Goal: Task Accomplishment & Management: Manage account settings

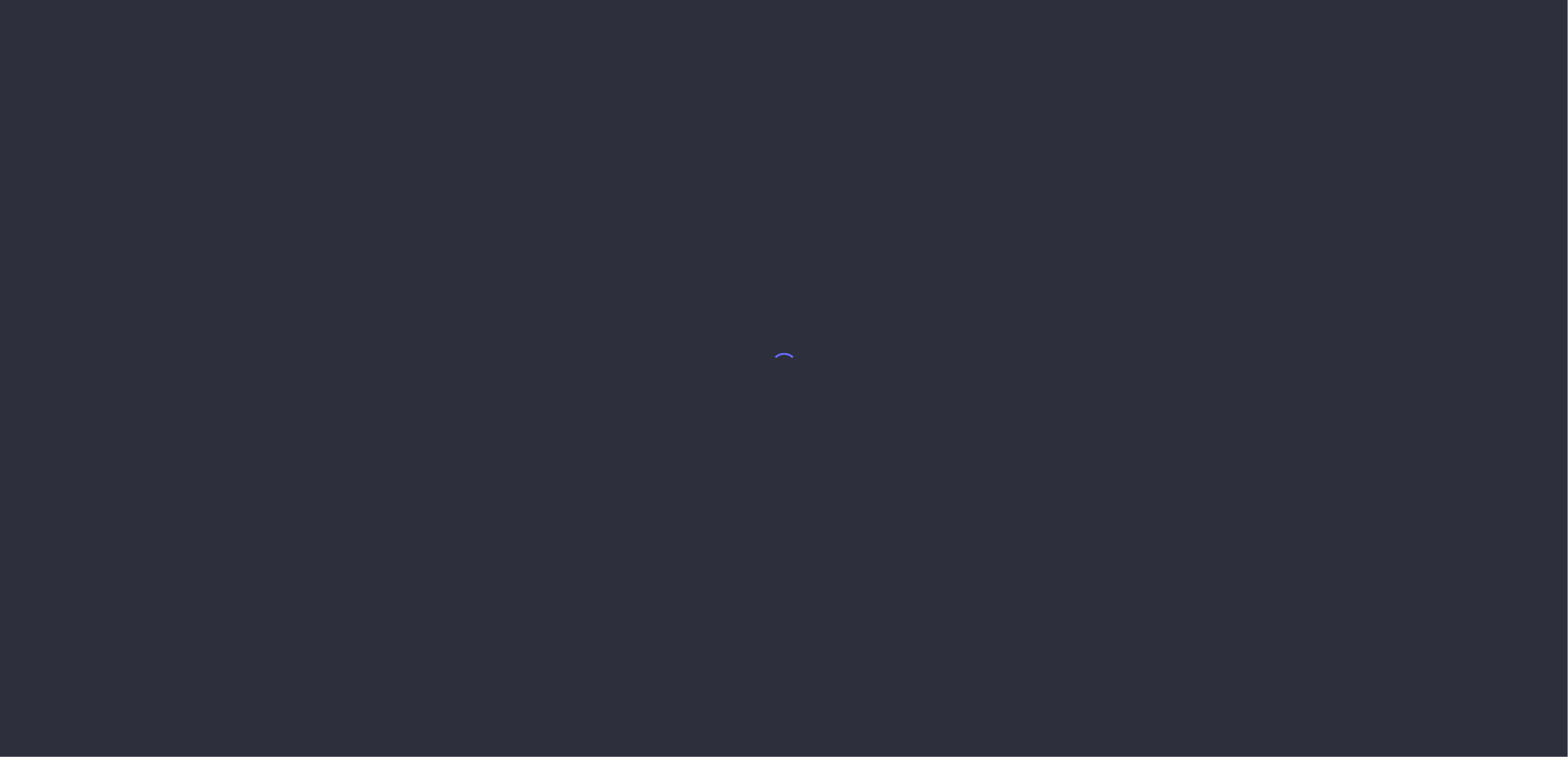
select select "7"
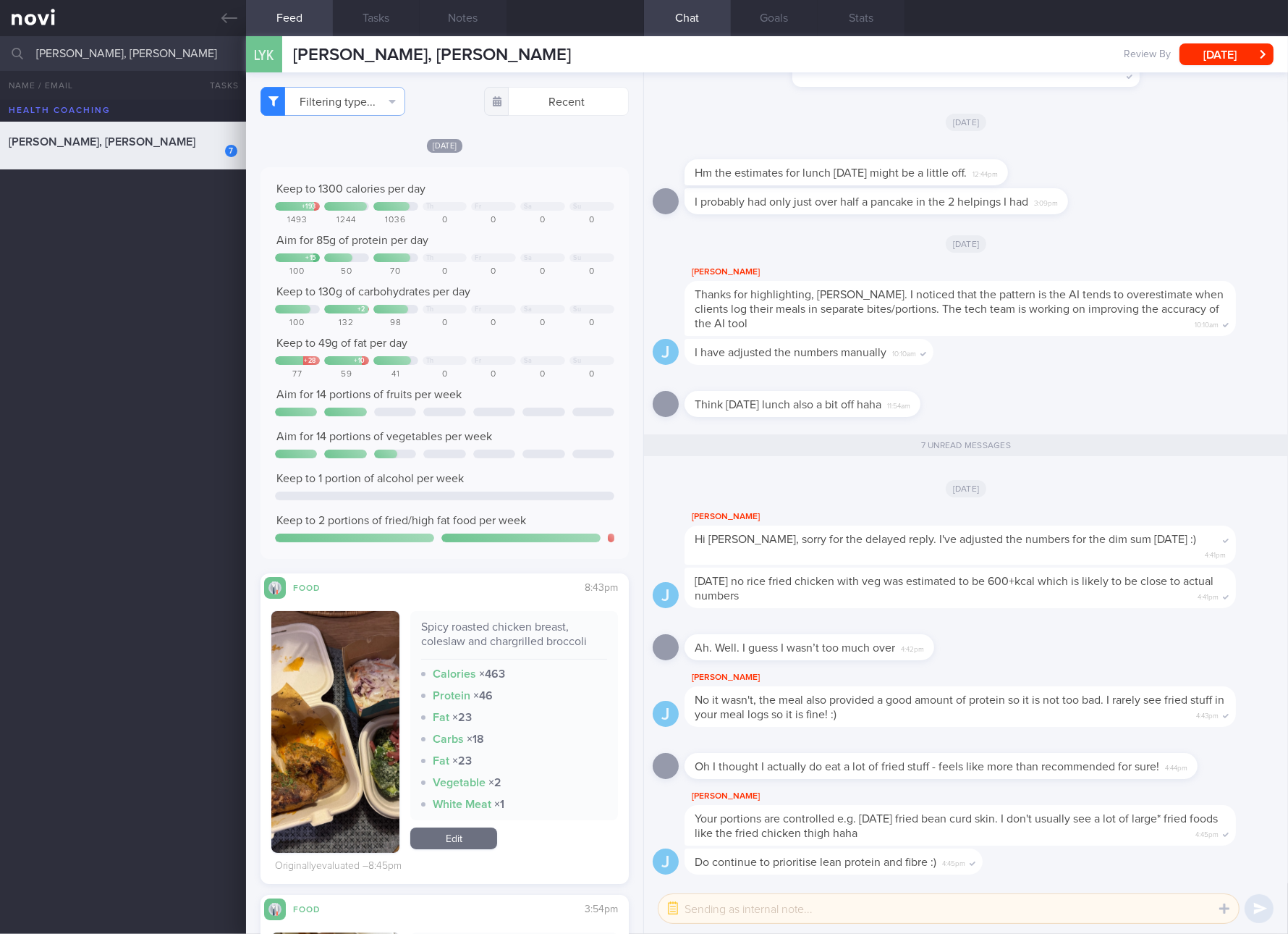
drag, startPoint x: 106, startPoint y: 394, endPoint x: 176, endPoint y: 326, distance: 97.6
click at [106, 394] on div "7 LAI YILING, KARIN Mon, 25 Aug" at bounding box center [644, 517] width 1288 height 834
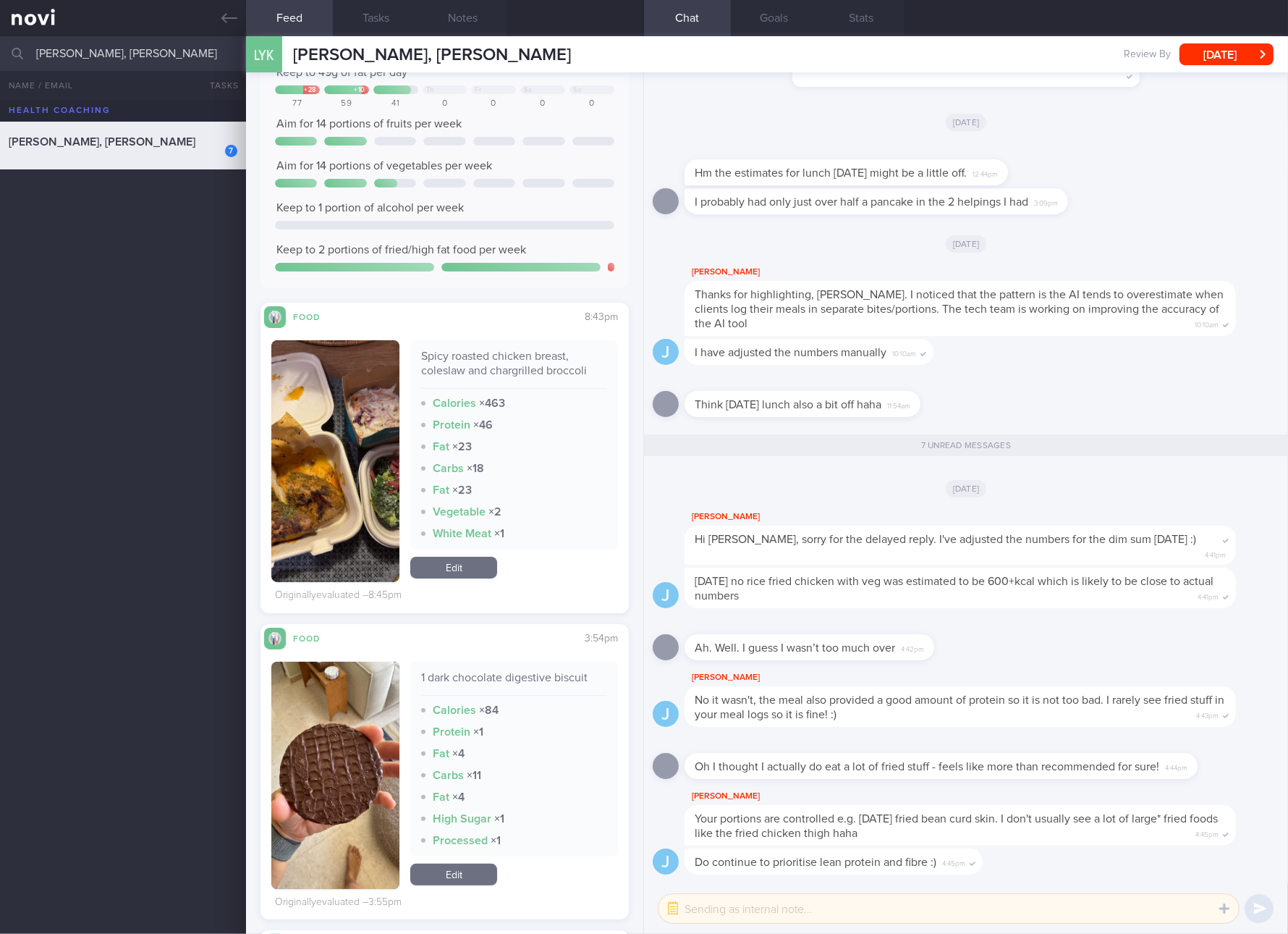
click at [531, 365] on div "Spicy roasted chicken breast, coleslaw and chargrilled broccoli" at bounding box center [513, 368] width 186 height 40
copy div "Spicy roasted chicken breast, coleslaw and chargrilled broccoli"
drag, startPoint x: 347, startPoint y: 478, endPoint x: 469, endPoint y: 385, distance: 153.4
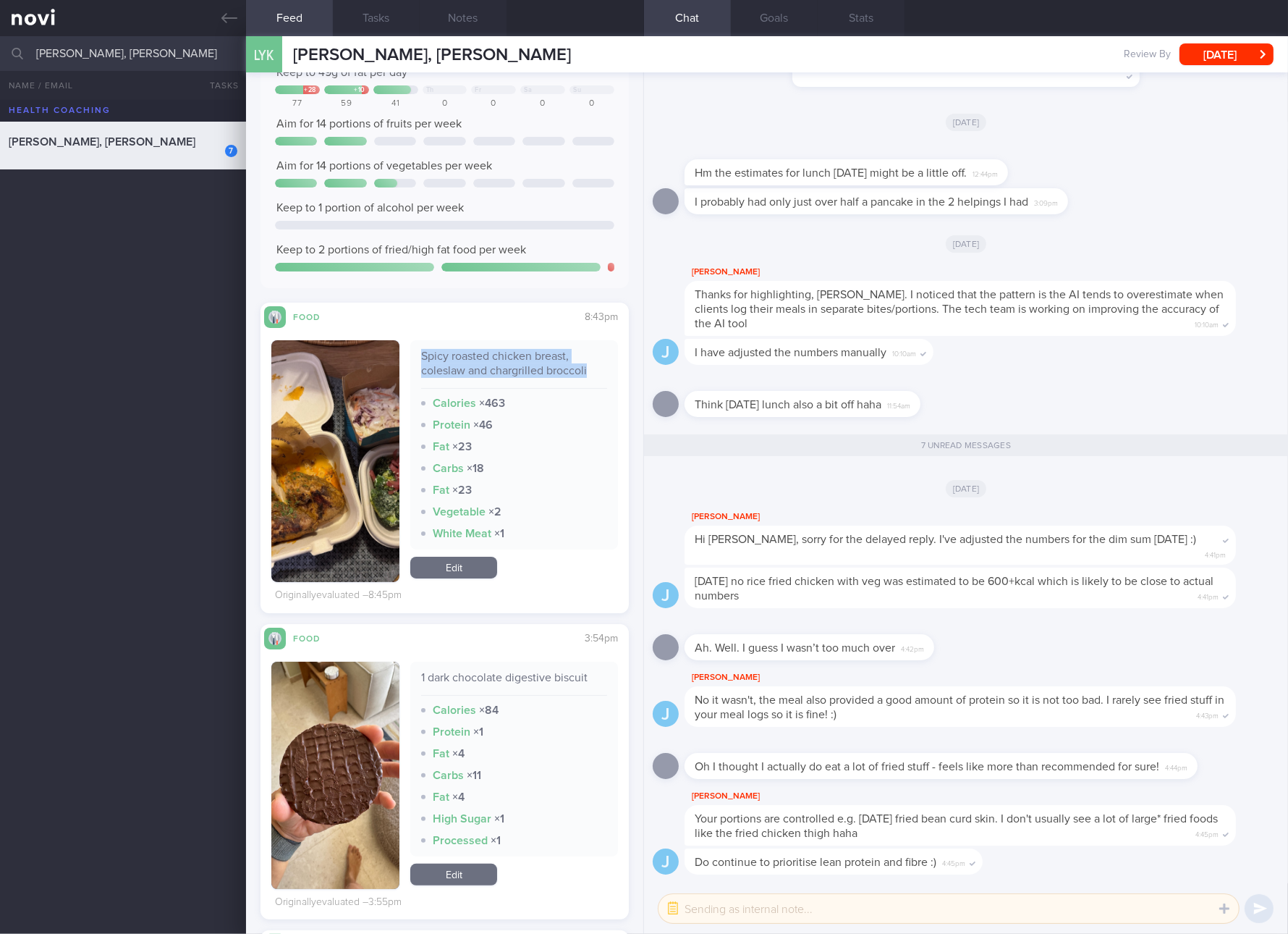
click at [347, 478] on button "button" at bounding box center [336, 461] width 128 height 242
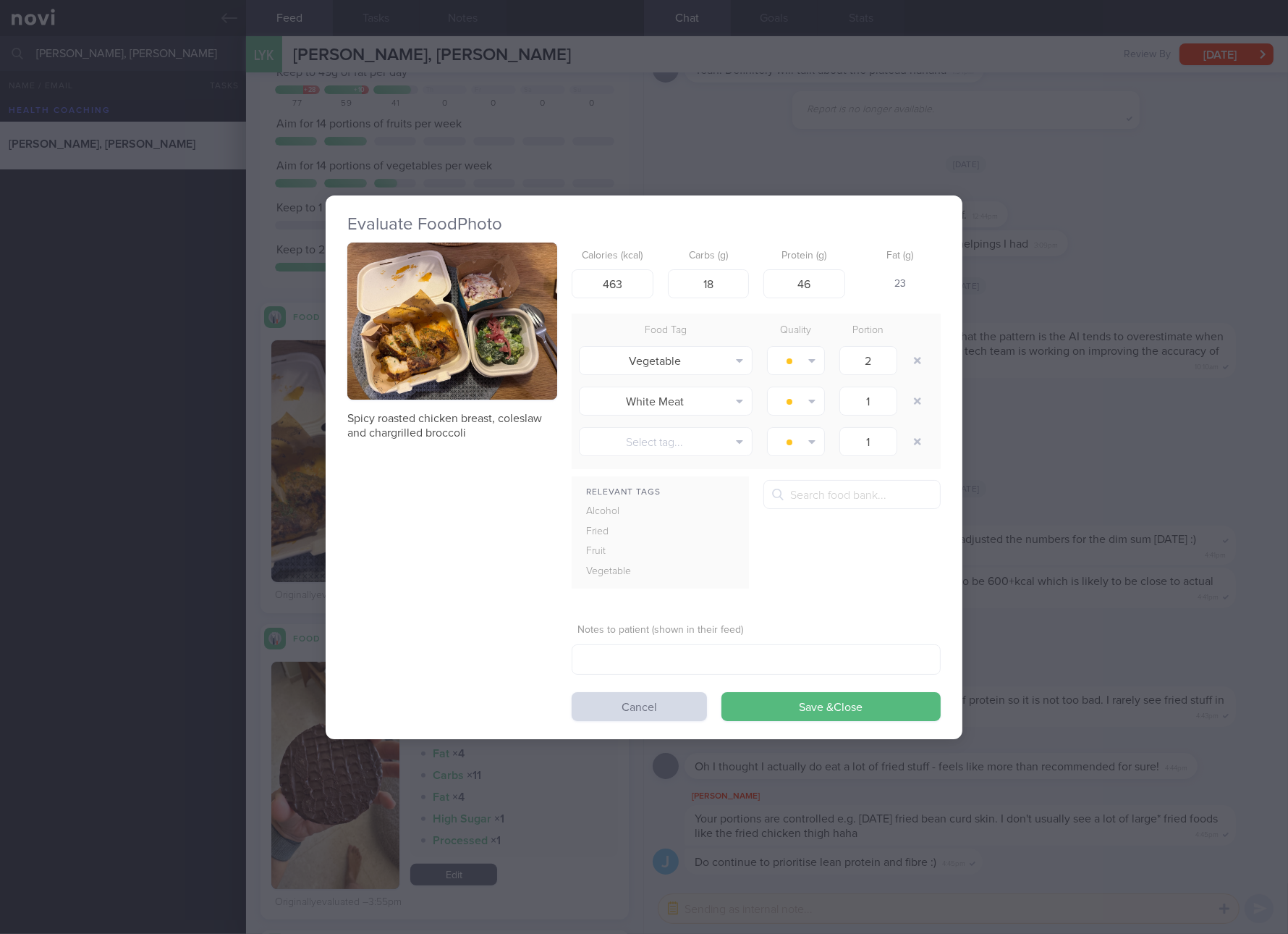
click at [515, 343] on button "button" at bounding box center [452, 321] width 210 height 158
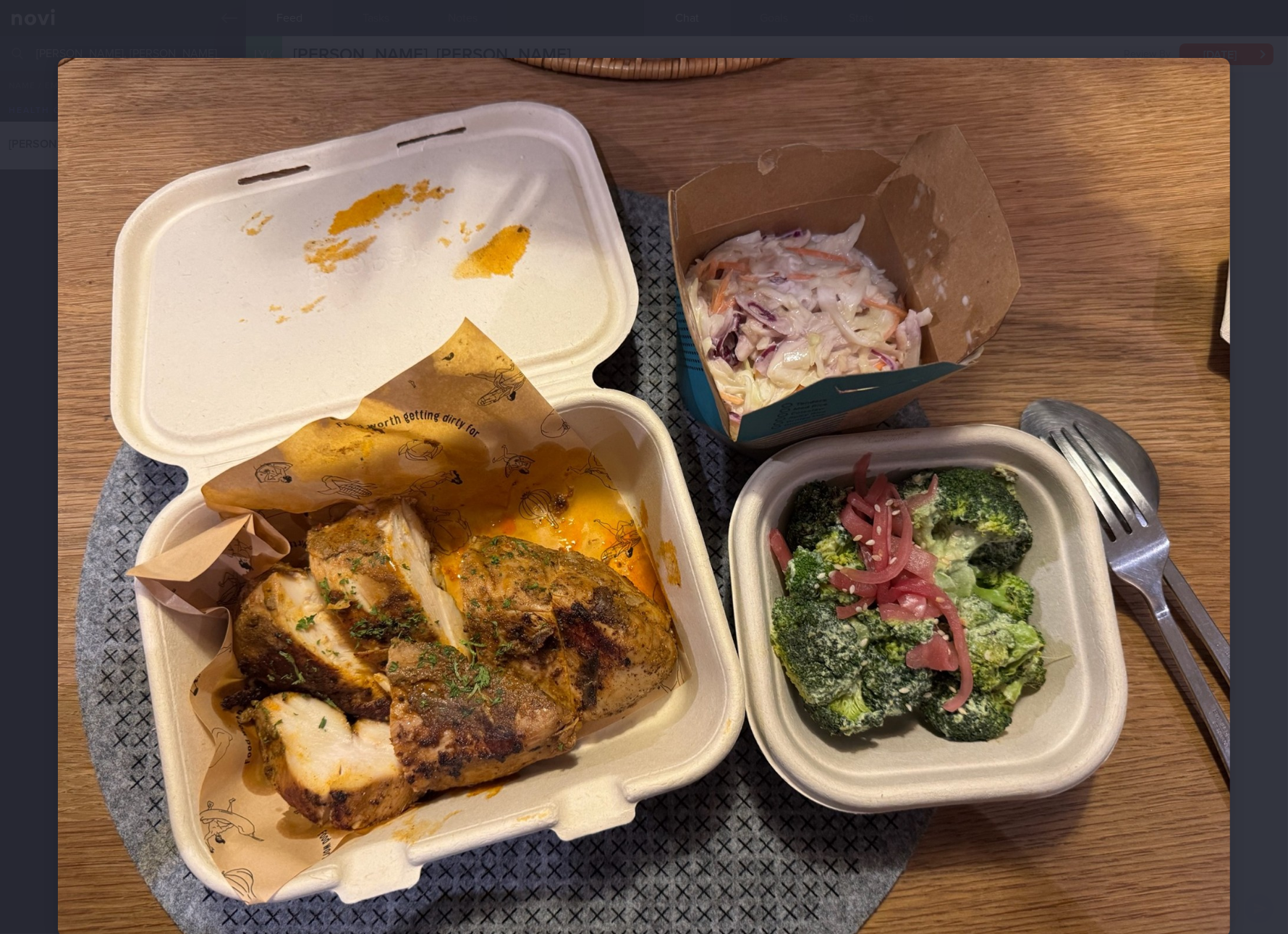
click at [339, 514] on img at bounding box center [643, 497] width 1172 height 880
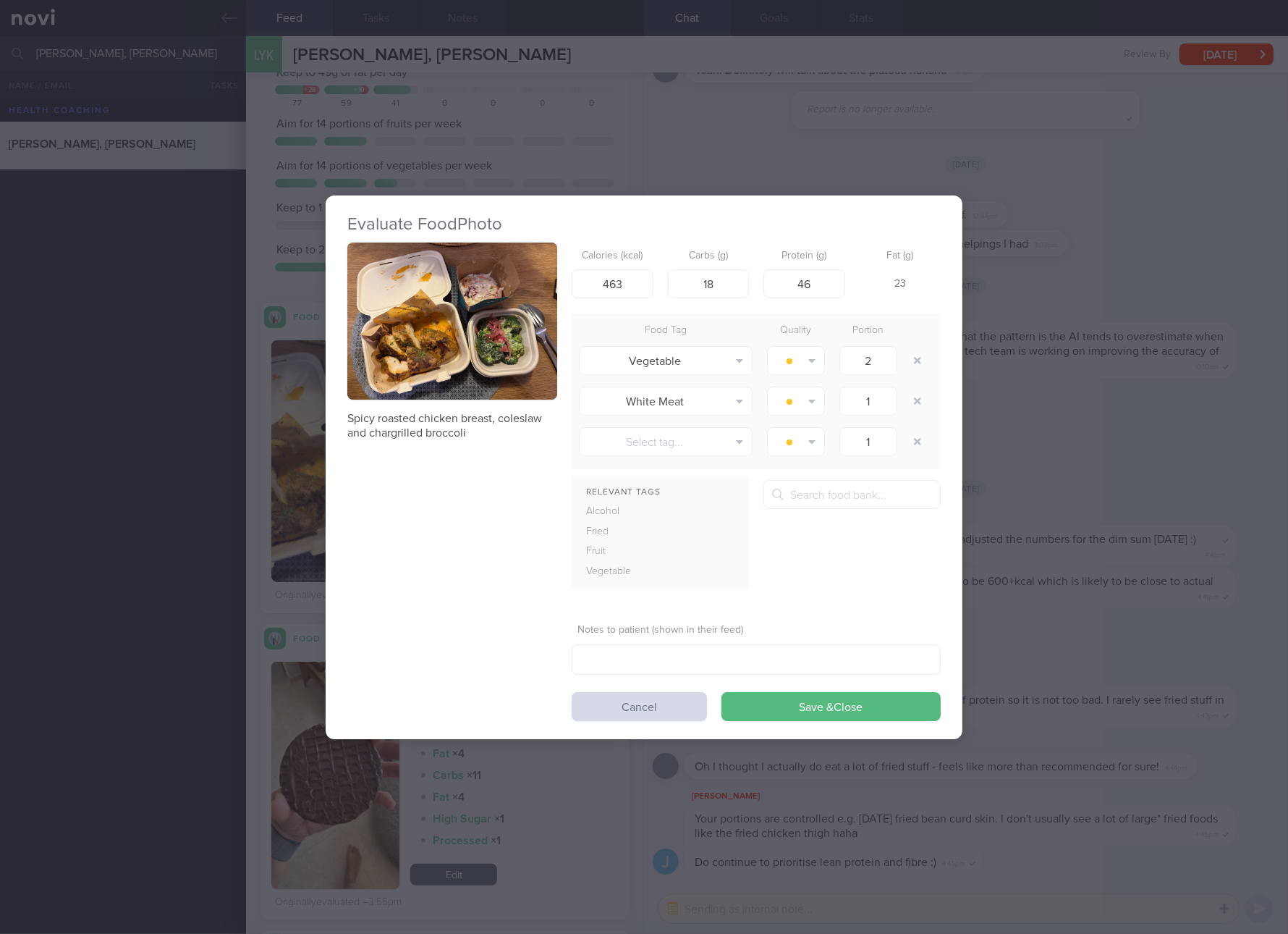
click at [1123, 594] on div "Evaluate Food Photo Spicy roasted chicken breast, coleslaw and chargrilled broc…" at bounding box center [644, 467] width 1288 height 934
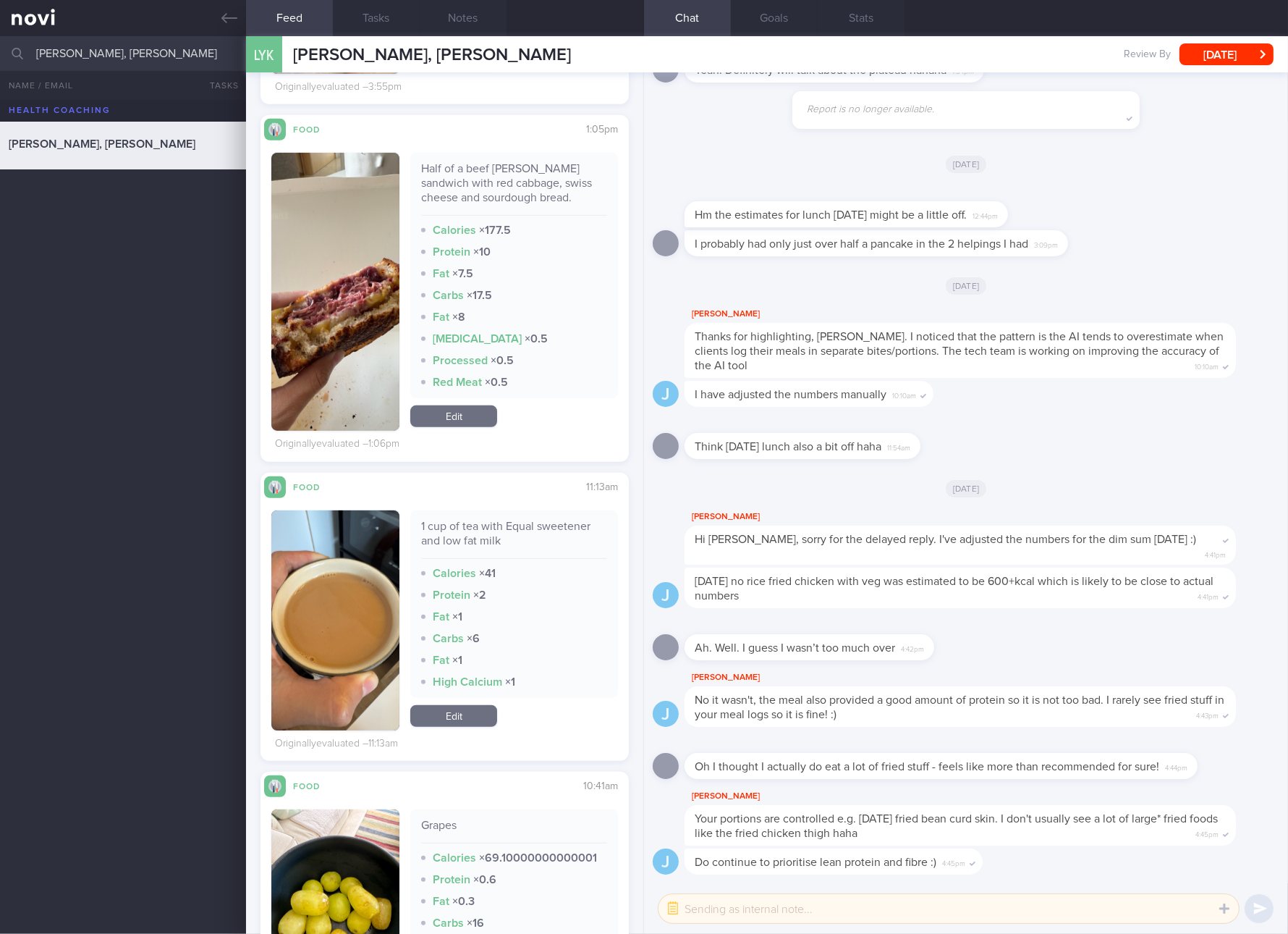
scroll to position [543, 0]
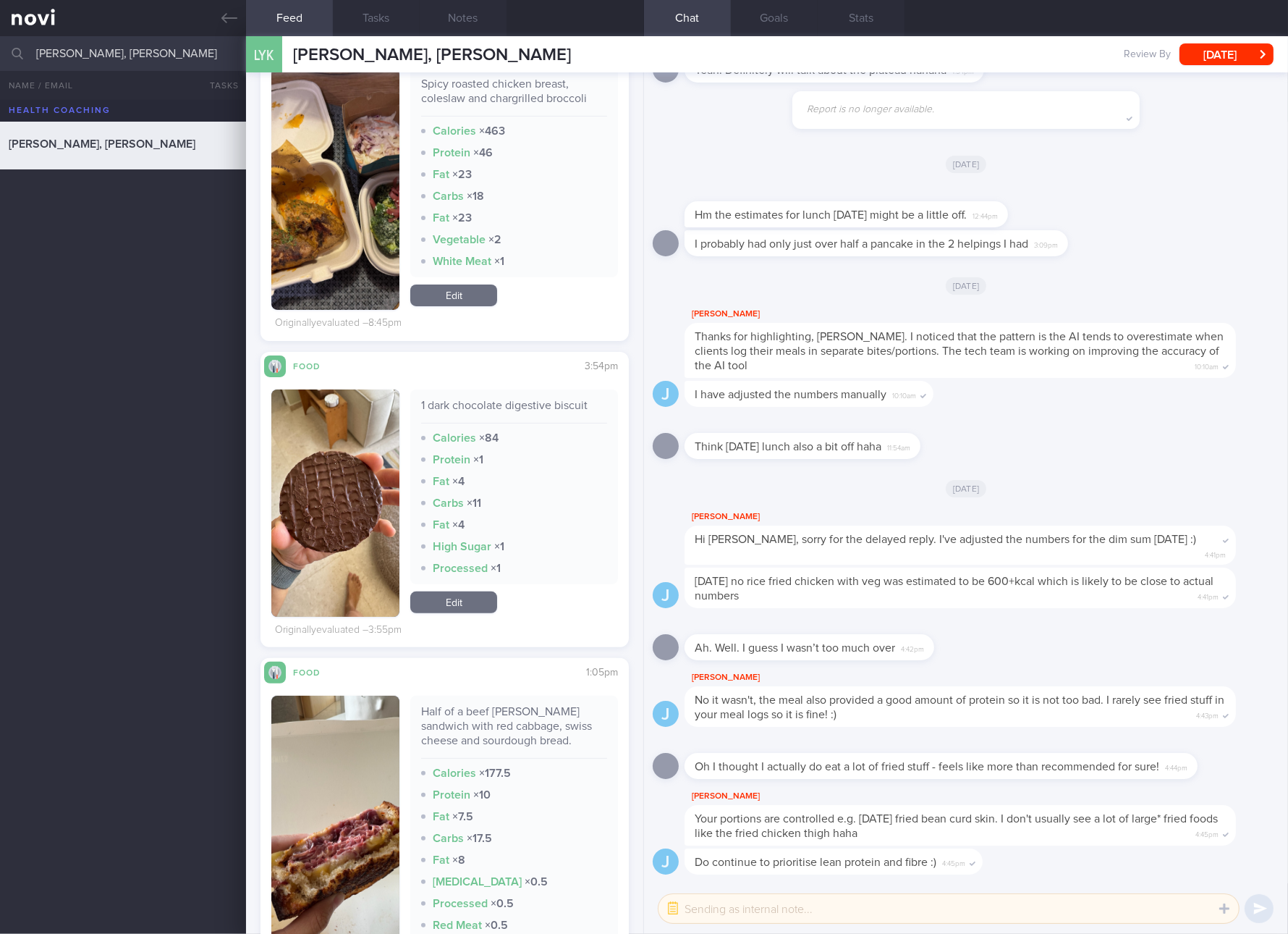
click at [500, 730] on div "Half of a beef reuben sandwich with red cabbage, swiss cheese and sourdough bre…" at bounding box center [513, 731] width 186 height 54
copy div "Half of a beef reuben sandwich with red cabbage, swiss cheese and sourdough bre…"
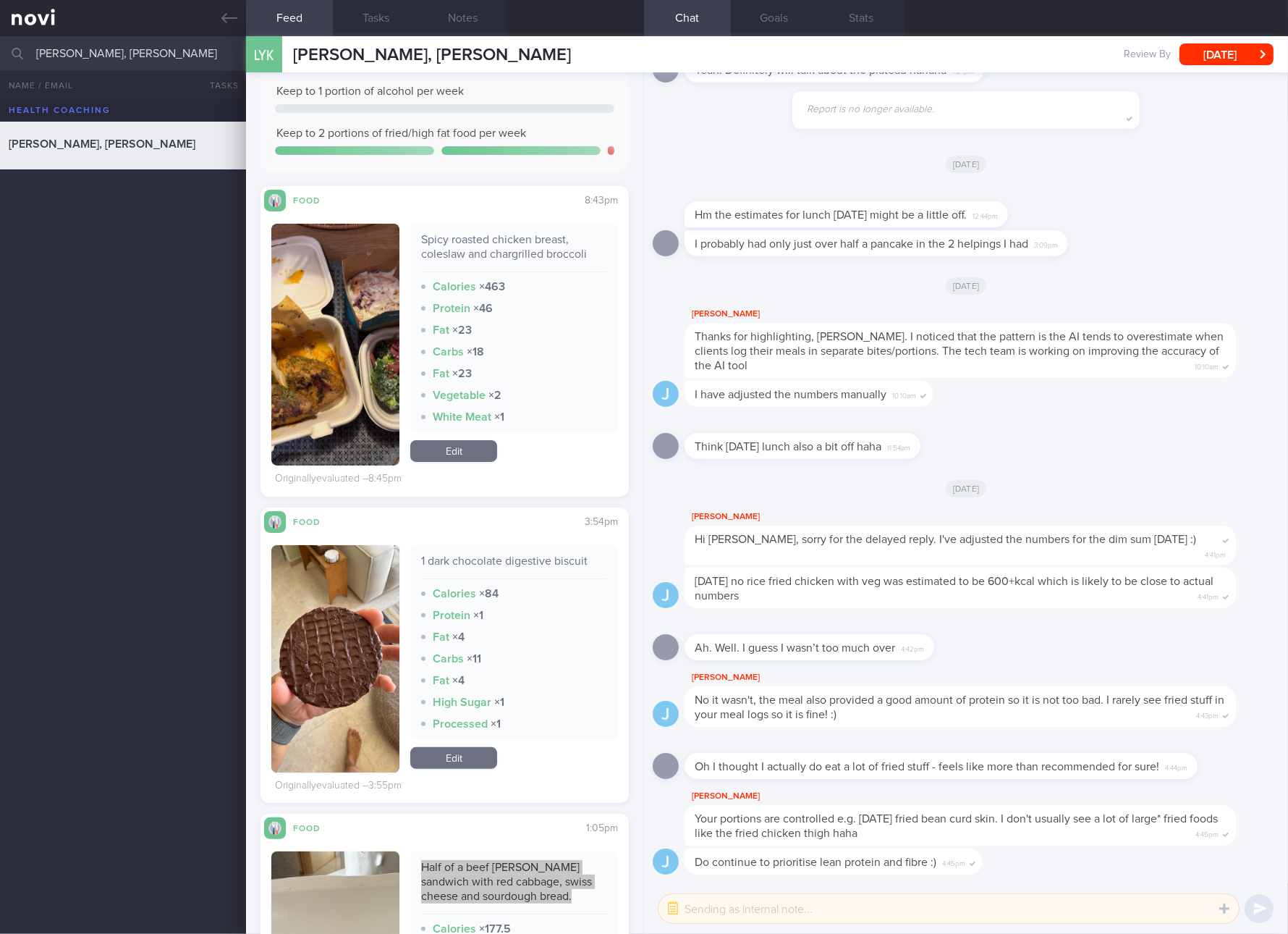
scroll to position [271, 0]
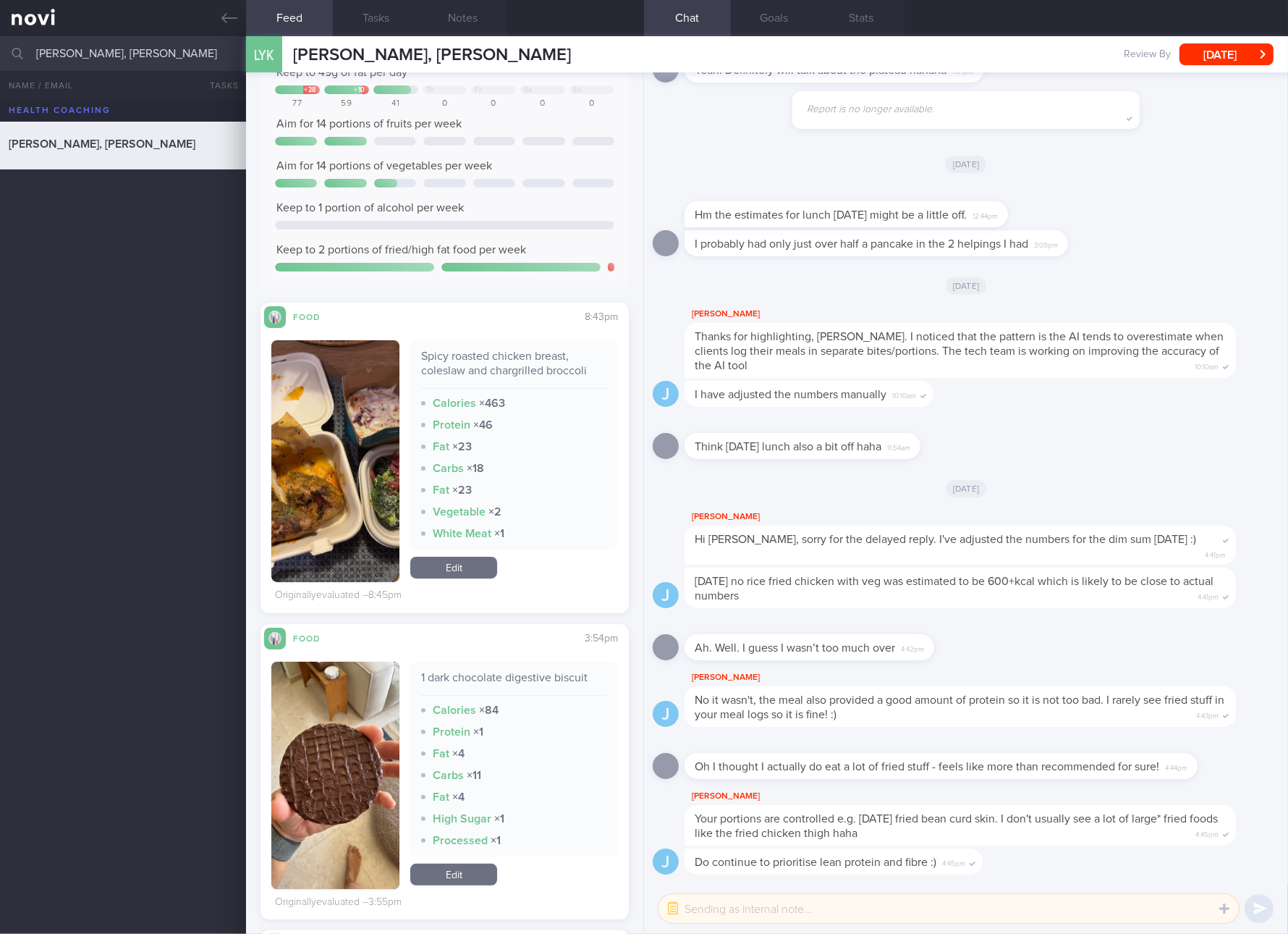
click at [474, 565] on link "Edit" at bounding box center [453, 567] width 87 height 22
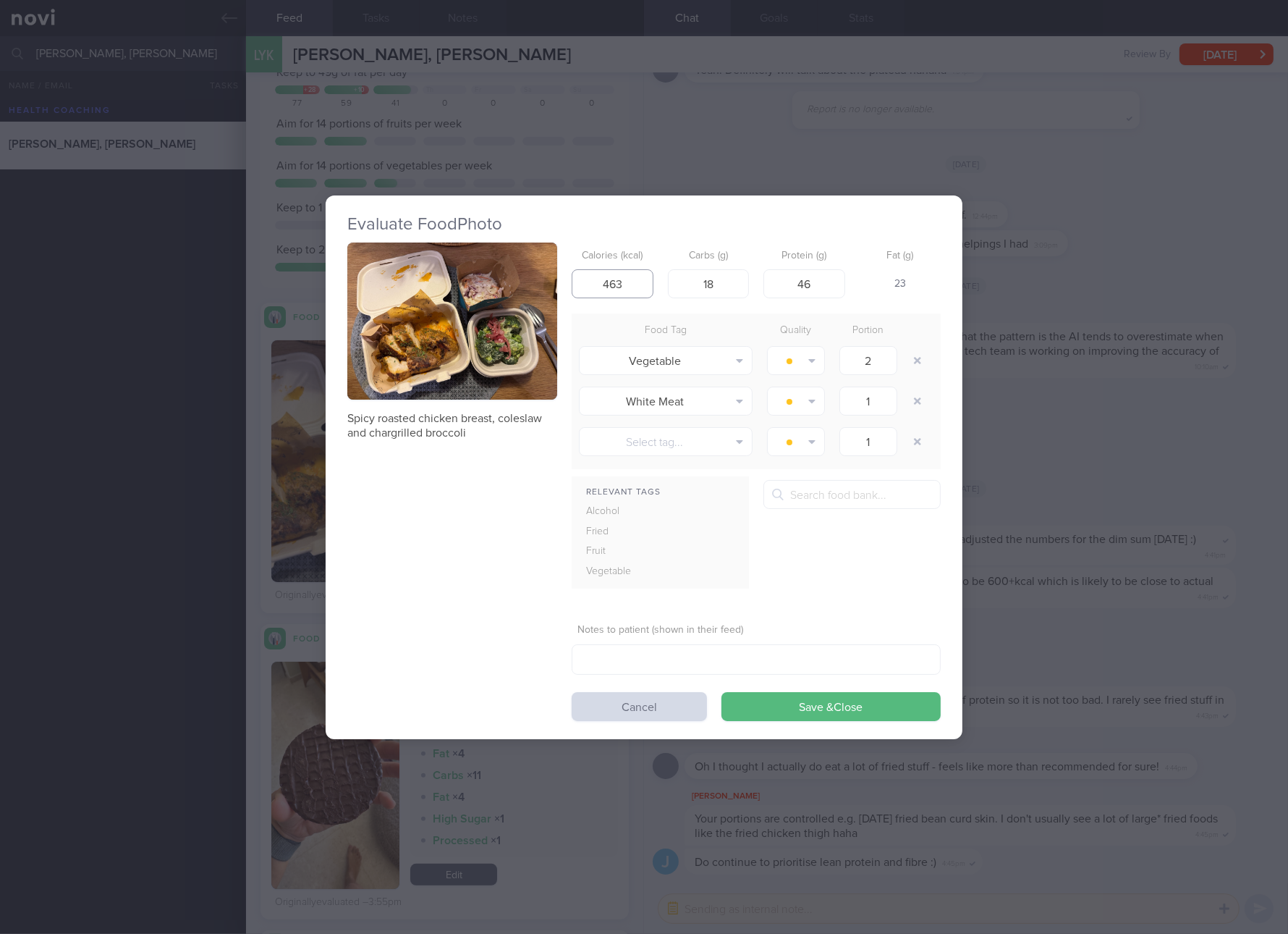
click at [627, 285] on input "463" at bounding box center [612, 284] width 82 height 29
type input "406"
type input "23"
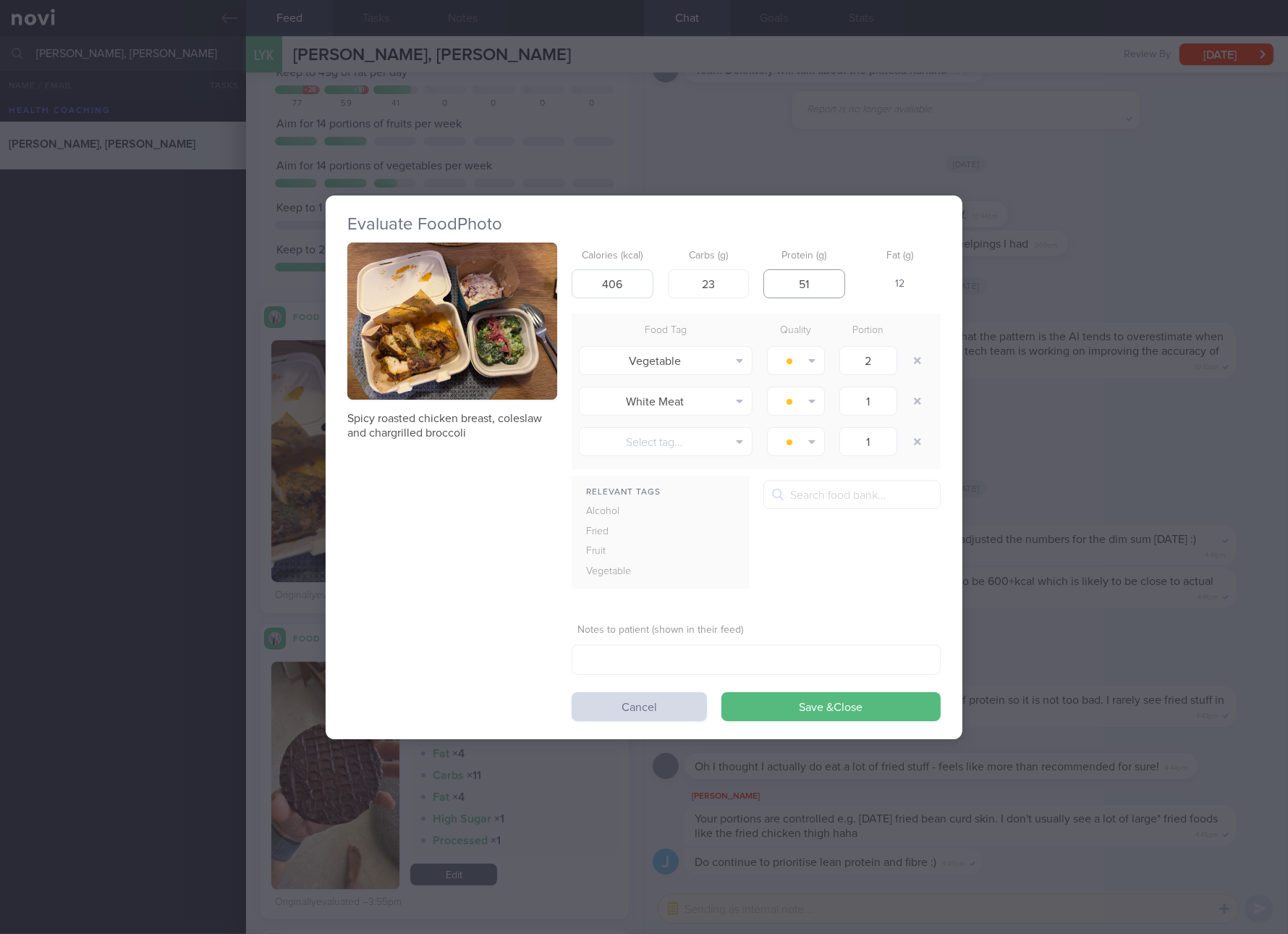
type input "51"
click at [722, 692] on button "Save & Close" at bounding box center [831, 707] width 219 height 29
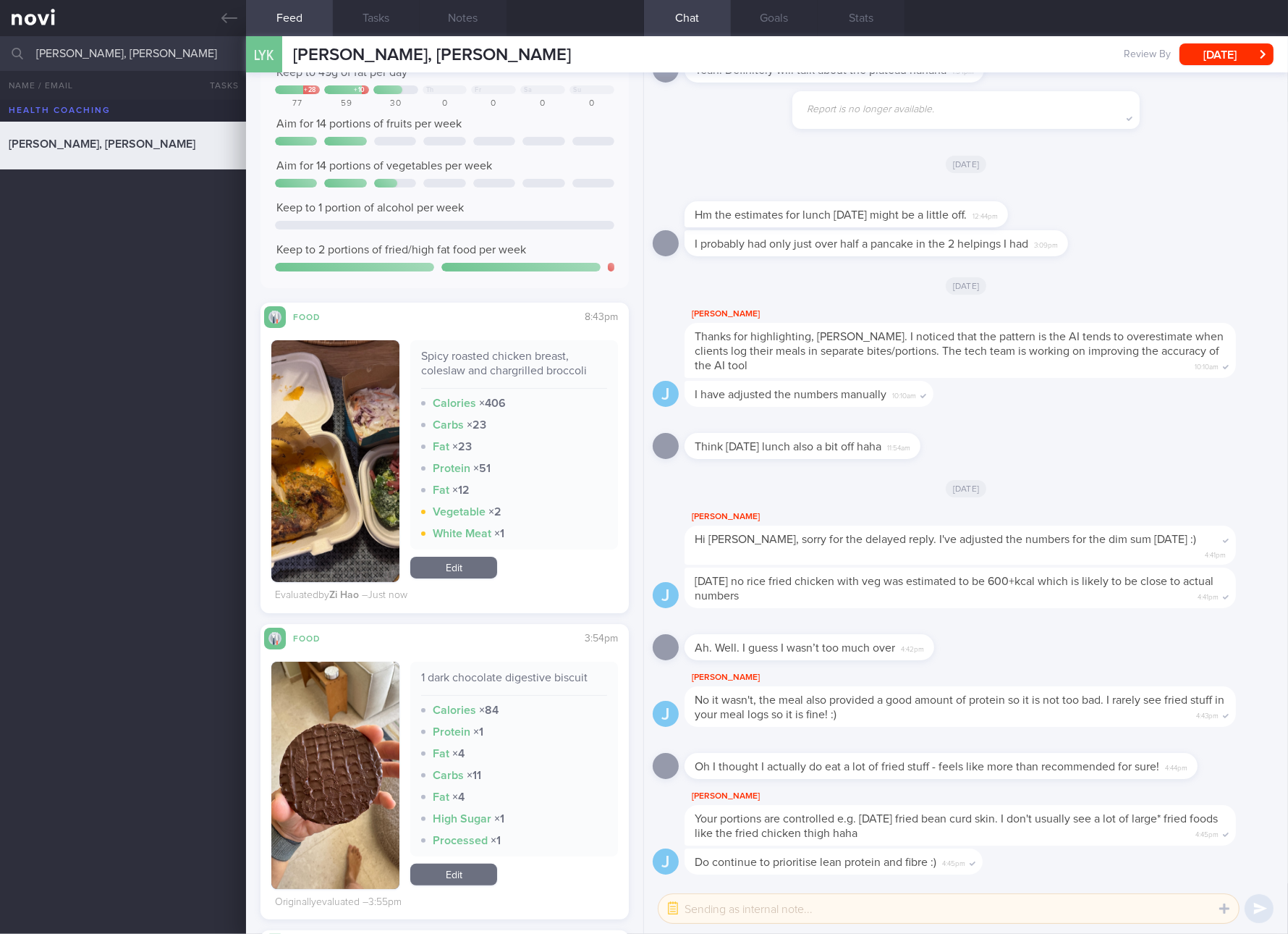
click at [1036, 813] on span "Your portions are controlled e.g. yesterday's fried bean curd skin. I don't usu…" at bounding box center [956, 826] width 523 height 26
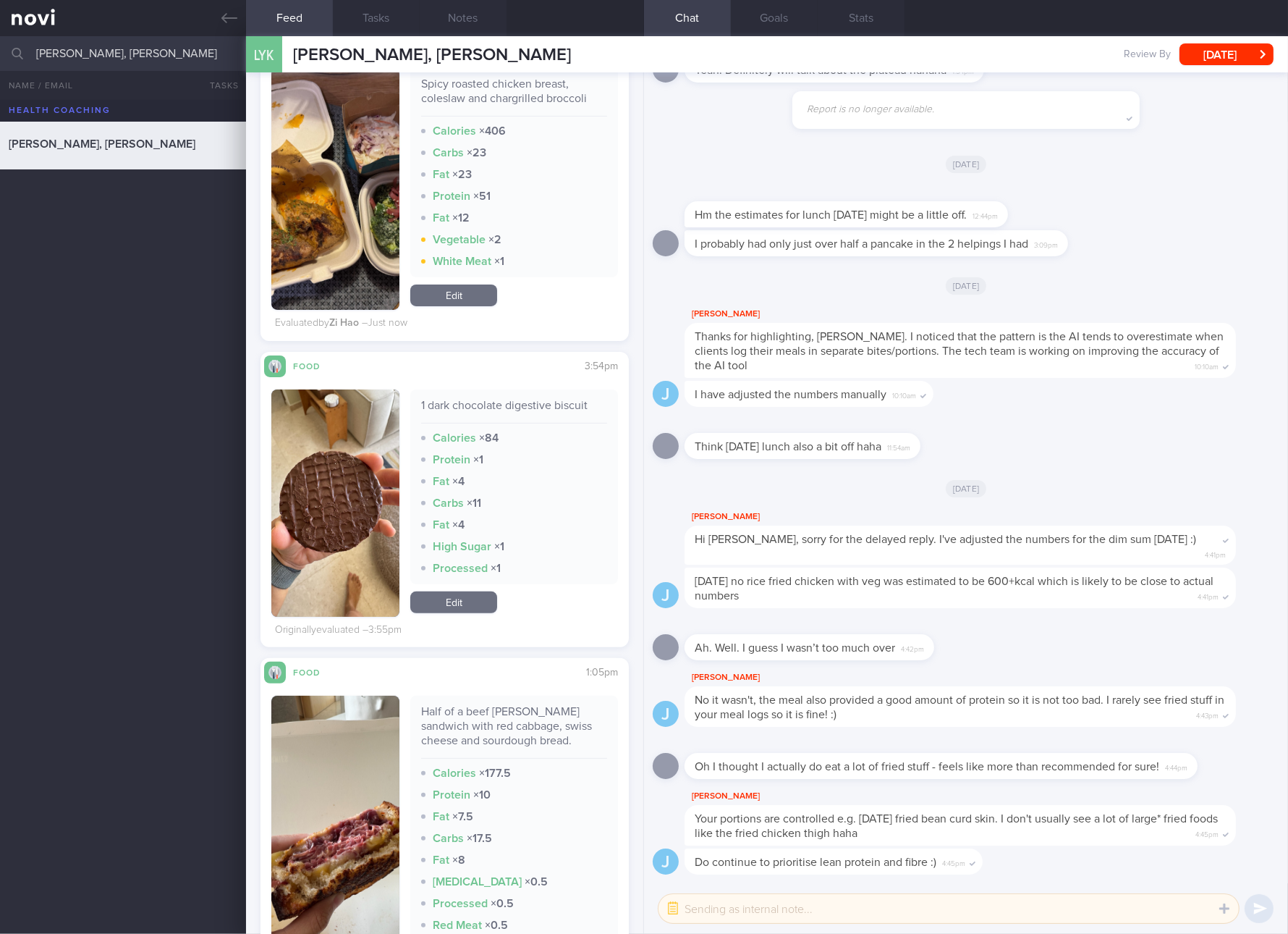
scroll to position [814, 0]
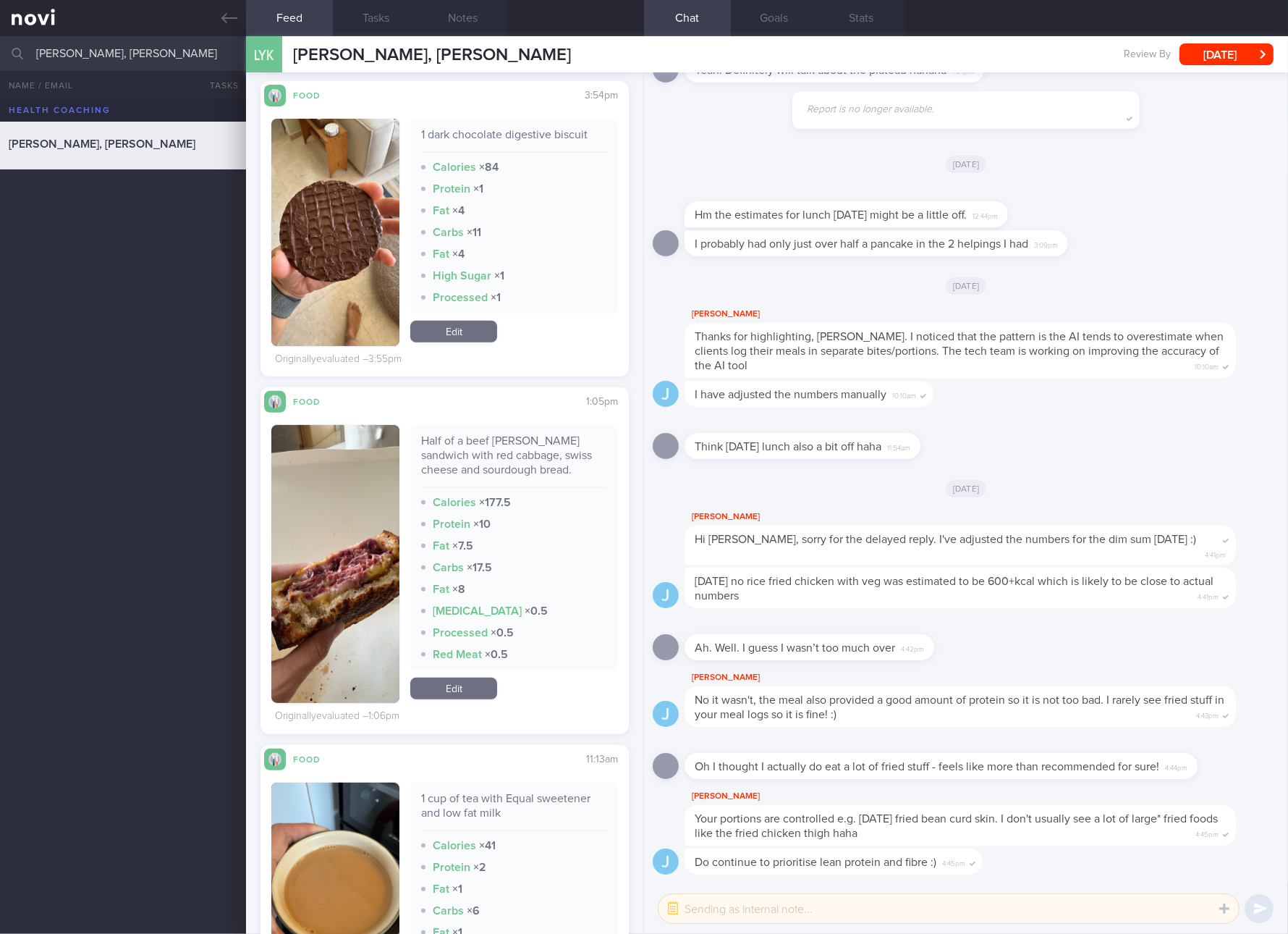
click at [462, 691] on link "Edit" at bounding box center [453, 688] width 87 height 22
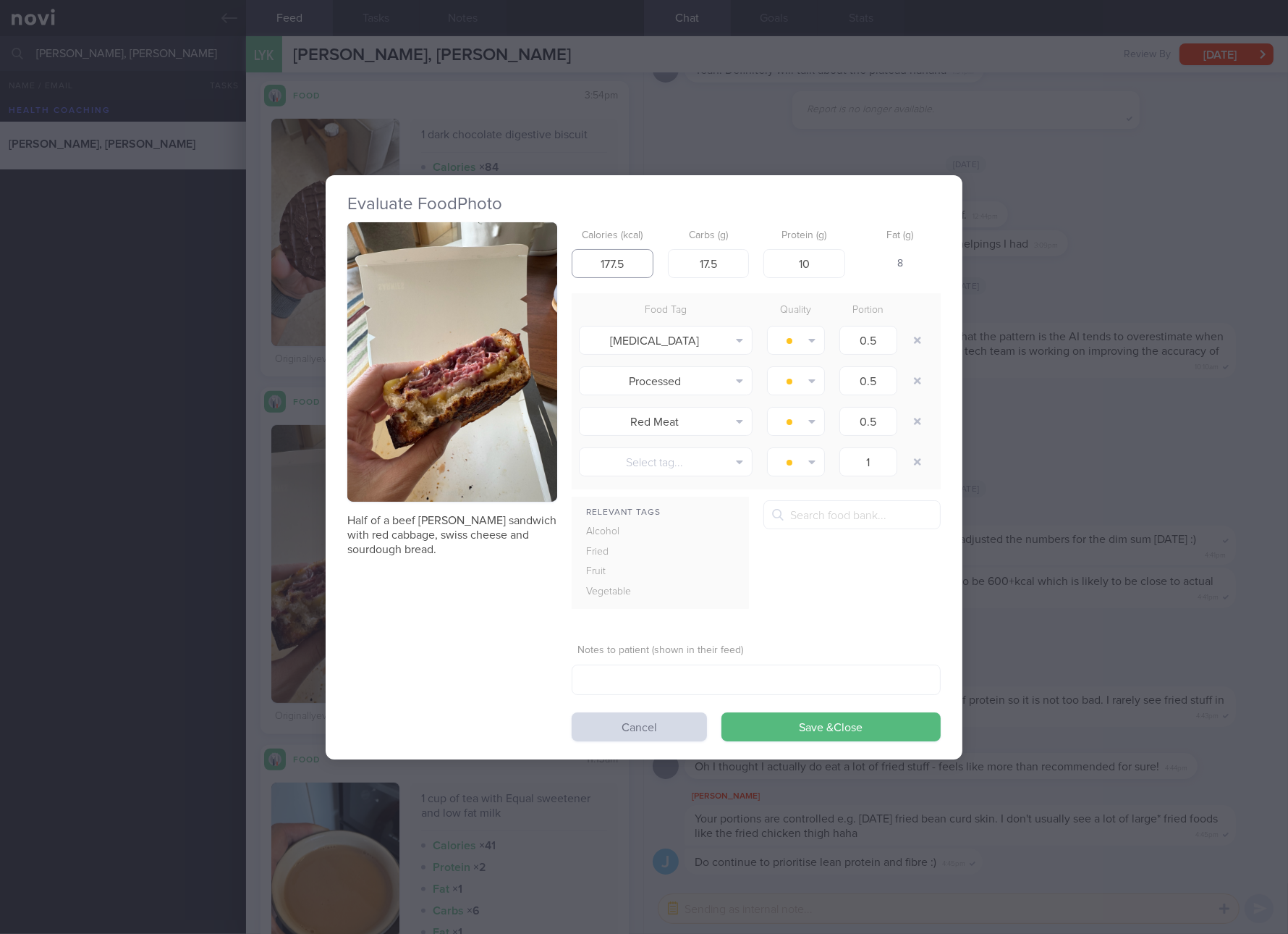
click at [606, 269] on input "177.5" at bounding box center [612, 264] width 82 height 29
type input "203"
type input "18"
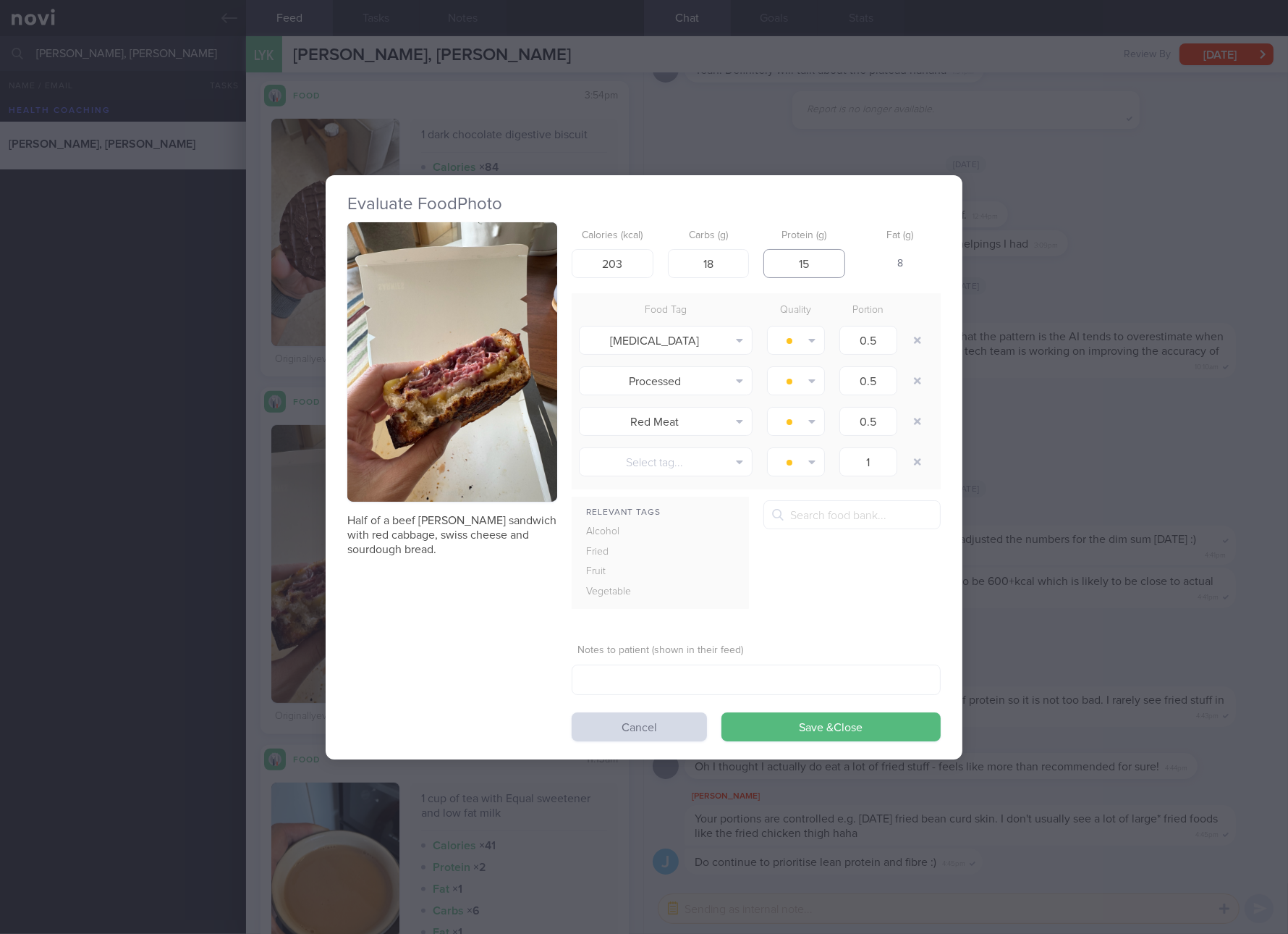
type input "15"
click at [722, 712] on button "Save & Close" at bounding box center [831, 727] width 219 height 29
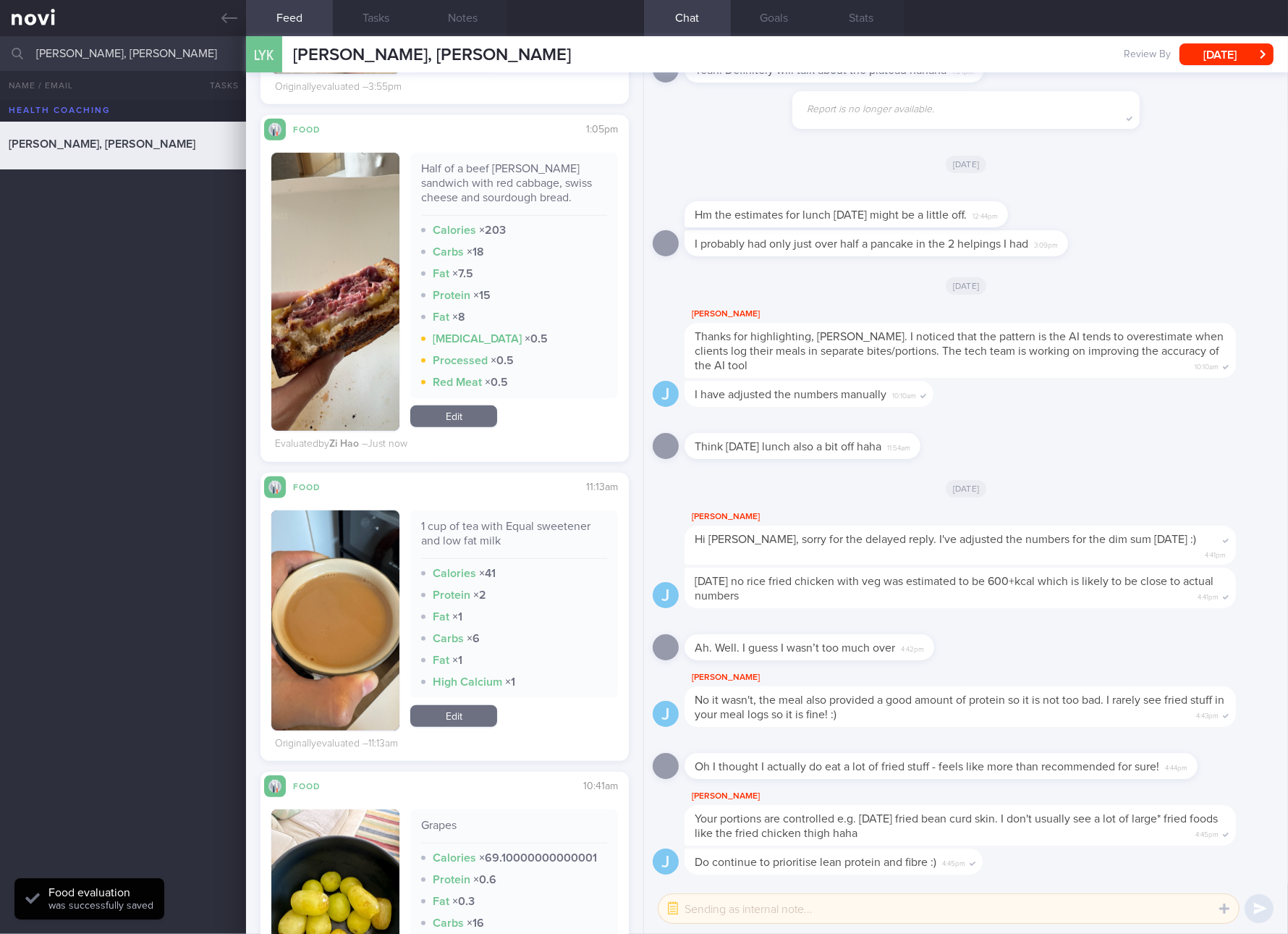
scroll to position [1629, 0]
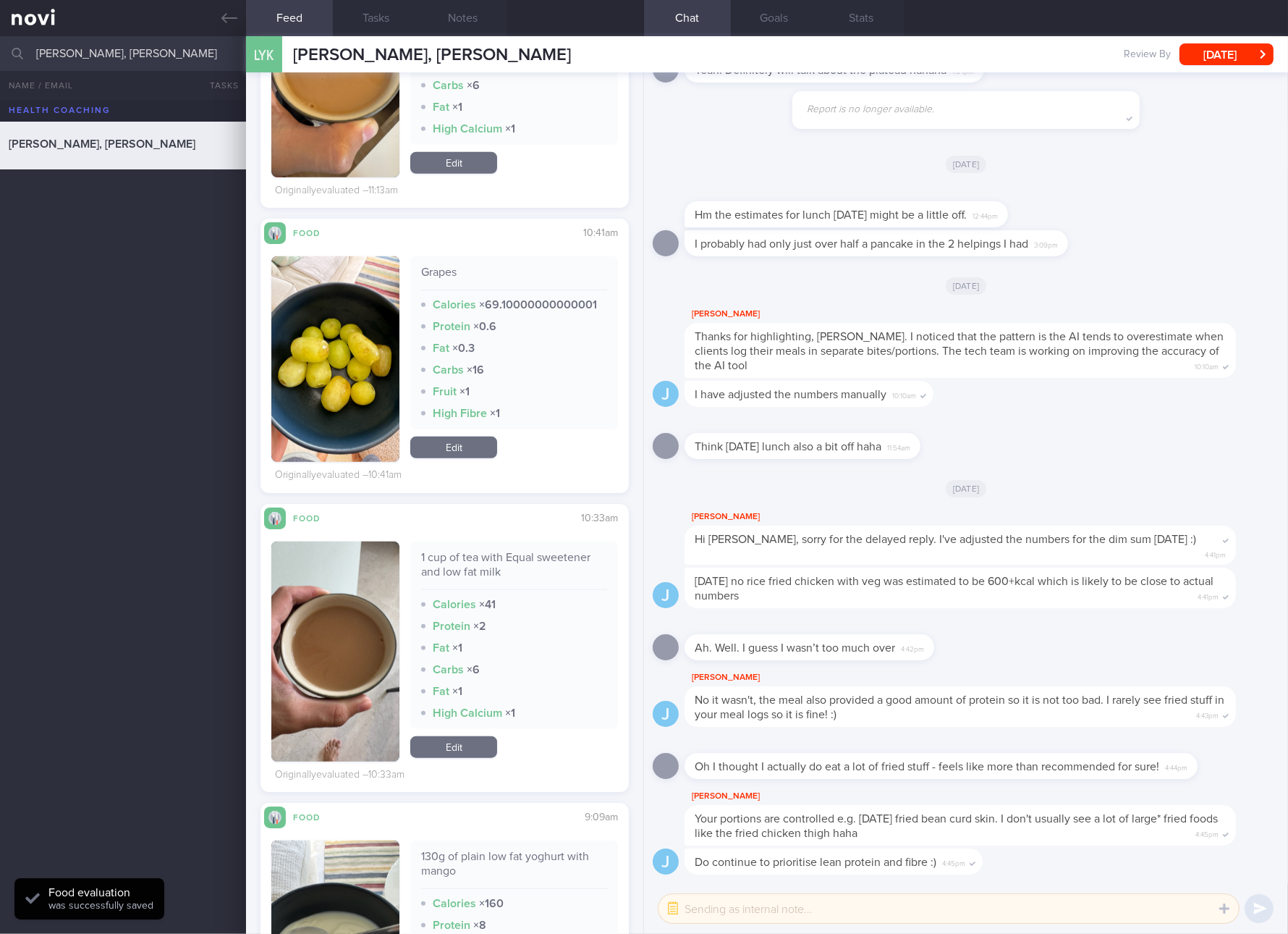
click at [470, 457] on link "Edit" at bounding box center [453, 447] width 87 height 22
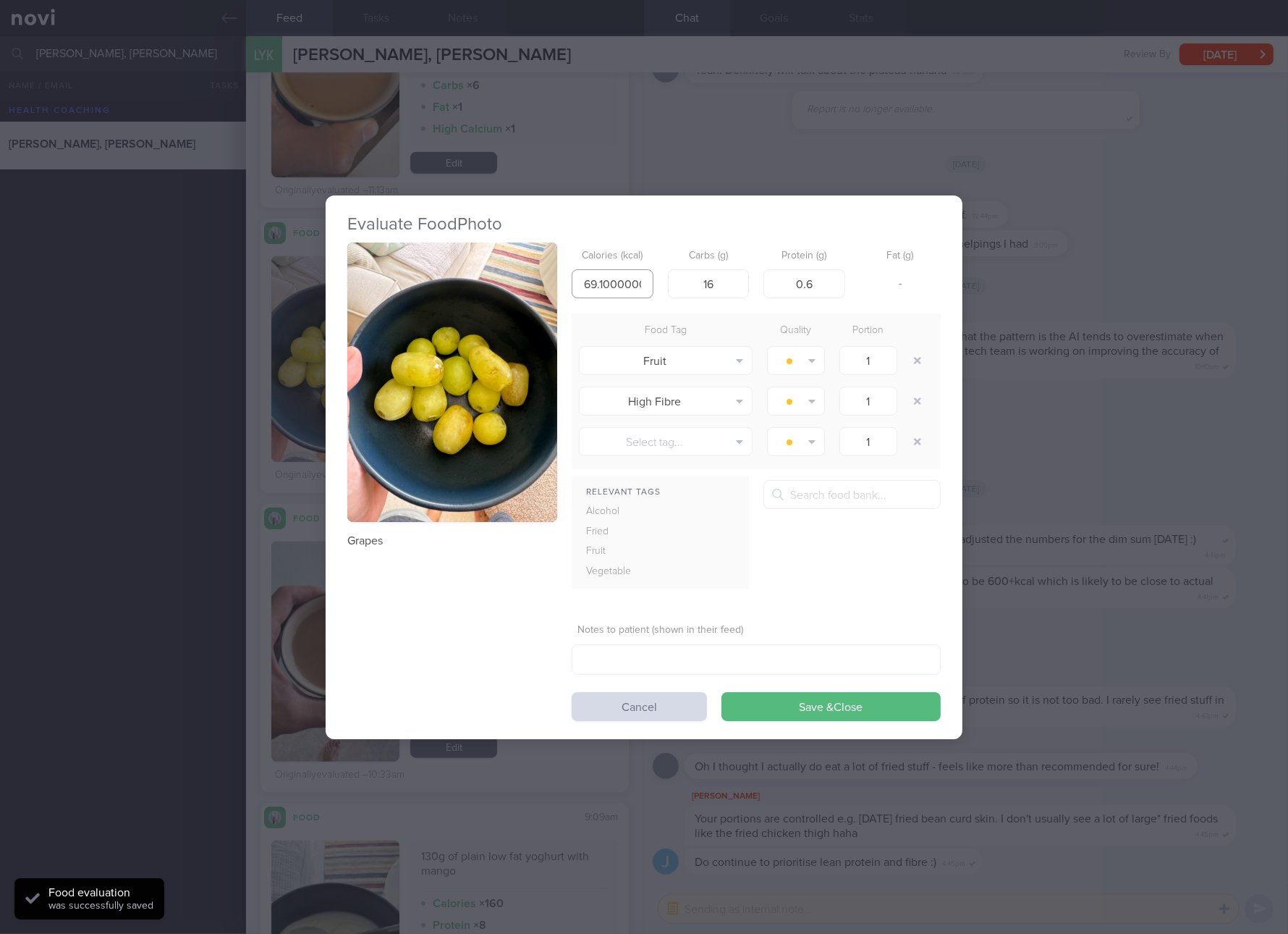
click at [617, 274] on input "69.10000000000001" at bounding box center [612, 284] width 82 height 29
type input "69"
click at [722, 692] on button "Save & Close" at bounding box center [831, 707] width 219 height 29
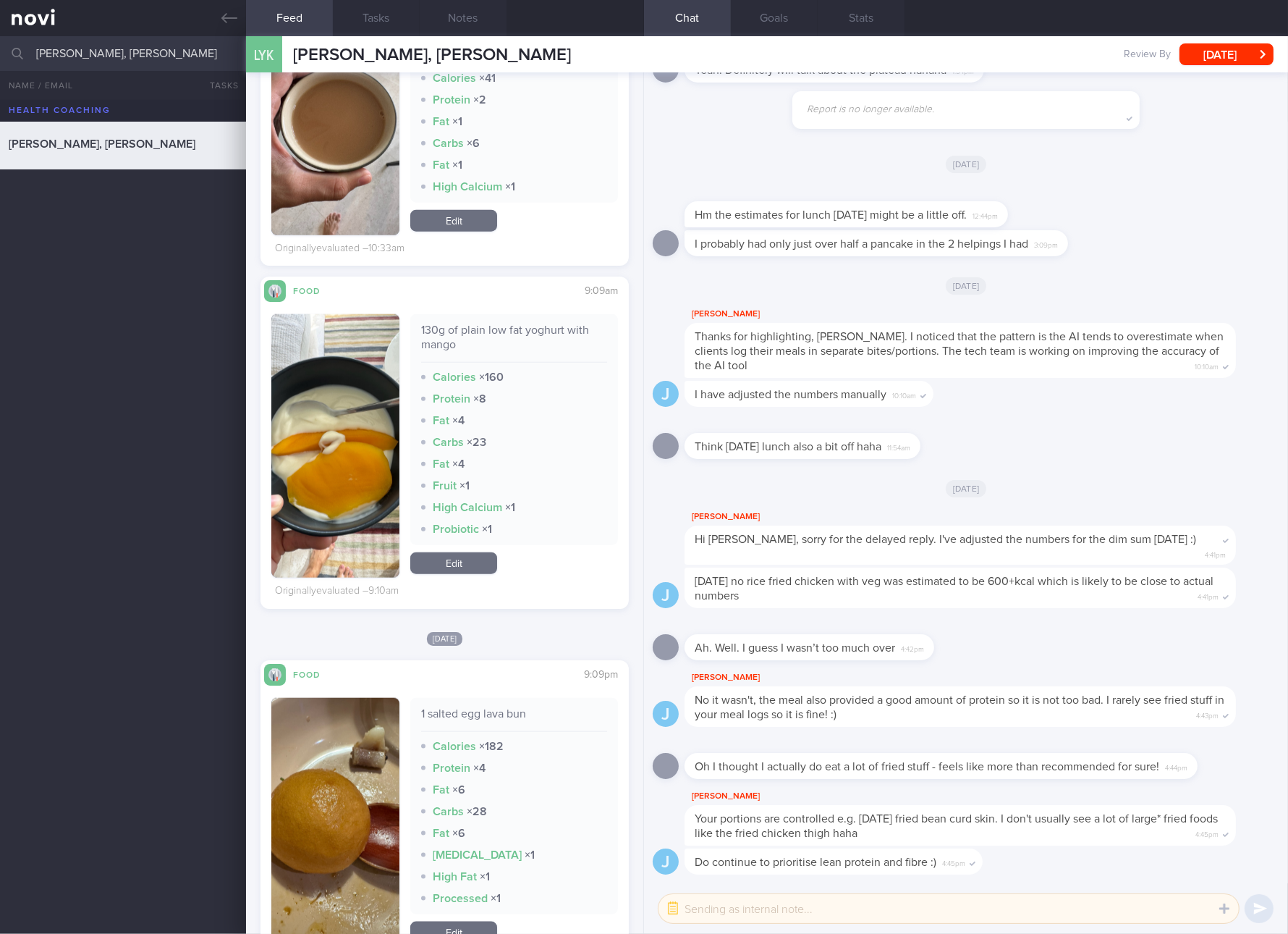
scroll to position [2172, 0]
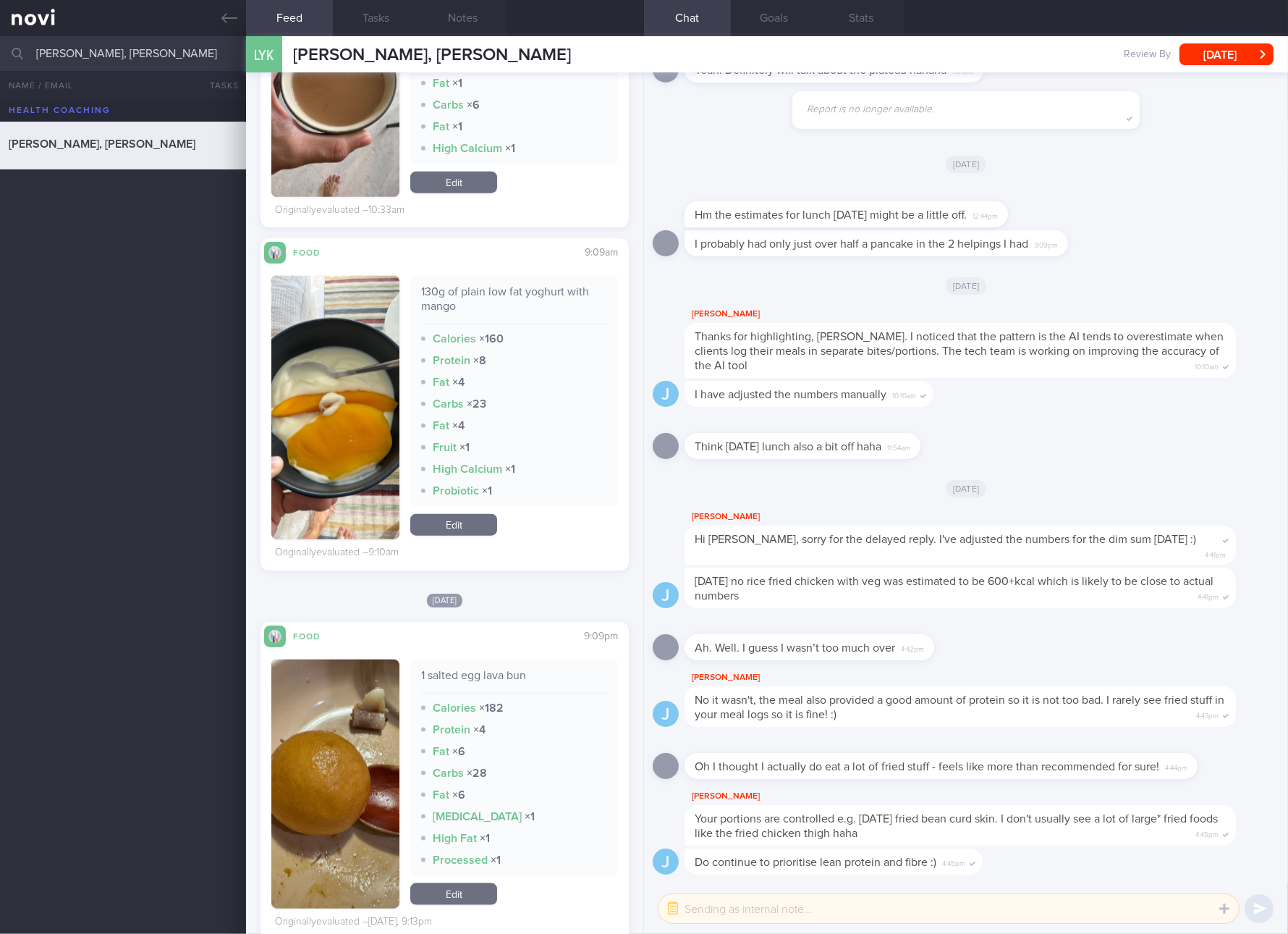
click at [536, 295] on div "130g of plain low fat yoghurt with mango" at bounding box center [513, 304] width 186 height 40
copy div "130g of plain low fat yoghurt with mango"
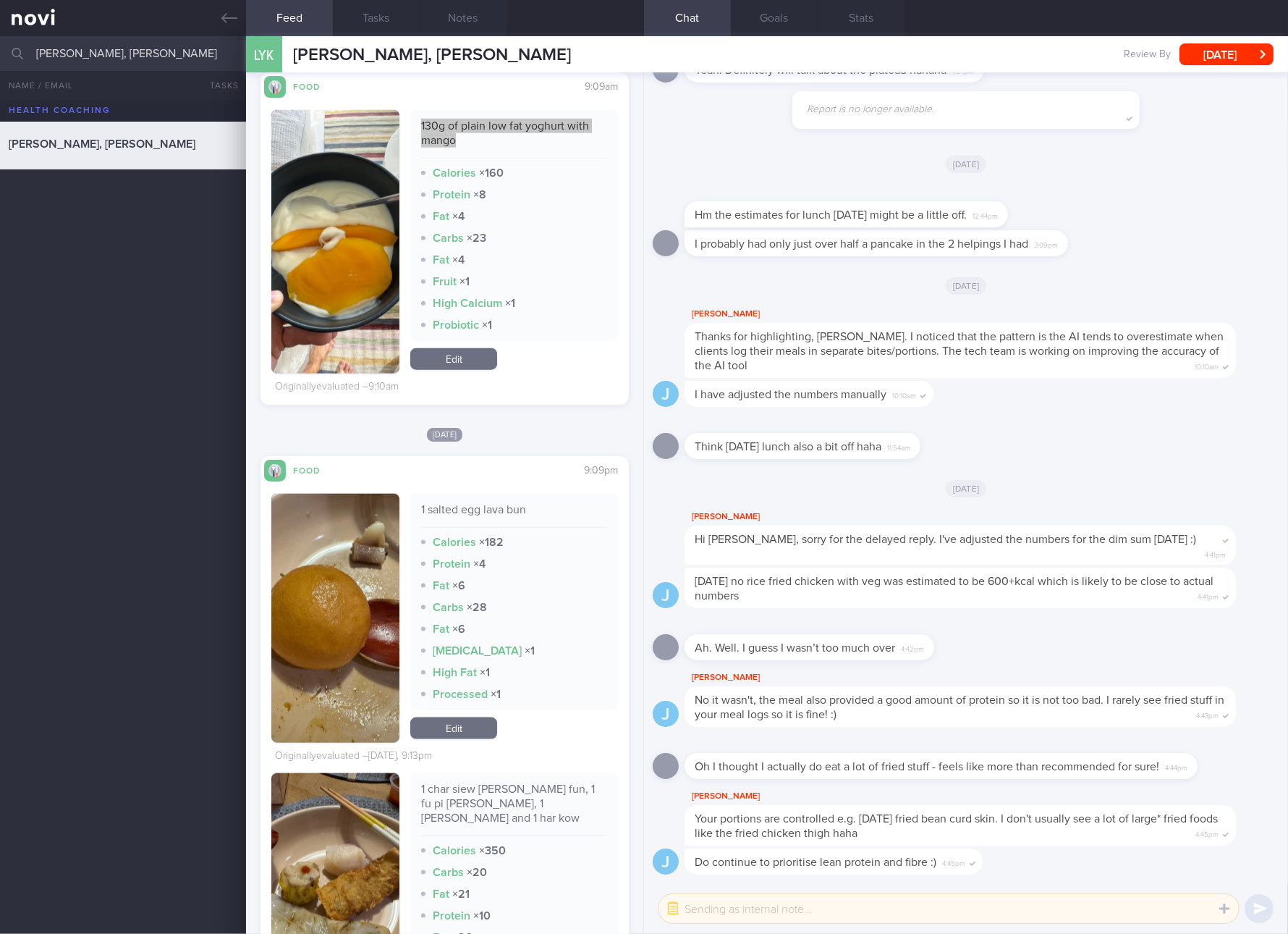
scroll to position [2443, 0]
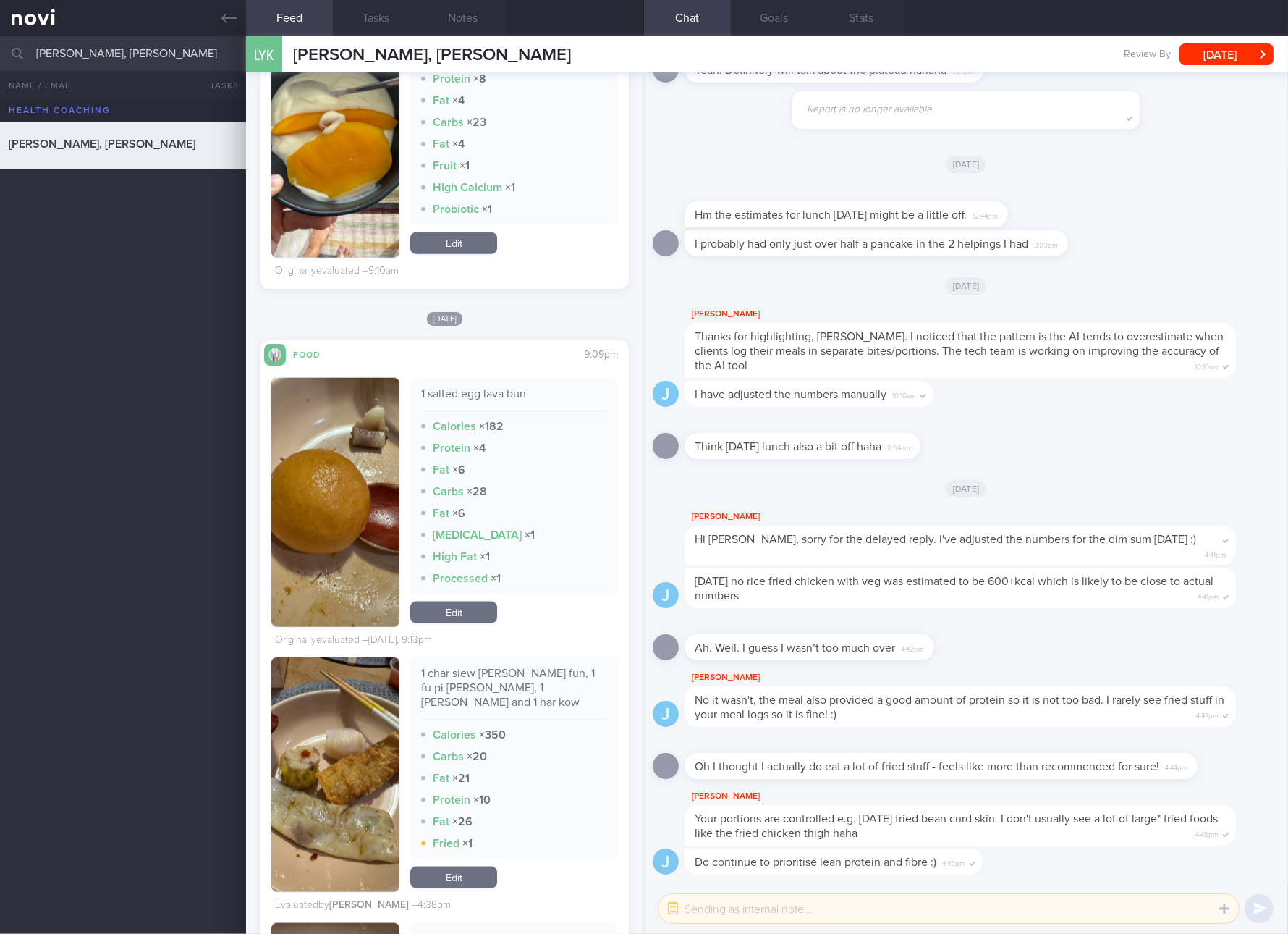
click at [479, 393] on div "1 salted egg lava bun" at bounding box center [513, 398] width 186 height 25
copy div "1 salted egg lava bun"
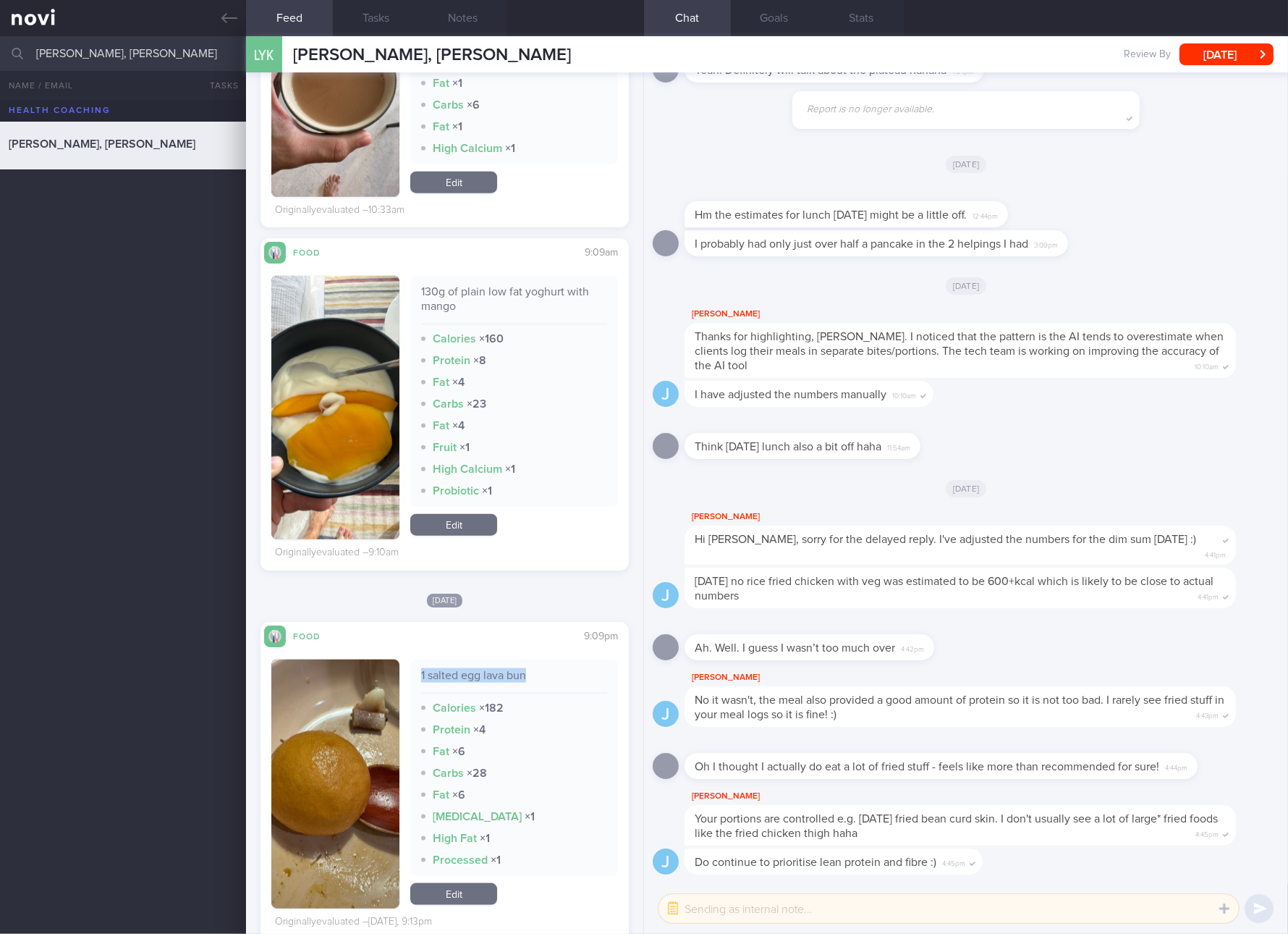
click at [453, 526] on link "Edit" at bounding box center [453, 525] width 87 height 22
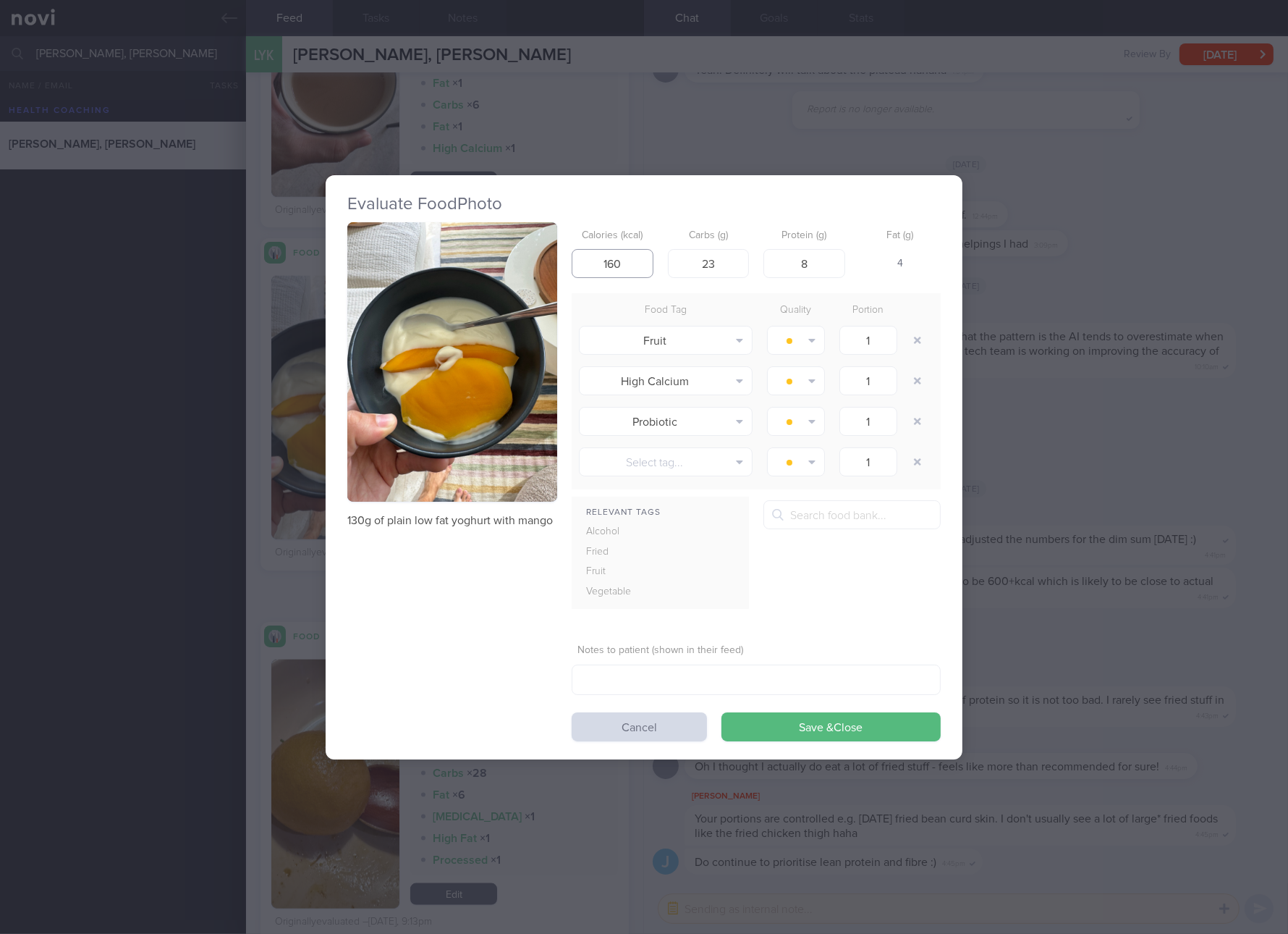
click at [624, 267] on input "160" at bounding box center [612, 264] width 82 height 29
type input "103"
type input "13"
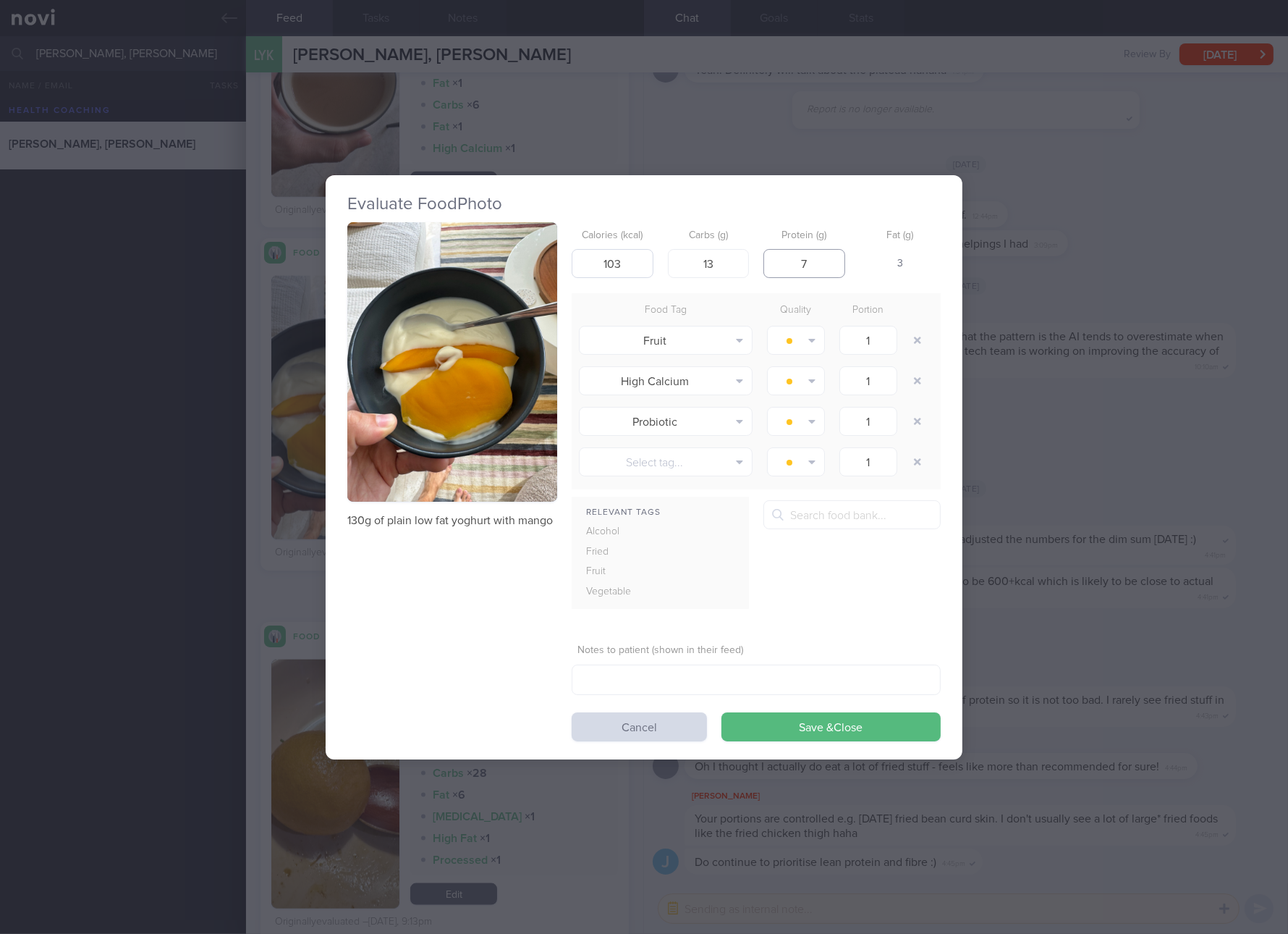
type input "7"
click at [722, 712] on button "Save & Close" at bounding box center [831, 727] width 219 height 29
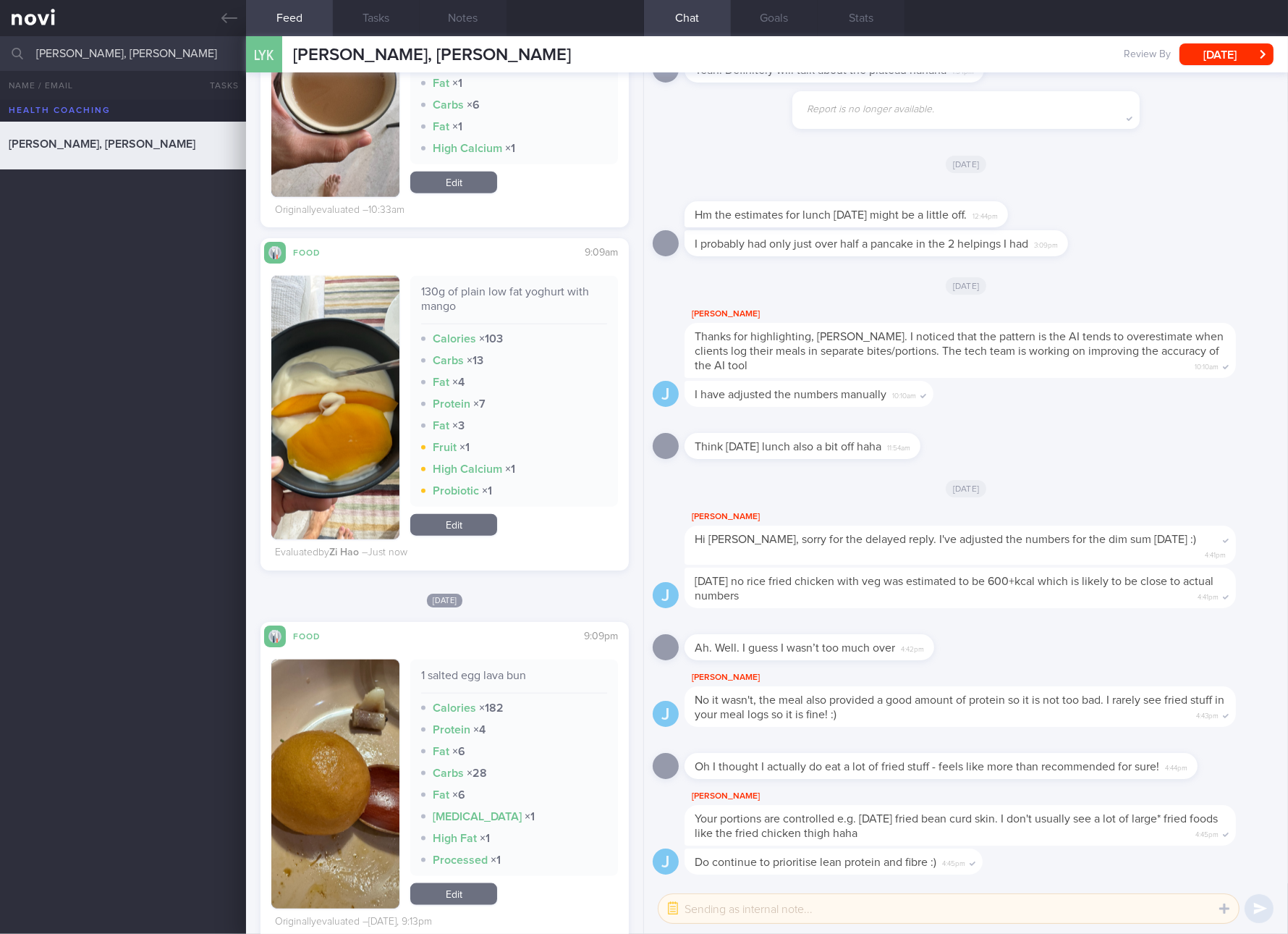
scroll to position [2443, 0]
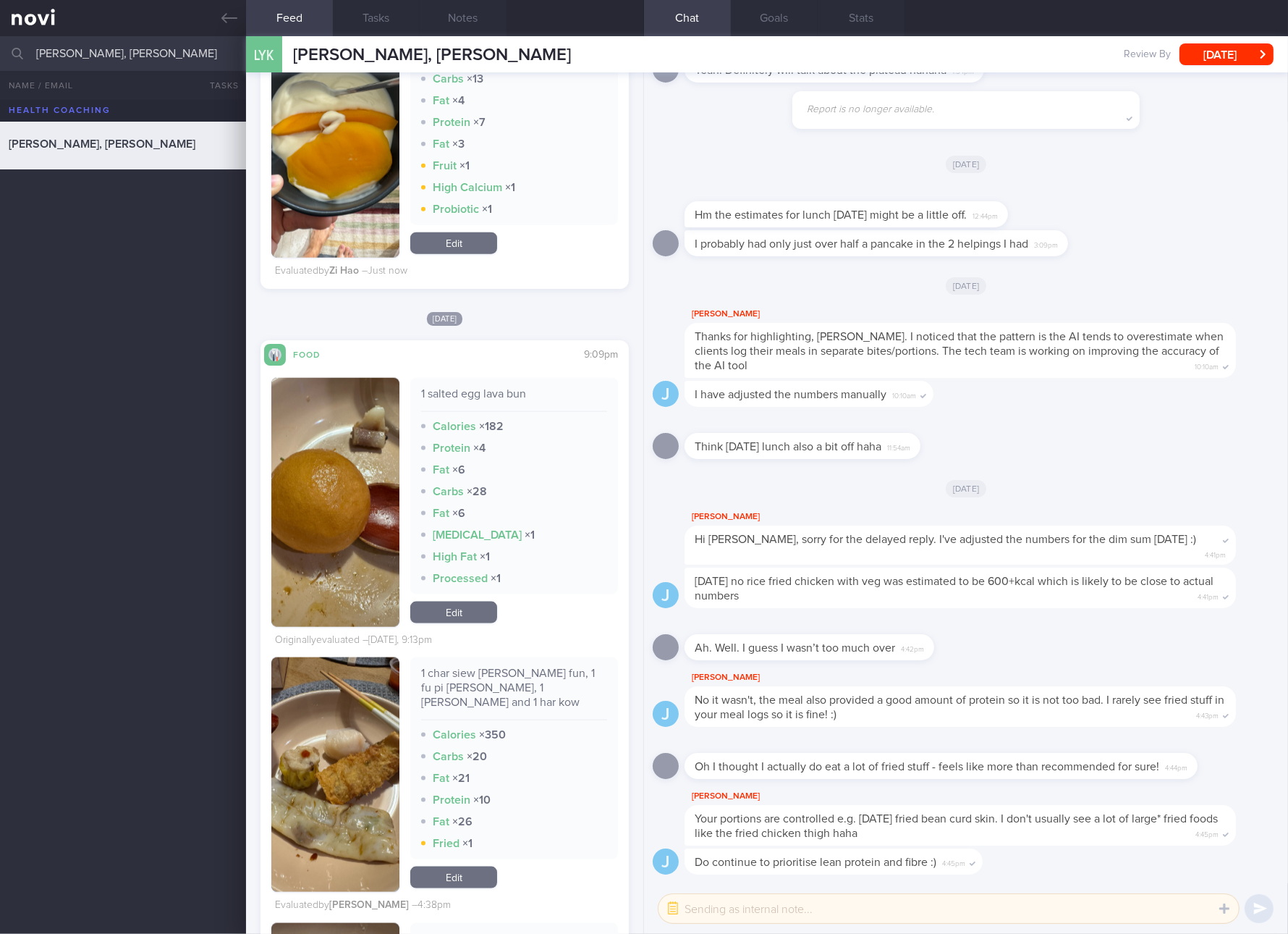
click at [460, 610] on link "Edit" at bounding box center [453, 612] width 87 height 22
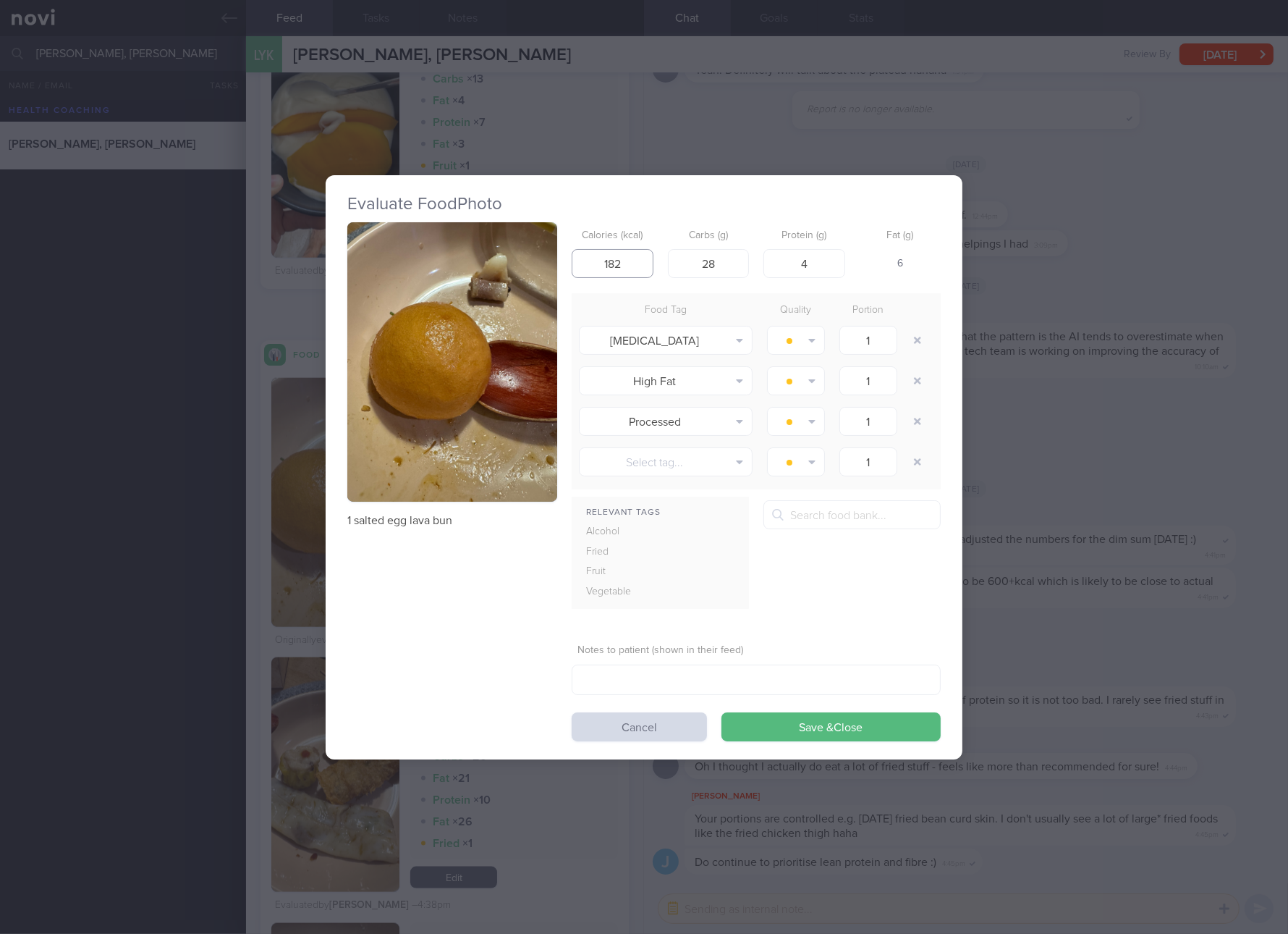
click at [637, 264] on input "182" at bounding box center [612, 264] width 82 height 29
type input "185"
type input "35"
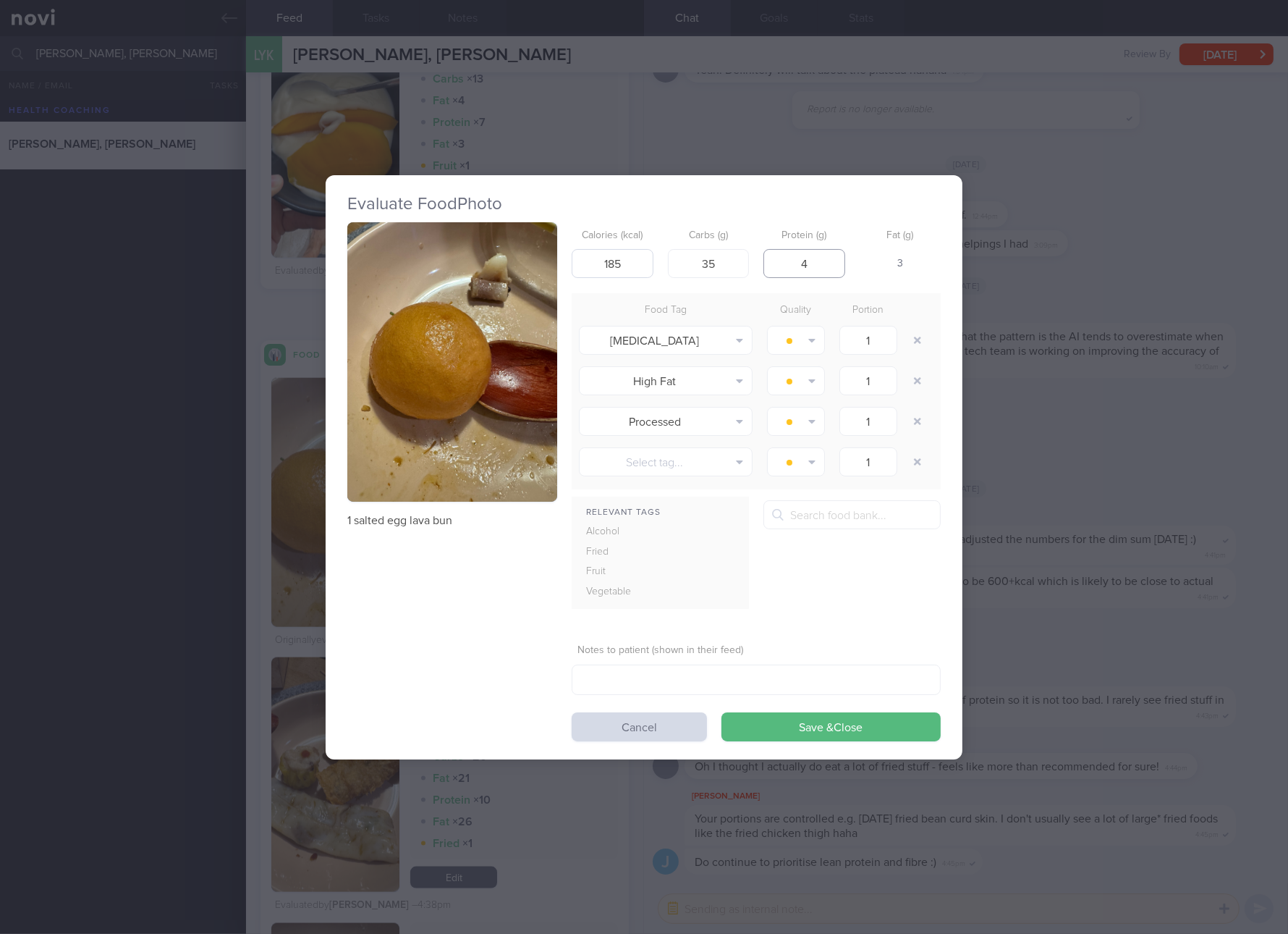
click at [722, 712] on button "Save & Close" at bounding box center [831, 727] width 219 height 29
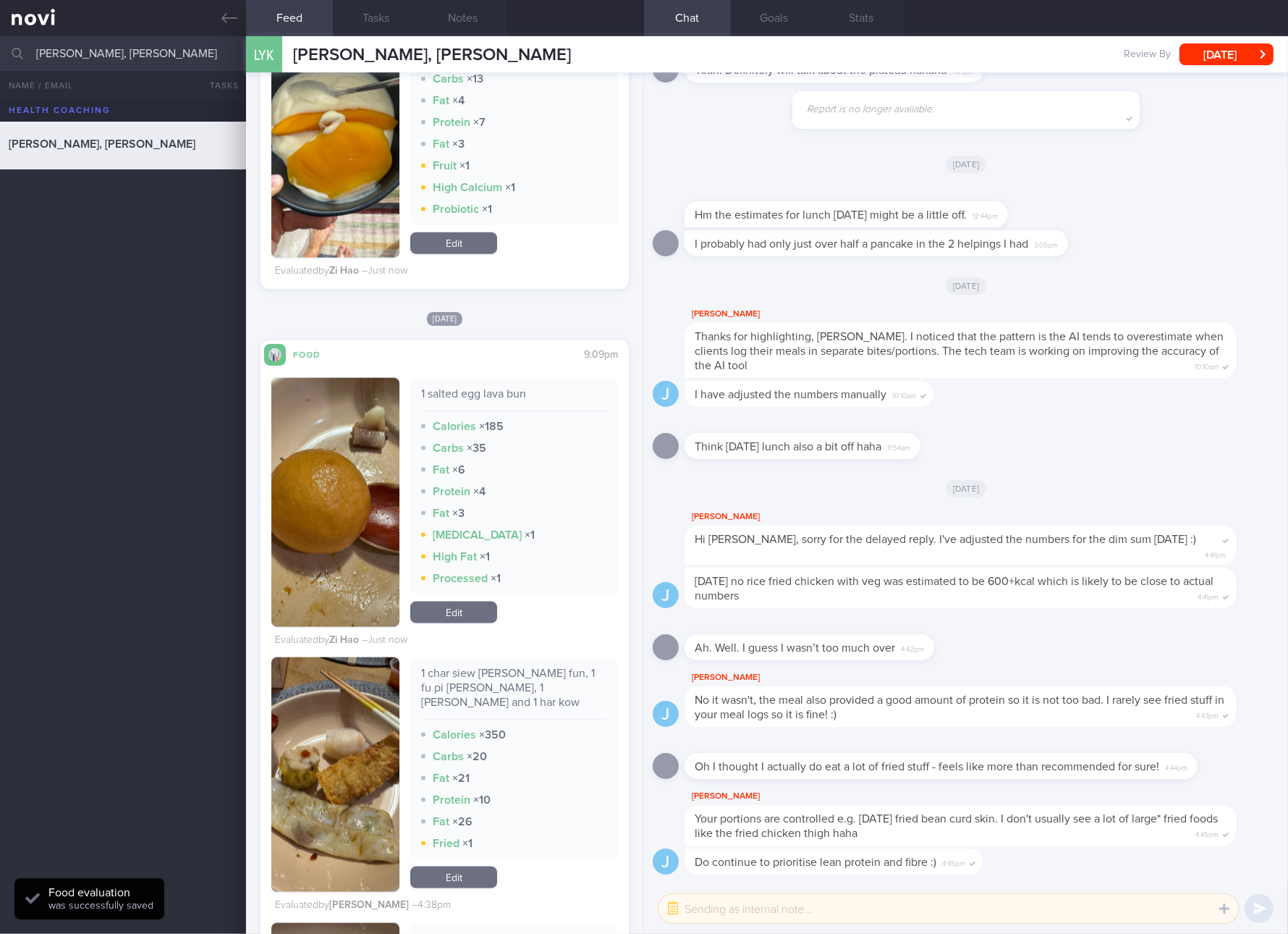
scroll to position [2715, 0]
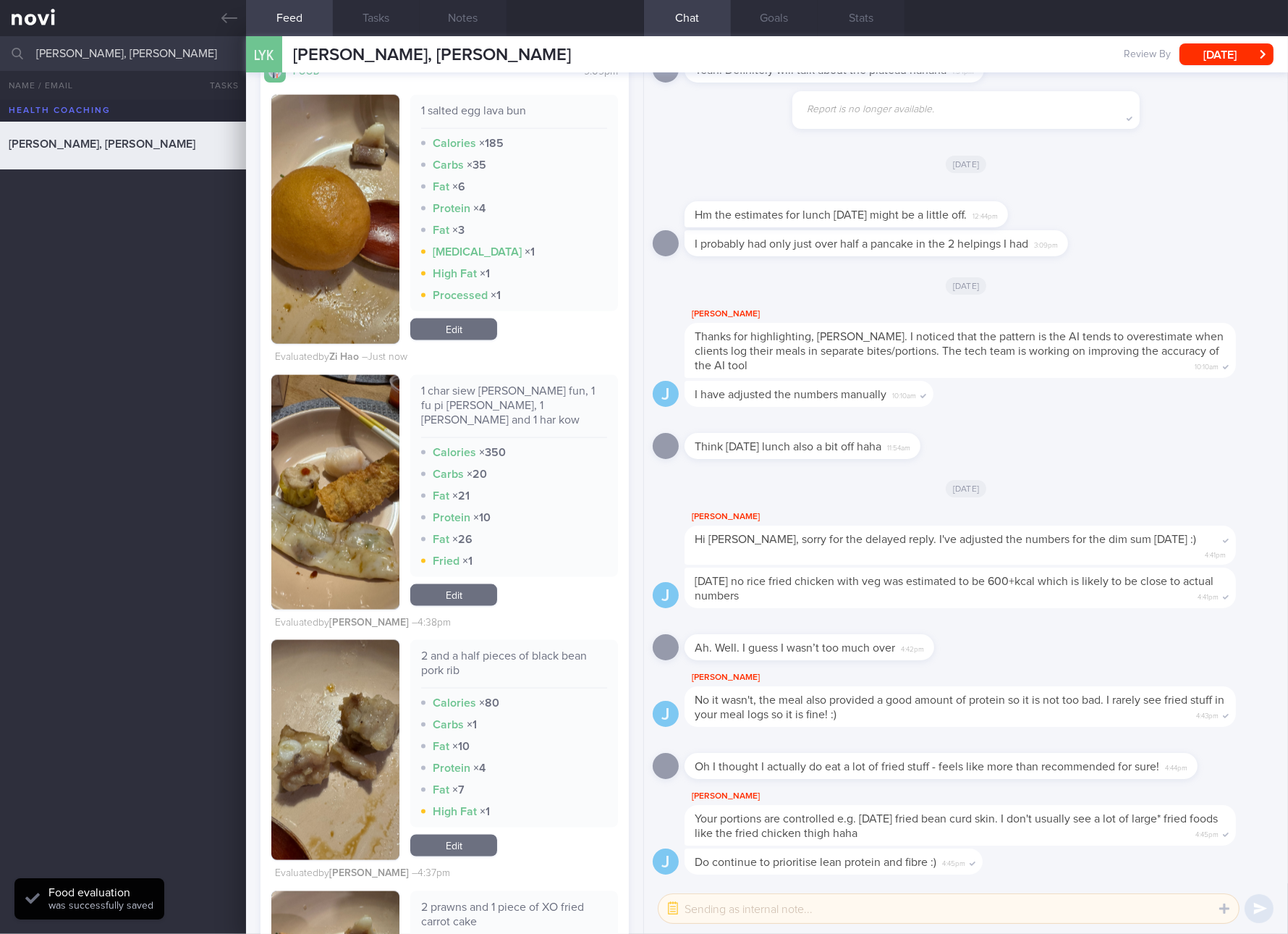
click at [508, 402] on div "1 char siew chee cheong fun, 1 fu pi juan, 1 siew mai and 1 har kow" at bounding box center [513, 411] width 186 height 54
copy div "1 char siew chee cheong fun, 1 fu pi juan, 1 siew mai and 1 har kow"
click at [484, 584] on link "Edit" at bounding box center [453, 595] width 87 height 22
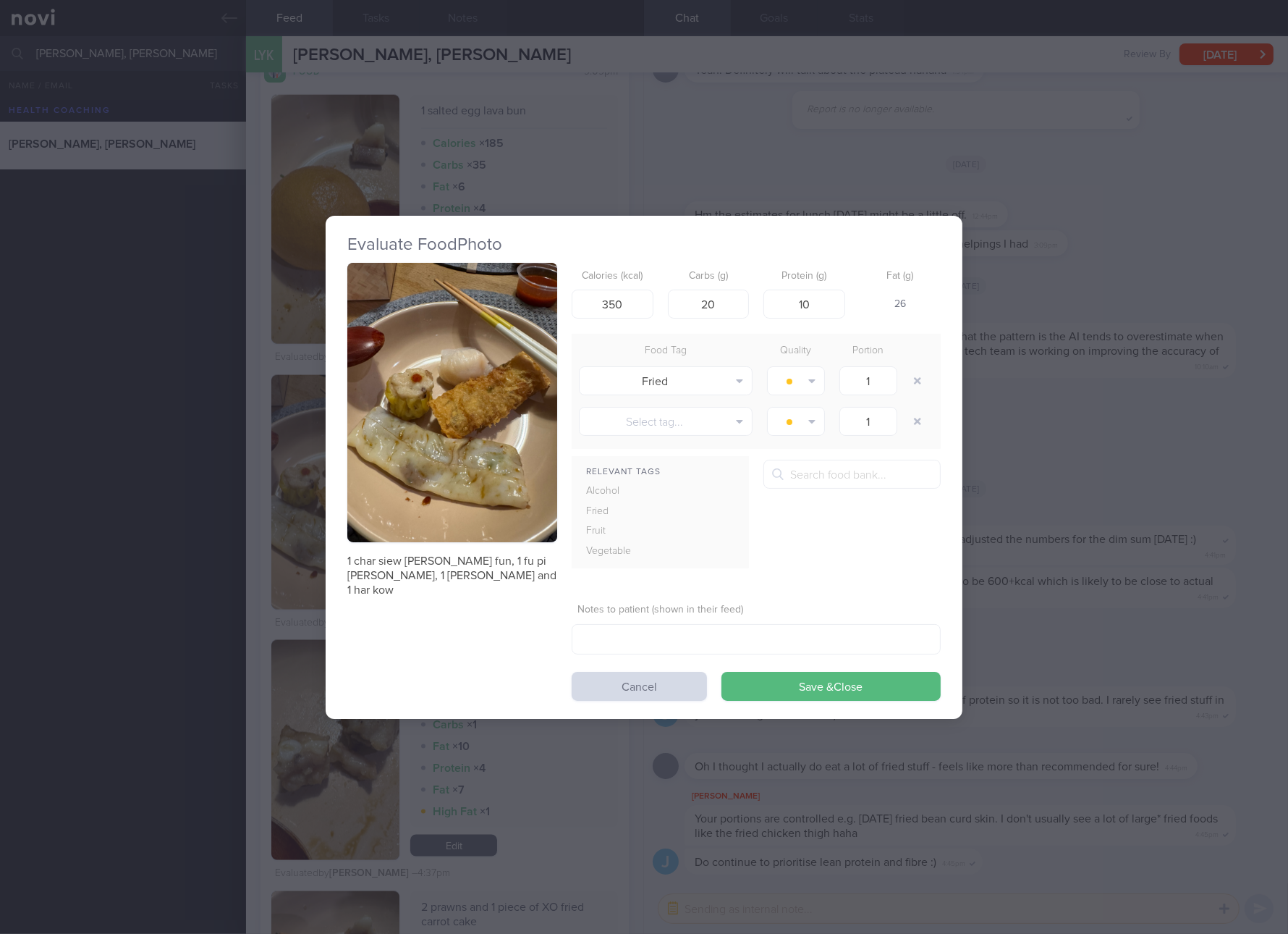
drag, startPoint x: 1064, startPoint y: 488, endPoint x: 1052, endPoint y: 489, distance: 12.0
click at [1066, 488] on div "Evaluate Food Photo 1 char siew chee cheong fun, 1 fu pi juan, 1 siew mai and 1…" at bounding box center [644, 467] width 1288 height 934
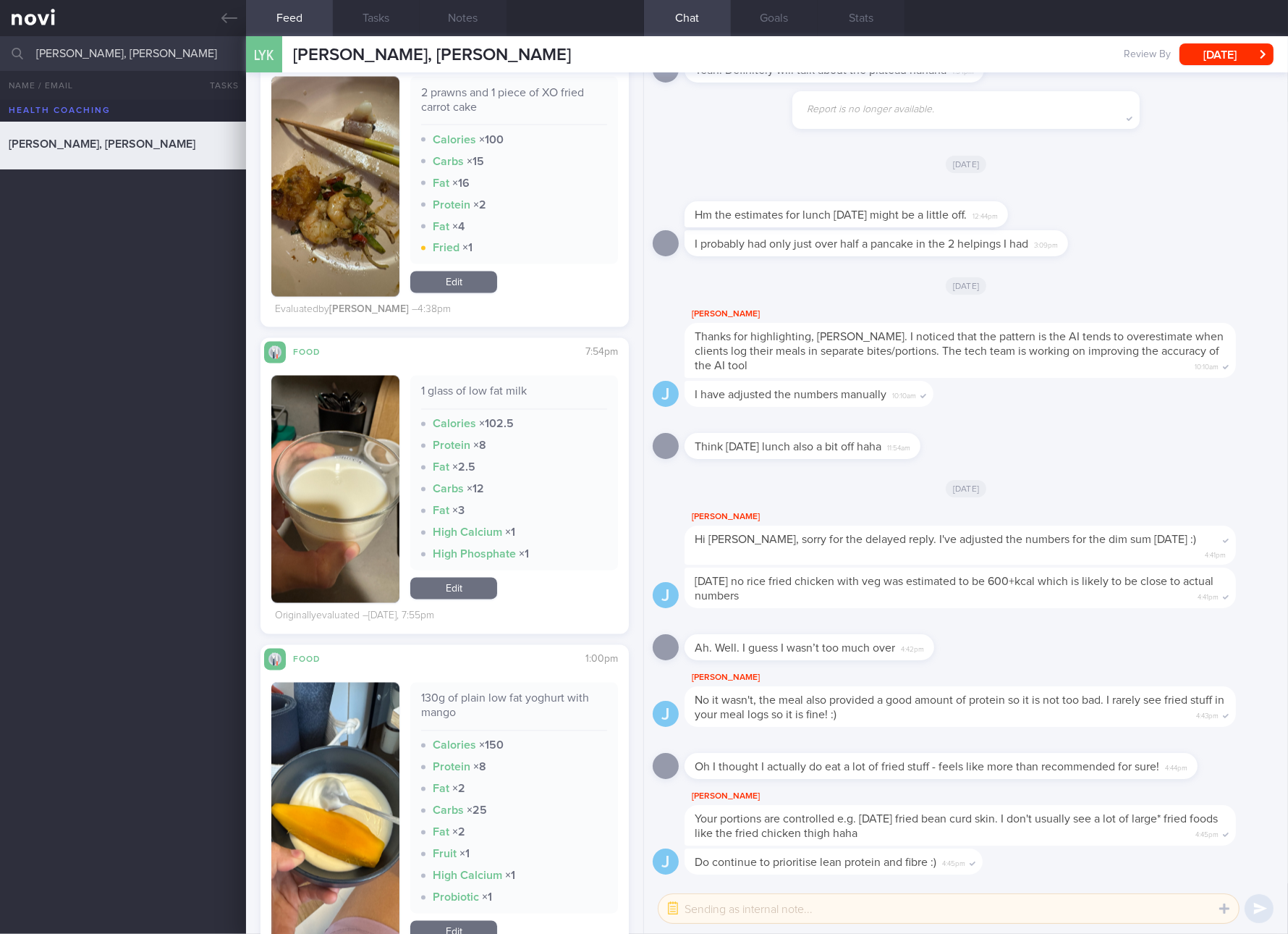
scroll to position [3801, 0]
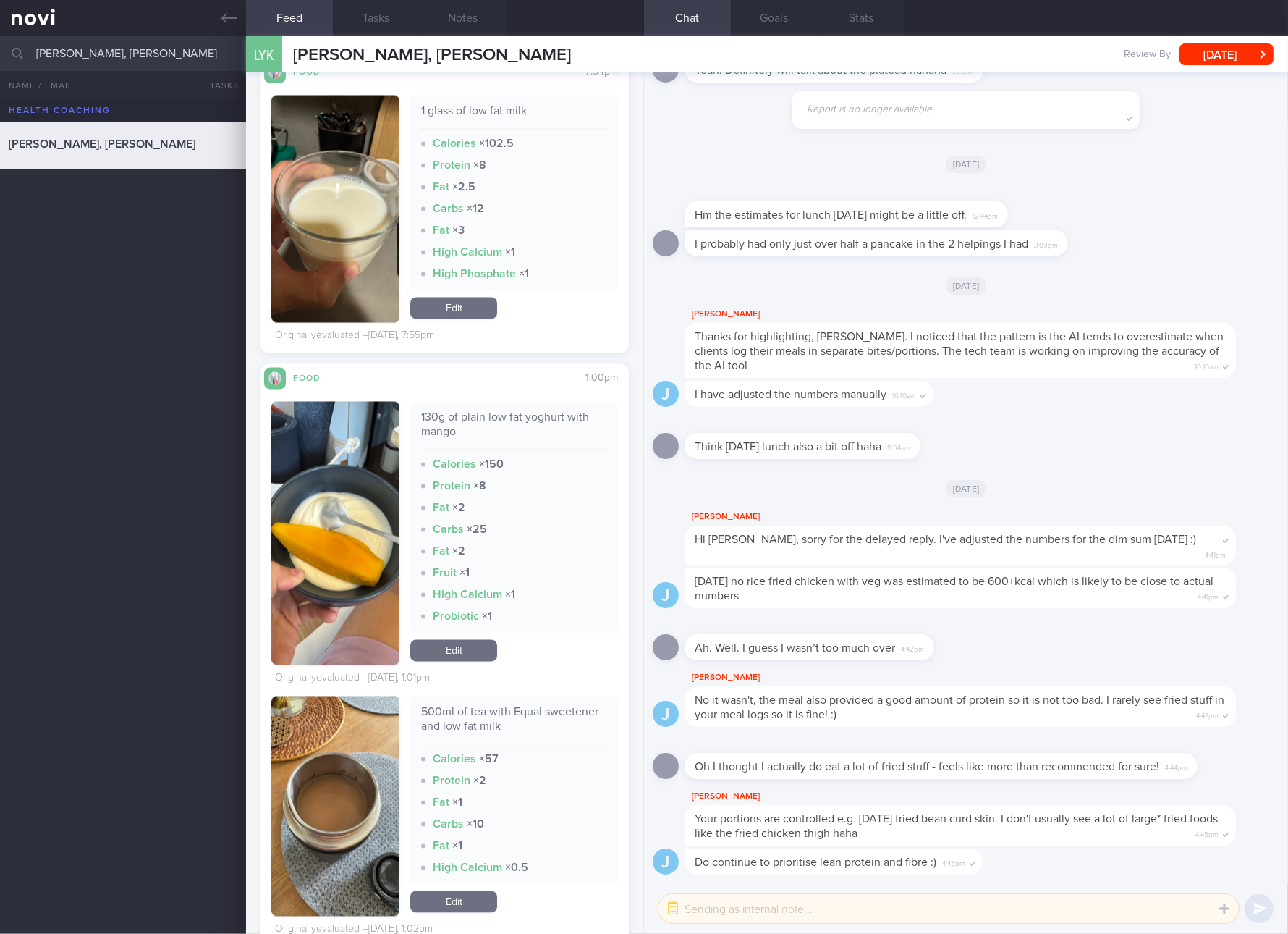
click at [444, 639] on link "Edit" at bounding box center [453, 650] width 87 height 22
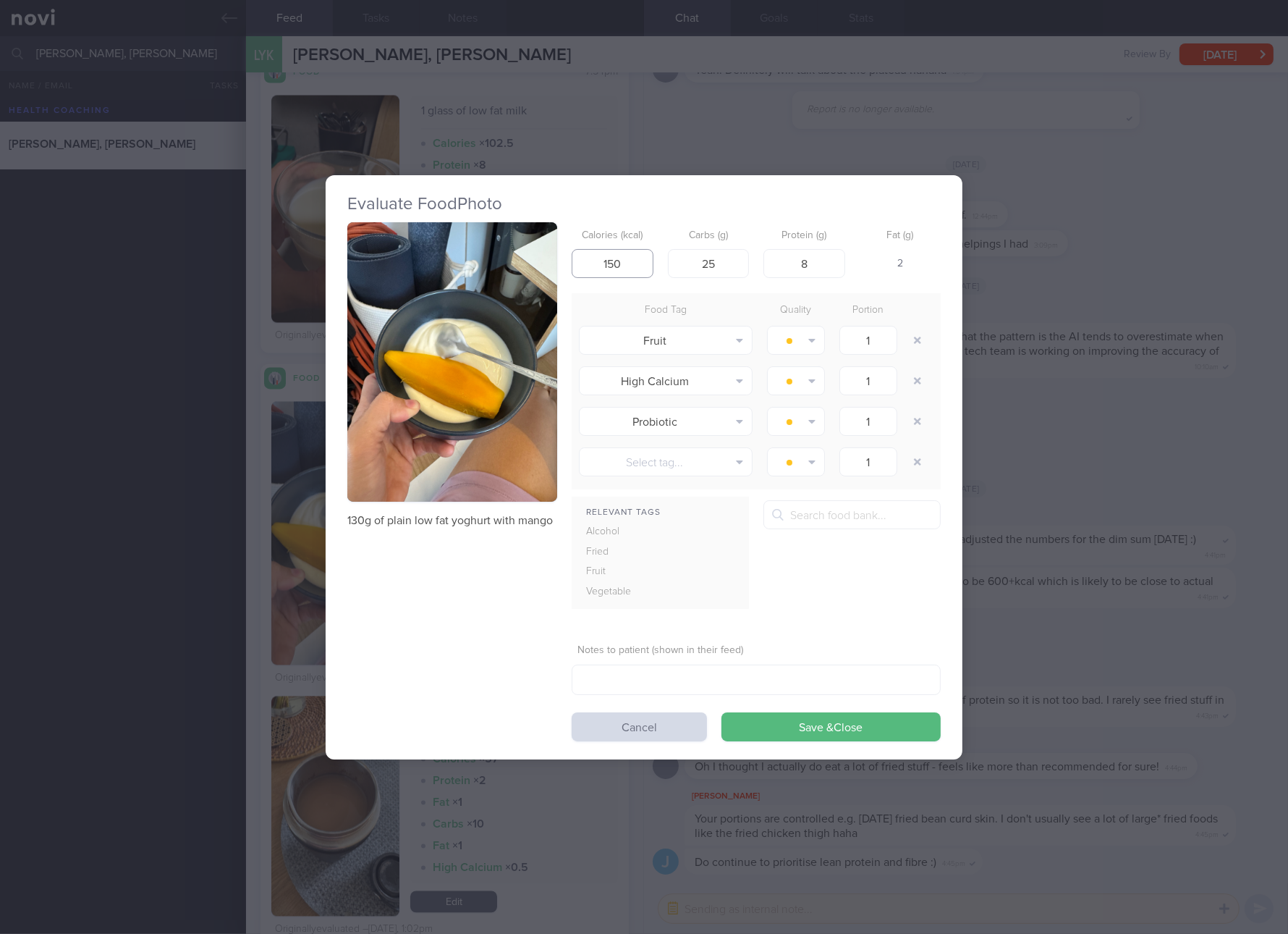
click at [633, 261] on input "150" at bounding box center [612, 264] width 82 height 29
type input "103"
type input "13"
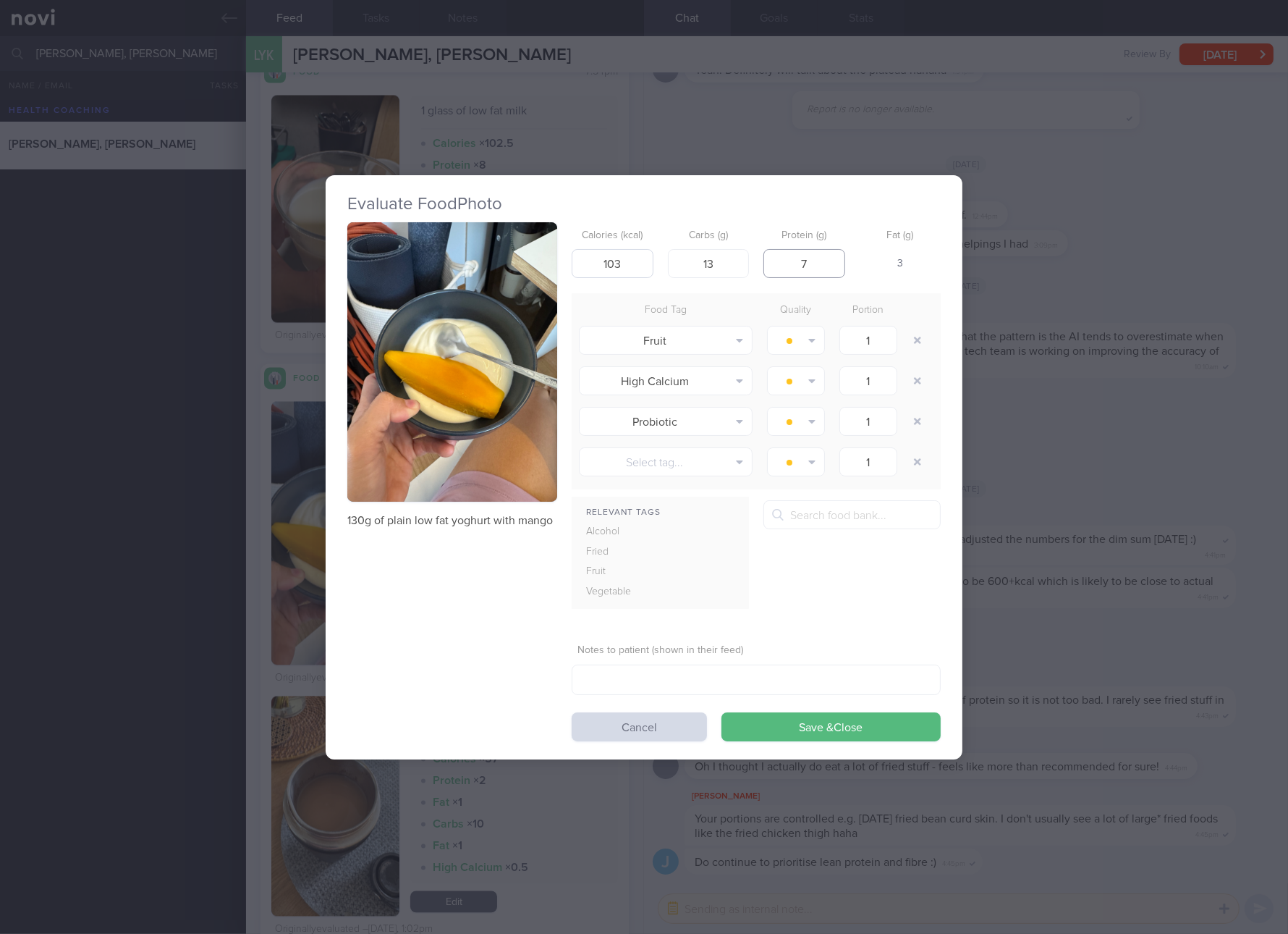
type input "7"
click at [722, 712] on button "Save & Close" at bounding box center [831, 727] width 219 height 29
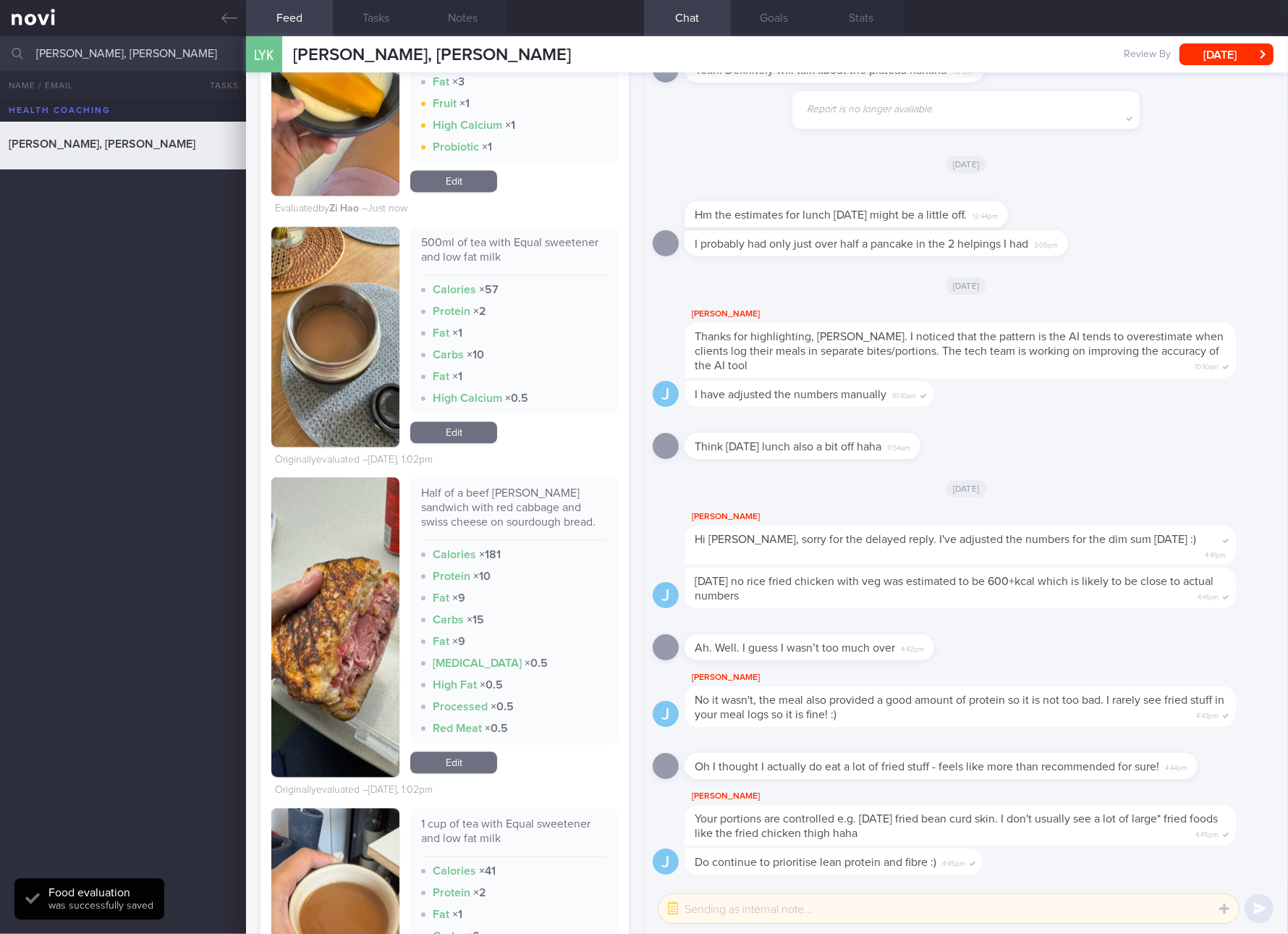
scroll to position [4615, 0]
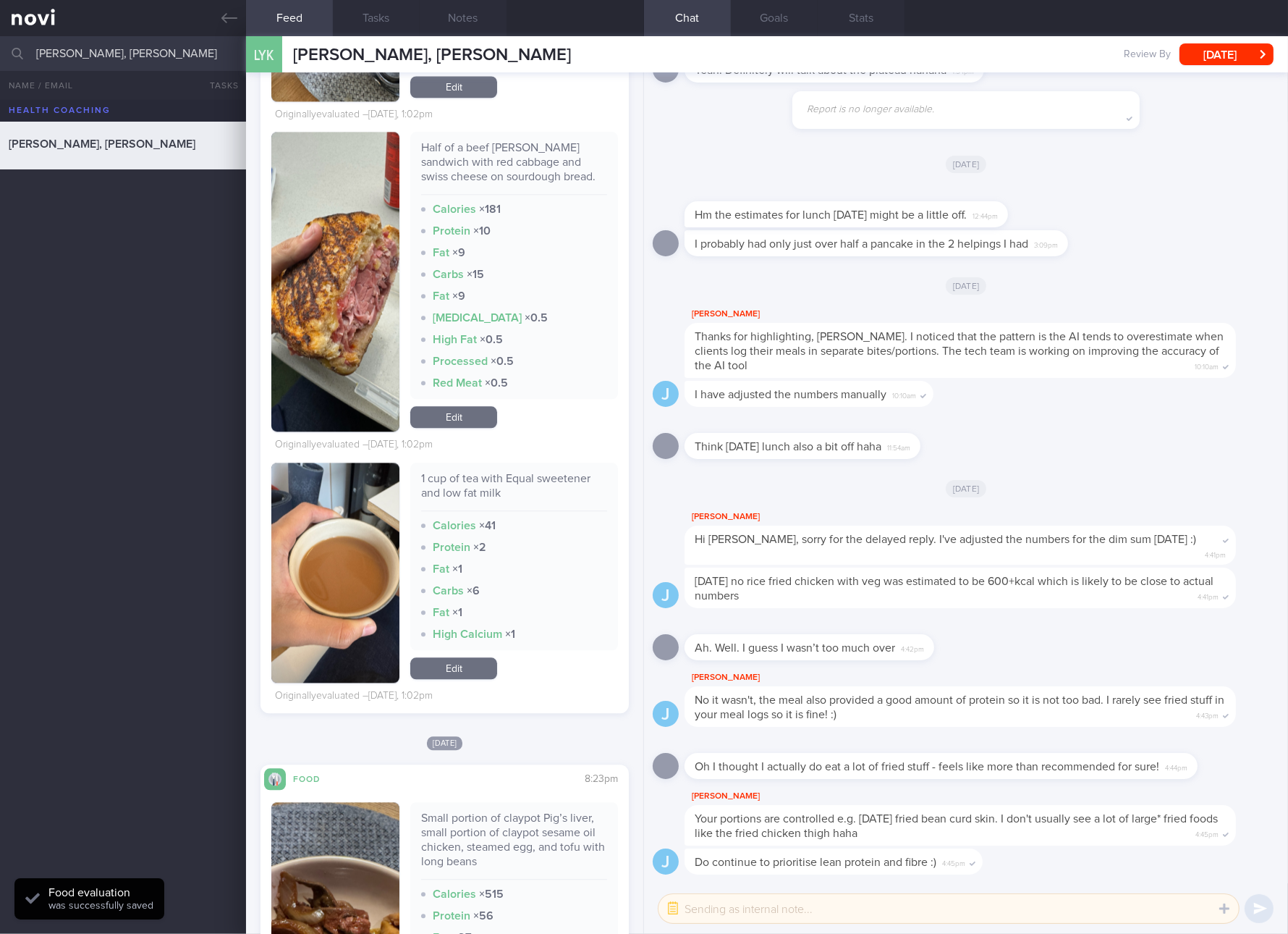
click at [511, 151] on div "Half of a beef reuben sandwich with red cabbage and swiss cheese on sourdough b…" at bounding box center [513, 167] width 186 height 54
copy div "Half of a beef reuben sandwich with red cabbage and swiss cheese on sourdough b…"
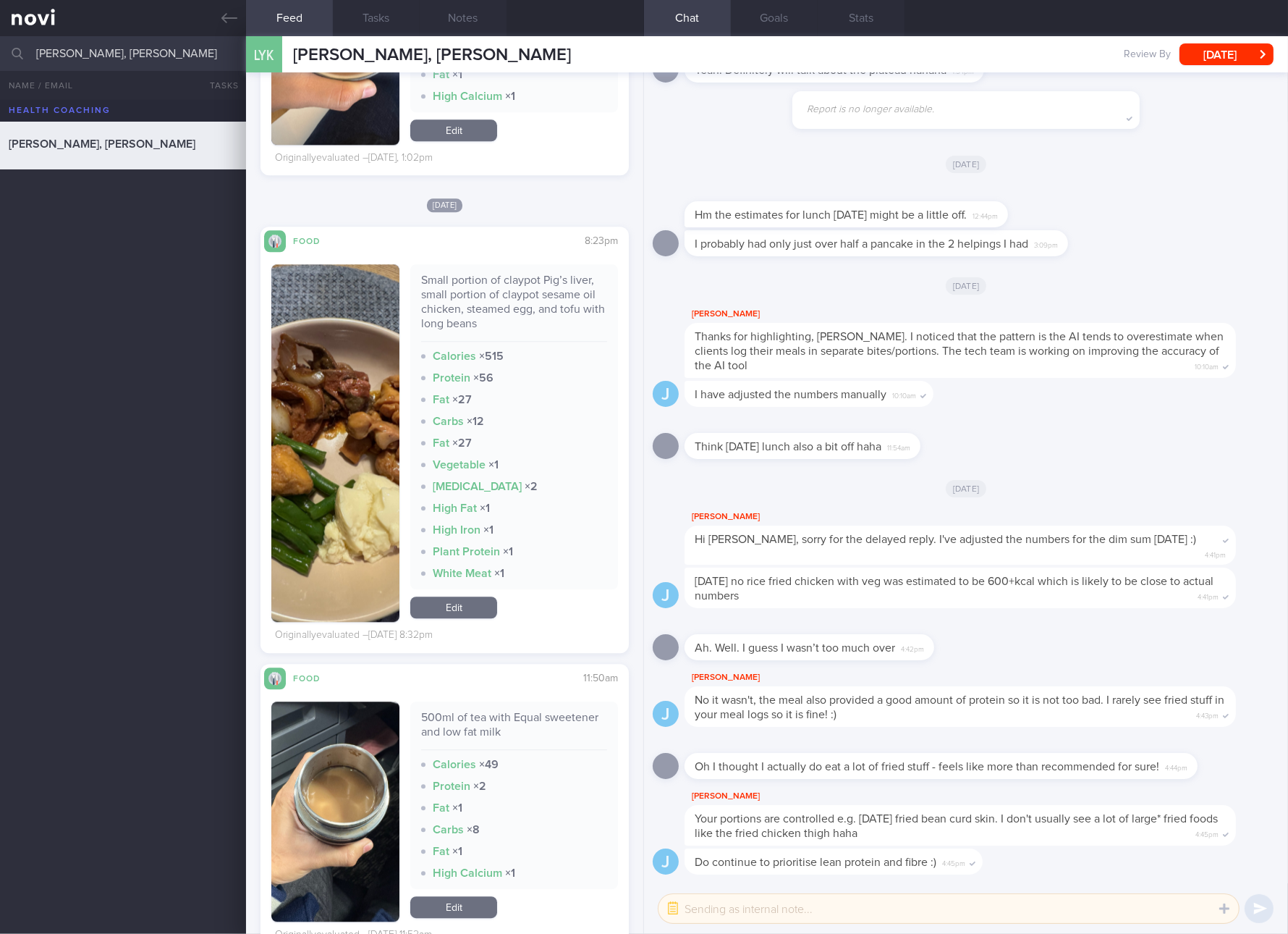
scroll to position [5159, 0]
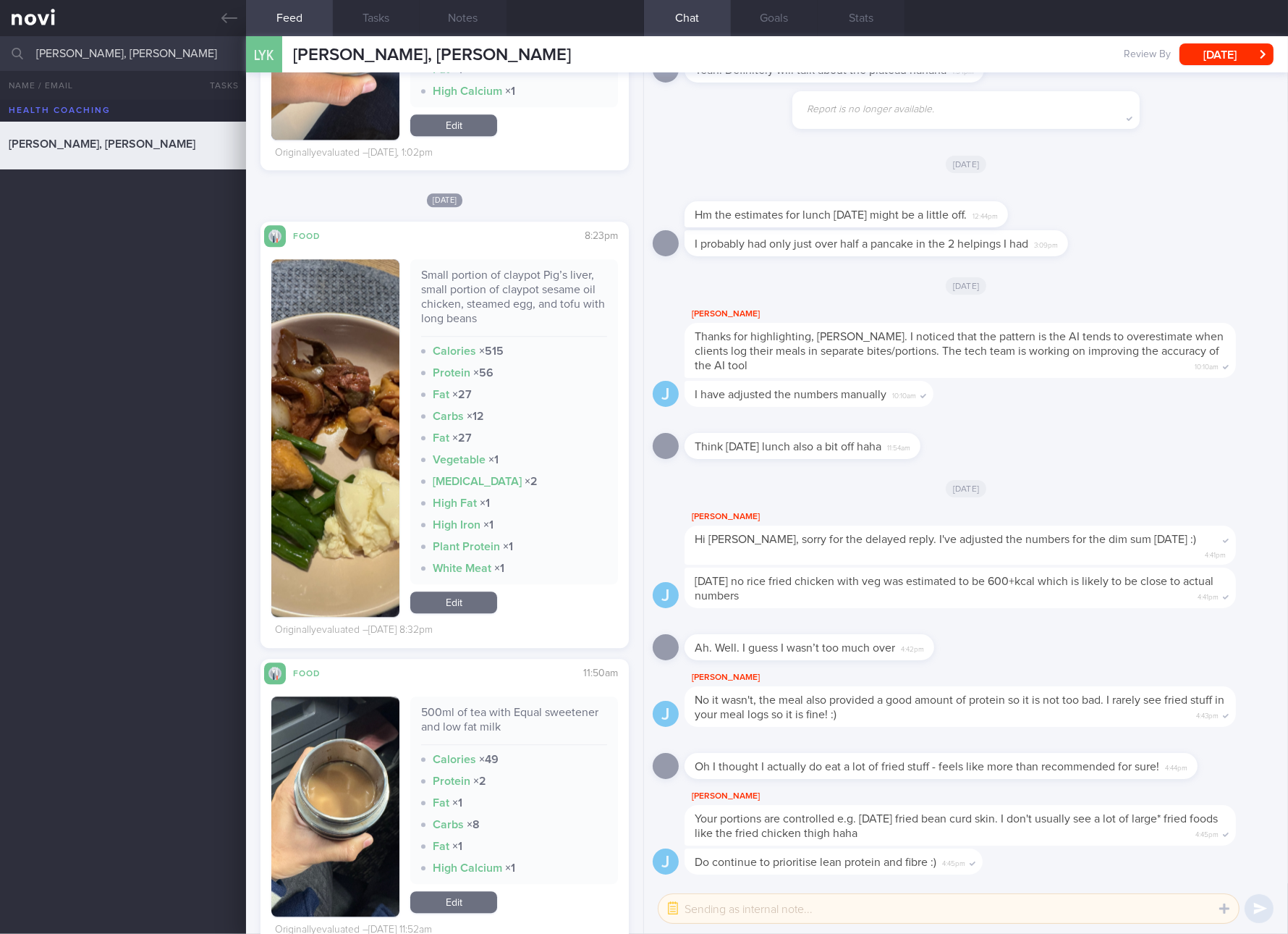
click at [498, 285] on div "Small portion of claypot Pig’s liver, small portion of claypot sesame oil chick…" at bounding box center [513, 302] width 186 height 69
copy div "Small portion of claypot Pig’s liver, small portion of claypot sesame oil chick…"
click at [350, 461] on button "button" at bounding box center [336, 437] width 128 height 358
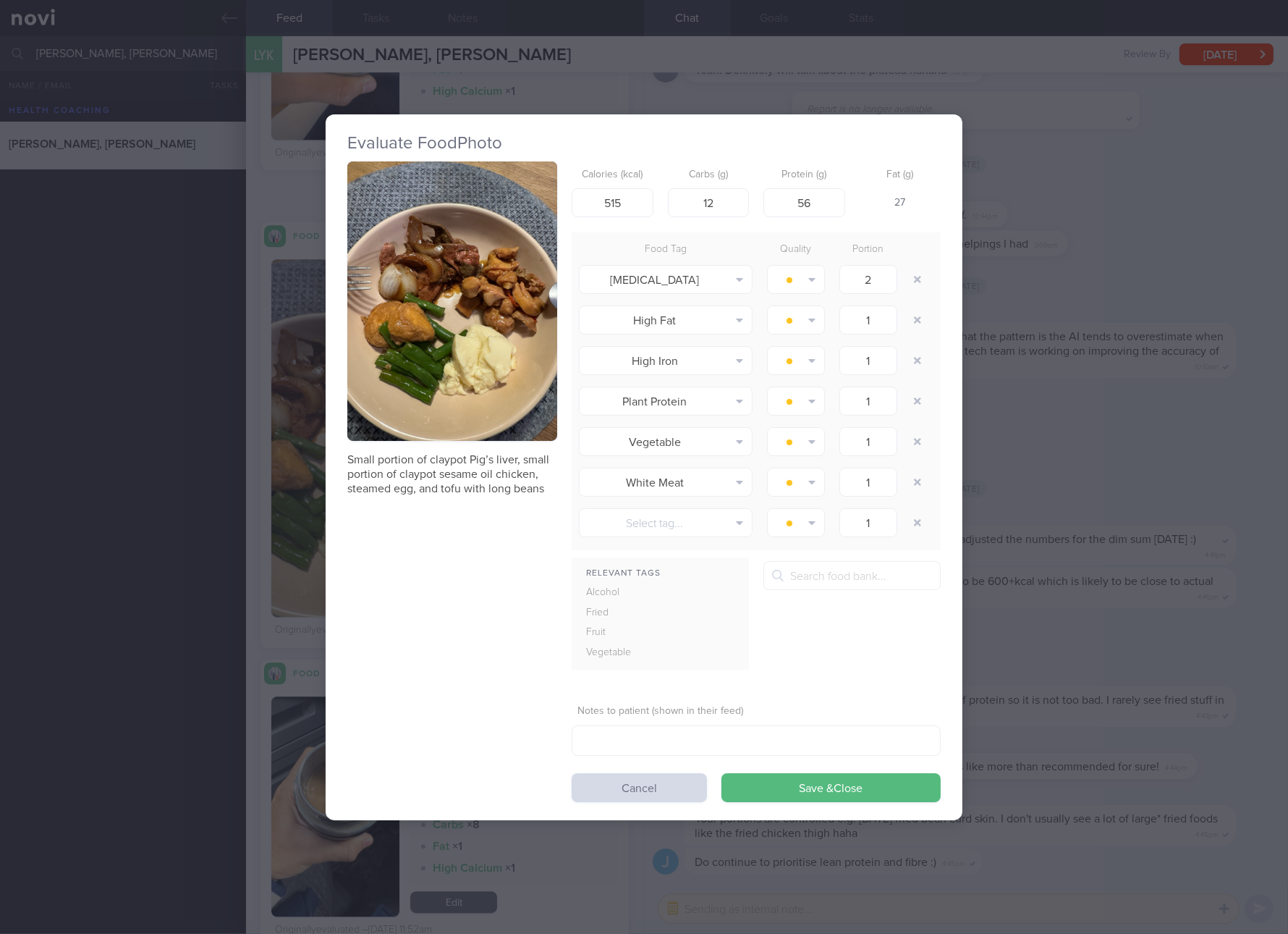
click at [462, 327] on button "button" at bounding box center [452, 301] width 210 height 280
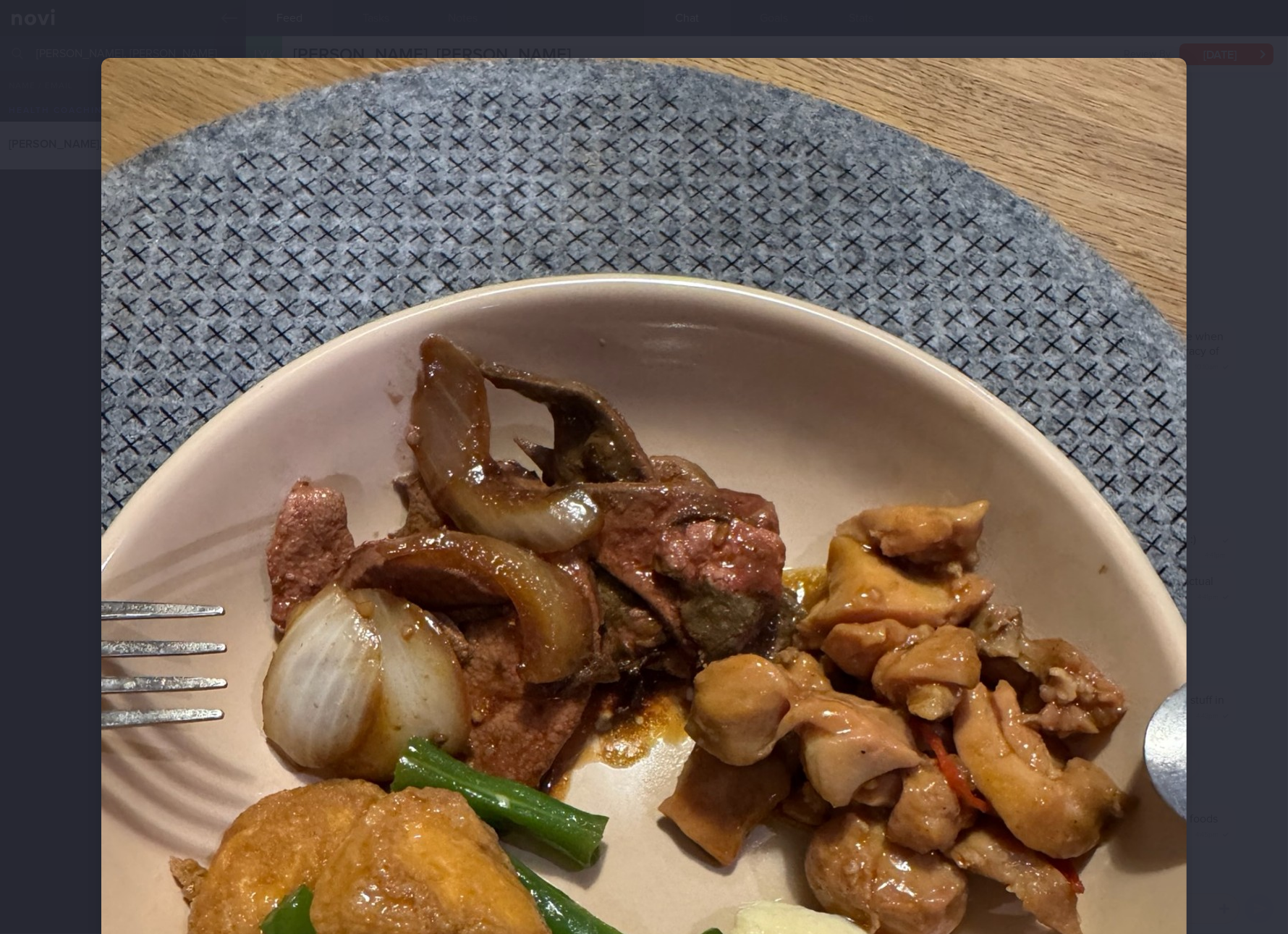
drag, startPoint x: 430, startPoint y: 789, endPoint x: 383, endPoint y: 757, distance: 56.9
click at [430, 789] on img at bounding box center [644, 781] width 1085 height 1448
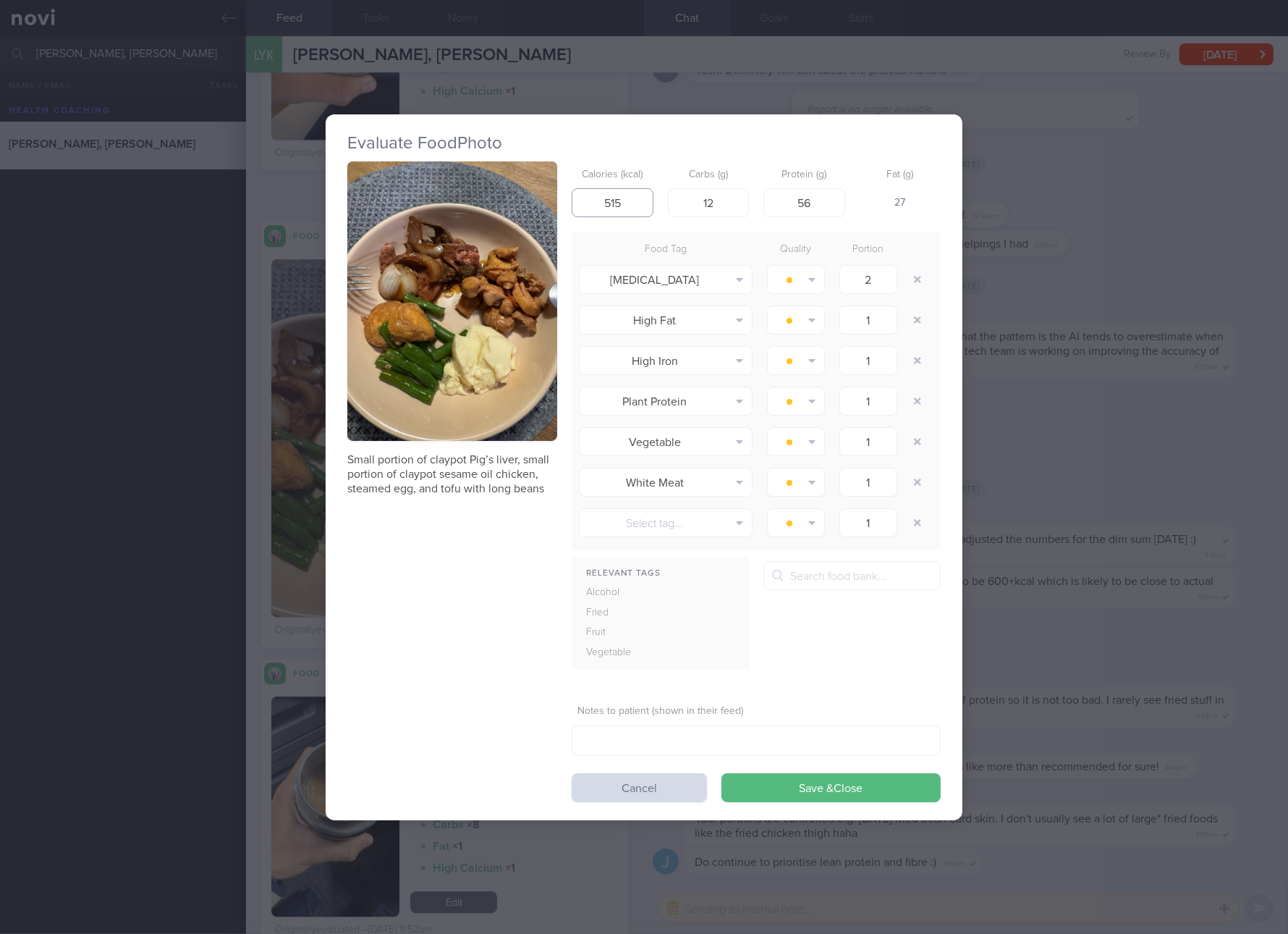
click at [638, 202] on input "515" at bounding box center [612, 203] width 82 height 29
type input "213"
type input "6"
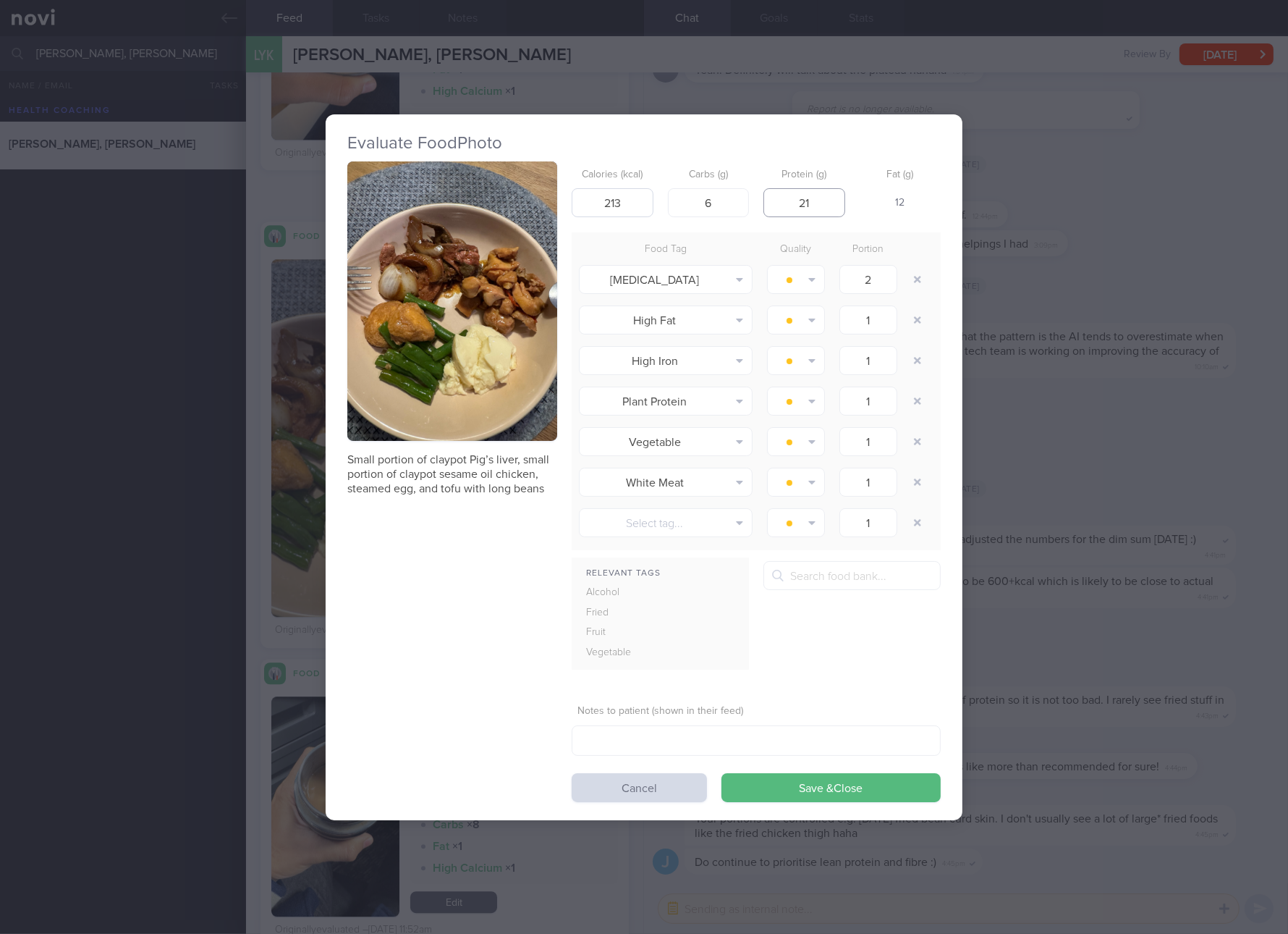
type input "21"
click at [722, 773] on button "Save & Close" at bounding box center [831, 788] width 219 height 29
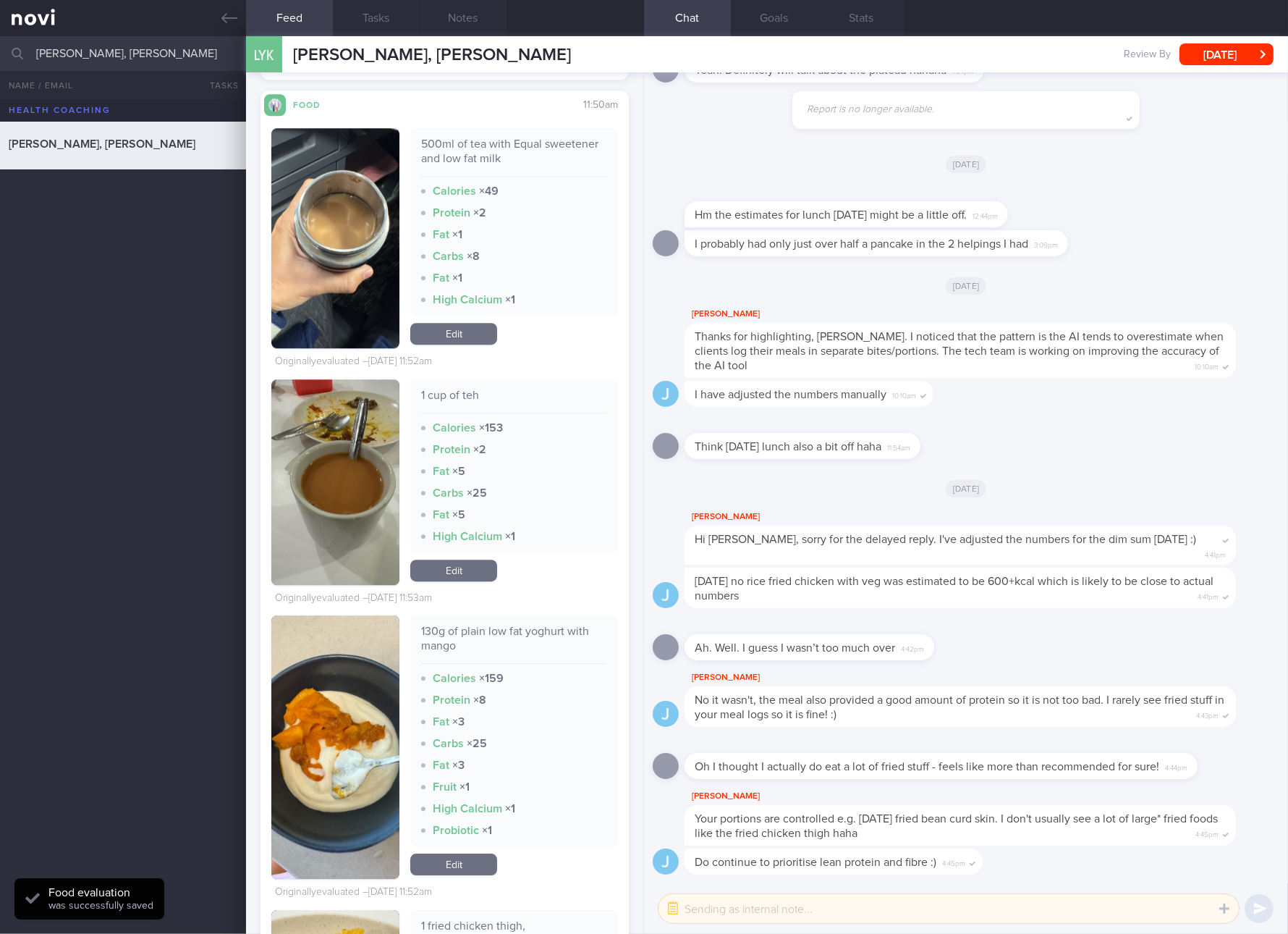
scroll to position [5972, 0]
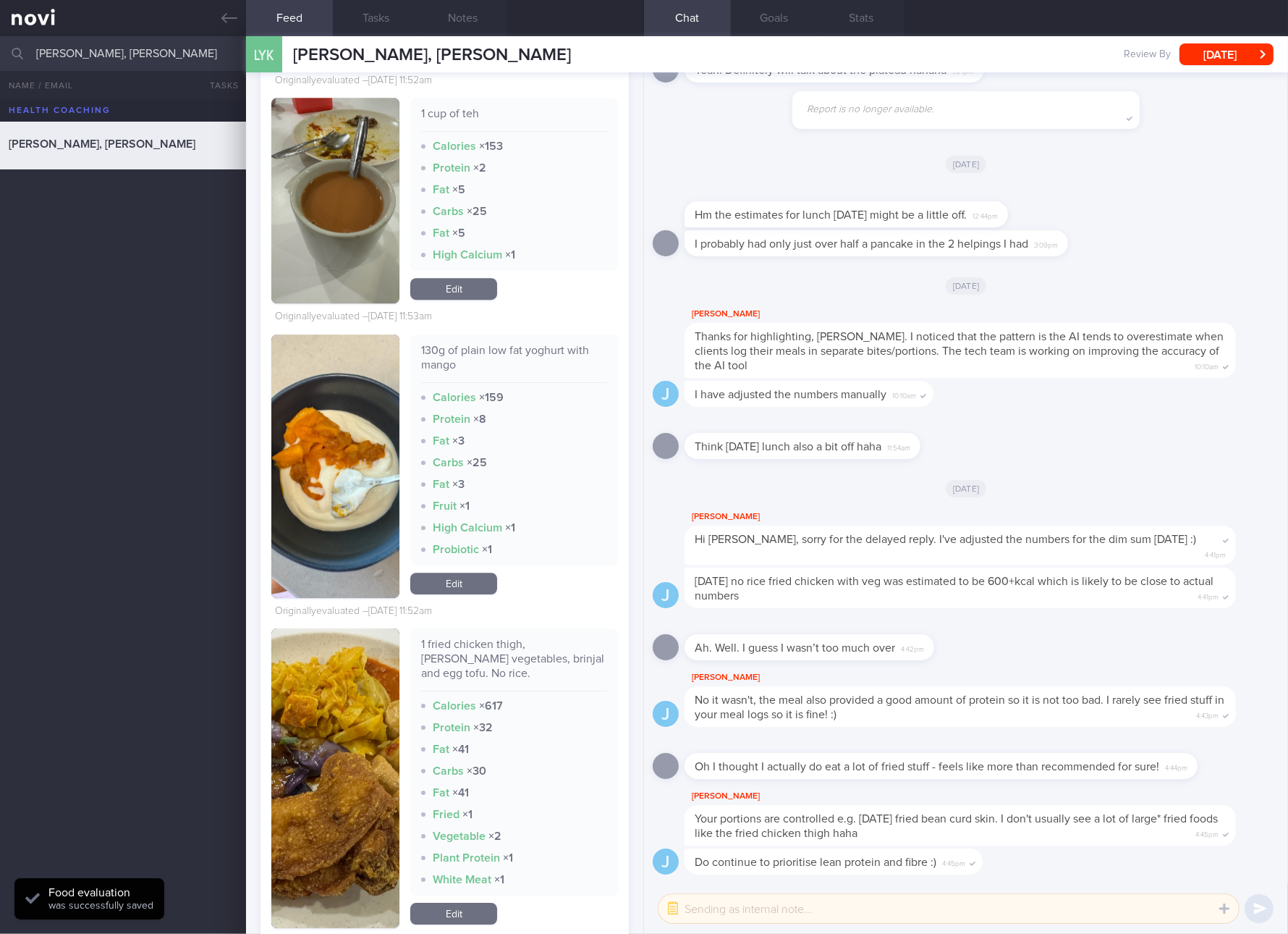
click at [453, 581] on link "Edit" at bounding box center [453, 583] width 87 height 22
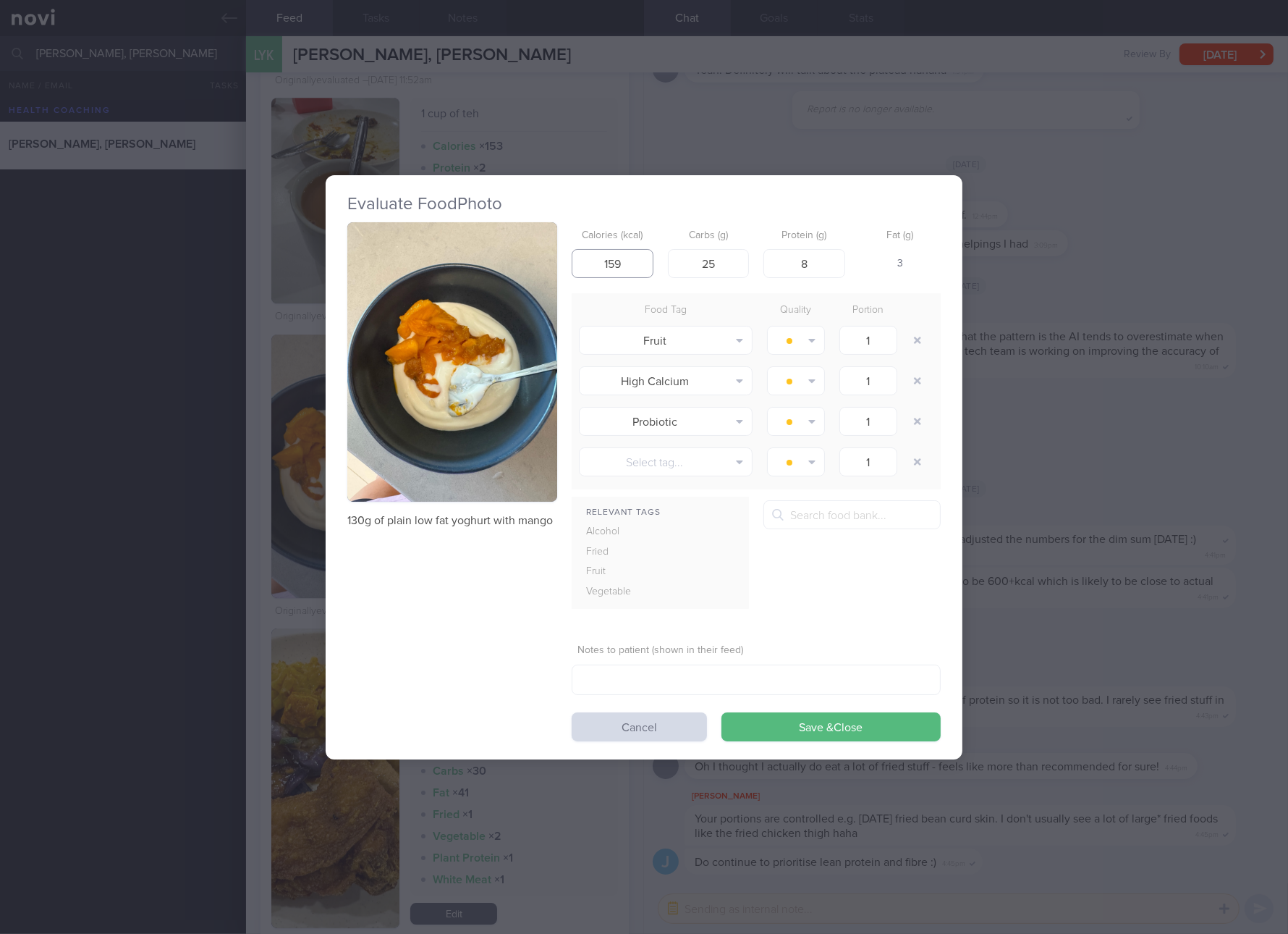
click at [638, 254] on input "159" at bounding box center [612, 264] width 82 height 29
type input "103"
type input "13"
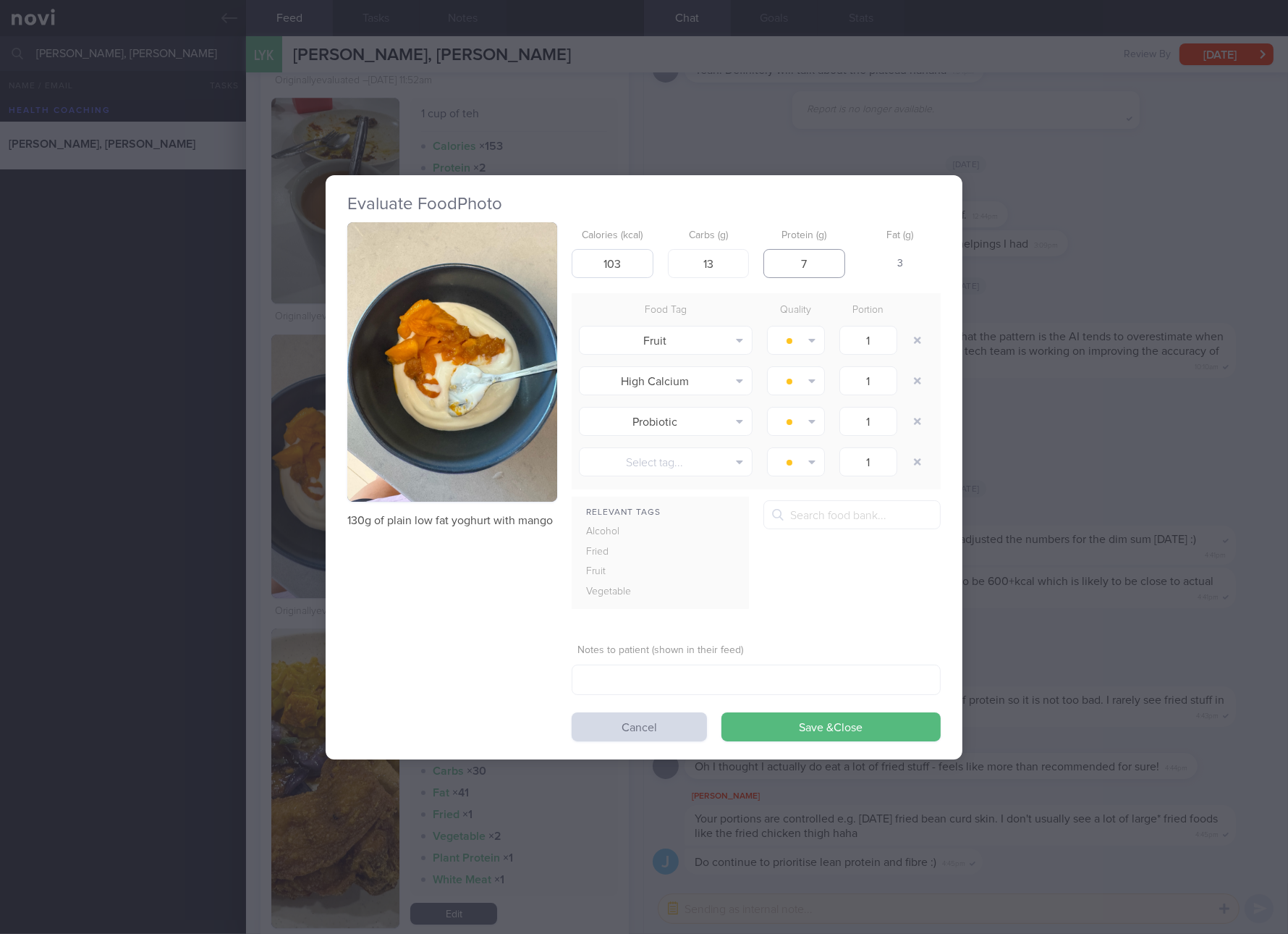
type input "7"
click at [722, 712] on button "Save & Close" at bounding box center [831, 727] width 219 height 29
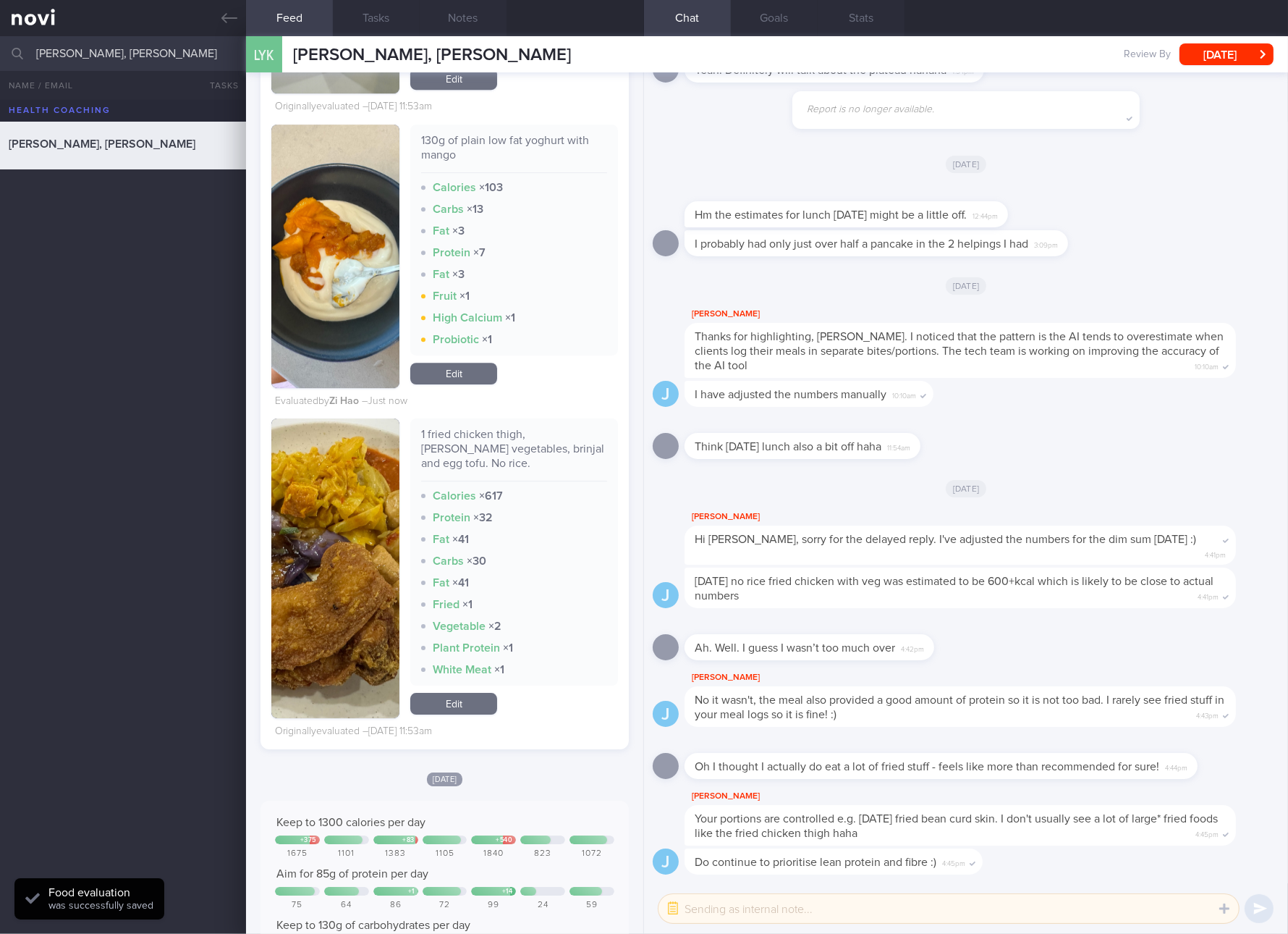
scroll to position [6245, 0]
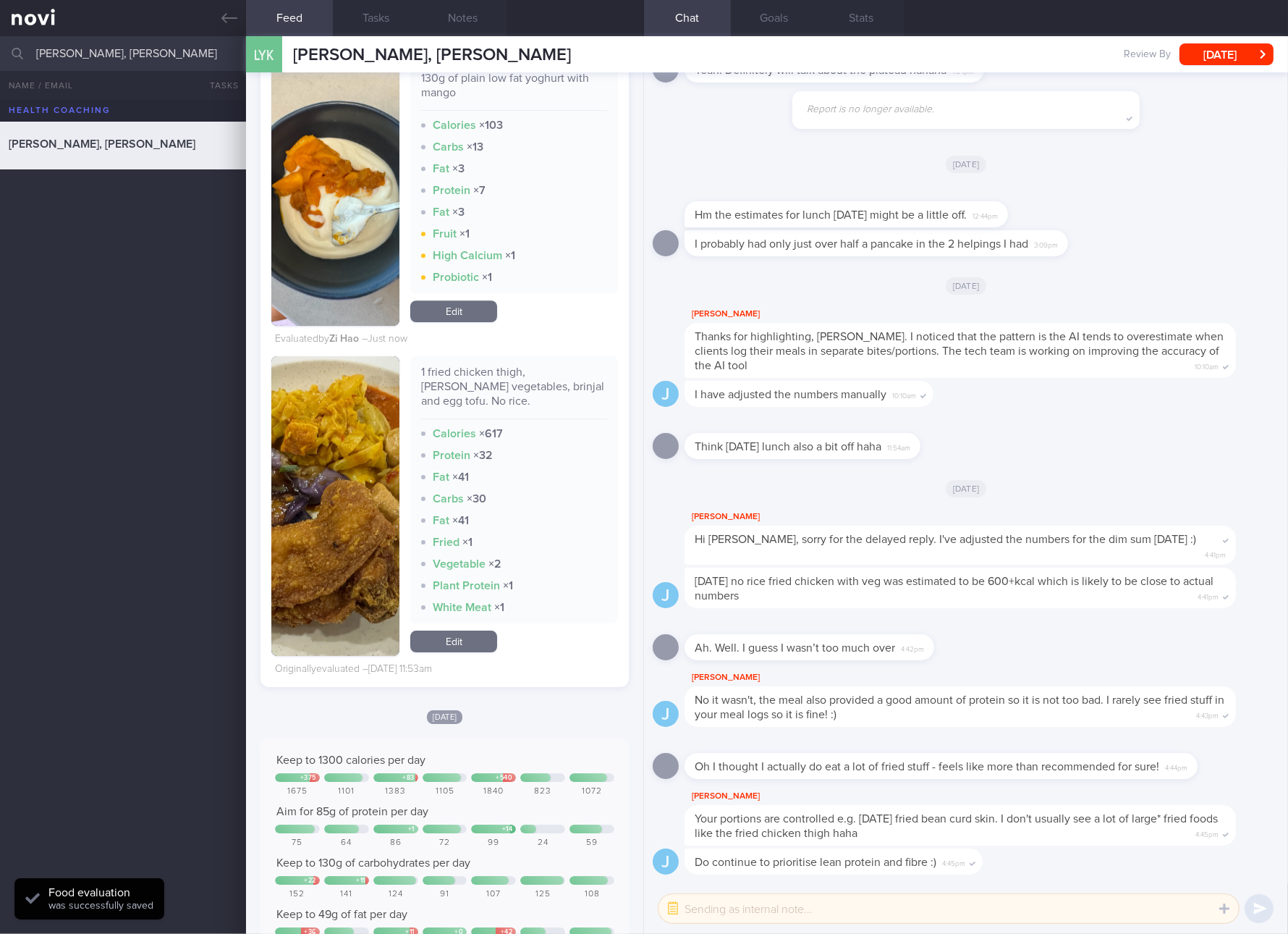
click at [500, 385] on div "1 fried chicken thigh, curry vegetables, brinjal and egg tofu. No rice." at bounding box center [513, 392] width 186 height 54
copy div "1 fried chicken thigh, curry vegetables, brinjal and egg tofu. No rice."
drag, startPoint x: 300, startPoint y: 517, endPoint x: 307, endPoint y: 506, distance: 13.0
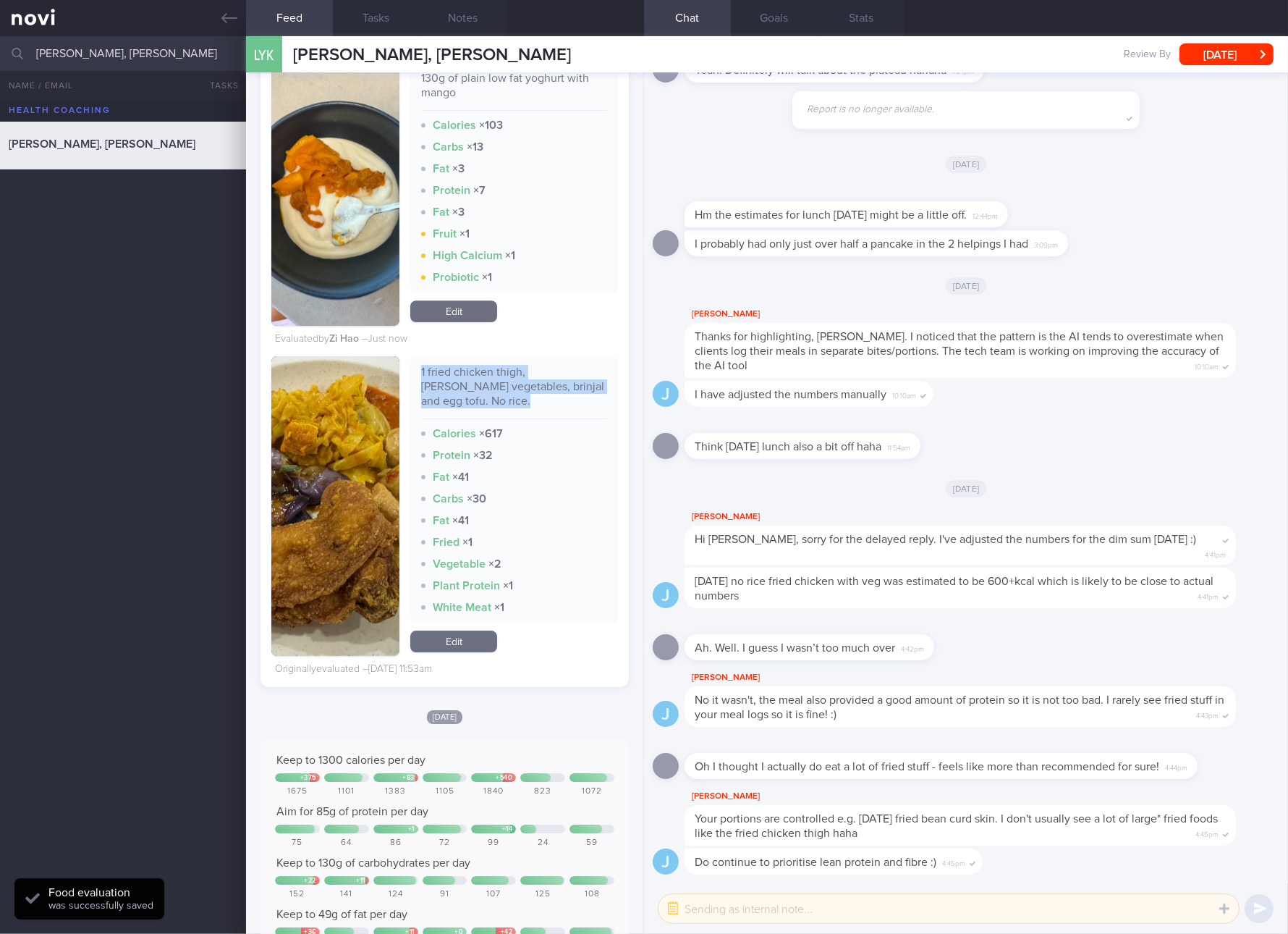
click at [300, 517] on button "button" at bounding box center [336, 506] width 128 height 299
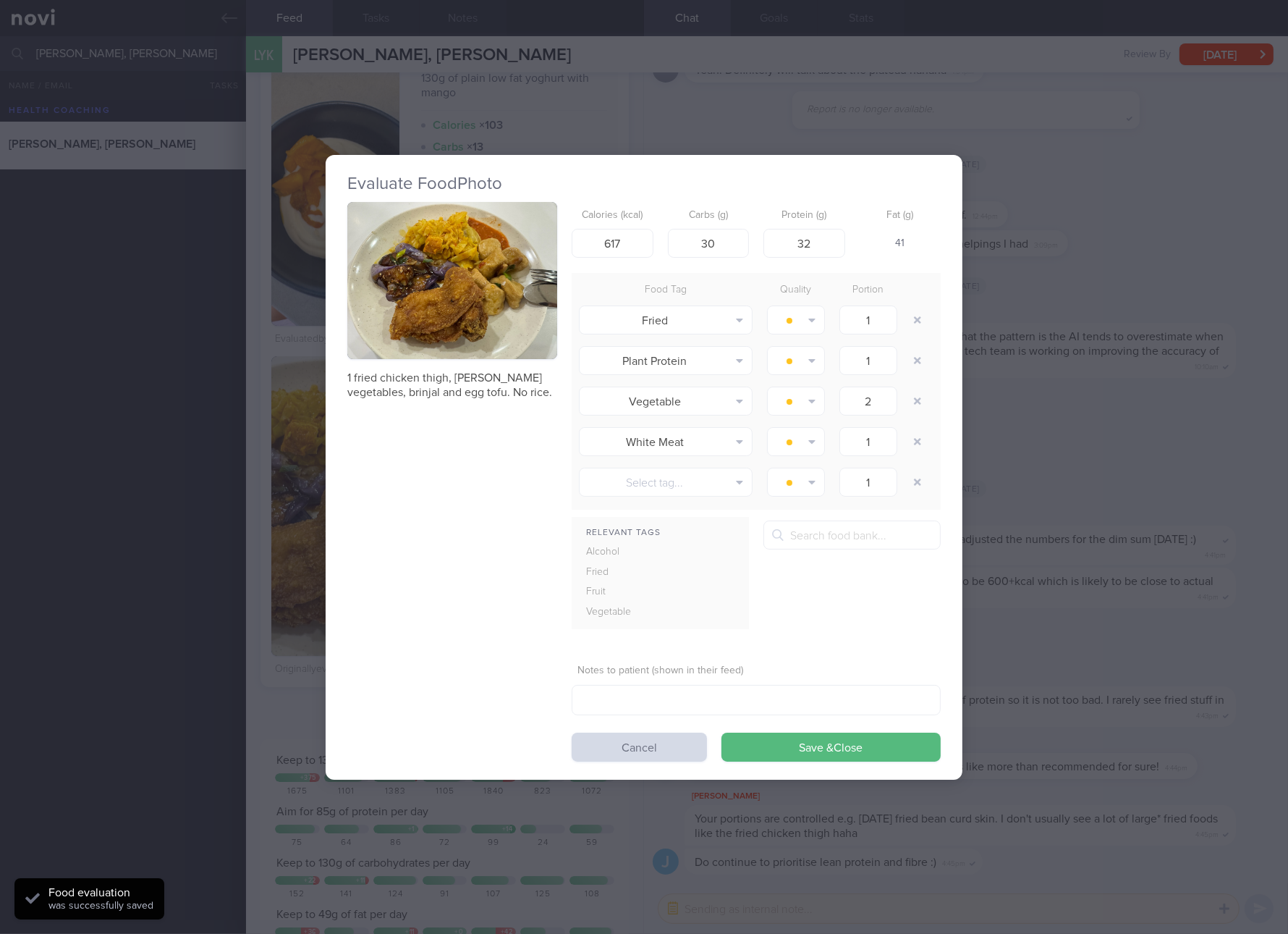
drag, startPoint x: 420, startPoint y: 310, endPoint x: 437, endPoint y: 282, distance: 32.8
click at [437, 282] on button "button" at bounding box center [452, 281] width 210 height 158
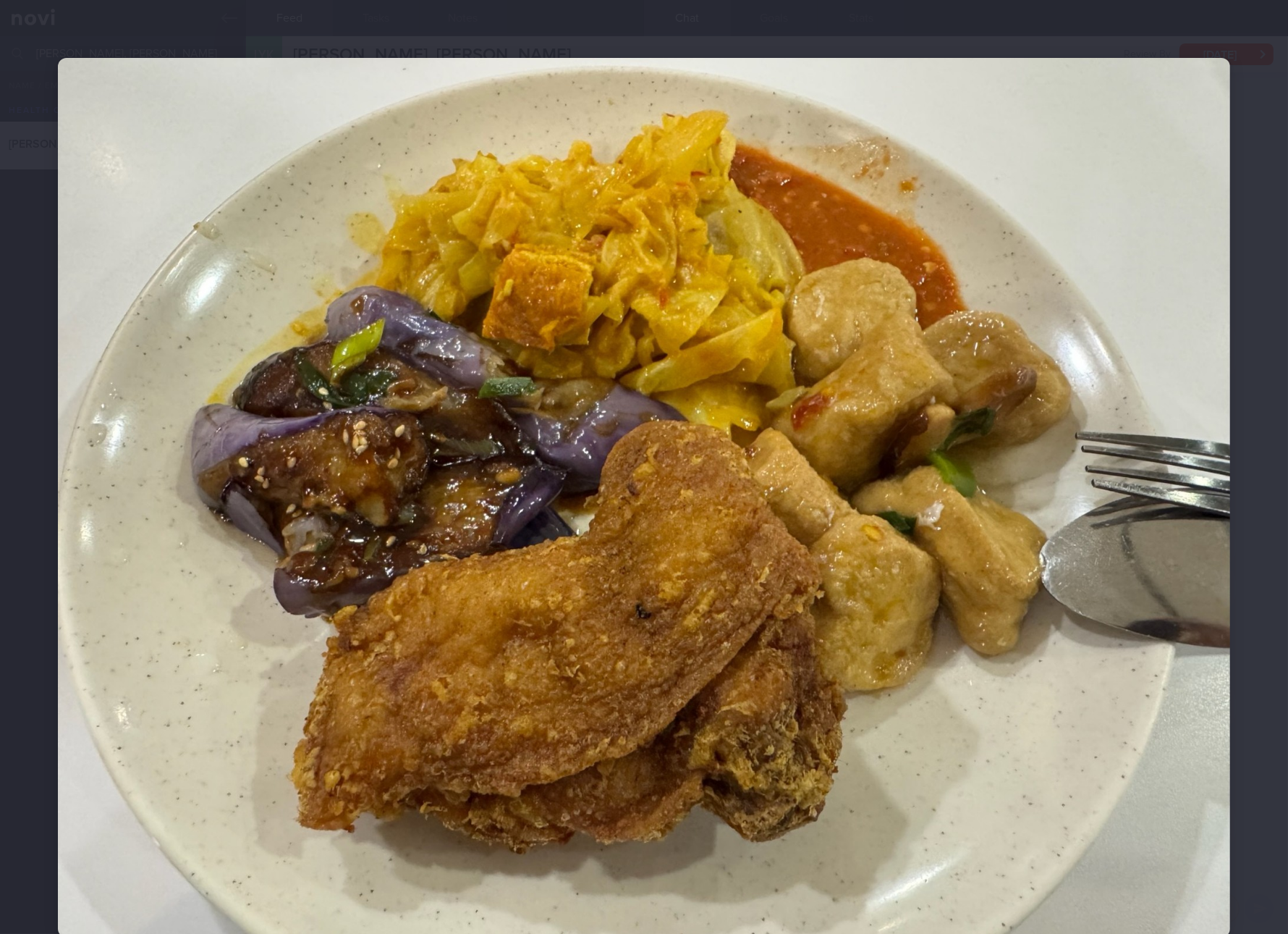
drag, startPoint x: 682, startPoint y: 641, endPoint x: 690, endPoint y: 639, distance: 8.2
click at [682, 641] on img at bounding box center [643, 497] width 1172 height 880
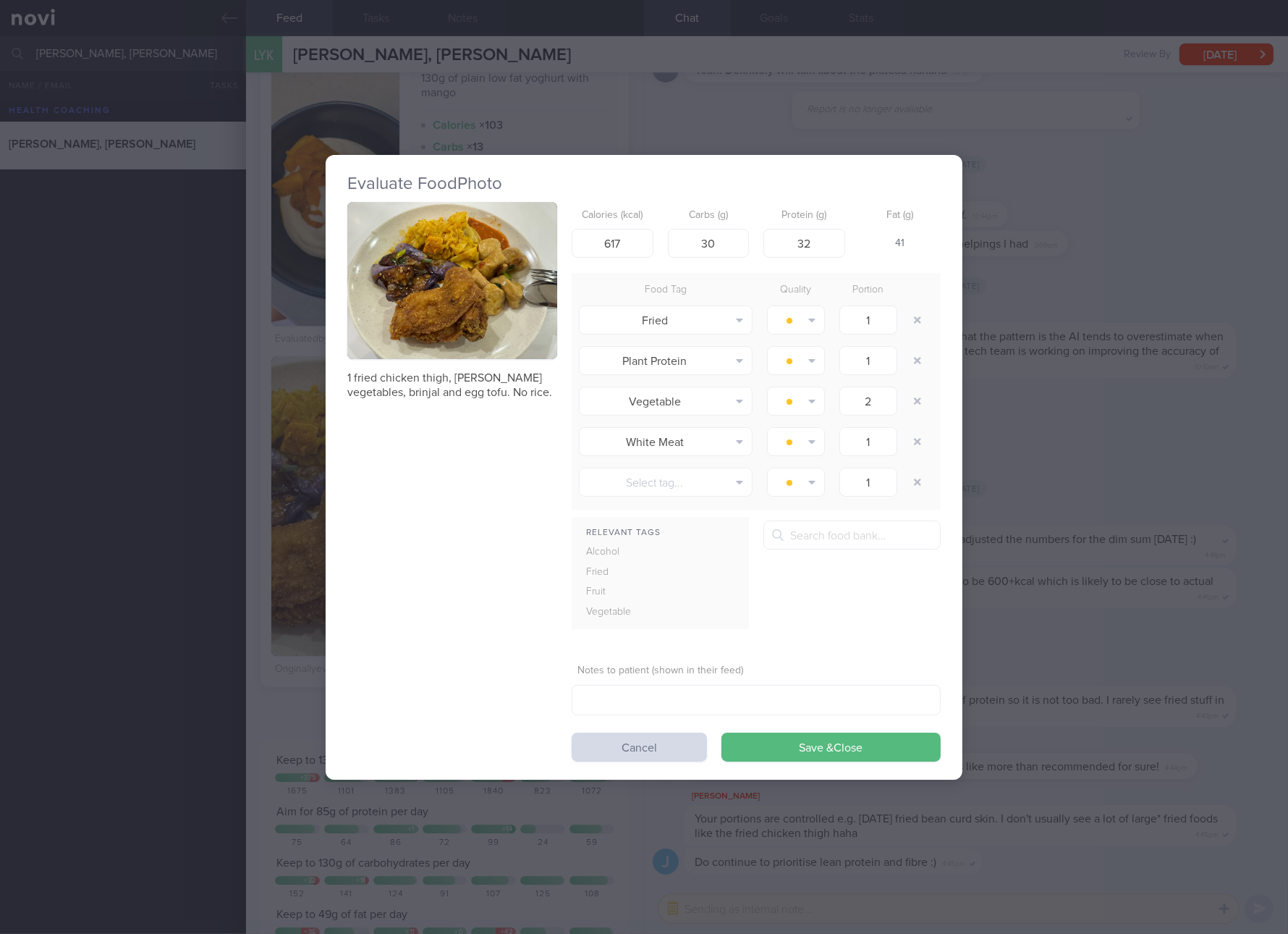
click at [1097, 669] on div "Evaluate Food Photo 1 fried chicken thigh, curry vegetables, brinjal and egg to…" at bounding box center [644, 467] width 1288 height 934
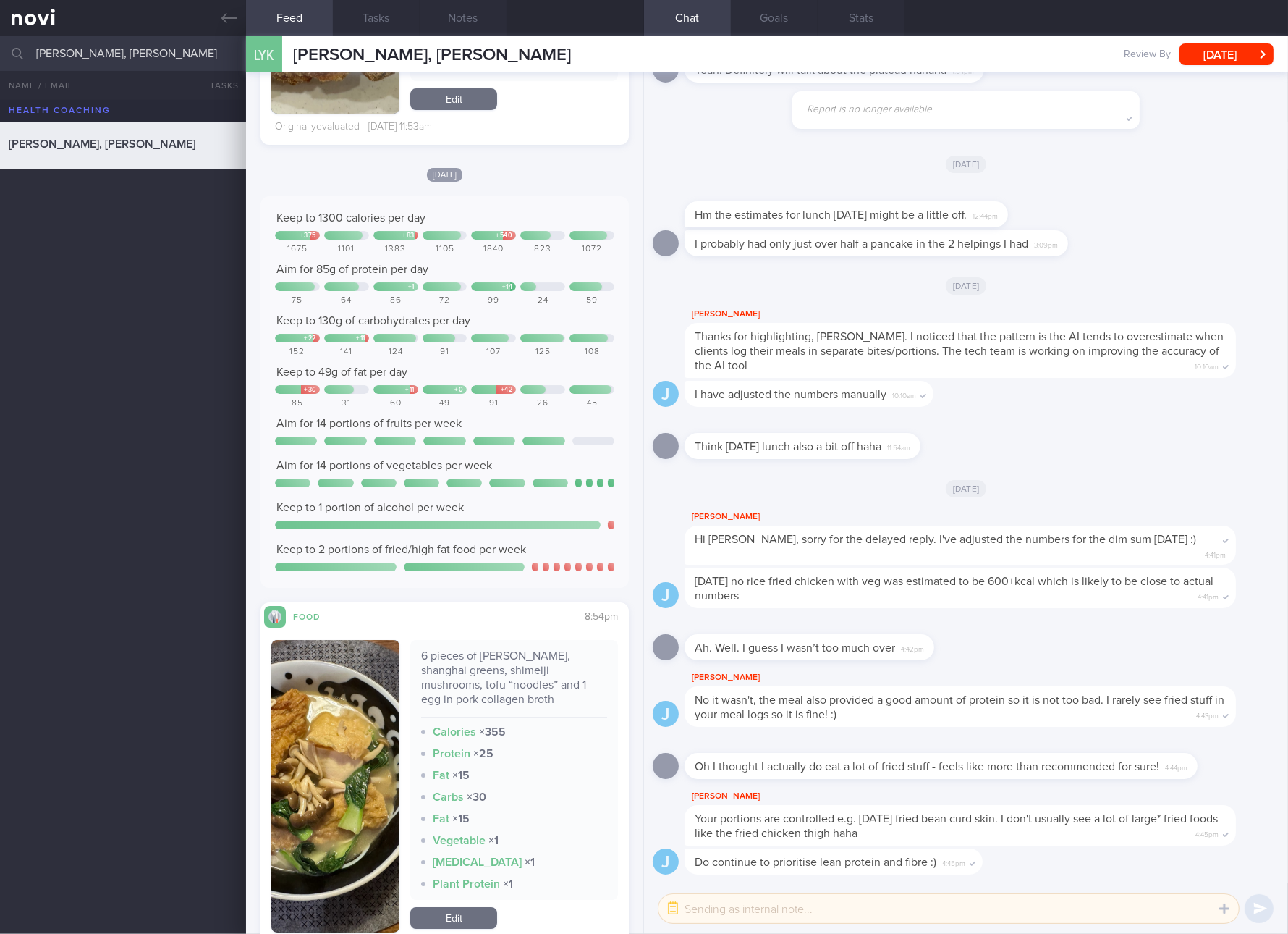
scroll to position [6245, 0]
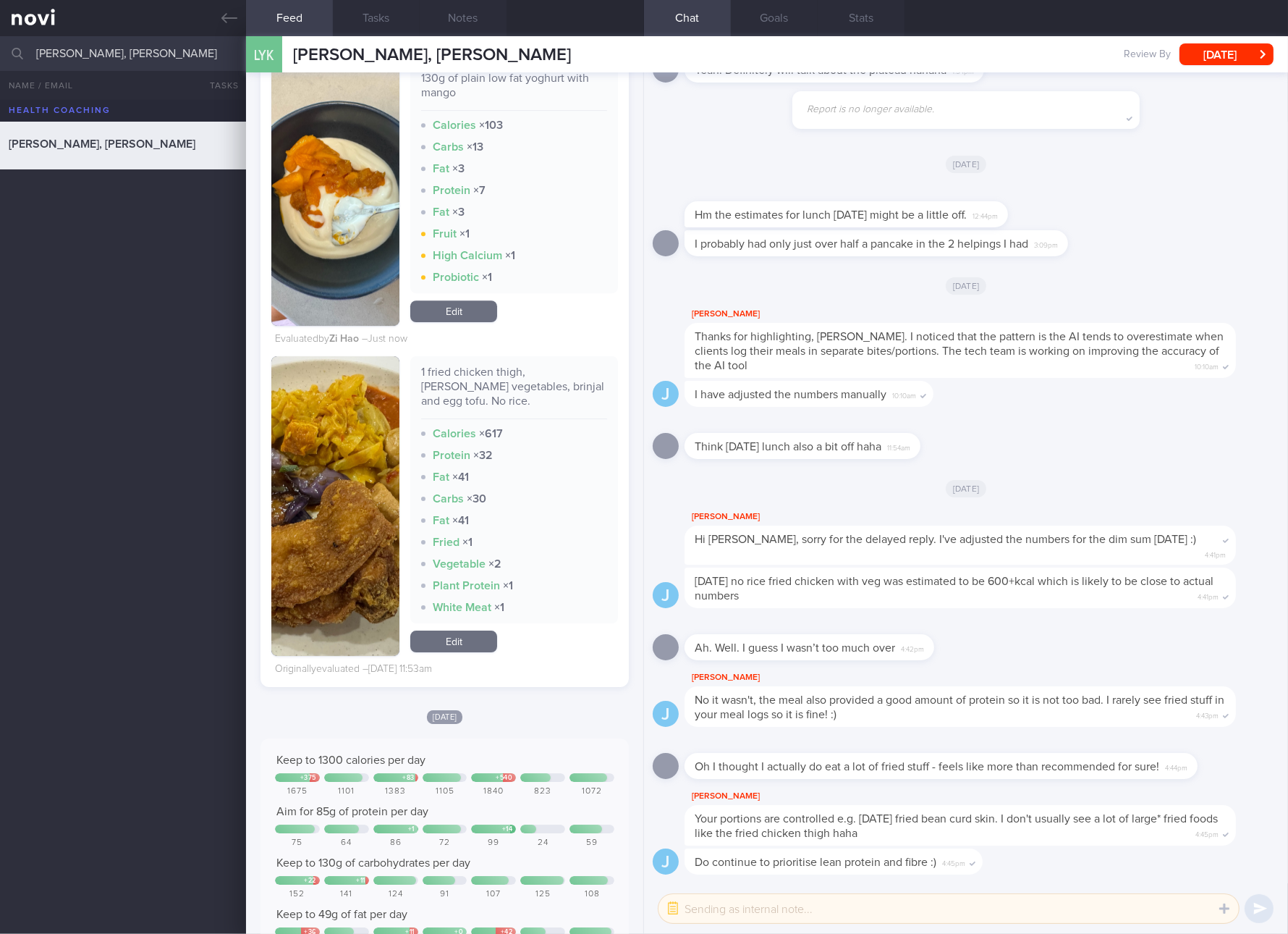
click at [453, 643] on link "Edit" at bounding box center [453, 641] width 87 height 22
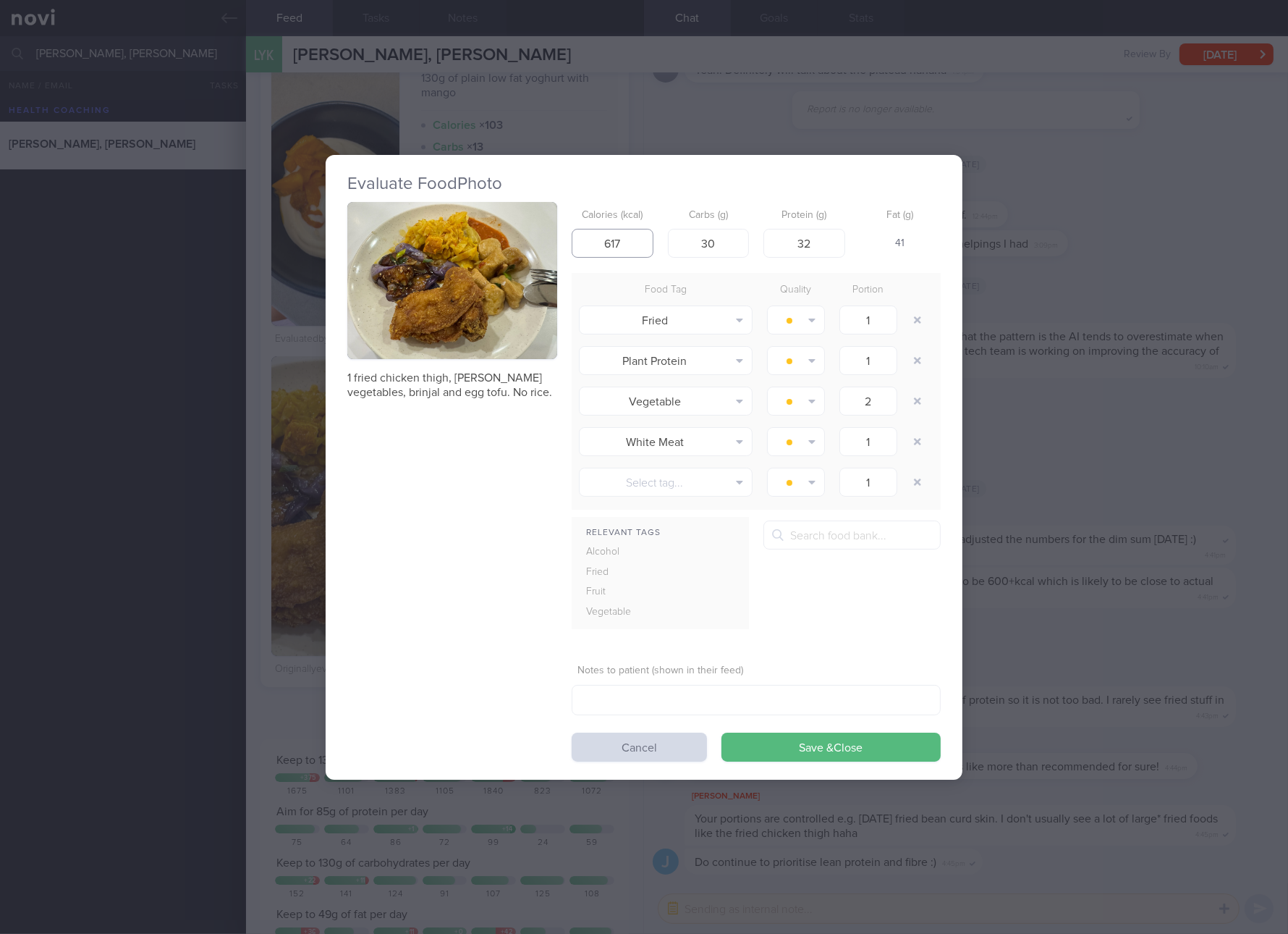
click at [620, 241] on input "617" at bounding box center [612, 243] width 82 height 29
type input "425"
type input "15"
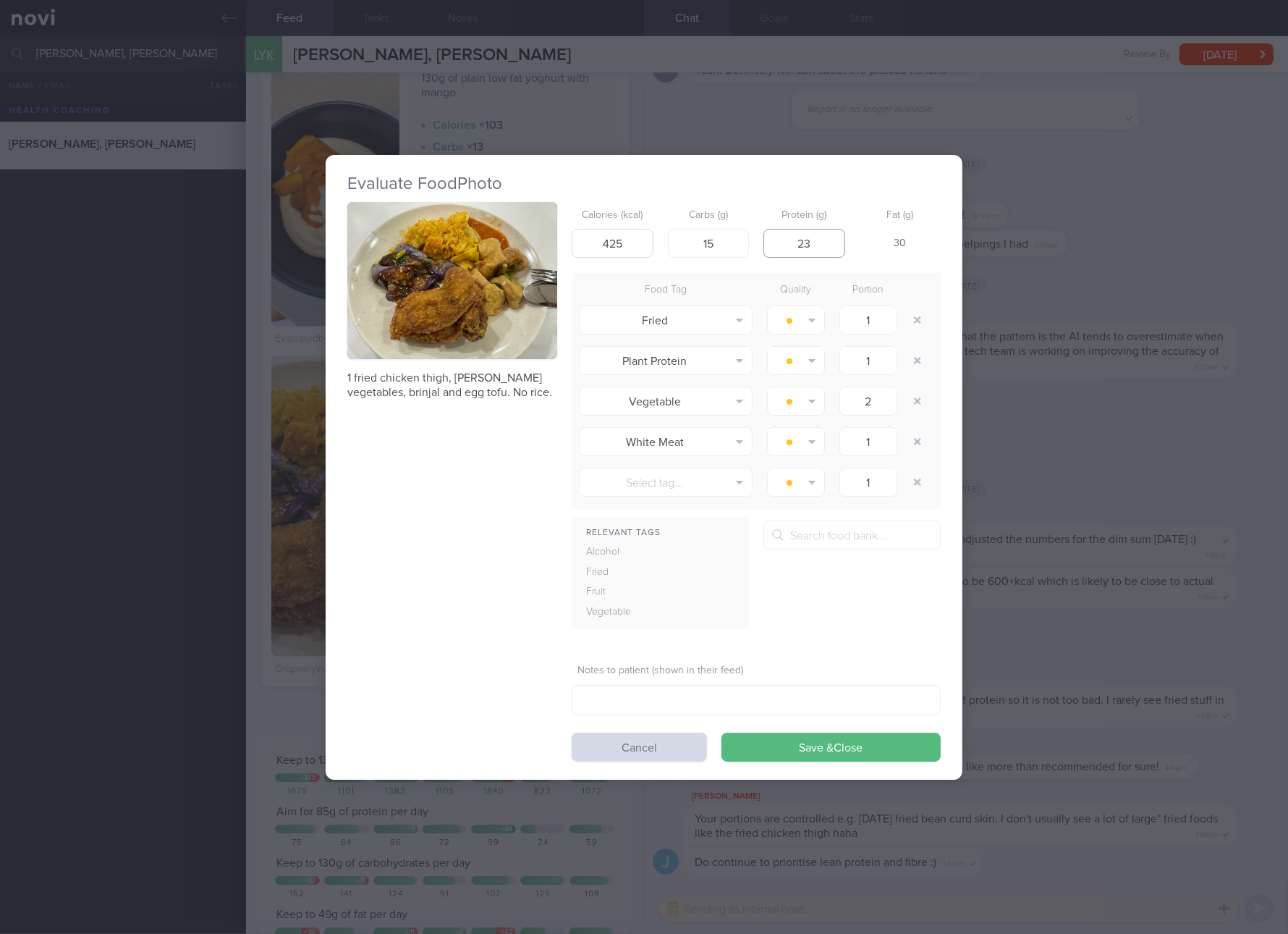
type input "23"
click at [722, 733] on button "Save & Close" at bounding box center [831, 747] width 219 height 29
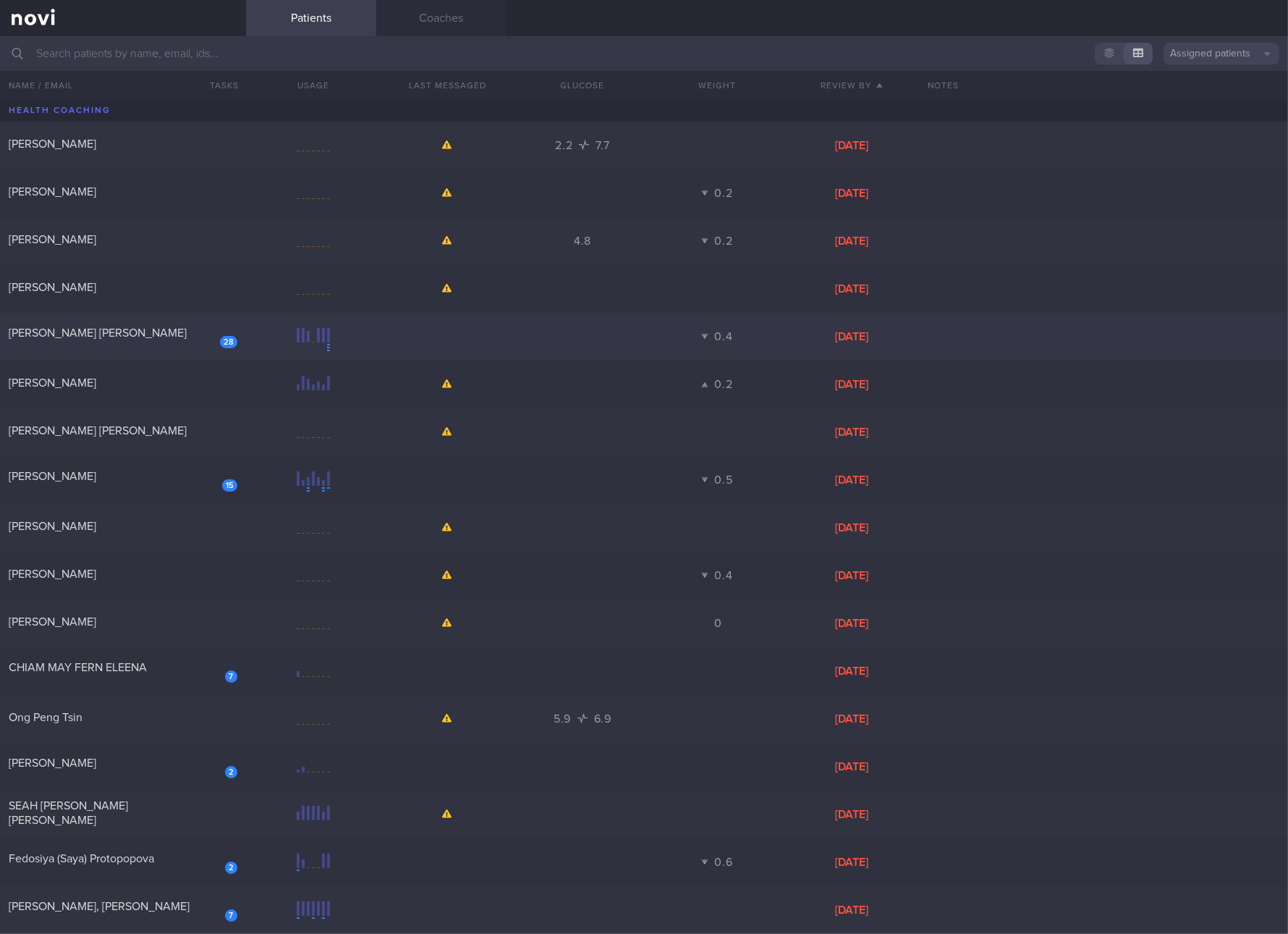
drag, startPoint x: 197, startPoint y: 329, endPoint x: 206, endPoint y: 316, distance: 15.8
click at [197, 330] on div "[PERSON_NAME] [PERSON_NAME]" at bounding box center [121, 334] width 225 height 15
select select "3"
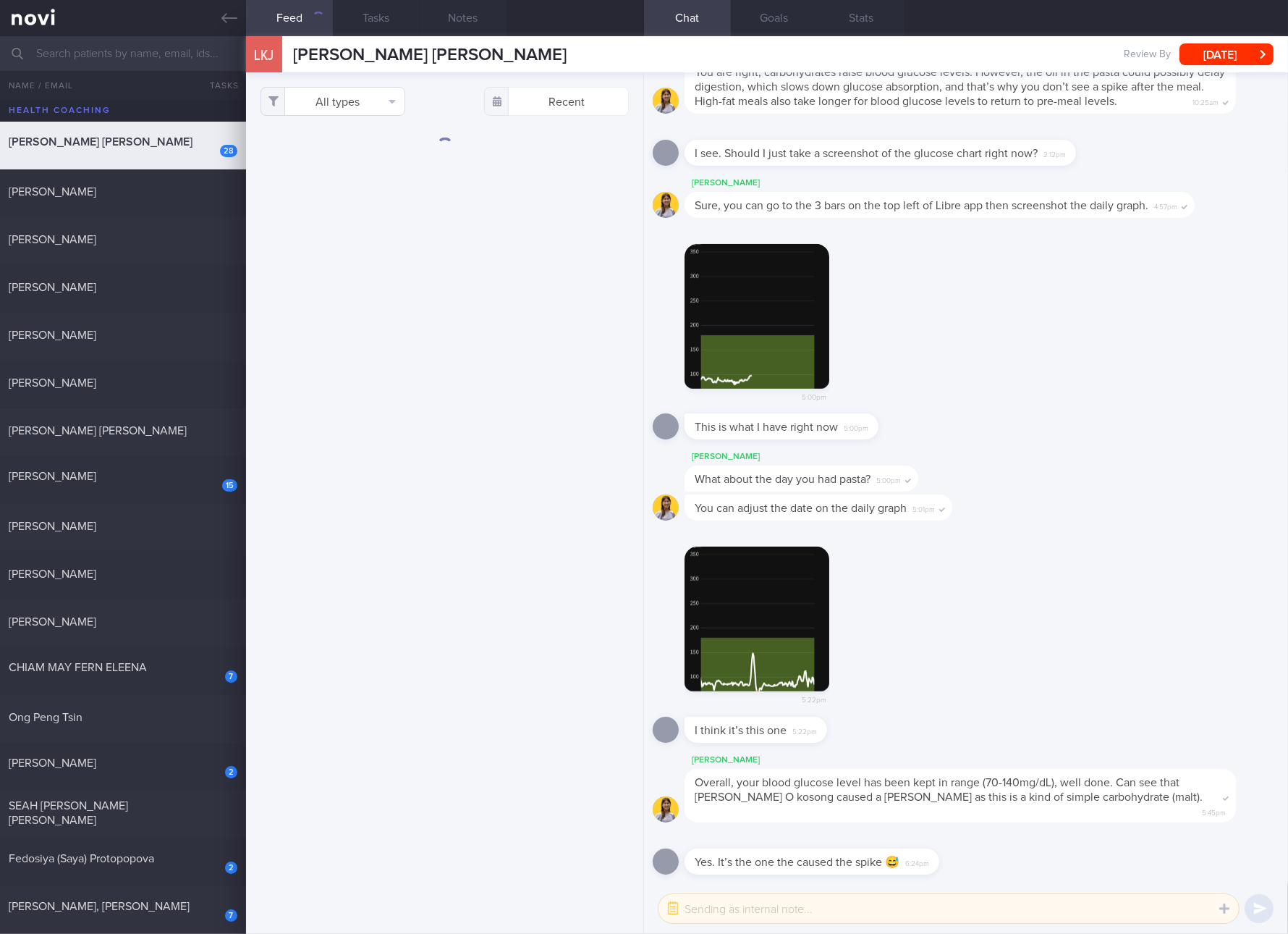
scroll to position [-1225, 0]
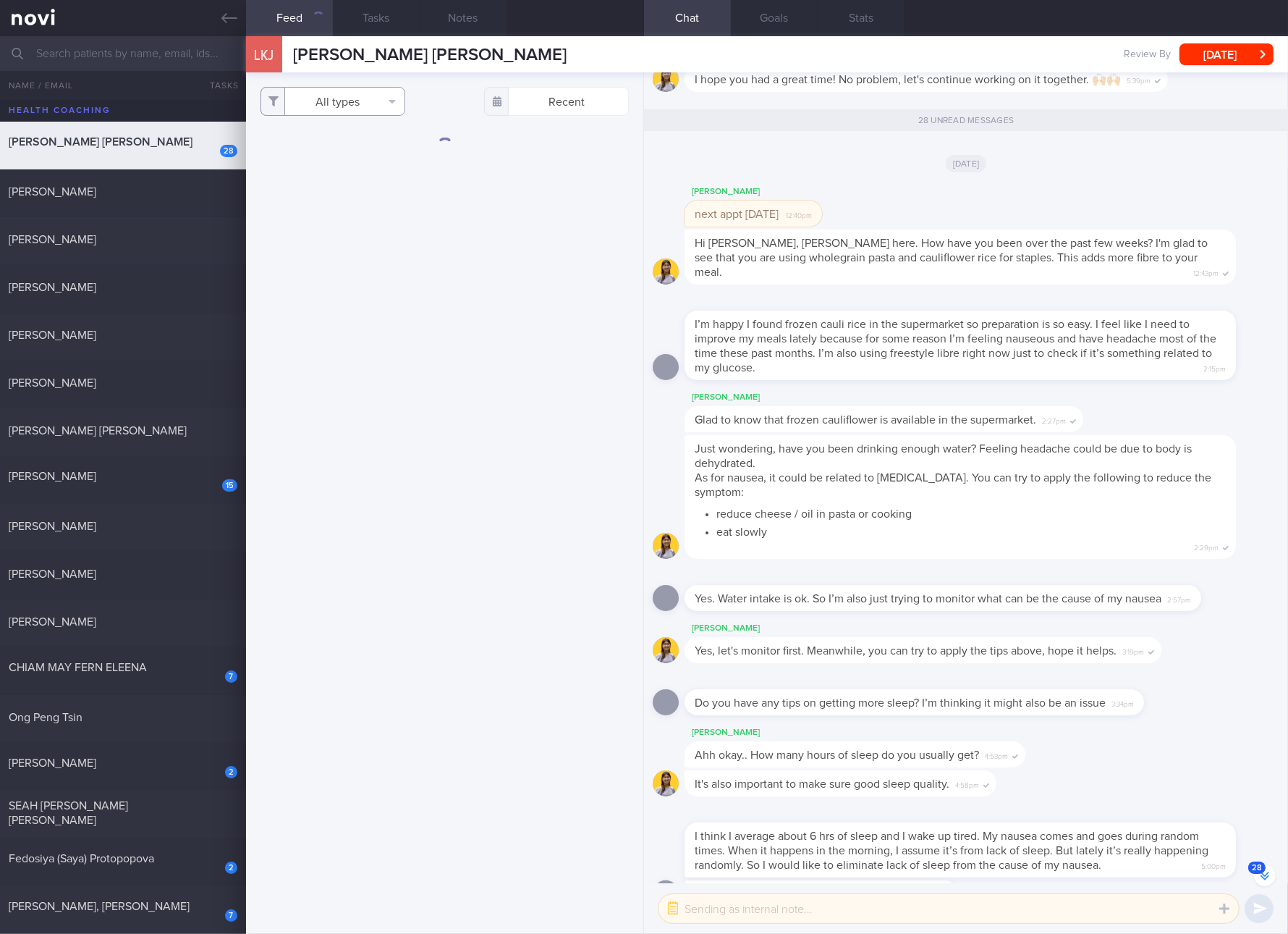
click at [341, 93] on button "All types" at bounding box center [333, 101] width 144 height 29
click at [333, 151] on button "Activity" at bounding box center [333, 151] width 144 height 22
checkbox input "false"
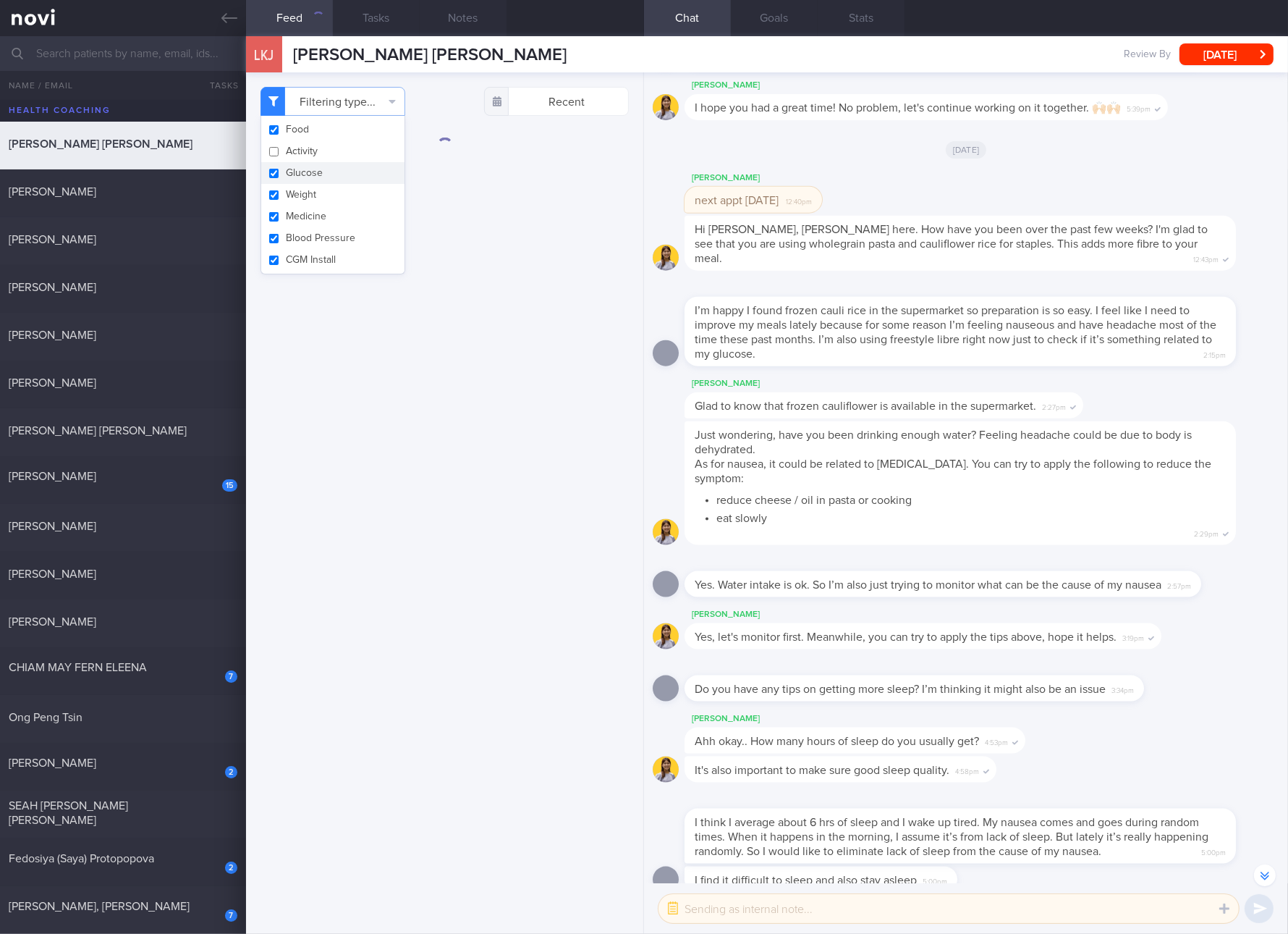
click at [322, 168] on button "Glucose" at bounding box center [333, 173] width 144 height 22
checkbox input "false"
click at [311, 198] on button "Weight" at bounding box center [333, 195] width 144 height 22
checkbox input "false"
click at [311, 209] on button "Medicine" at bounding box center [333, 216] width 144 height 22
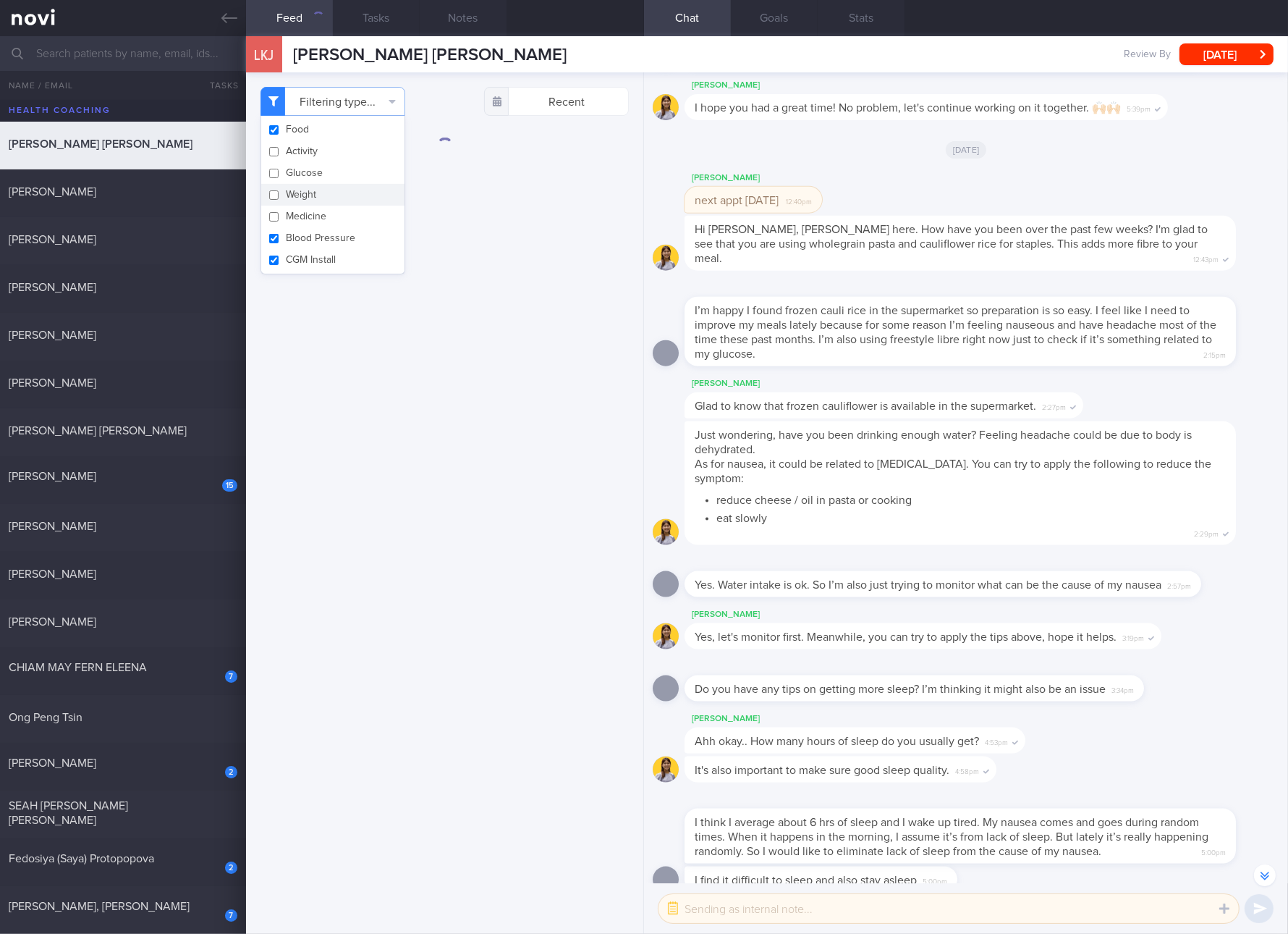
checkbox input "false"
click at [311, 229] on button "Blood Pressure" at bounding box center [333, 238] width 144 height 22
checkbox input "false"
click at [310, 251] on button "CGM Install" at bounding box center [333, 260] width 144 height 22
checkbox input "false"
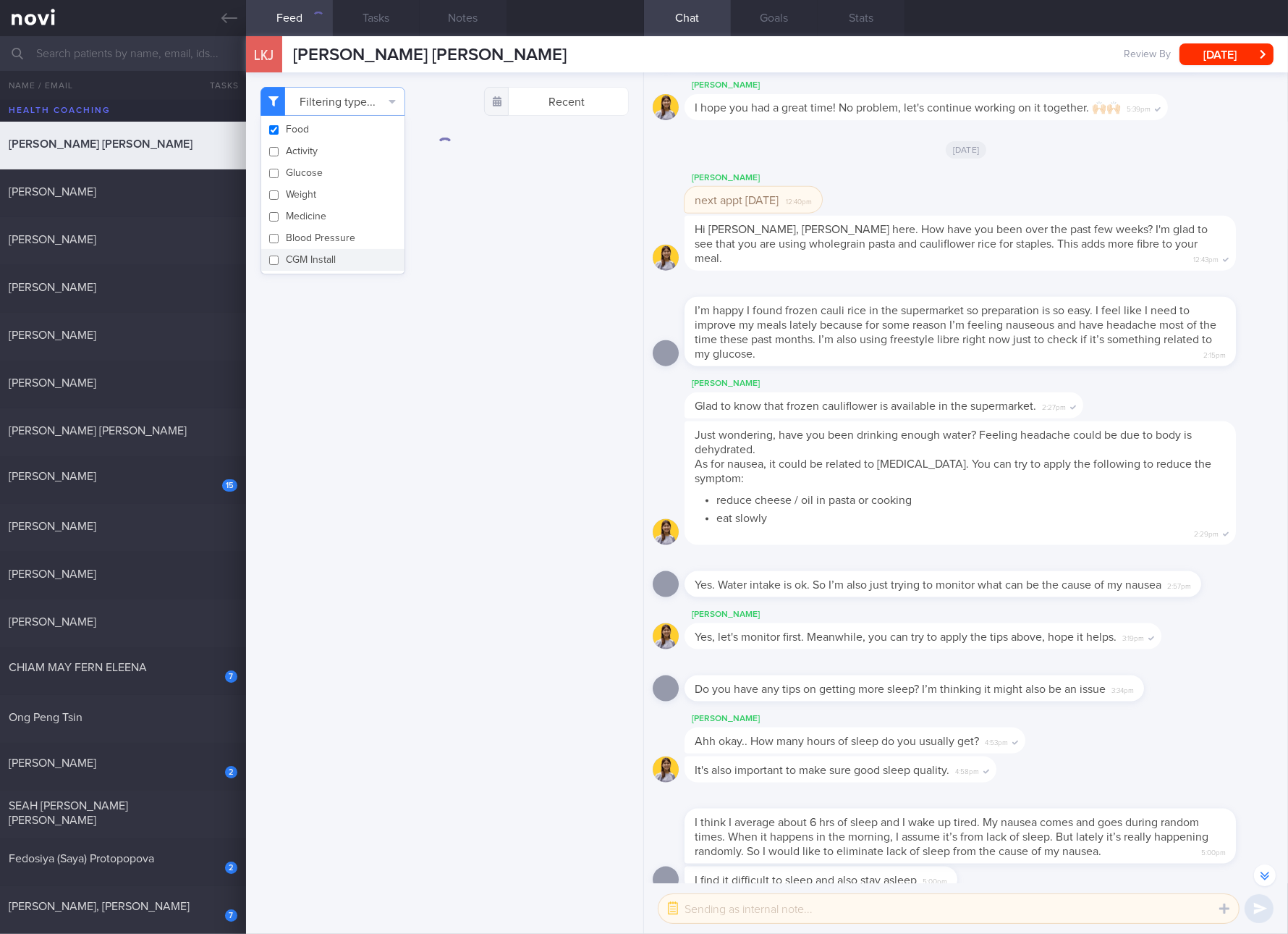
click at [432, 267] on div "Filtering type... Food Activity Glucose Weight Medicine Blood Pressure [MEDICAL…" at bounding box center [444, 503] width 397 height 862
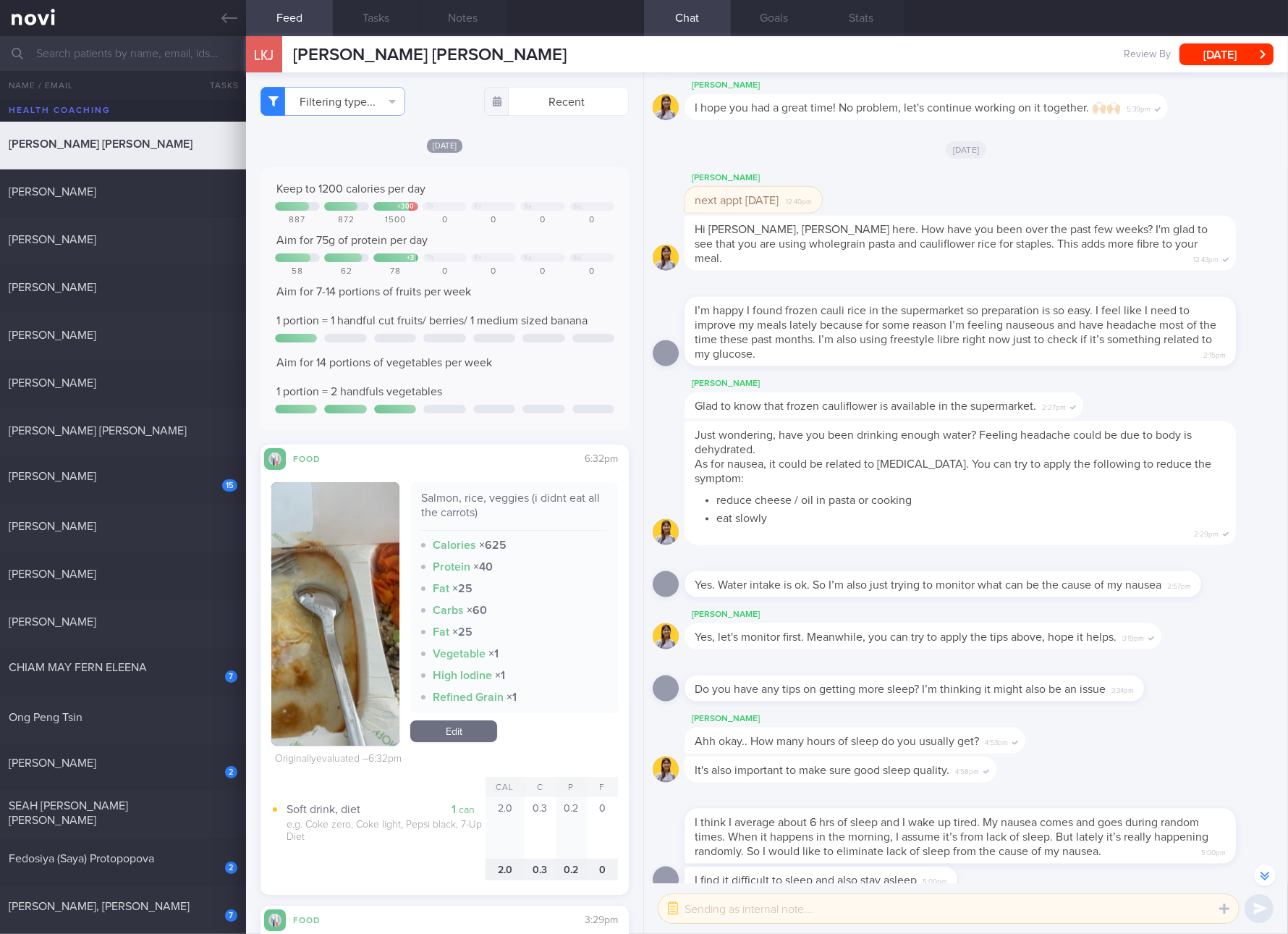
click at [521, 495] on div "Salmon, rice, veggies (i didnt eat all the carrots)" at bounding box center [513, 510] width 186 height 40
copy div "Salmon, rice, veggies (i didnt eat all the carrots)"
click at [272, 595] on img "button" at bounding box center [336, 613] width 128 height 264
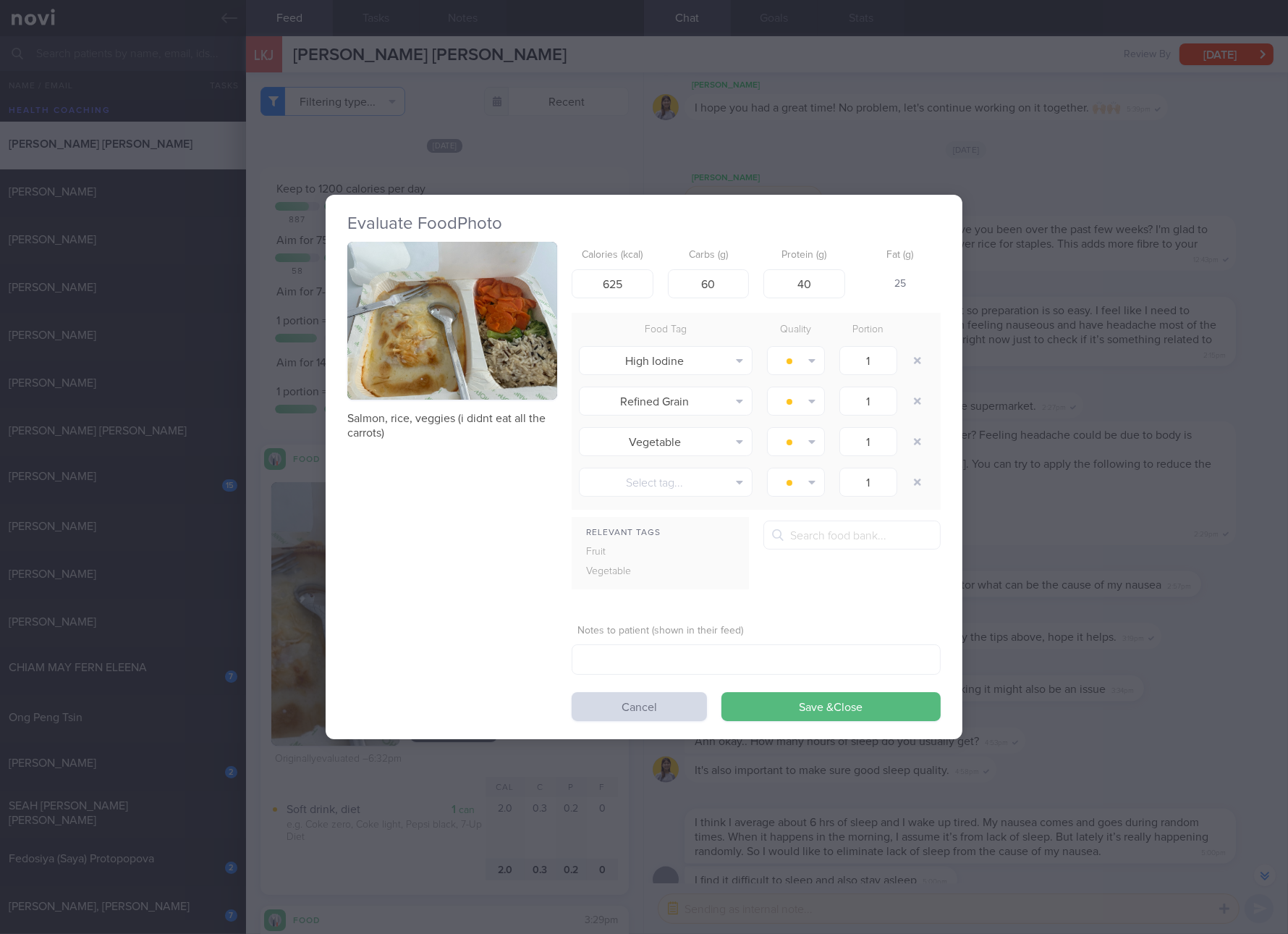
click at [431, 360] on button "button" at bounding box center [452, 321] width 210 height 158
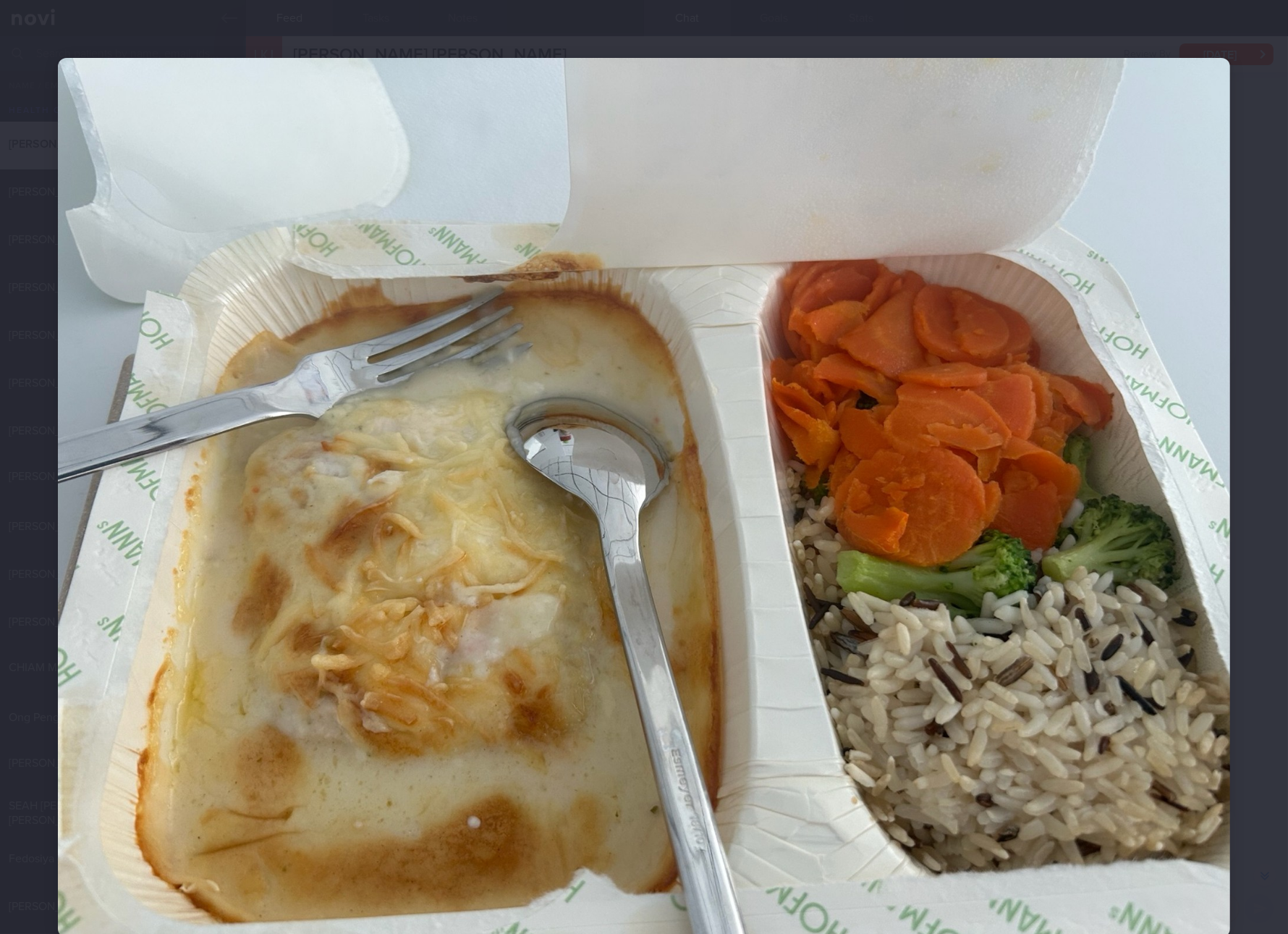
click at [1239, 527] on div at bounding box center [644, 497] width 1288 height 996
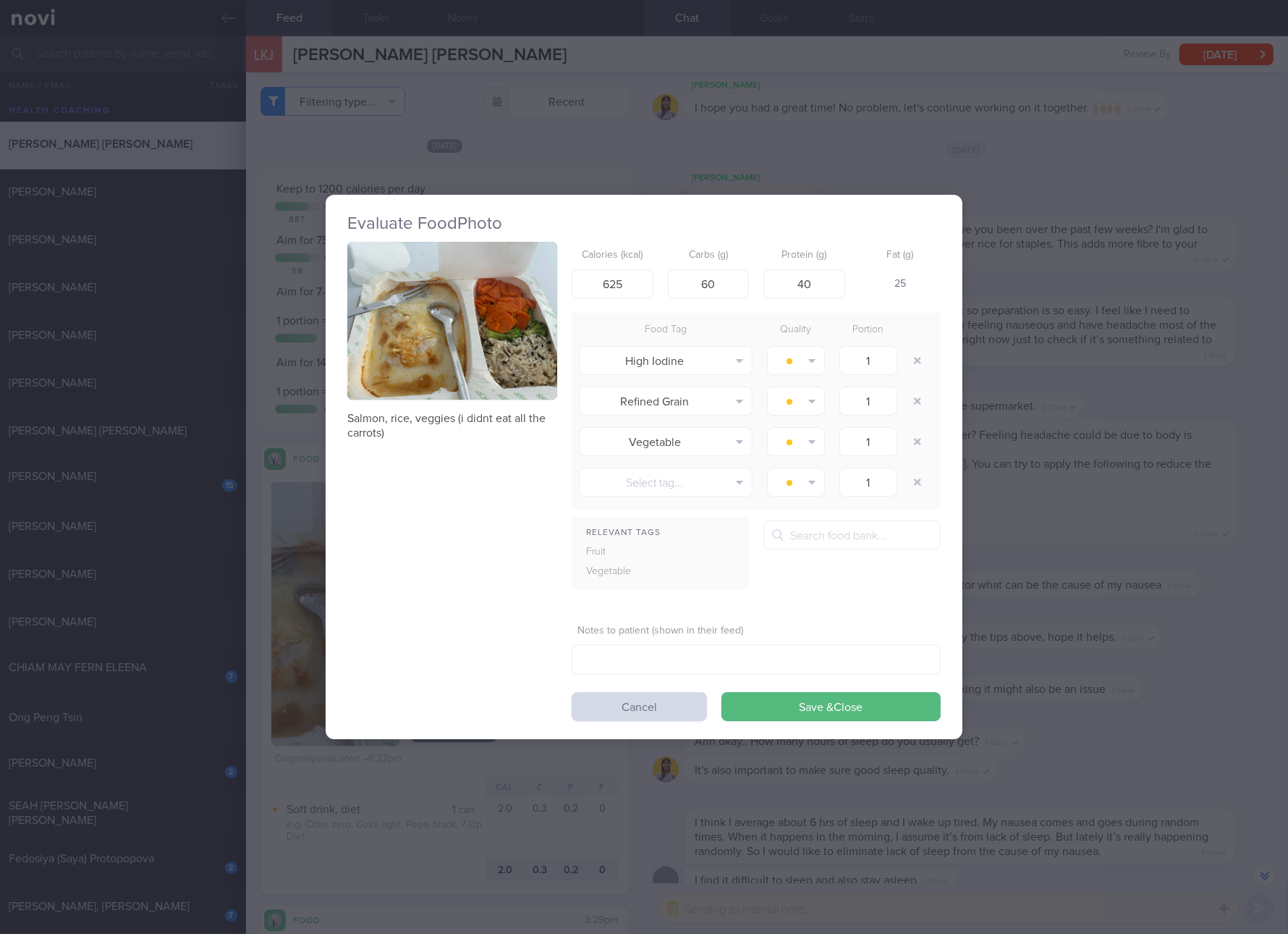
click at [957, 467] on div "Evaluate Food Photo Salmon, rice, veggies (i didnt eat all the carrots) Calorie…" at bounding box center [644, 467] width 637 height 544
click at [1033, 467] on div "Evaluate Food Photo Salmon, rice, veggies (i didnt eat all the carrots) Calorie…" at bounding box center [644, 467] width 1288 height 934
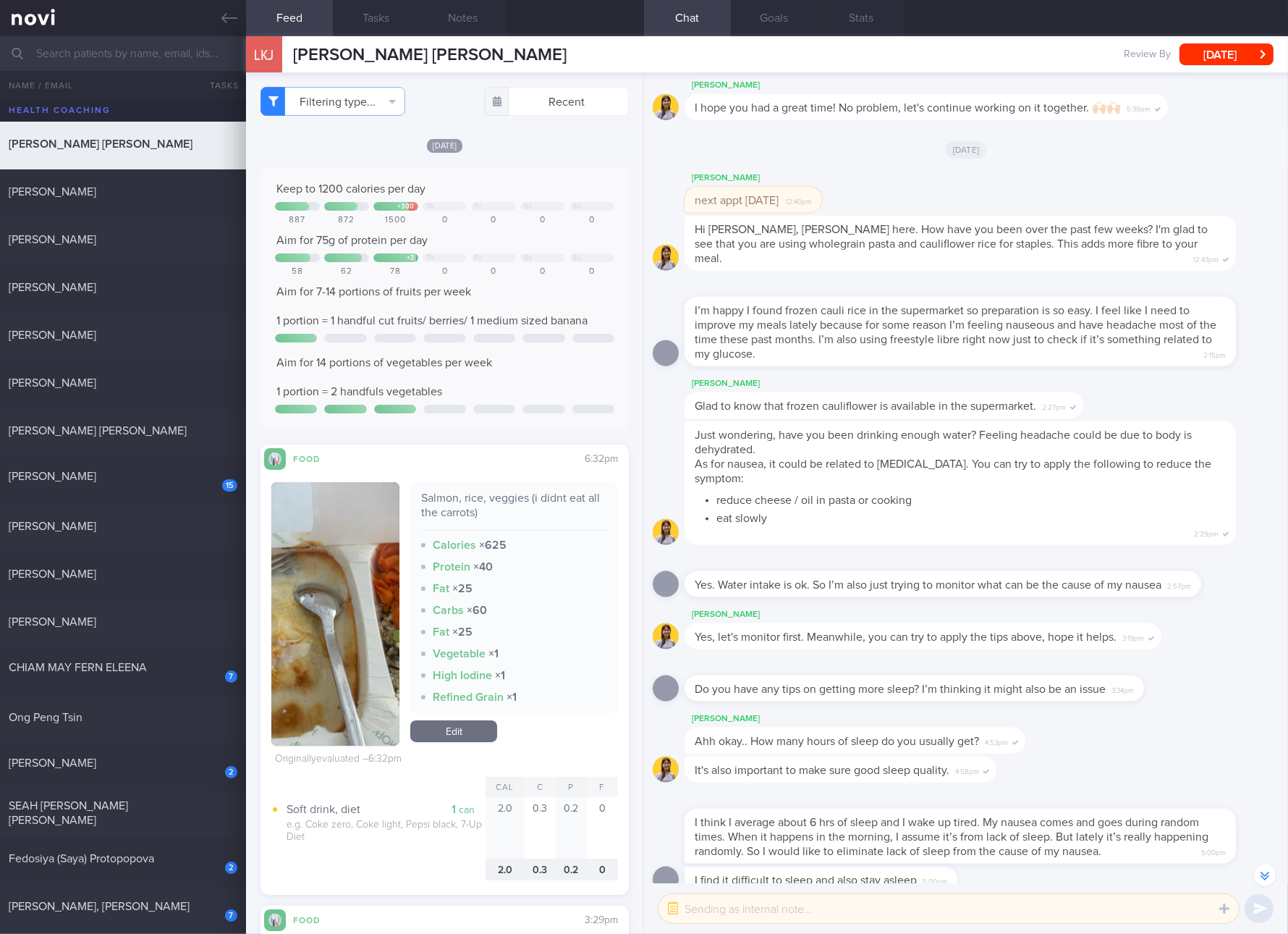
click at [456, 733] on link "Edit" at bounding box center [453, 731] width 87 height 22
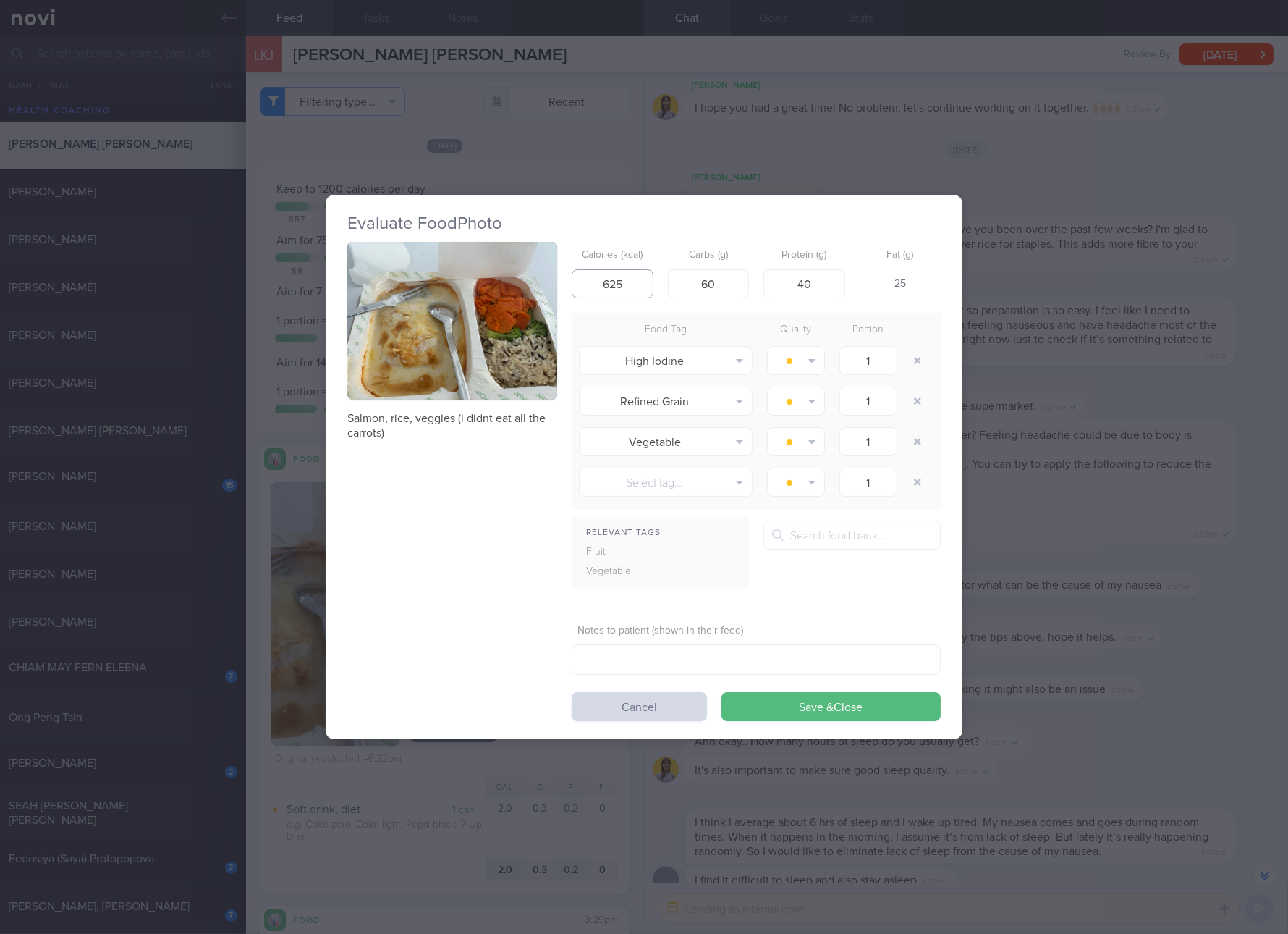
click at [622, 286] on input "625" at bounding box center [612, 284] width 82 height 29
type input "313"
type input "39"
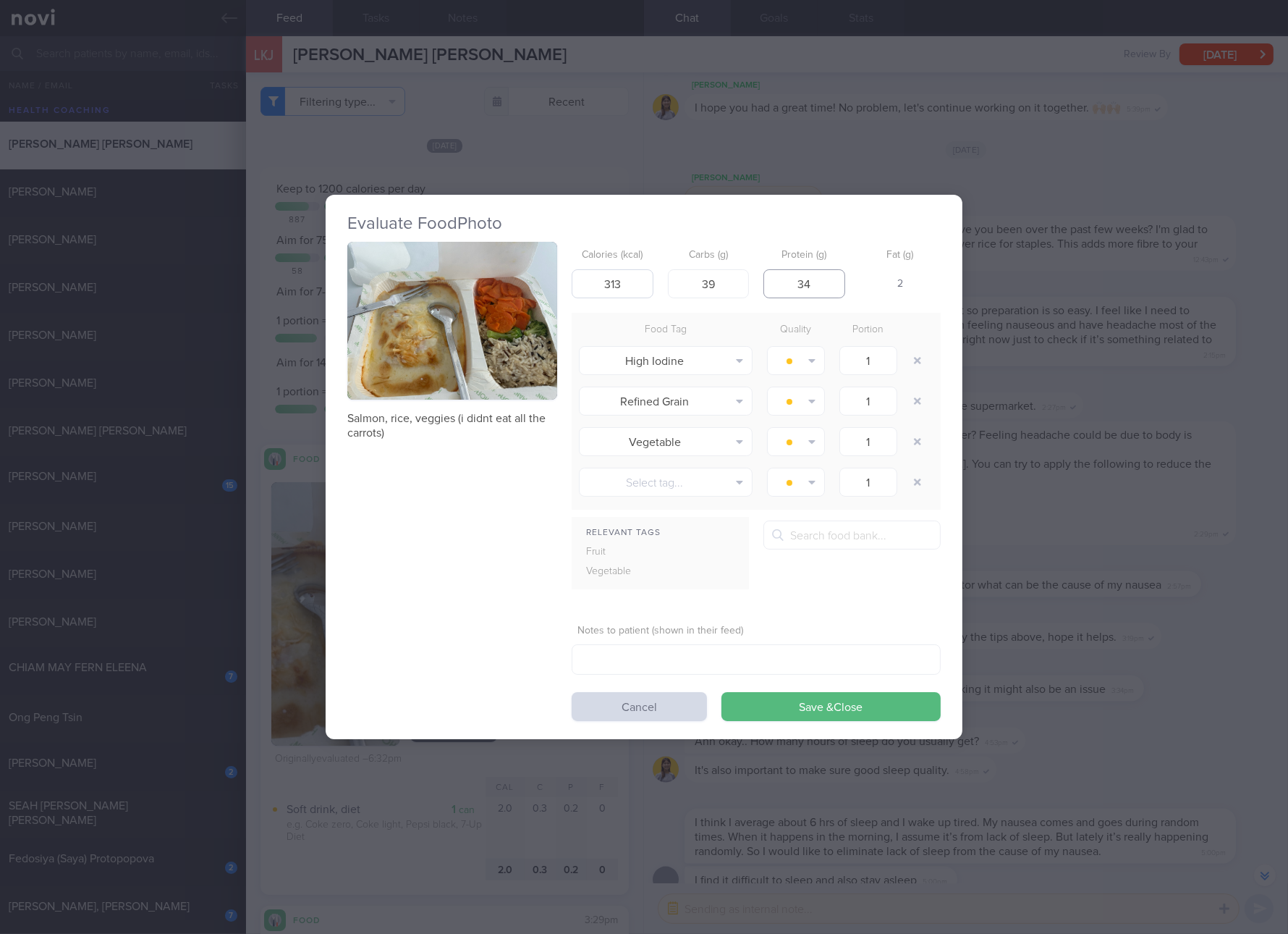
type input "34"
click at [722, 692] on button "Save & Close" at bounding box center [831, 707] width 219 height 29
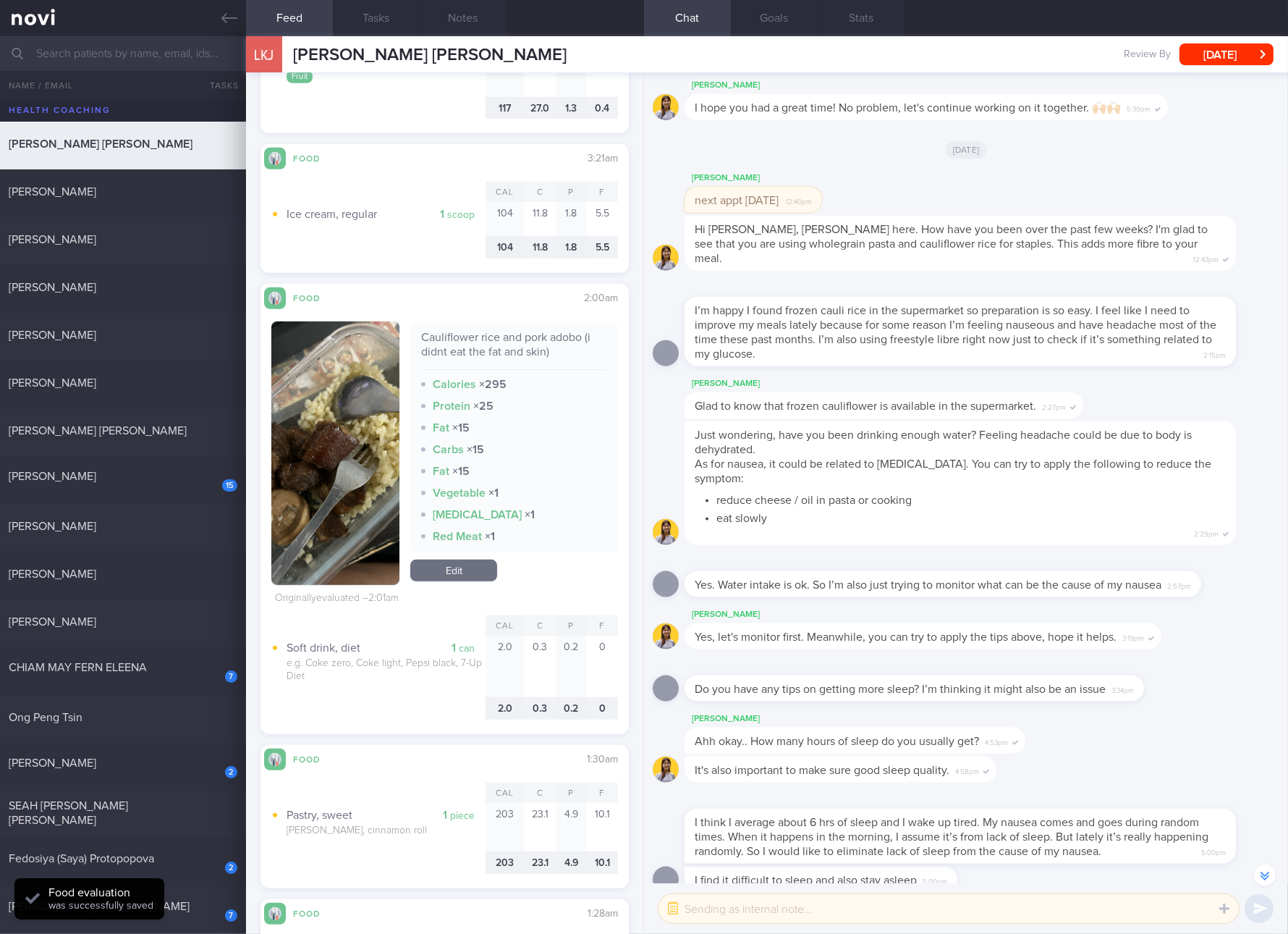
scroll to position [1086, 0]
click at [524, 340] on div "Cauliflower rice and pork adobo (i didnt eat the fat and skin)" at bounding box center [513, 349] width 186 height 40
copy div "Cauliflower rice and pork adobo (i didnt eat the fat and skin)"
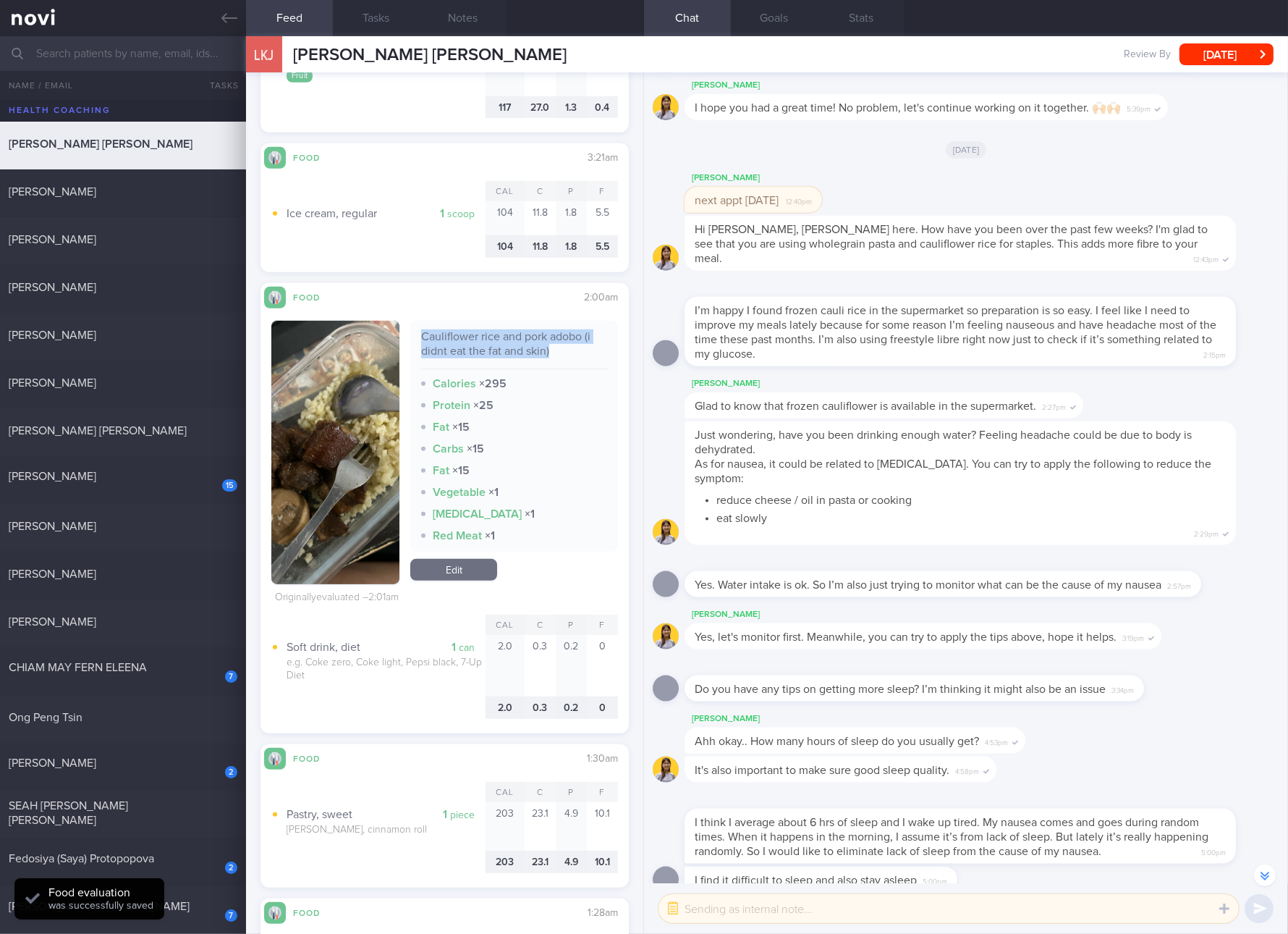
click at [313, 484] on button "button" at bounding box center [336, 452] width 128 height 264
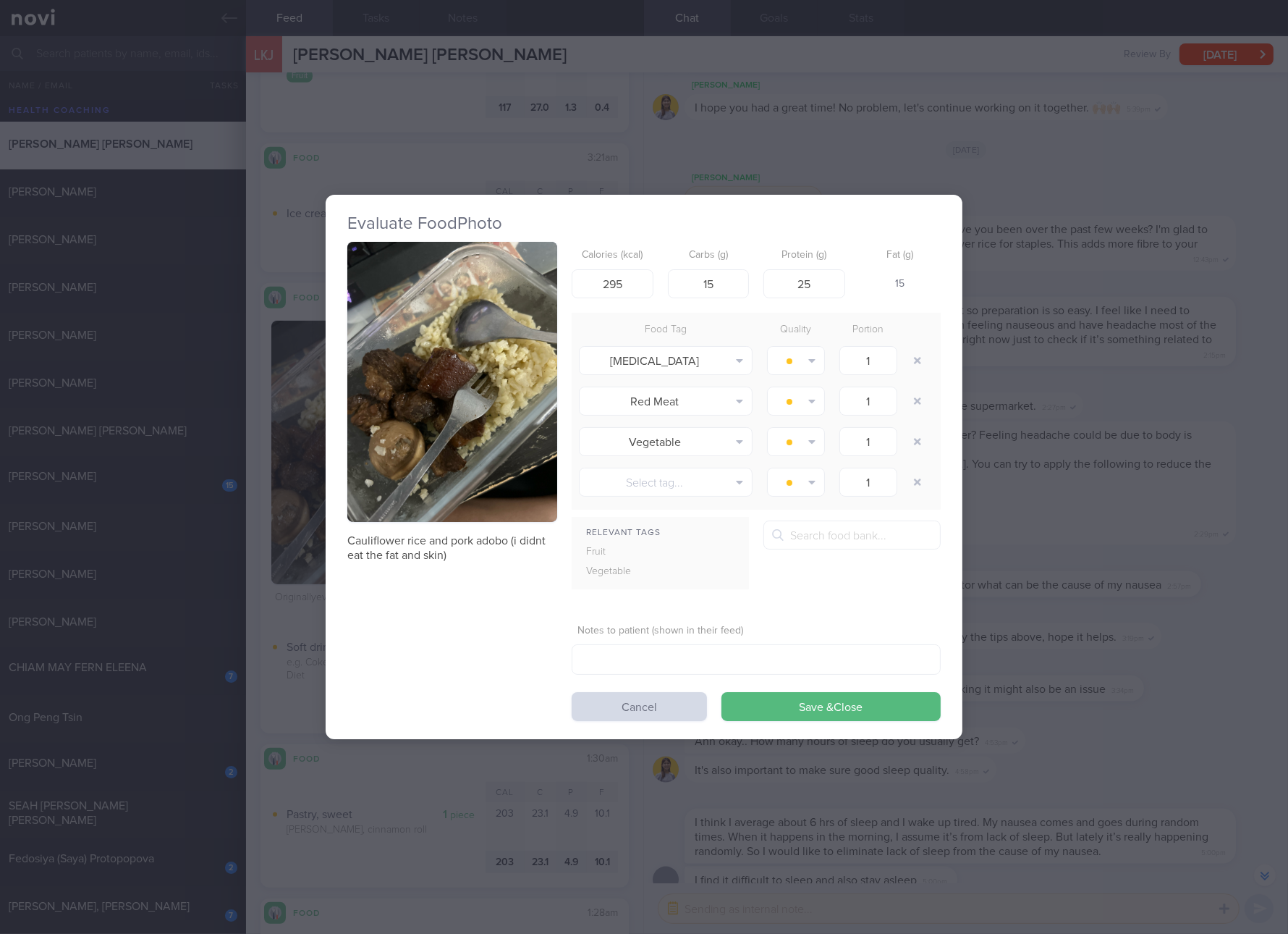
click at [380, 372] on button "button" at bounding box center [452, 381] width 210 height 280
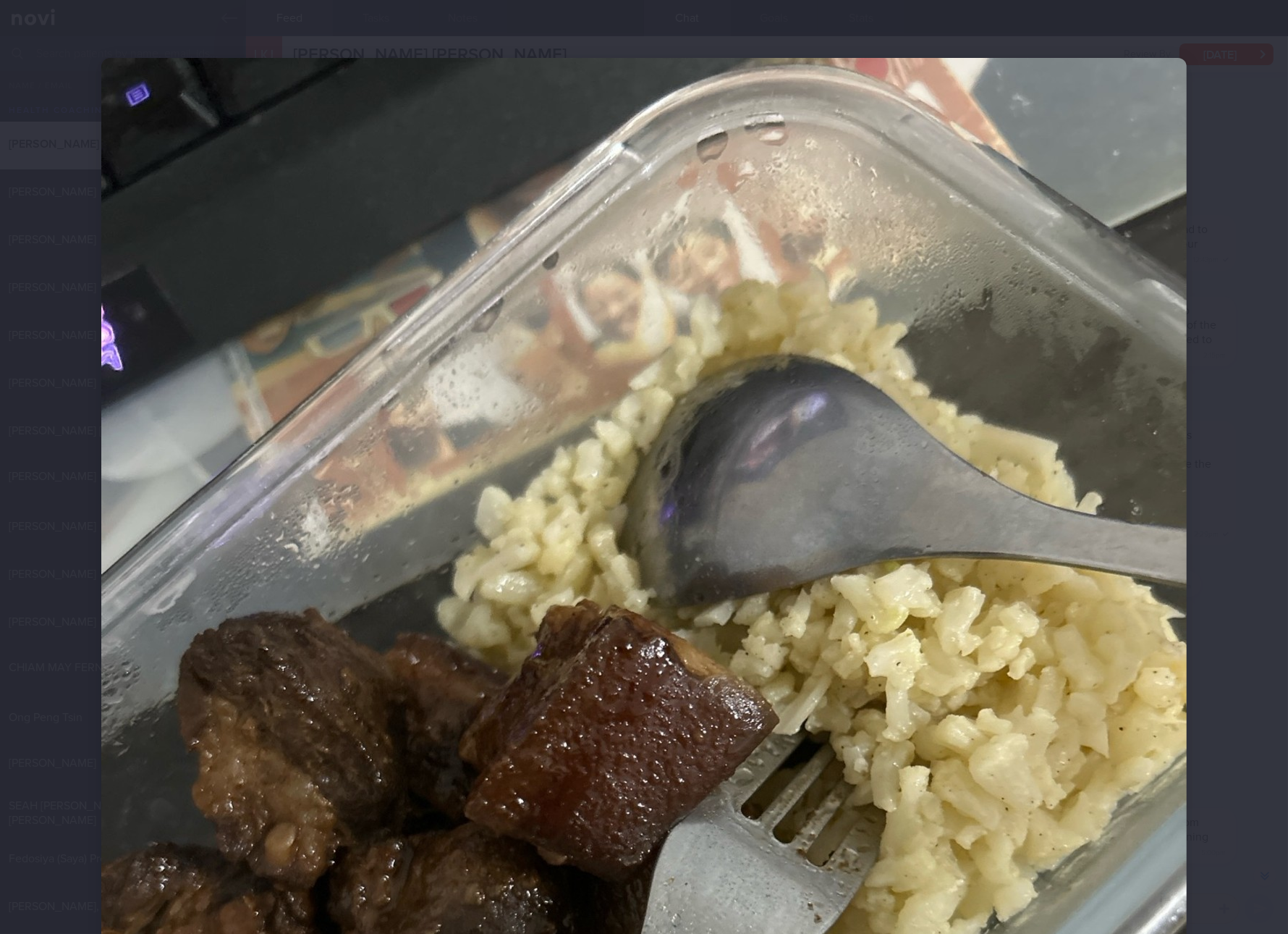
click at [1263, 622] on div at bounding box center [644, 467] width 1288 height 934
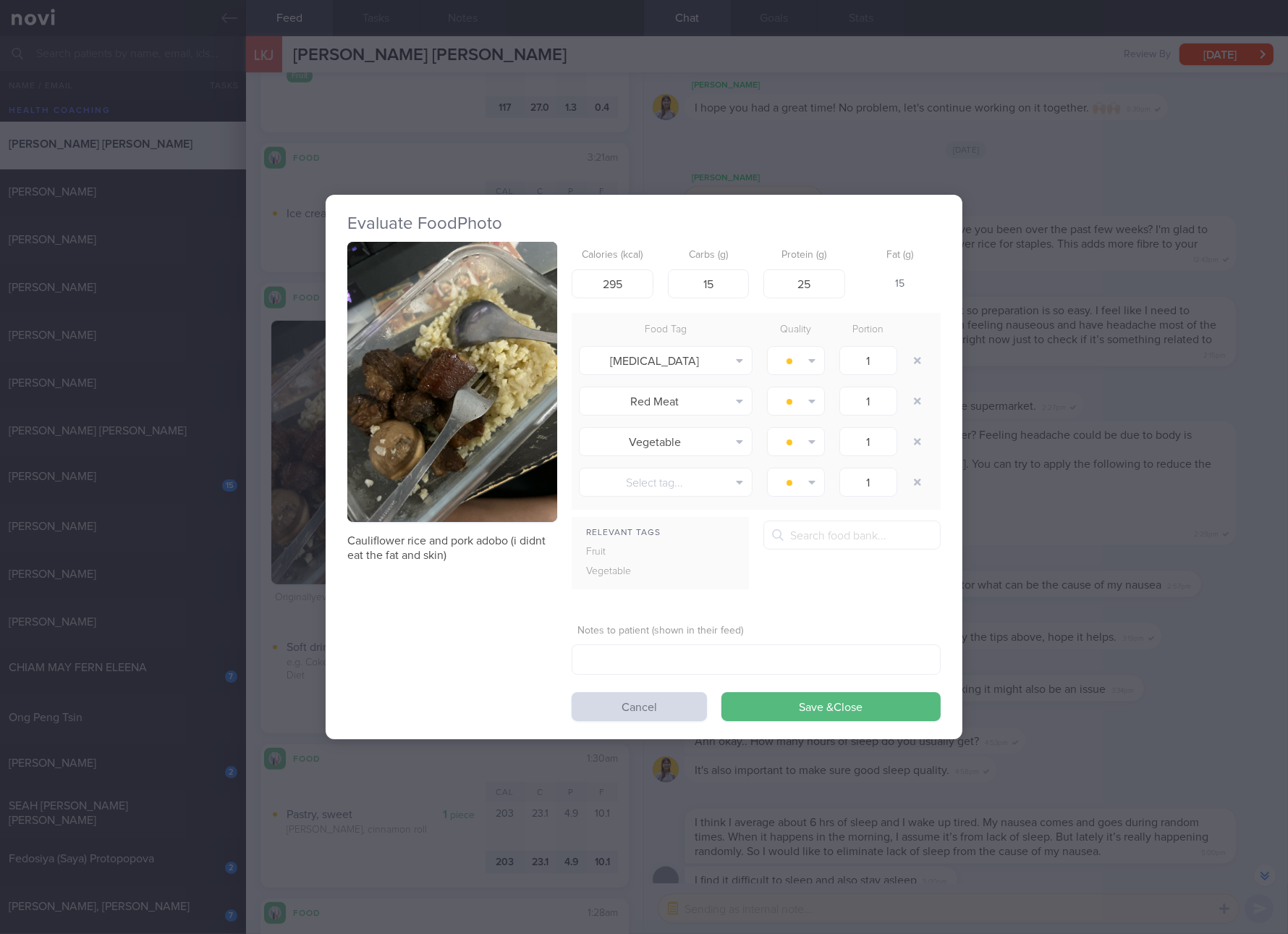
click at [1032, 636] on div "Evaluate Food Photo Cauliflower rice and pork adobo (i didnt eat the fat and sk…" at bounding box center [644, 467] width 1288 height 934
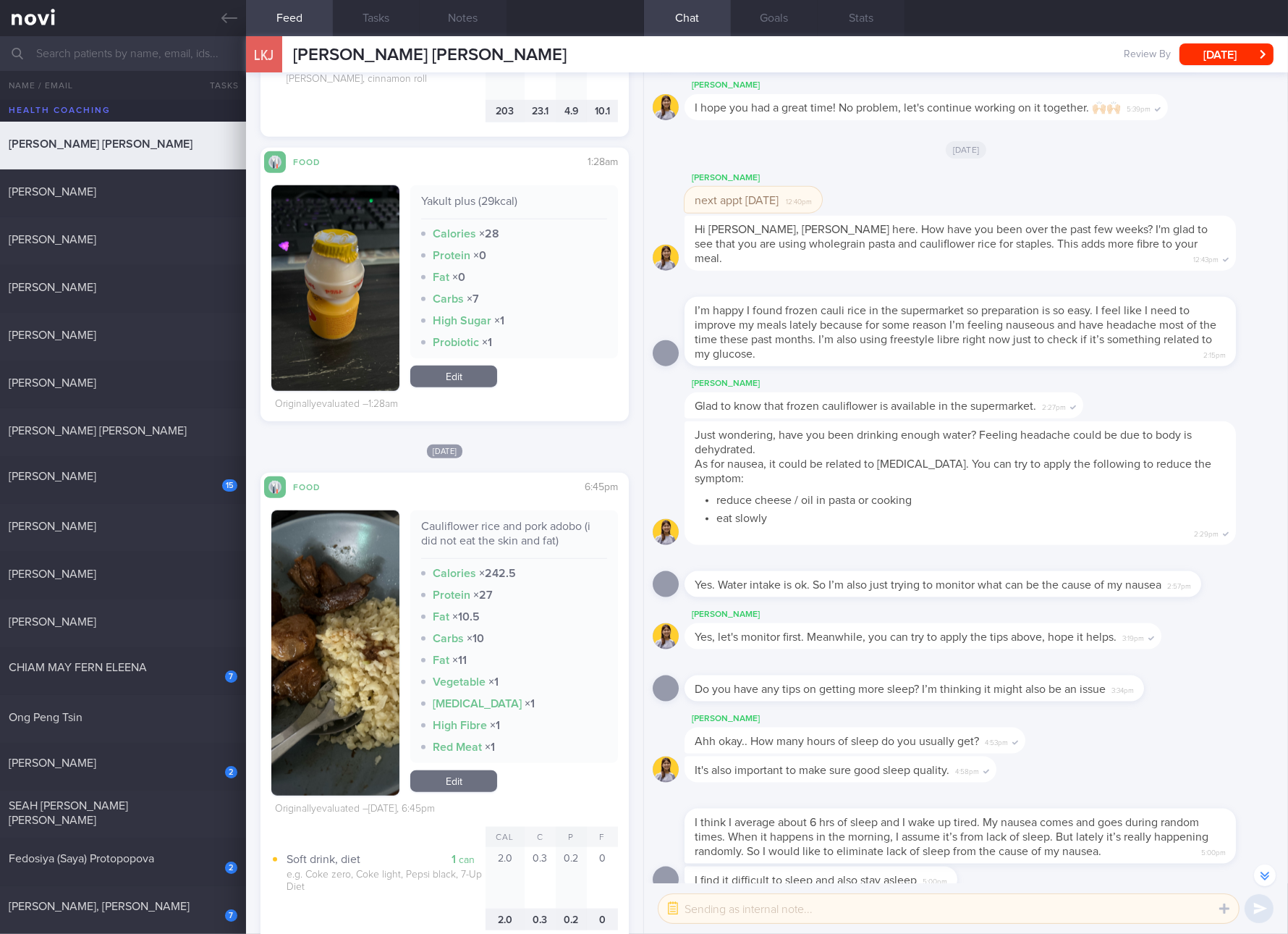
scroll to position [1900, 0]
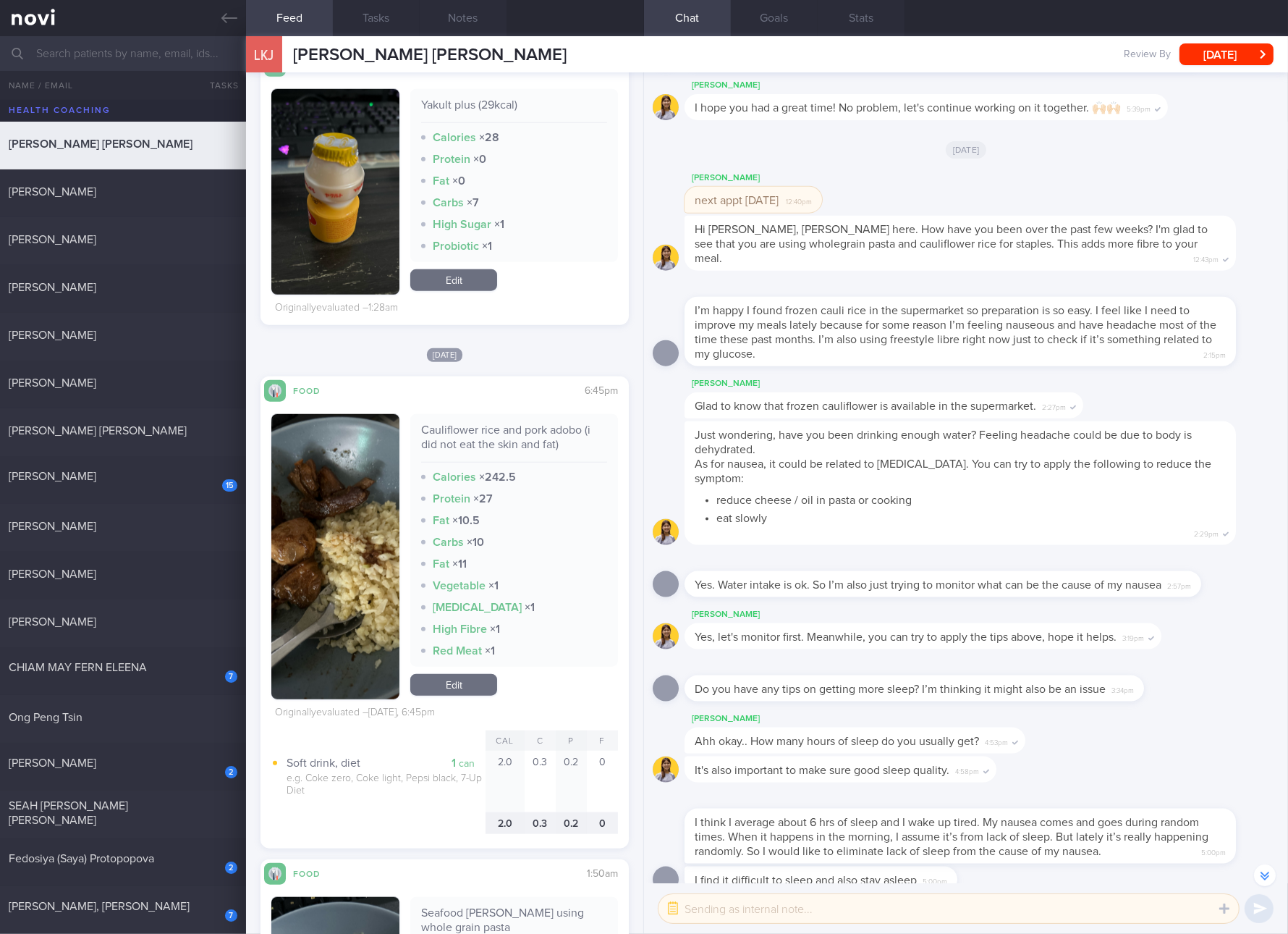
click at [474, 276] on link "Edit" at bounding box center [453, 280] width 87 height 22
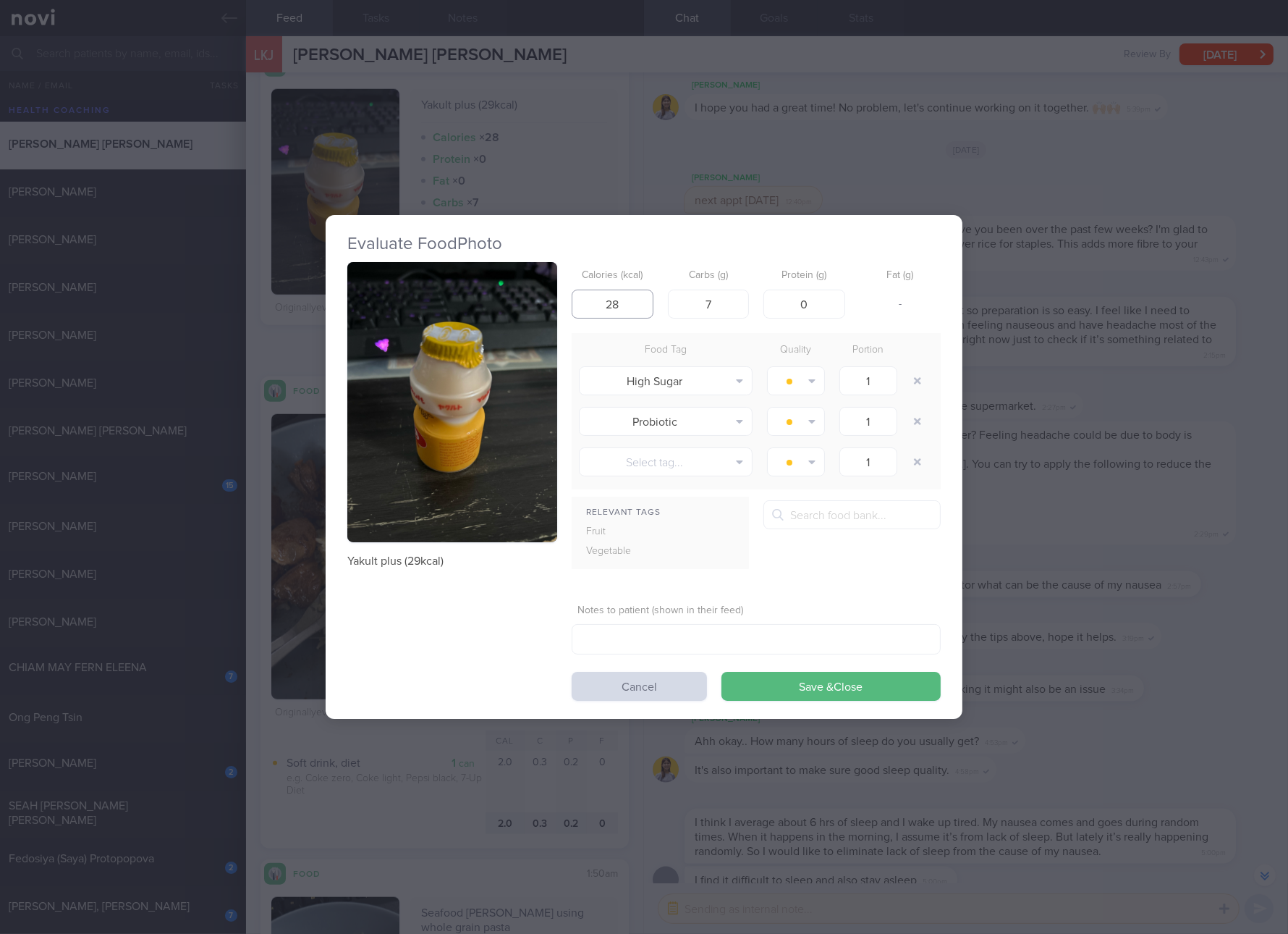
click at [632, 290] on input "28" at bounding box center [612, 304] width 82 height 29
type input "29"
click at [722, 672] on button "Save & Close" at bounding box center [831, 687] width 219 height 29
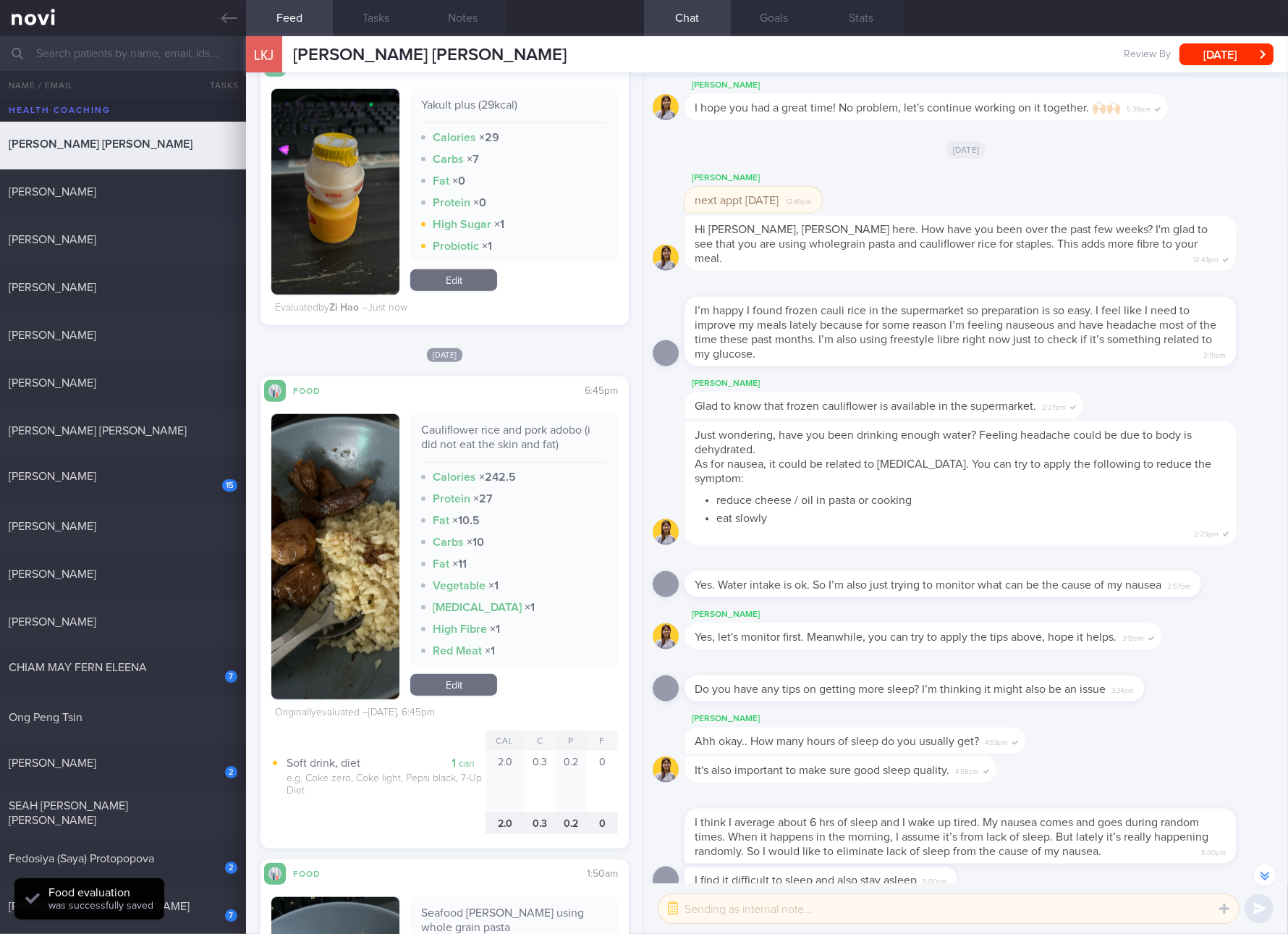
click at [528, 433] on div "Cauliflower rice and pork adobo (i did not eat the skin and fat)" at bounding box center [513, 442] width 186 height 40
copy div "Cauliflower rice and pork adobo (i did not eat the skin and fat)"
drag, startPoint x: 339, startPoint y: 540, endPoint x: 352, endPoint y: 527, distance: 18.4
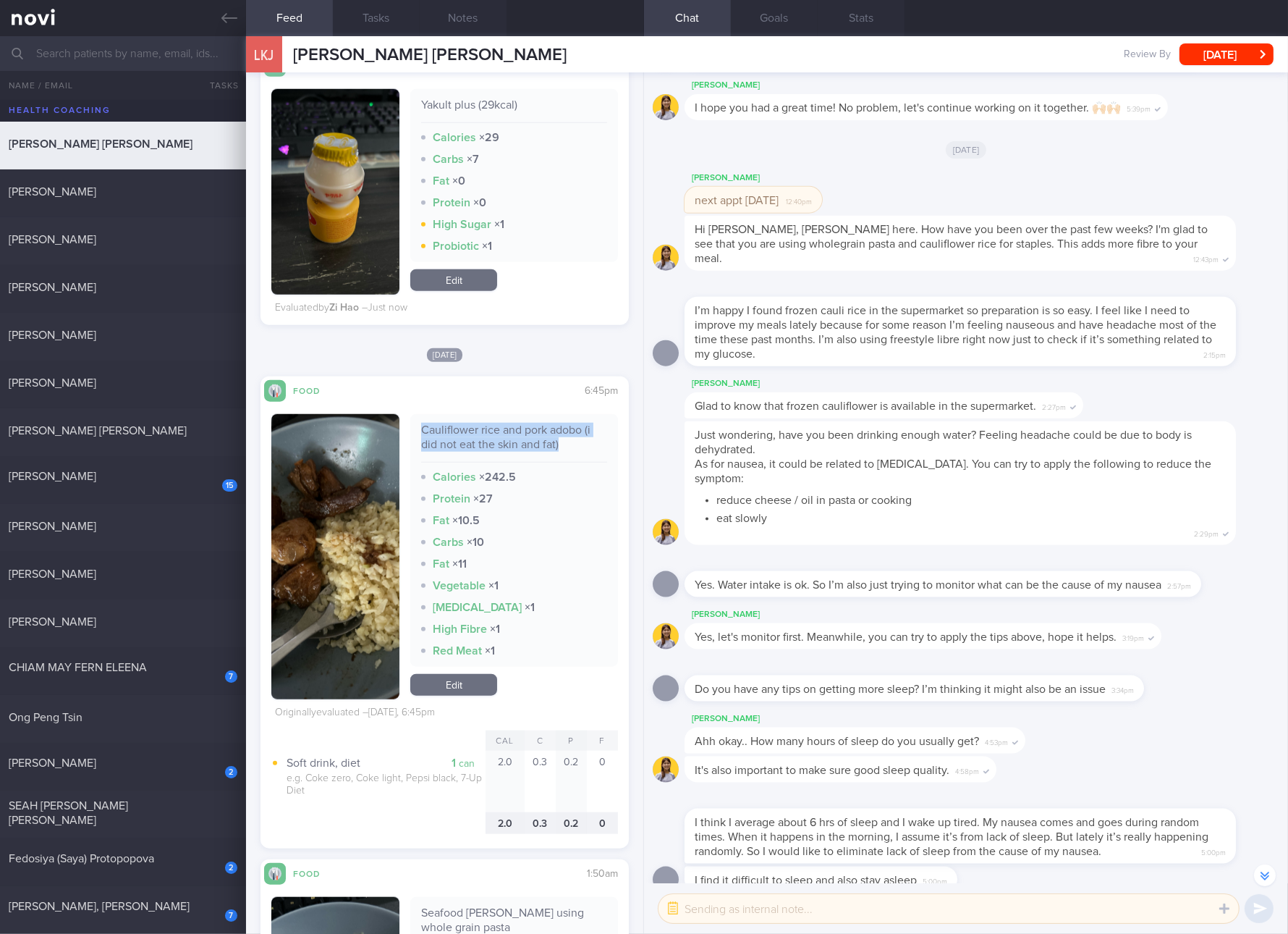
click at [339, 540] on button "button" at bounding box center [336, 557] width 128 height 286
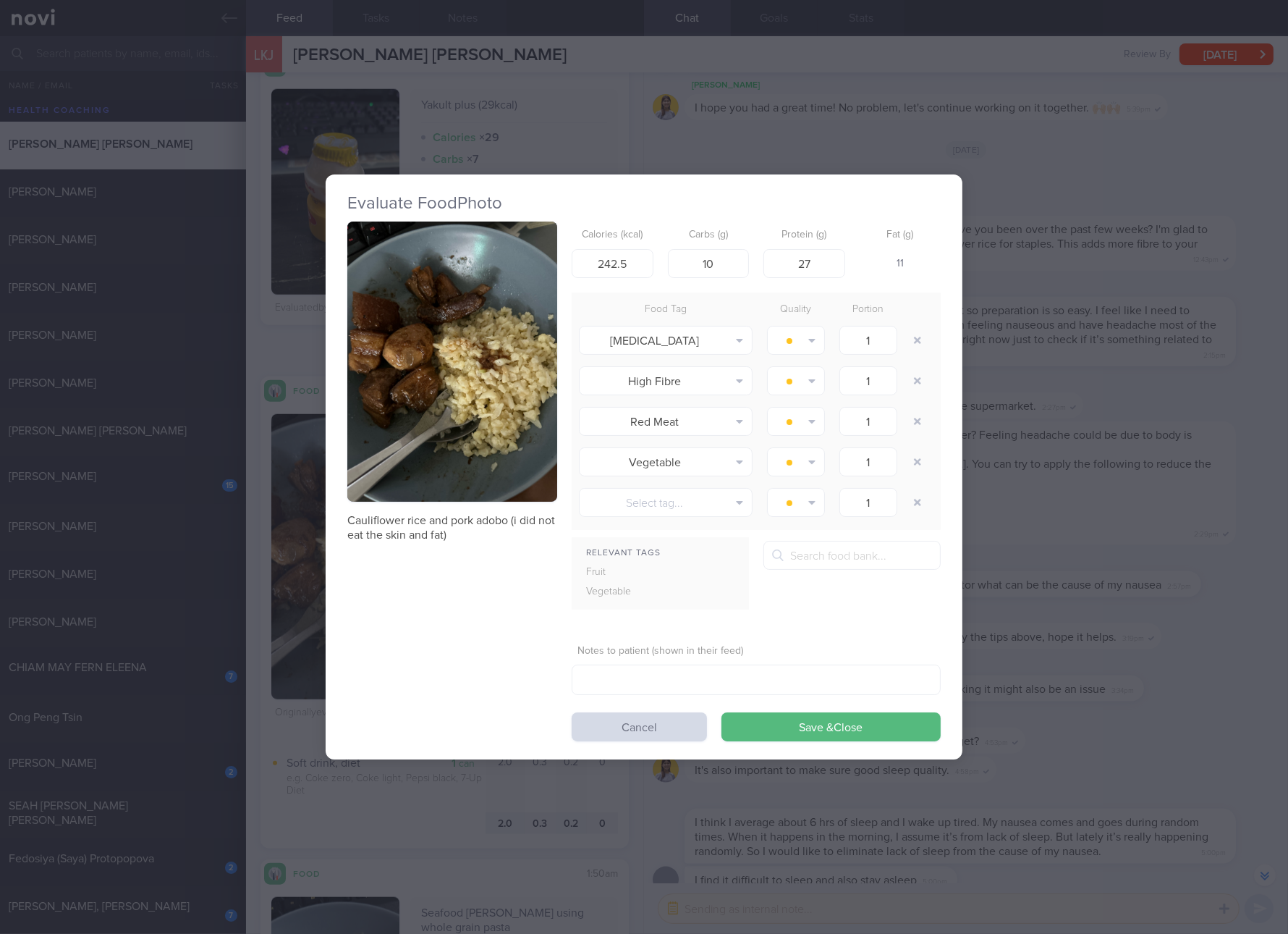
click at [444, 361] on button "button" at bounding box center [452, 361] width 210 height 280
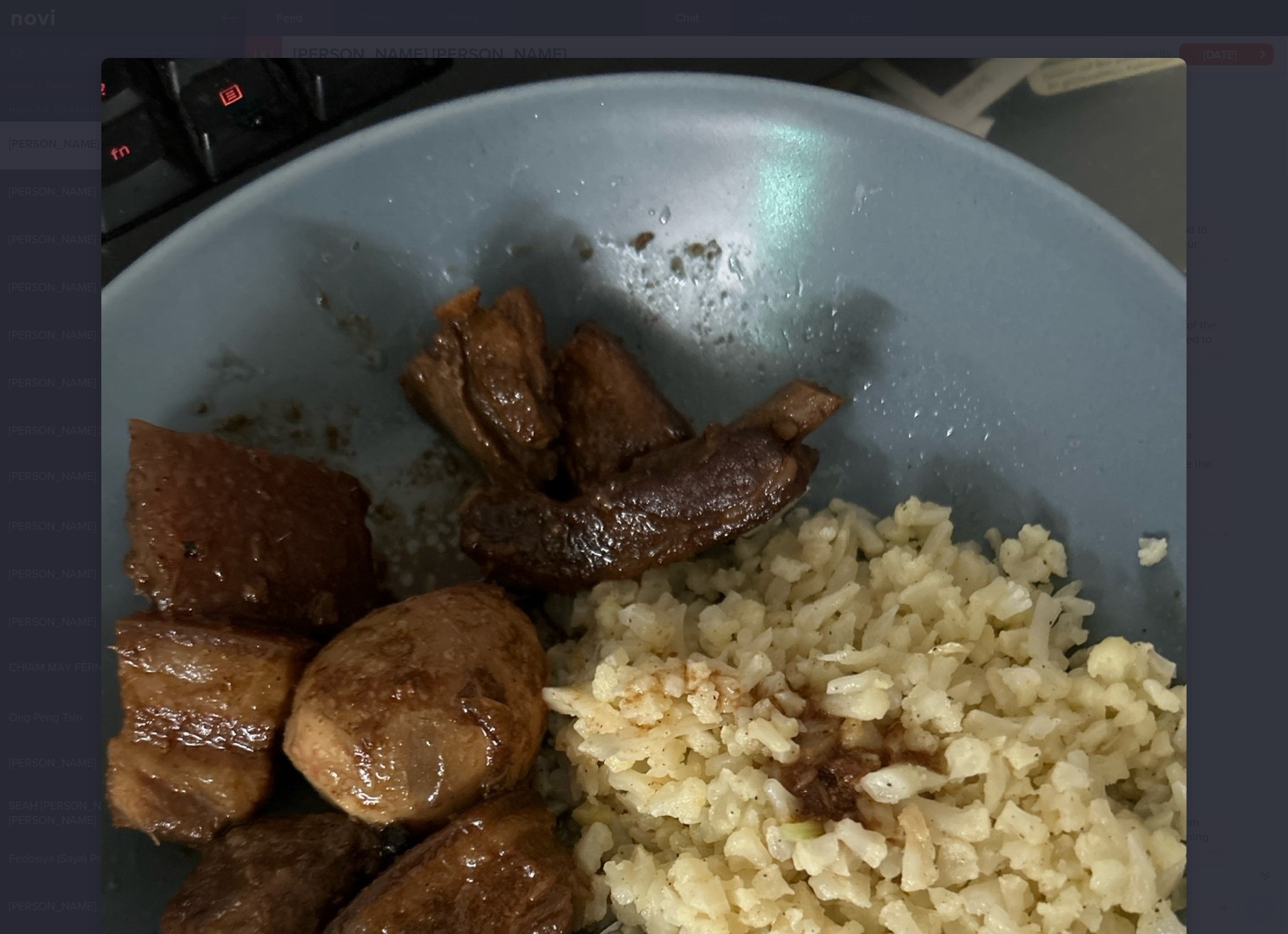
click at [1226, 600] on div at bounding box center [644, 781] width 1201 height 1564
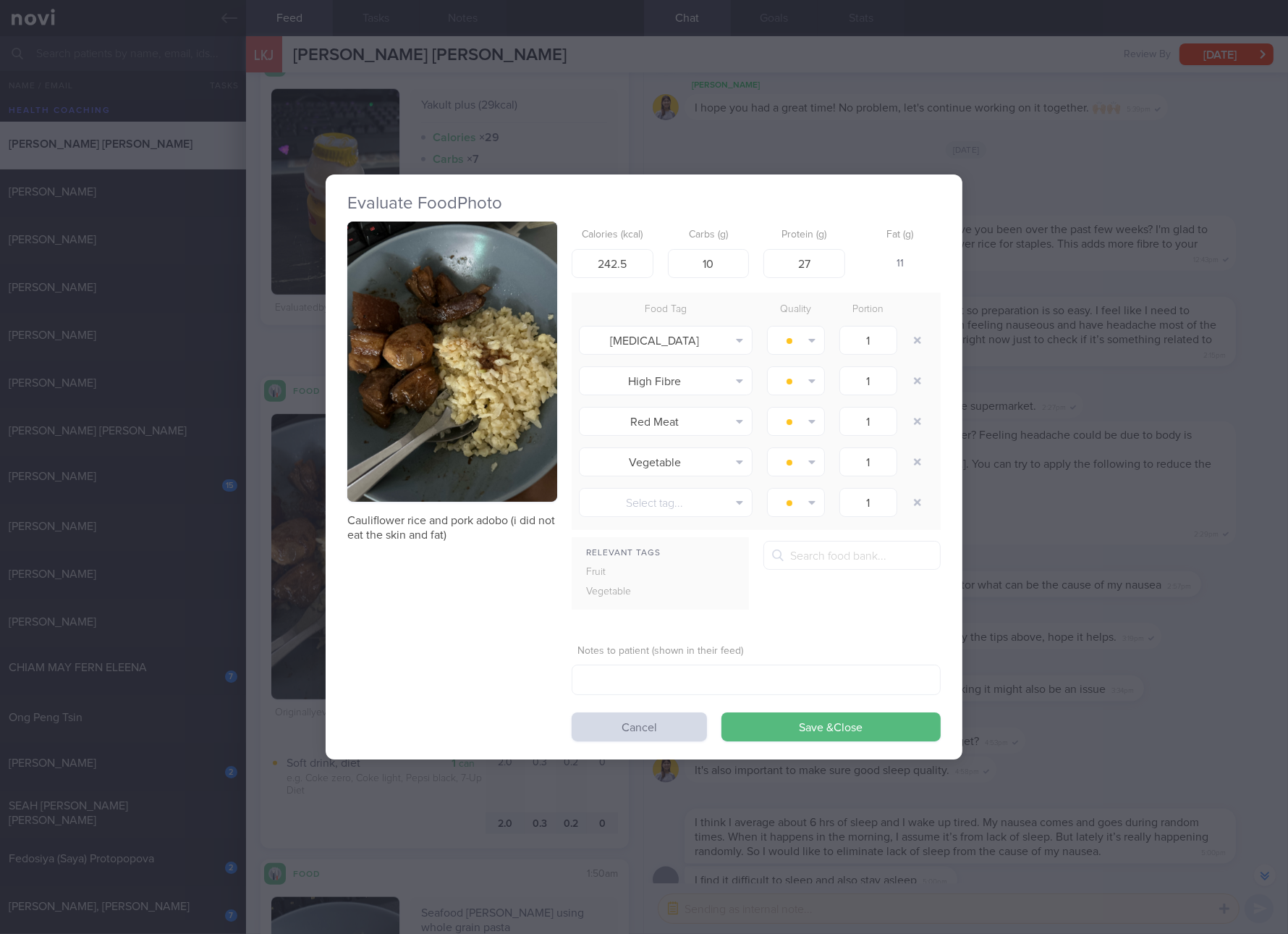
click at [981, 570] on div "Evaluate Food Photo Cauliflower rice and pork adobo (i did not eat the skin and…" at bounding box center [644, 467] width 1288 height 934
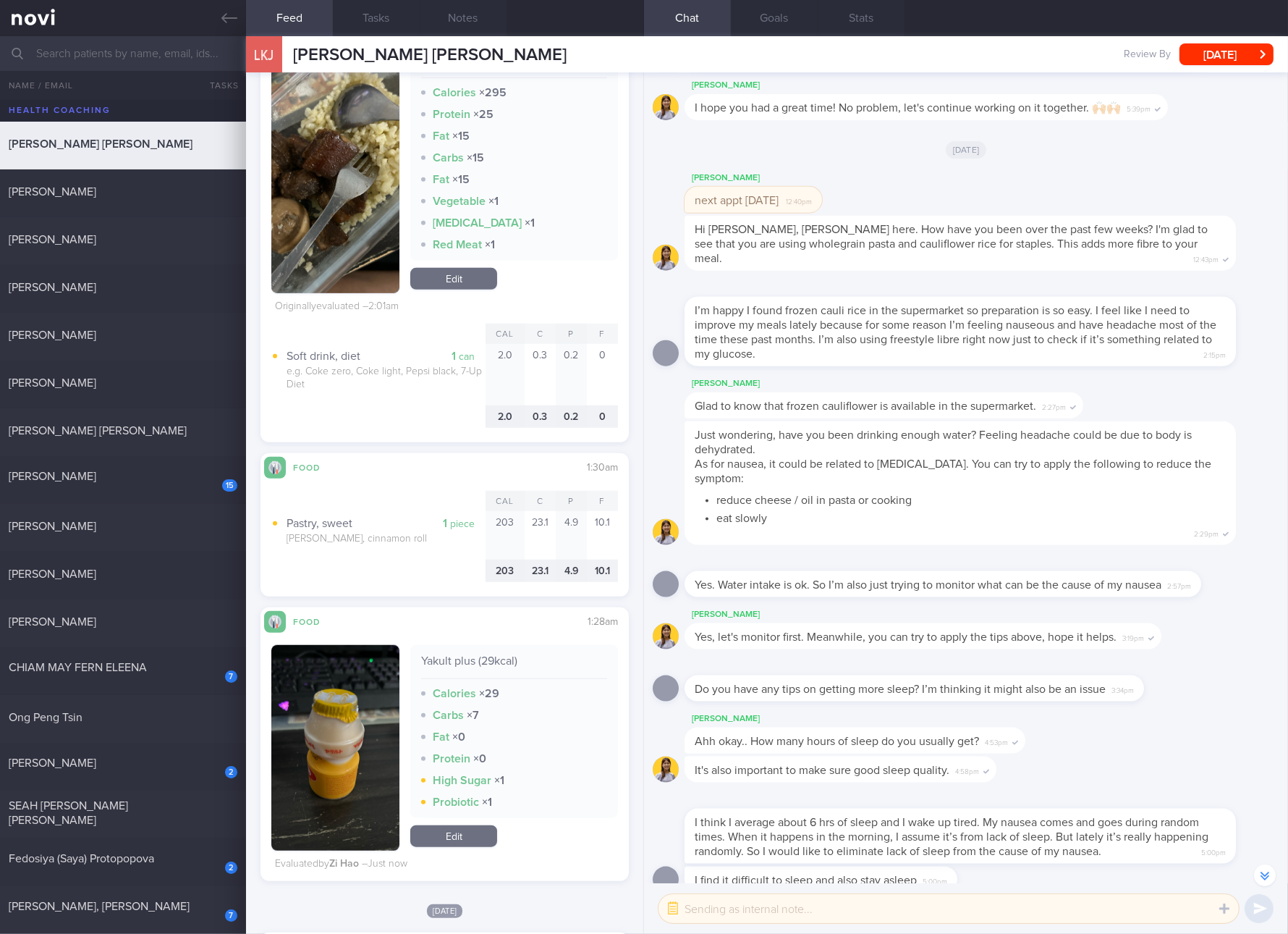
scroll to position [1086, 0]
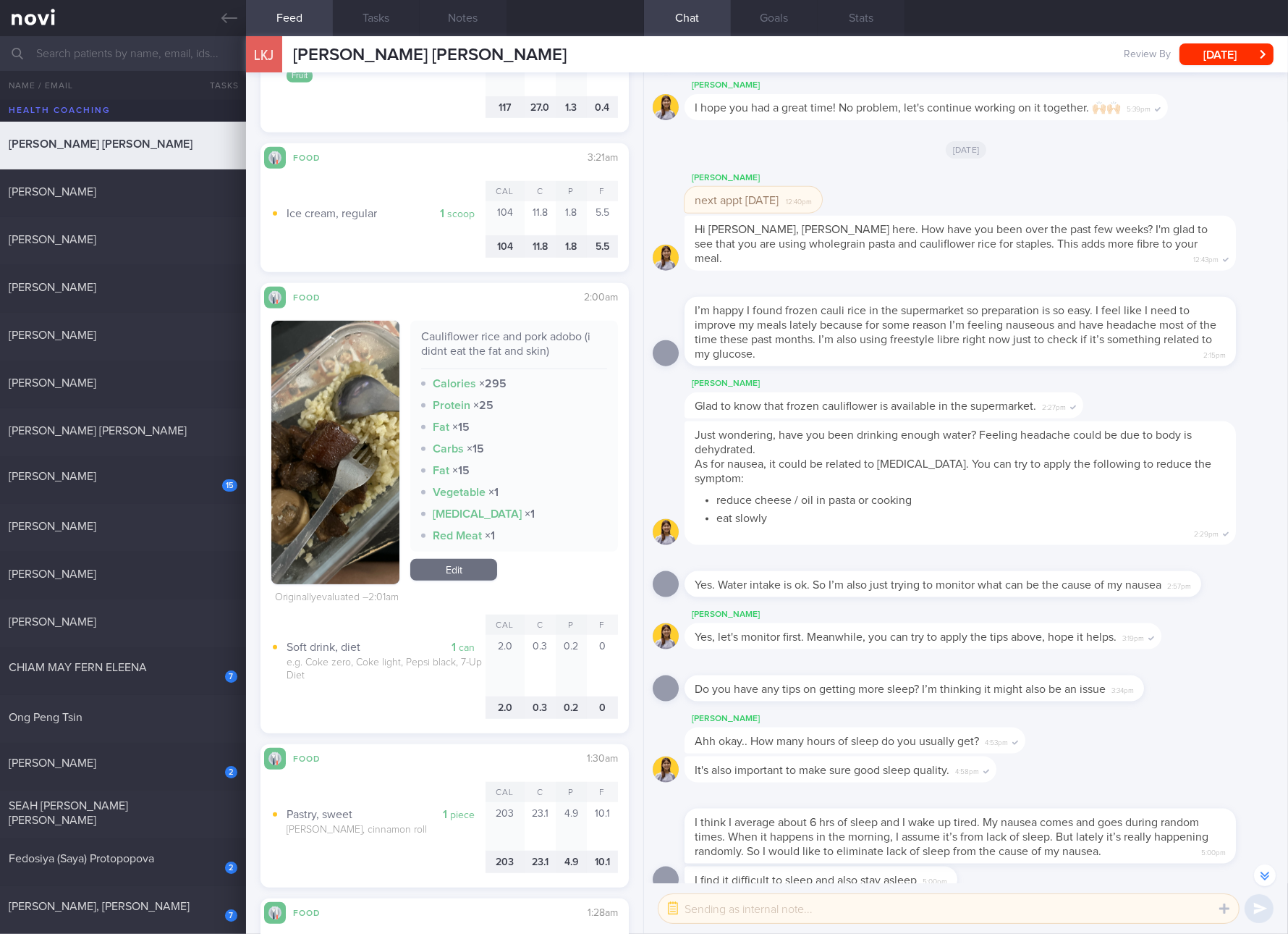
click at [449, 583] on div "Cauliflower rice and pork adobo (i didnt eat the fat and skin) Calories × 295 P…" at bounding box center [444, 517] width 346 height 418
click at [460, 564] on link "Edit" at bounding box center [453, 570] width 87 height 22
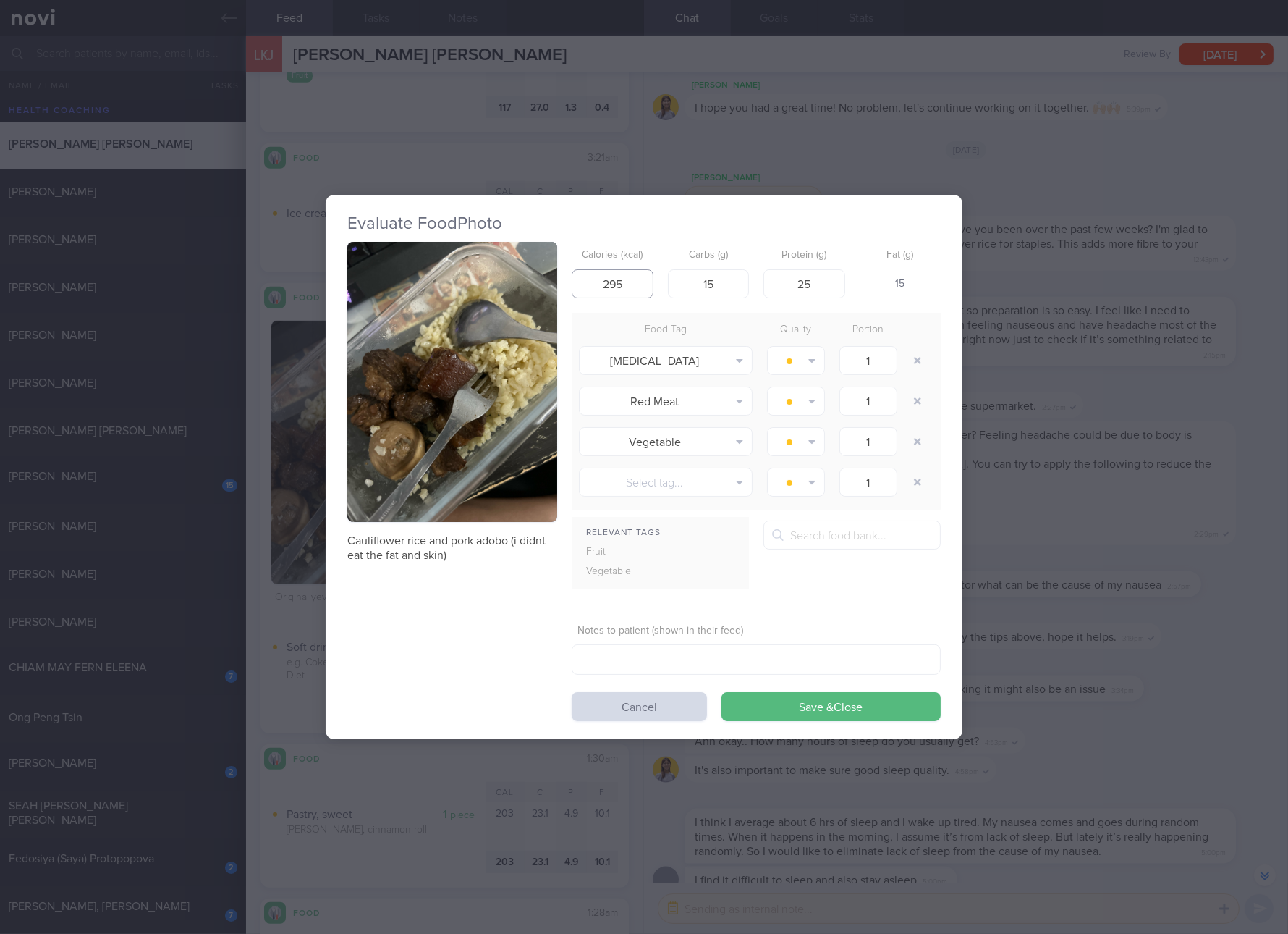
click at [615, 273] on input "295" at bounding box center [612, 284] width 82 height 29
type input "226"
type input "8"
type input "17"
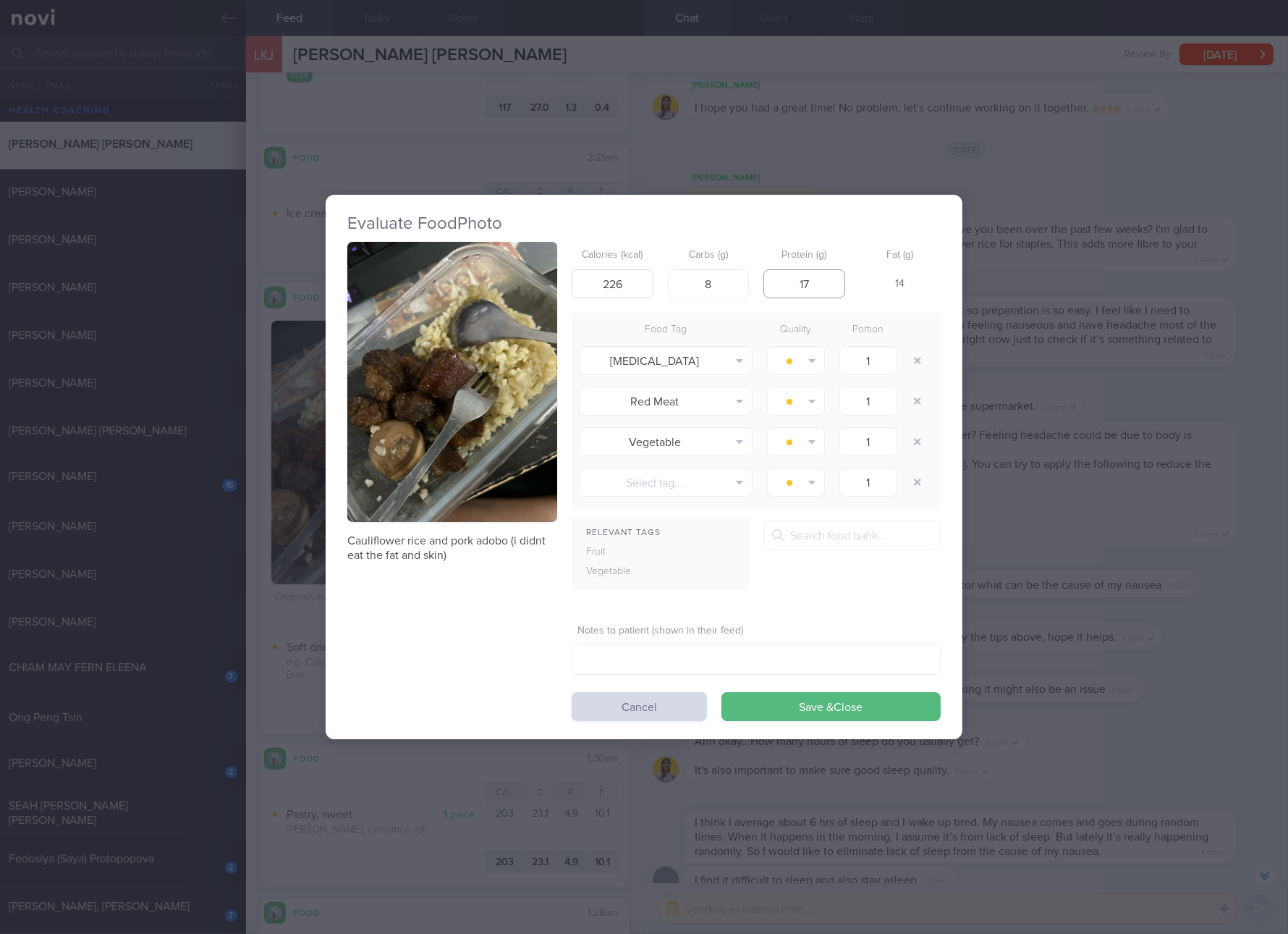
click at [722, 692] on button "Save & Close" at bounding box center [831, 707] width 219 height 29
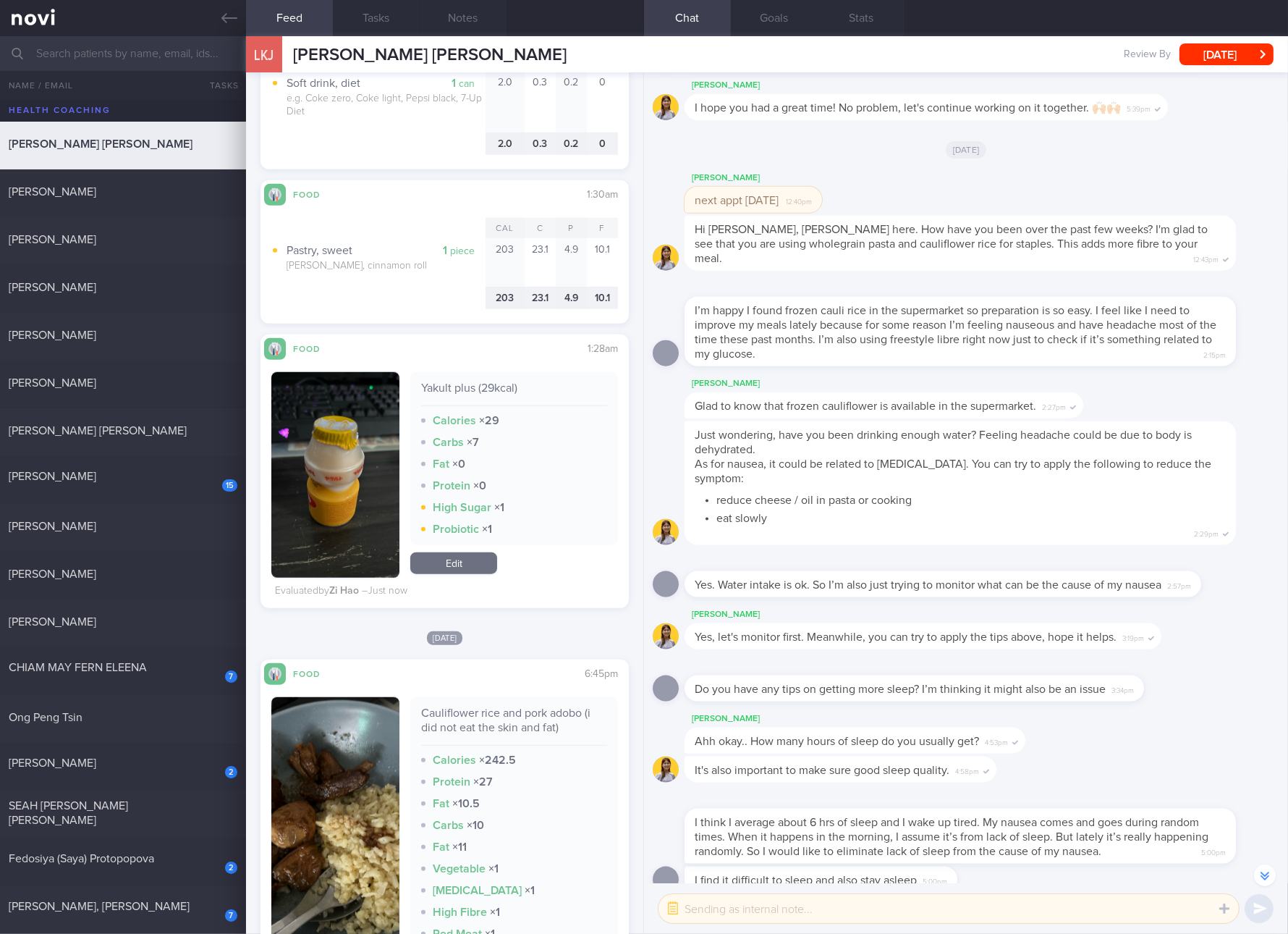
scroll to position [2172, 0]
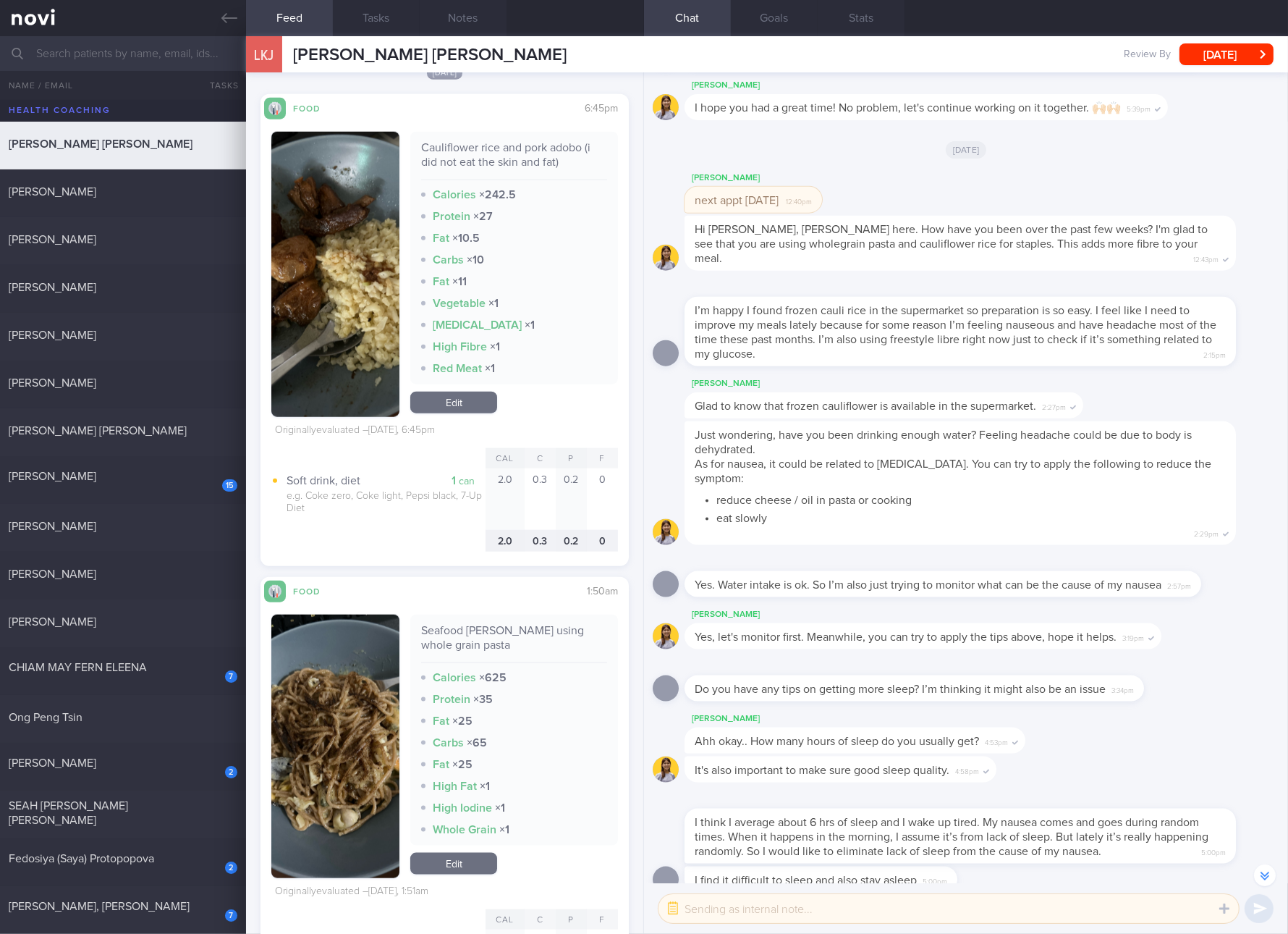
click at [475, 402] on link "Edit" at bounding box center [453, 402] width 87 height 22
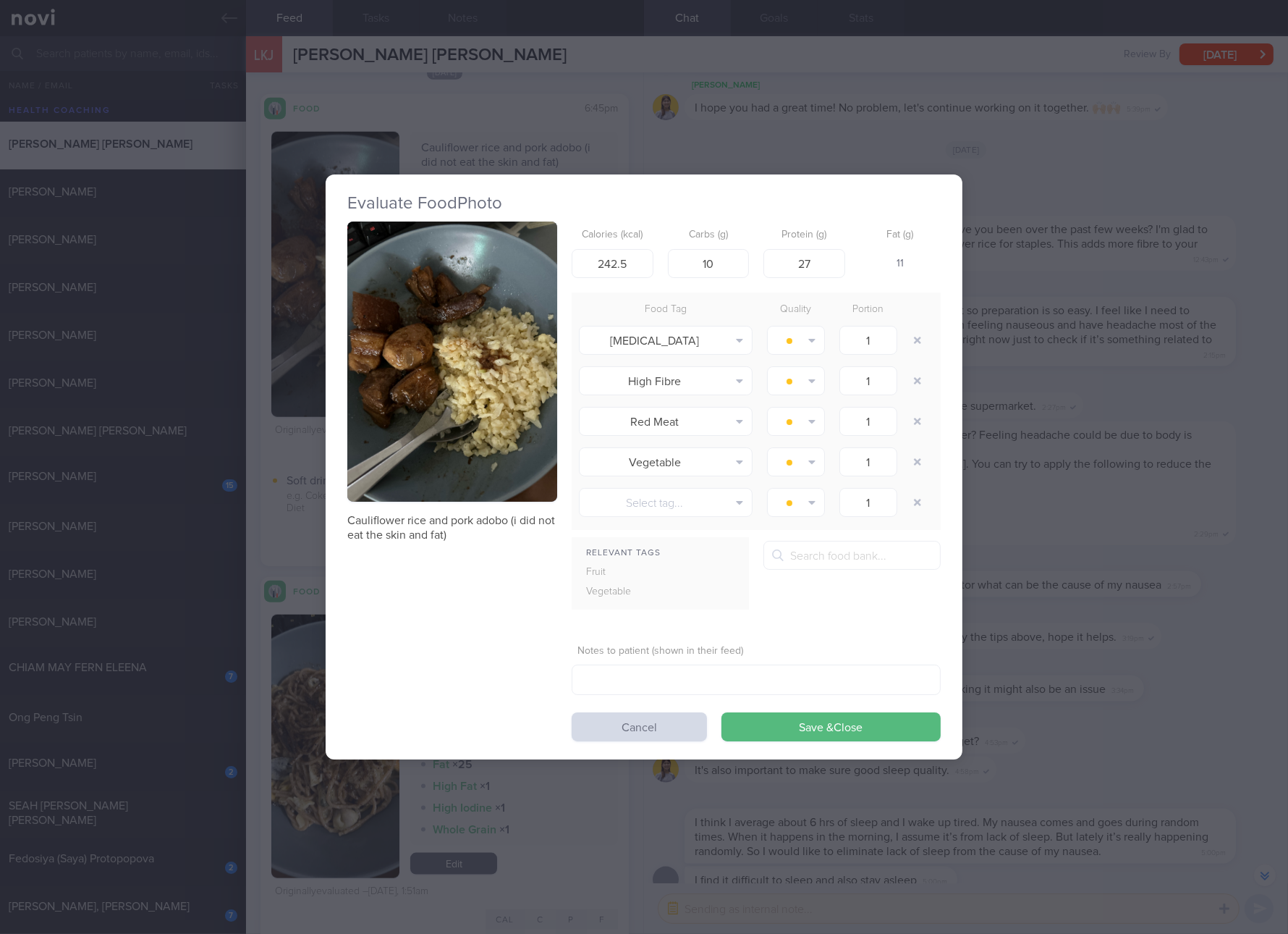
click at [1067, 592] on div "Evaluate Food Photo Cauliflower rice and pork adobo (i did not eat the skin and…" at bounding box center [644, 467] width 1288 height 934
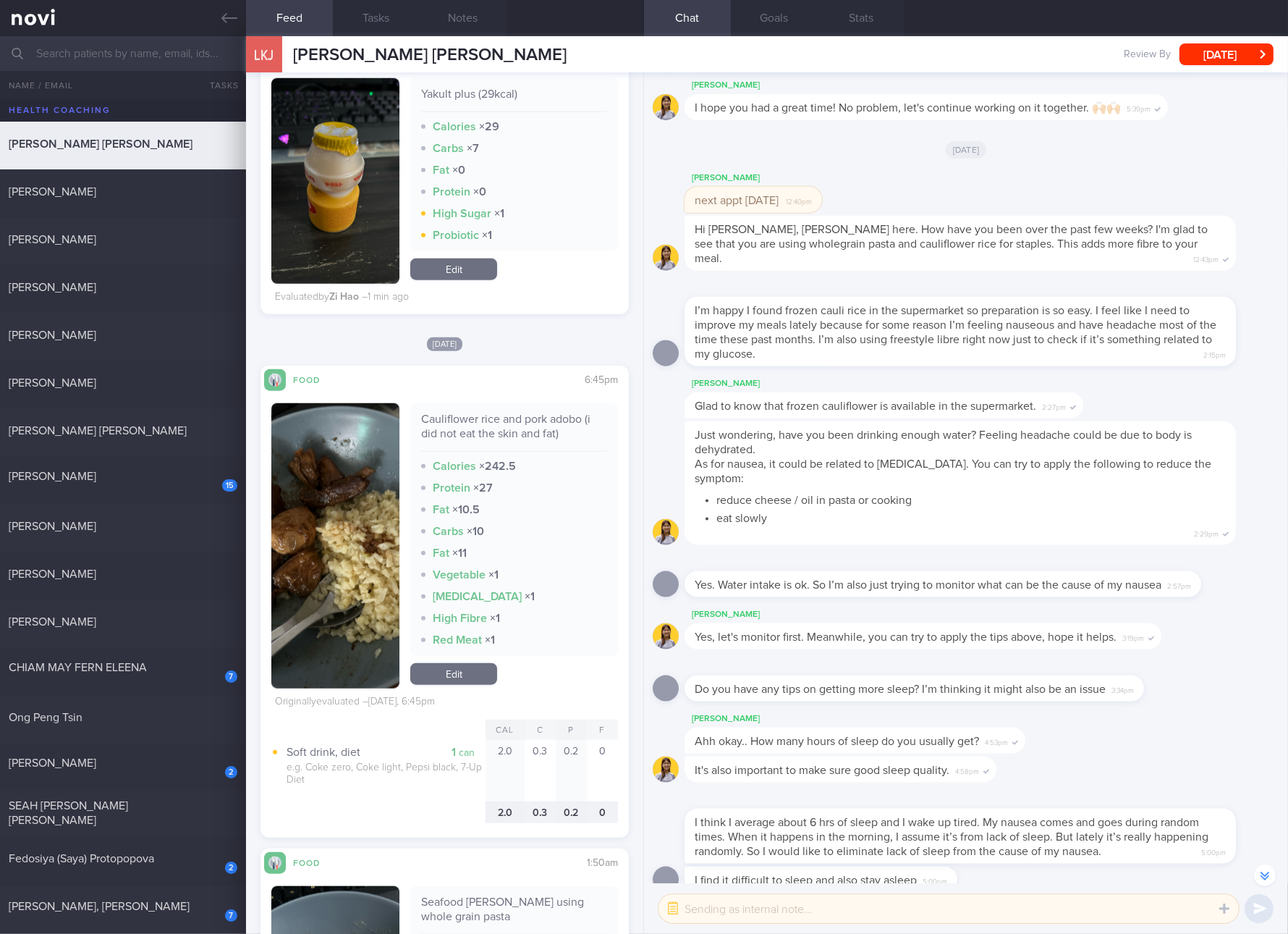
scroll to position [2172, 0]
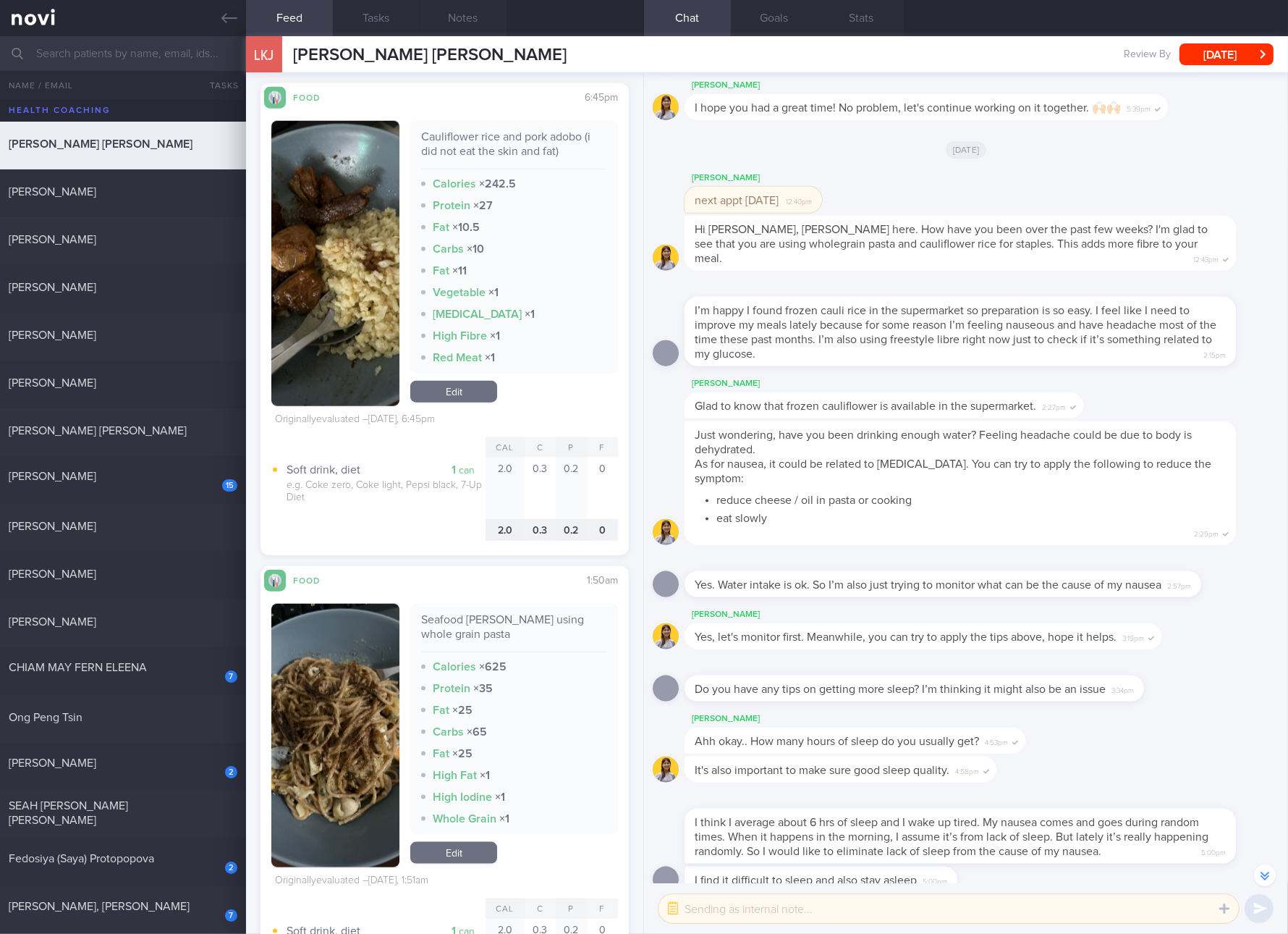
click at [449, 396] on link "Edit" at bounding box center [453, 391] width 87 height 22
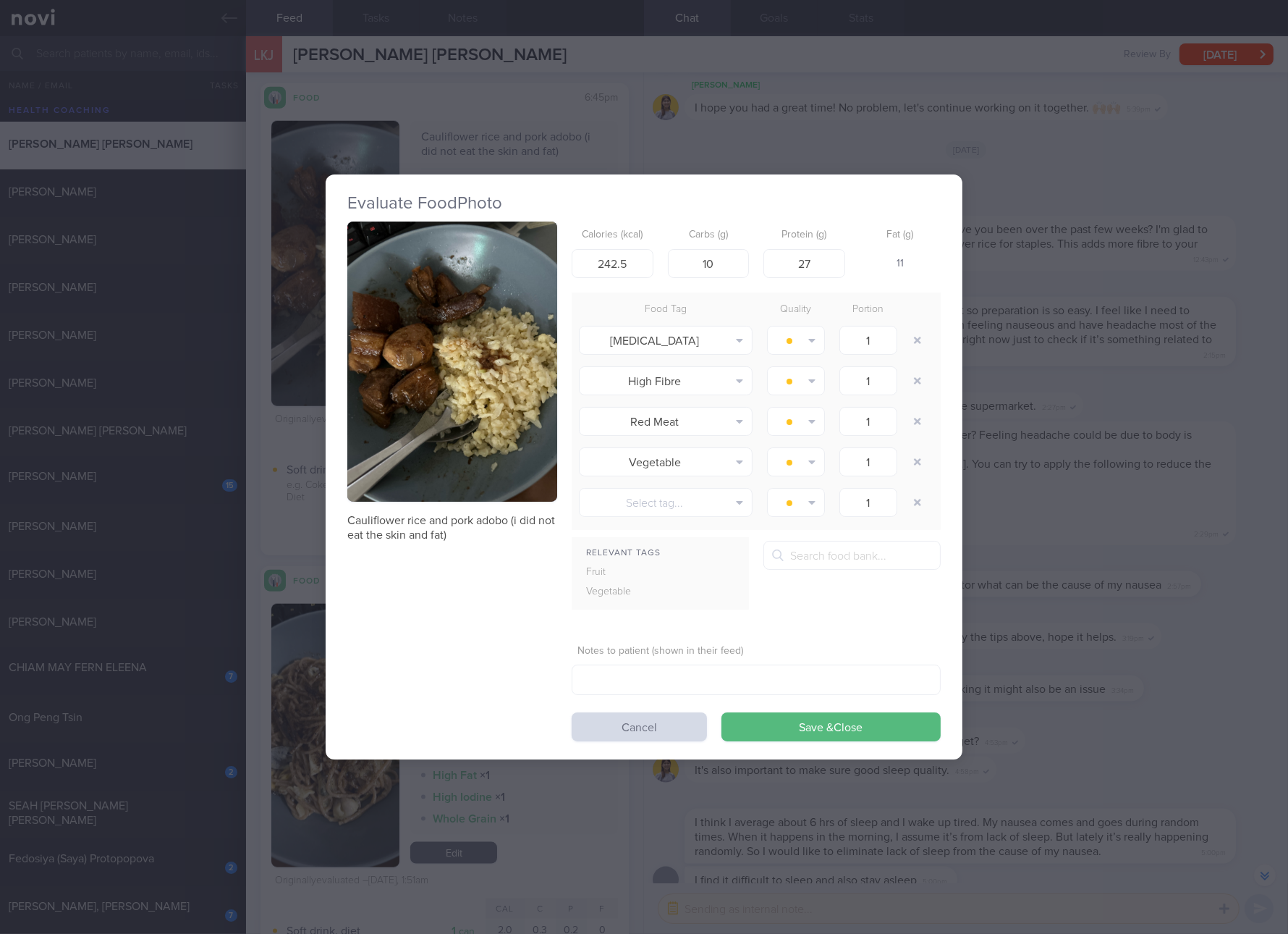
click at [971, 410] on div "Evaluate Food Photo Cauliflower rice and pork adobo (i did not eat the skin and…" at bounding box center [644, 467] width 1288 height 934
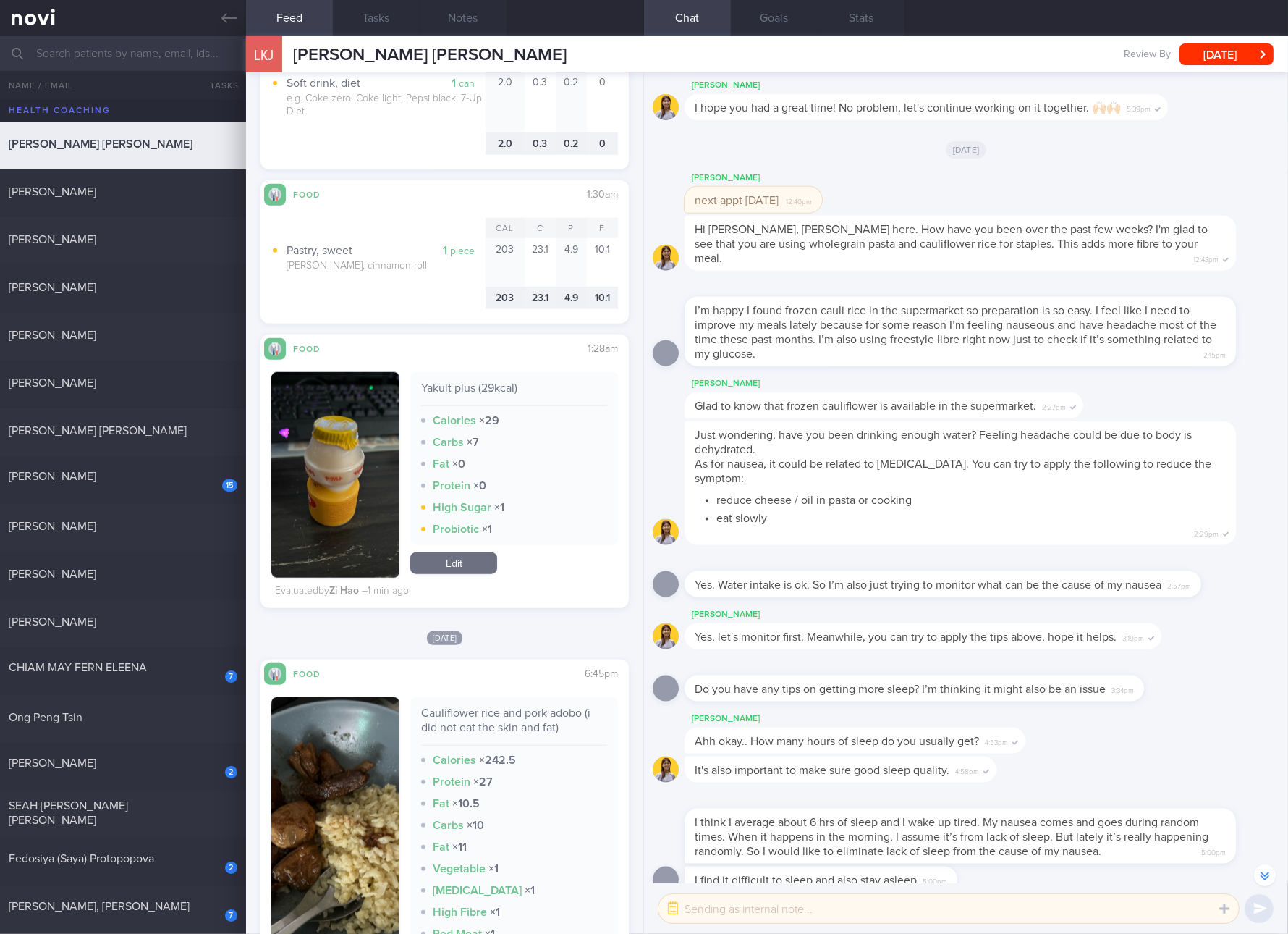
scroll to position [1358, 0]
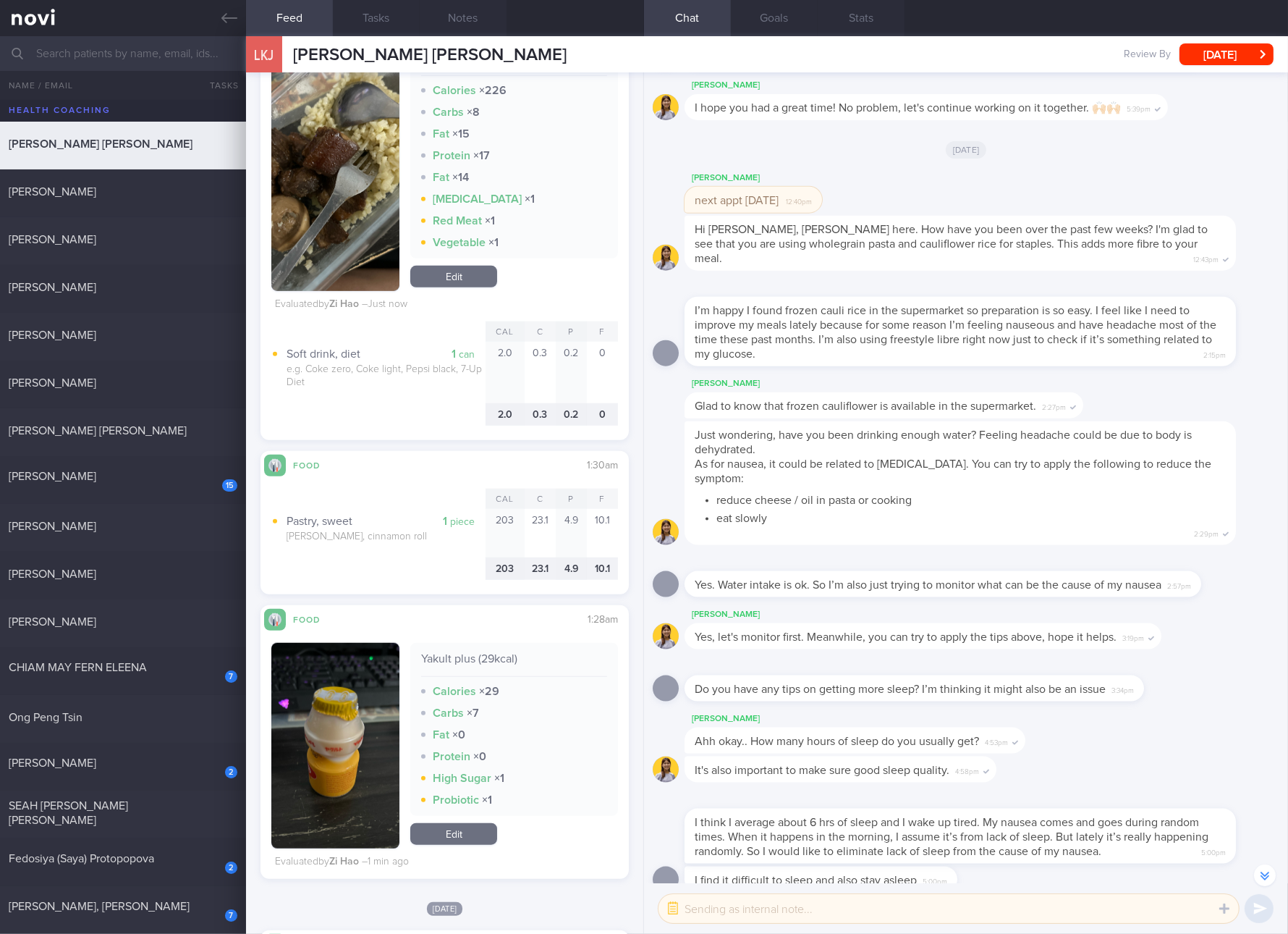
click at [375, 251] on img "button" at bounding box center [336, 159] width 128 height 264
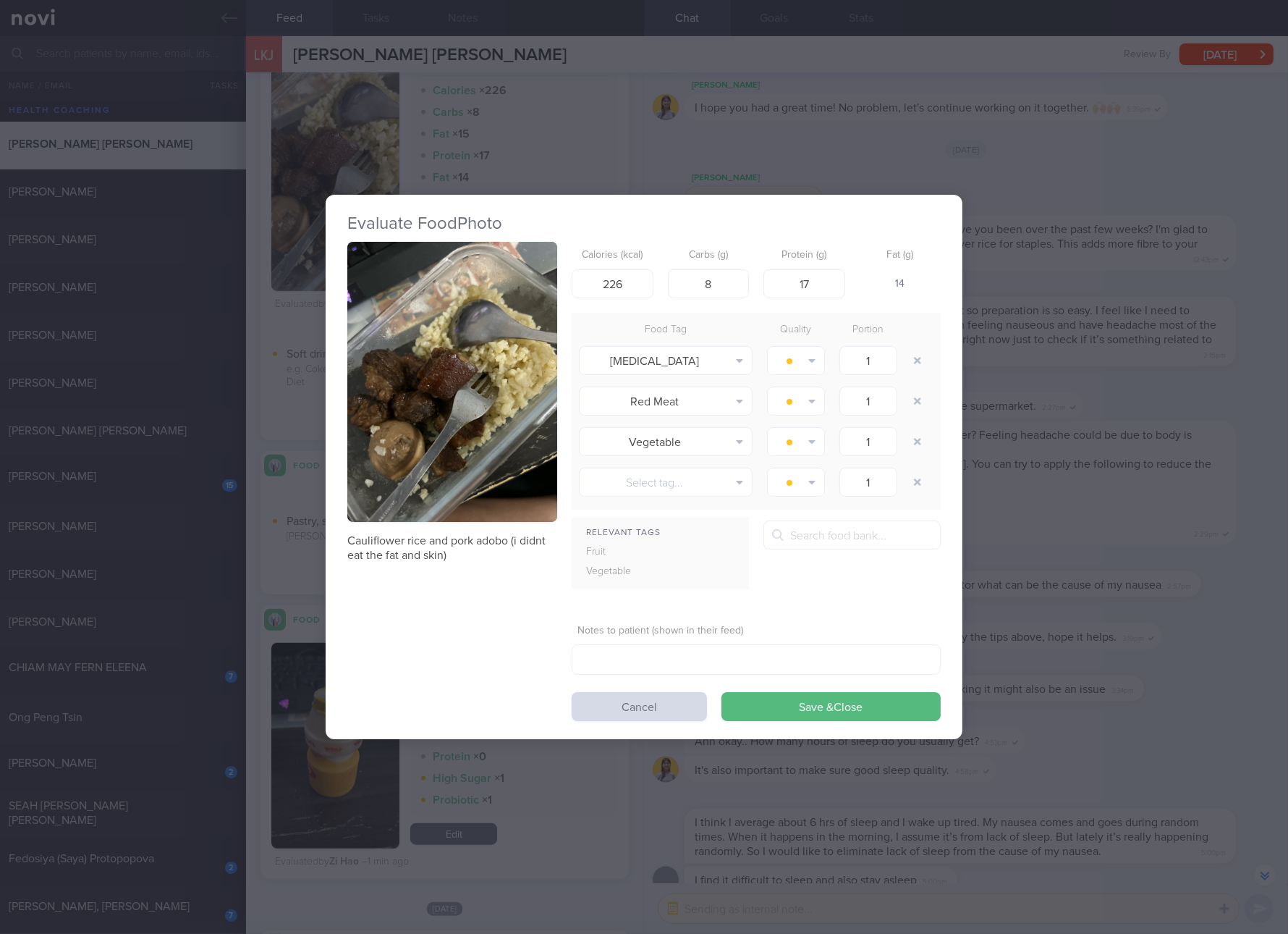
click at [1086, 463] on div "Evaluate Food Photo Cauliflower rice and pork adobo (i didnt eat the fat and sk…" at bounding box center [644, 467] width 1288 height 934
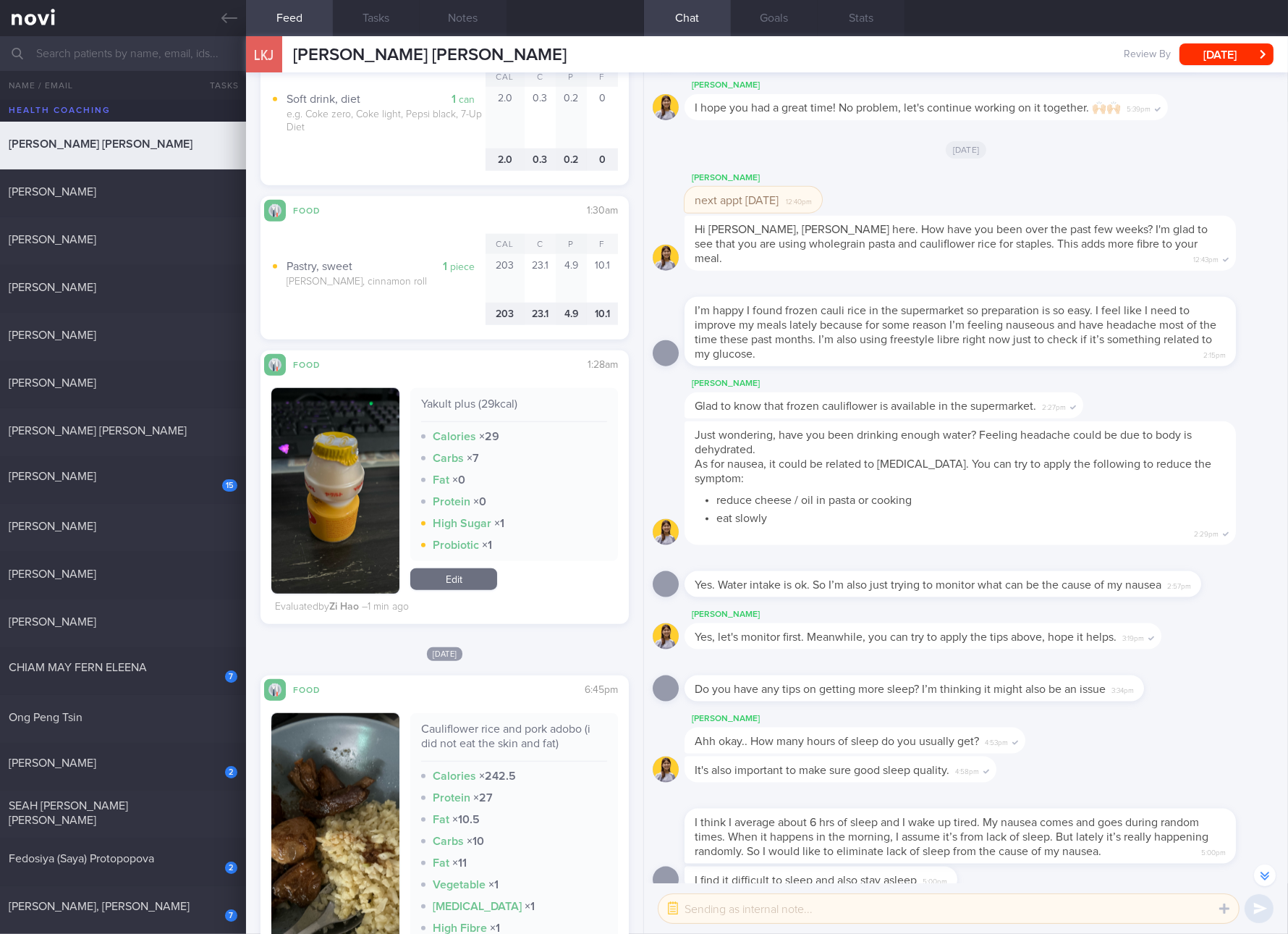
scroll to position [2172, 0]
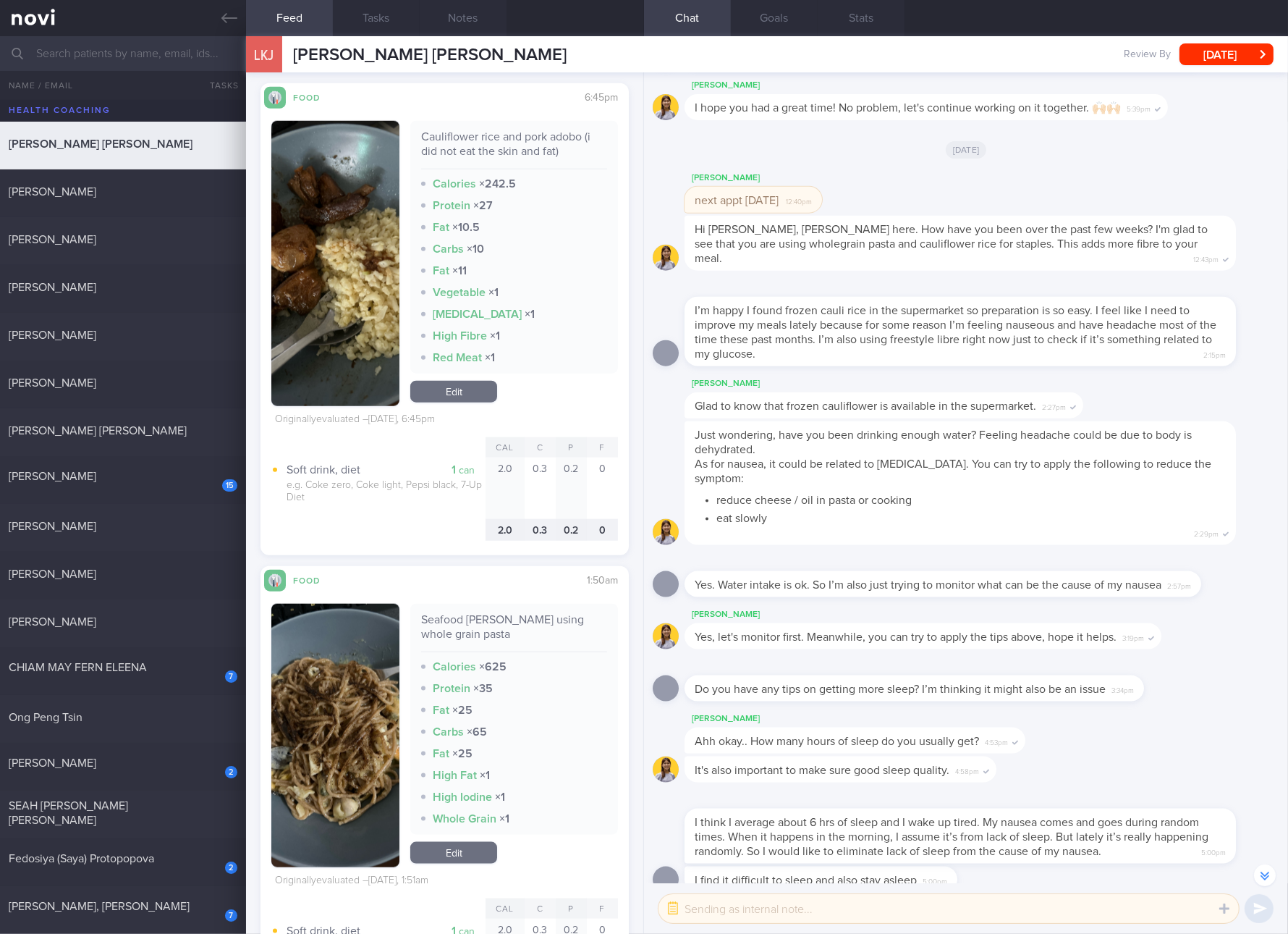
click at [517, 615] on div "Seafood [PERSON_NAME] using whole grain pasta" at bounding box center [513, 632] width 186 height 40
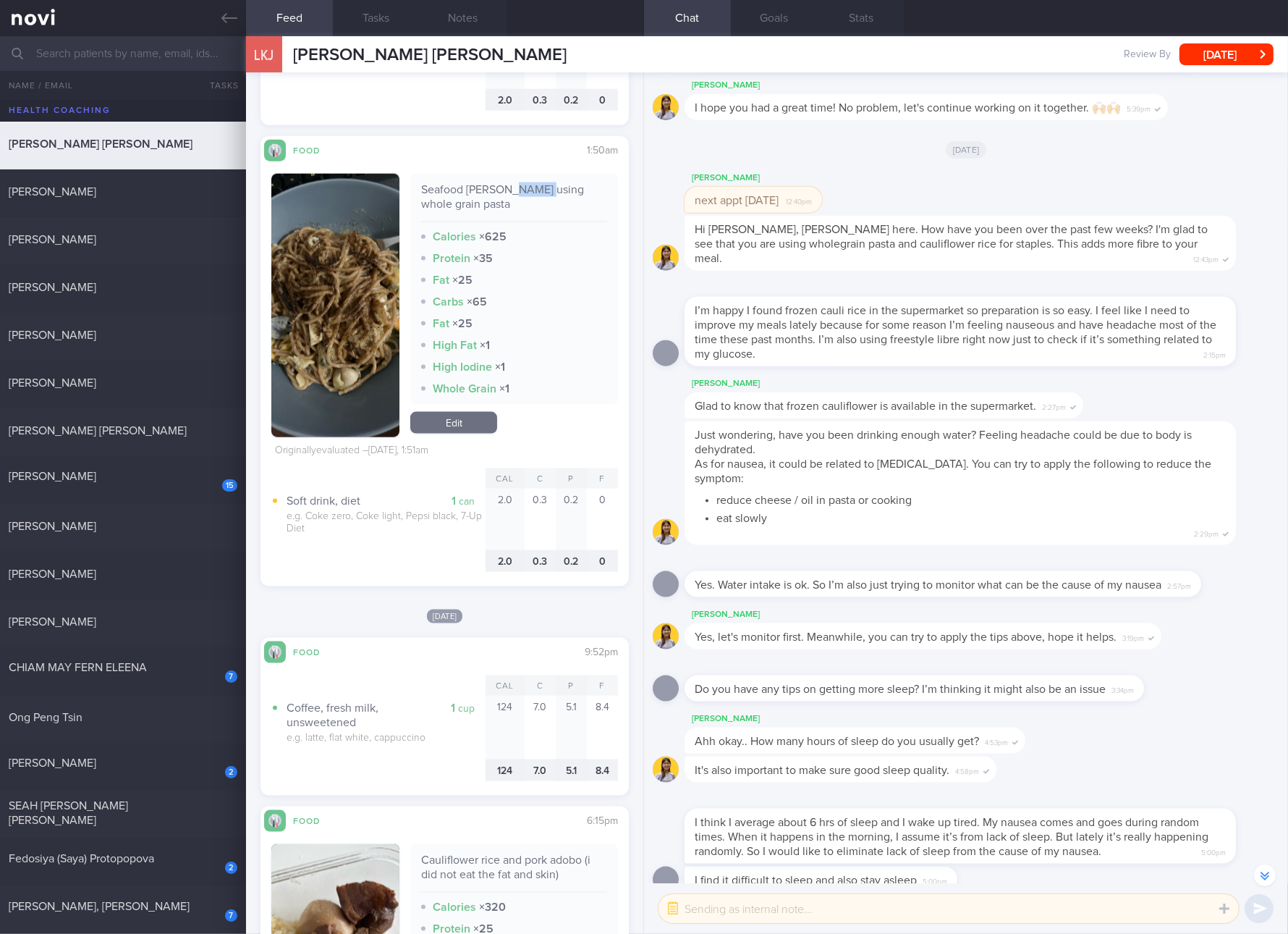
scroll to position [2382, 0]
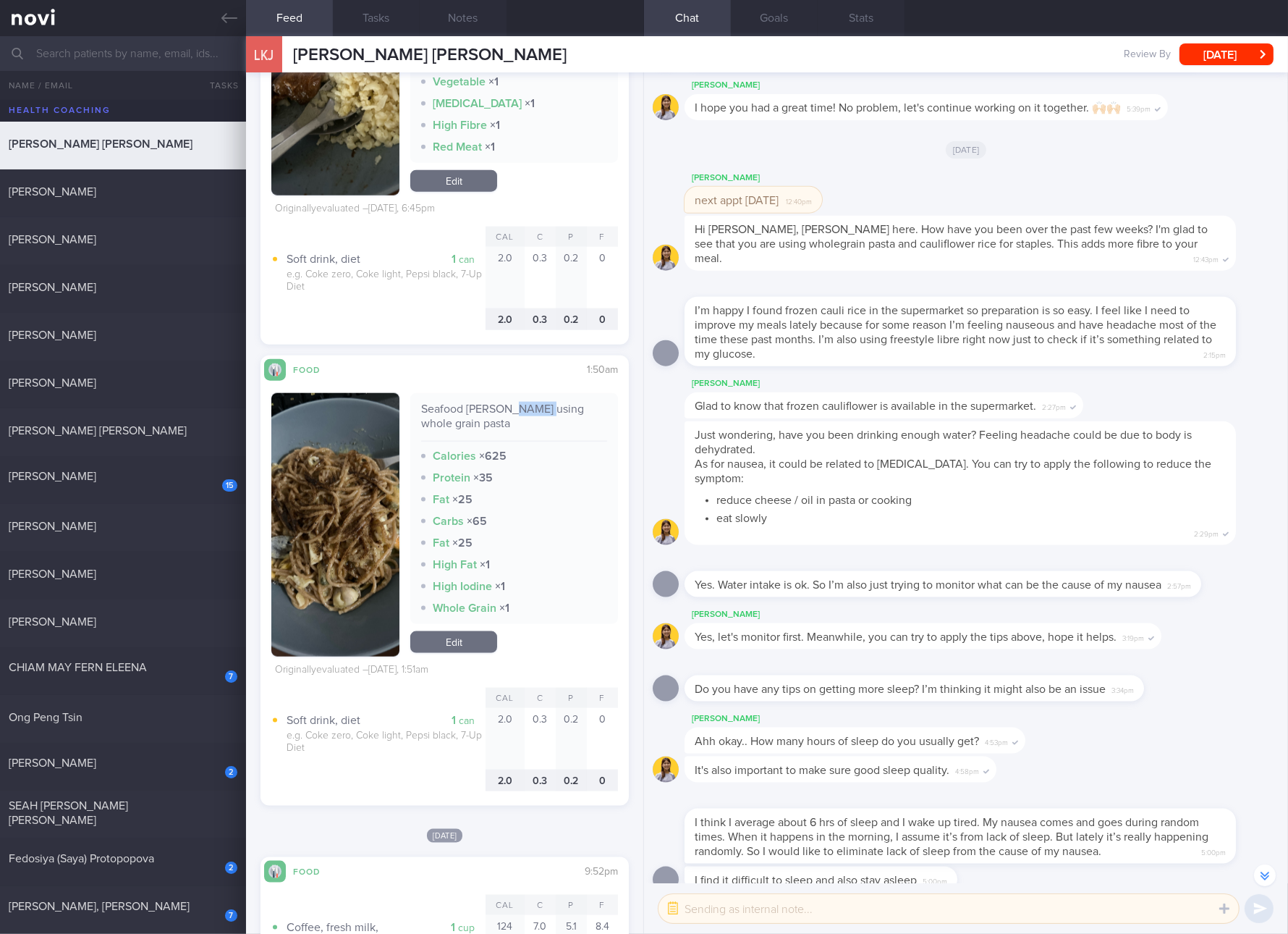
click at [505, 408] on div "Seafood [PERSON_NAME] using whole grain pasta" at bounding box center [513, 421] width 186 height 40
click at [353, 519] on button "button" at bounding box center [336, 525] width 128 height 264
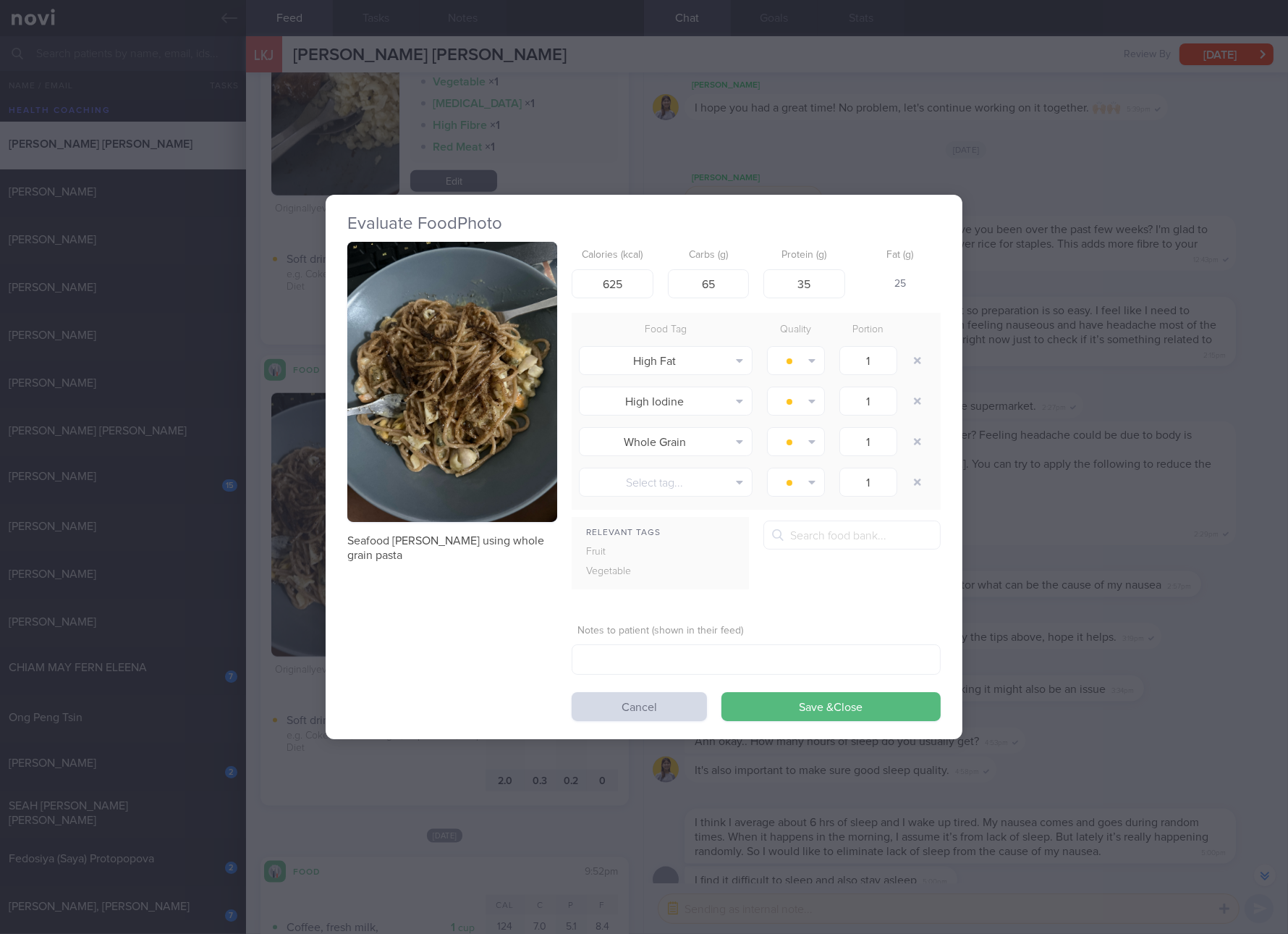
click at [441, 349] on button "button" at bounding box center [452, 381] width 210 height 280
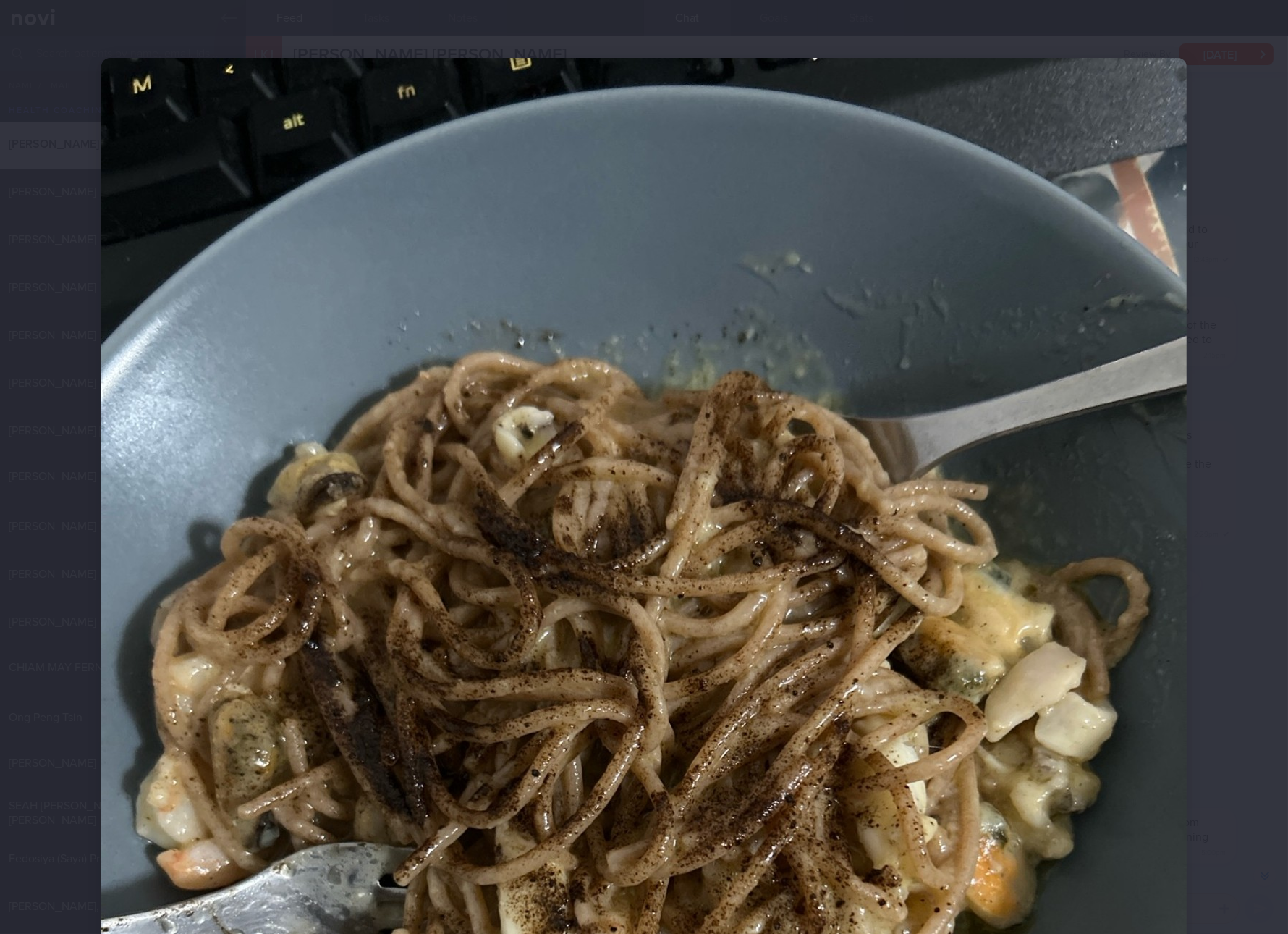
click at [1213, 621] on div at bounding box center [644, 781] width 1201 height 1564
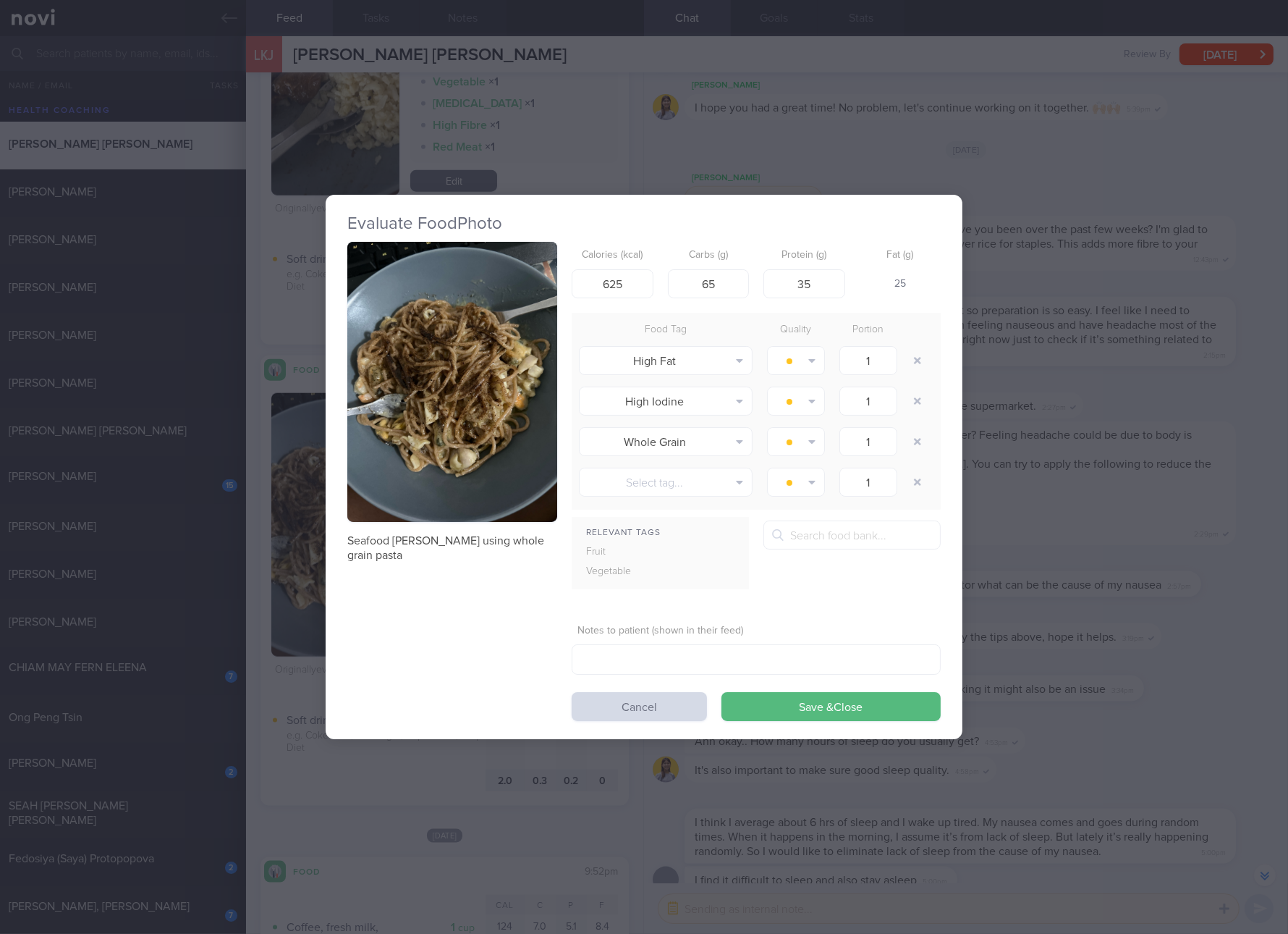
click at [1138, 615] on div "Evaluate Food Photo Seafood [PERSON_NAME] using whole grain pasta Calories (kca…" at bounding box center [644, 467] width 1288 height 934
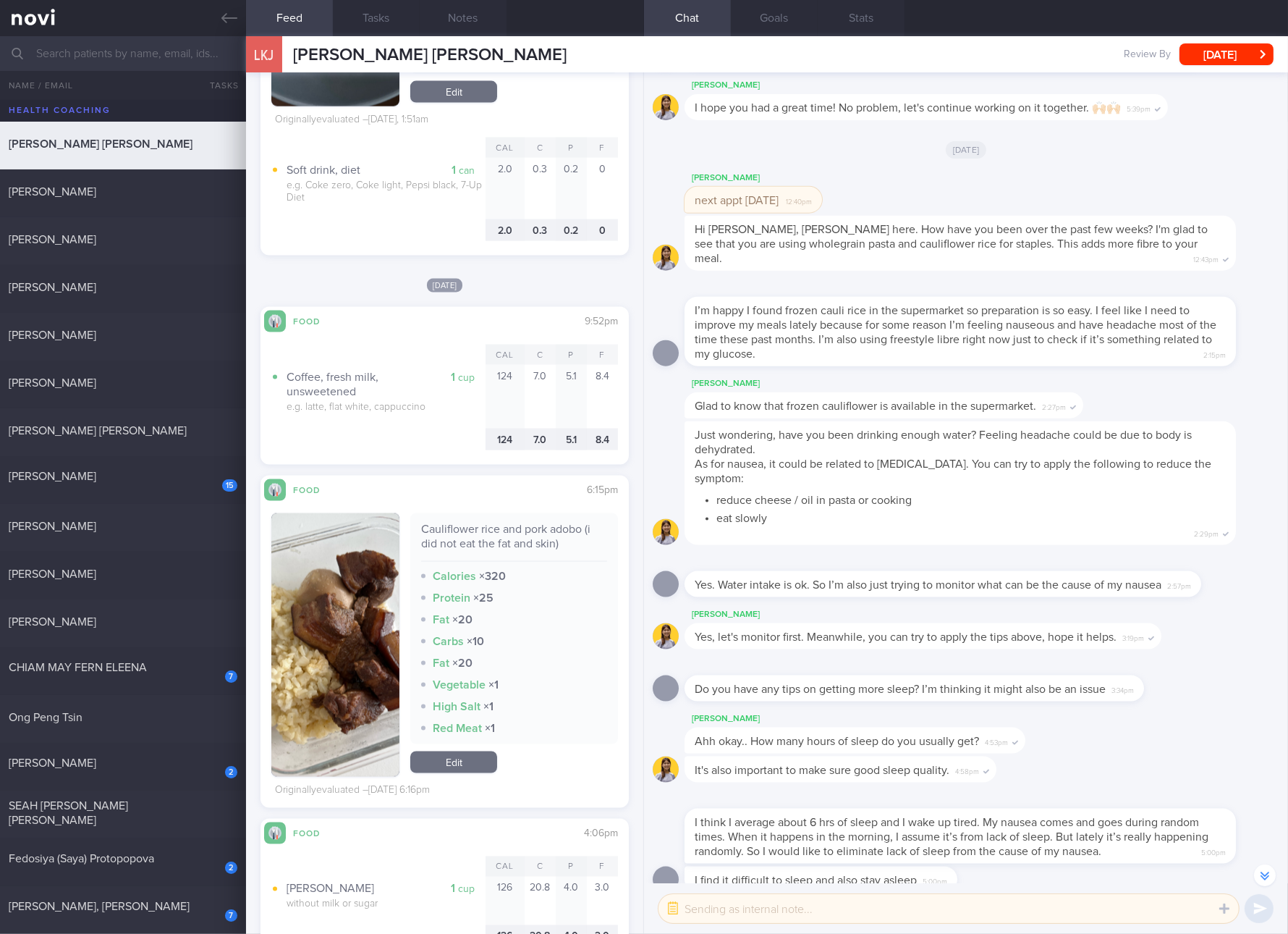
scroll to position [3197, 0]
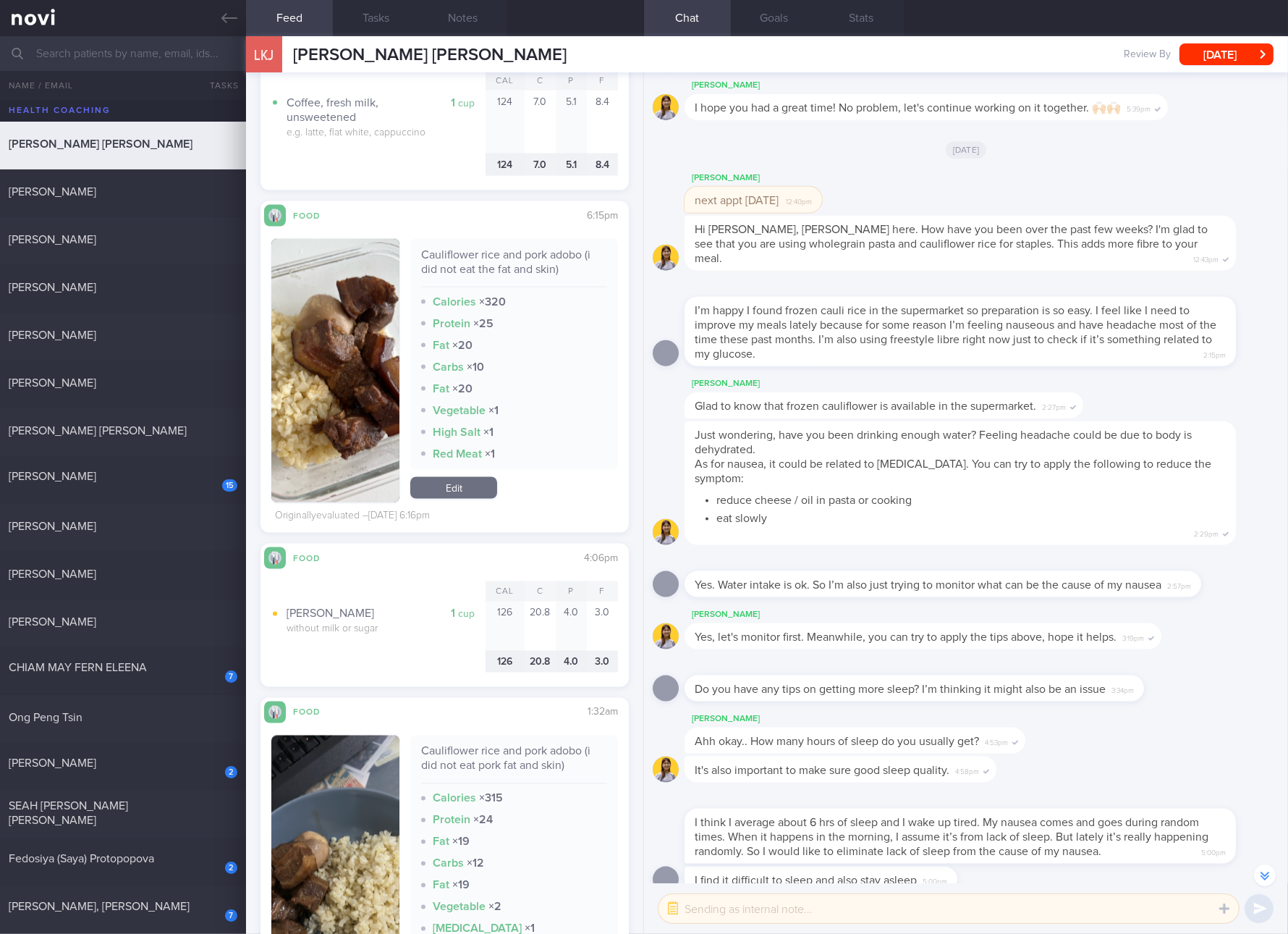
click at [371, 407] on button "button" at bounding box center [336, 370] width 128 height 264
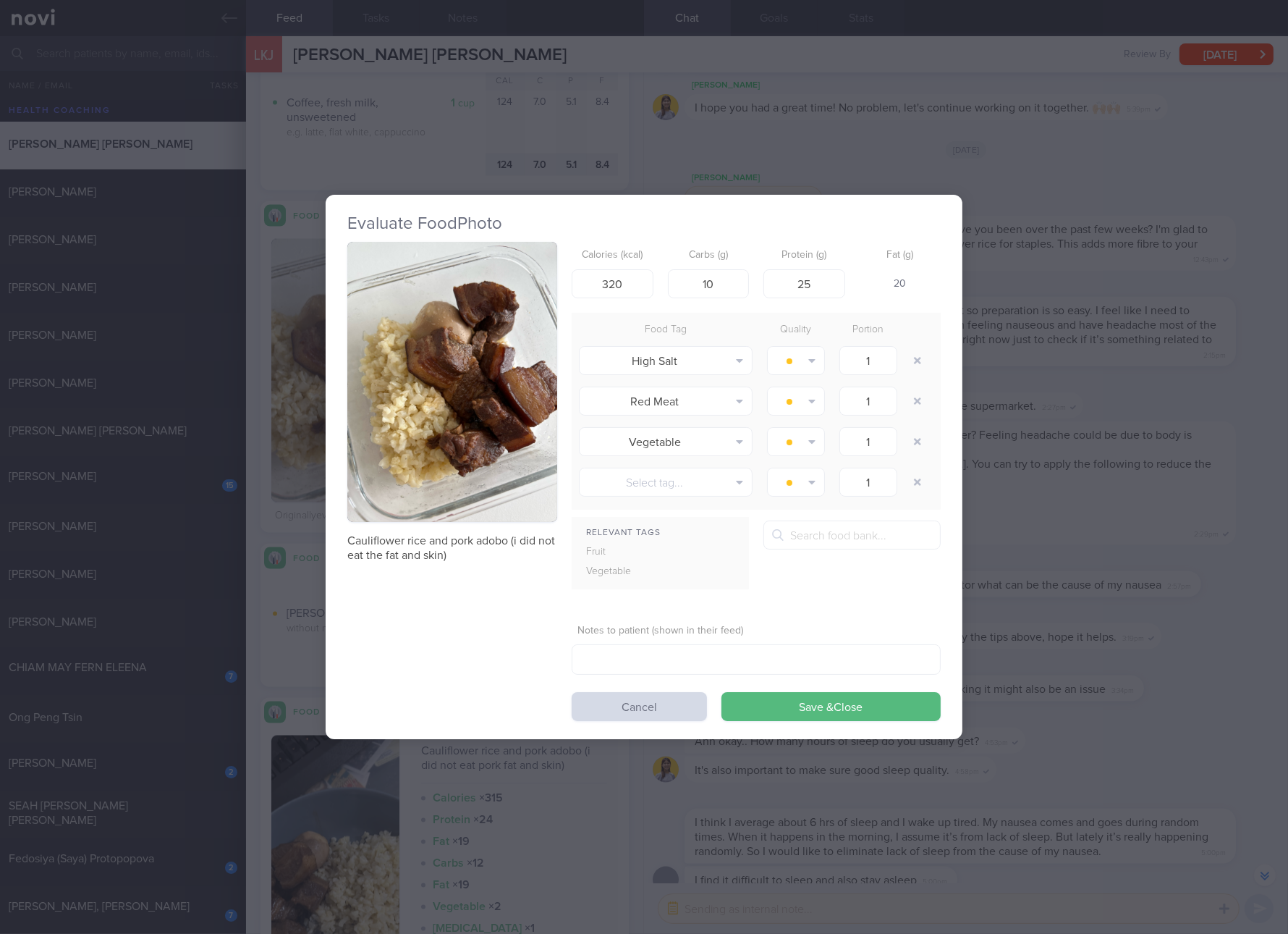
click at [389, 394] on button "button" at bounding box center [452, 381] width 210 height 280
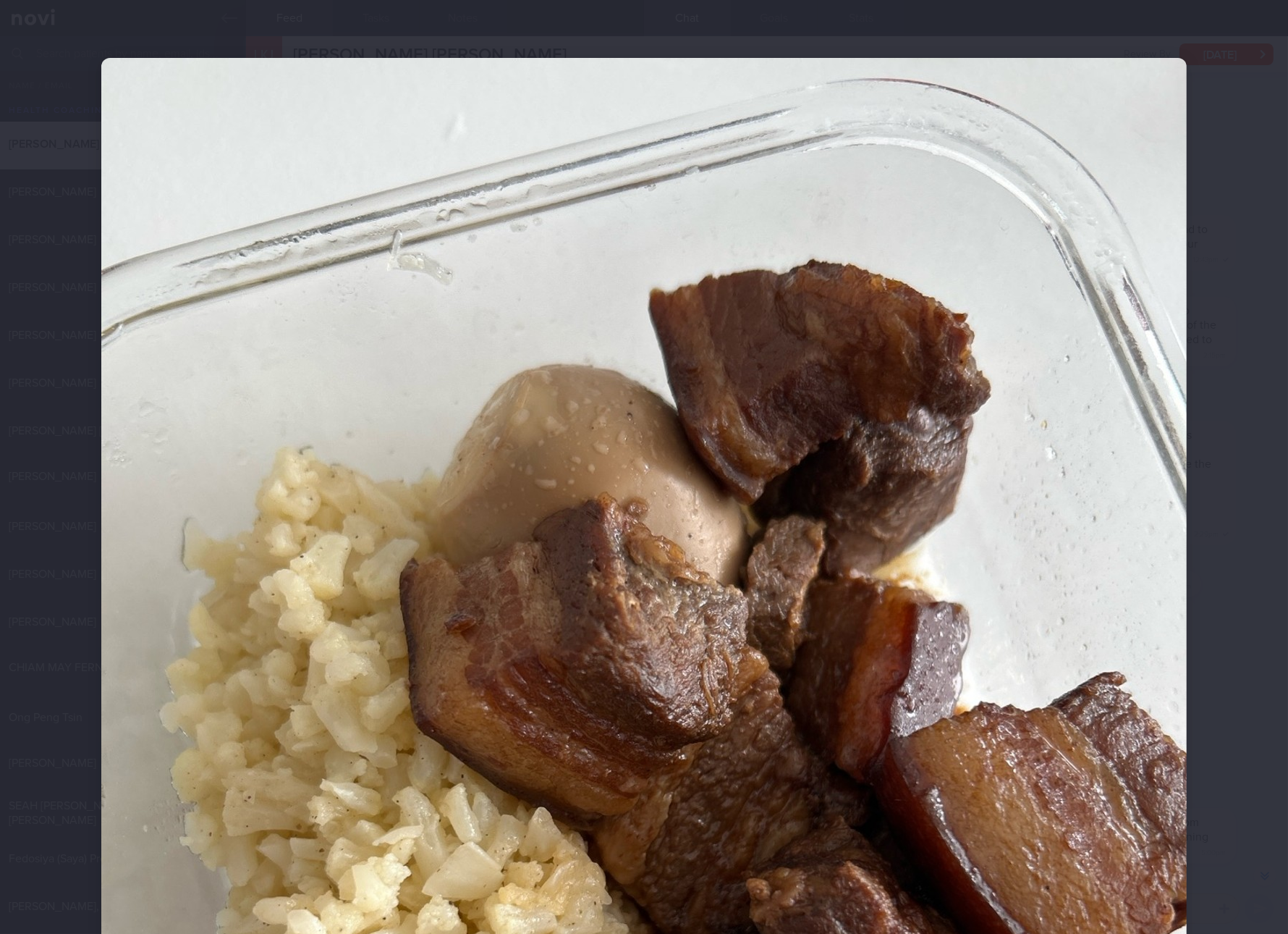
click at [985, 510] on img at bounding box center [644, 781] width 1085 height 1448
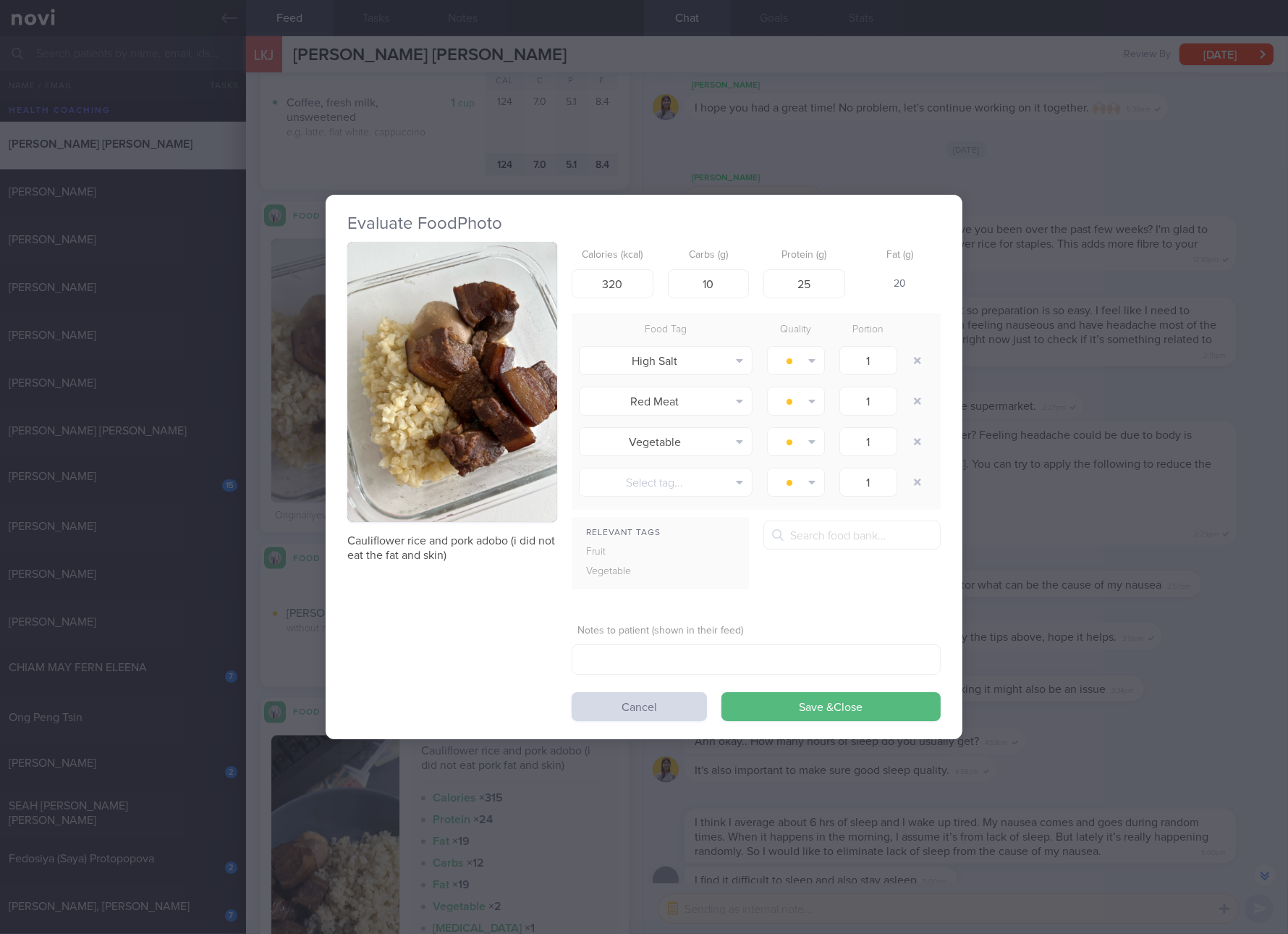
click at [482, 400] on button "button" at bounding box center [452, 381] width 210 height 280
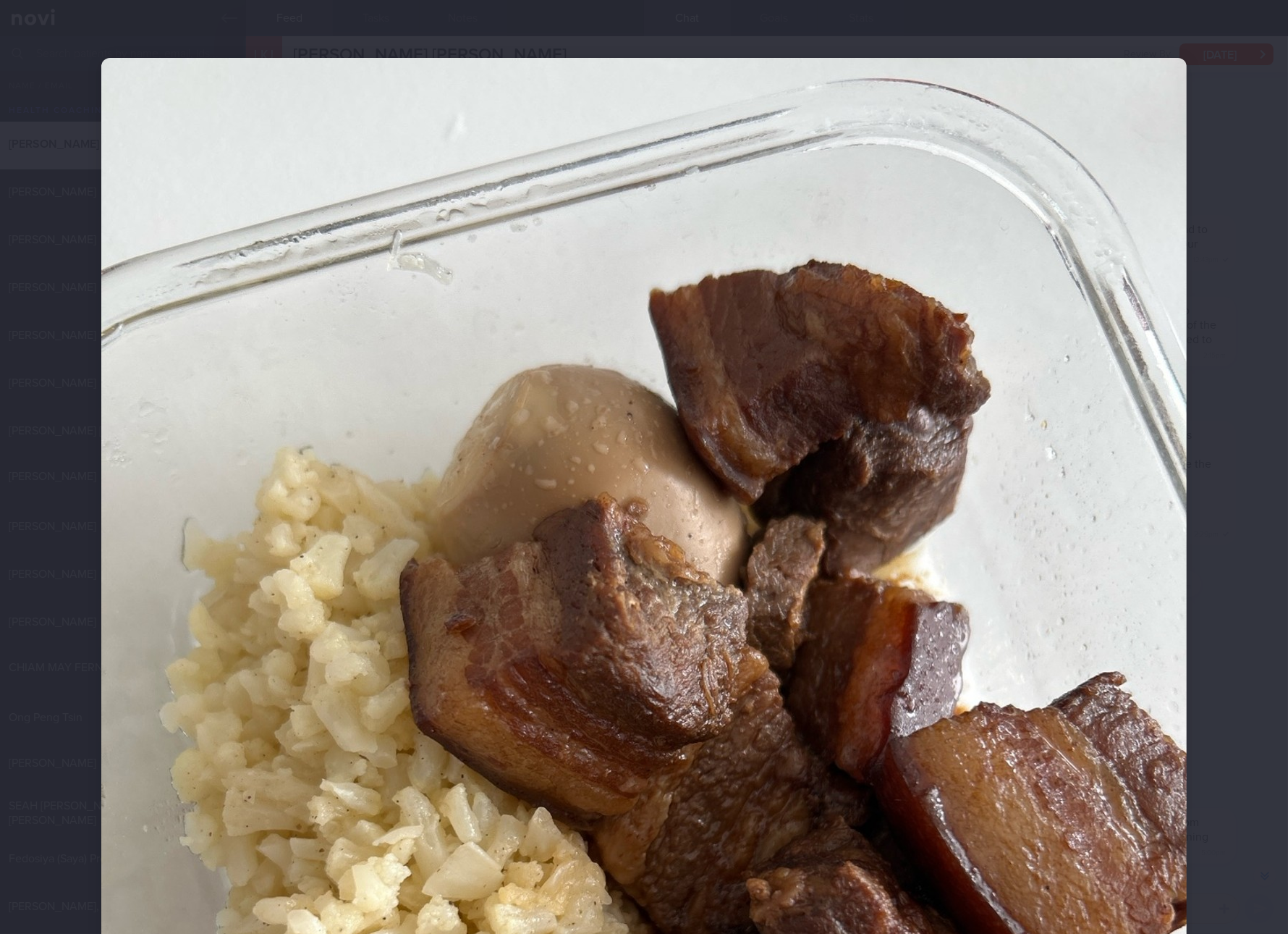
click at [1153, 652] on img at bounding box center [644, 781] width 1085 height 1448
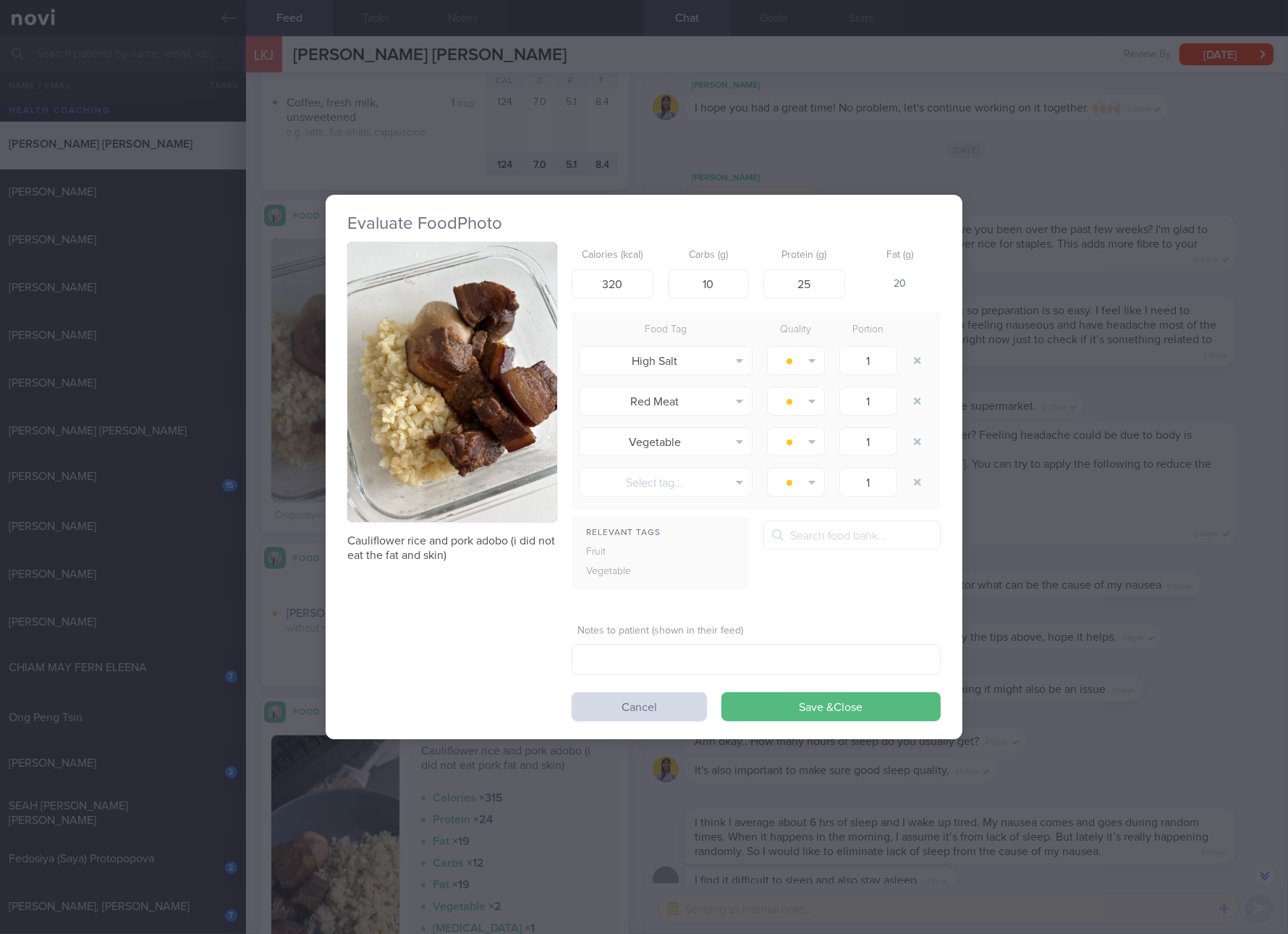
click at [536, 535] on p "Cauliflower rice and pork adobo (i did not eat the fat and skin)" at bounding box center [452, 549] width 210 height 29
copy div "Cauliflower rice and pork adobo (i did not eat the fat and skin)"
click at [1106, 528] on div "Evaluate Food Photo Cauliflower rice and pork adobo (i did not eat the fat and …" at bounding box center [644, 467] width 1288 height 934
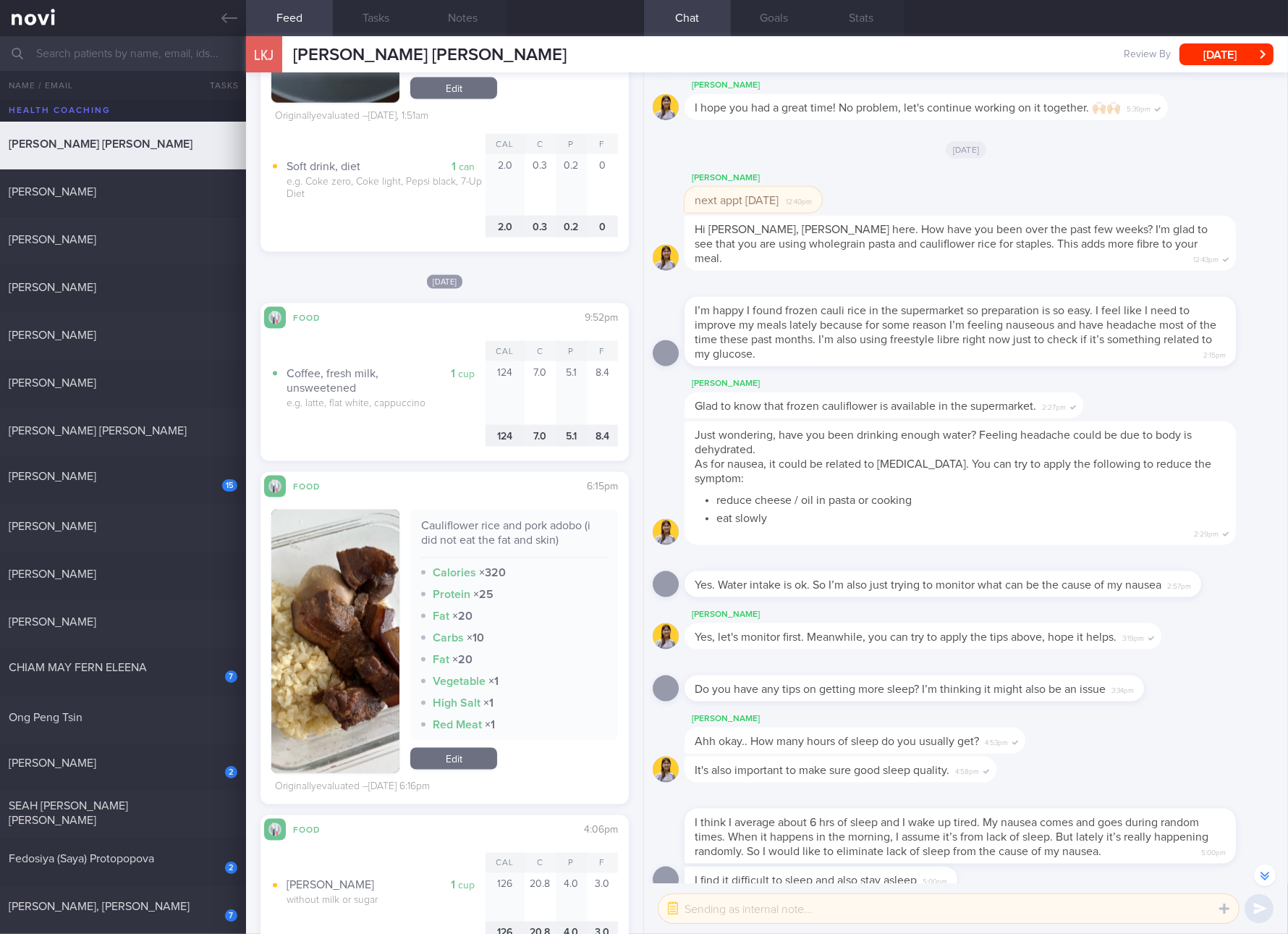
scroll to position [2382, 0]
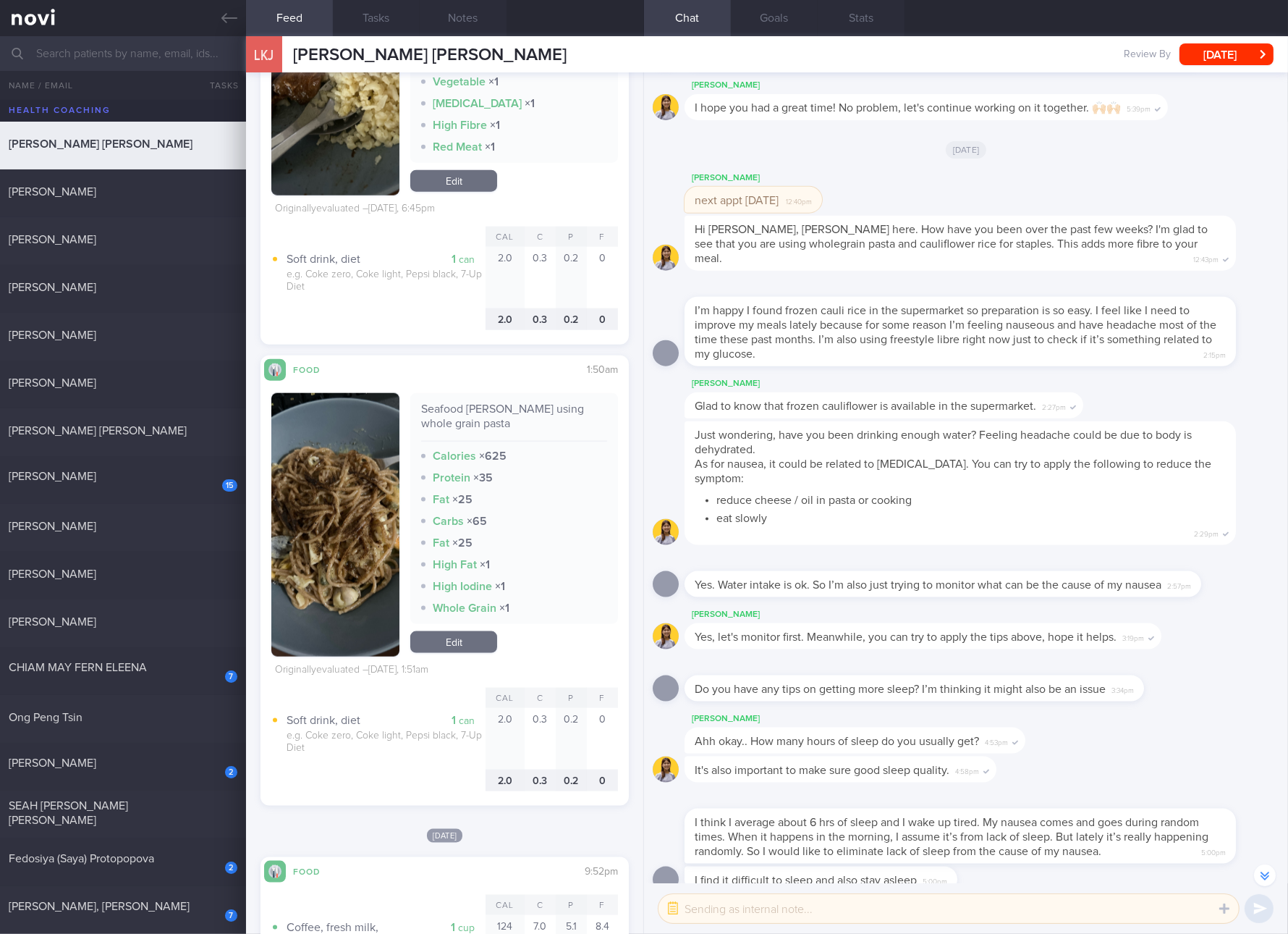
click at [470, 635] on link "Edit" at bounding box center [453, 642] width 87 height 22
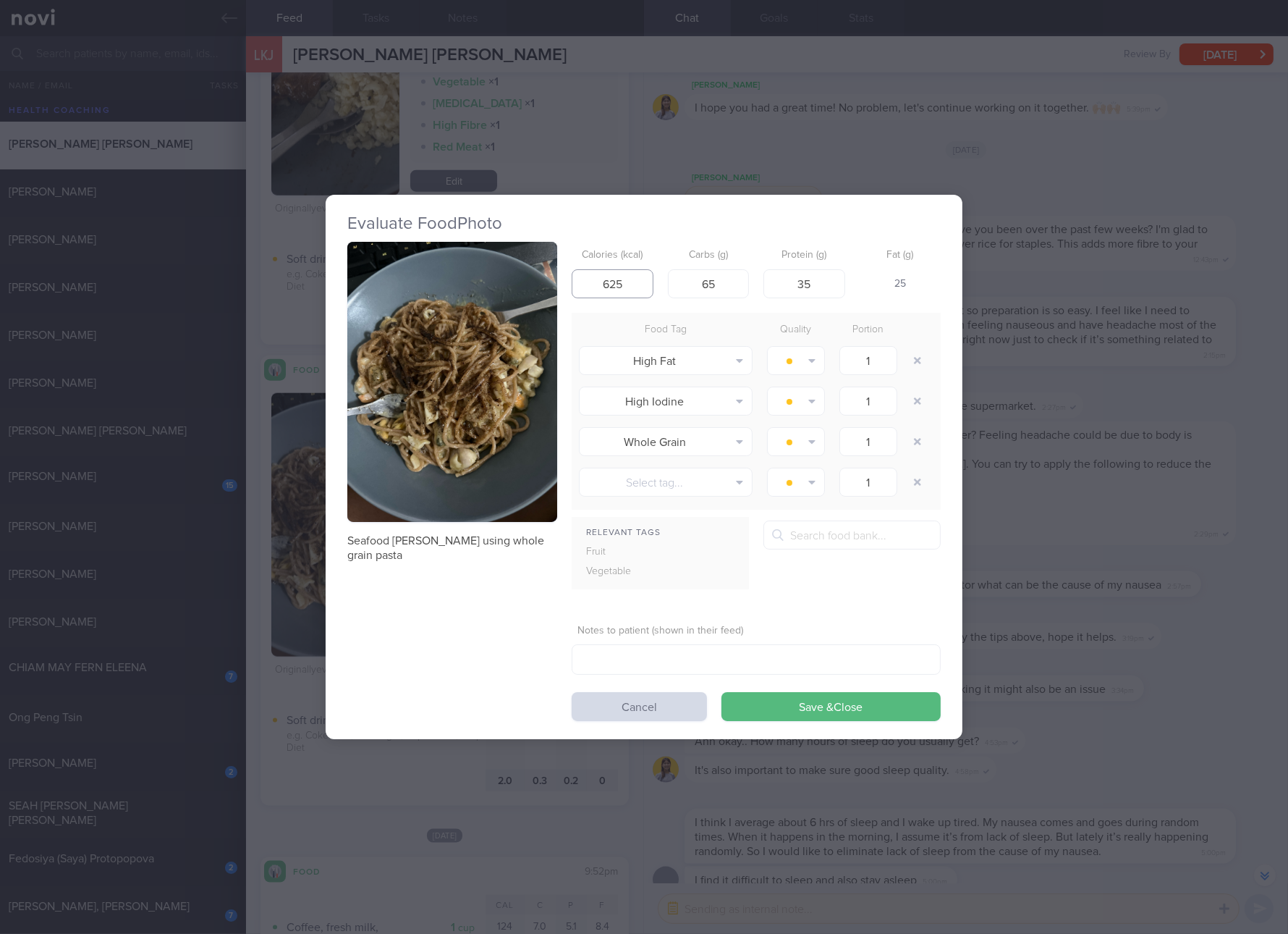
click at [633, 286] on input "625" at bounding box center [612, 284] width 82 height 29
type input "587"
type input "51"
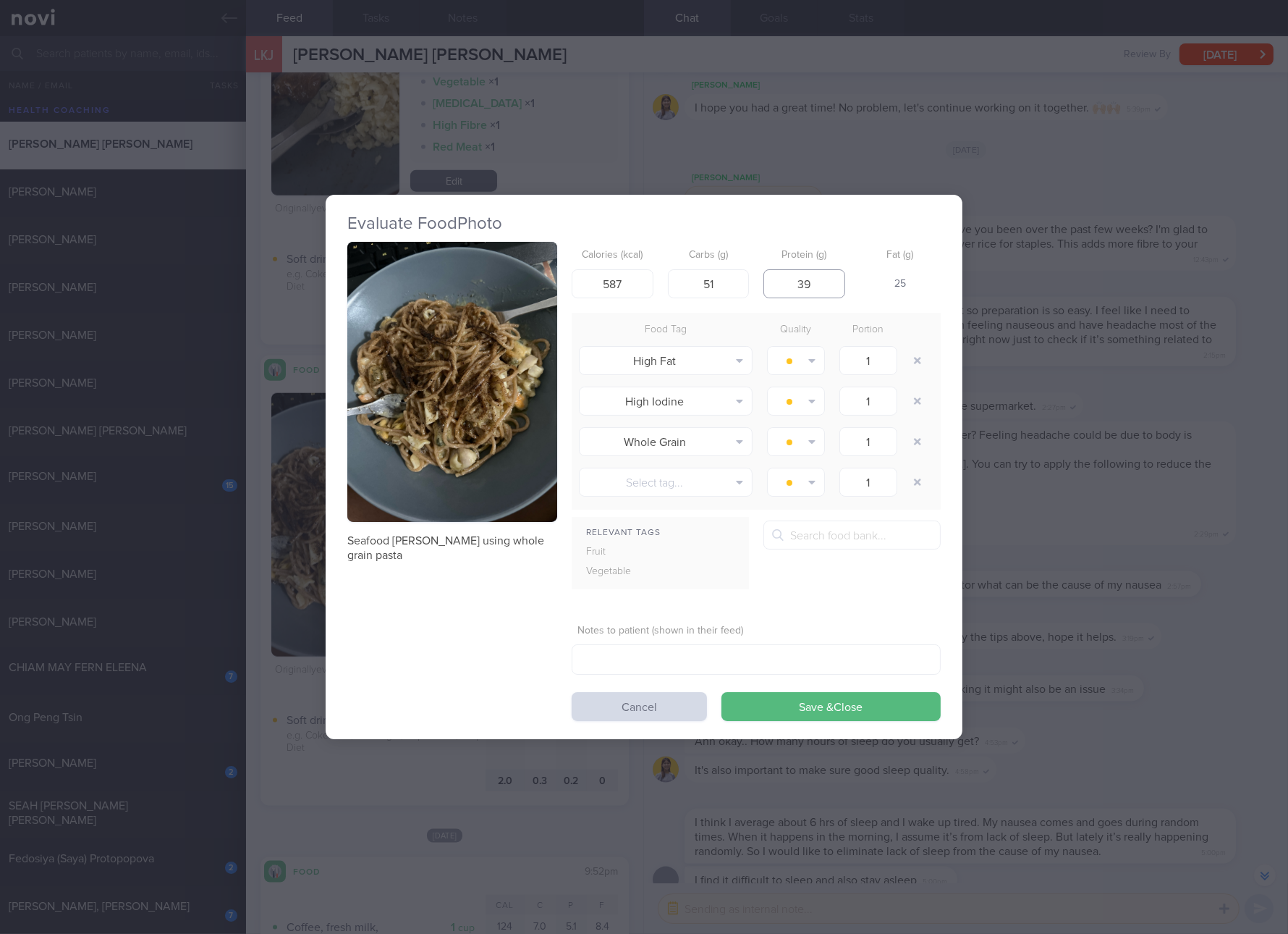
type input "39"
click at [722, 692] on button "Save & Close" at bounding box center [831, 707] width 219 height 29
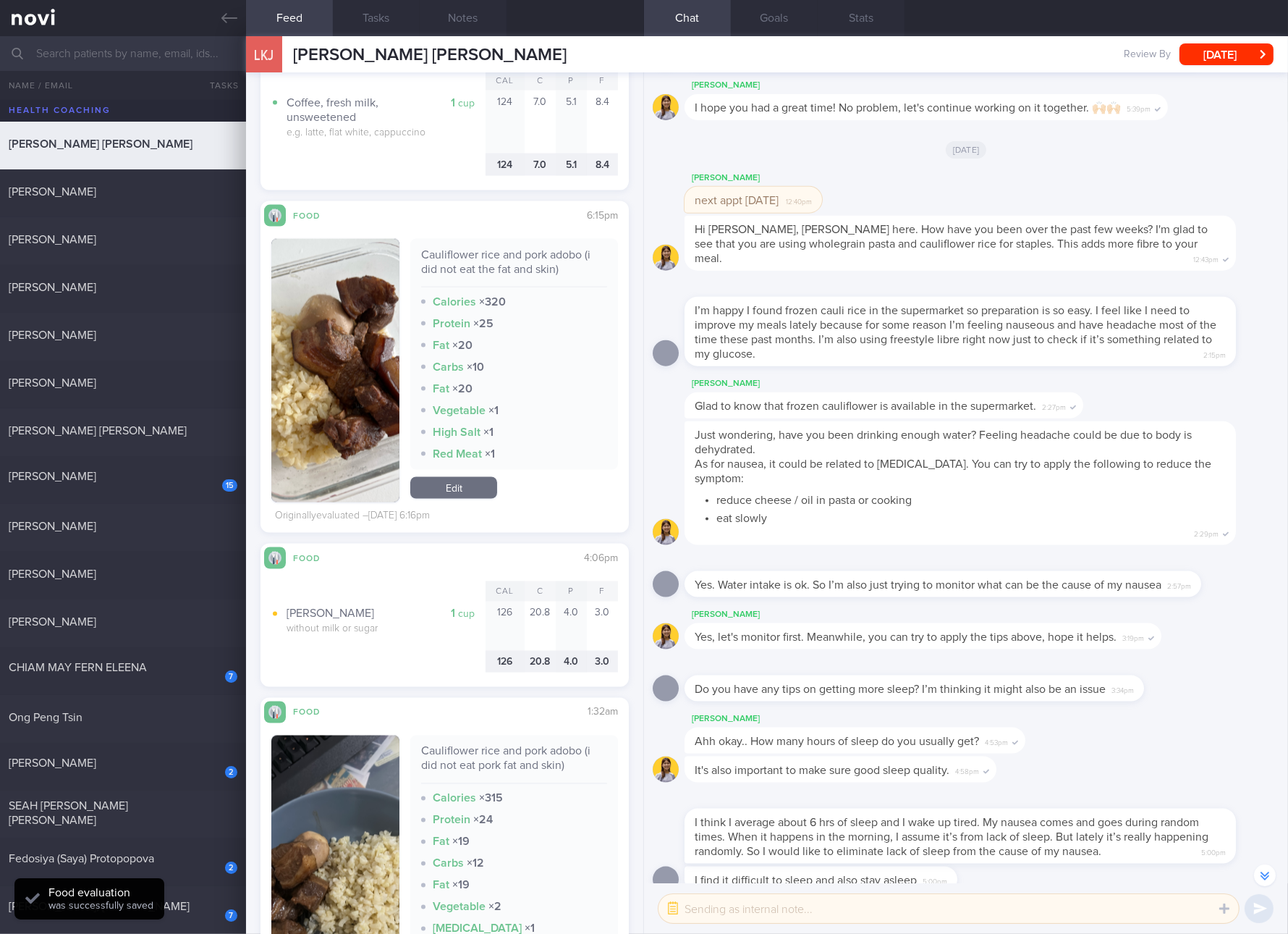
scroll to position [3469, 0]
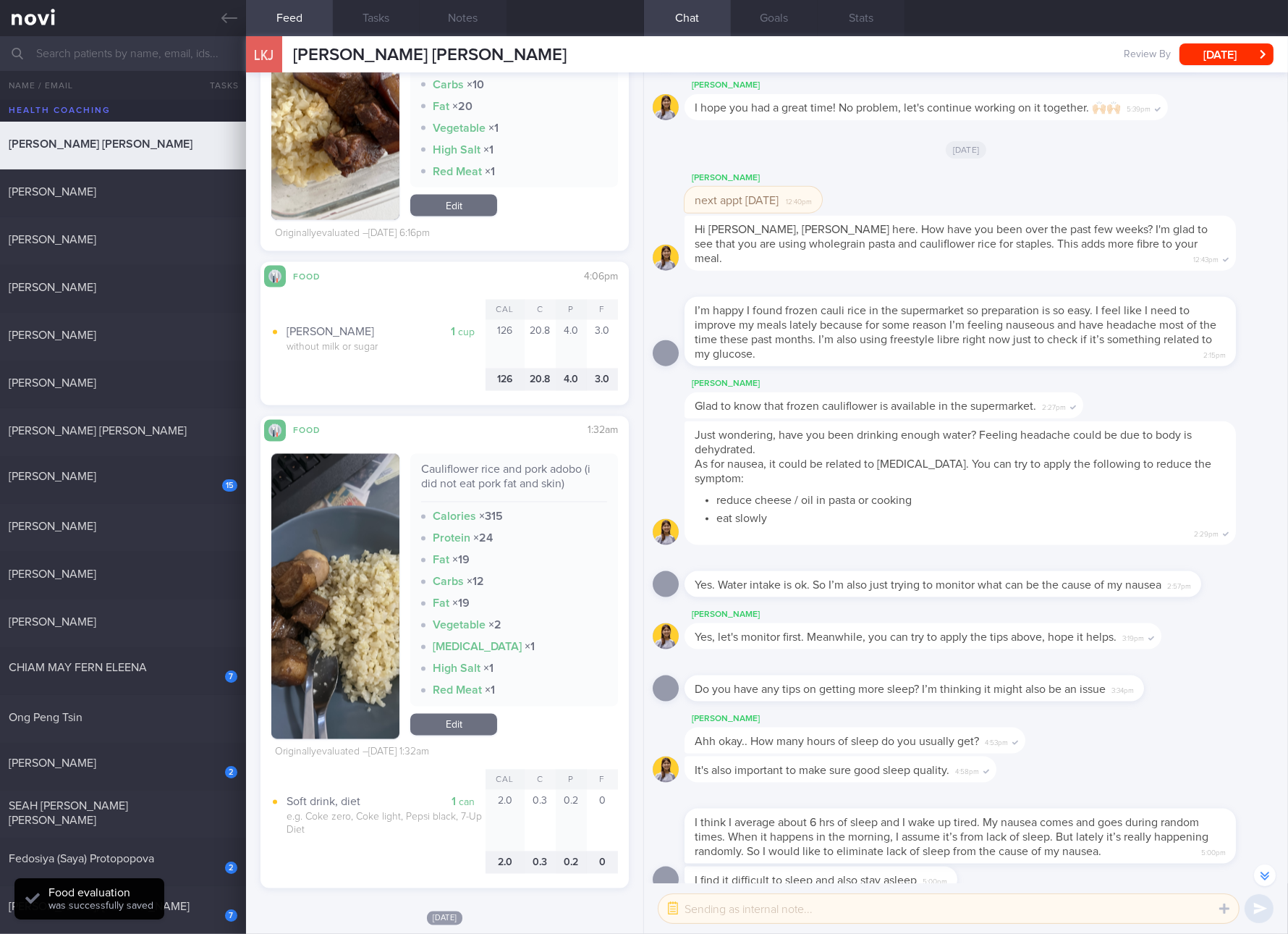
click at [509, 484] on div "Cauliflower rice and pork adobo (i did not eat pork fat and skin)" at bounding box center [513, 482] width 186 height 40
copy div "Cauliflower rice and pork adobo (i did not eat pork fat and skin)"
drag, startPoint x: 346, startPoint y: 600, endPoint x: 397, endPoint y: 523, distance: 92.4
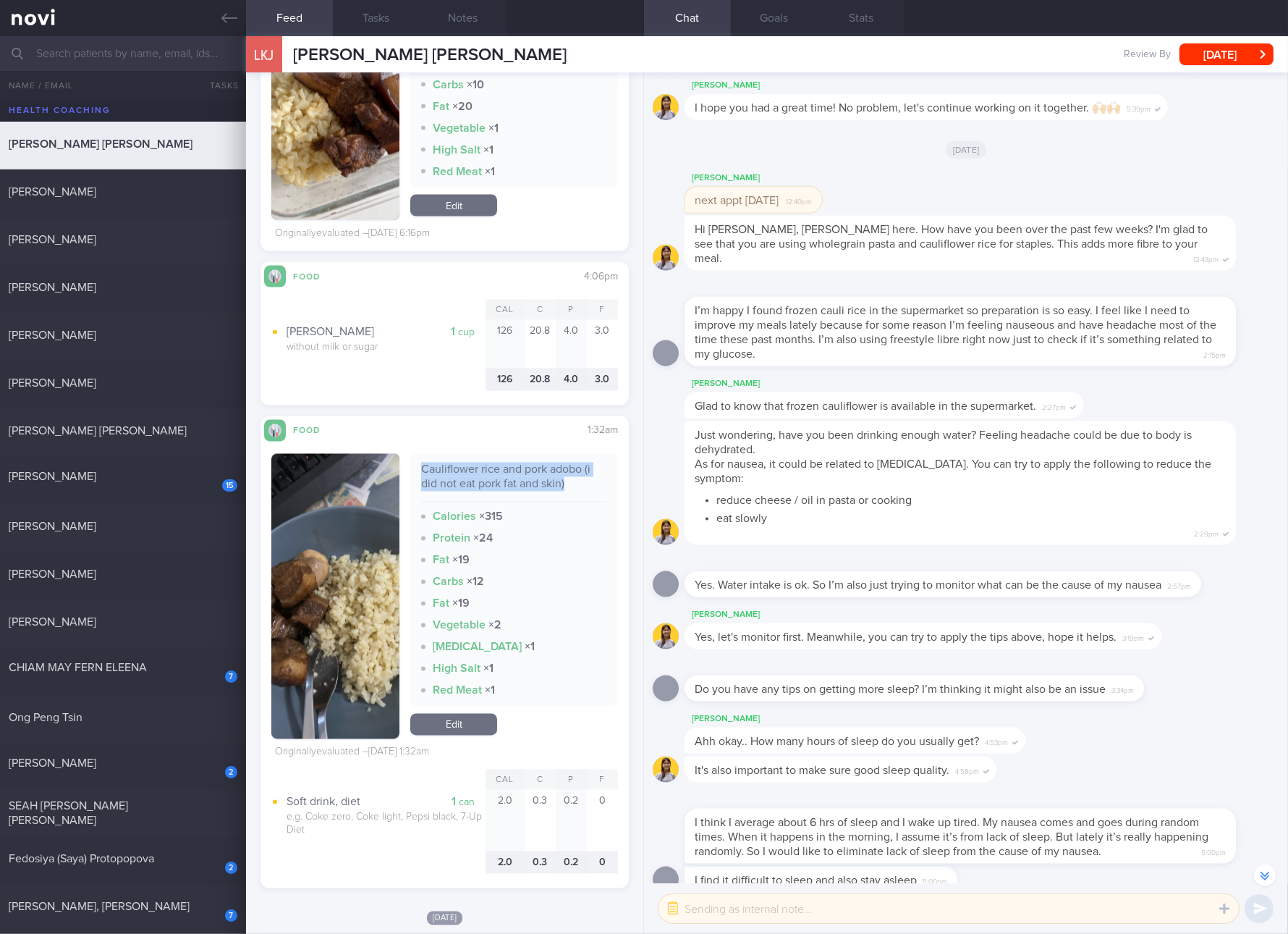
click at [346, 600] on button "button" at bounding box center [336, 596] width 128 height 286
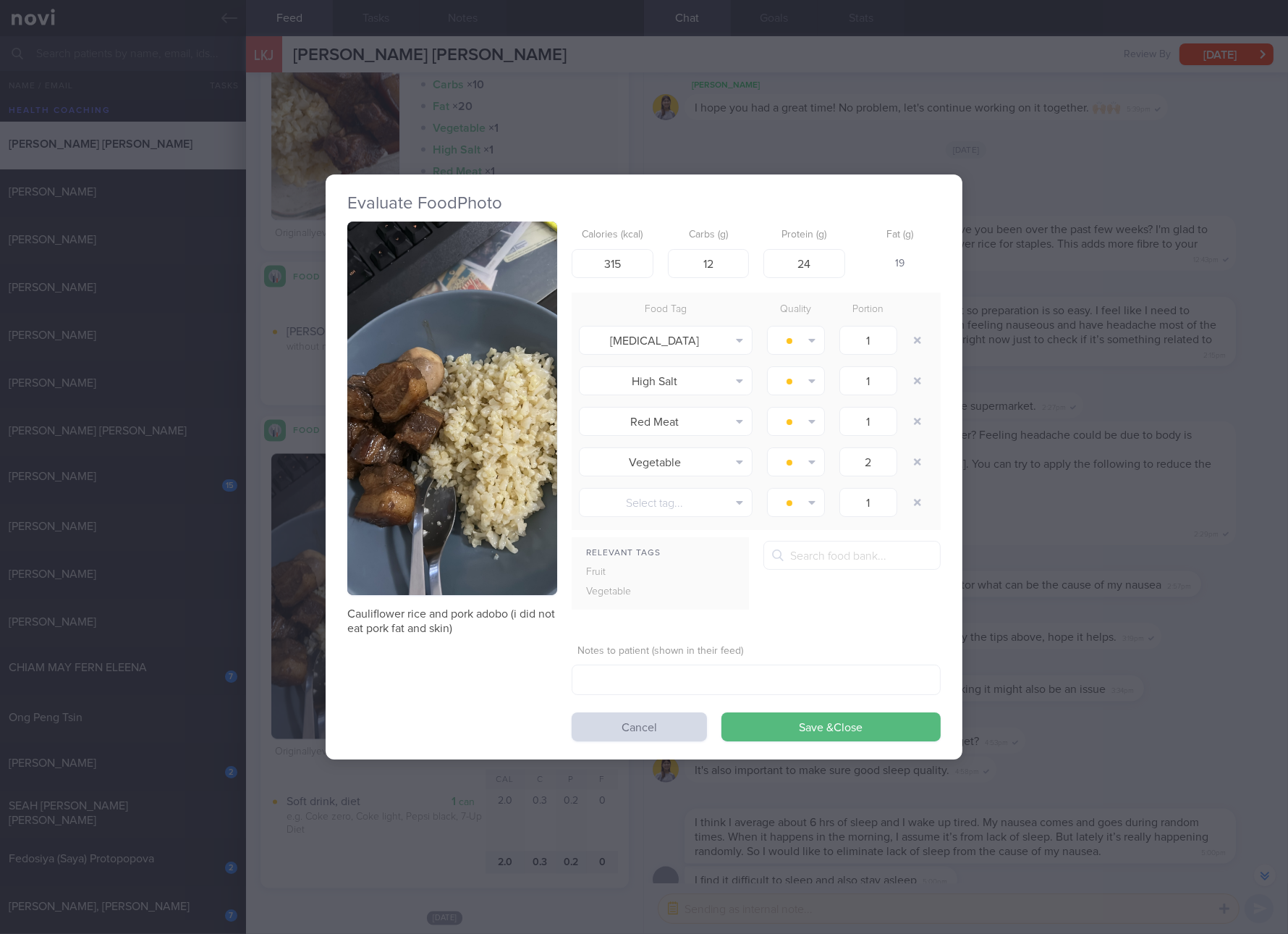
click at [499, 342] on button "button" at bounding box center [452, 408] width 210 height 373
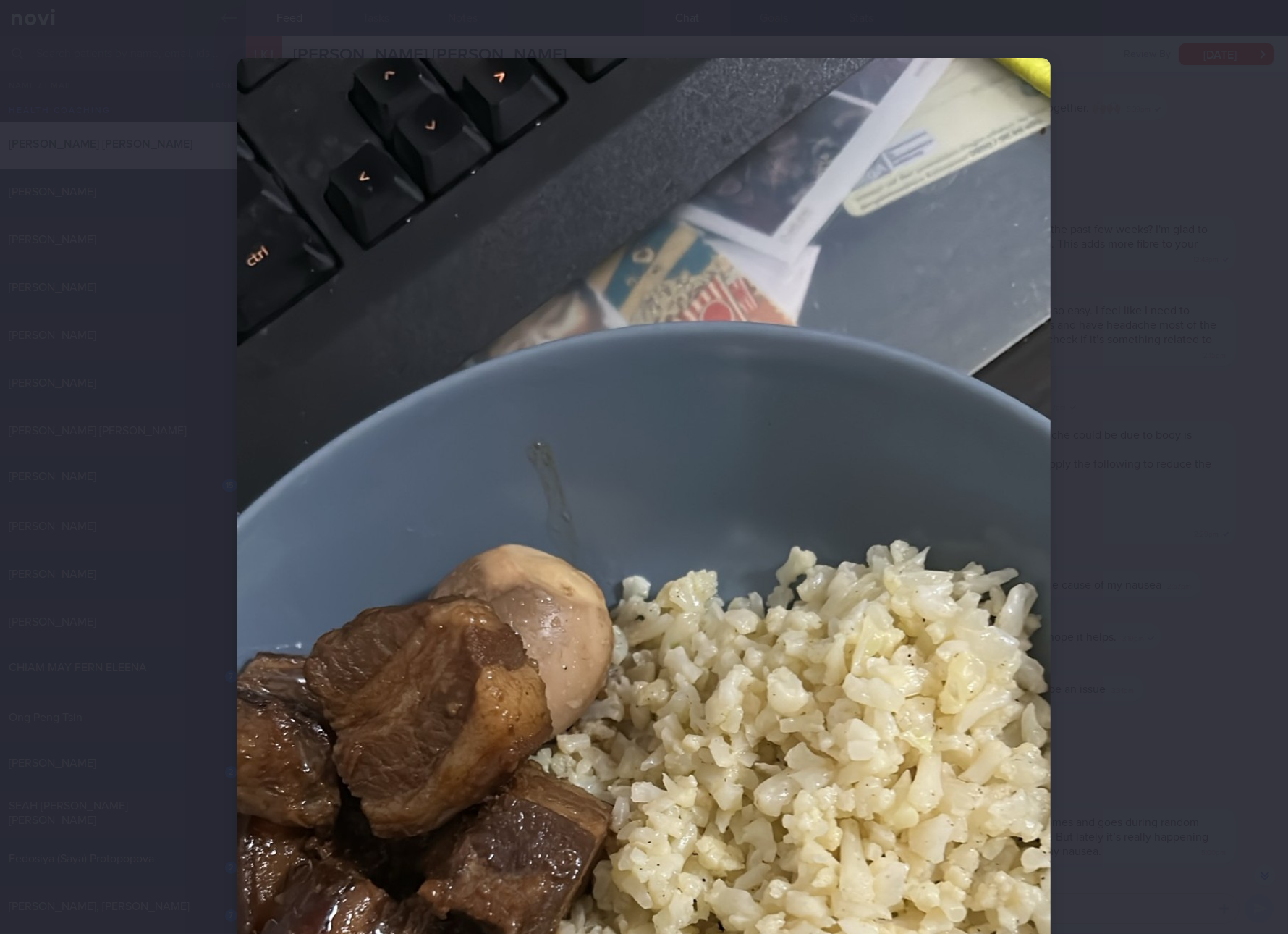
click at [1187, 678] on div at bounding box center [644, 467] width 1288 height 934
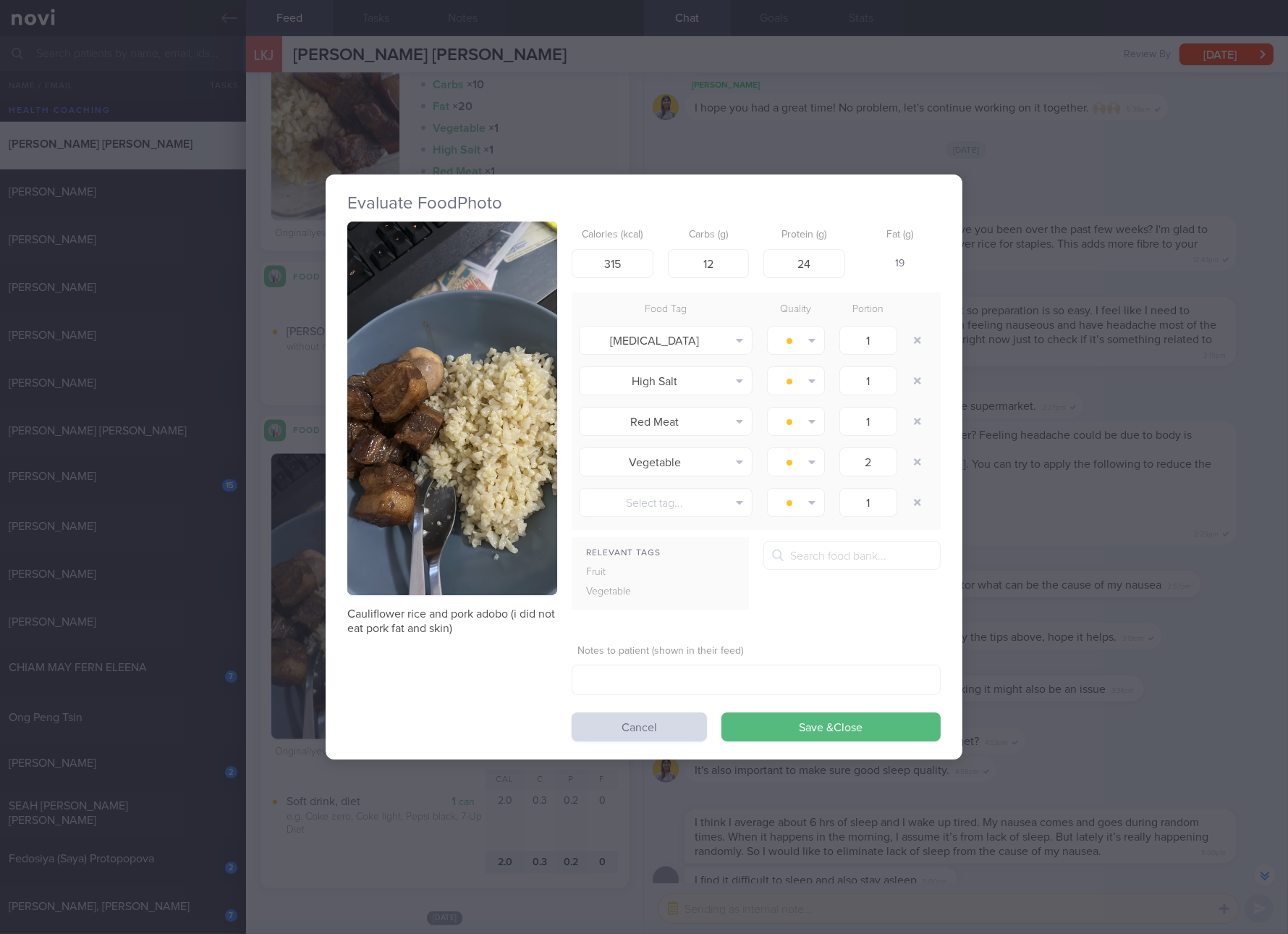
click at [1113, 613] on div "Evaluate Food Photo Cauliflower rice and pork adobo (i did not eat pork fat and…" at bounding box center [644, 467] width 1288 height 934
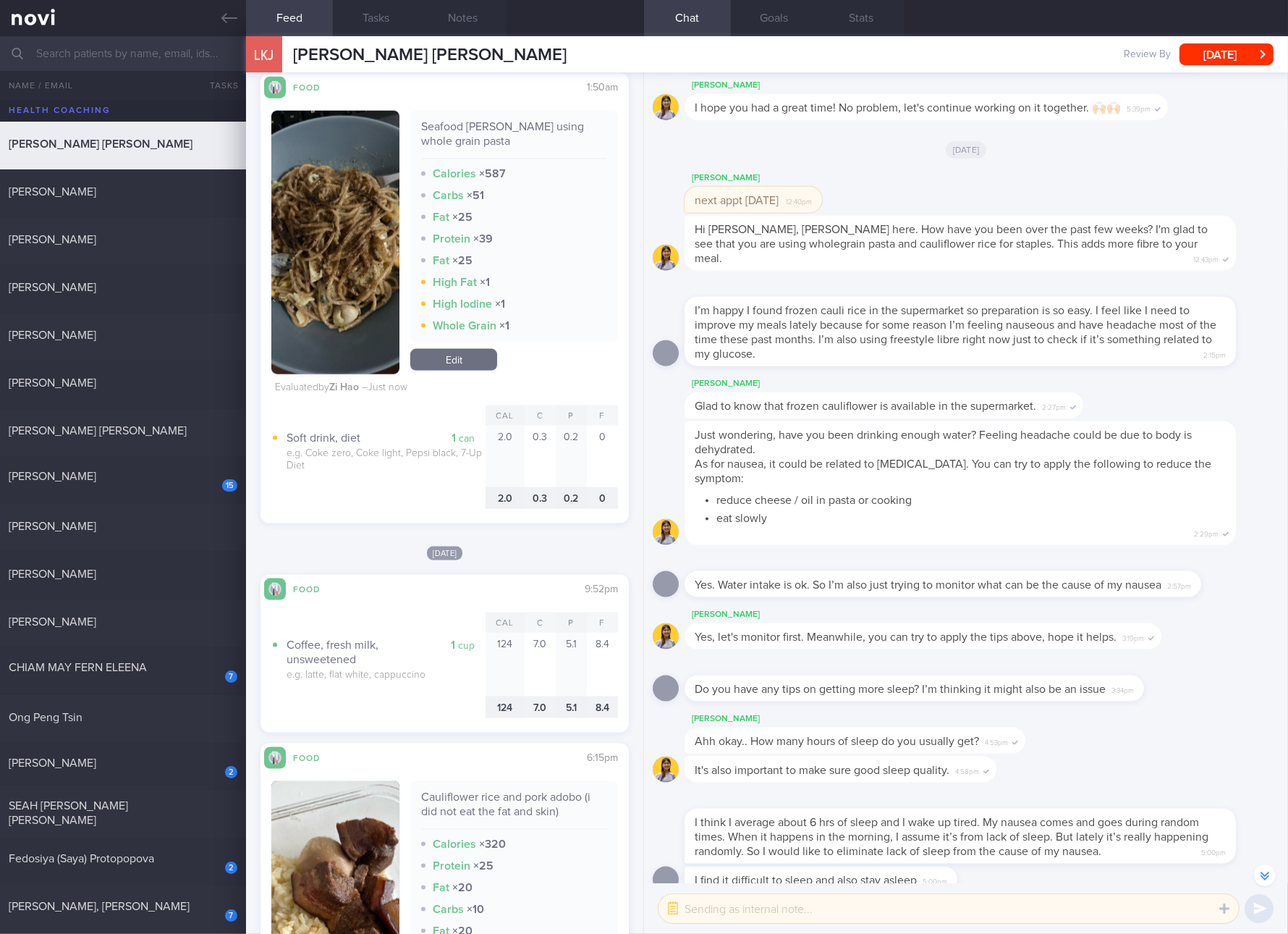
scroll to position [2926, 0]
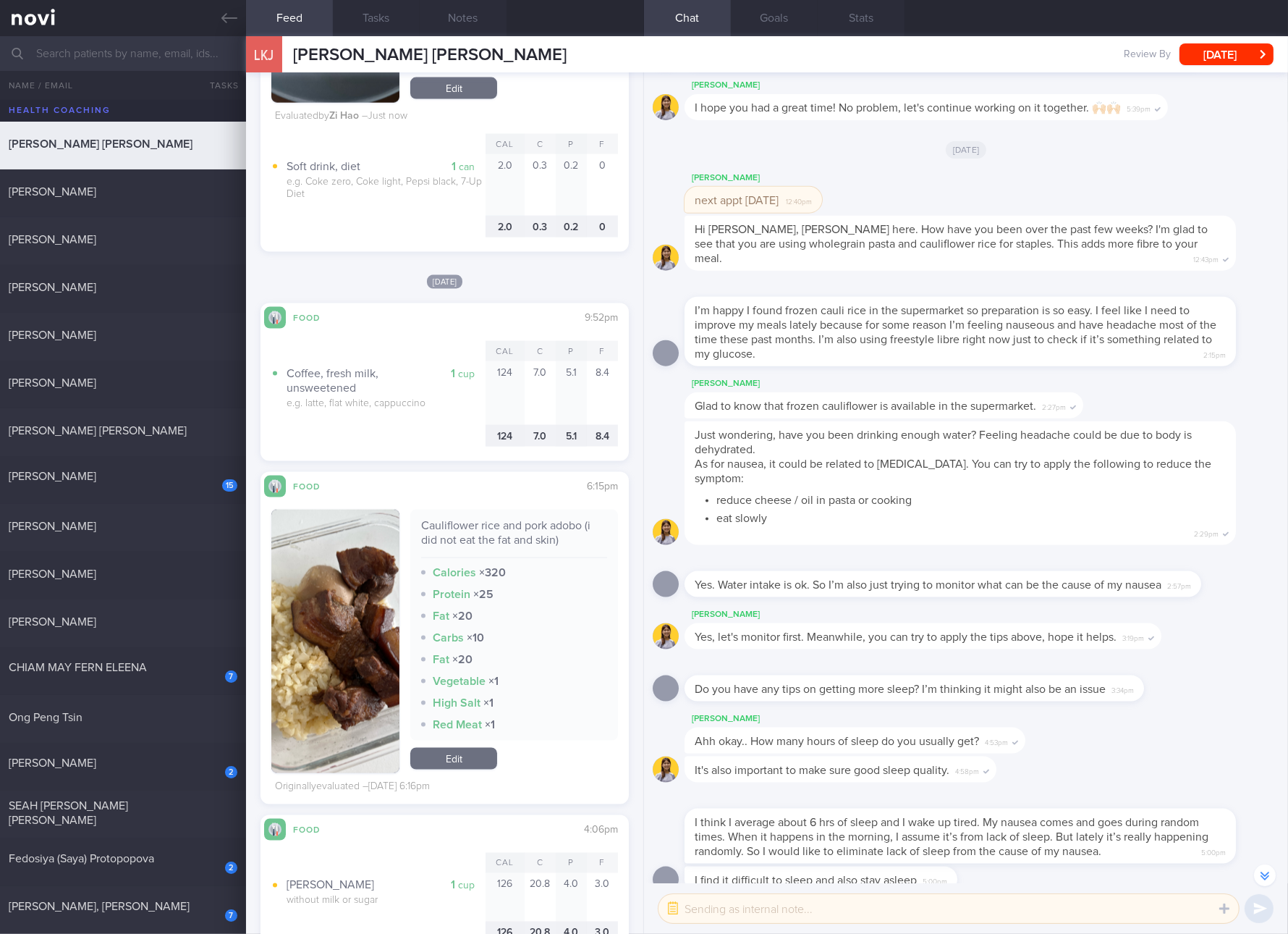
click at [460, 756] on link "Edit" at bounding box center [453, 759] width 87 height 22
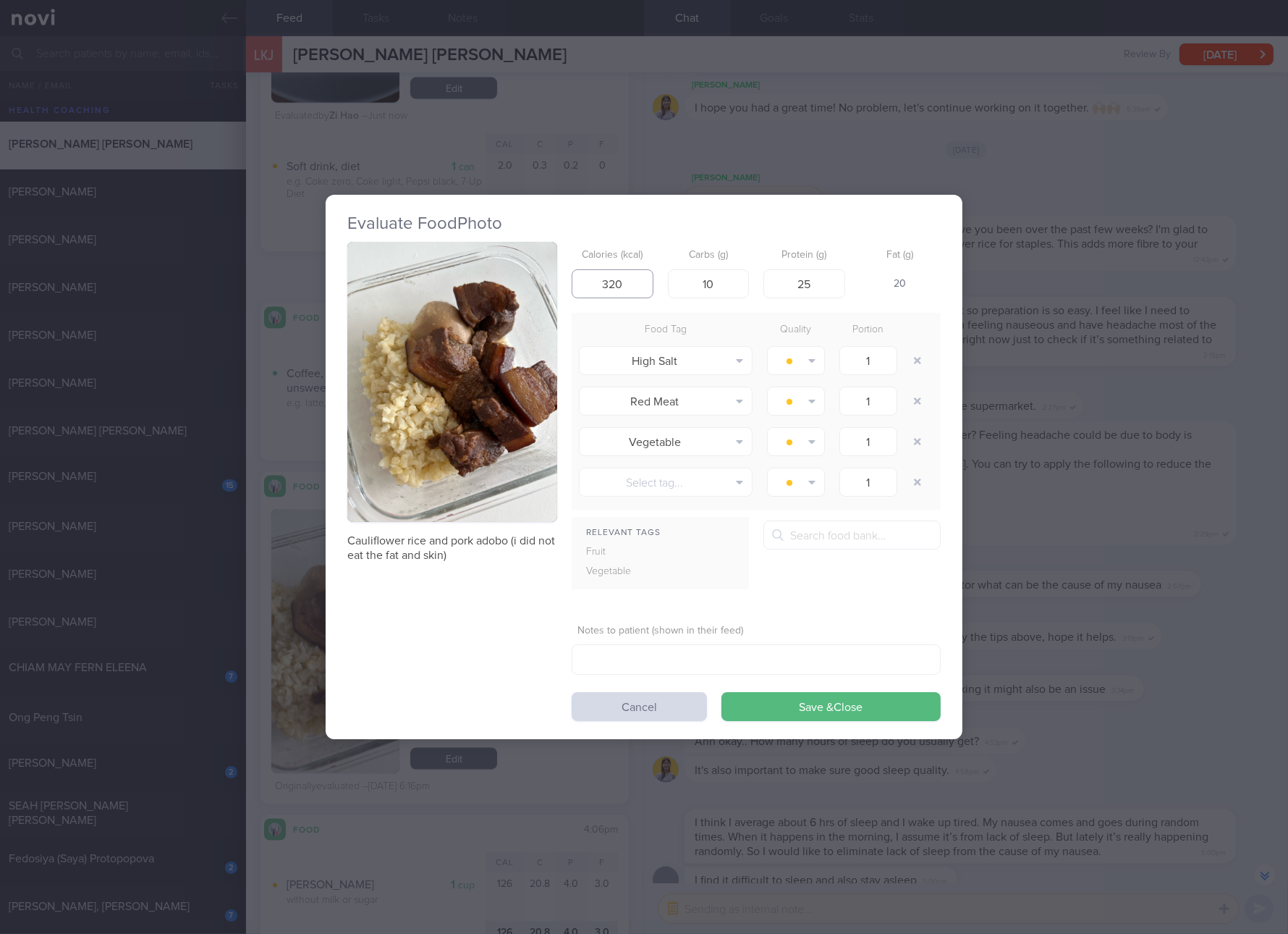
click at [648, 282] on input "320" at bounding box center [612, 284] width 82 height 29
type input "210"
click at [714, 282] on input "10" at bounding box center [709, 284] width 82 height 29
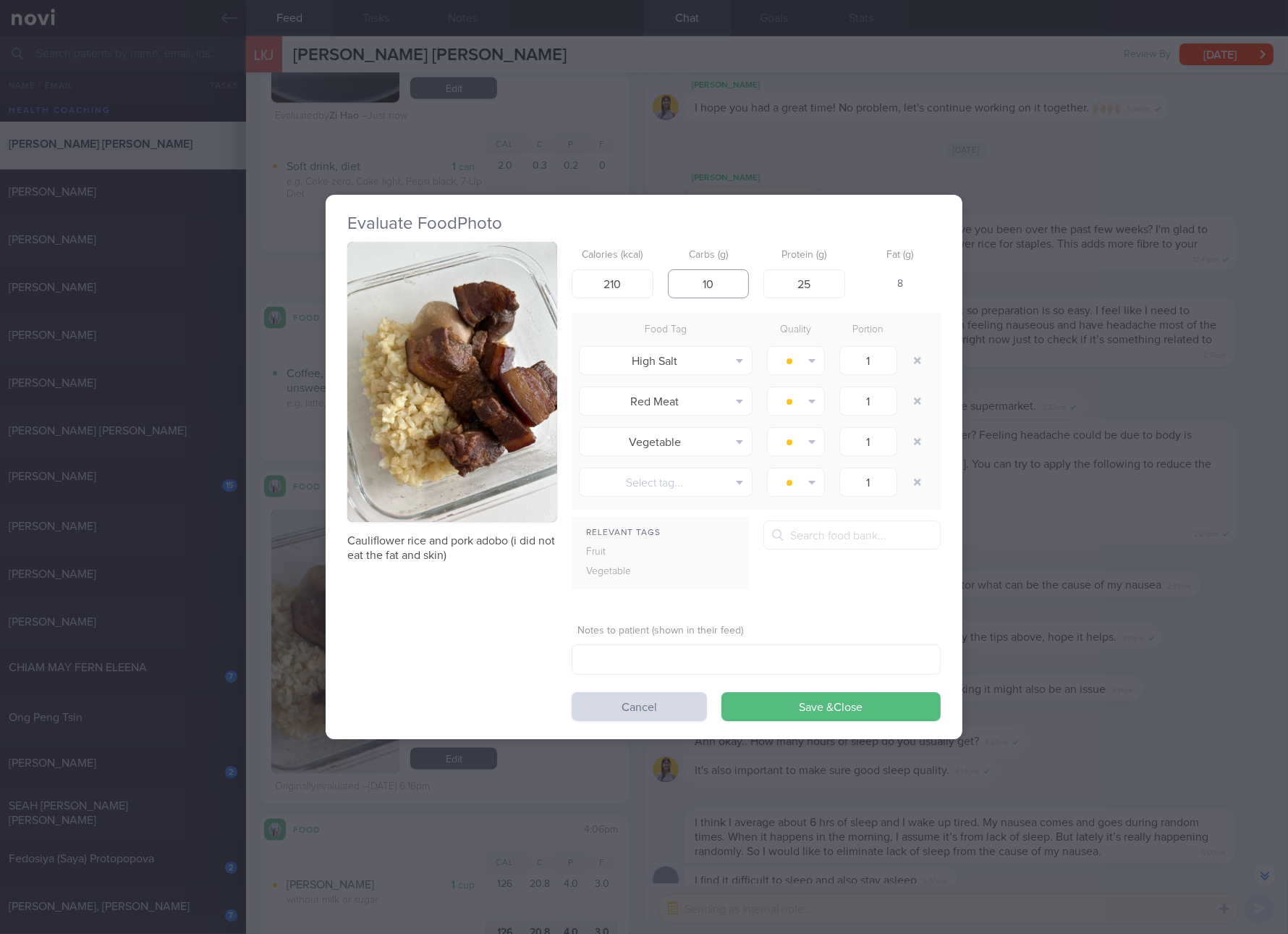
click at [714, 282] on input "10" at bounding box center [709, 284] width 82 height 29
type input "8"
type input "17"
click at [722, 692] on button "Save & Close" at bounding box center [831, 707] width 219 height 29
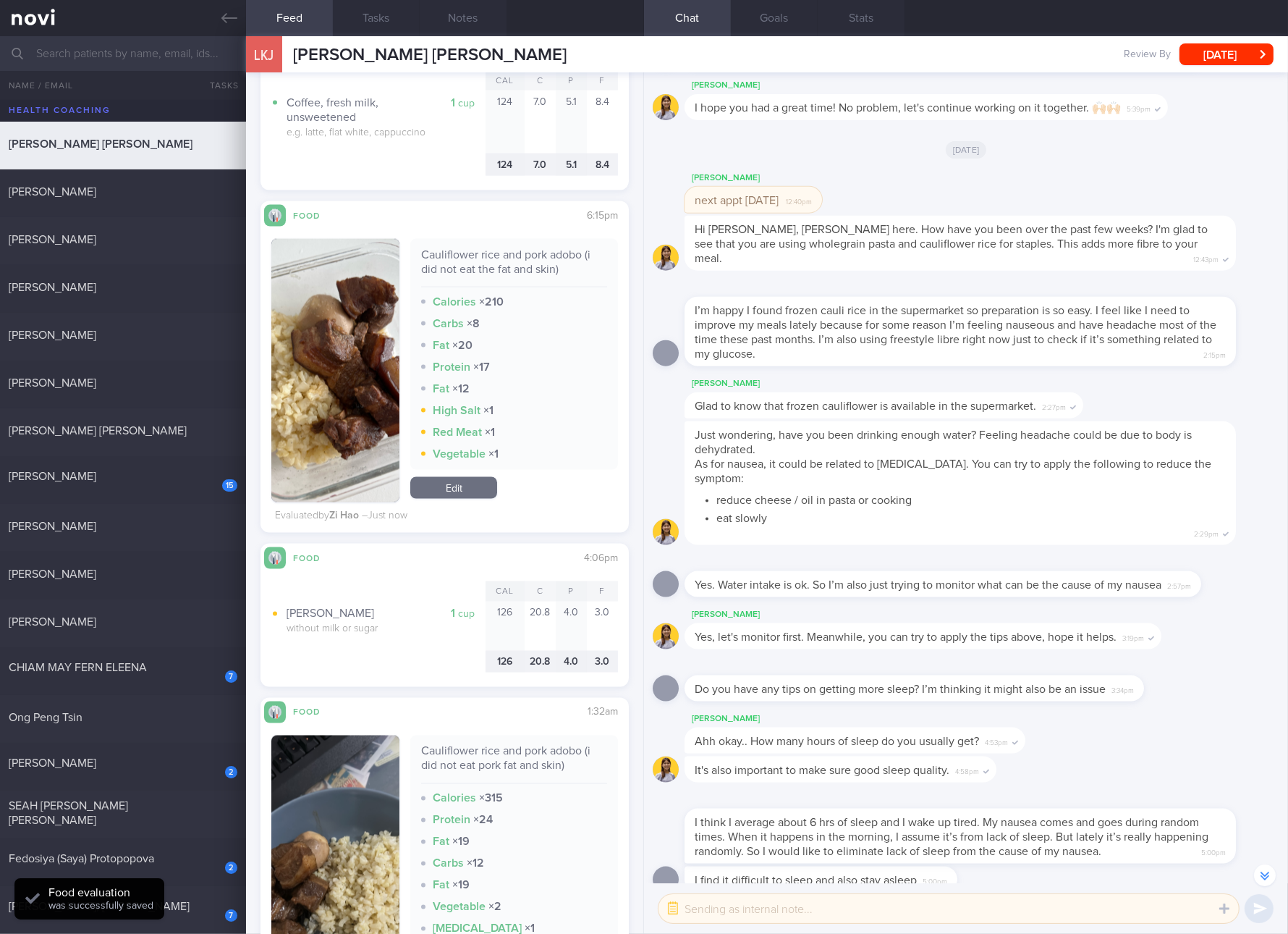
scroll to position [3469, 0]
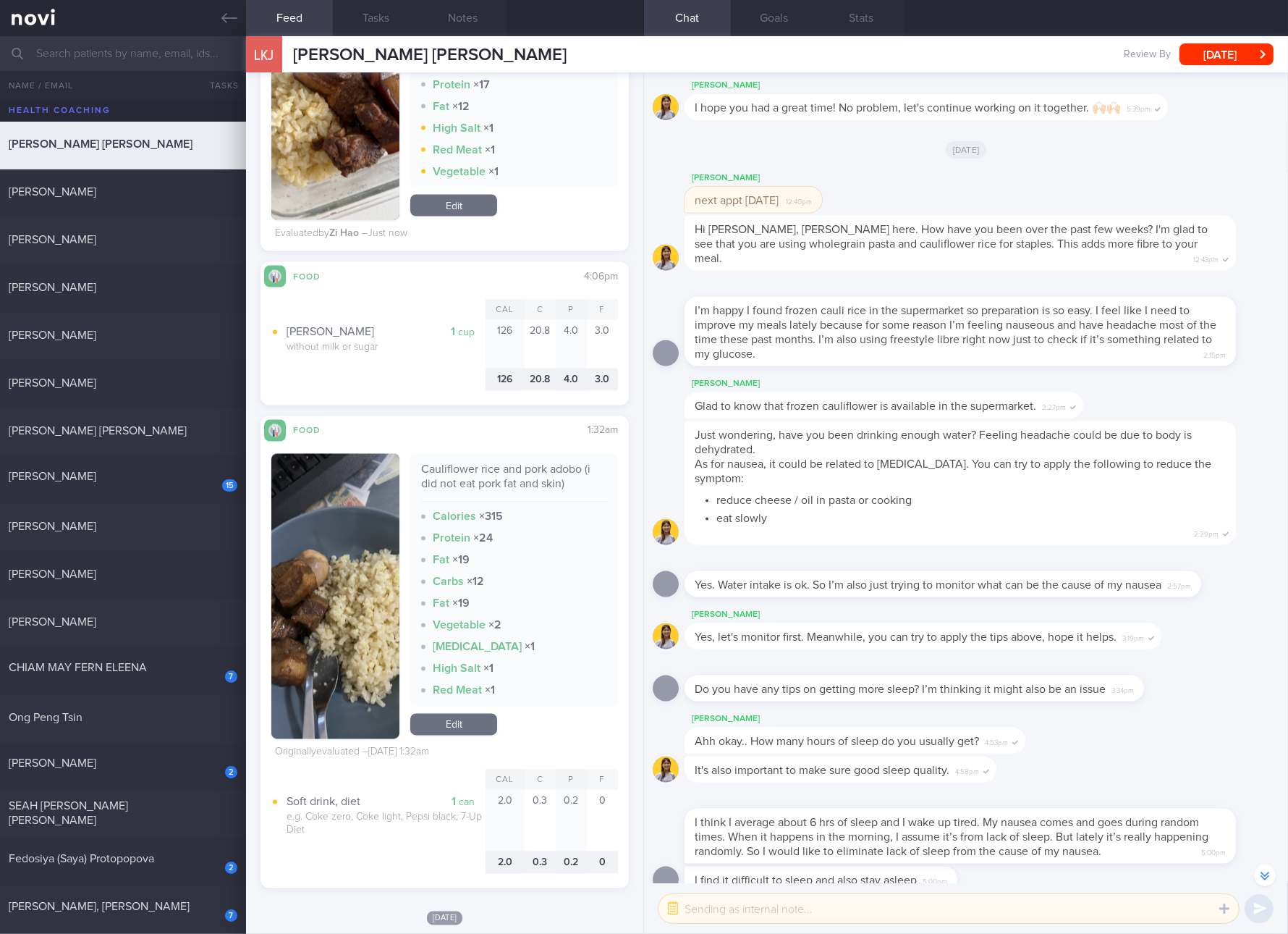
click at [363, 622] on button "button" at bounding box center [336, 596] width 128 height 286
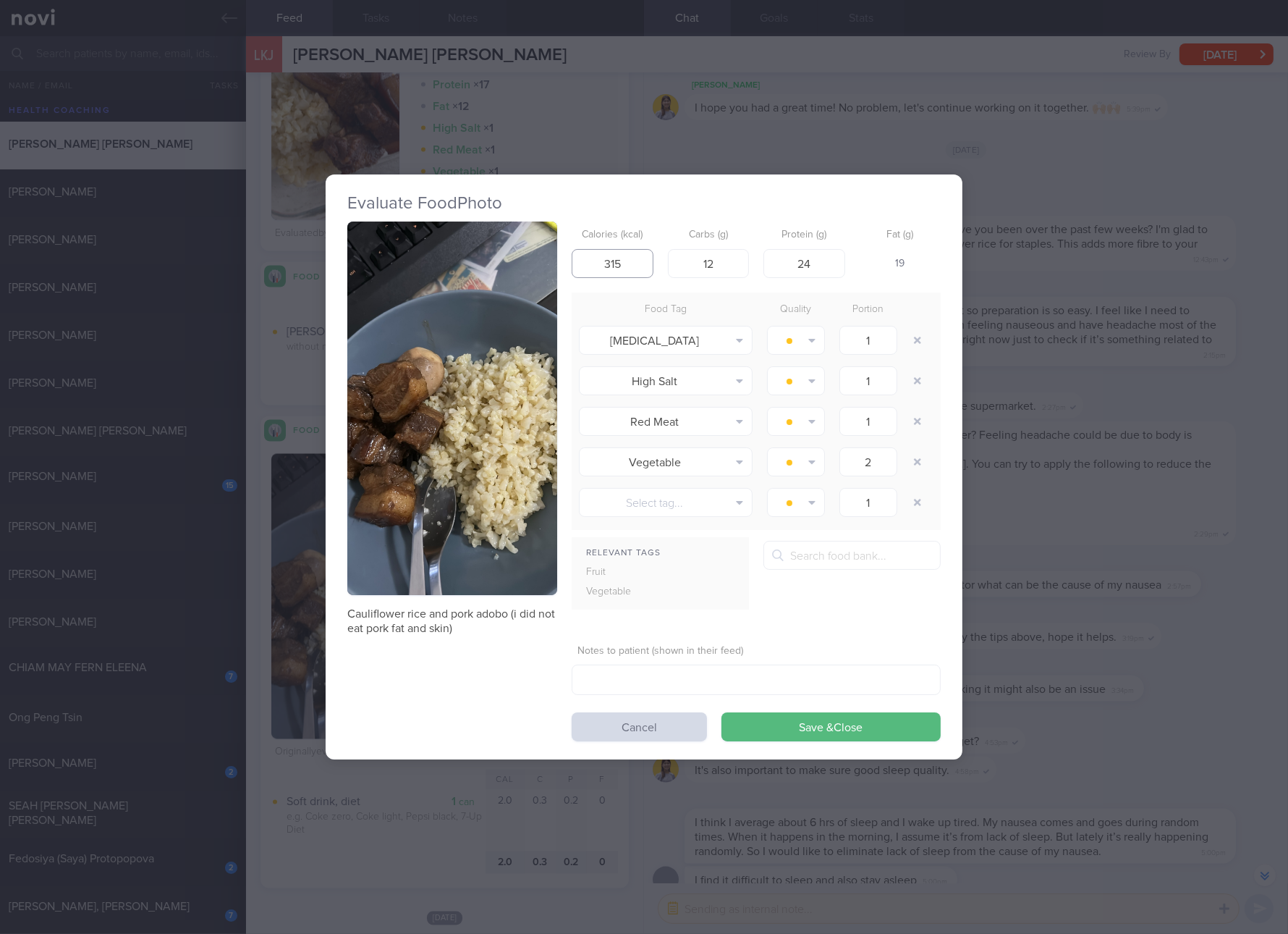
click at [628, 272] on input "315" at bounding box center [612, 264] width 82 height 29
type input "216"
type input "8"
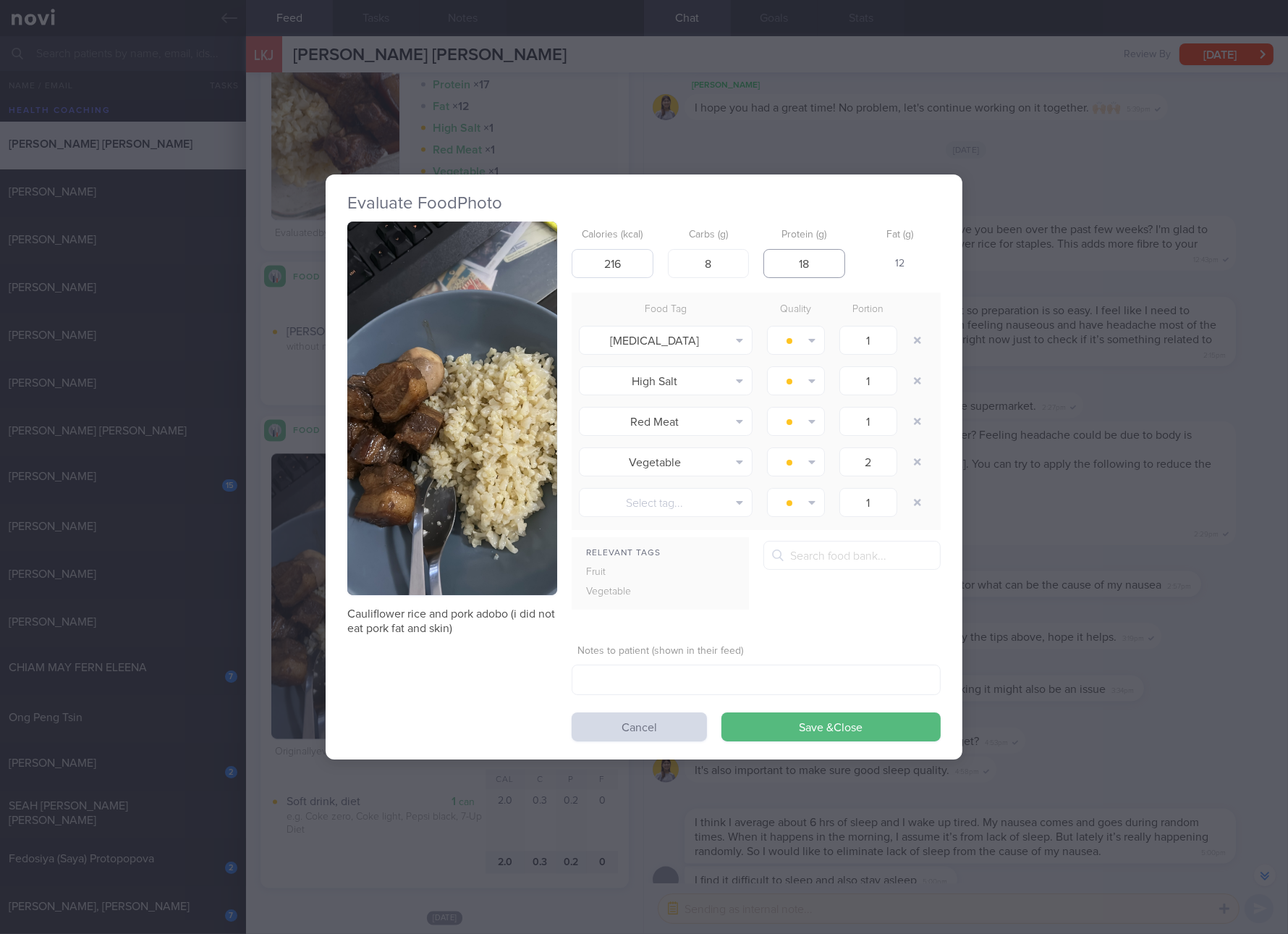
type input "18"
click at [722, 712] on button "Save & Close" at bounding box center [831, 727] width 219 height 29
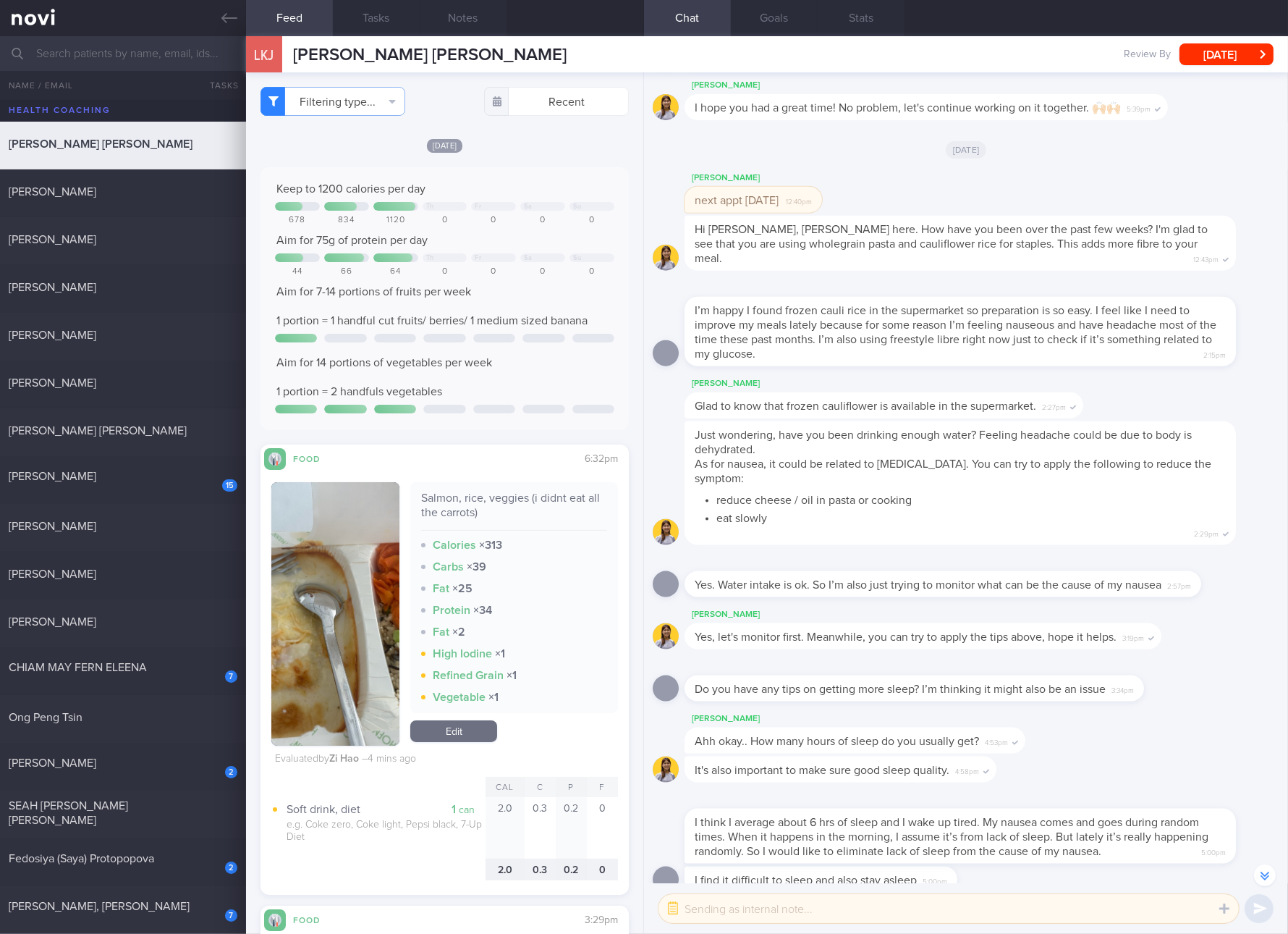
drag, startPoint x: 100, startPoint y: 374, endPoint x: 350, endPoint y: 268, distance: 271.5
click at [100, 376] on div "[PERSON_NAME]" at bounding box center [121, 383] width 225 height 15
checkbox input "true"
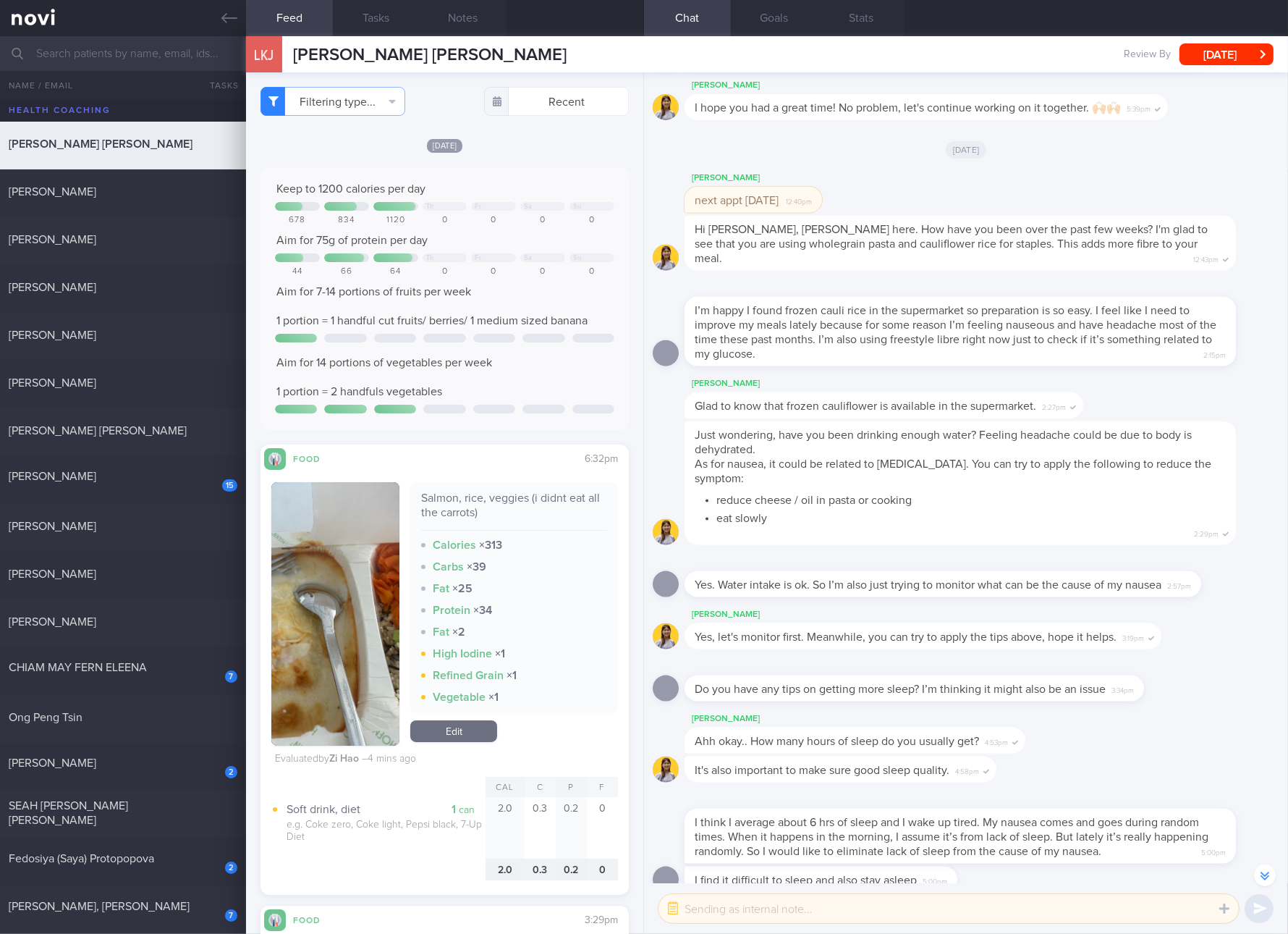
checkbox input "true"
select select "4"
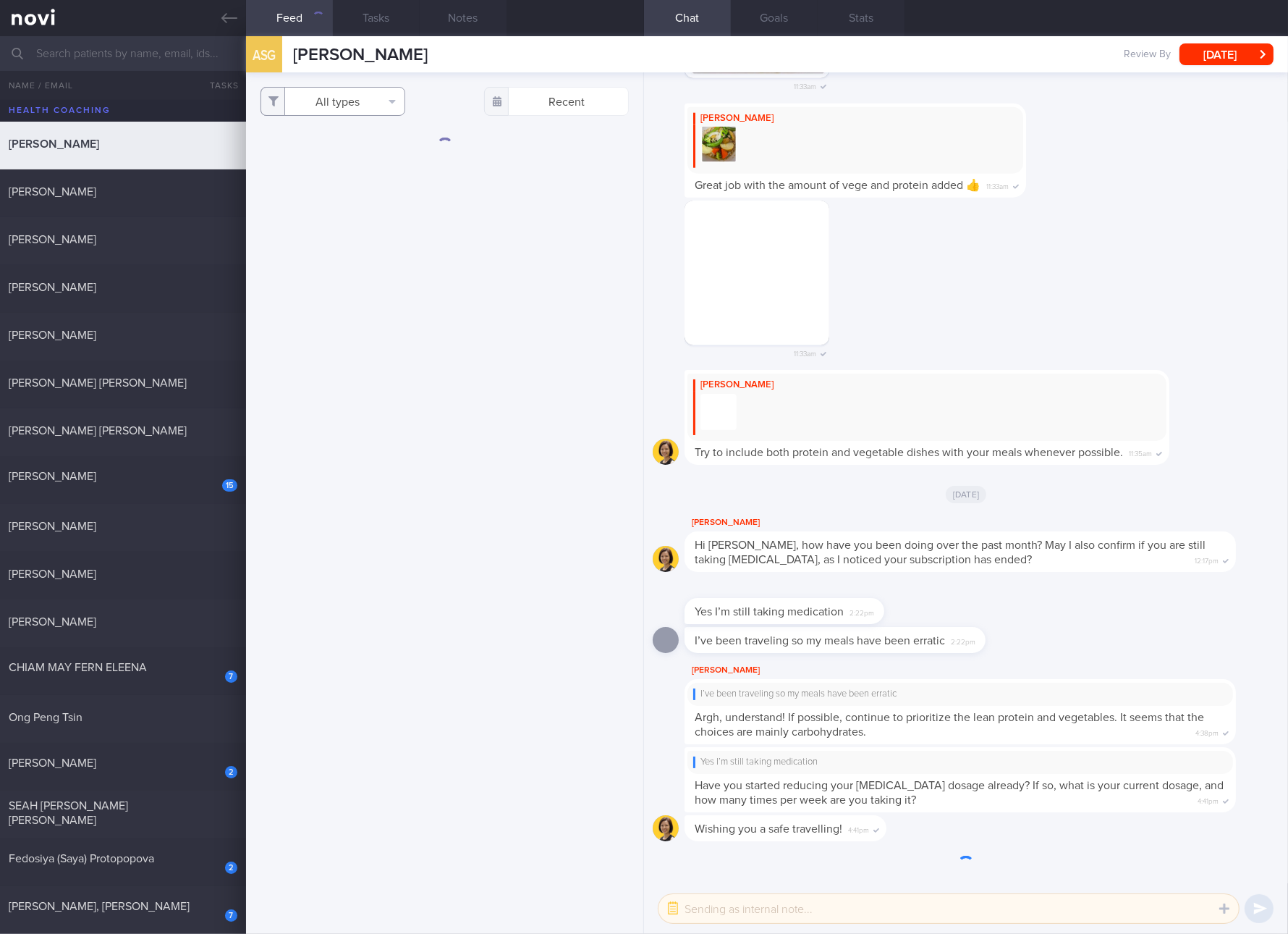
click at [355, 97] on button "All types" at bounding box center [333, 101] width 144 height 29
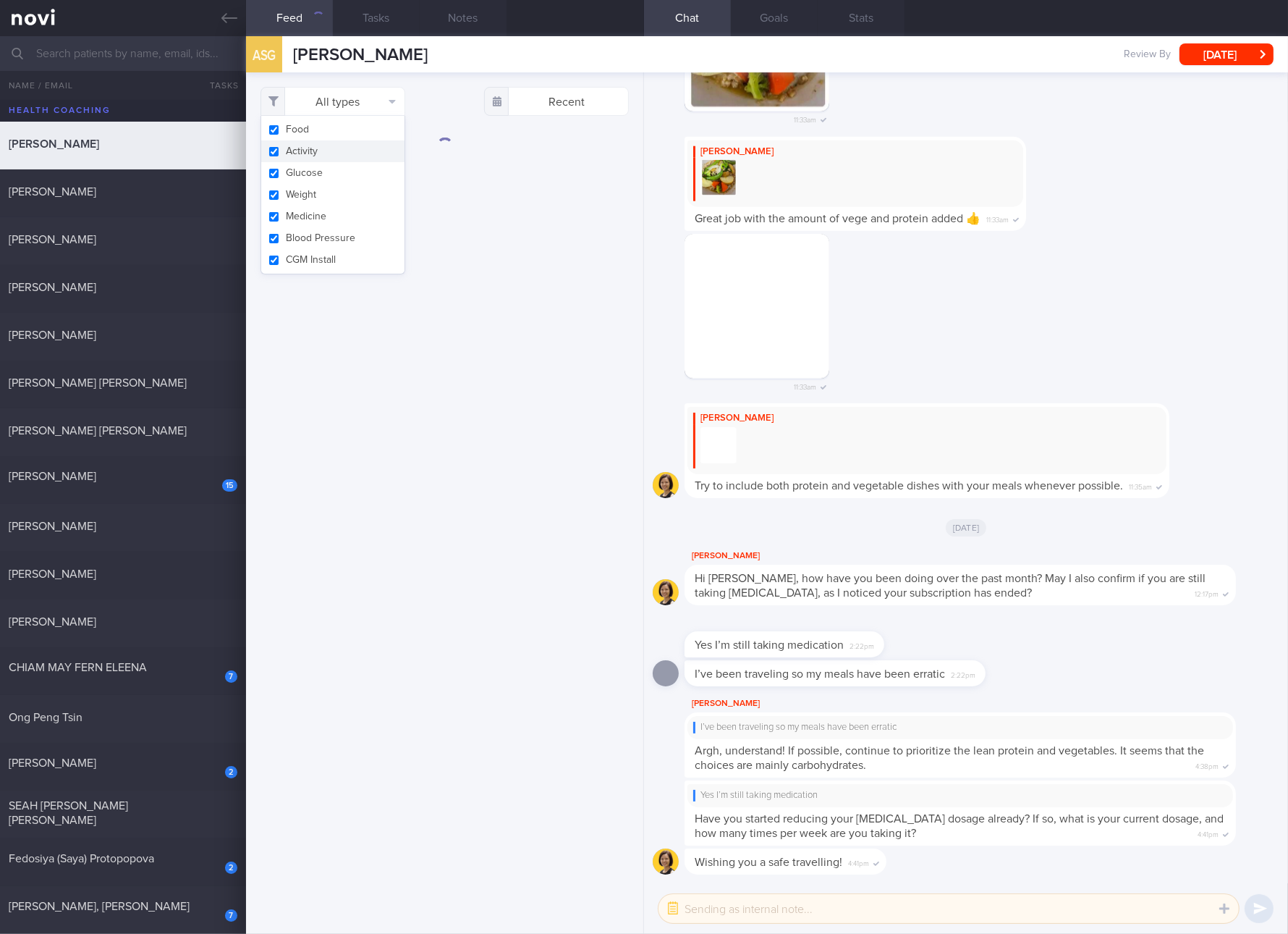
click at [348, 148] on button "Activity" at bounding box center [333, 151] width 144 height 22
checkbox input "false"
click at [333, 171] on button "Glucose" at bounding box center [333, 173] width 144 height 22
checkbox input "false"
click at [324, 191] on button "Weight" at bounding box center [333, 195] width 144 height 22
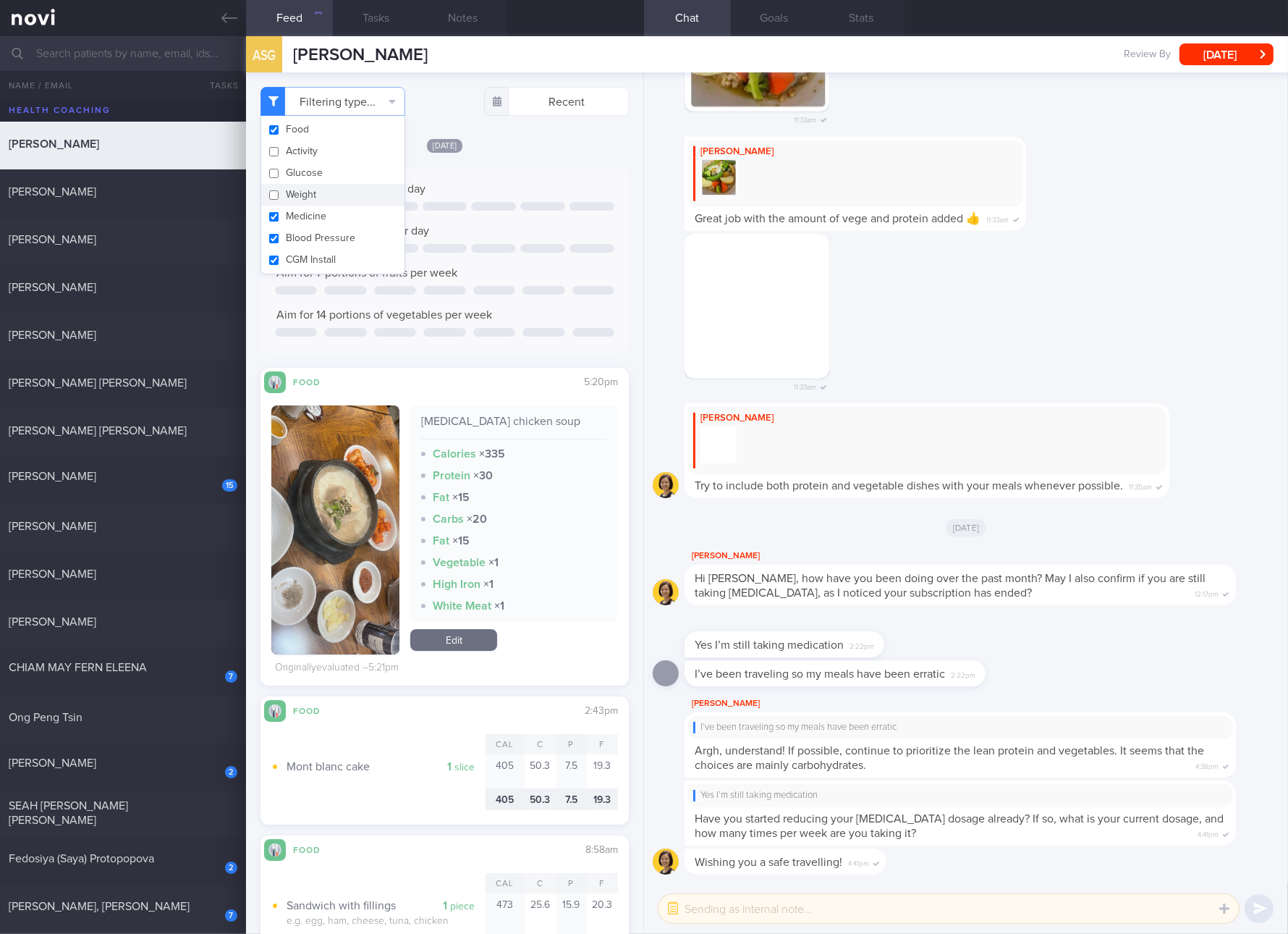
checkbox input "false"
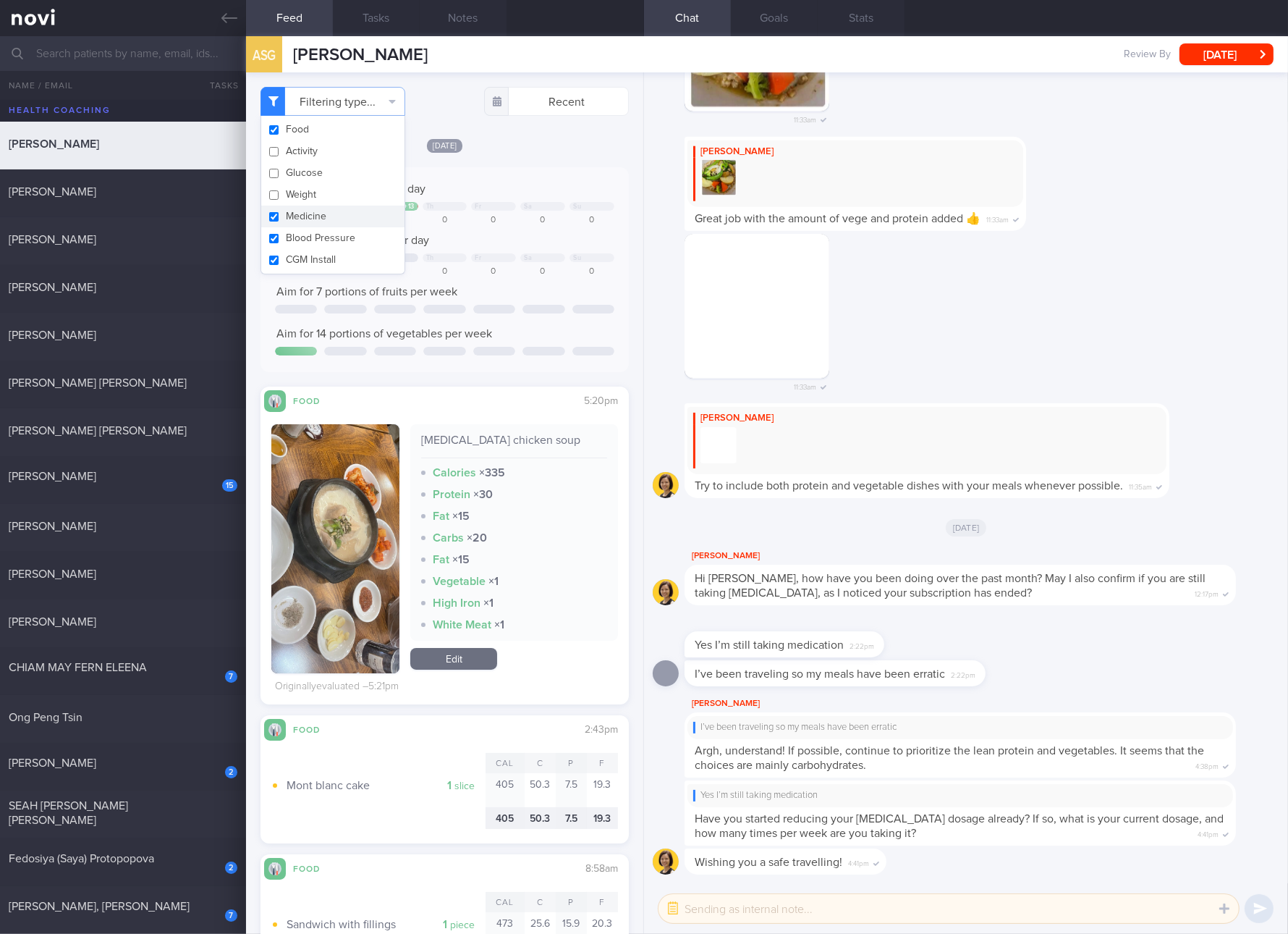
click at [324, 208] on button "Medicine" at bounding box center [333, 216] width 144 height 22
click at [328, 223] on button "Medicine" at bounding box center [333, 216] width 144 height 22
checkbox input "true"
click at [328, 238] on button "Blood Pressure" at bounding box center [333, 238] width 144 height 22
checkbox input "false"
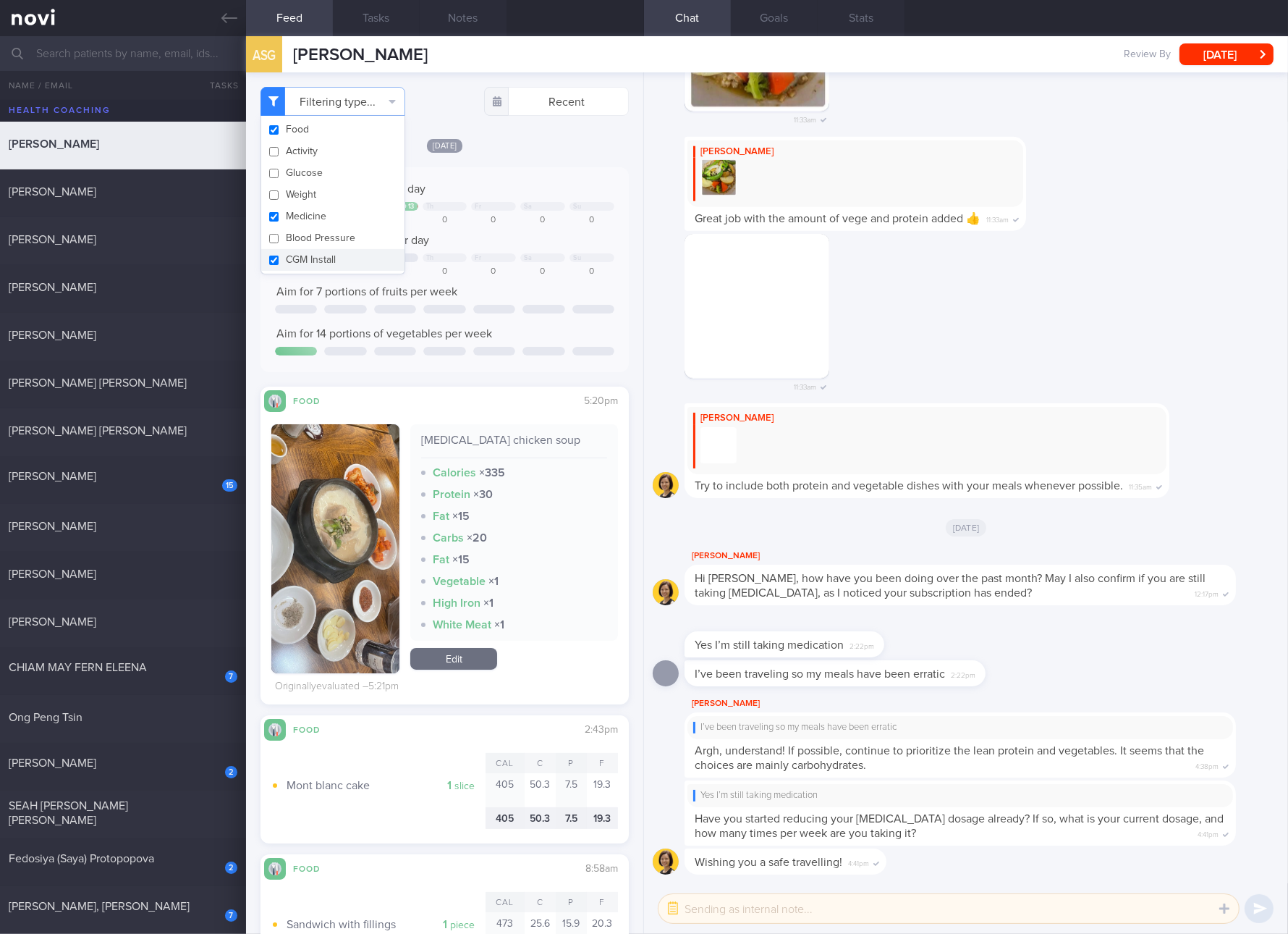
click at [326, 260] on button "CGM Install" at bounding box center [333, 260] width 144 height 22
checkbox input "false"
click at [337, 218] on button "Medicine" at bounding box center [333, 216] width 144 height 22
checkbox input "false"
click at [580, 546] on div "[MEDICAL_DATA] chicken soup Calories × 335 Protein × 30 Fat × 15 Carbs × 20 Fat…" at bounding box center [514, 532] width 208 height 217
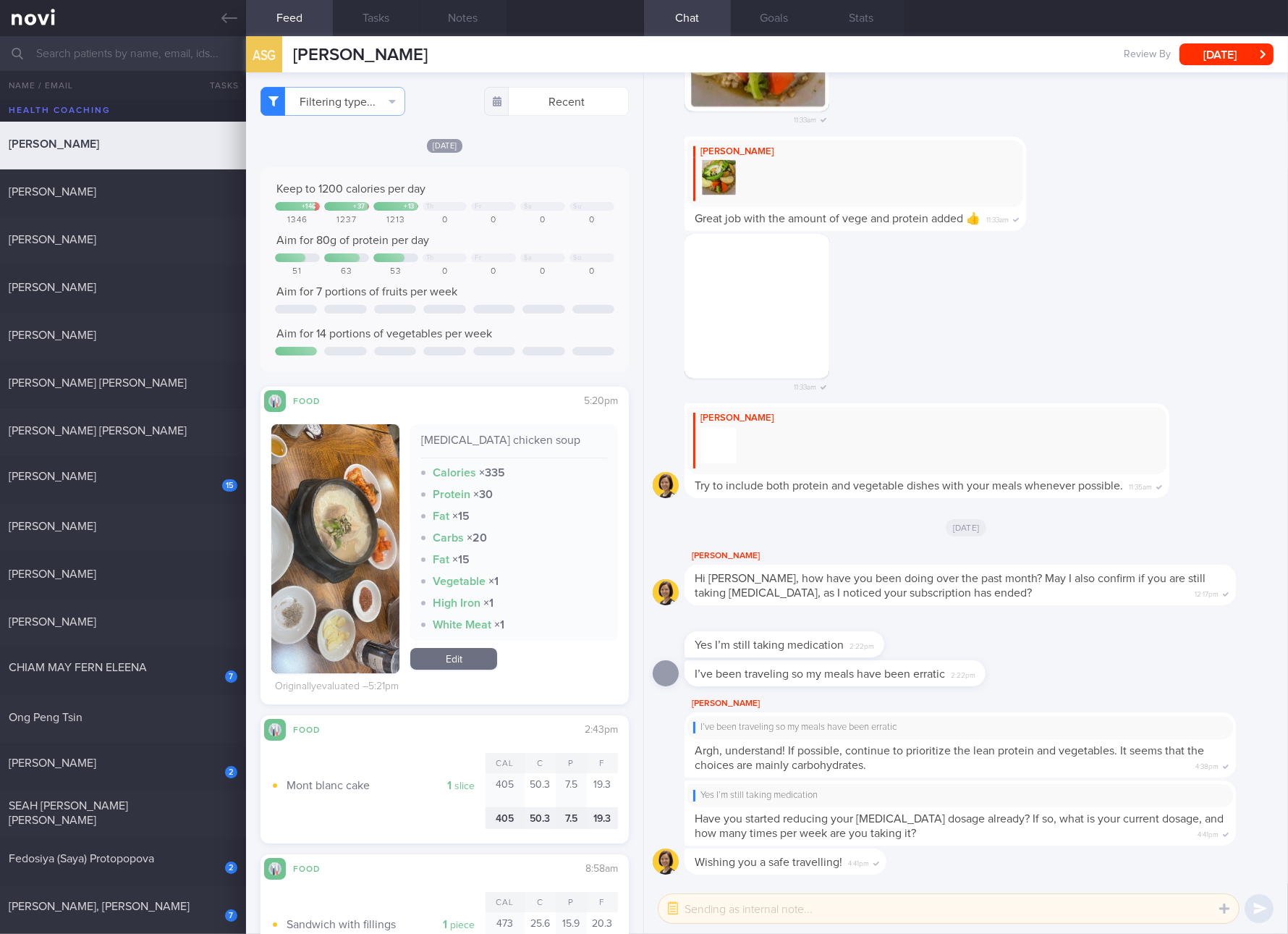
click at [521, 441] on div "[MEDICAL_DATA] chicken soup" at bounding box center [513, 445] width 186 height 25
copy div "[MEDICAL_DATA] chicken soup"
click at [369, 570] on button "button" at bounding box center [336, 549] width 128 height 249
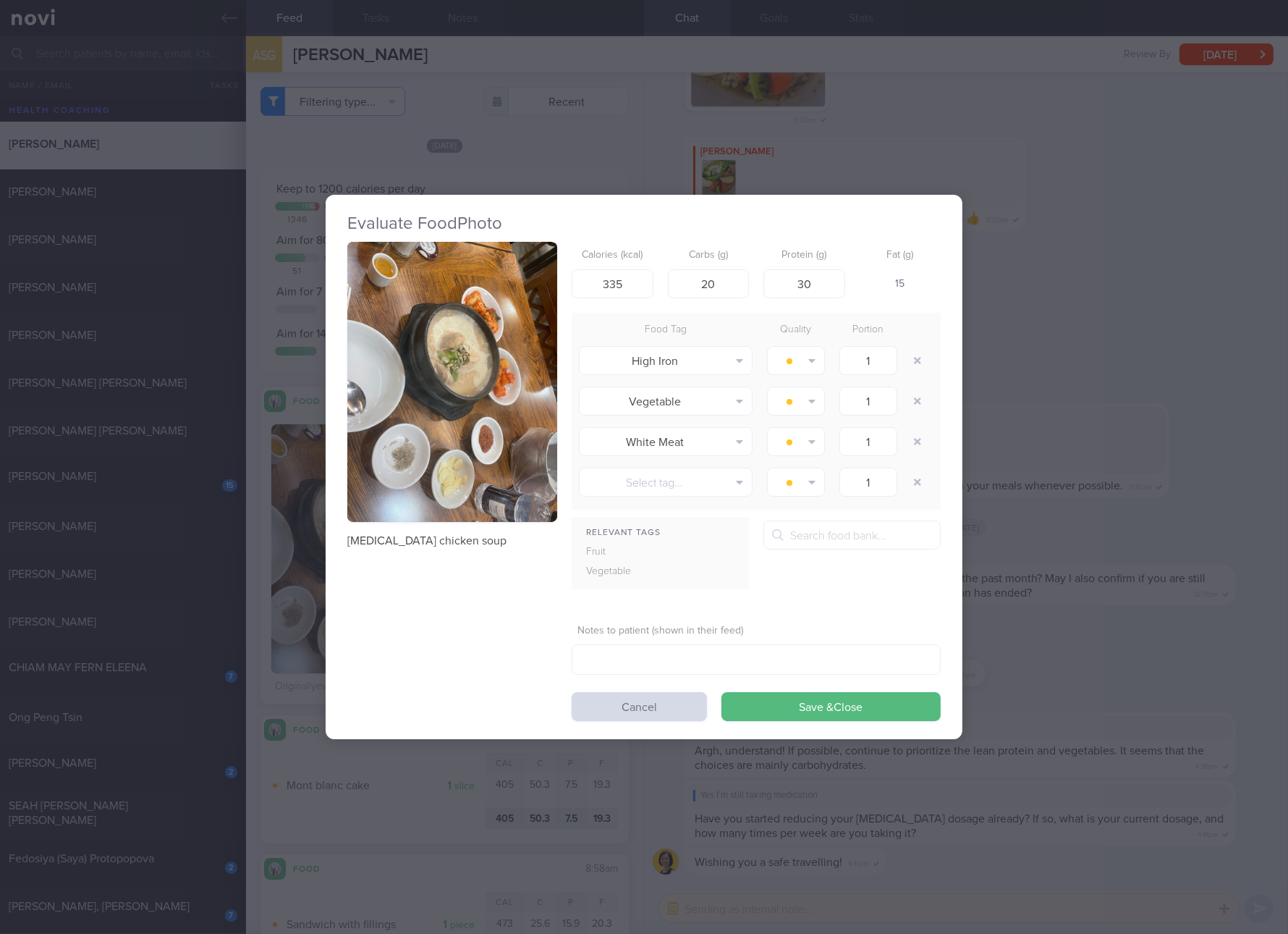
click at [470, 400] on button "button" at bounding box center [452, 381] width 210 height 280
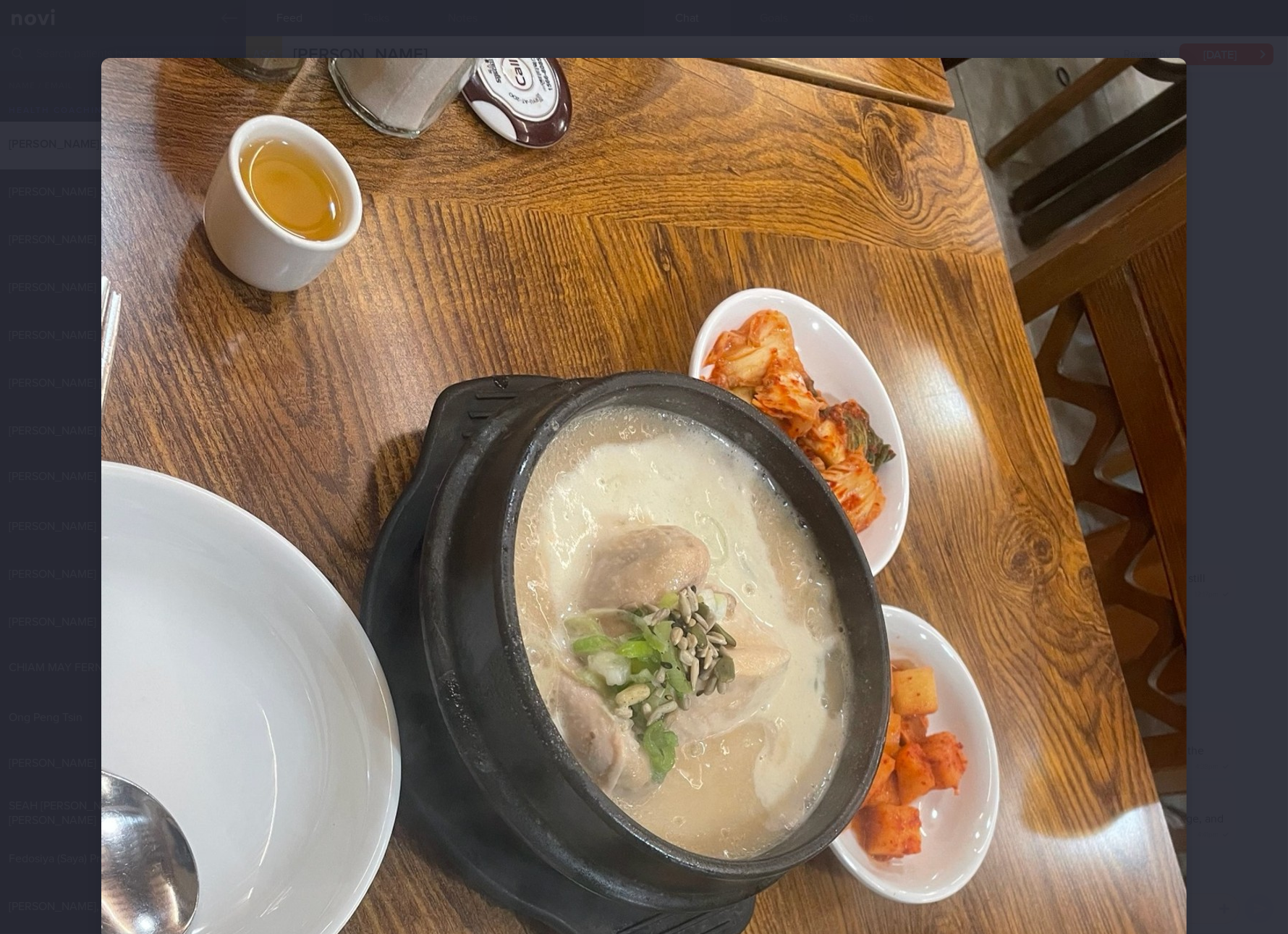
click at [1200, 649] on div at bounding box center [644, 781] width 1201 height 1564
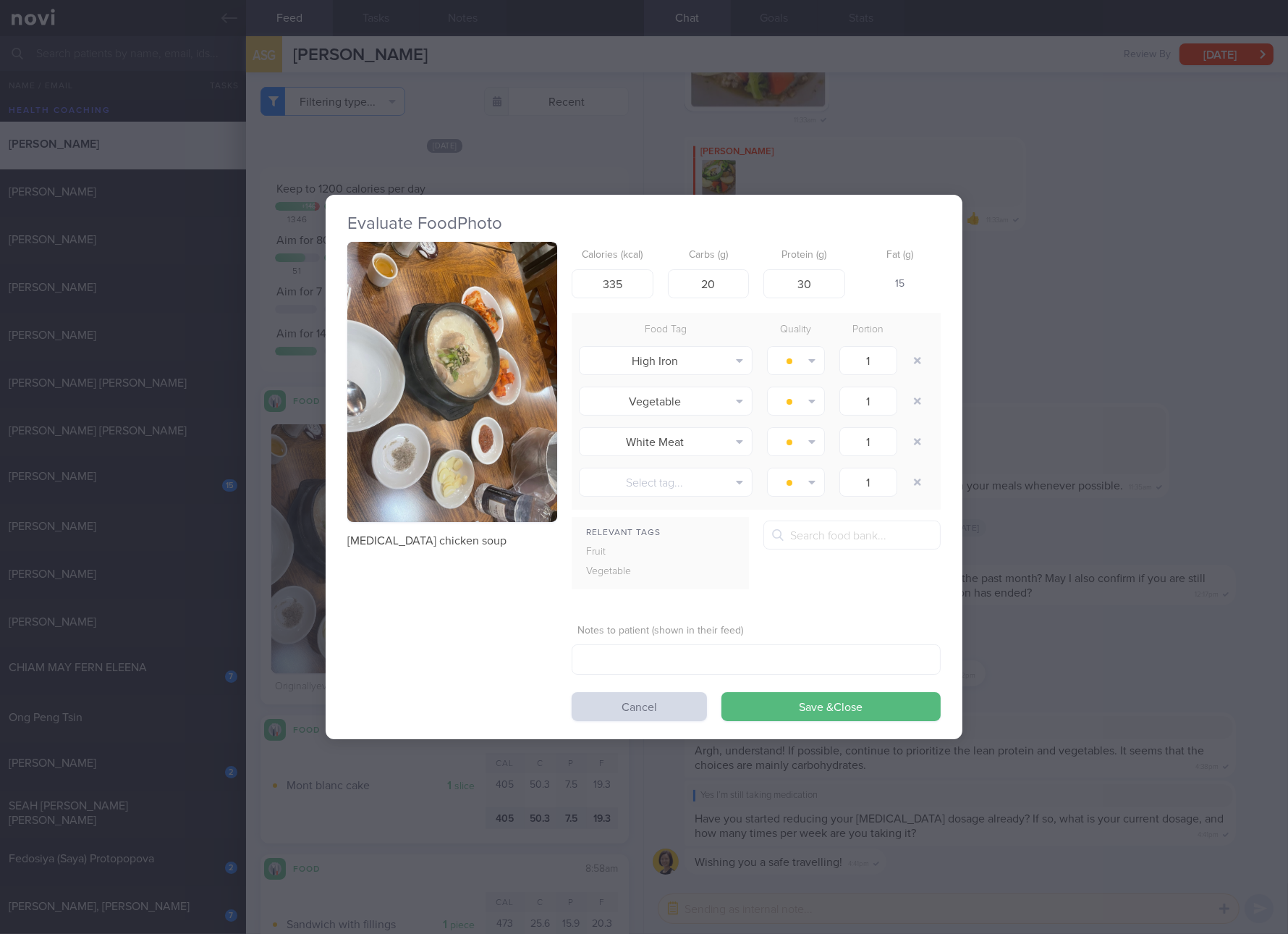
click at [1169, 666] on div "Evaluate Food Photo [MEDICAL_DATA] chicken soup Calories (kcal) 335 Carbs (g) 2…" at bounding box center [644, 467] width 1288 height 934
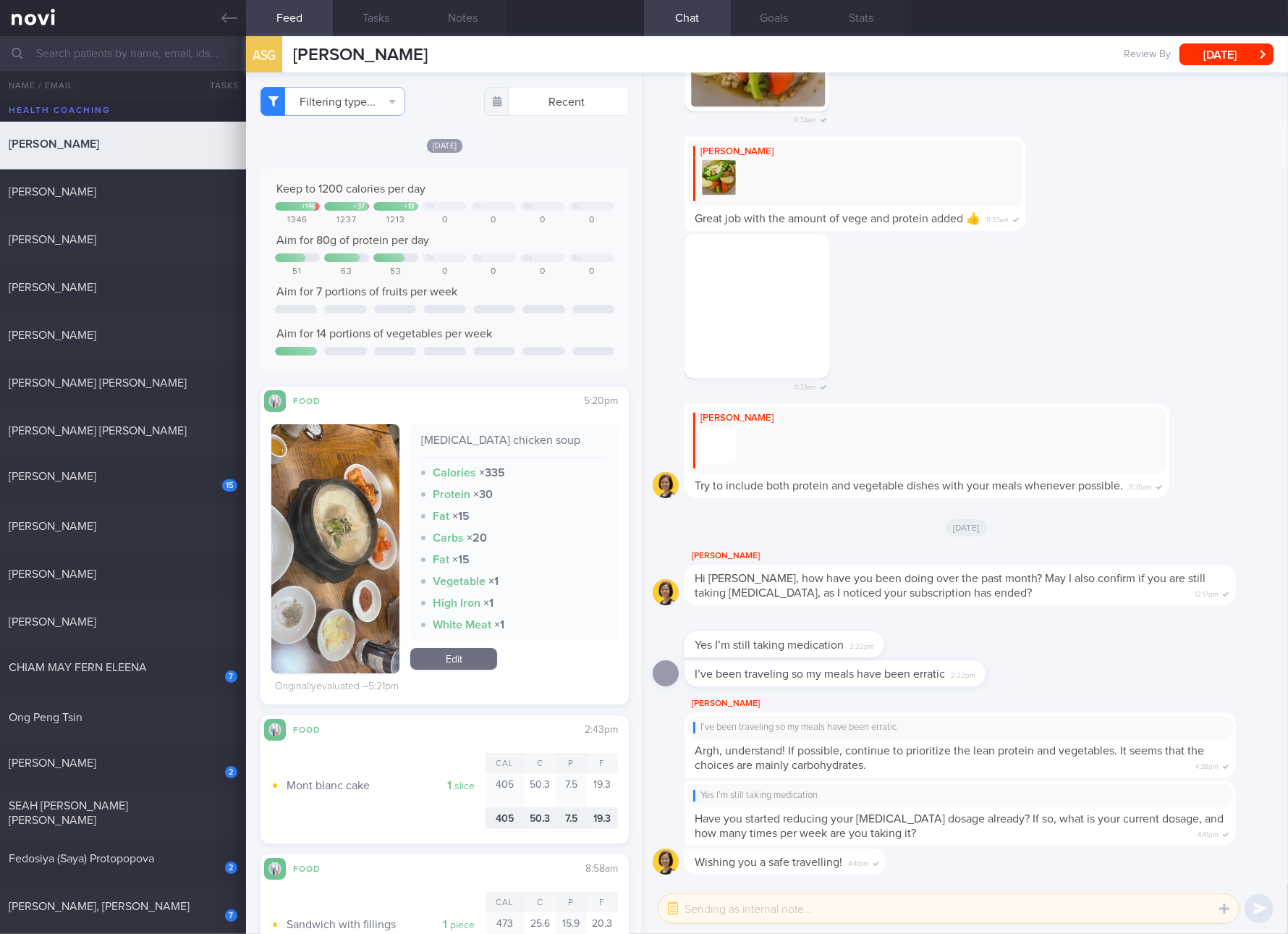
drag, startPoint x: 460, startPoint y: 661, endPoint x: 487, endPoint y: 605, distance: 62.2
click at [460, 661] on link "Edit" at bounding box center [453, 659] width 87 height 22
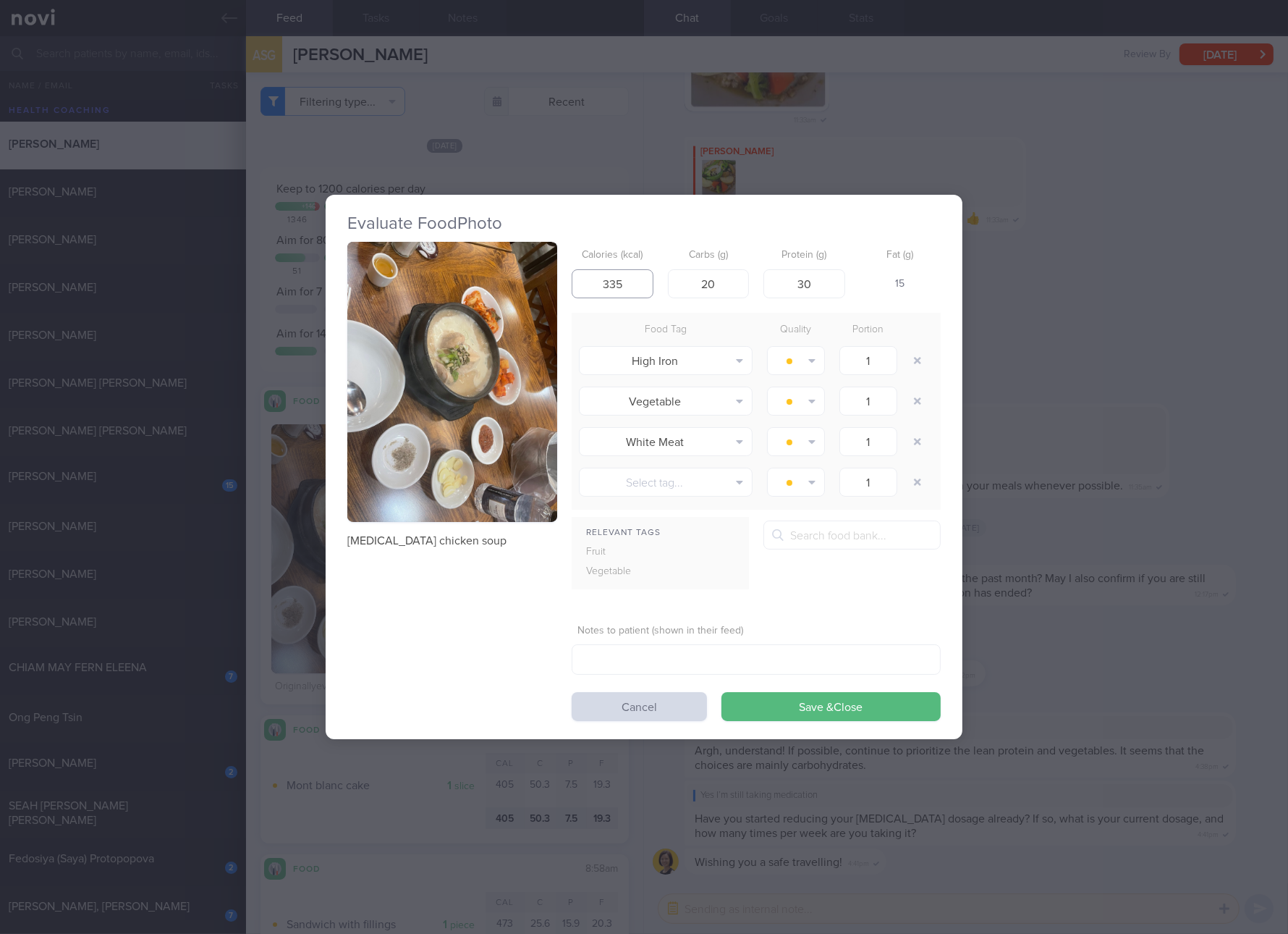
click at [635, 275] on input "335" at bounding box center [612, 284] width 82 height 29
type input "325"
type input "8"
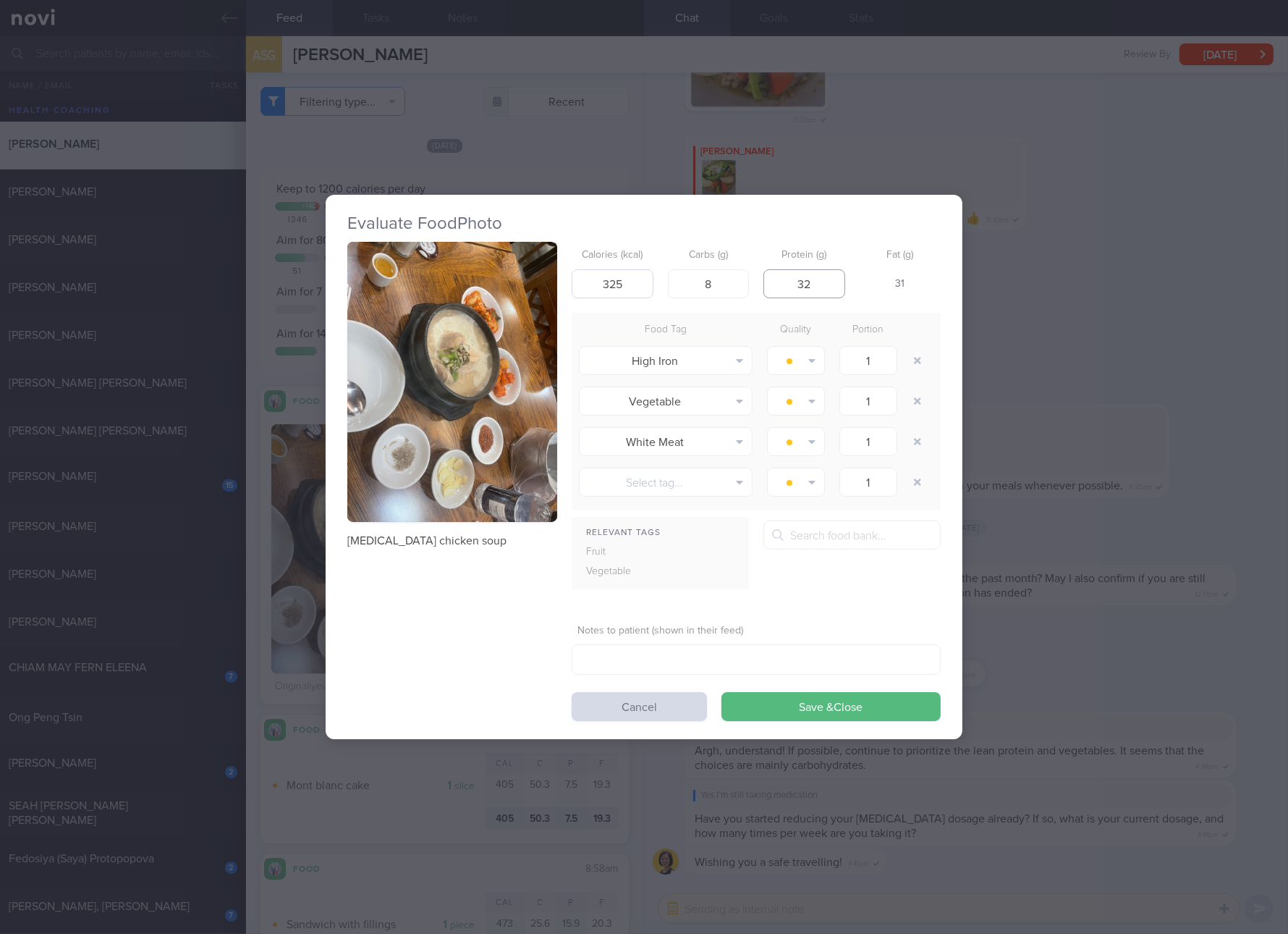
type input "32"
click at [722, 692] on button "Save & Close" at bounding box center [831, 707] width 219 height 29
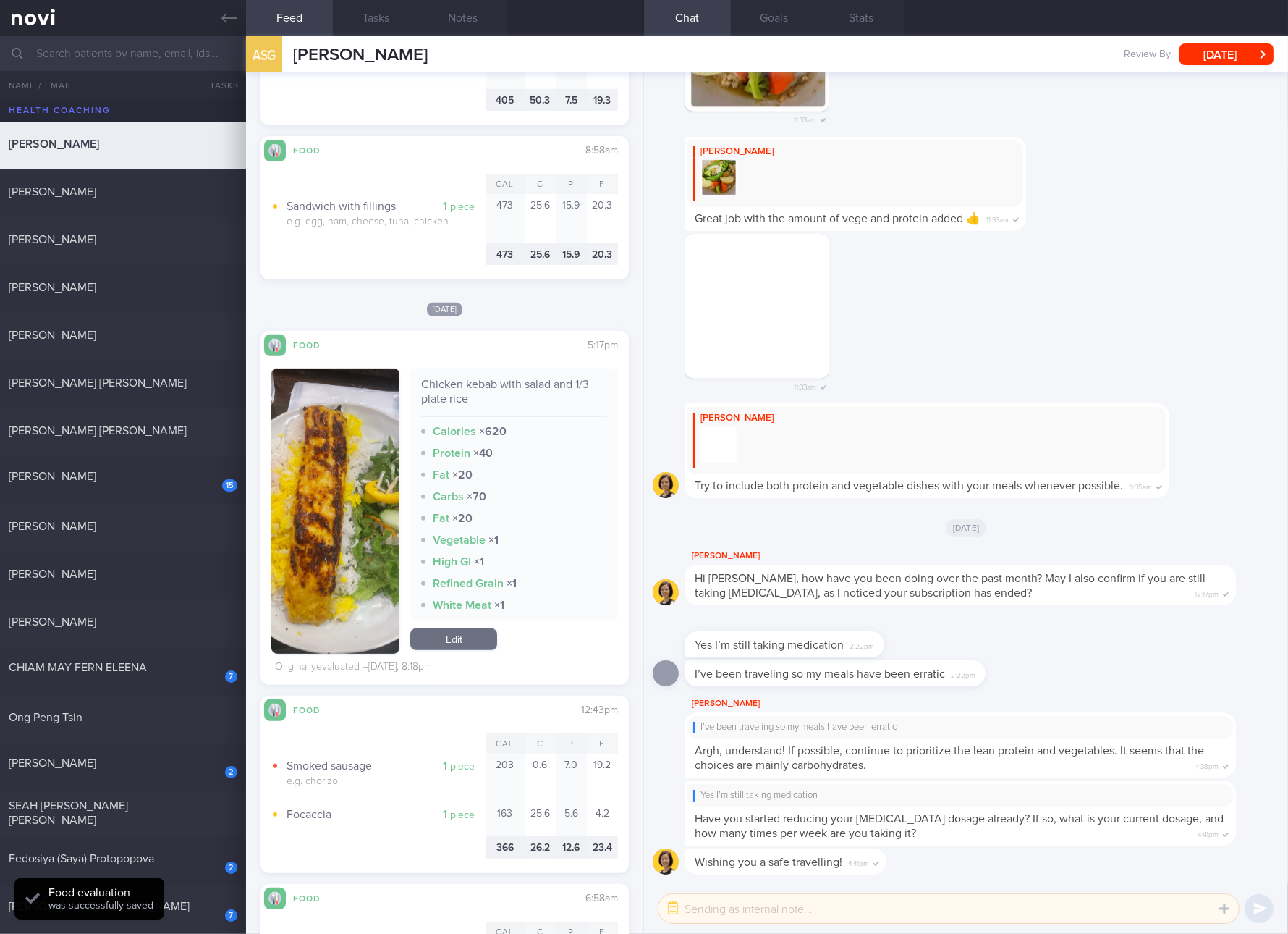
scroll to position [814, 0]
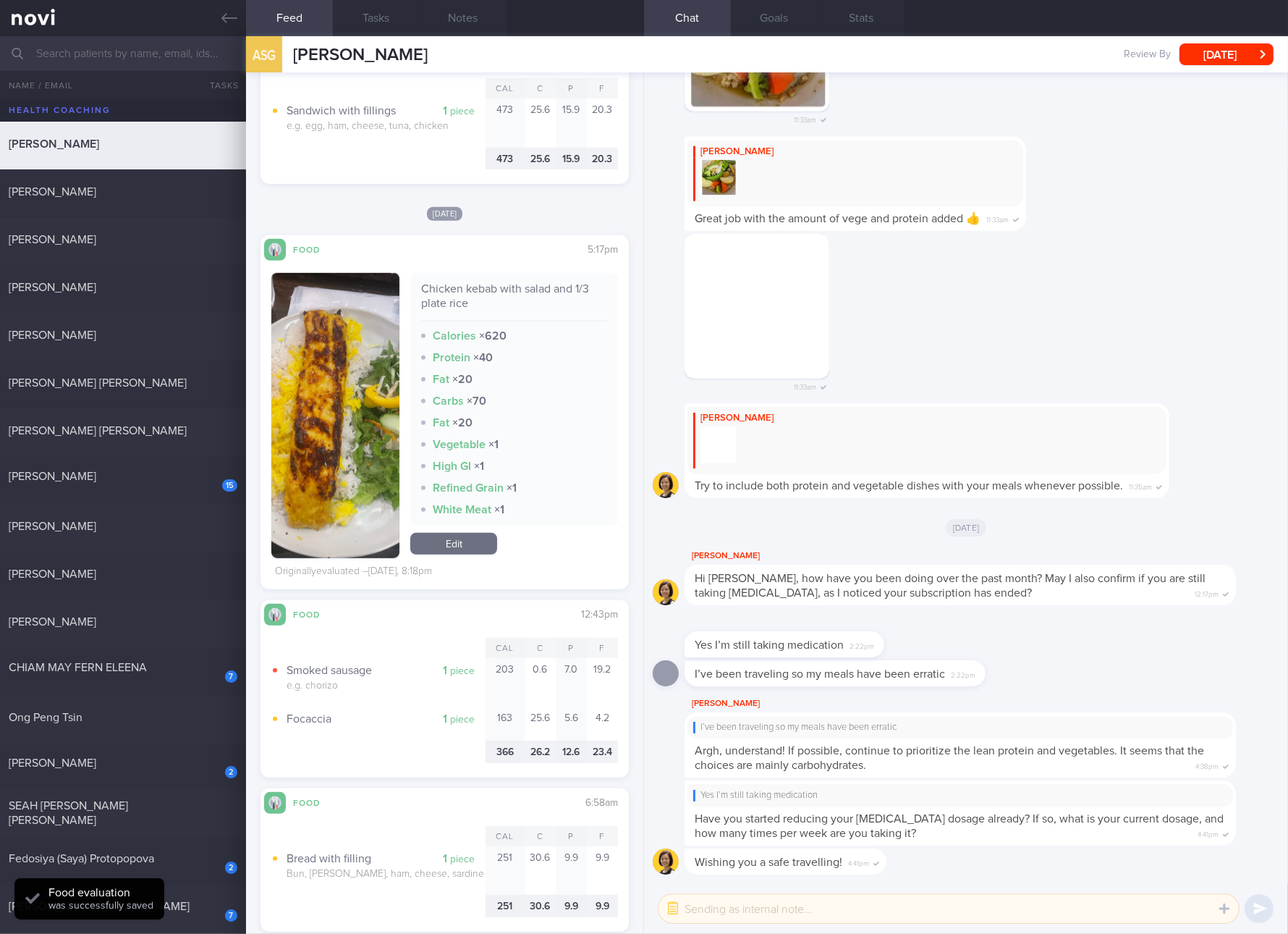
click at [520, 284] on div "Chicken kebab with salad and 1/3 plate rice" at bounding box center [513, 301] width 186 height 40
copy div "Chicken kebab with salad and 1/3 plate rice"
click at [338, 456] on button "button" at bounding box center [336, 415] width 128 height 286
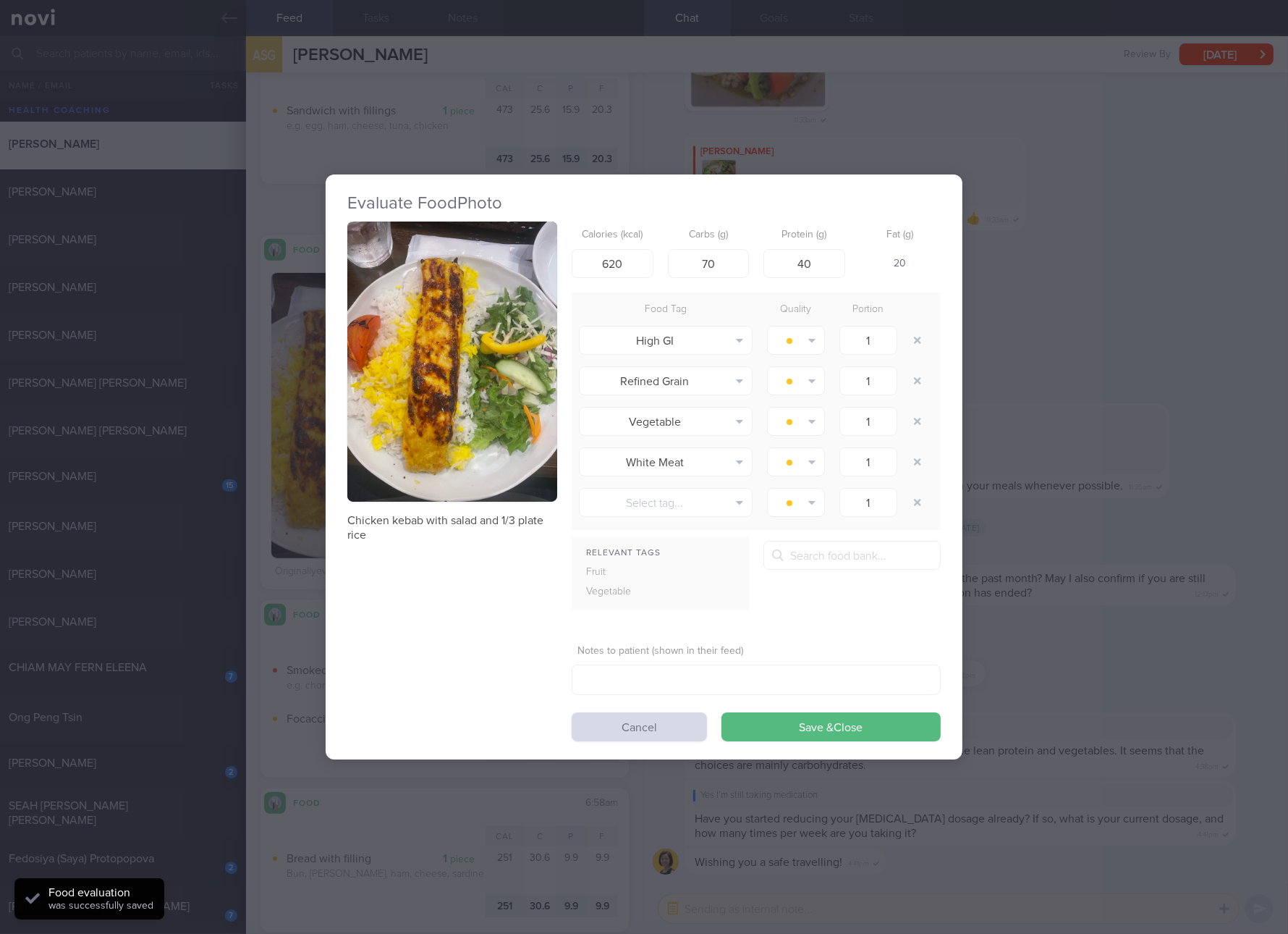
click at [400, 358] on button "button" at bounding box center [452, 361] width 210 height 280
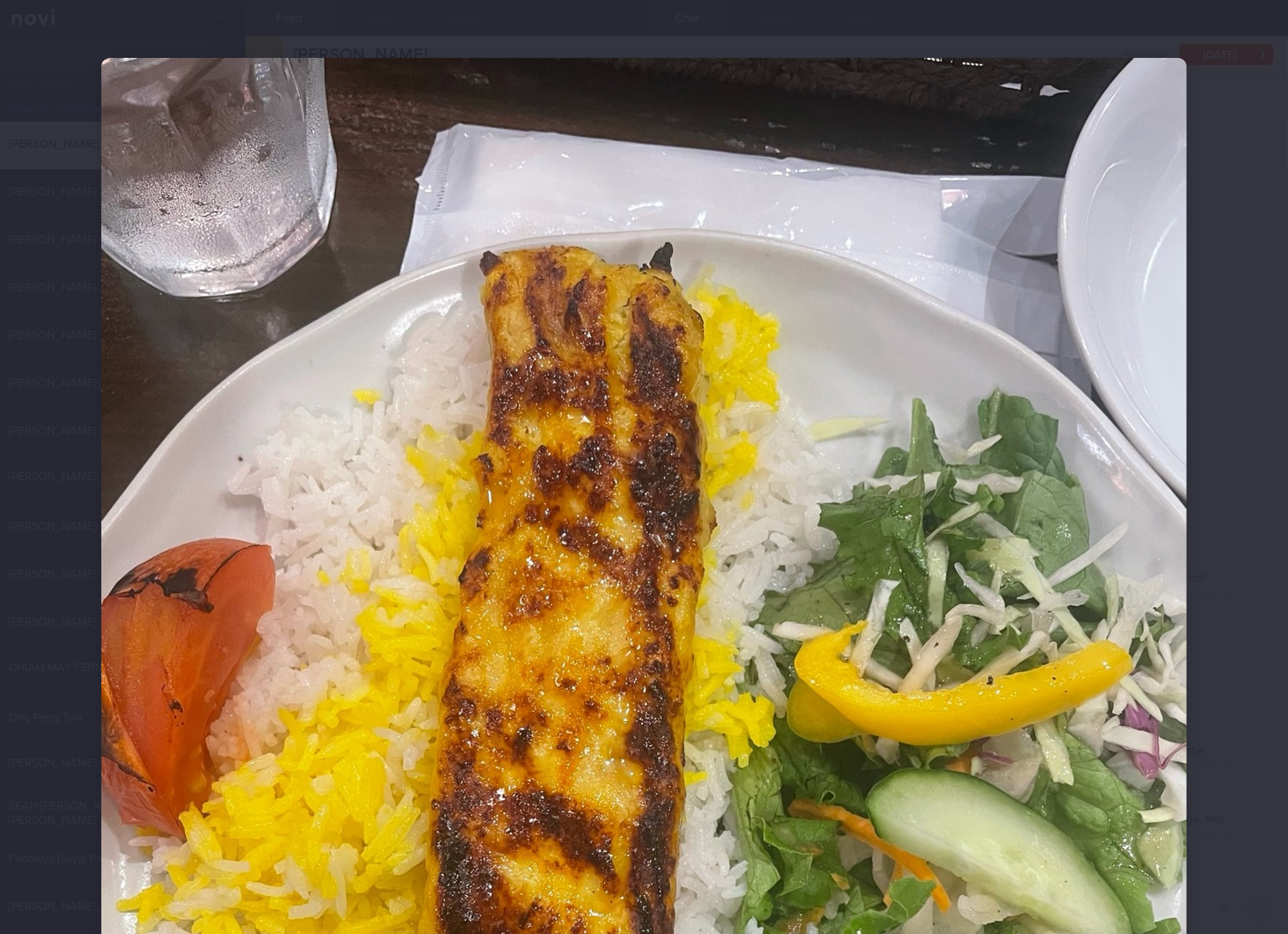
click at [1046, 637] on img at bounding box center [644, 781] width 1085 height 1448
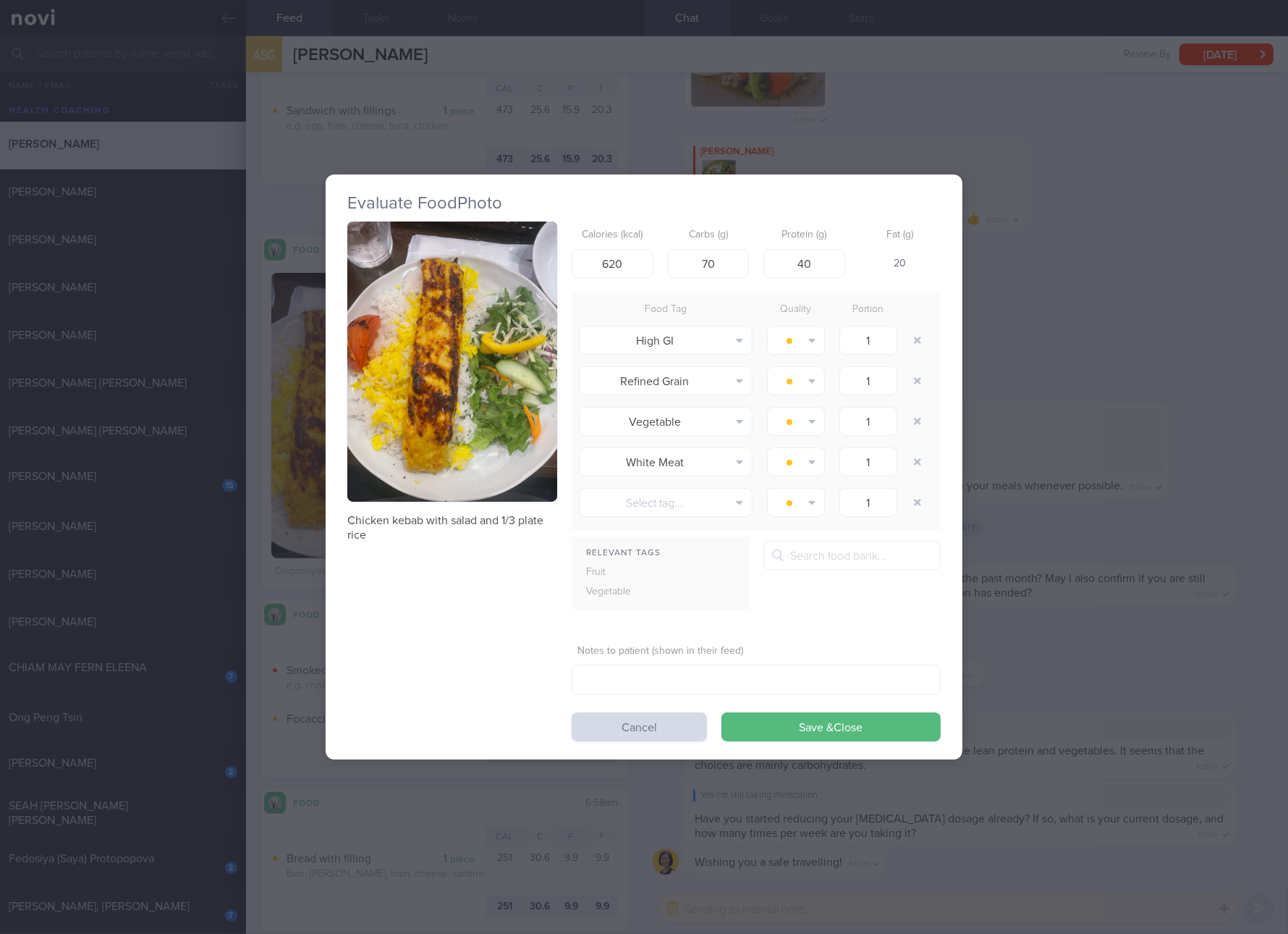
click at [1231, 680] on div "Evaluate Food Photo Chicken kebab with salad and 1/3 plate rice Calories (kcal)…" at bounding box center [644, 467] width 1288 height 934
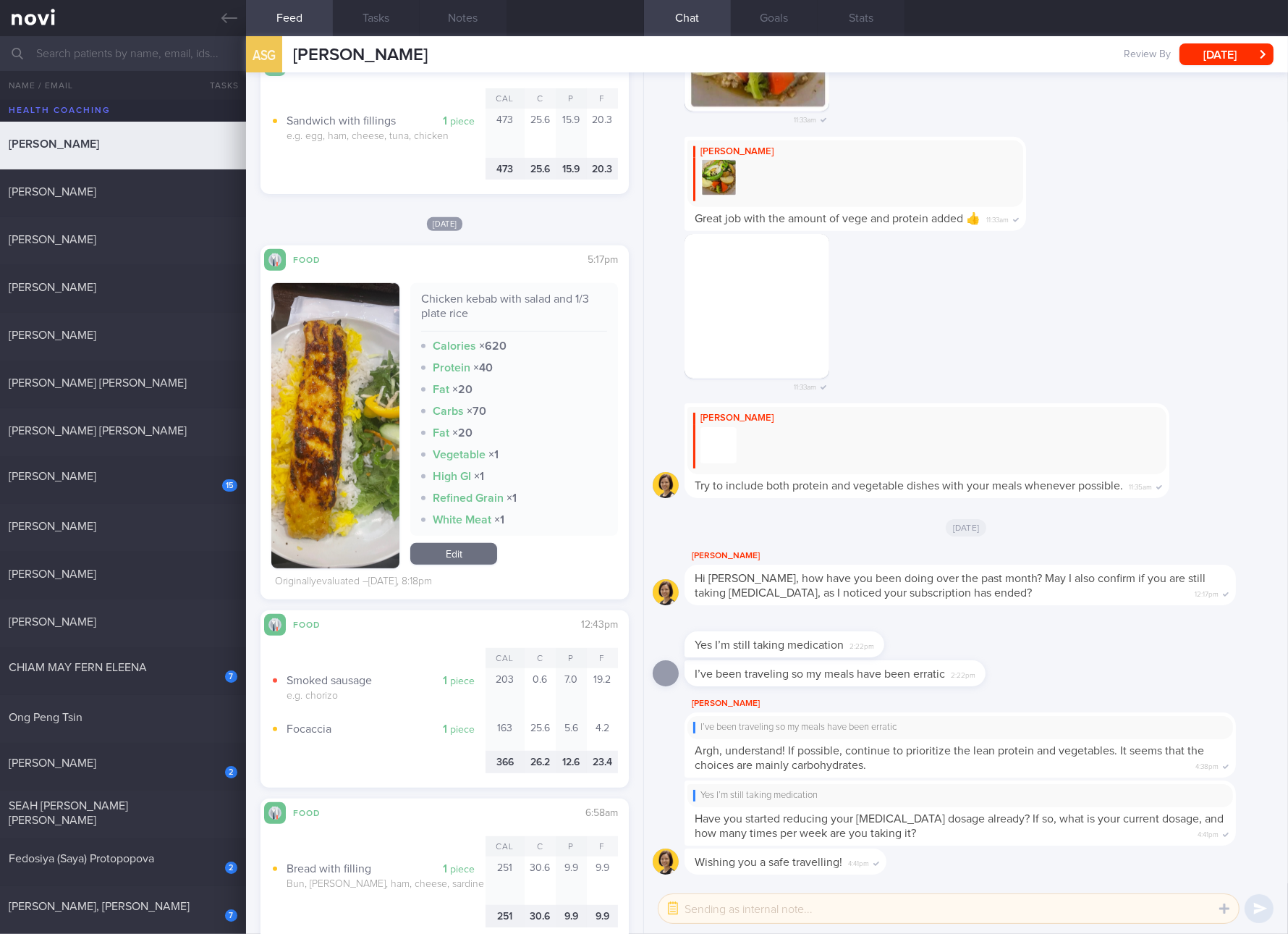
scroll to position [532, 0]
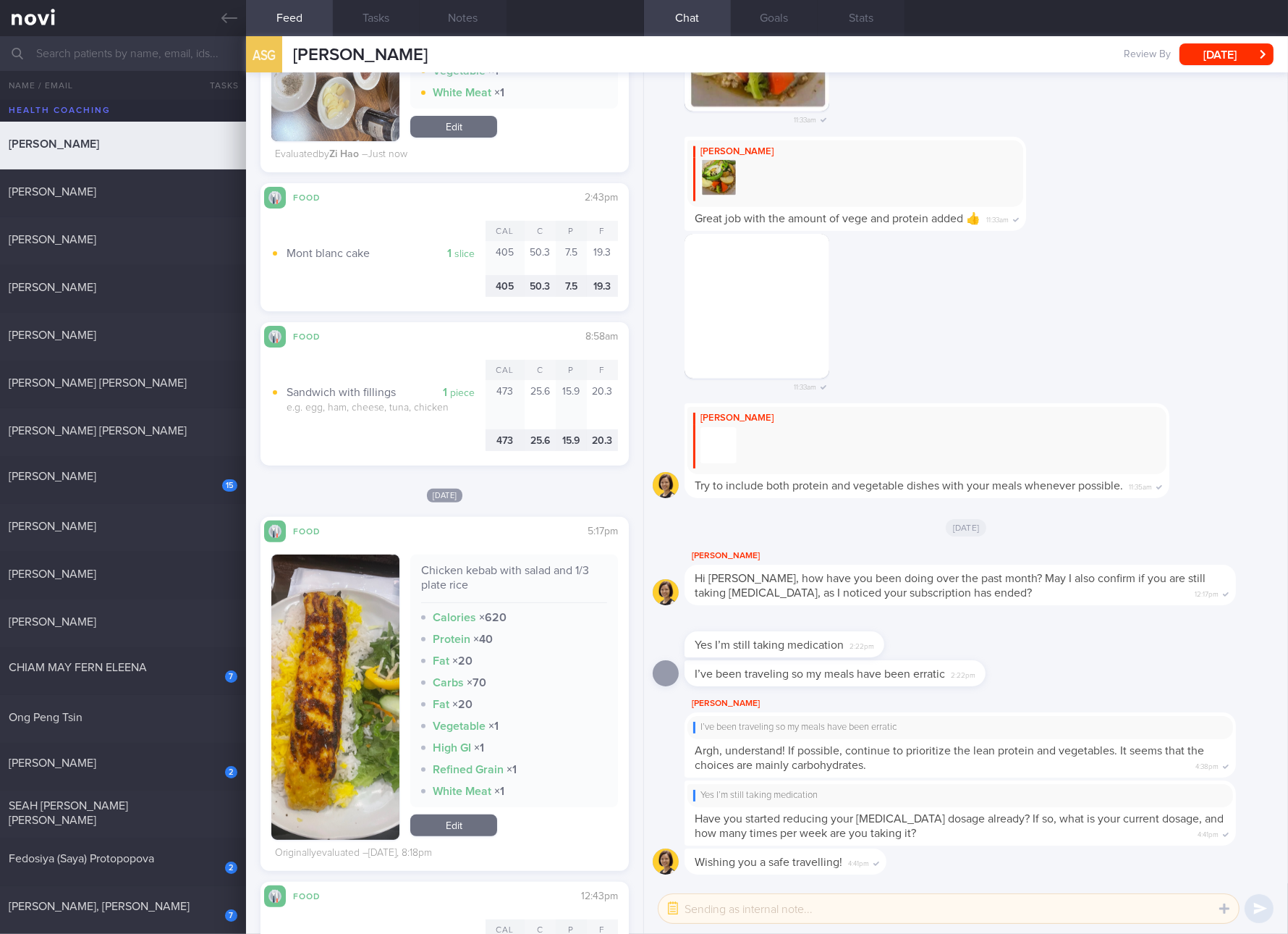
click at [1243, 621] on div "Yes I’m still taking medication 2:22pm" at bounding box center [966, 637] width 627 height 46
click at [464, 833] on link "Edit" at bounding box center [453, 825] width 87 height 22
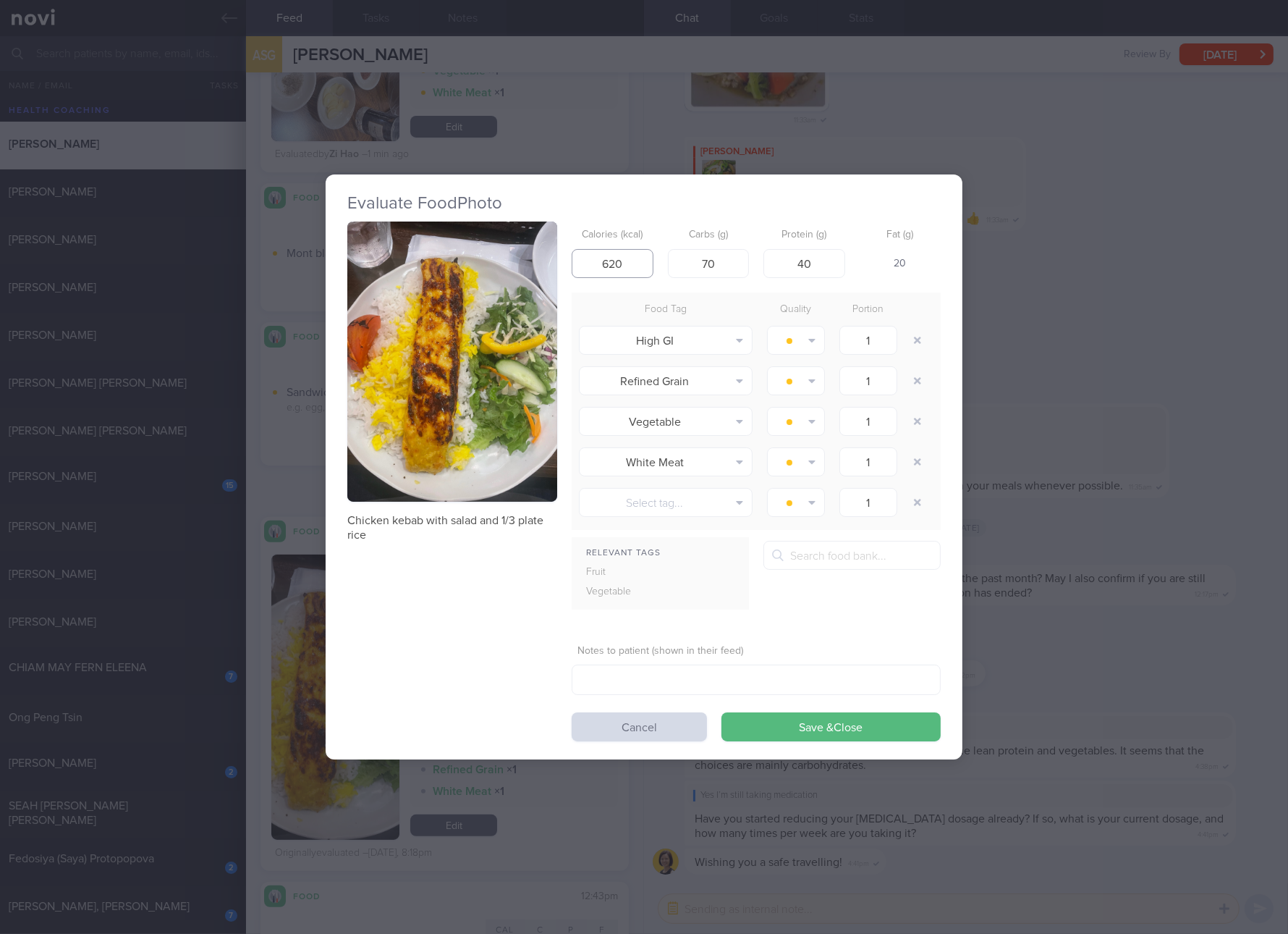
click at [614, 252] on input "620" at bounding box center [612, 264] width 82 height 29
type input "232"
type input "24"
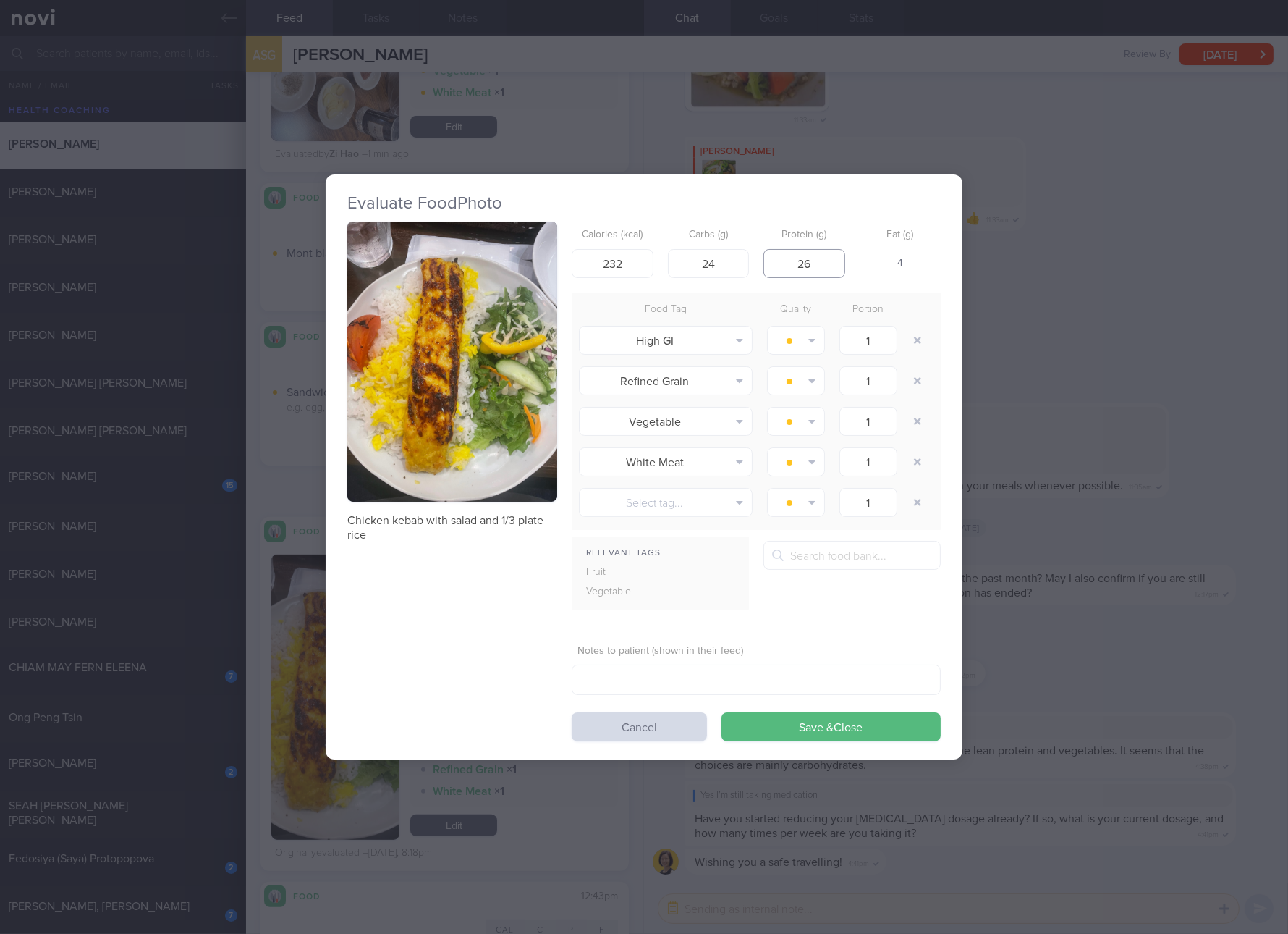
type input "26"
click at [722, 712] on button "Save & Close" at bounding box center [831, 727] width 219 height 29
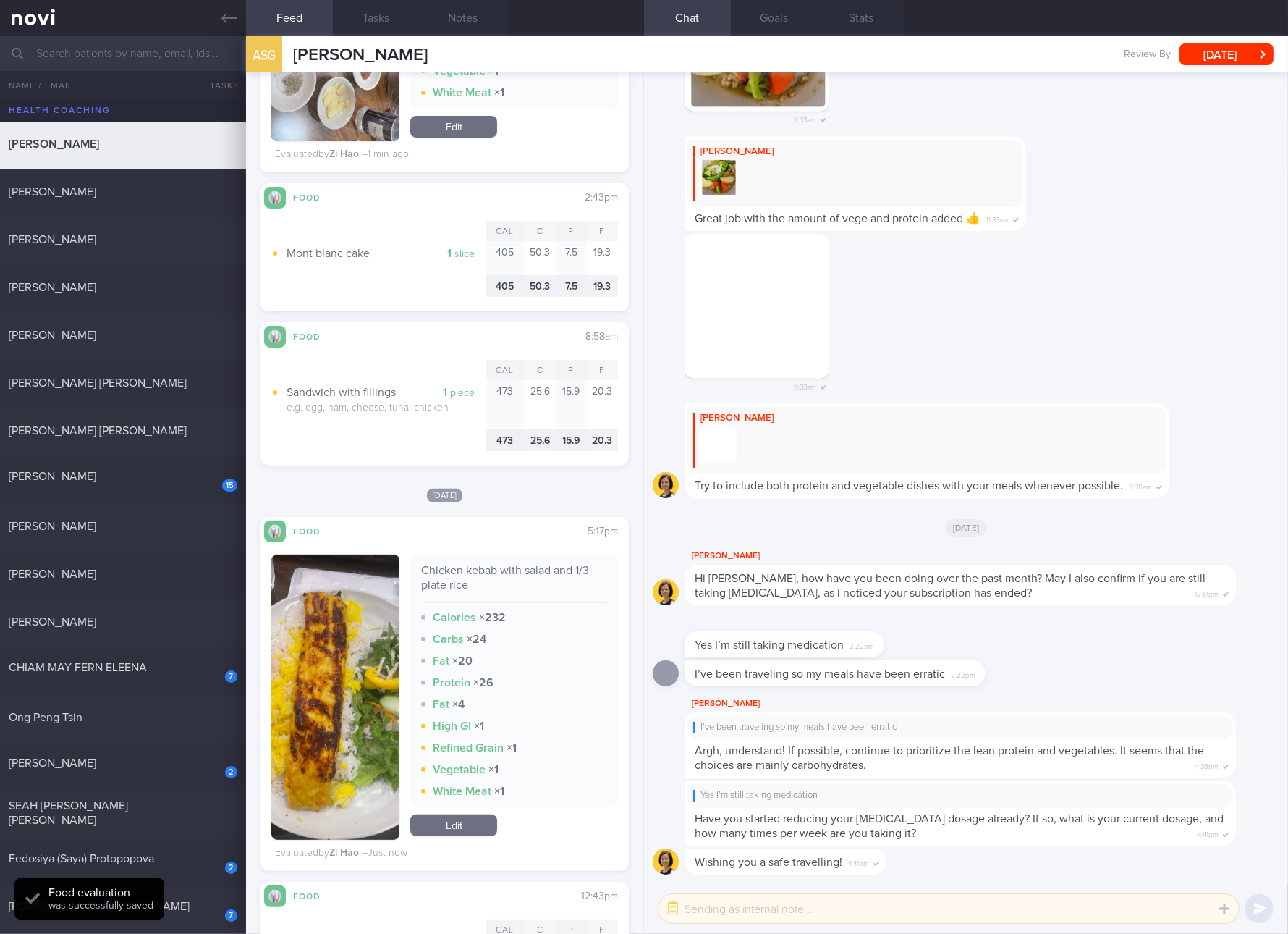
drag, startPoint x: 160, startPoint y: 471, endPoint x: 380, endPoint y: 105, distance: 427.0
click at [160, 471] on div "[PERSON_NAME]" at bounding box center [121, 476] width 225 height 15
checkbox input "true"
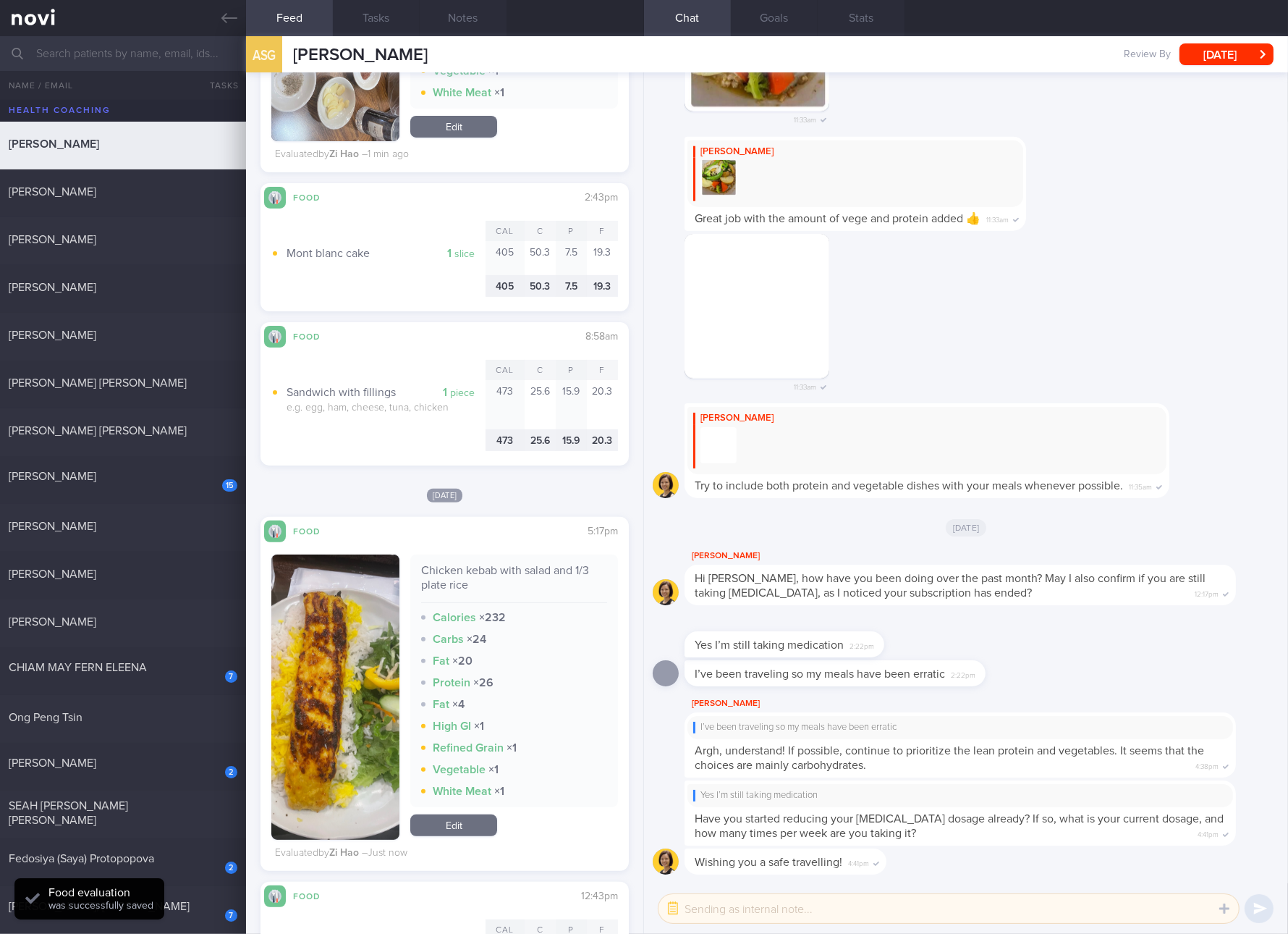
checkbox input "true"
select select "5"
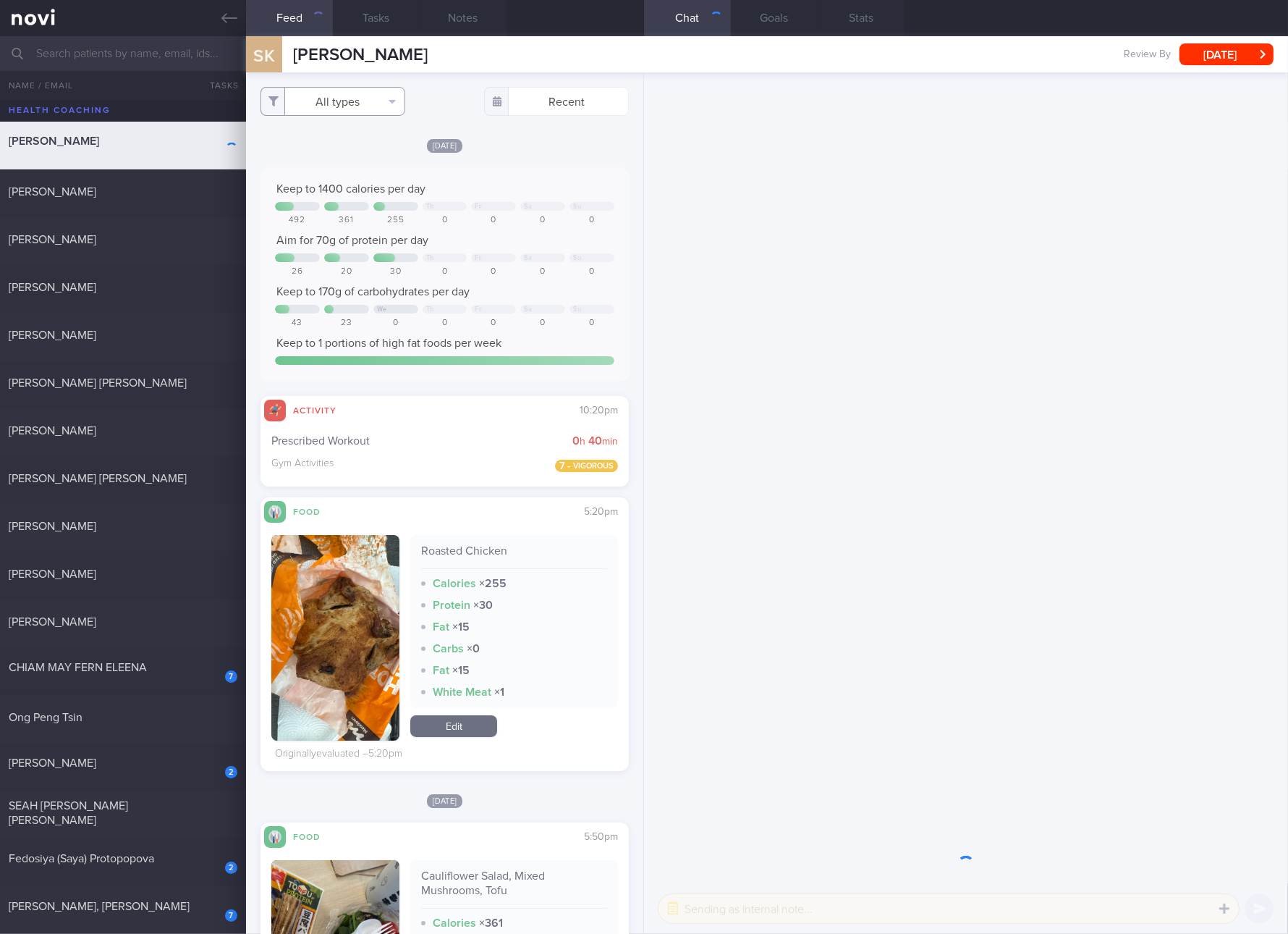
click at [350, 110] on button "All types" at bounding box center [333, 101] width 144 height 29
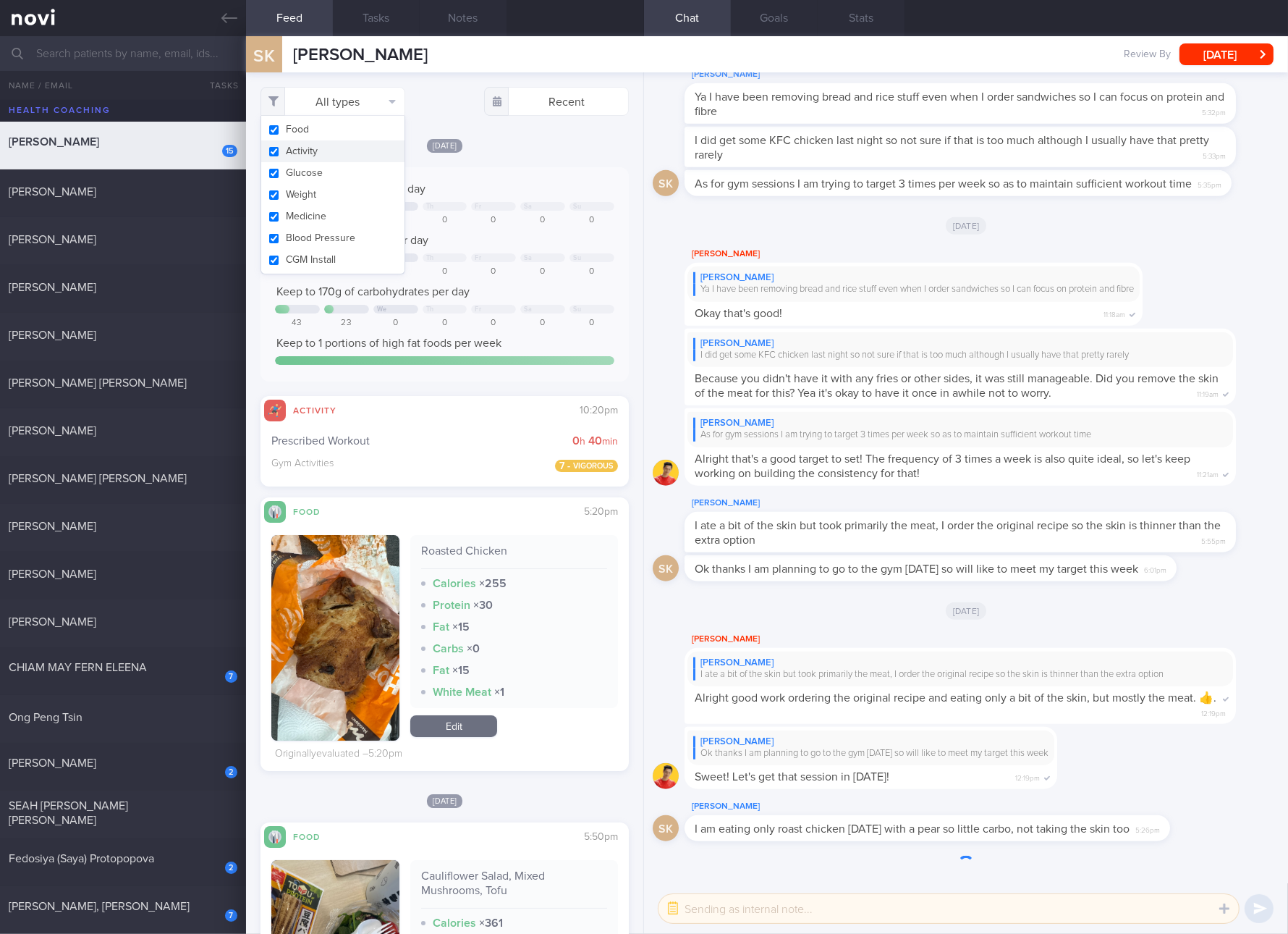
click at [330, 149] on button "Activity" at bounding box center [333, 151] width 144 height 22
checkbox input "false"
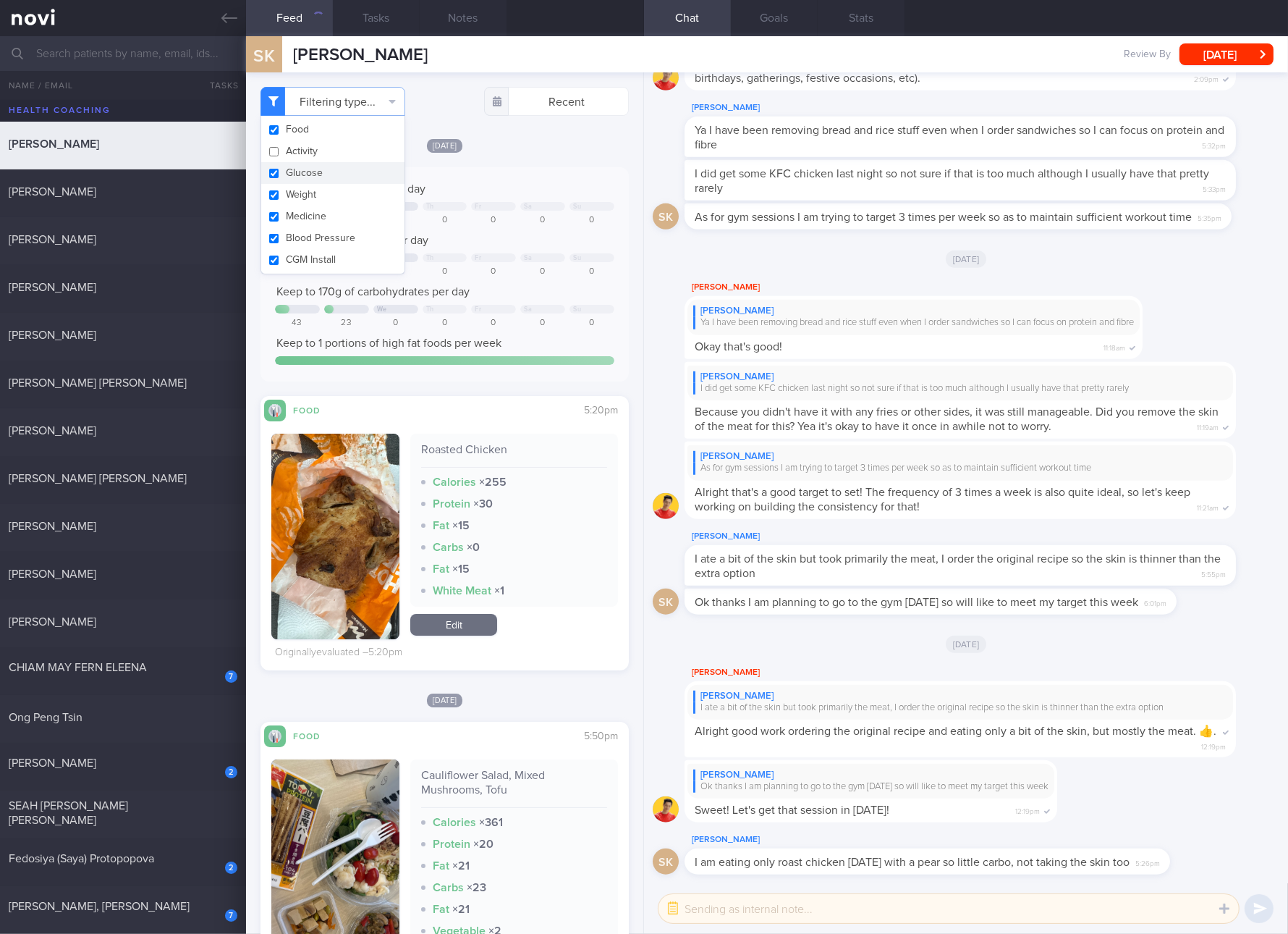
click at [326, 173] on button "Glucose" at bounding box center [333, 173] width 144 height 22
checkbox input "false"
click at [323, 192] on button "Weight" at bounding box center [333, 195] width 144 height 22
checkbox input "false"
click at [323, 212] on button "Medicine" at bounding box center [333, 216] width 144 height 22
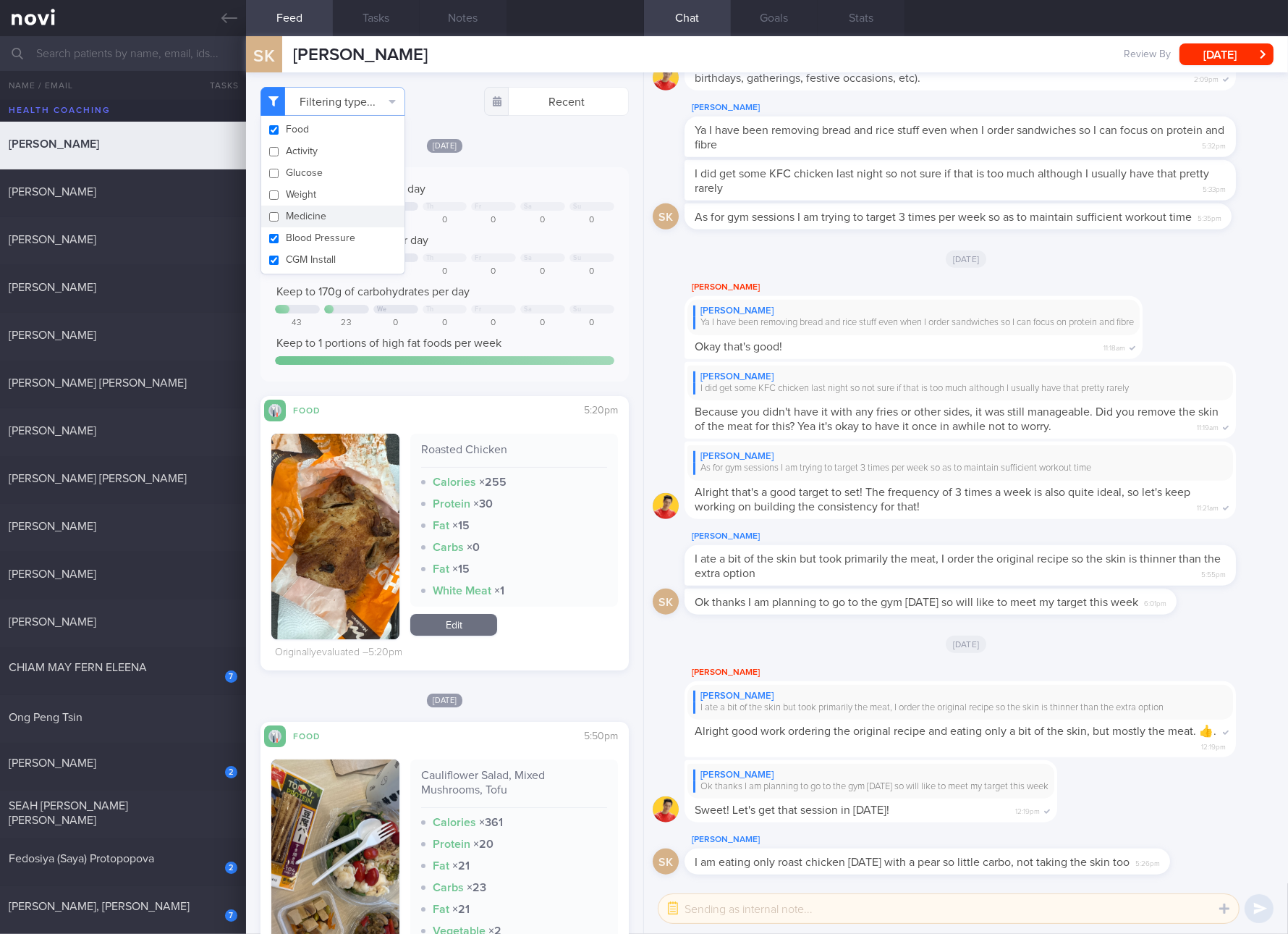
checkbox input "false"
click at [324, 232] on button "Blood Pressure" at bounding box center [333, 238] width 144 height 22
checkbox input "false"
click at [328, 265] on button "CGM Install" at bounding box center [333, 260] width 144 height 22
checkbox input "false"
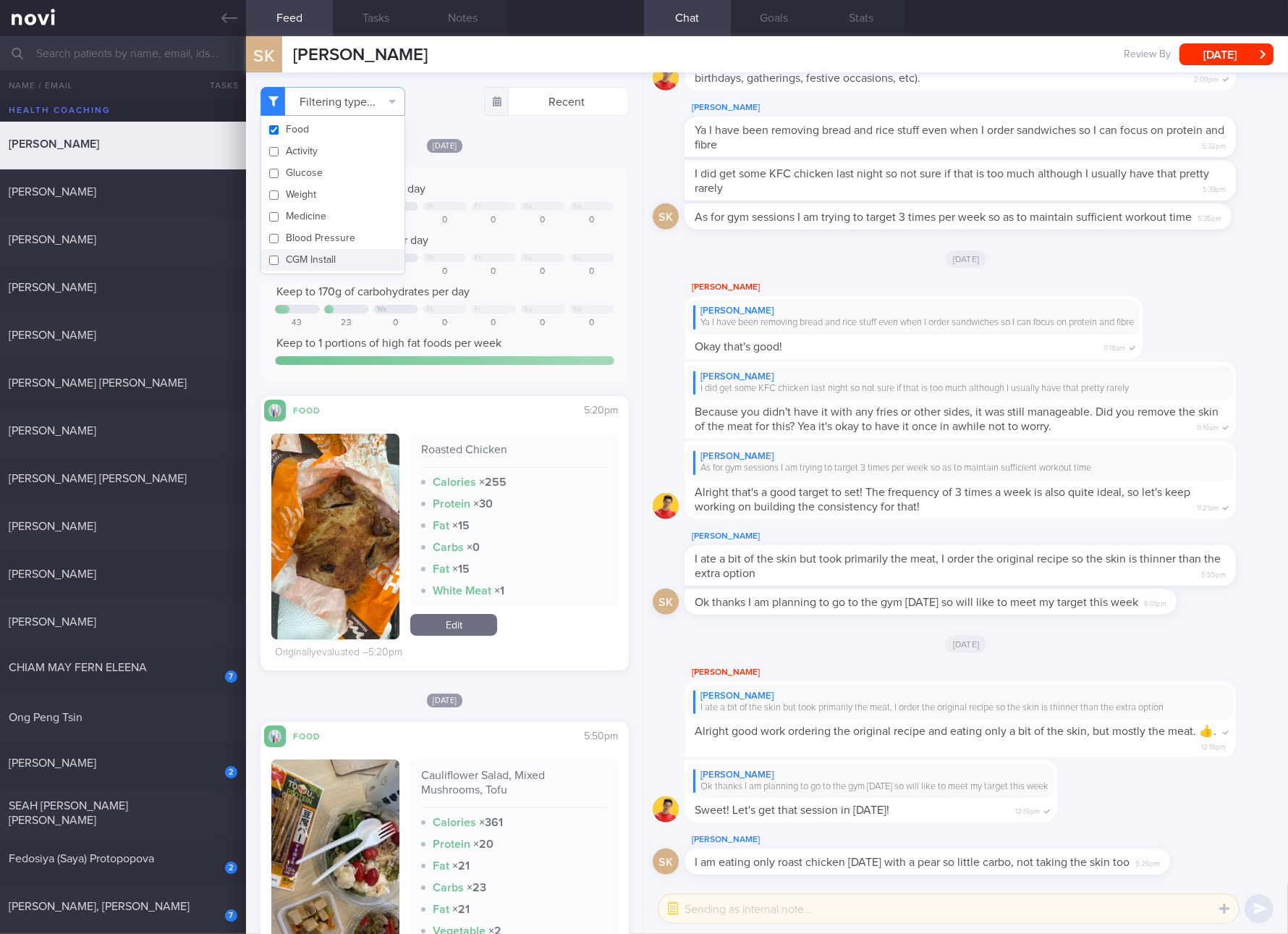
click at [989, 441] on div "[PERSON_NAME] As for gym sessions I am trying to target 3 times per week so as …" at bounding box center [960, 480] width 552 height 77
click at [371, 497] on button "button" at bounding box center [336, 536] width 128 height 205
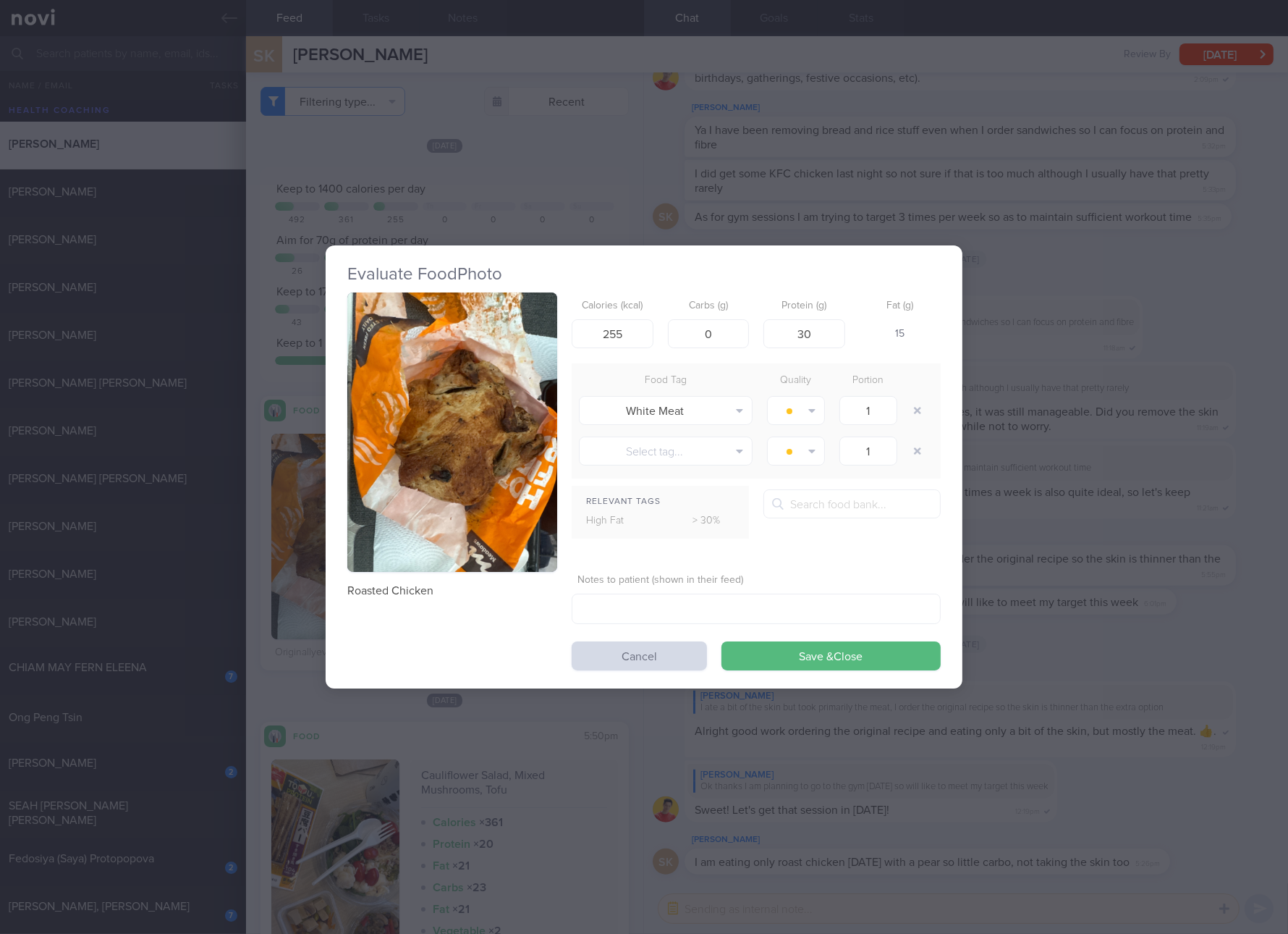
click at [506, 367] on button "button" at bounding box center [452, 432] width 210 height 280
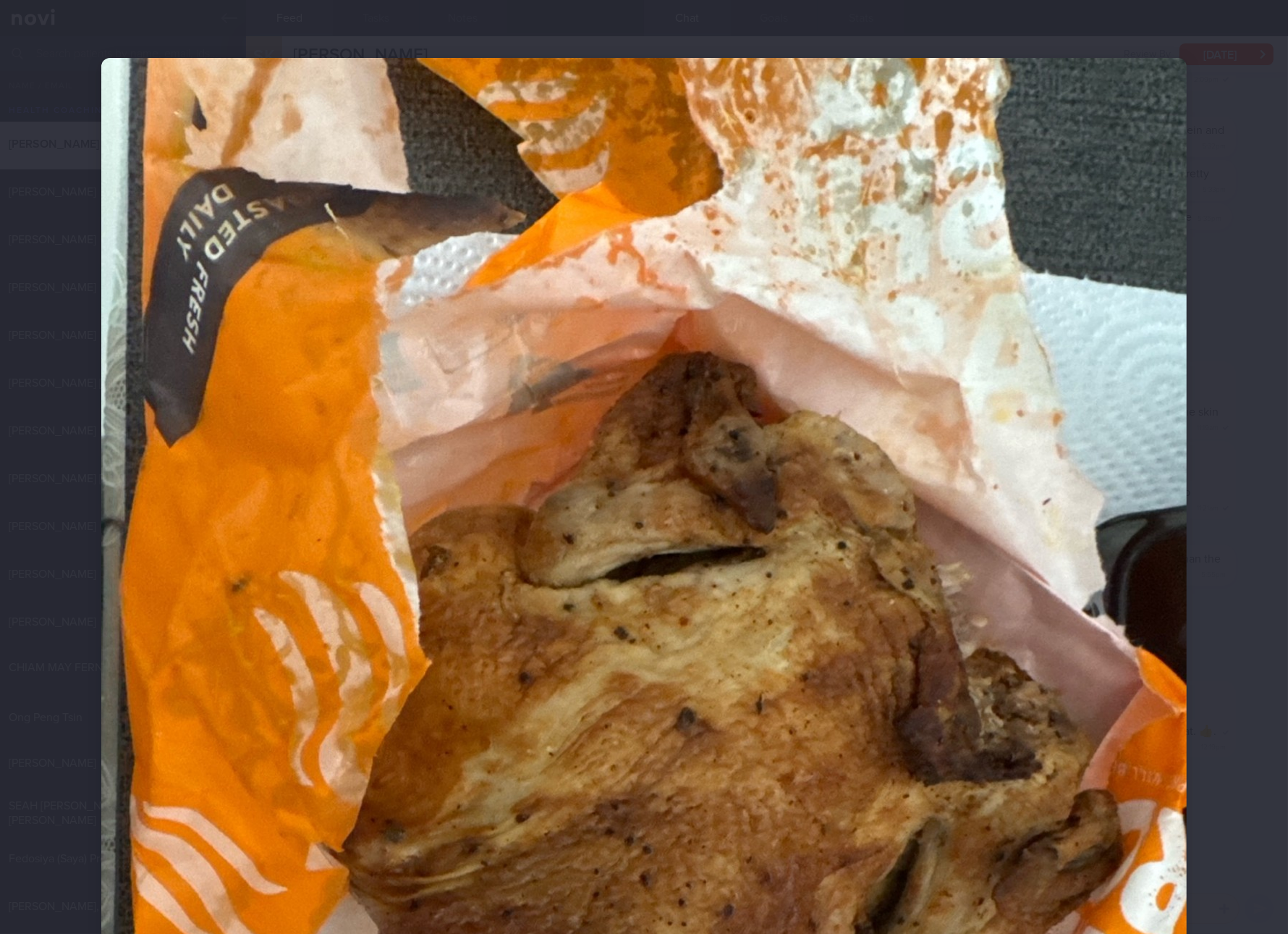
scroll to position [271, 0]
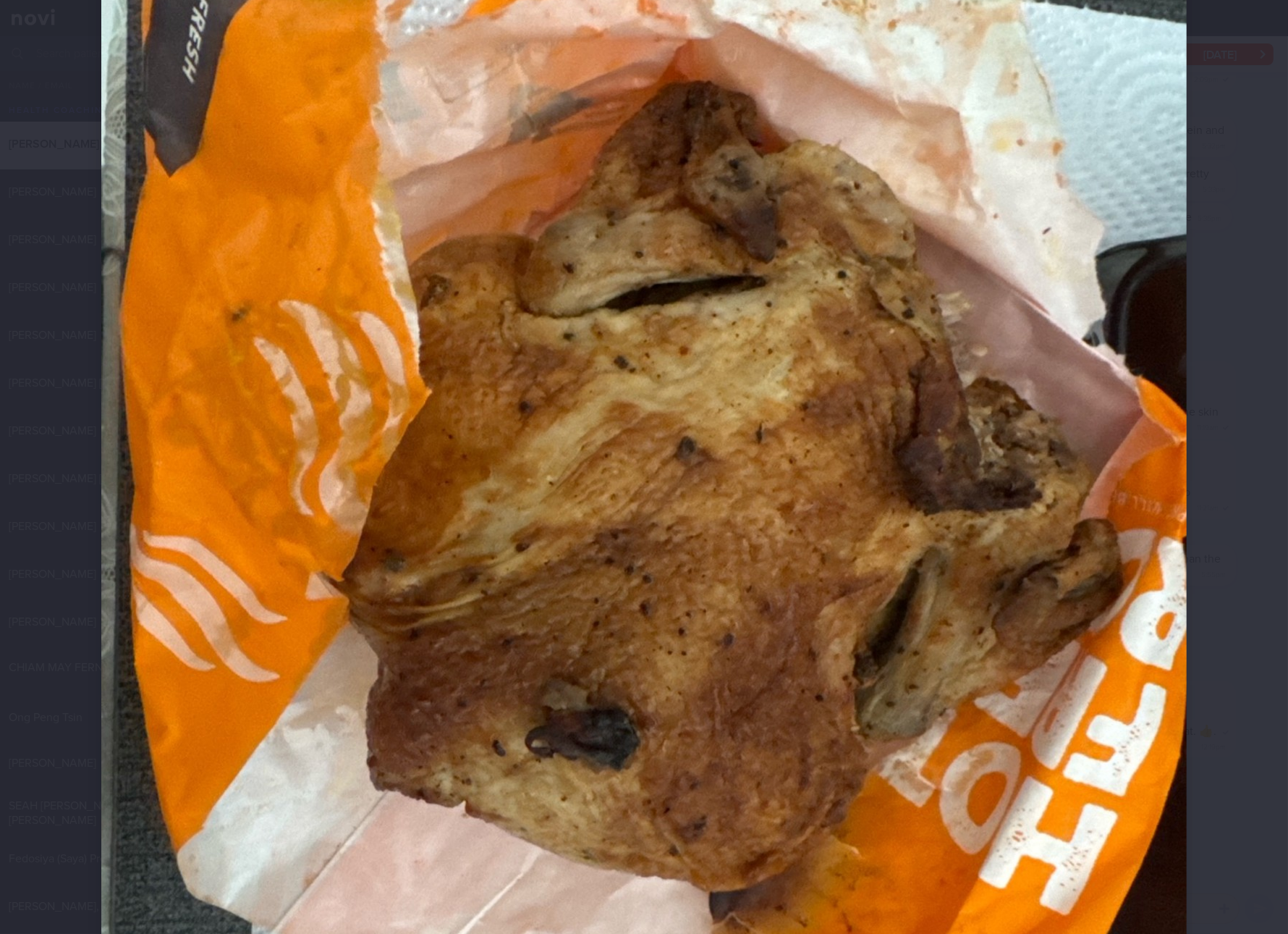
click at [578, 407] on img at bounding box center [644, 511] width 1085 height 1448
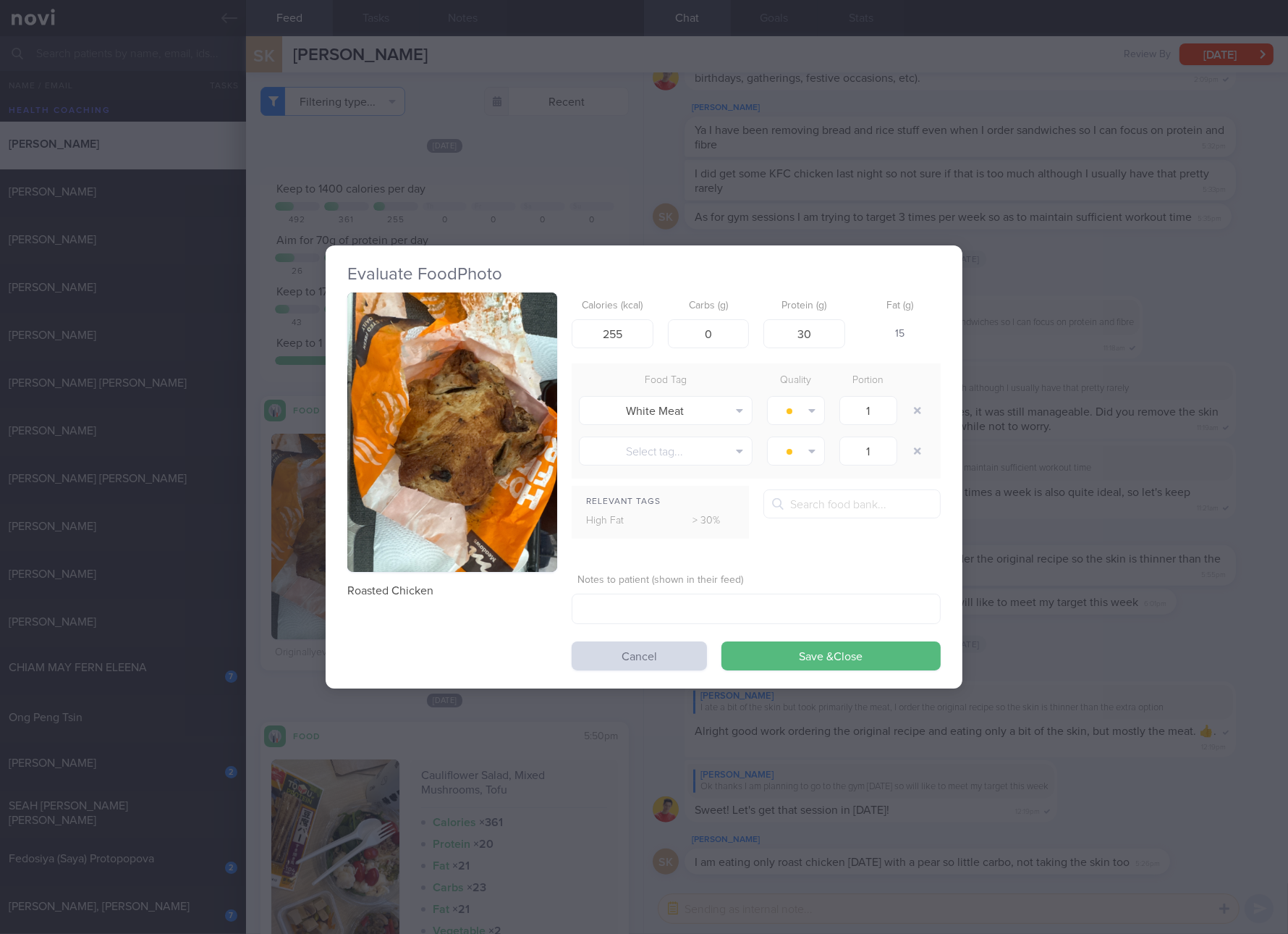
click at [453, 533] on button "button" at bounding box center [452, 432] width 210 height 280
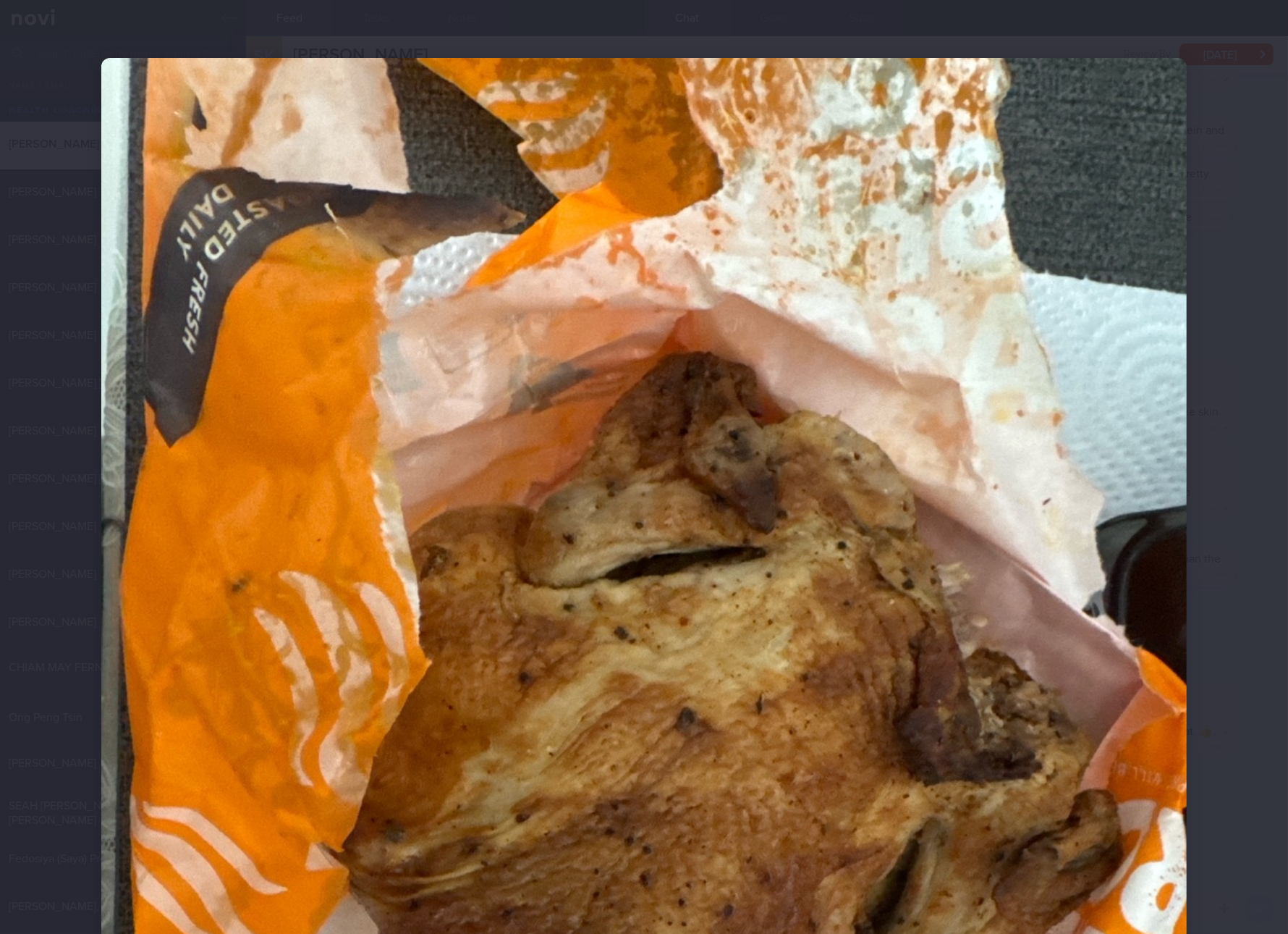
click at [1075, 604] on img at bounding box center [644, 781] width 1085 height 1448
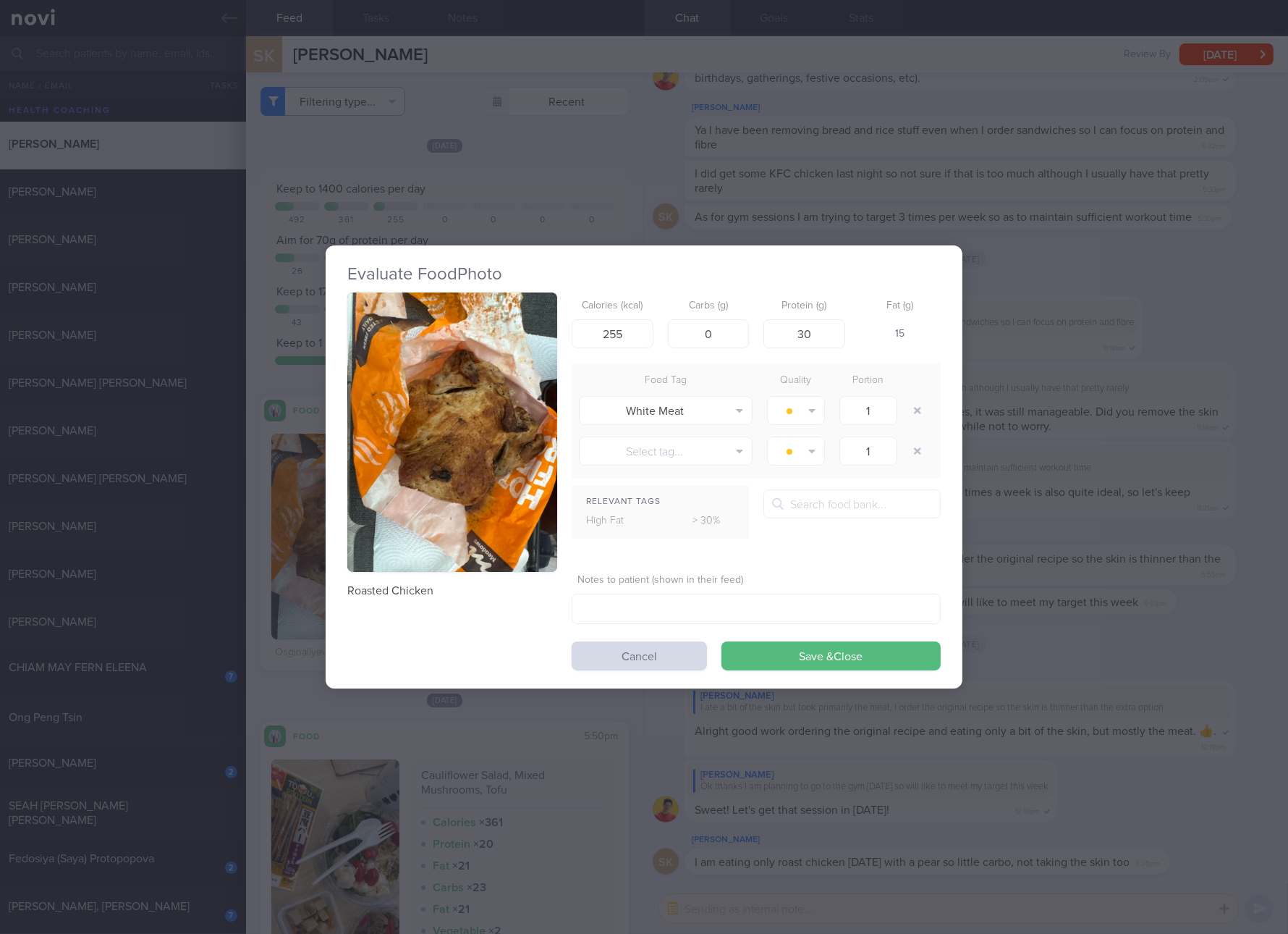
click at [425, 586] on p "Roasted Chicken" at bounding box center [452, 591] width 210 height 15
copy div "Roasted Chicken"
click at [1187, 615] on div "Evaluate Food Photo Roasted Chicken Calories (kcal) 255 Carbs (g) 0 Protein (g)…" at bounding box center [644, 467] width 1288 height 934
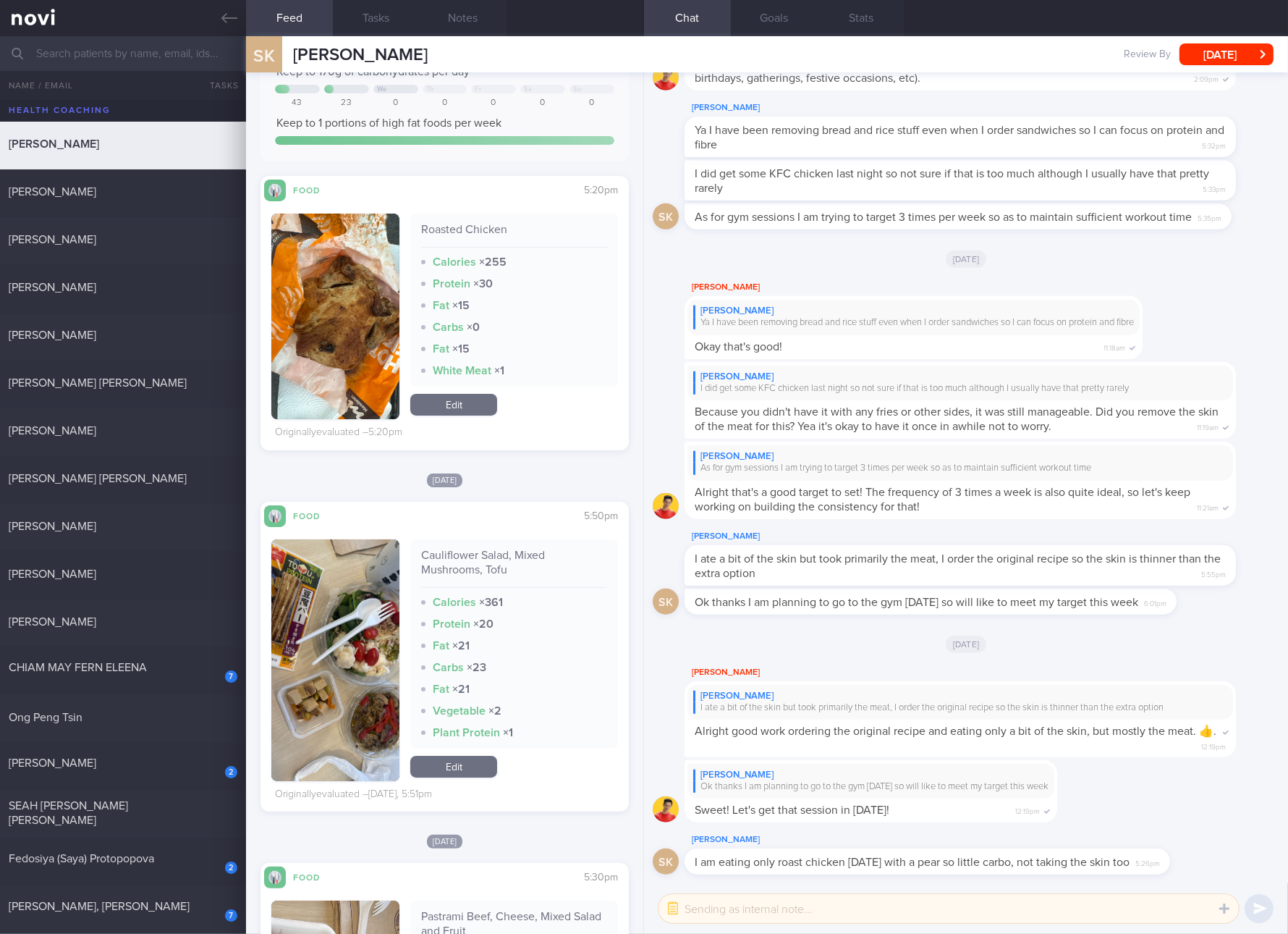
scroll to position [543, 0]
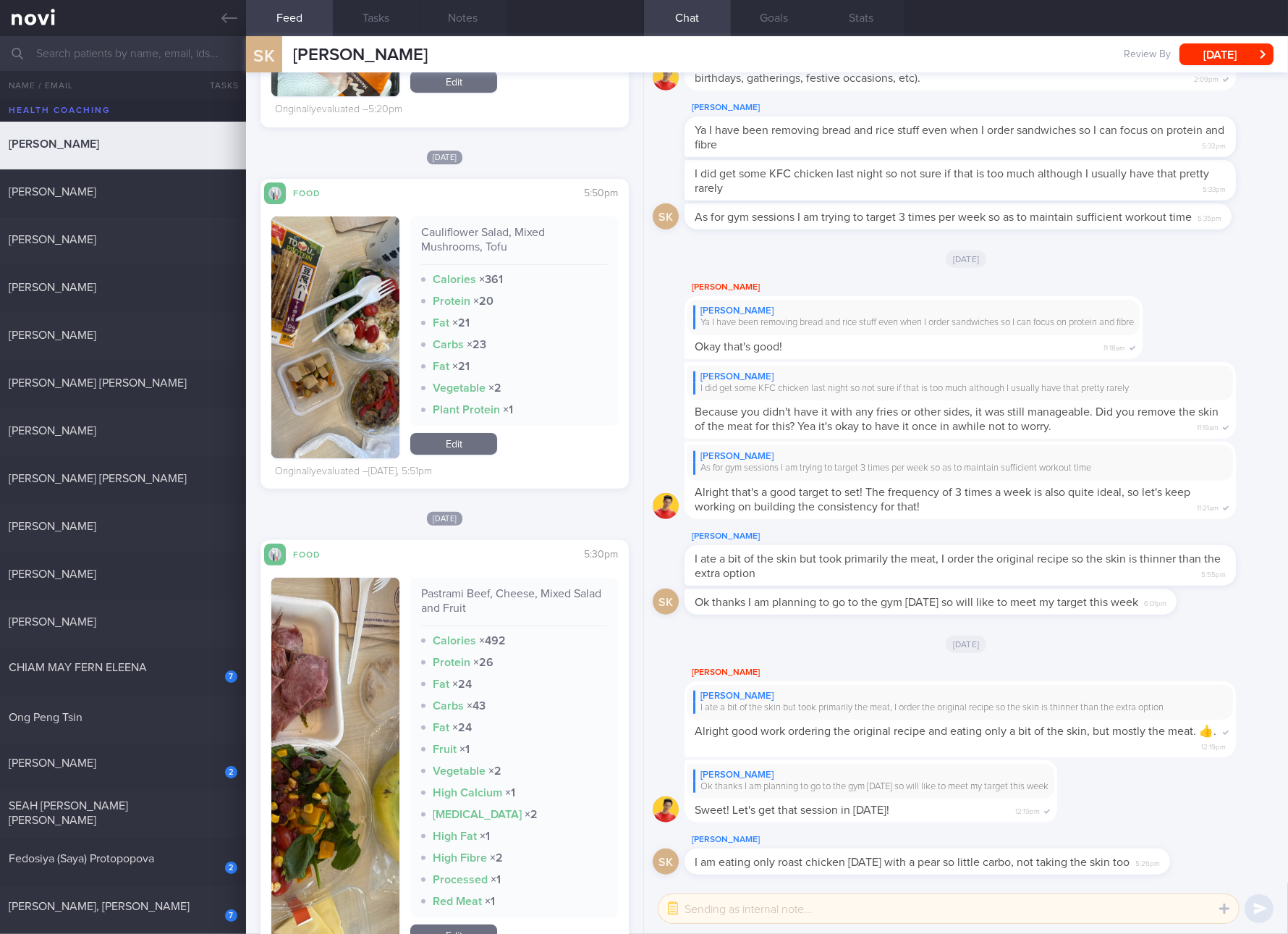
click at [320, 356] on button "button" at bounding box center [336, 338] width 128 height 242
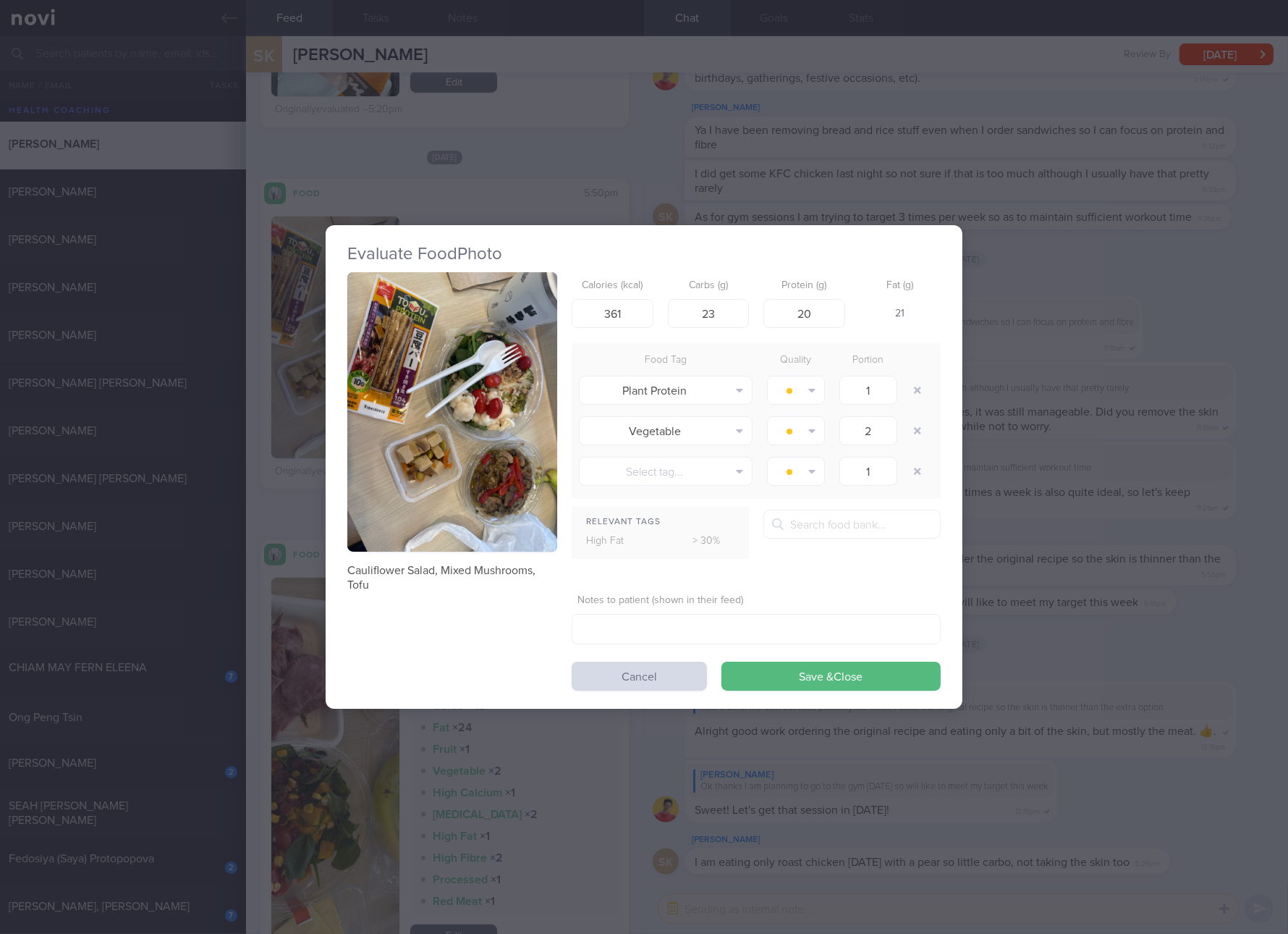
click at [453, 375] on button "button" at bounding box center [452, 411] width 210 height 280
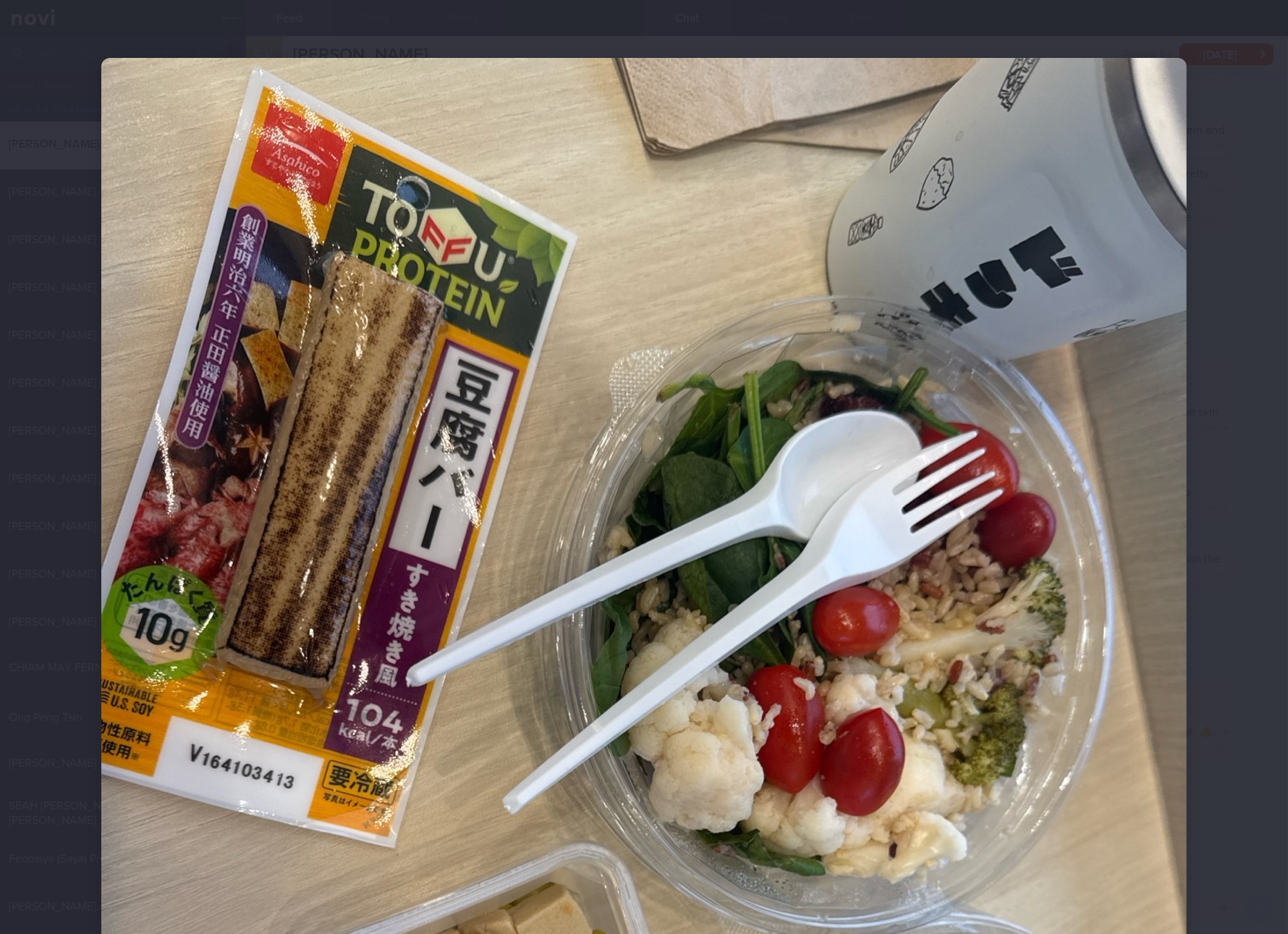
click at [1110, 724] on img at bounding box center [644, 781] width 1085 height 1448
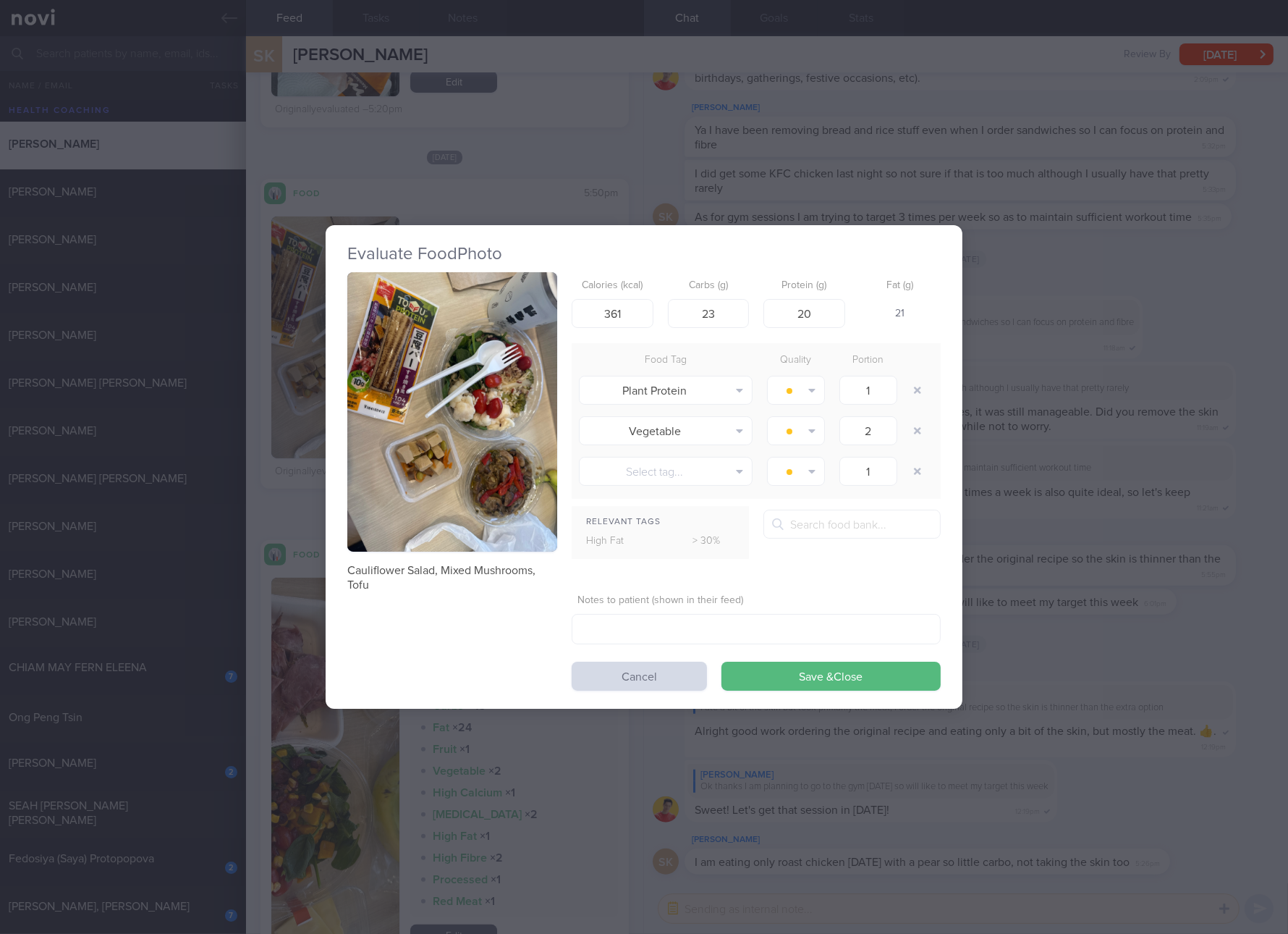
click at [481, 577] on p "Cauliflower Salad, Mixed Mushrooms, Tofu" at bounding box center [452, 578] width 210 height 29
click at [498, 567] on p "Cauliflower Salad, Mixed Mushrooms, Tofu" at bounding box center [452, 578] width 210 height 29
copy div "Cauliflower Salad, Mixed Mushrooms, Tofu"
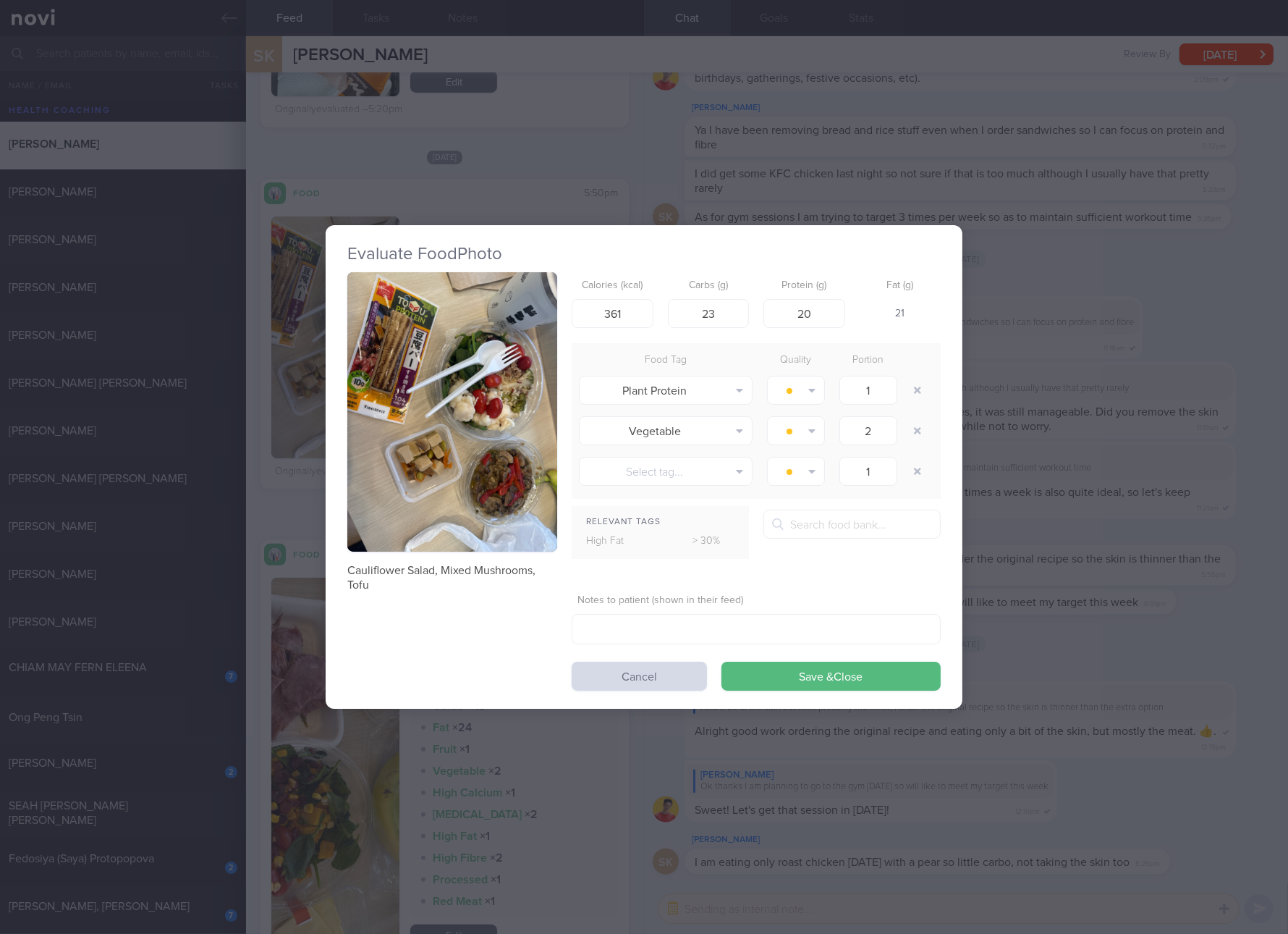
click at [1065, 628] on div "Evaluate Food Photo Cauliflower Salad, Mixed Mushrooms, Tofu Calories (kcal) 36…" at bounding box center [644, 467] width 1288 height 934
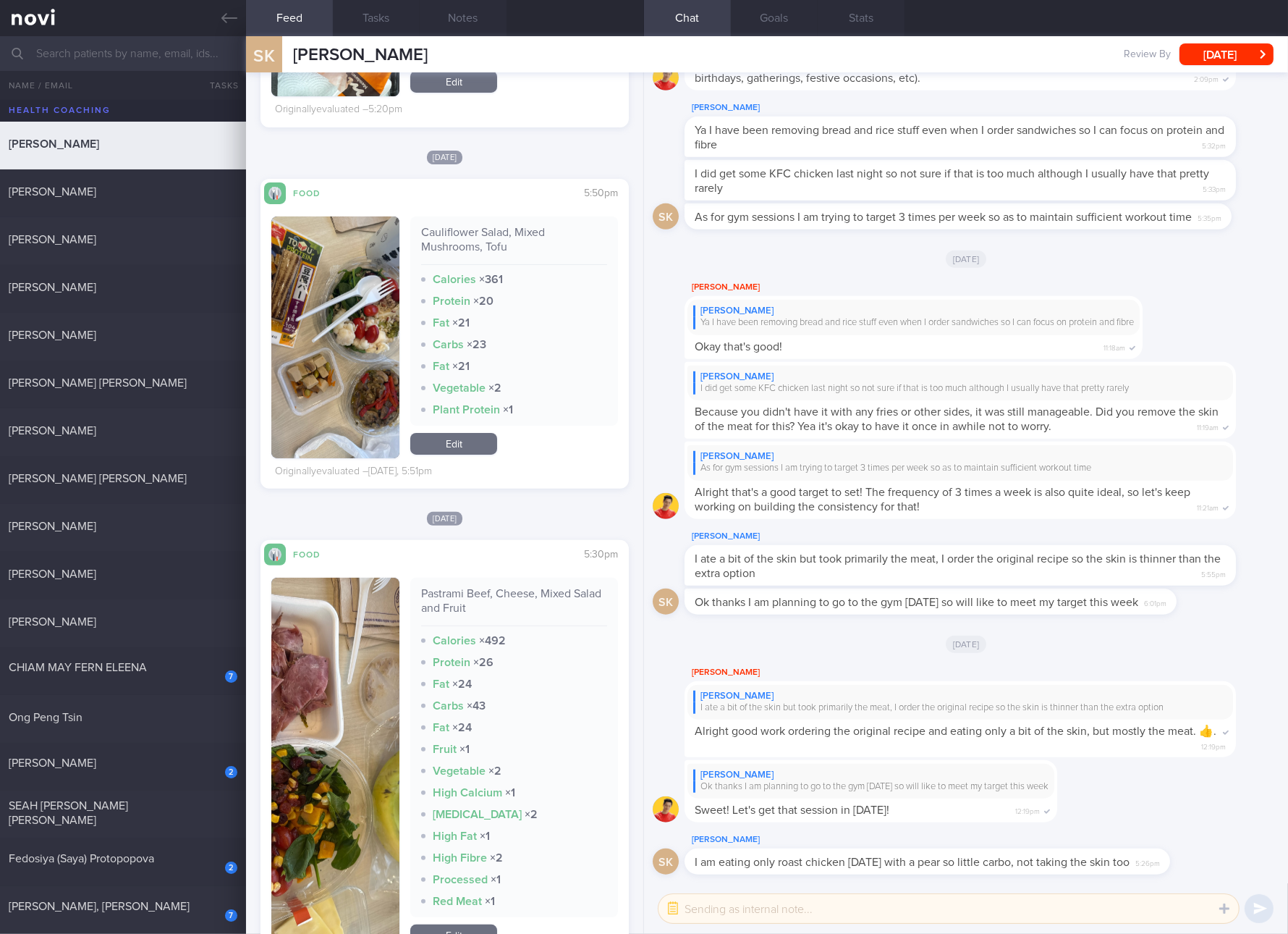
scroll to position [271, 0]
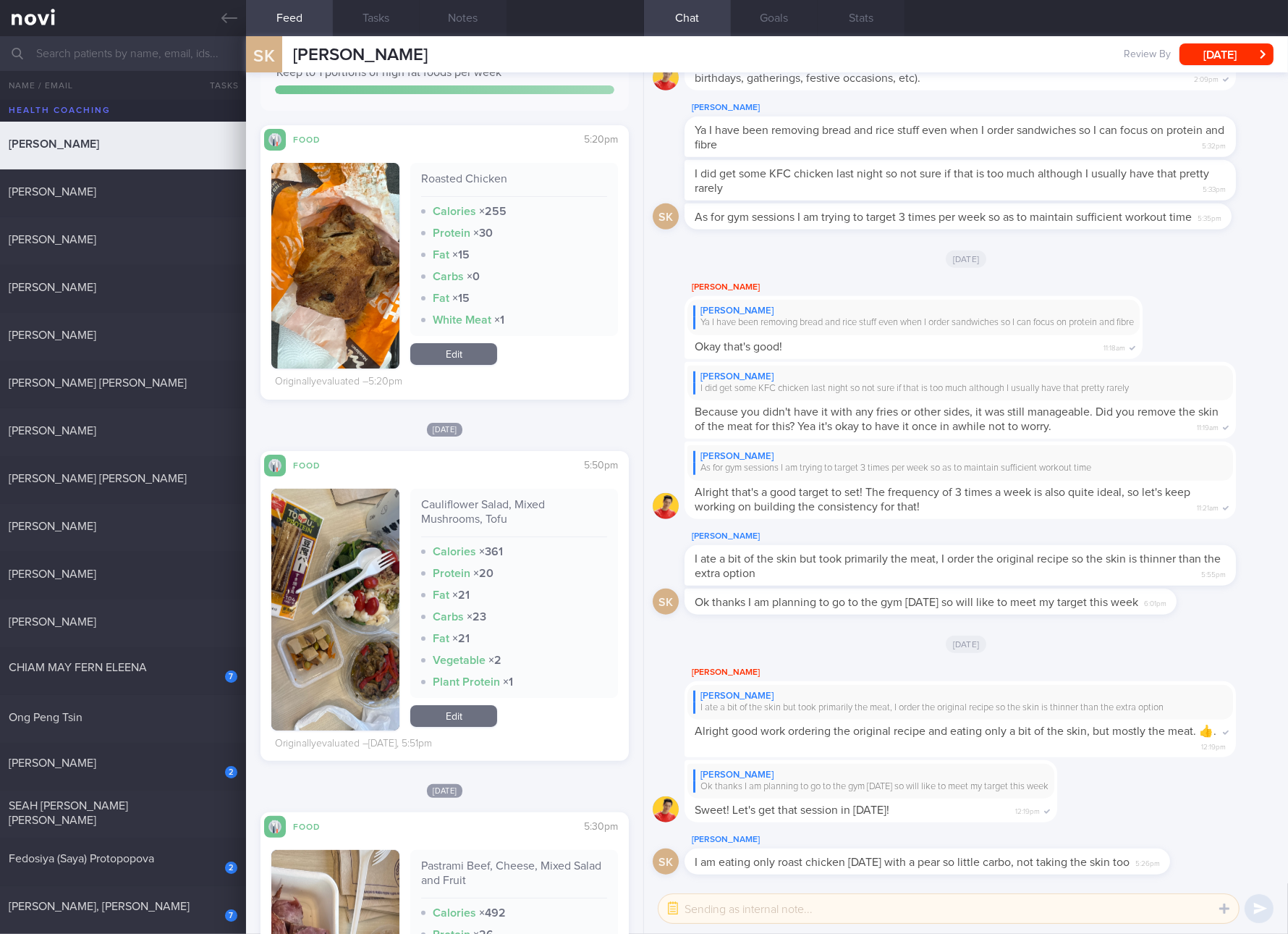
click at [473, 355] on link "Edit" at bounding box center [453, 354] width 87 height 22
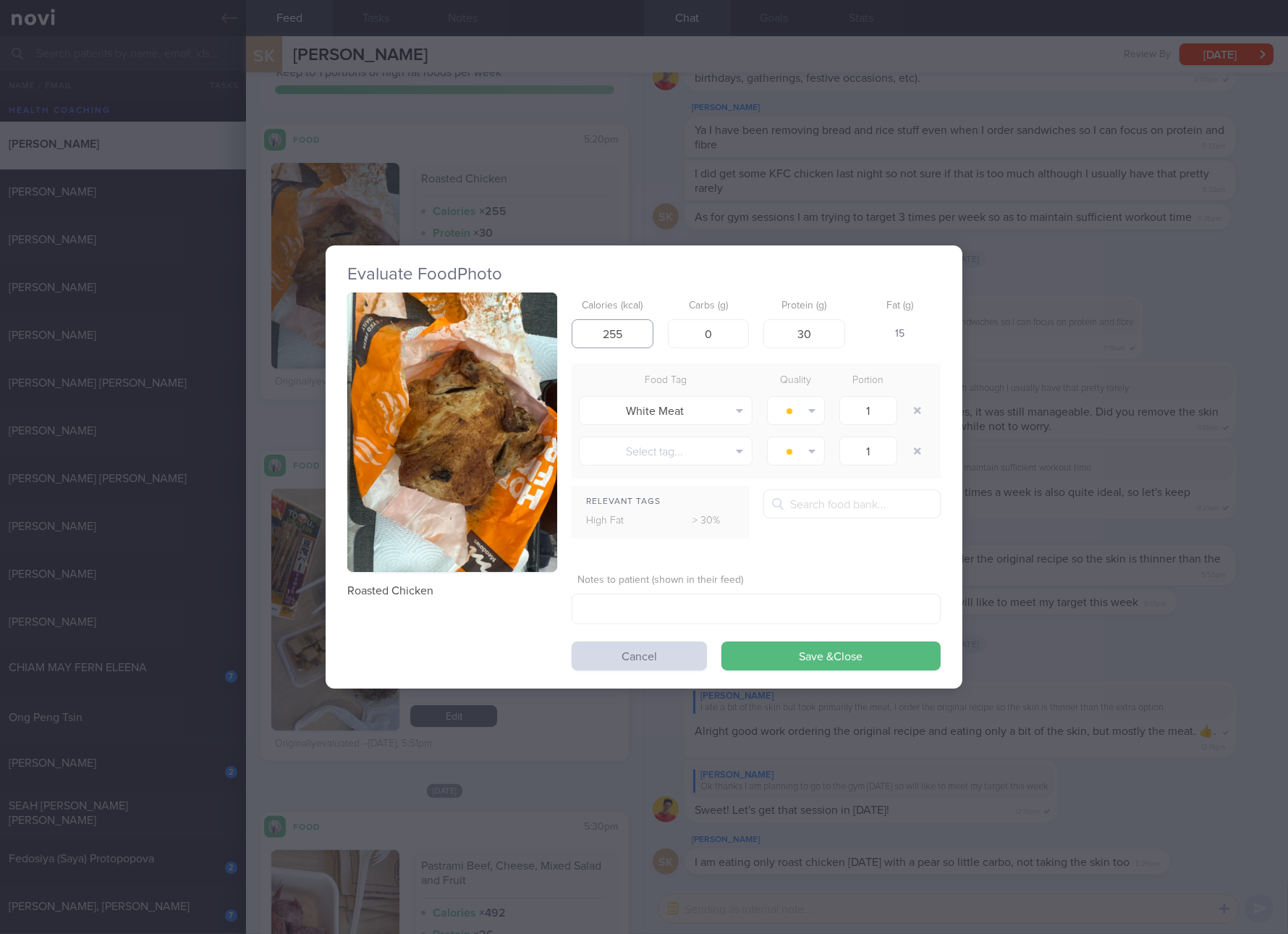
click at [601, 334] on input "255" at bounding box center [612, 334] width 82 height 29
type input "279"
type input "28"
click at [722, 642] on button "Save & Close" at bounding box center [831, 656] width 219 height 29
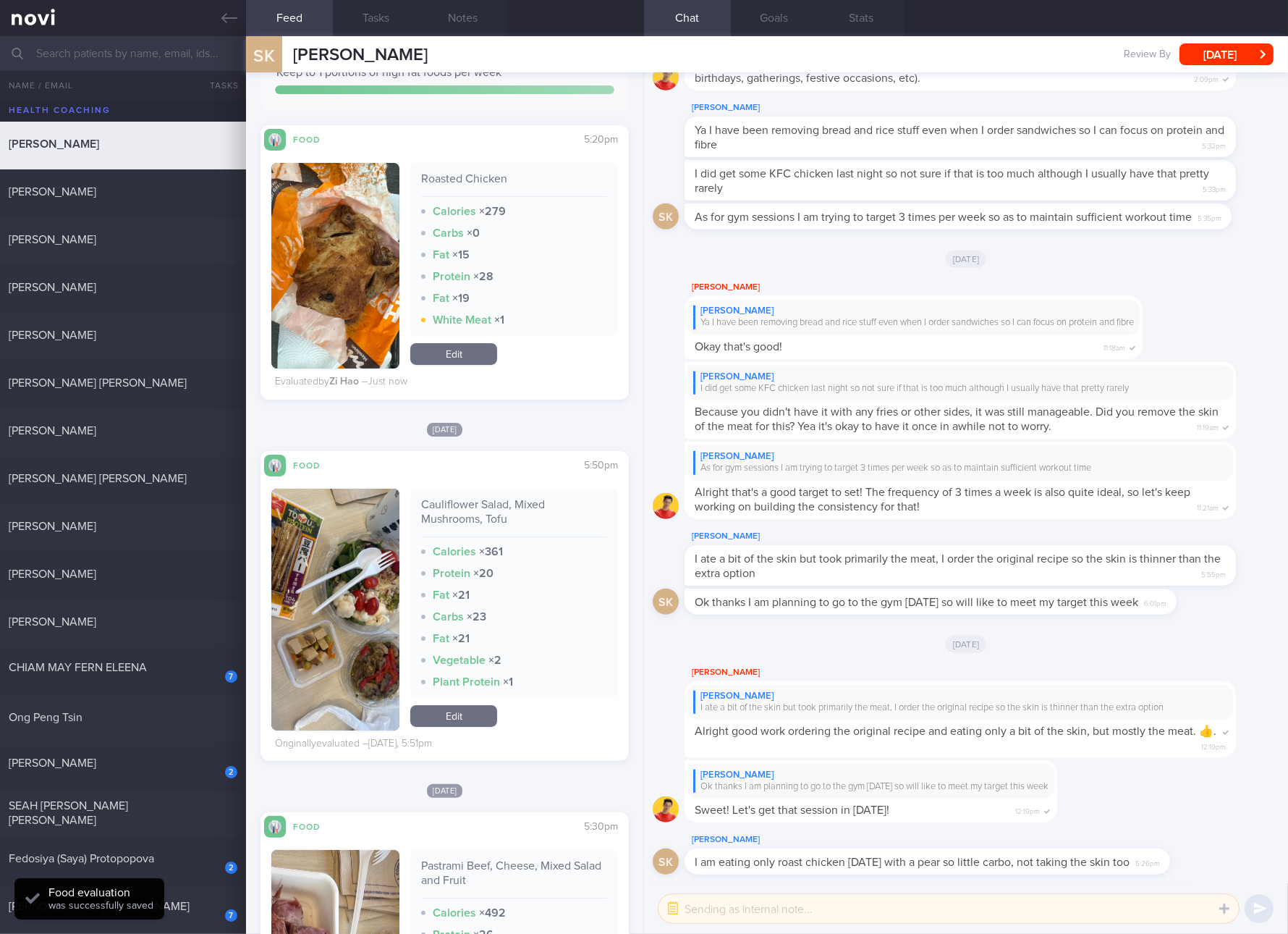
scroll to position [543, 0]
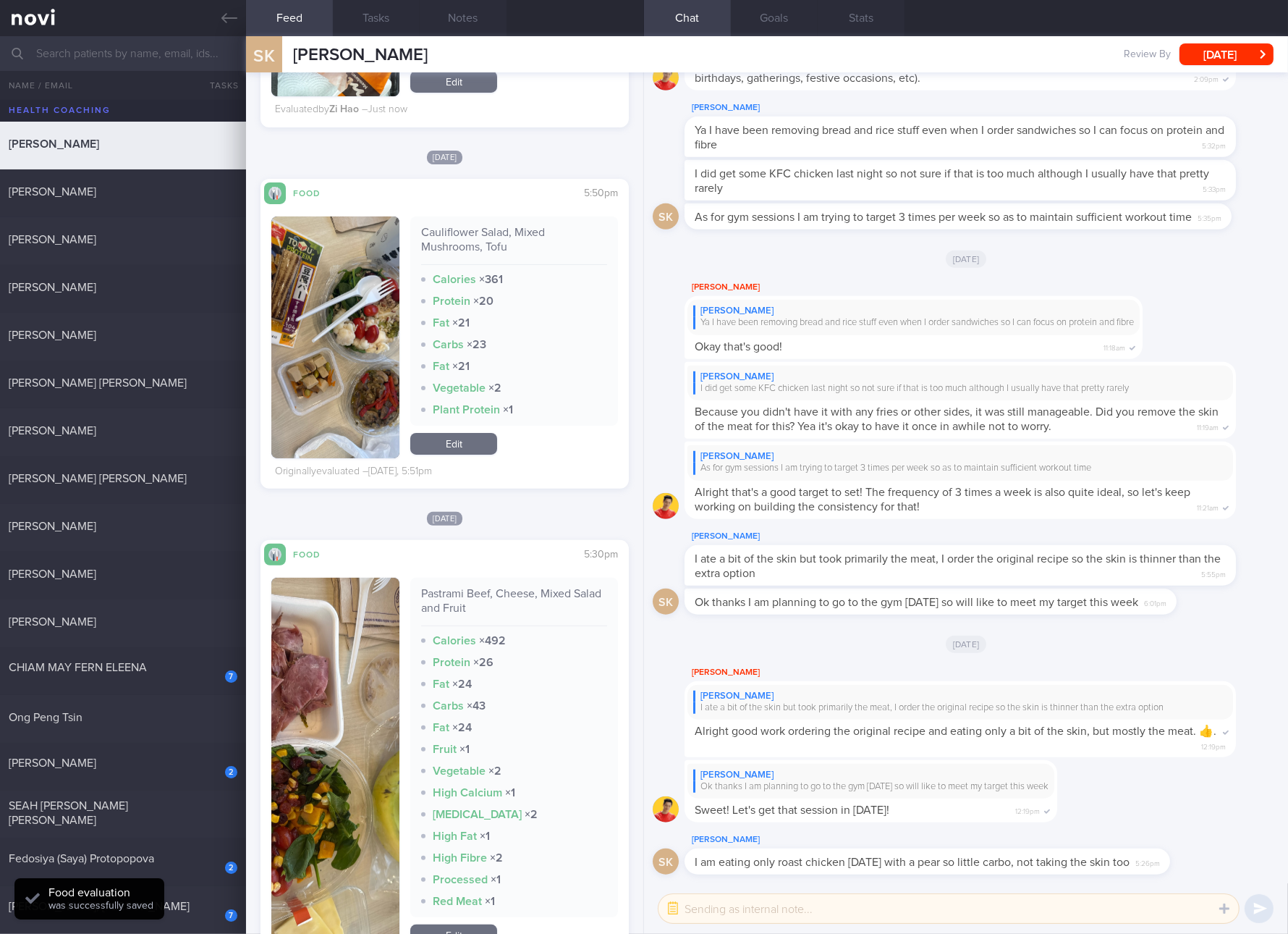
click at [487, 600] on div "Pastrami Beef, Cheese, Mixed Salad and Fruit" at bounding box center [513, 606] width 186 height 40
copy div "Pastrami Beef, Cheese, Mixed Salad and Fruit"
click at [359, 721] on img "button" at bounding box center [336, 764] width 128 height 372
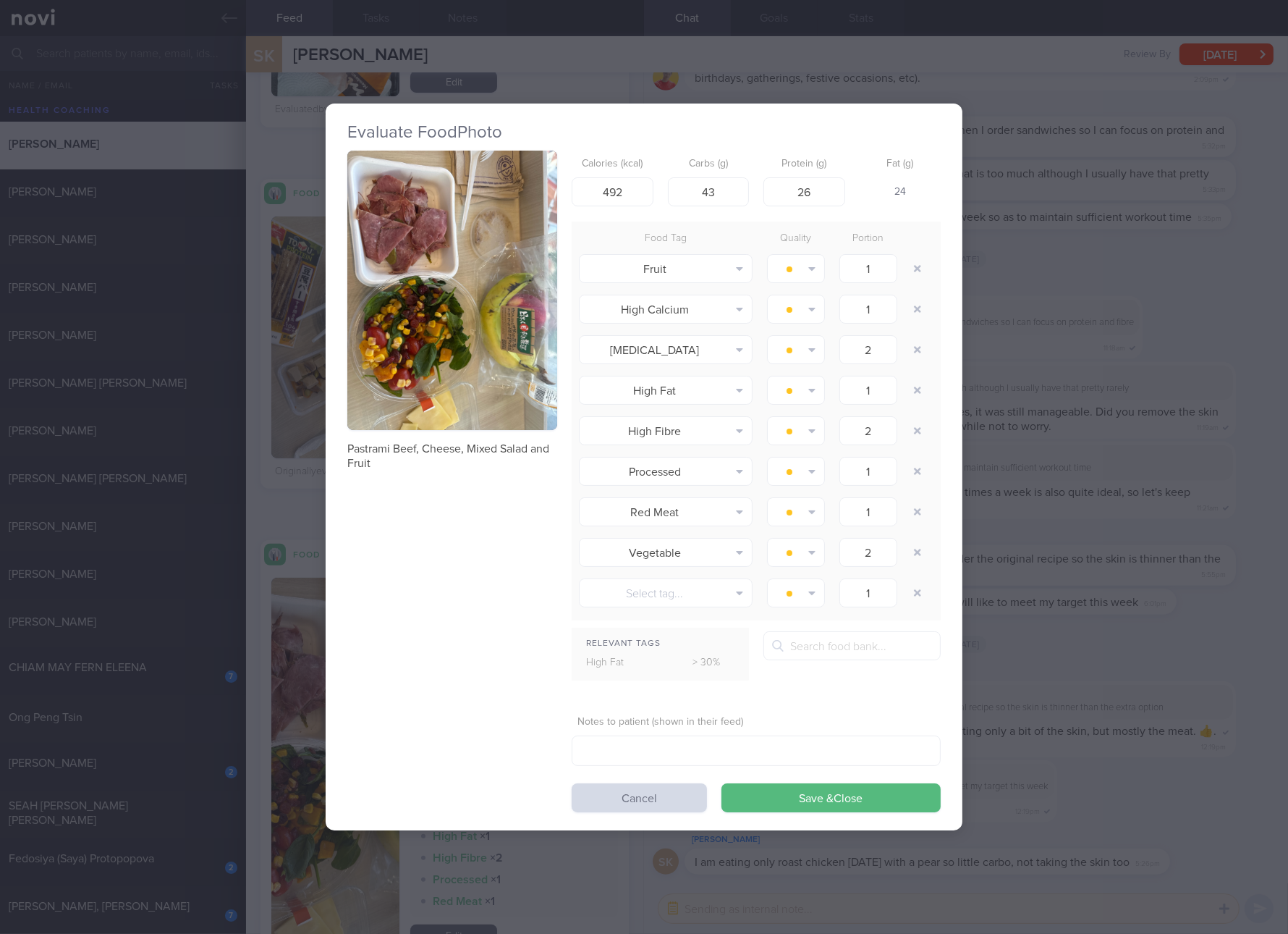
click at [472, 386] on button "button" at bounding box center [452, 291] width 210 height 280
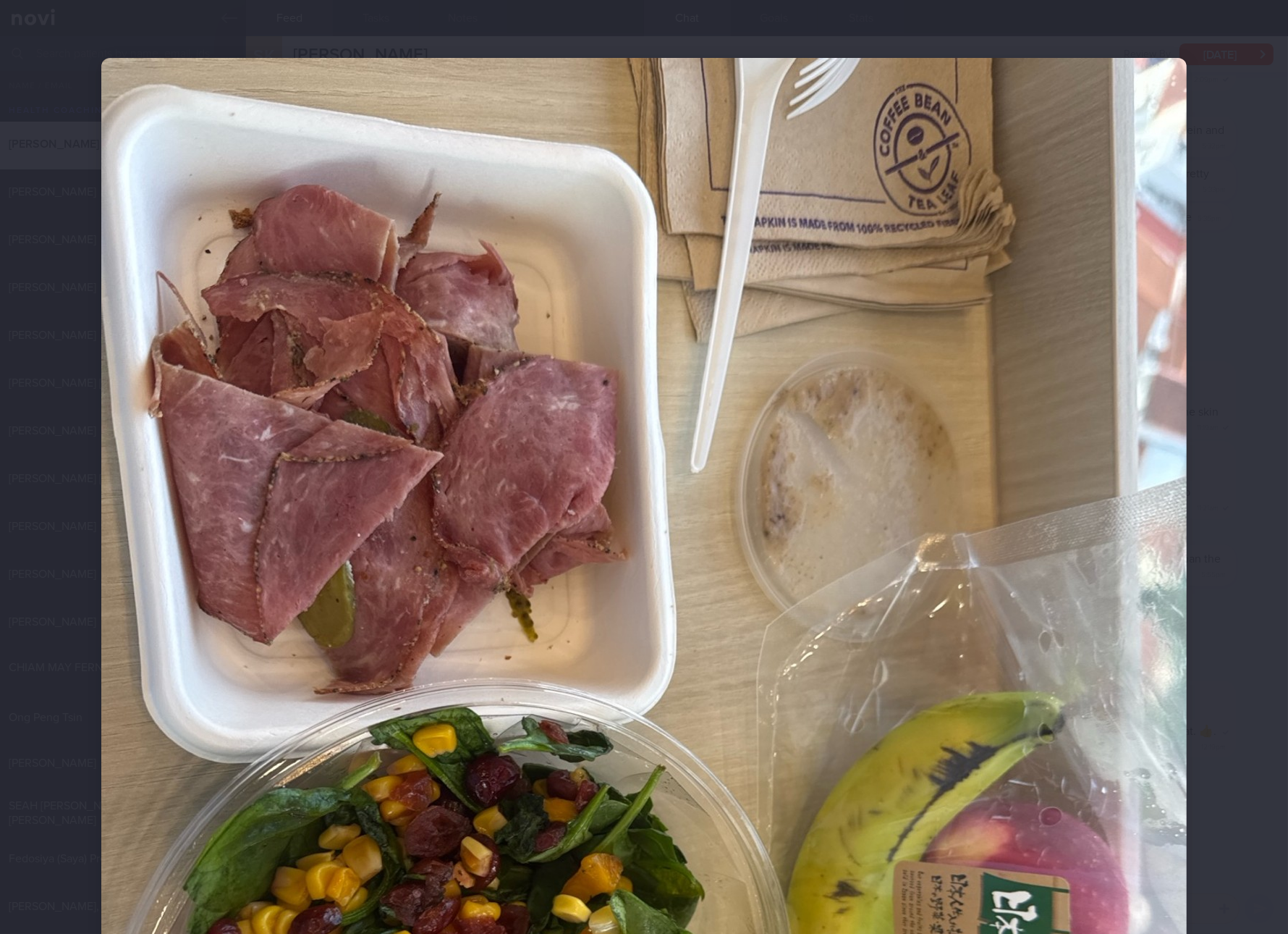
click at [1239, 661] on div at bounding box center [644, 467] width 1288 height 934
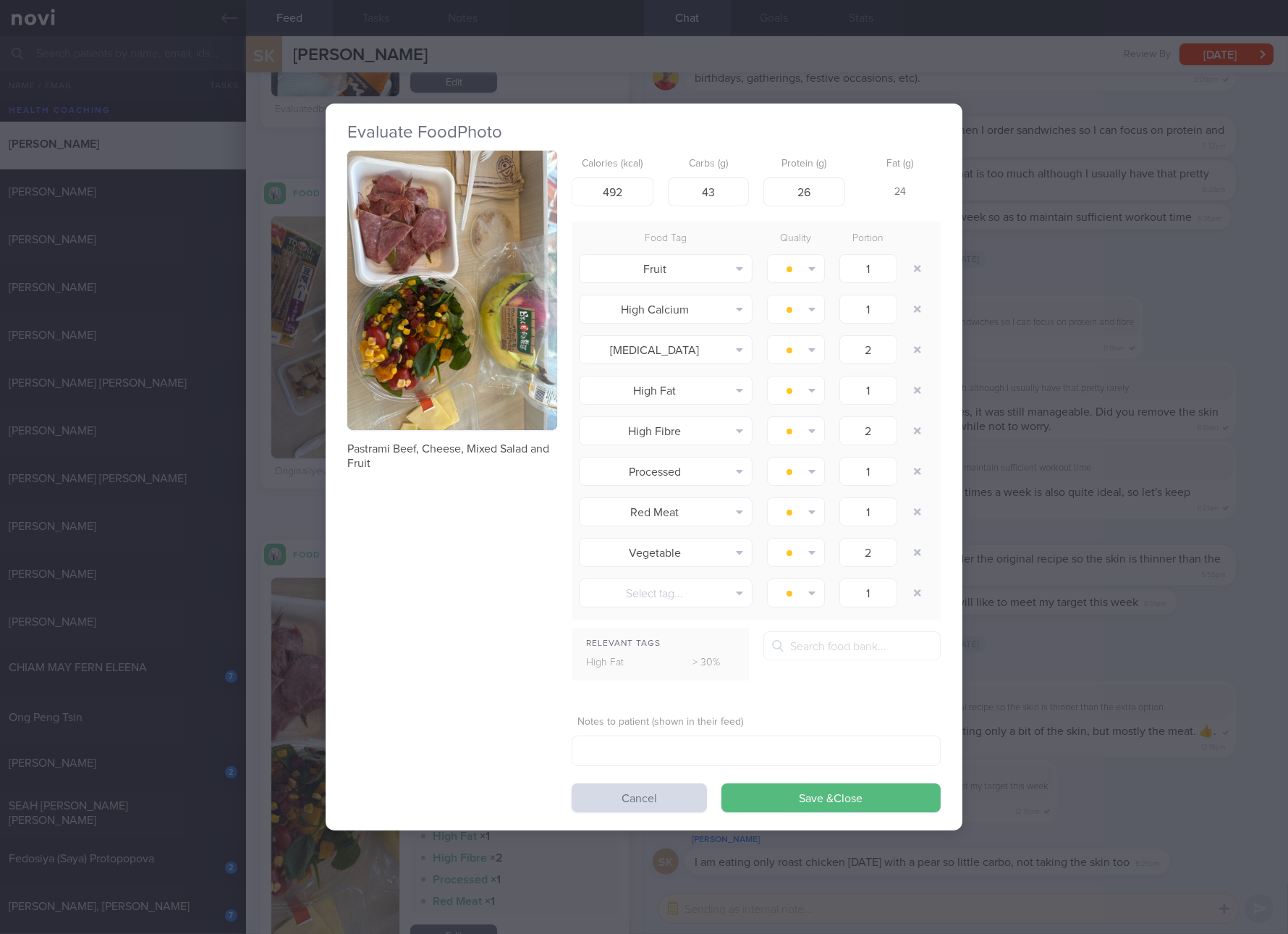
click at [1087, 284] on div "Evaluate Food Photo Pastrami Beef, Cheese, Mixed Salad and Fruit Calories (kcal…" at bounding box center [644, 467] width 1288 height 934
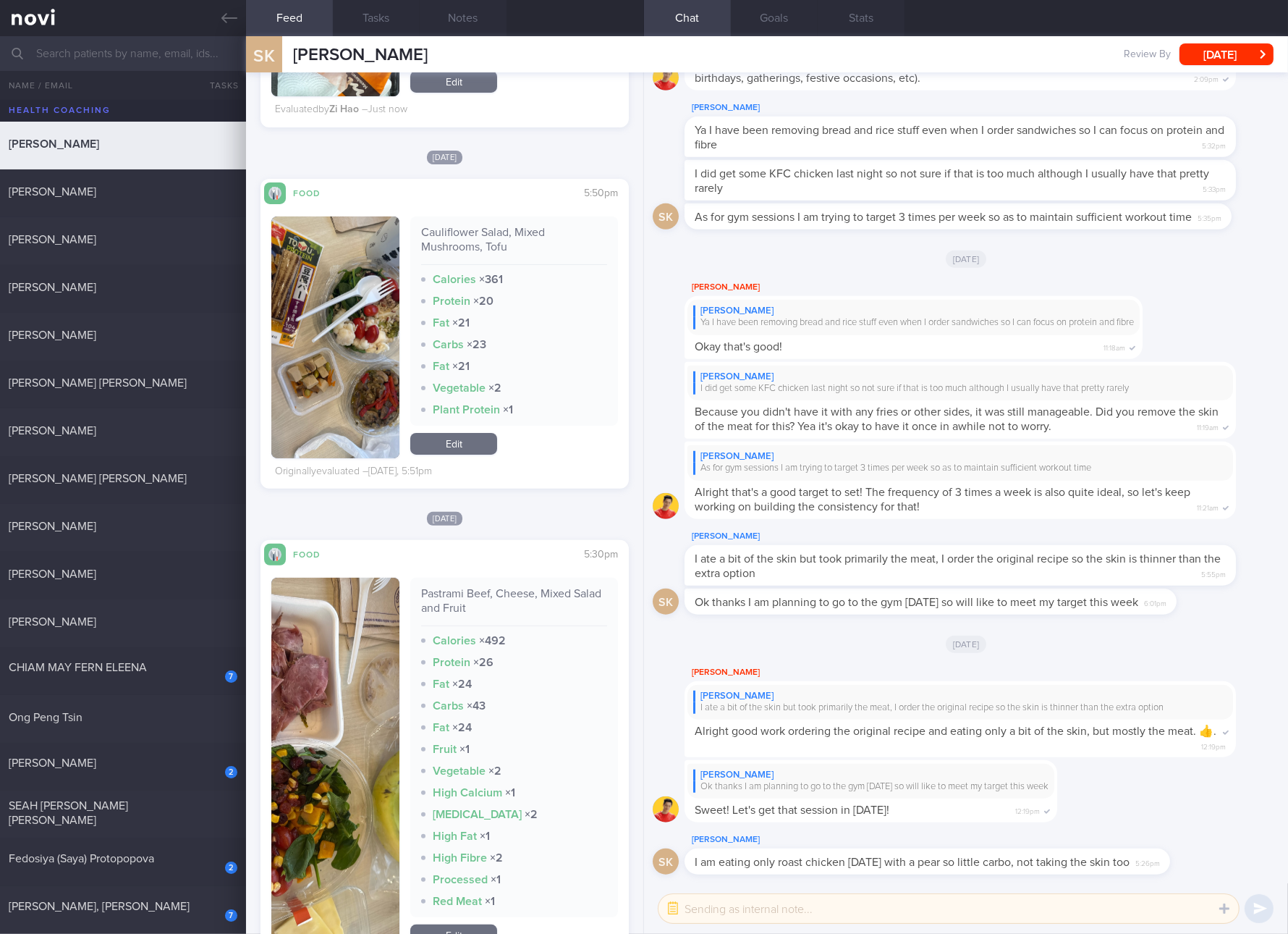
click at [453, 441] on link "Edit" at bounding box center [453, 444] width 87 height 22
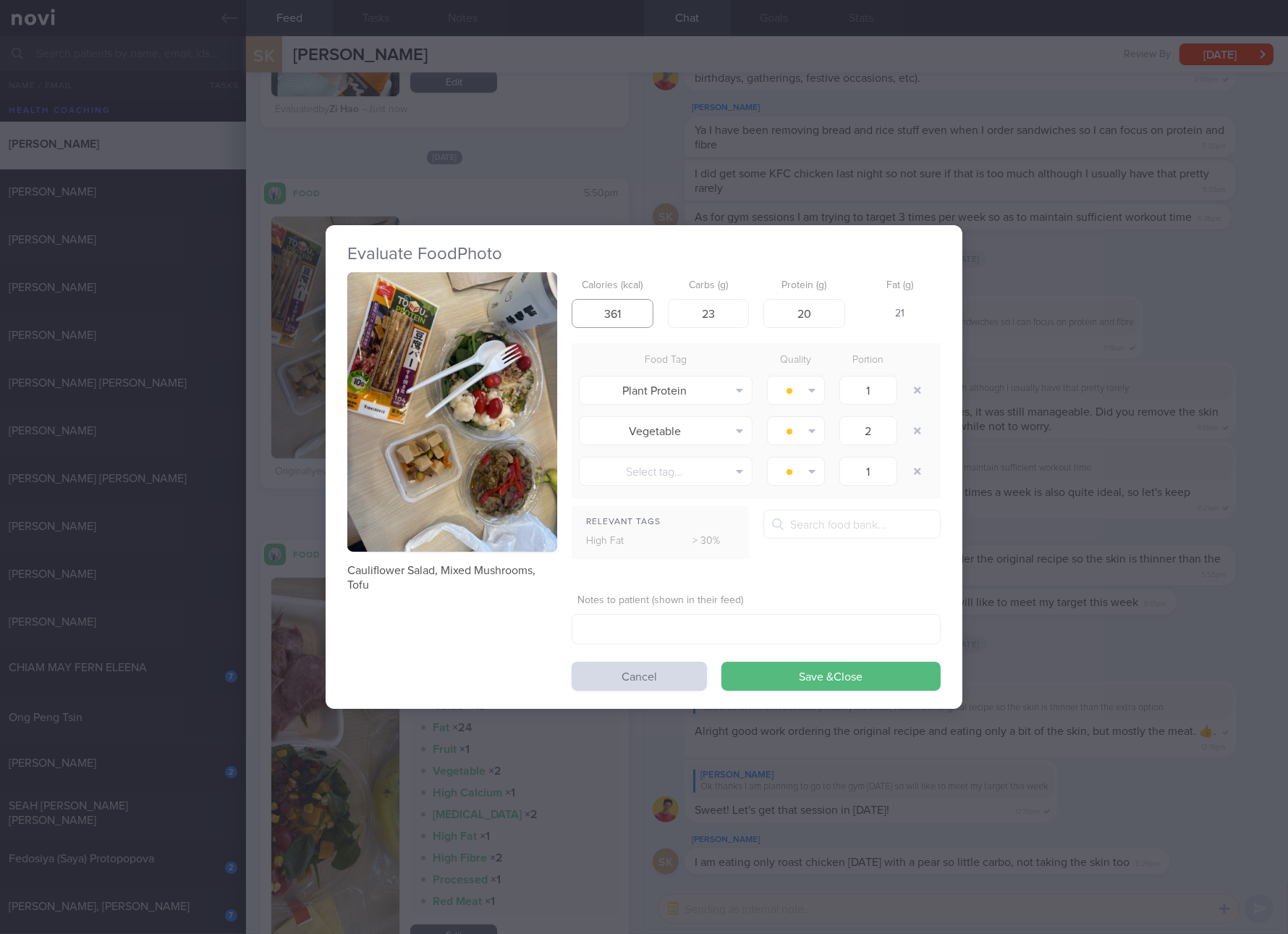
click at [632, 310] on input "361" at bounding box center [612, 314] width 82 height 29
type input "313"
type input "1"
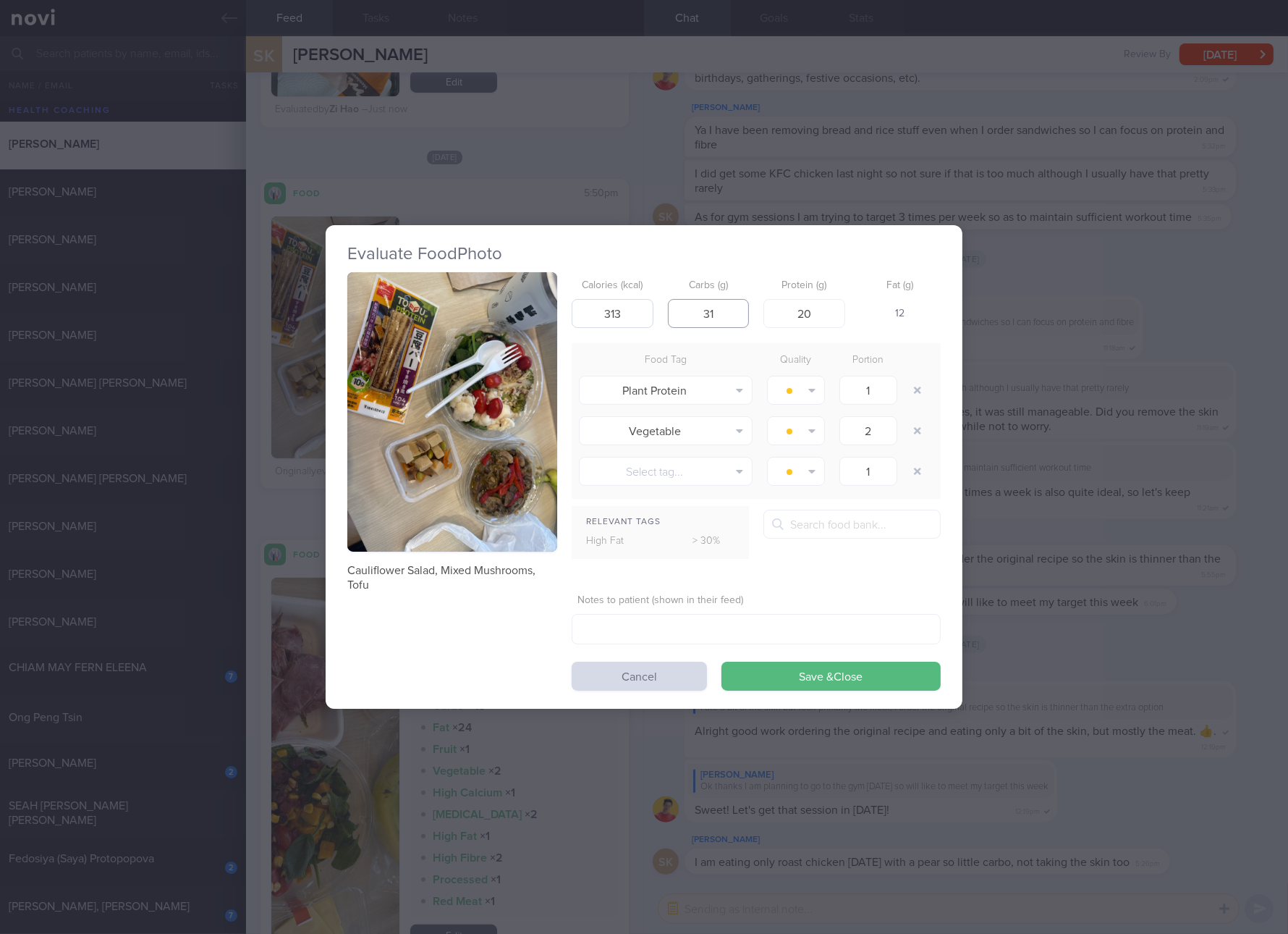
type input "31"
type input "19"
click at [722, 662] on button "Save & Close" at bounding box center [831, 677] width 219 height 29
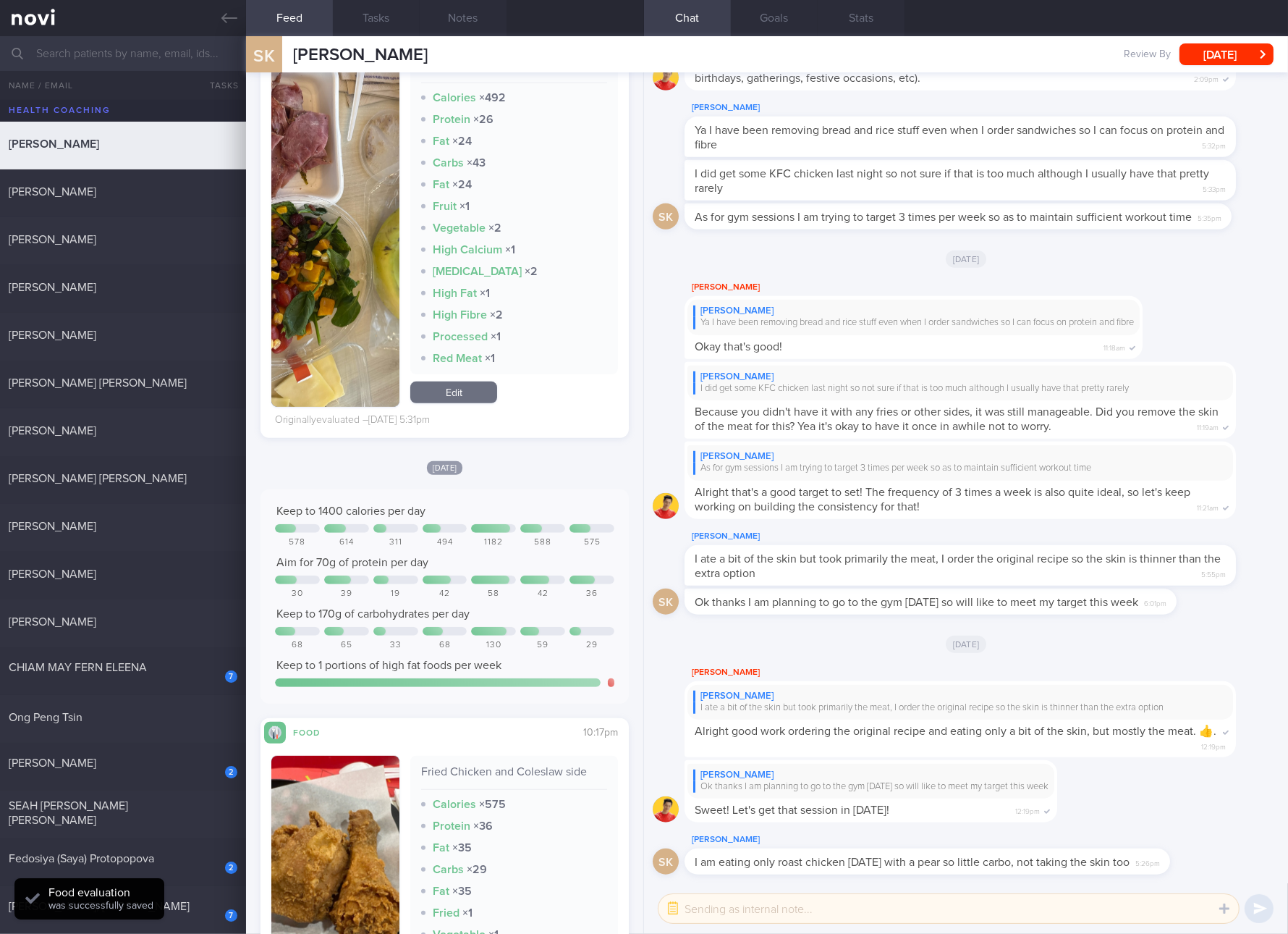
scroll to position [814, 0]
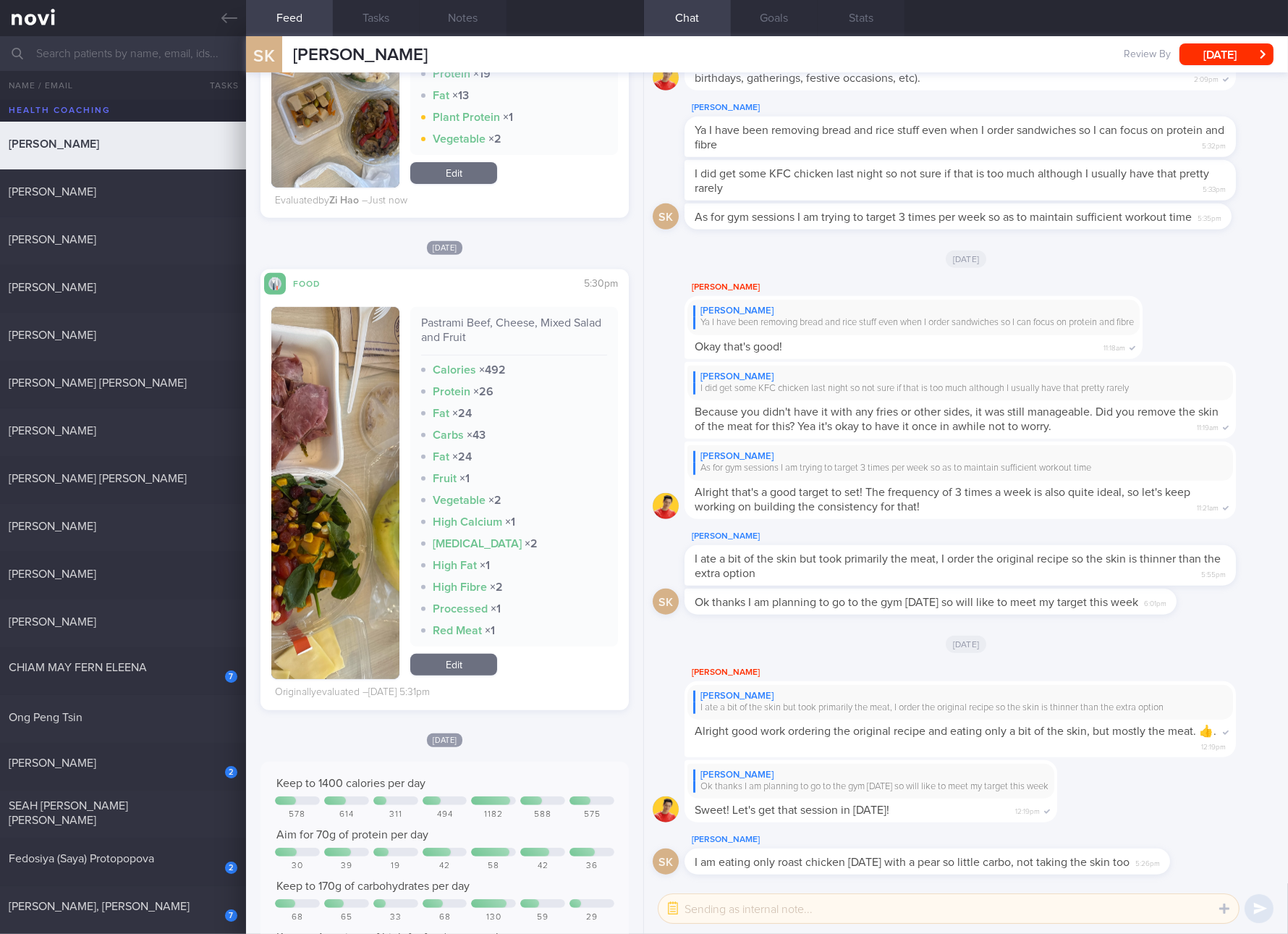
click at [481, 660] on link "Edit" at bounding box center [453, 665] width 87 height 22
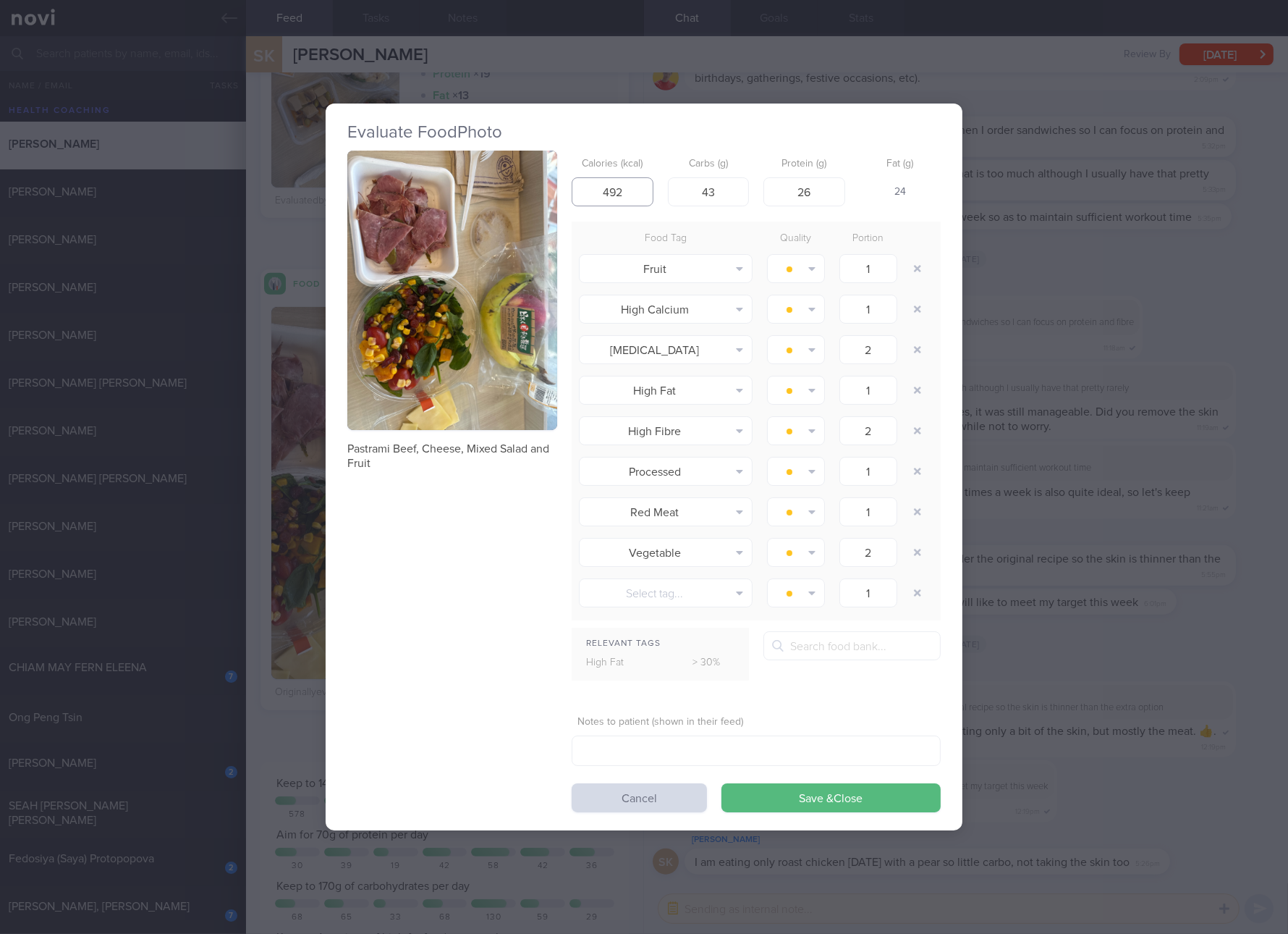
click at [642, 202] on input "492" at bounding box center [612, 192] width 82 height 29
type input "457"
type input "44"
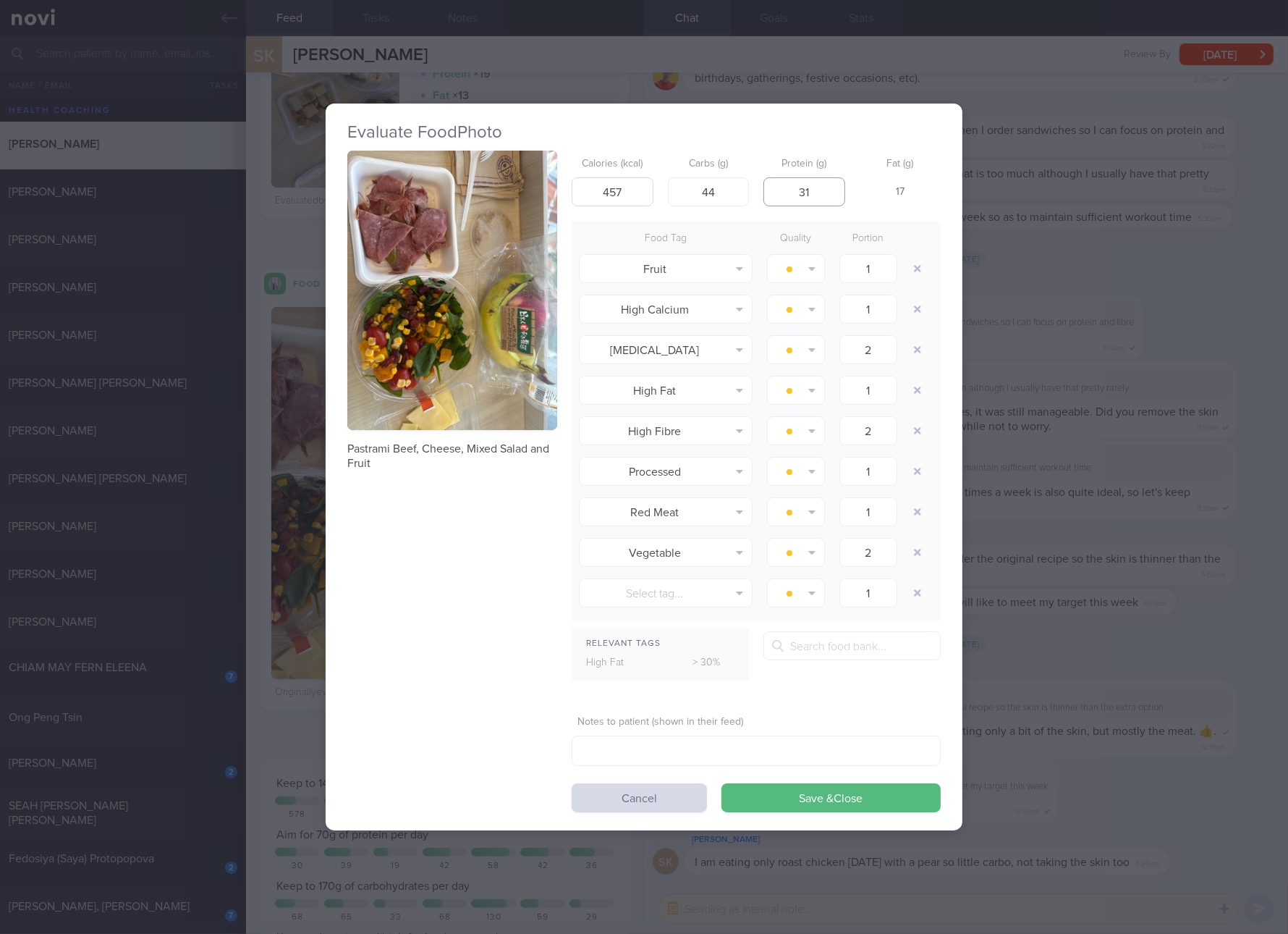
type input "31"
click at [722, 783] on button "Save & Close" at bounding box center [831, 798] width 219 height 29
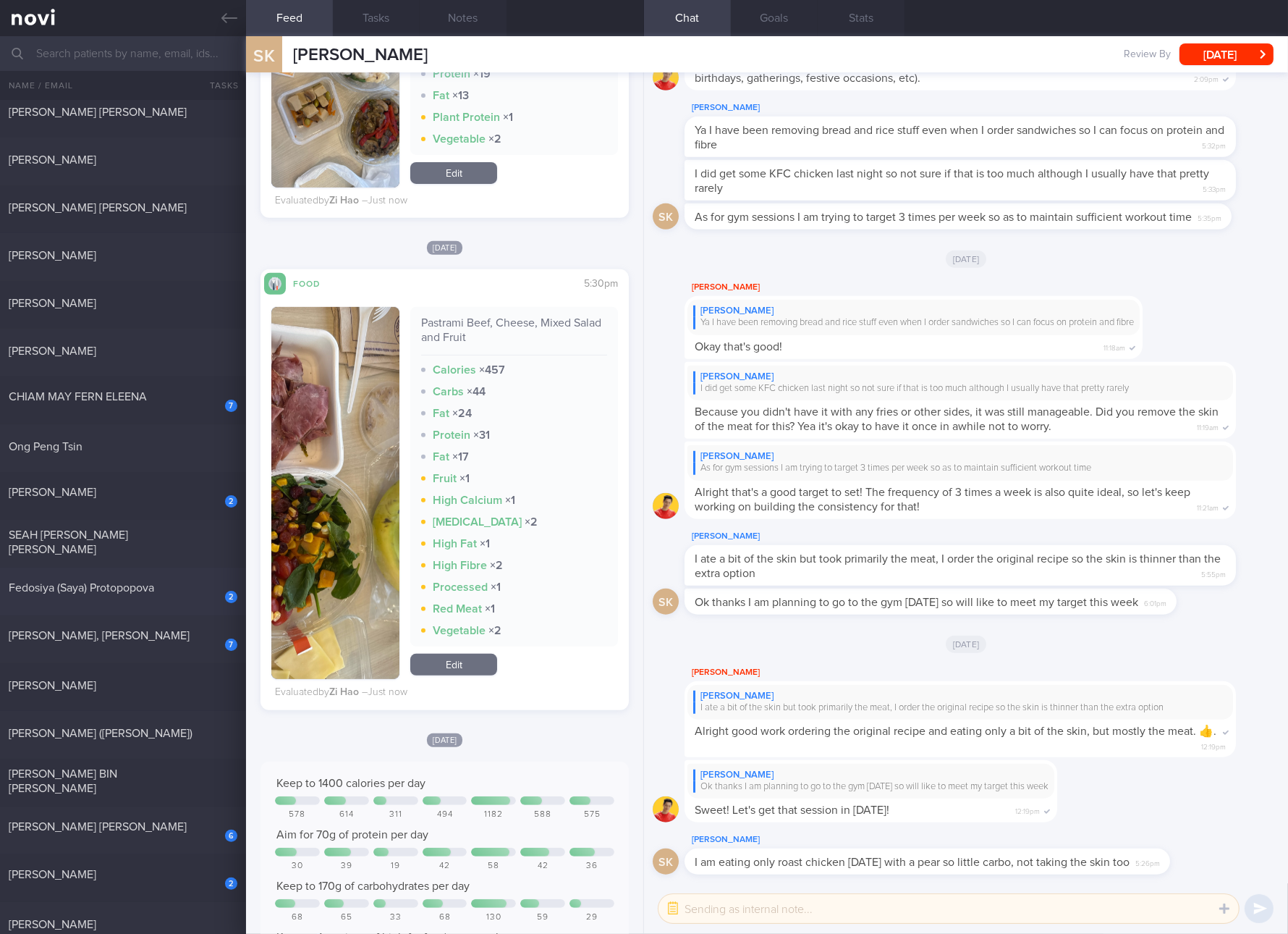
scroll to position [543, 0]
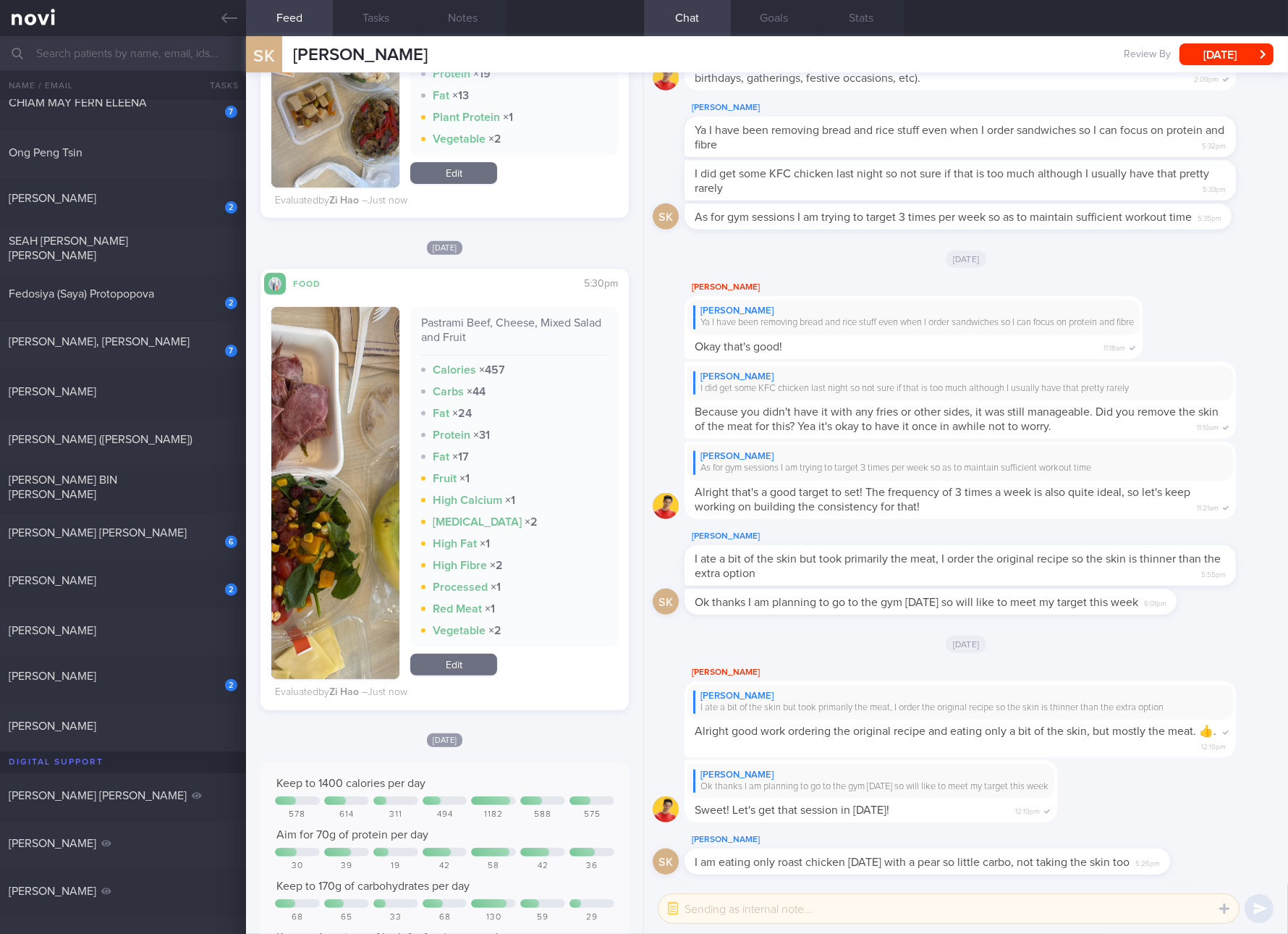
drag, startPoint x: 147, startPoint y: 432, endPoint x: 621, endPoint y: 114, distance: 570.8
click at [147, 433] on div "[PERSON_NAME] ([PERSON_NAME])" at bounding box center [121, 440] width 225 height 15
checkbox input "true"
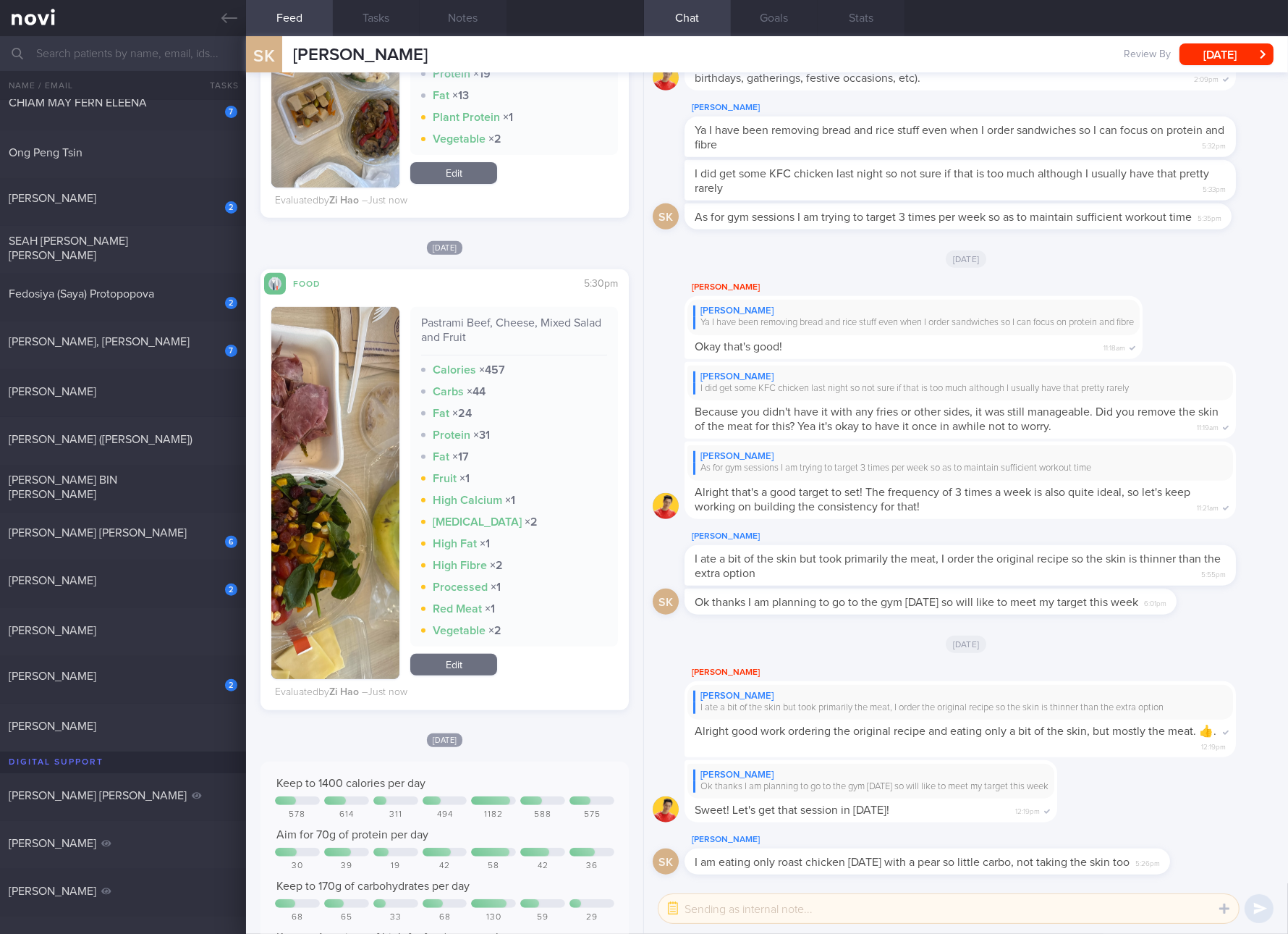
checkbox input "true"
select select "7"
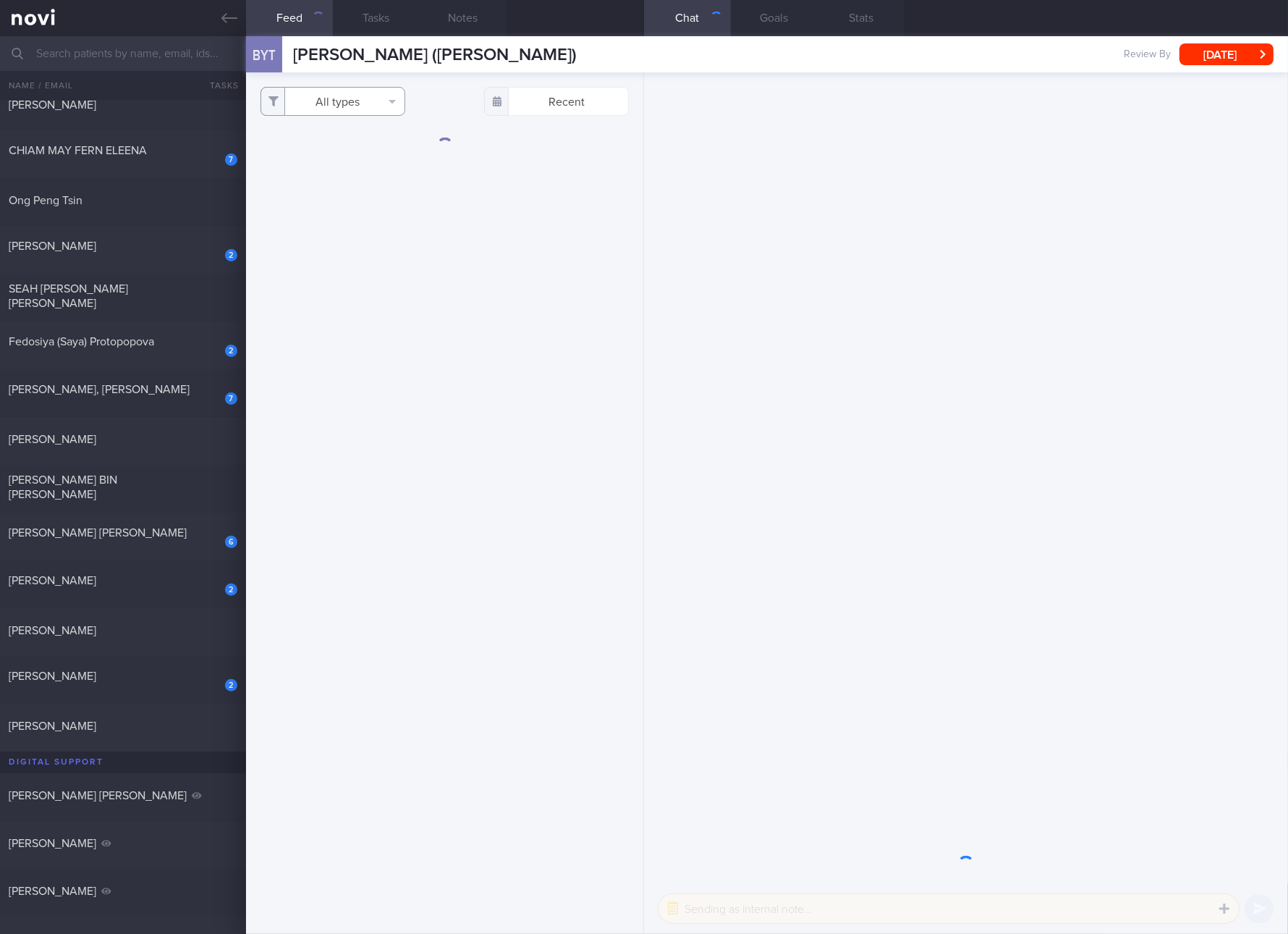
click at [380, 101] on button "All types" at bounding box center [333, 101] width 144 height 29
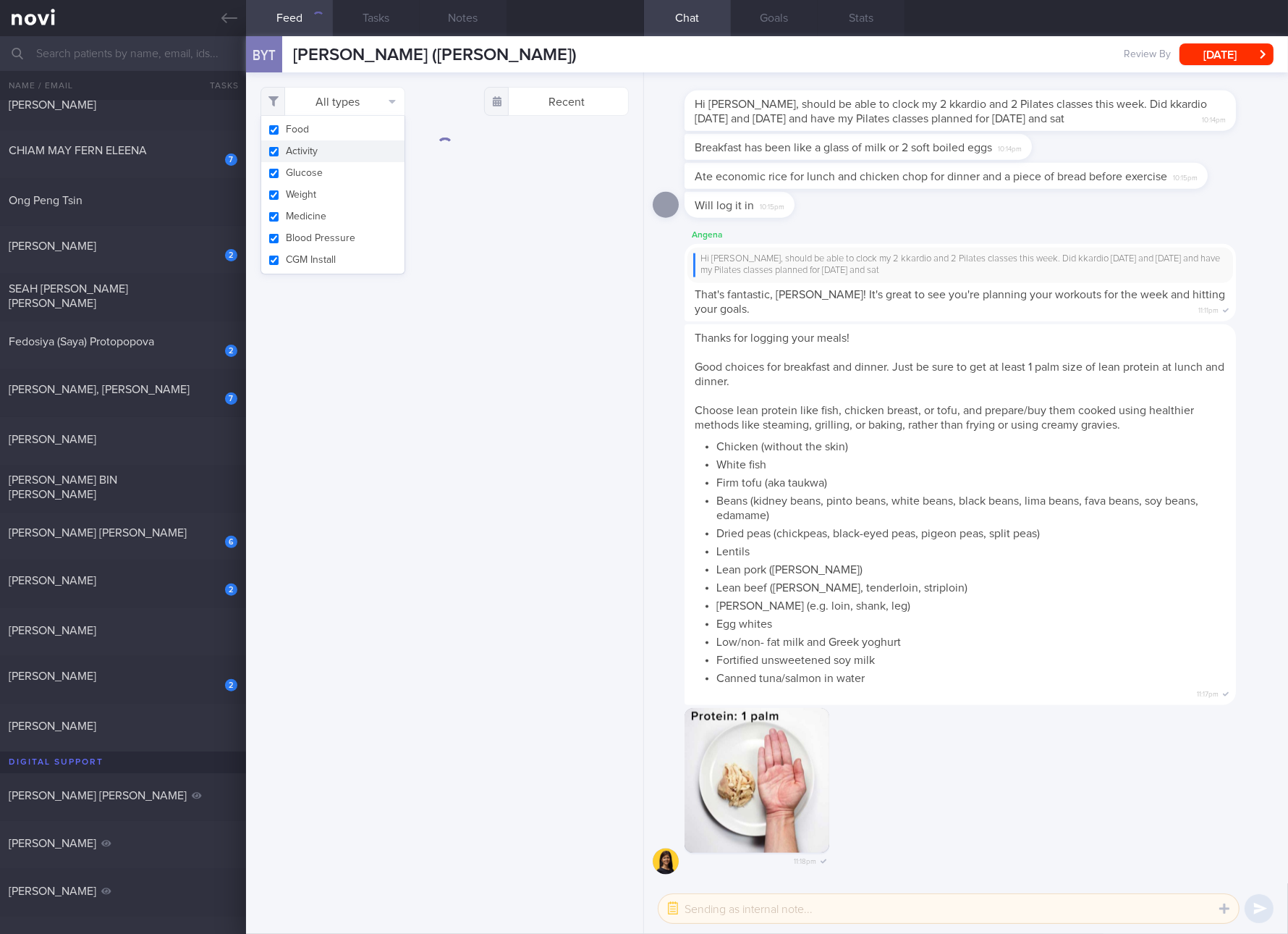
click at [341, 151] on button "Activity" at bounding box center [333, 151] width 144 height 22
checkbox input "false"
click at [311, 180] on button "Glucose" at bounding box center [333, 173] width 144 height 22
checkbox input "false"
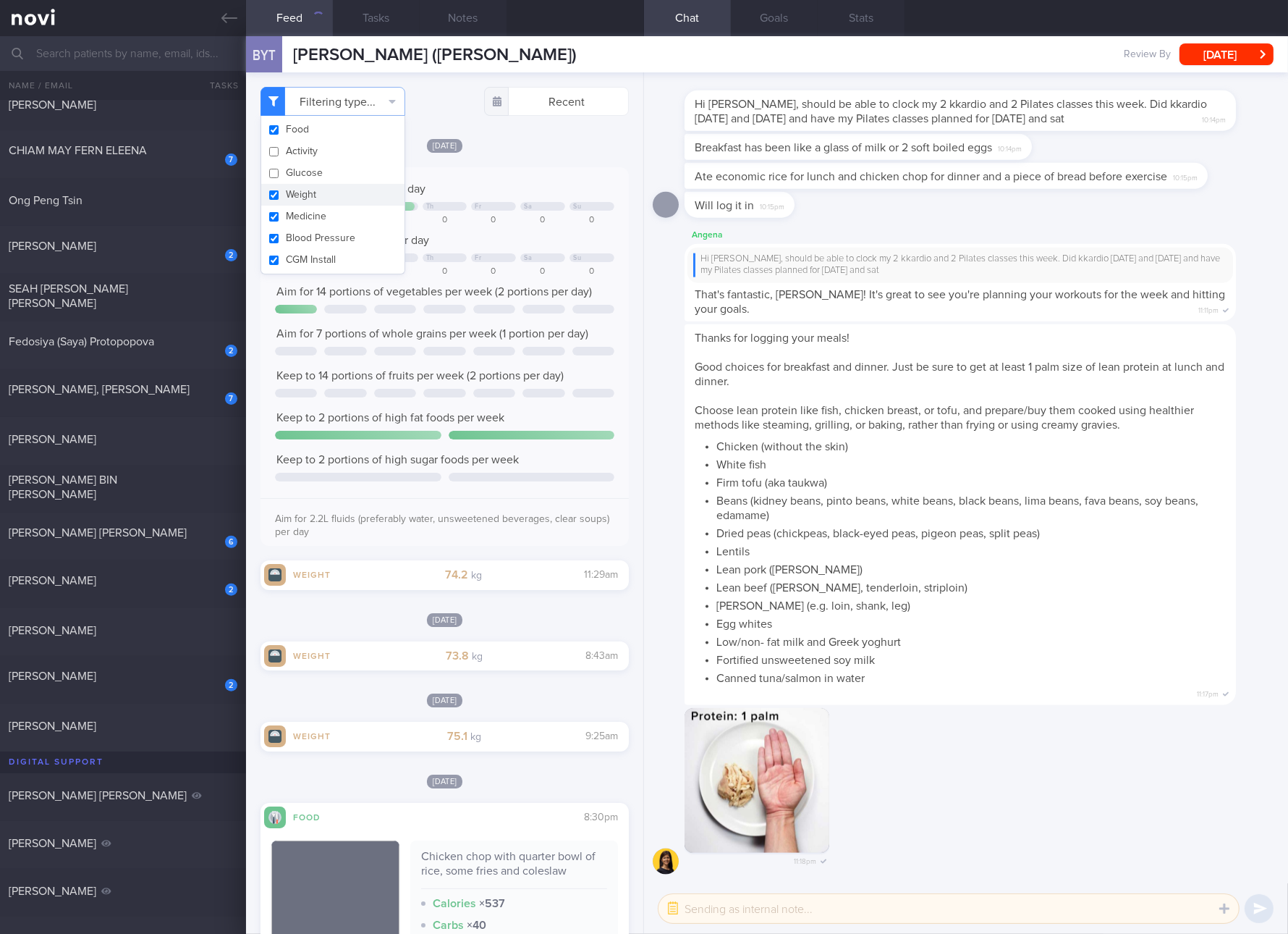
click at [311, 195] on button "Weight" at bounding box center [333, 195] width 144 height 22
checkbox input "false"
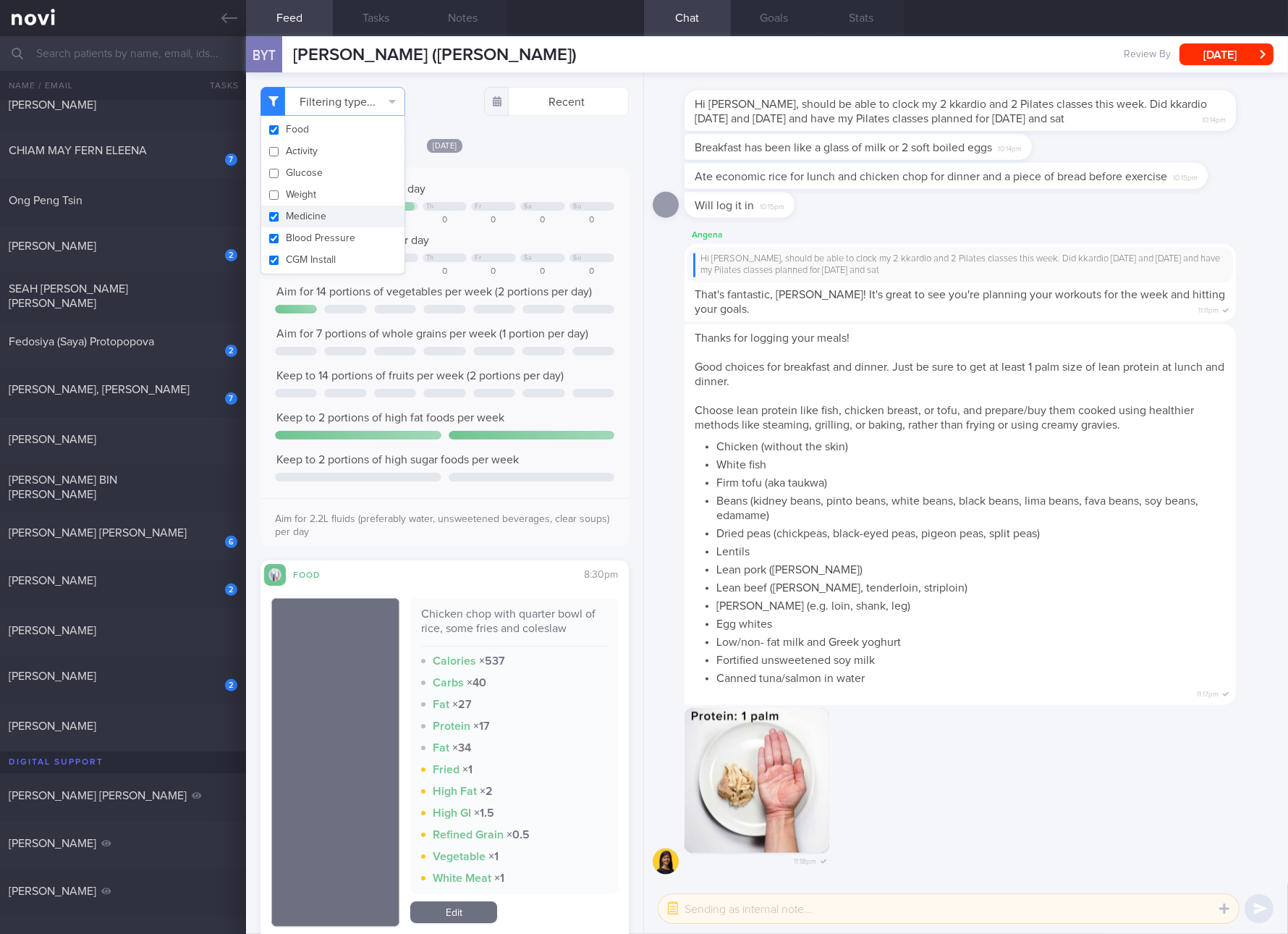
click at [308, 213] on button "Medicine" at bounding box center [333, 216] width 144 height 22
checkbox input "false"
click at [308, 235] on button "Blood Pressure" at bounding box center [333, 238] width 144 height 22
checkbox input "false"
click at [308, 250] on button "CGM Install" at bounding box center [333, 260] width 144 height 22
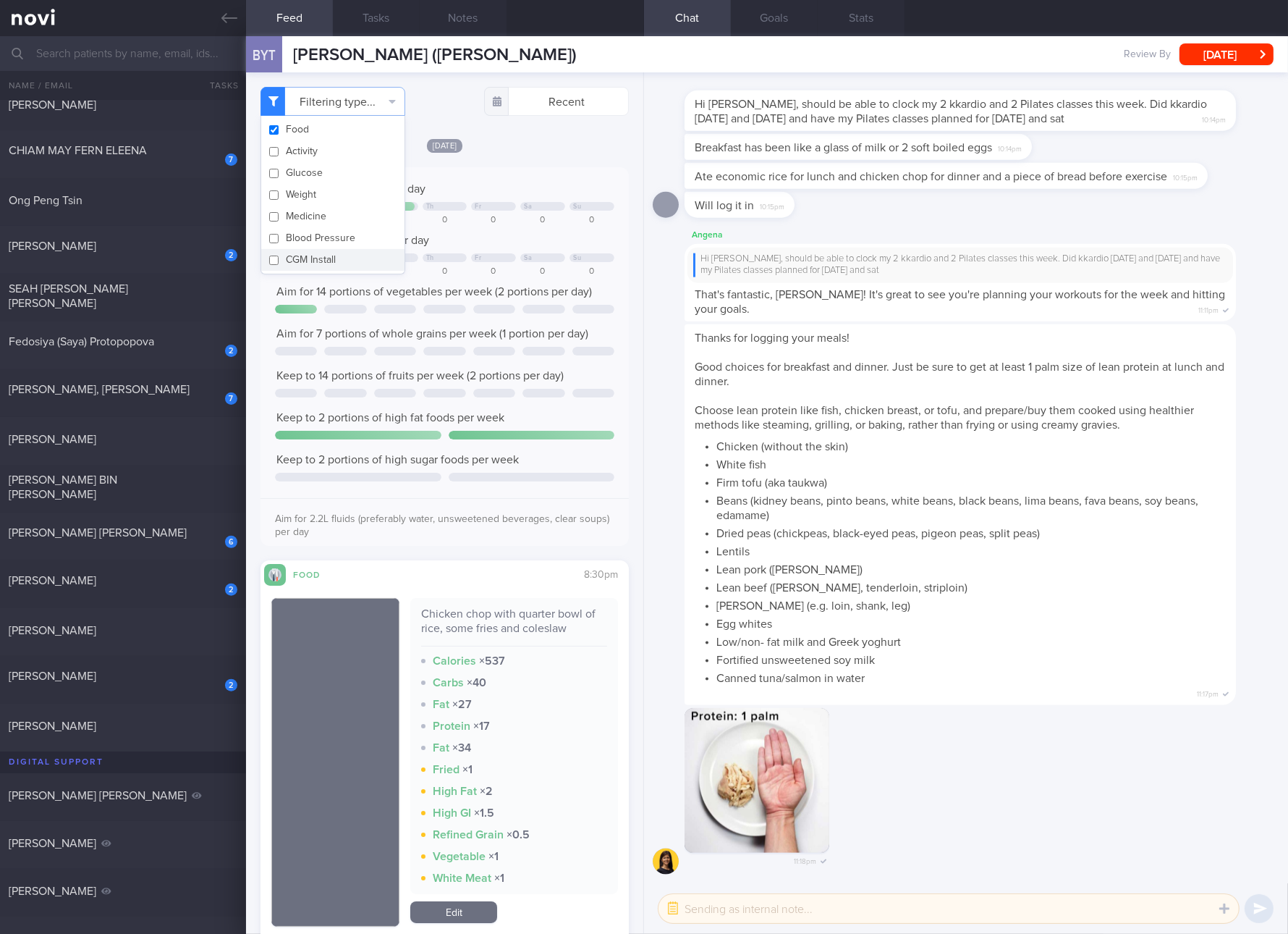
checkbox input "false"
click at [492, 306] on div at bounding box center [495, 309] width 42 height 9
drag, startPoint x: 157, startPoint y: 708, endPoint x: 359, endPoint y: 510, distance: 282.9
click at [157, 709] on div "[PERSON_NAME] [DATE]" at bounding box center [644, 727] width 1288 height 48
checkbox input "true"
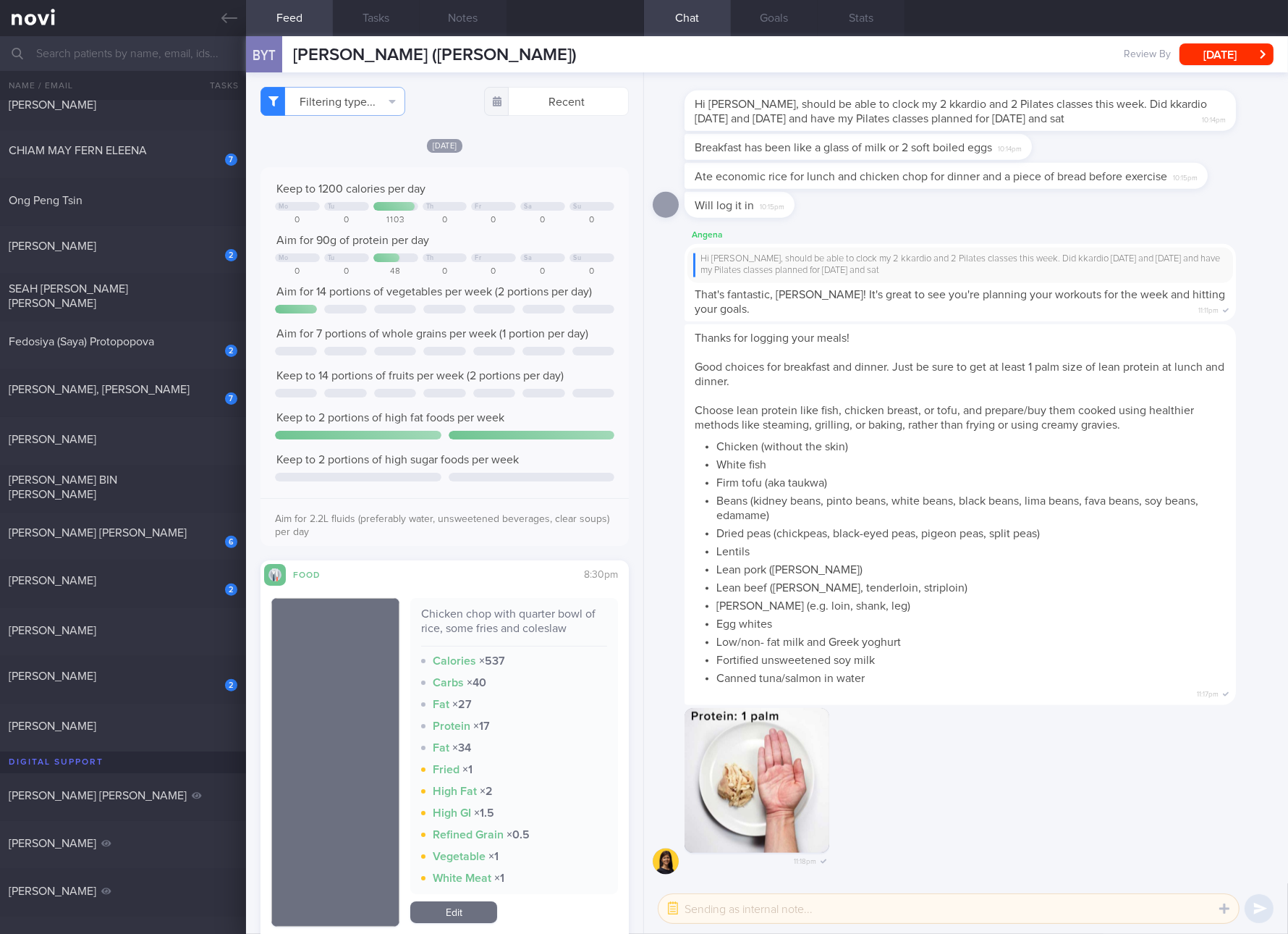
checkbox input "true"
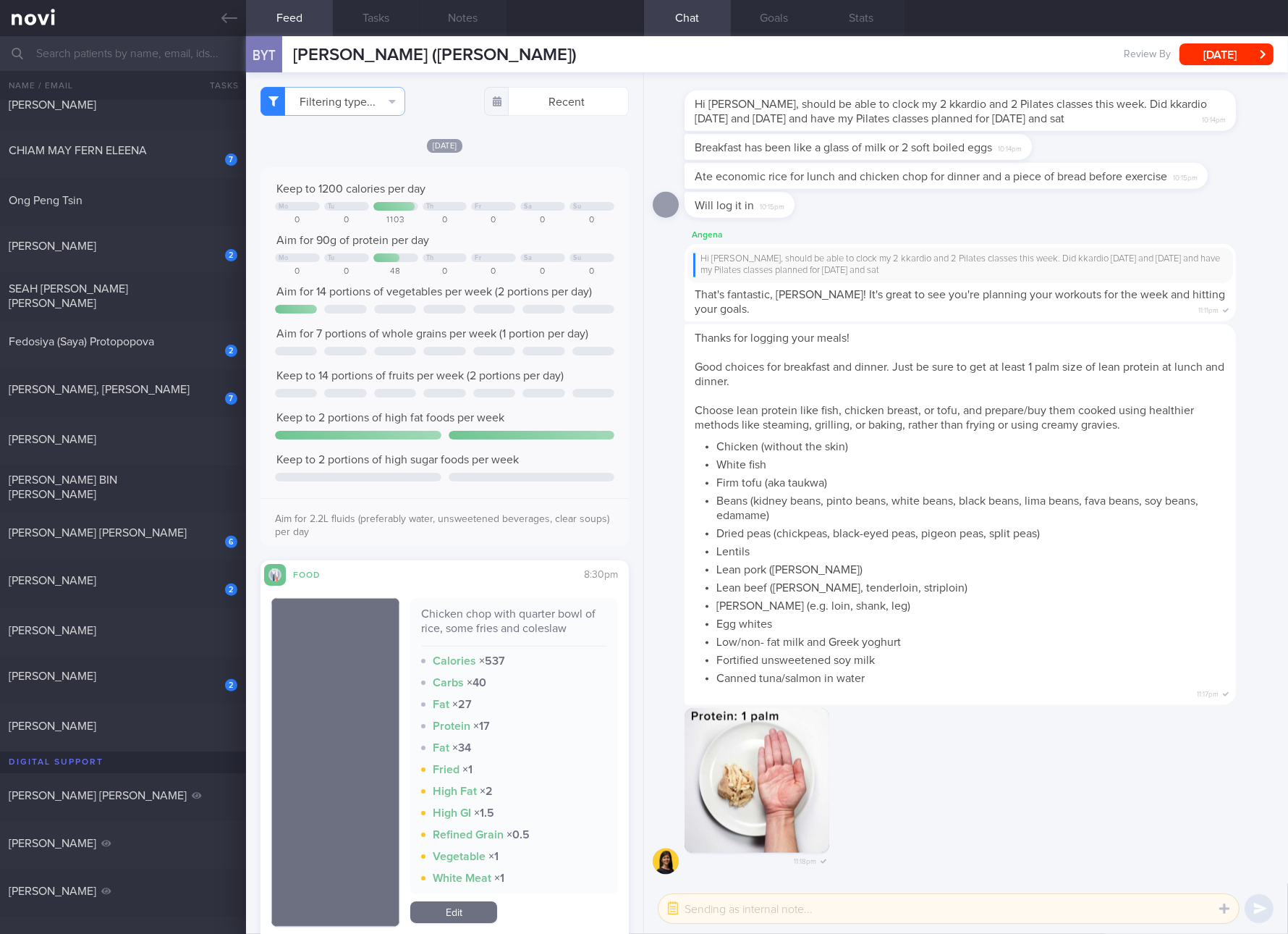
select select "8"
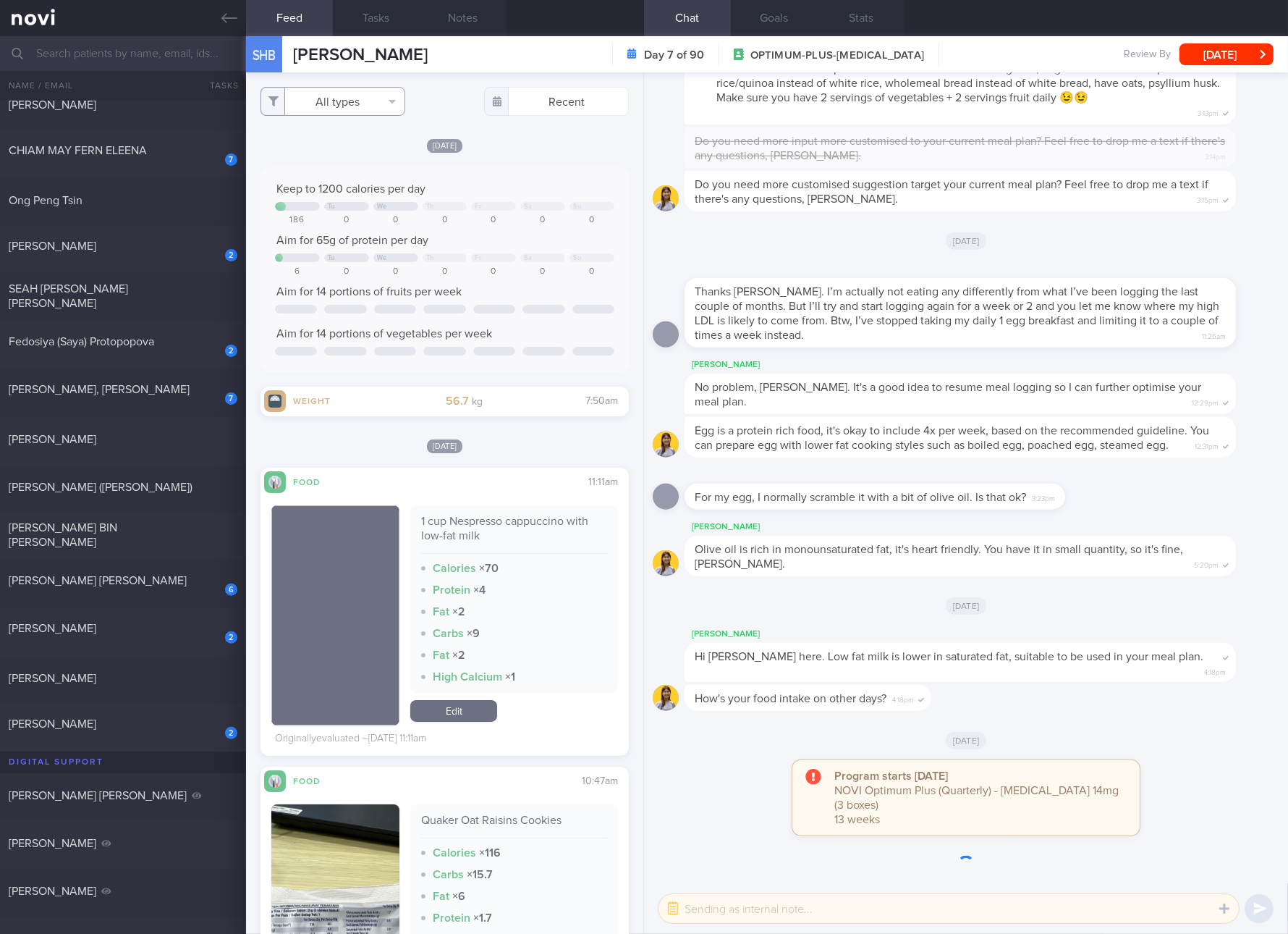
click at [359, 100] on button "All types" at bounding box center [333, 101] width 144 height 29
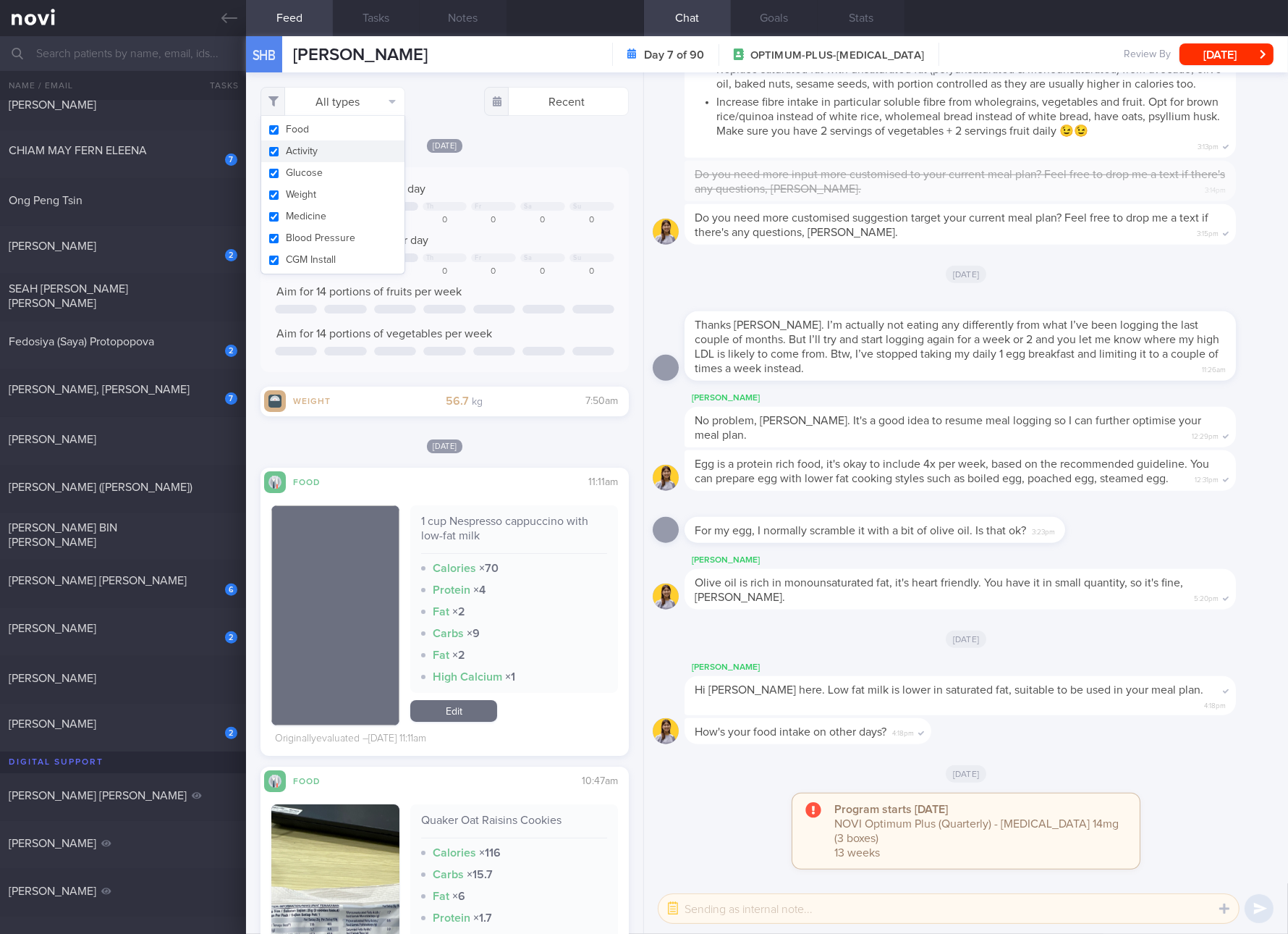
click at [350, 160] on button "Activity" at bounding box center [333, 151] width 144 height 22
checkbox input "false"
click at [336, 184] on button "Weight" at bounding box center [333, 195] width 144 height 22
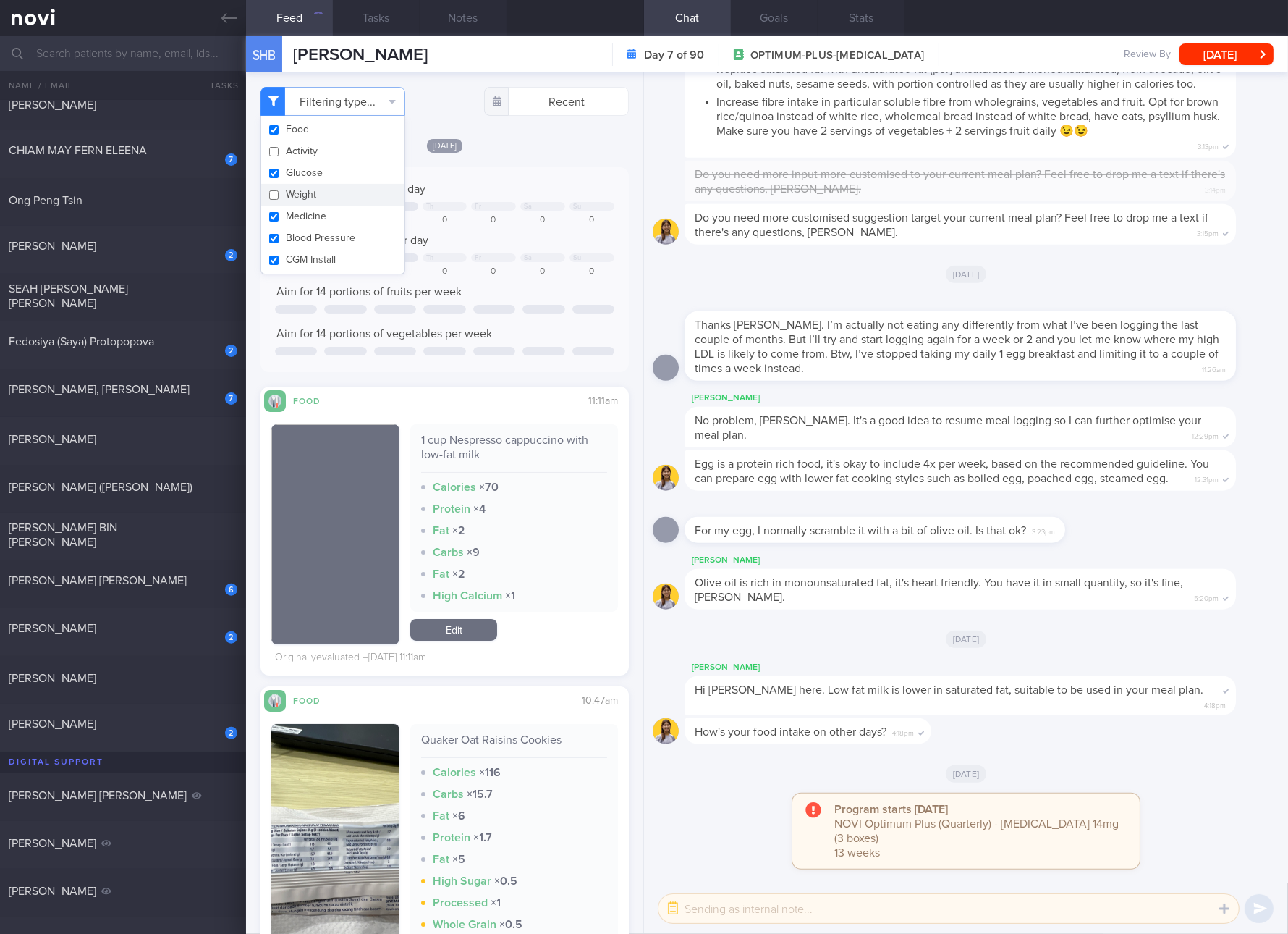
checkbox input "false"
click at [328, 179] on button "Glucose" at bounding box center [333, 173] width 144 height 22
checkbox input "false"
click at [328, 217] on button "Medicine" at bounding box center [333, 216] width 144 height 22
checkbox input "false"
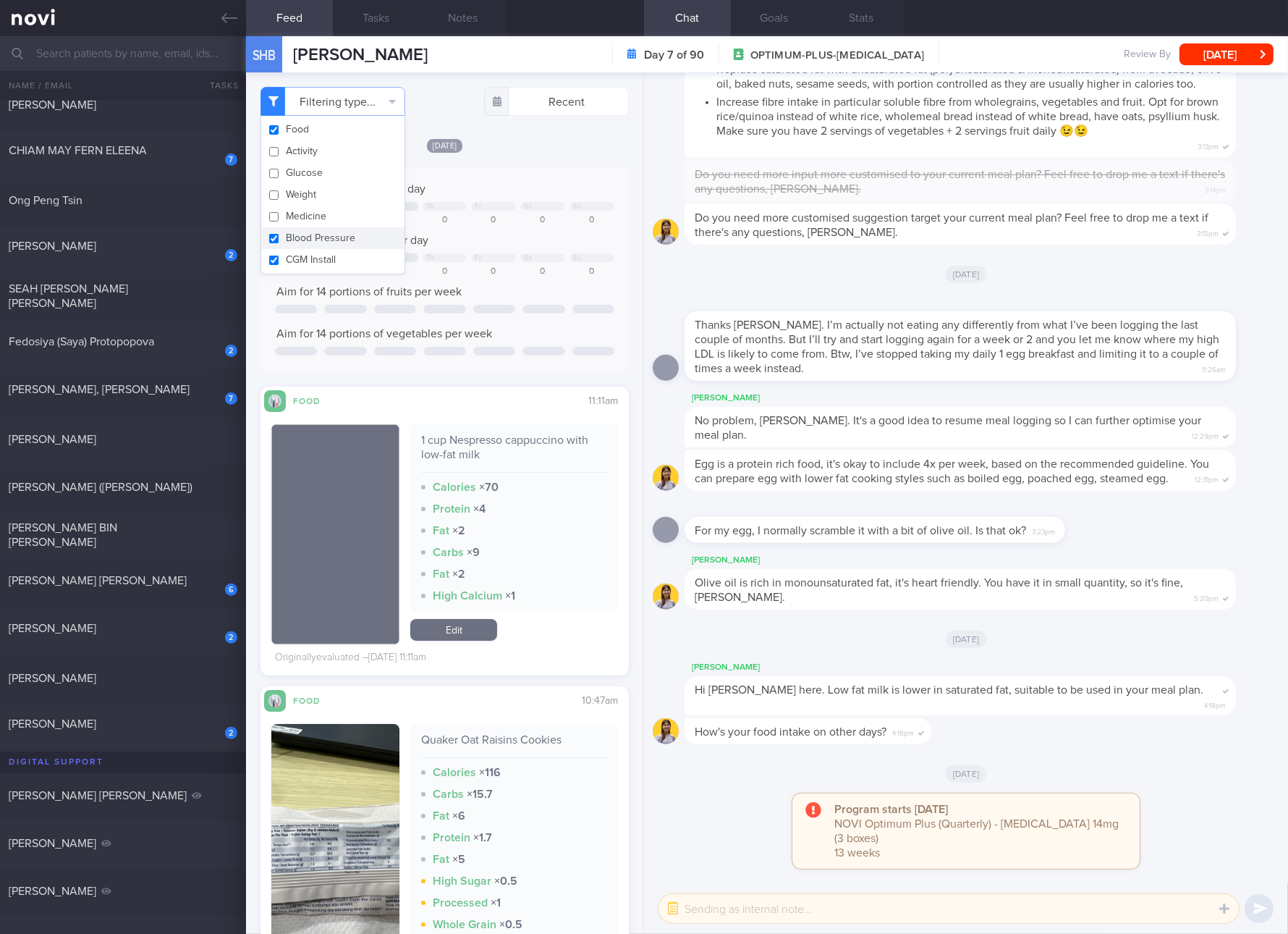
click at [330, 233] on button "Blood Pressure" at bounding box center [333, 238] width 144 height 22
checkbox input "false"
click at [332, 265] on button "CGM Install" at bounding box center [333, 260] width 144 height 22
checkbox input "false"
click at [535, 302] on div "Keep to 1200 calories per day Tu We Th Fr Sa Su 186 0 0 0 0 0 0 Aim for 65g of …" at bounding box center [444, 269] width 339 height 176
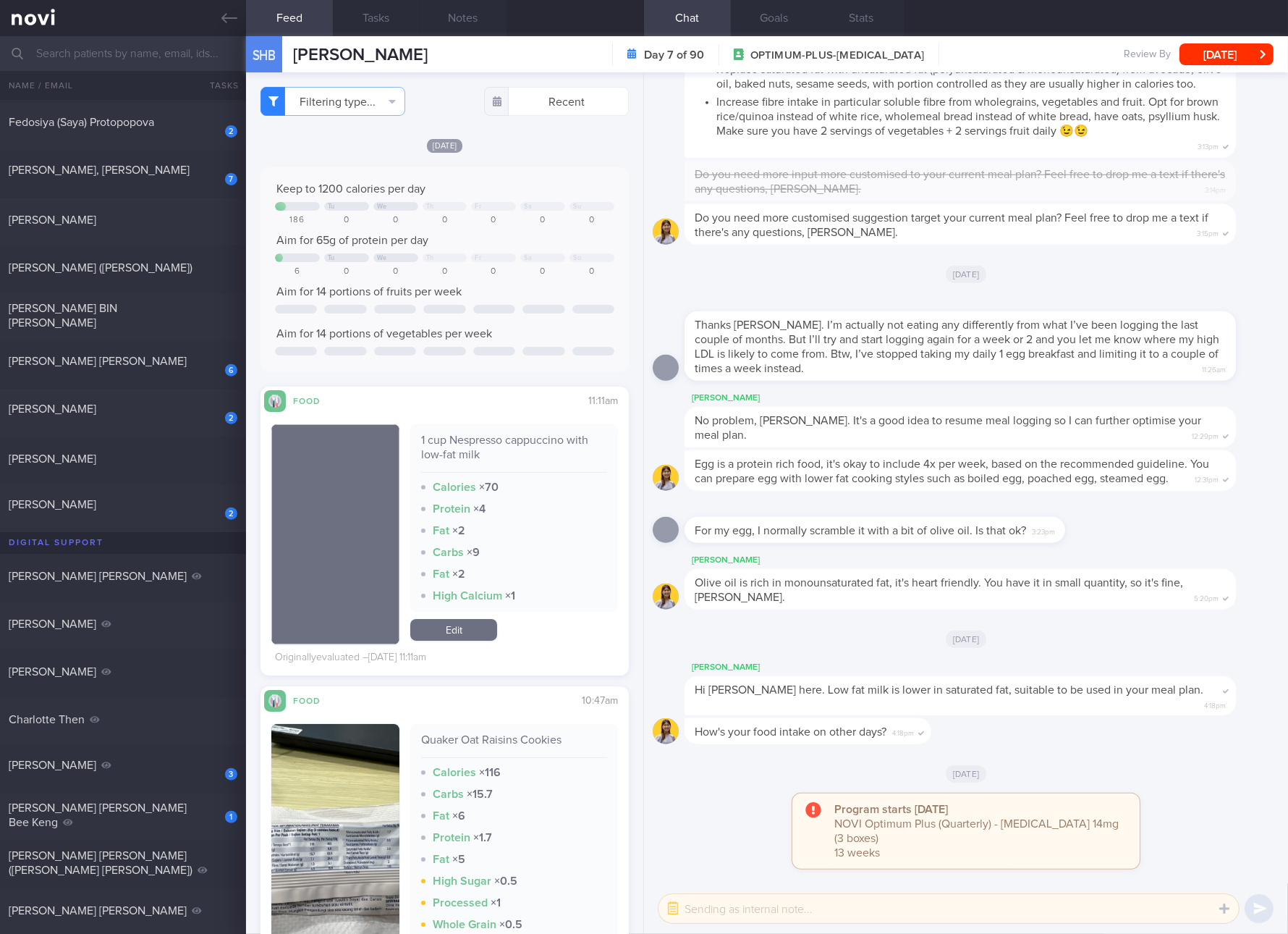
scroll to position [814, 0]
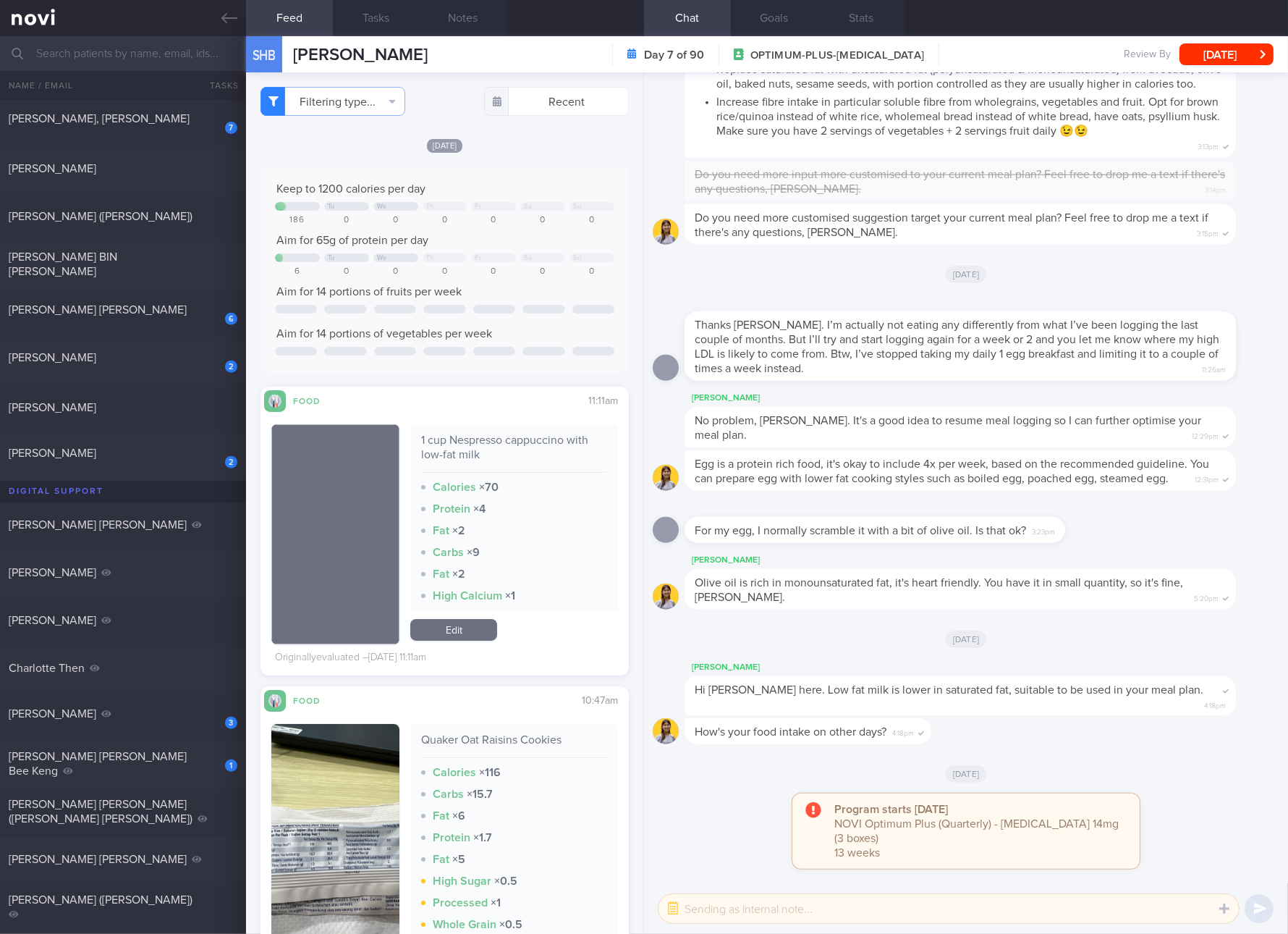
click at [409, 310] on div at bounding box center [395, 309] width 42 height 9
click at [163, 308] on div "[PERSON_NAME] [PERSON_NAME]" at bounding box center [121, 310] width 225 height 15
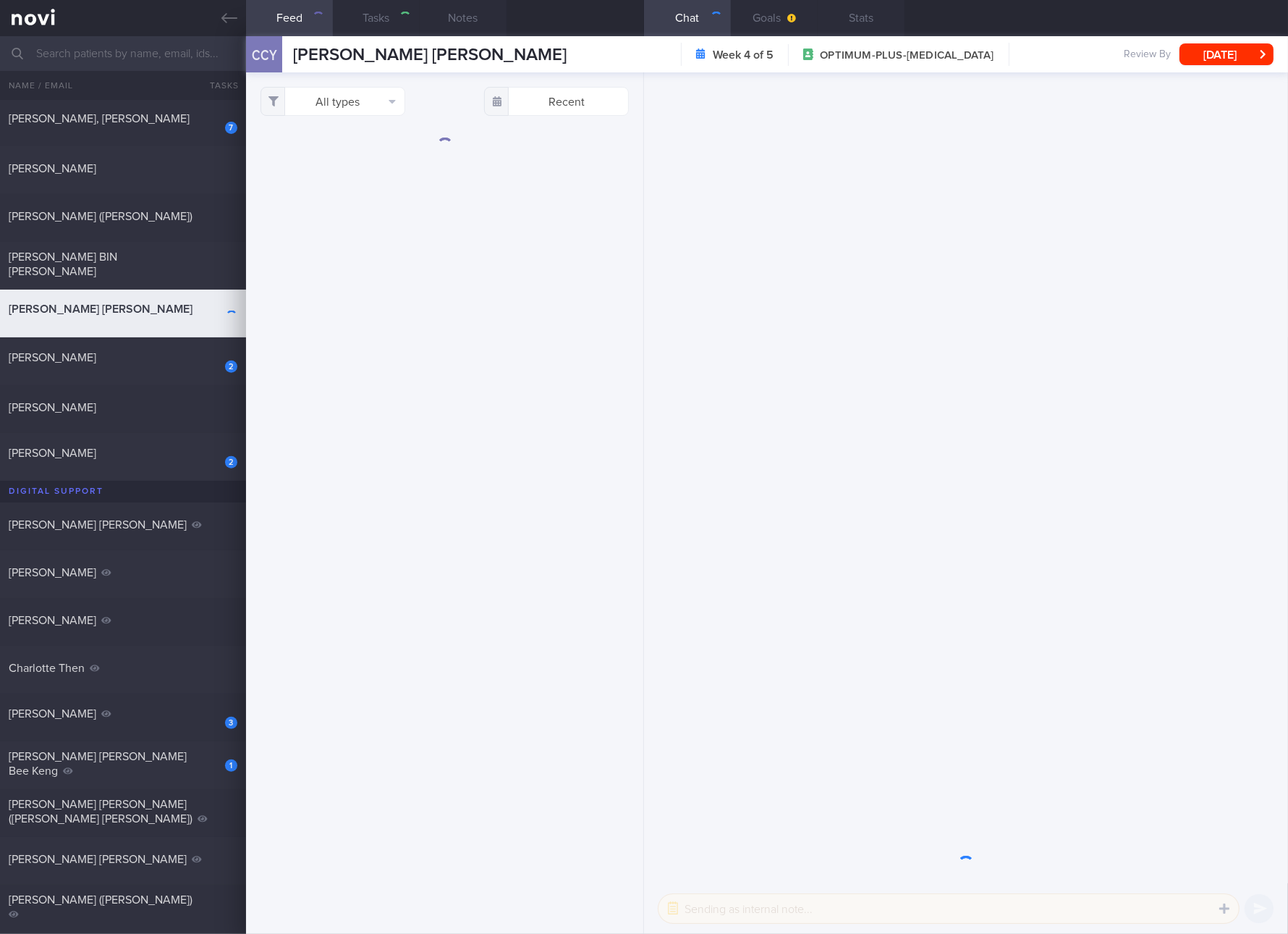
checkbox input "true"
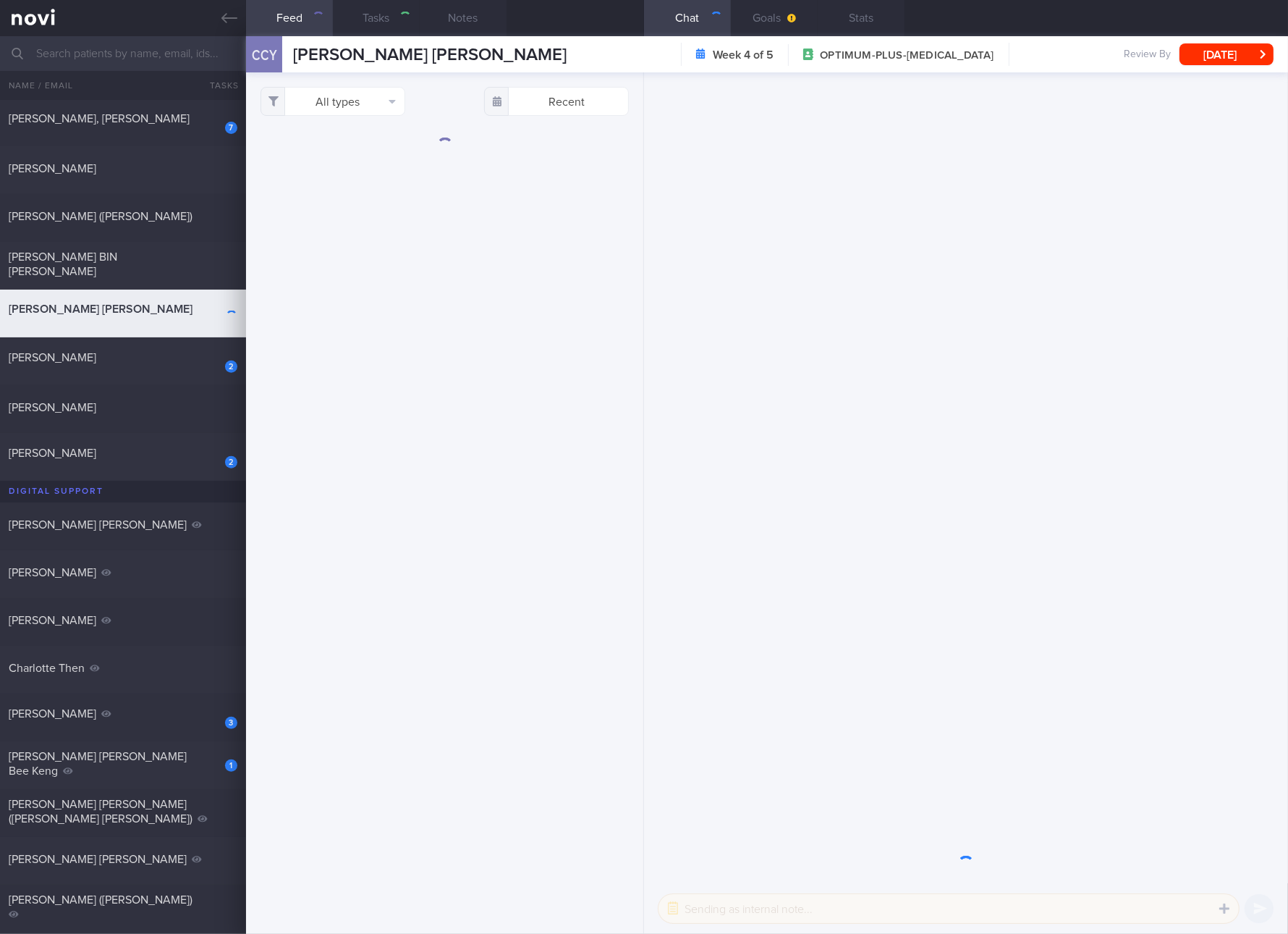
checkbox input "true"
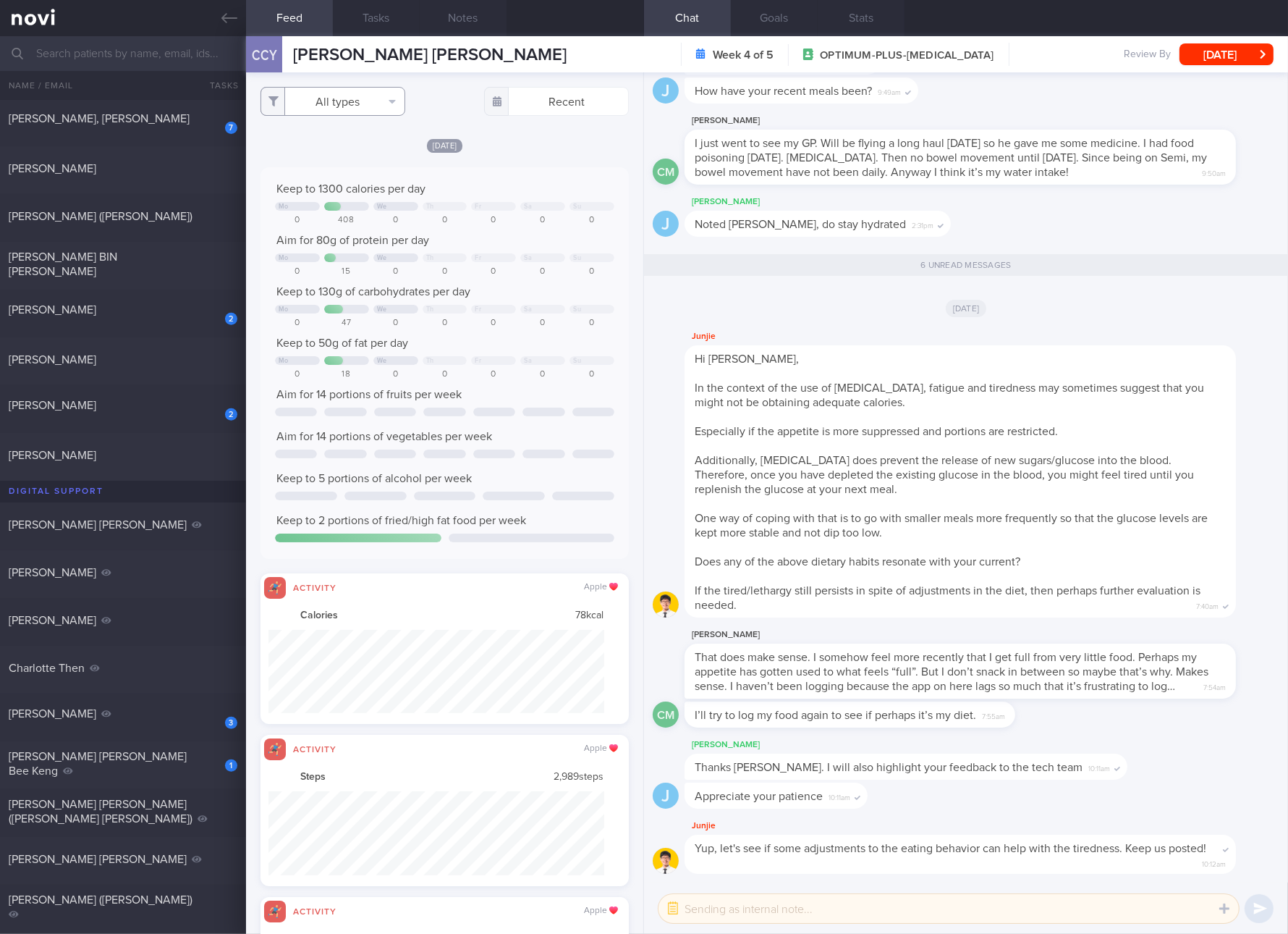
click at [361, 105] on button "All types" at bounding box center [333, 101] width 144 height 29
click at [348, 153] on button "Activity" at bounding box center [333, 151] width 144 height 22
checkbox input "false"
click at [328, 185] on button "Weight" at bounding box center [333, 195] width 144 height 22
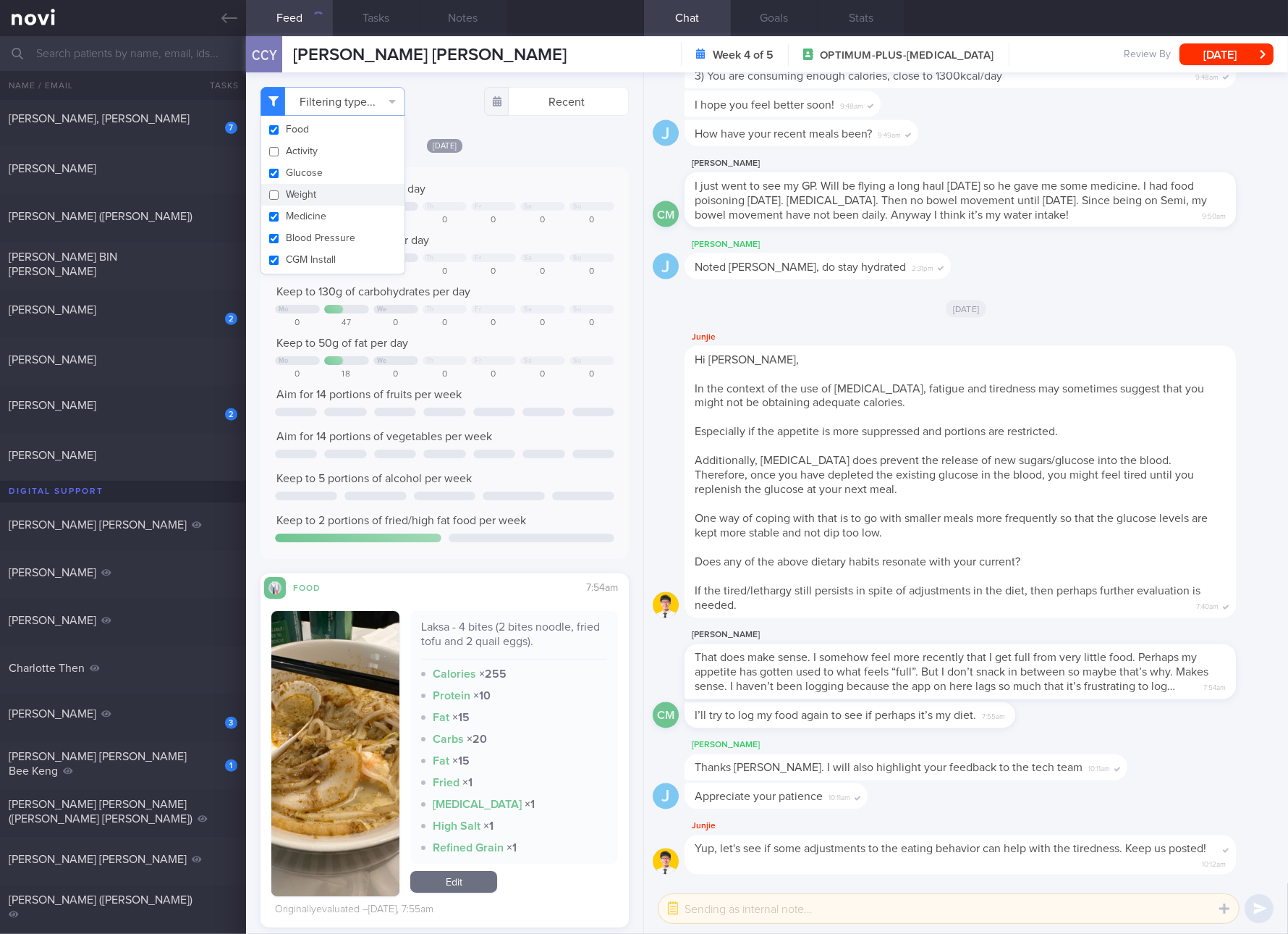
checkbox input "false"
click at [326, 212] on button "Medicine" at bounding box center [333, 216] width 144 height 22
checkbox input "false"
click at [324, 233] on button "Blood Pressure" at bounding box center [333, 238] width 144 height 22
checkbox input "false"
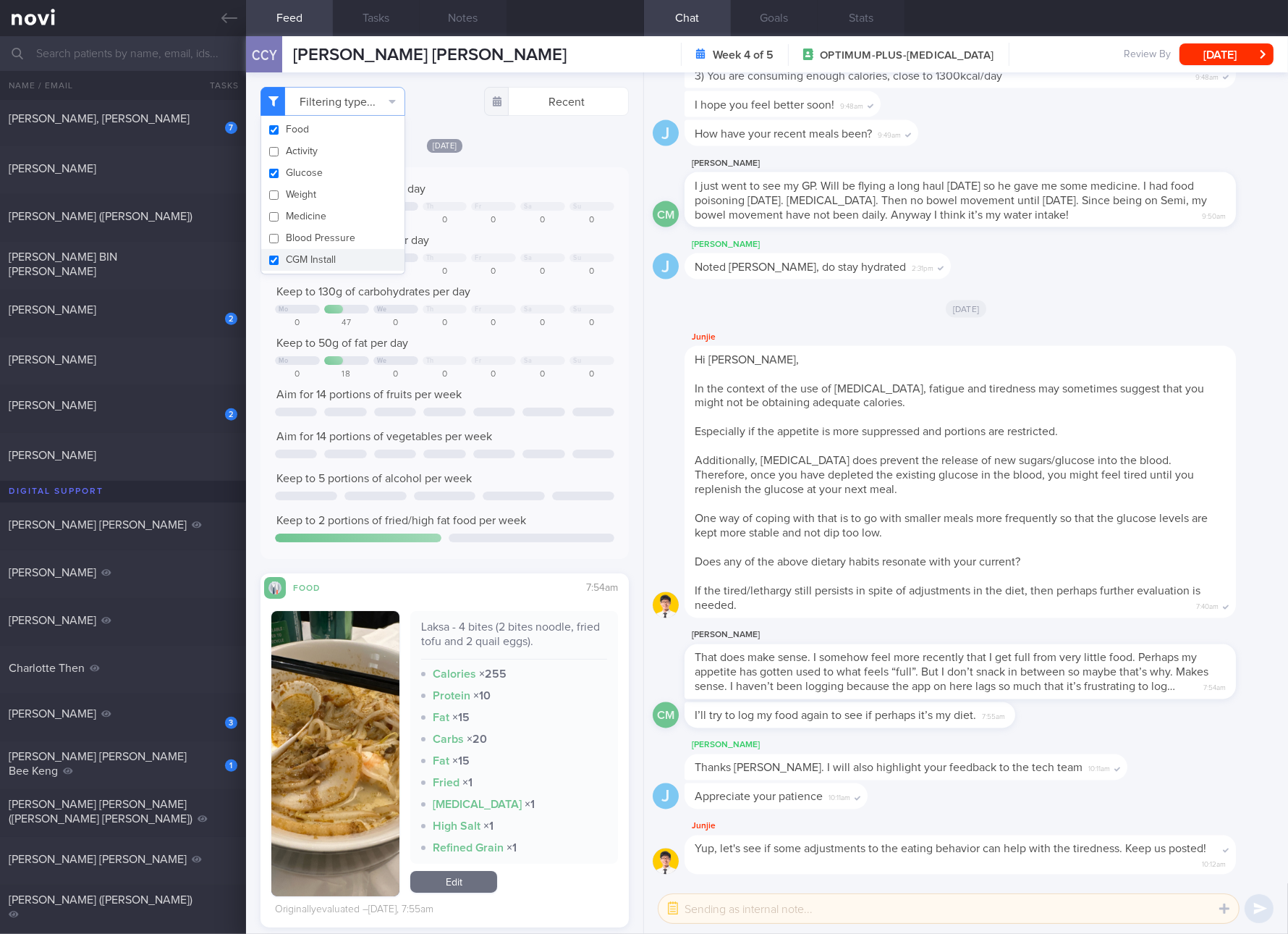
click at [325, 251] on button "CGM Install" at bounding box center [333, 260] width 144 height 22
checkbox input "false"
click at [321, 165] on button "Glucose" at bounding box center [333, 173] width 144 height 22
checkbox input "false"
click at [583, 358] on div at bounding box center [591, 360] width 45 height 9
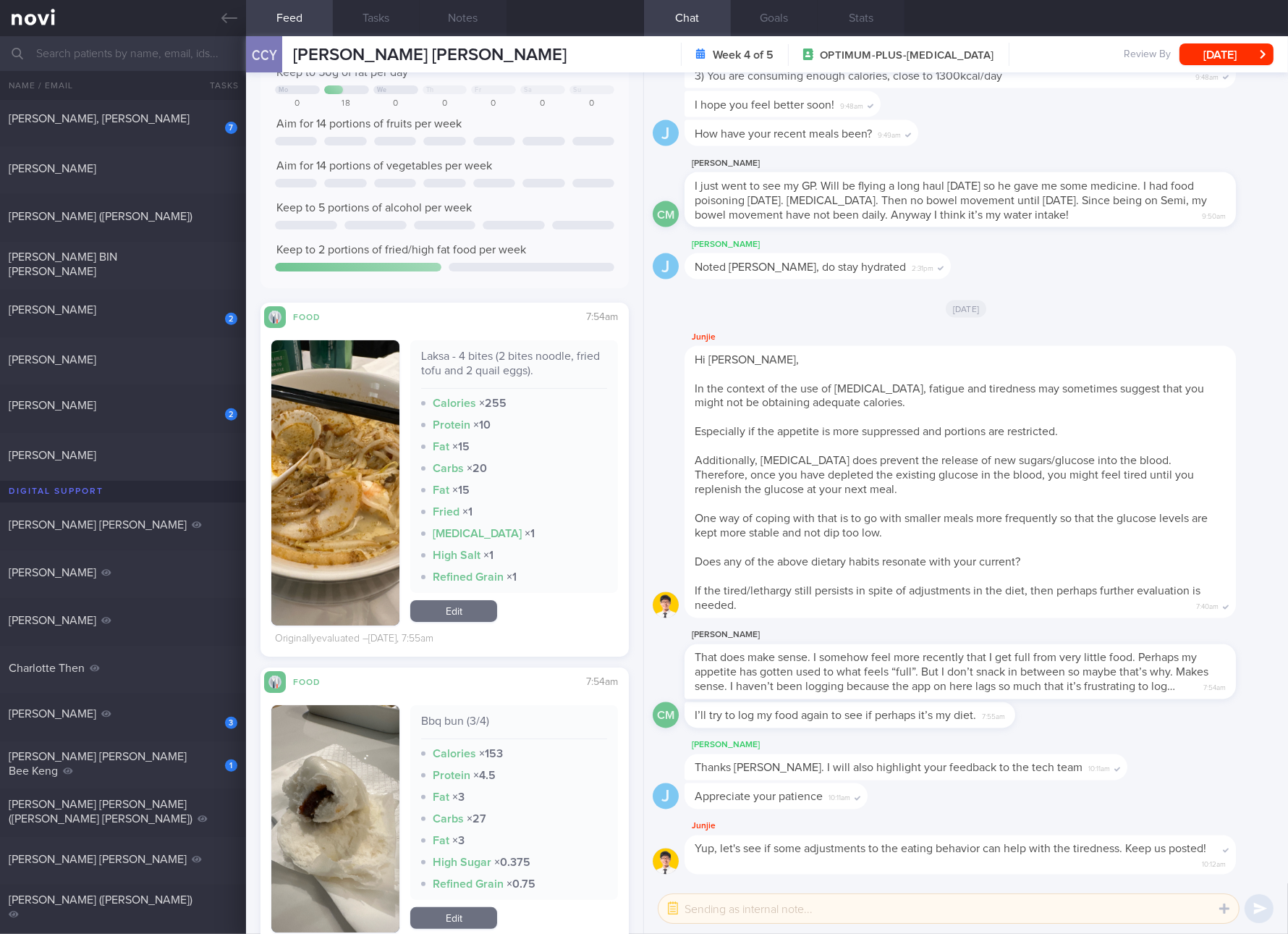
click at [508, 356] on div "Laksa - 4 bites (2 bites noodle, fried tofu and 2 quail eggs)." at bounding box center [513, 368] width 186 height 40
click at [354, 504] on img "button" at bounding box center [336, 483] width 128 height 286
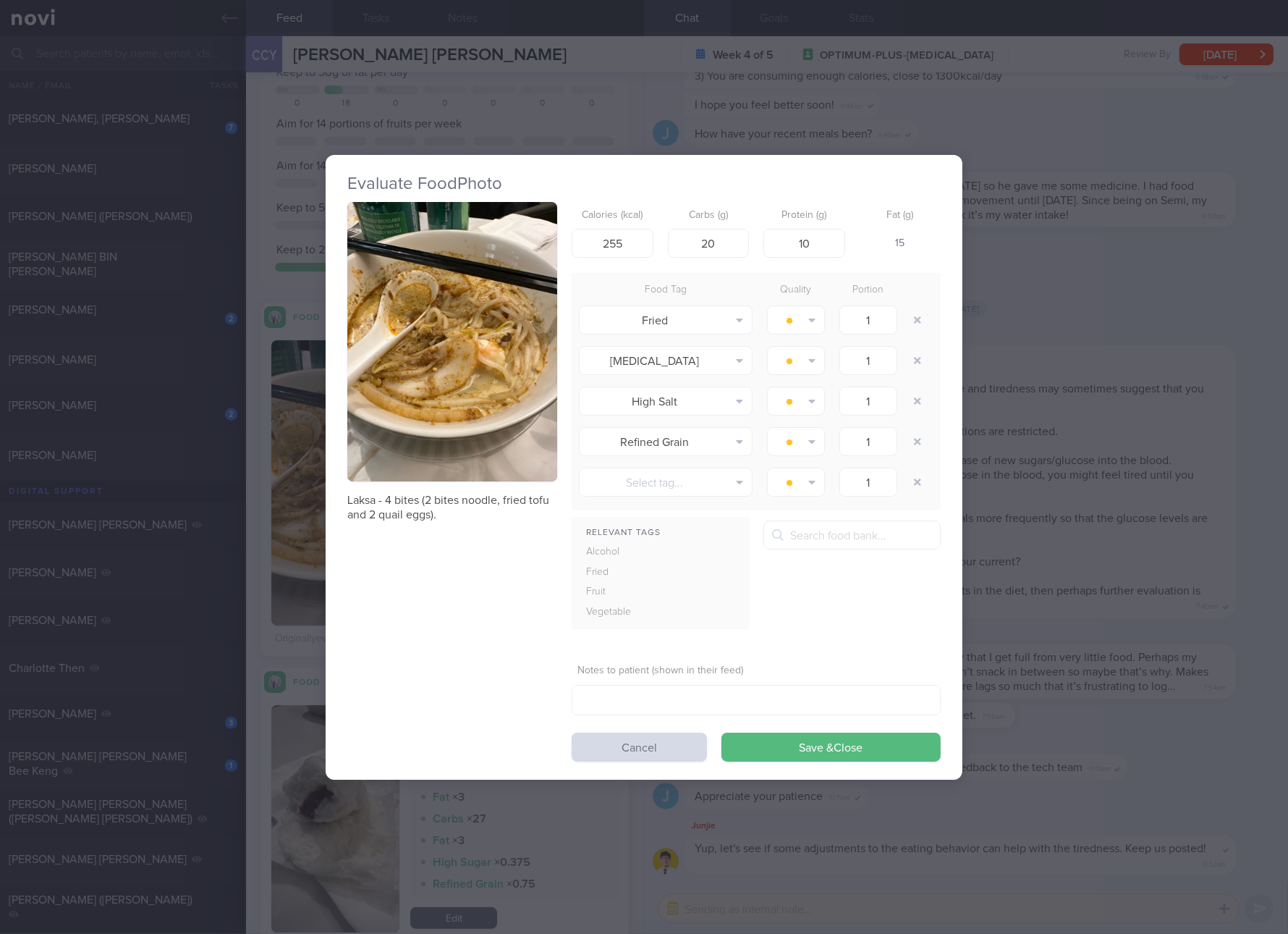
click at [523, 399] on img "button" at bounding box center [452, 342] width 210 height 280
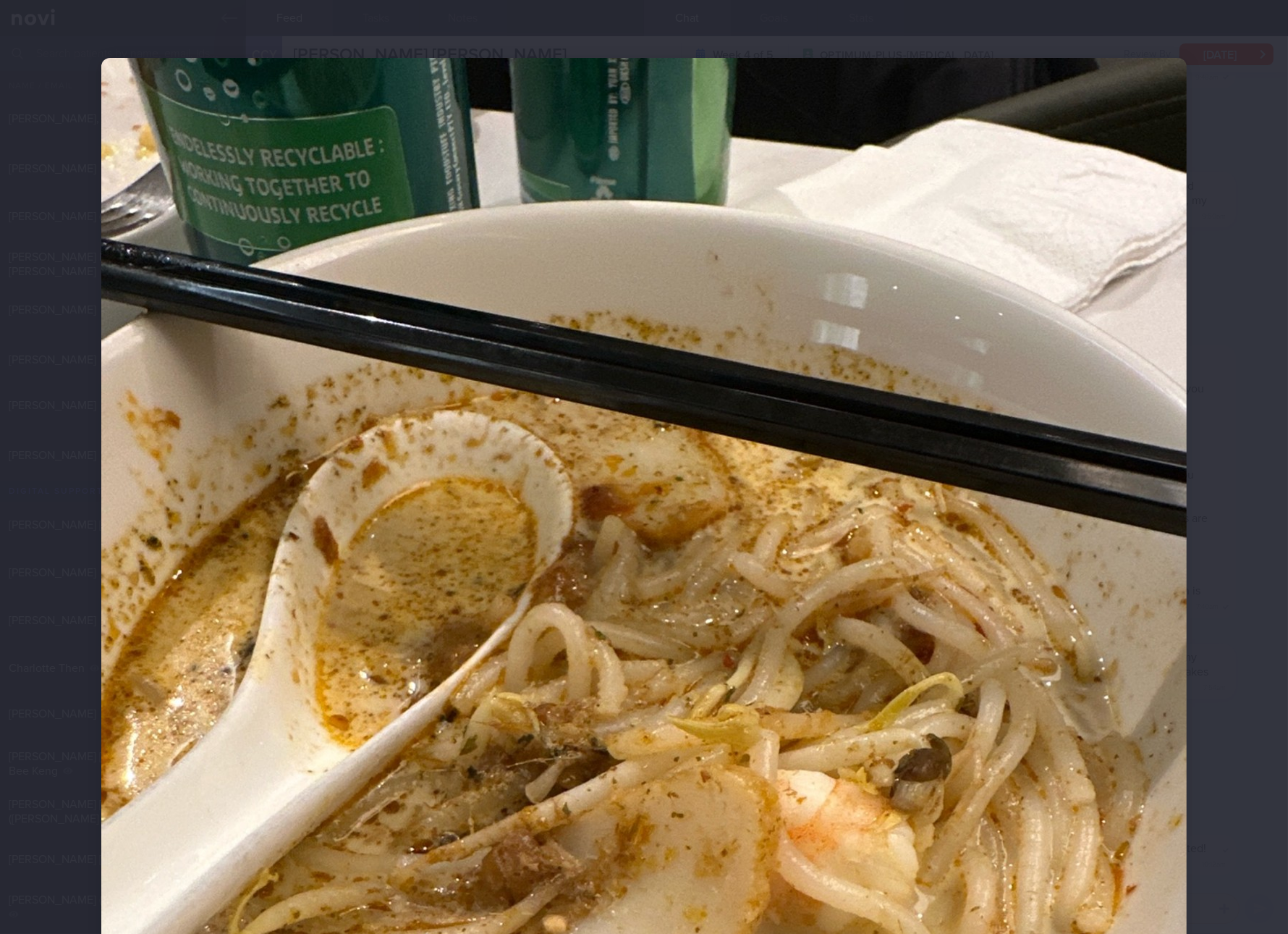
click at [1175, 744] on img at bounding box center [644, 781] width 1085 height 1448
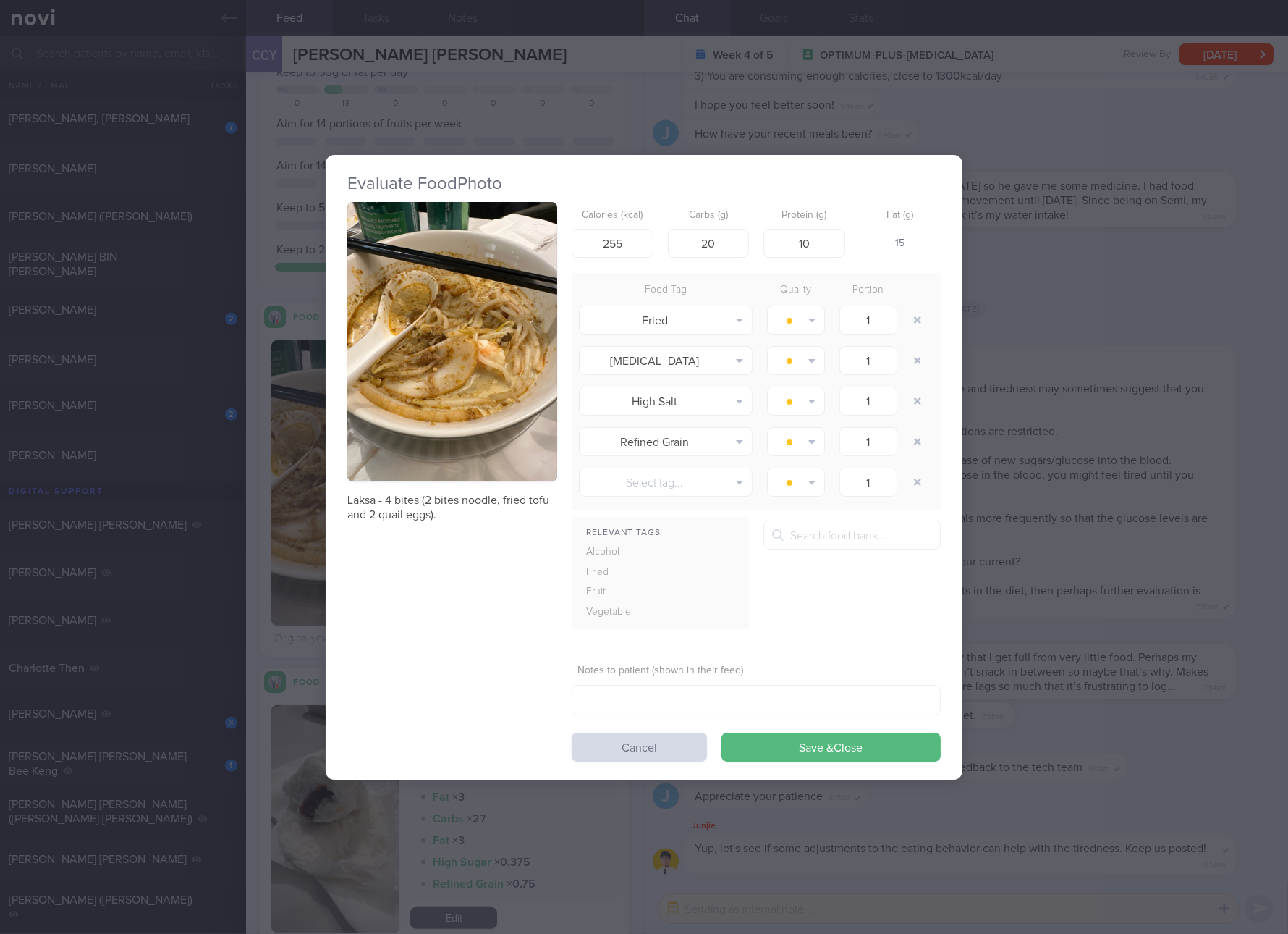
click at [1202, 727] on div "Evaluate Food Photo Laksa - 4 bites (2 bites noodle, fried tofu and 2 quail egg…" at bounding box center [644, 467] width 1288 height 934
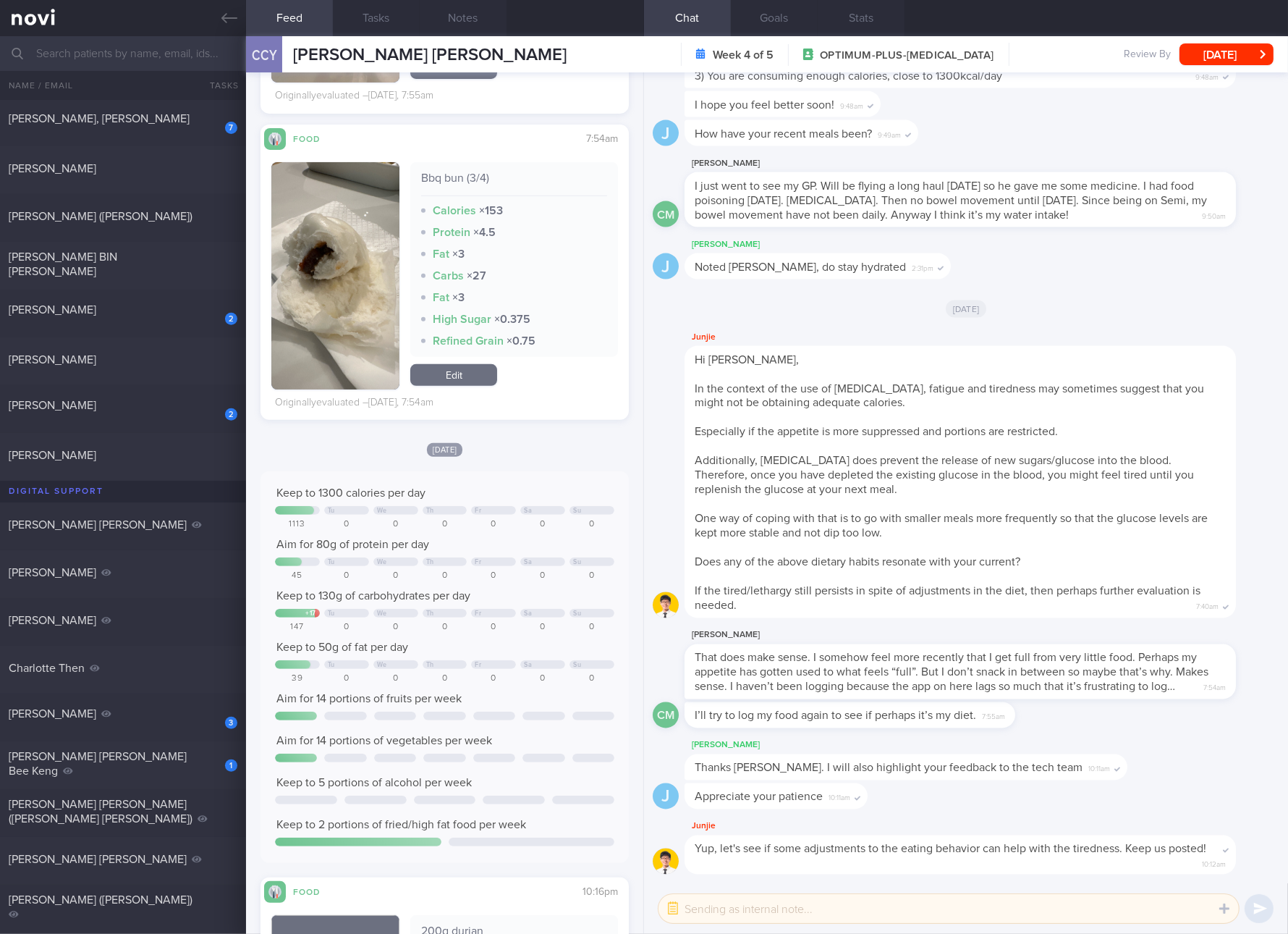
click at [457, 175] on div "Bbq bun (3/4)" at bounding box center [513, 183] width 186 height 25
click at [421, 232] on div at bounding box center [423, 232] width 4 height 4
click at [449, 181] on div "Bbq bun (3/4)" at bounding box center [513, 183] width 186 height 25
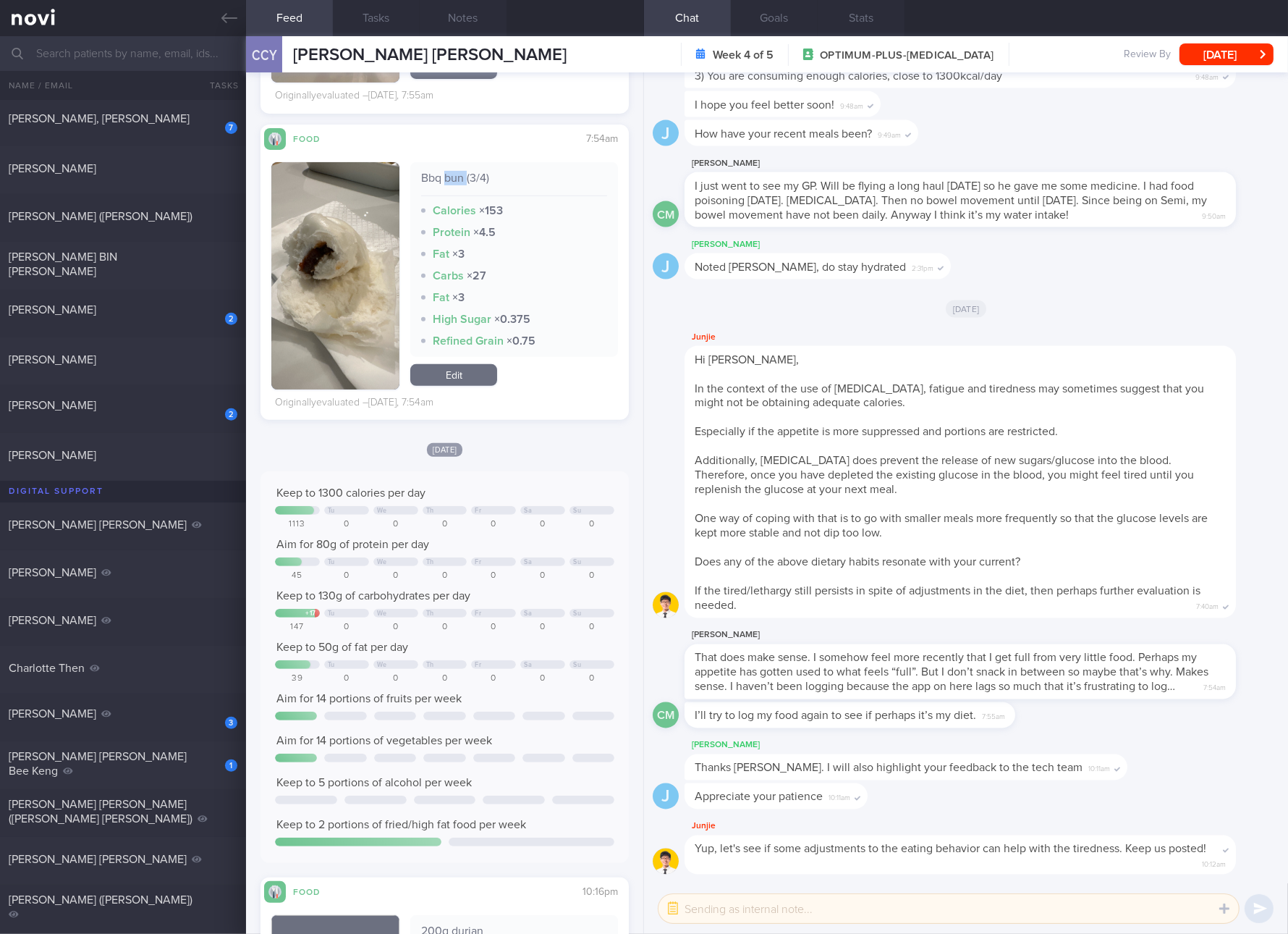
click at [449, 181] on div "Bbq bun (3/4)" at bounding box center [513, 183] width 186 height 25
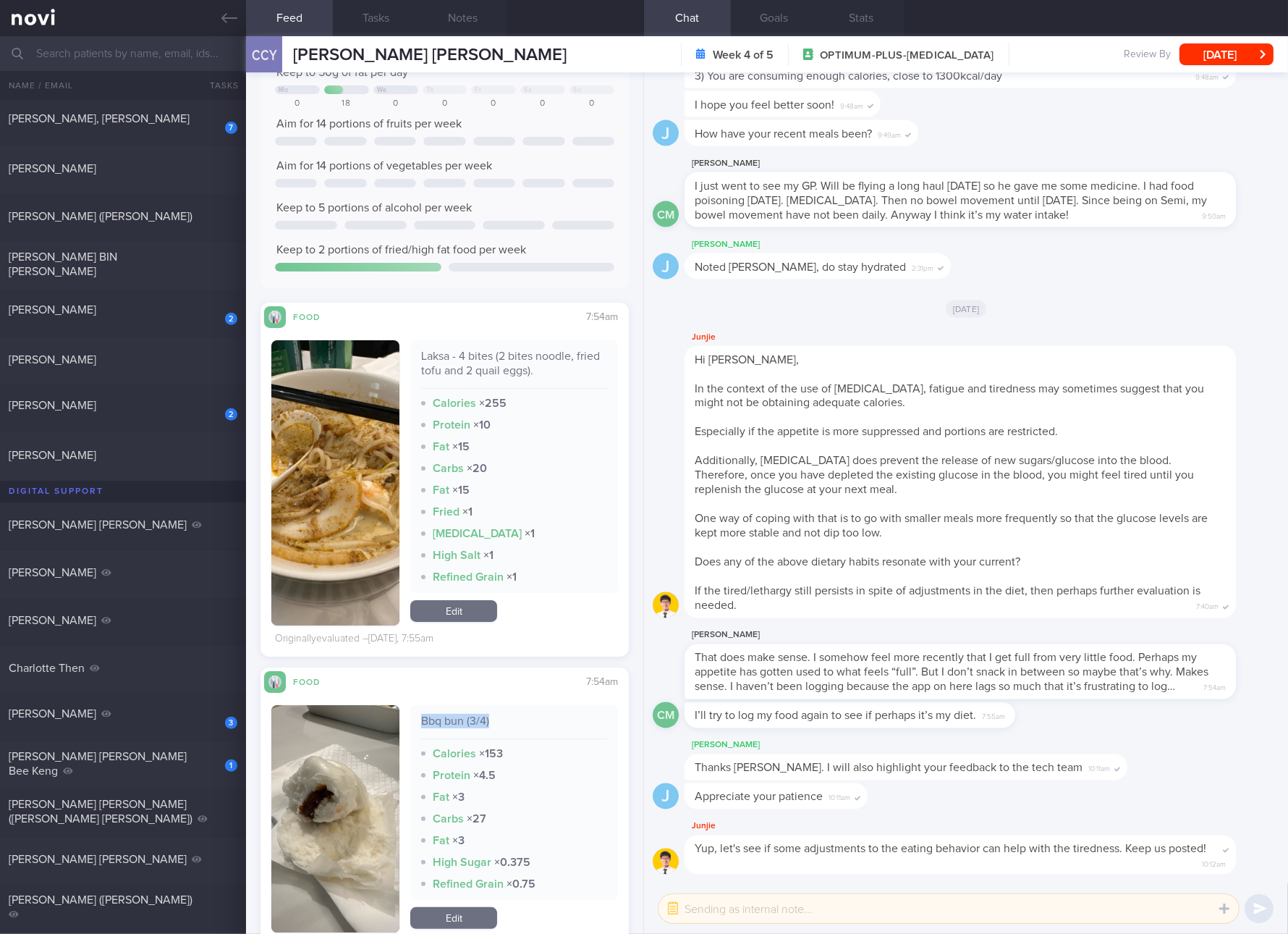
click at [474, 609] on link "Edit" at bounding box center [453, 611] width 87 height 22
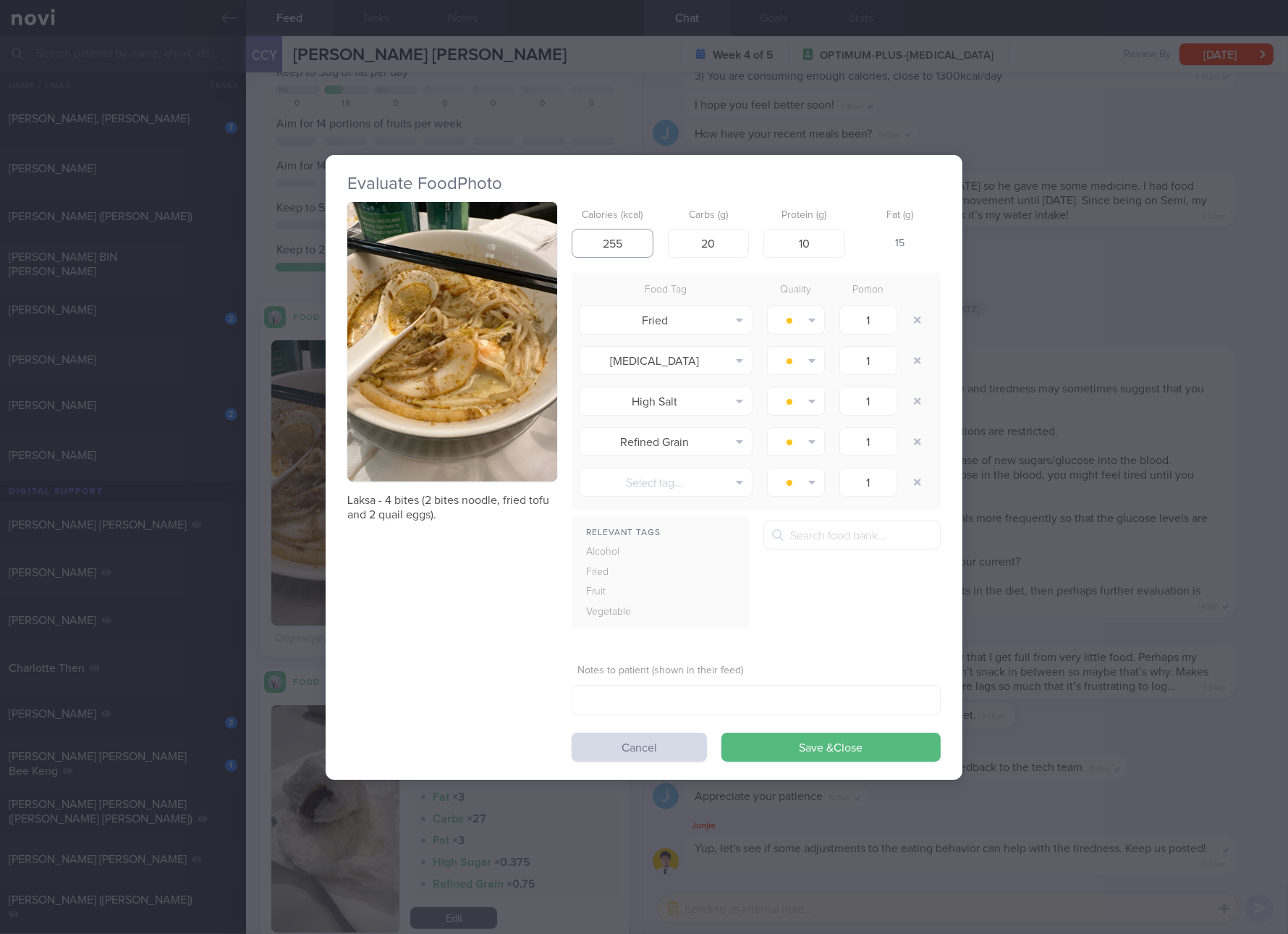
click at [625, 247] on input "255" at bounding box center [612, 243] width 82 height 29
type input "195"
type input "10"
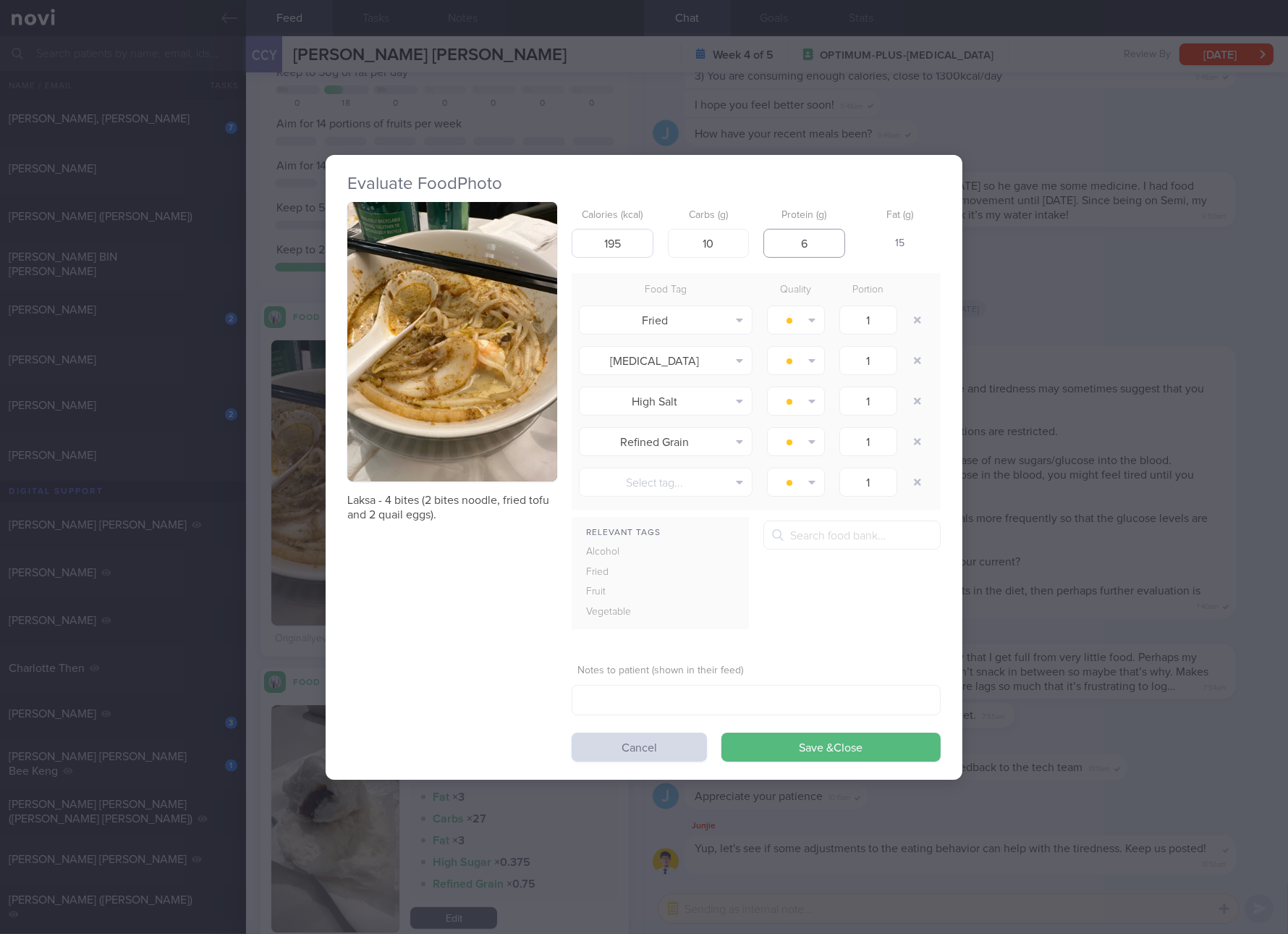
type input "6"
click at [722, 733] on button "Save & Close" at bounding box center [831, 747] width 219 height 29
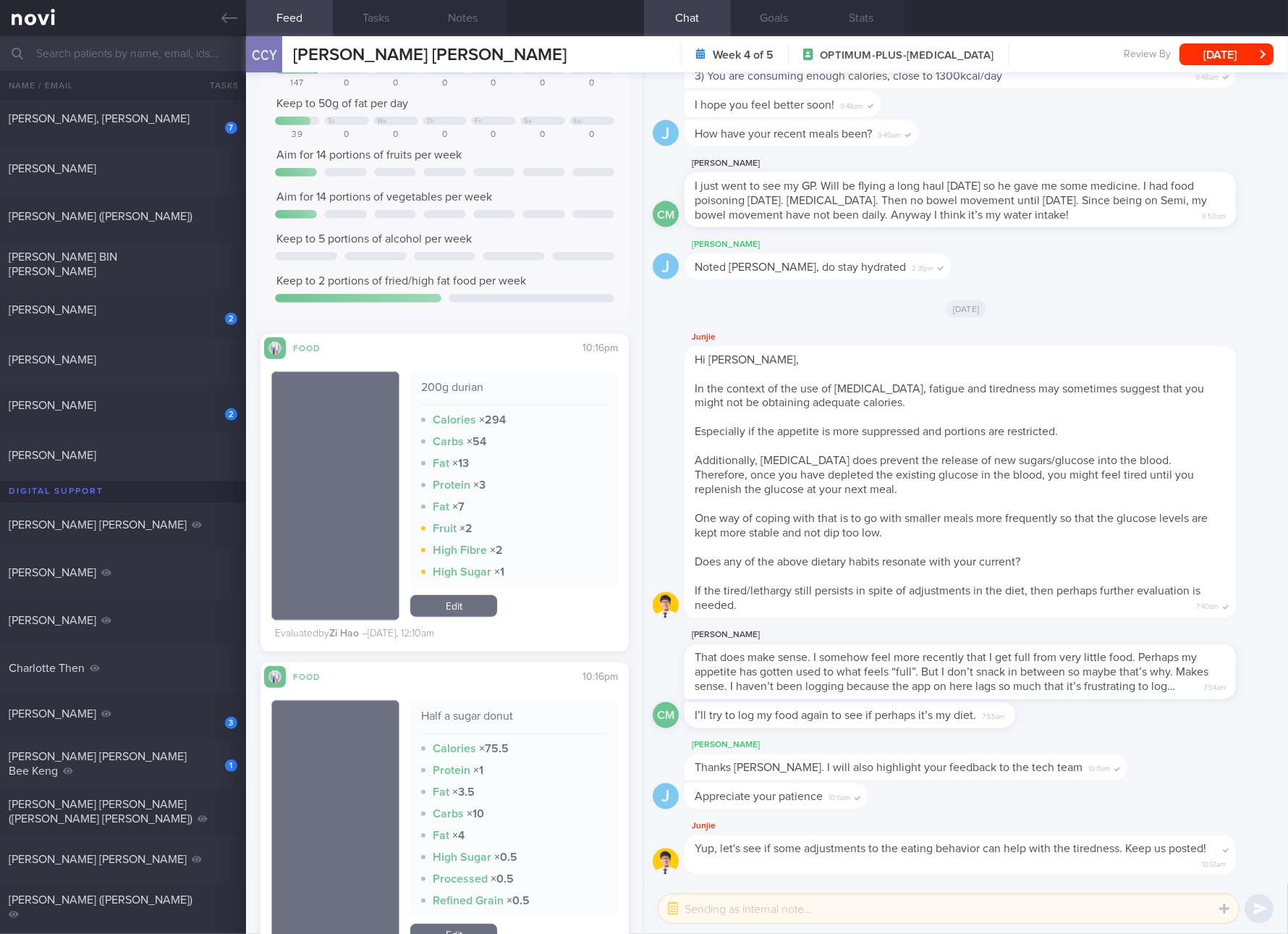
click at [1252, 524] on div "Junjie Hi [PERSON_NAME], In the context of the use of [MEDICAL_DATA], fatigue a…" at bounding box center [981, 473] width 595 height 290
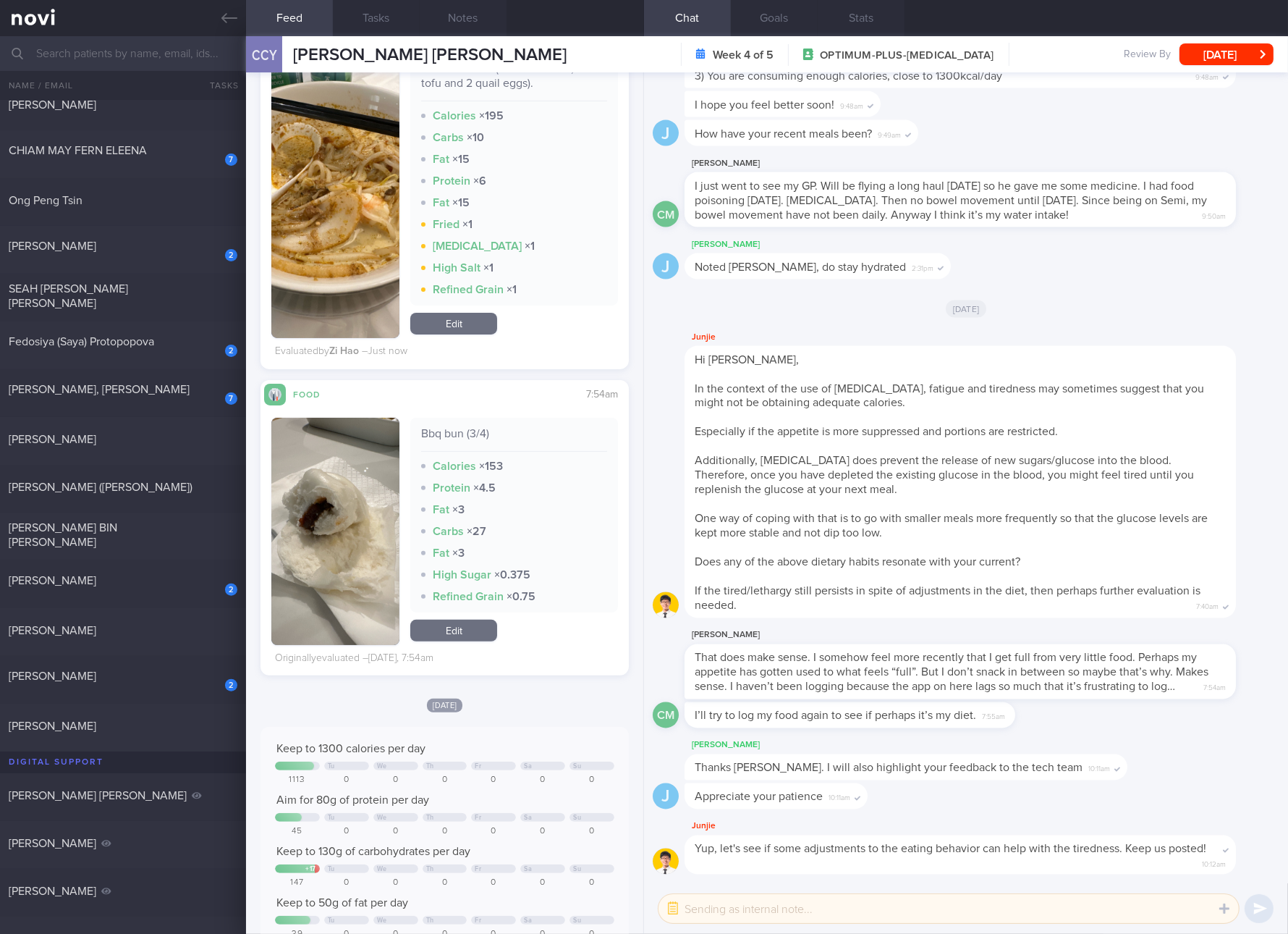
scroll to position [543, 0]
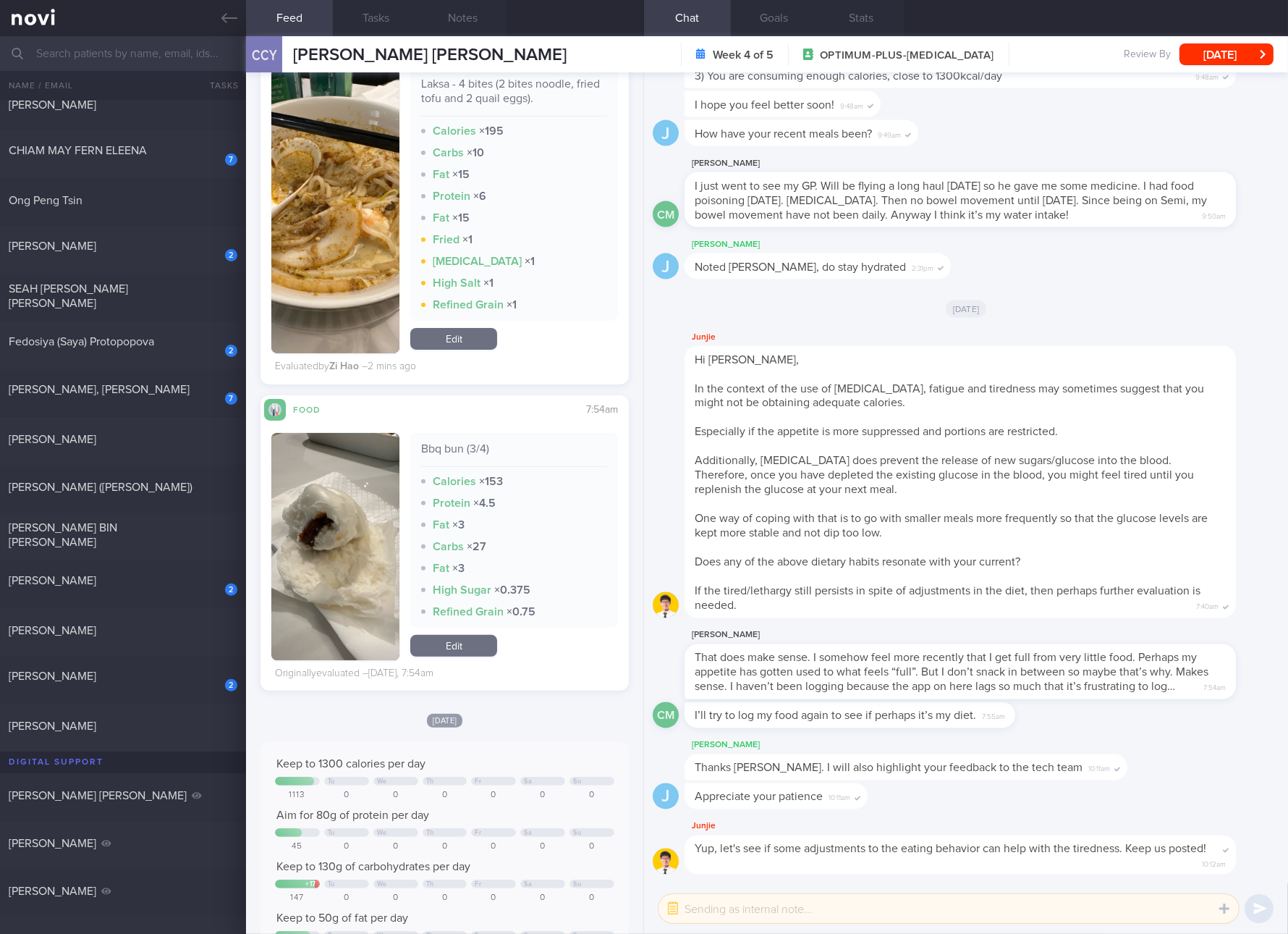
drag, startPoint x: 448, startPoint y: 635, endPoint x: 457, endPoint y: 626, distance: 12.7
click at [448, 635] on link "Edit" at bounding box center [453, 646] width 87 height 22
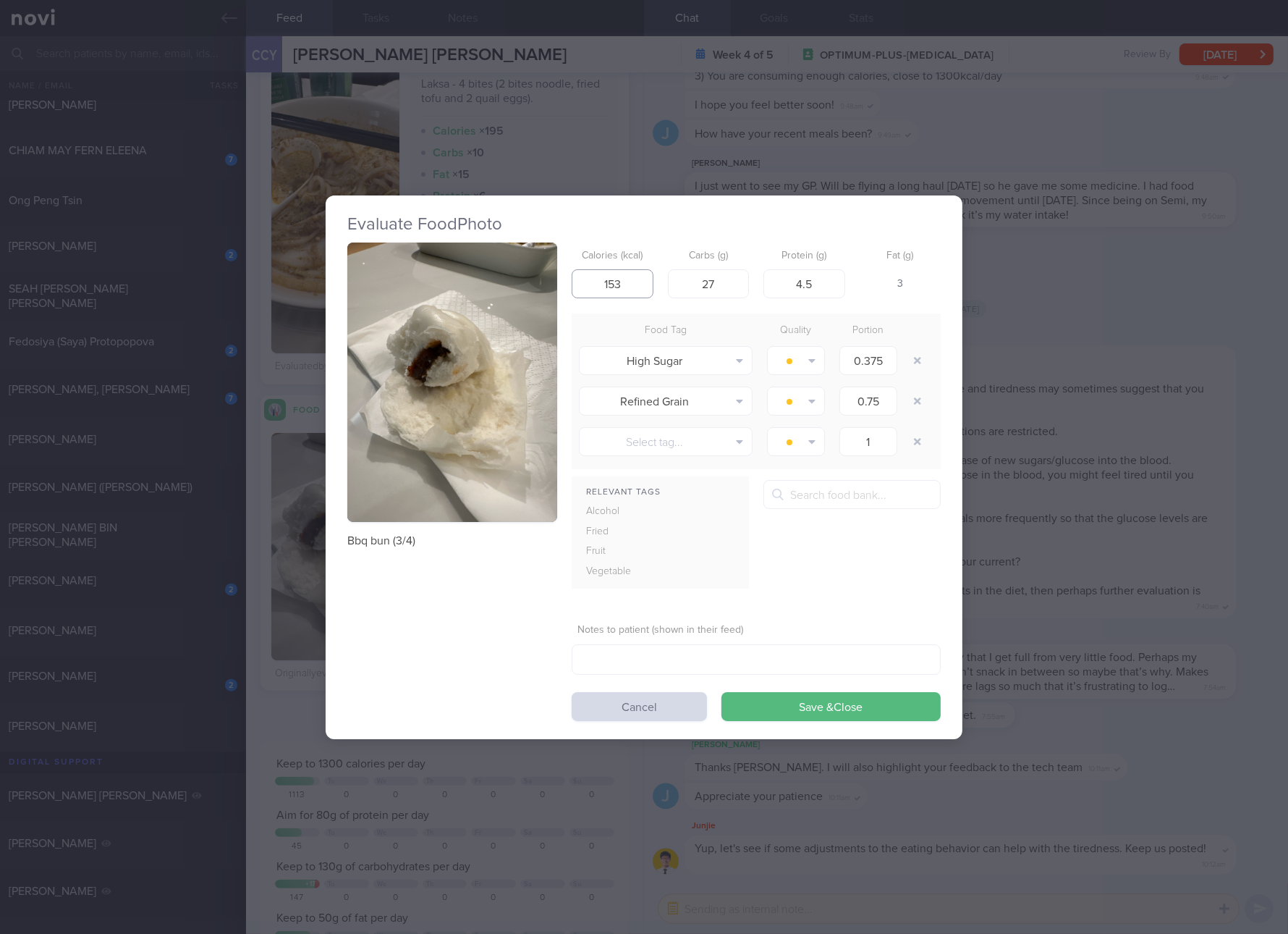
click at [612, 275] on input "153" at bounding box center [612, 284] width 82 height 29
type input "135"
type input "21"
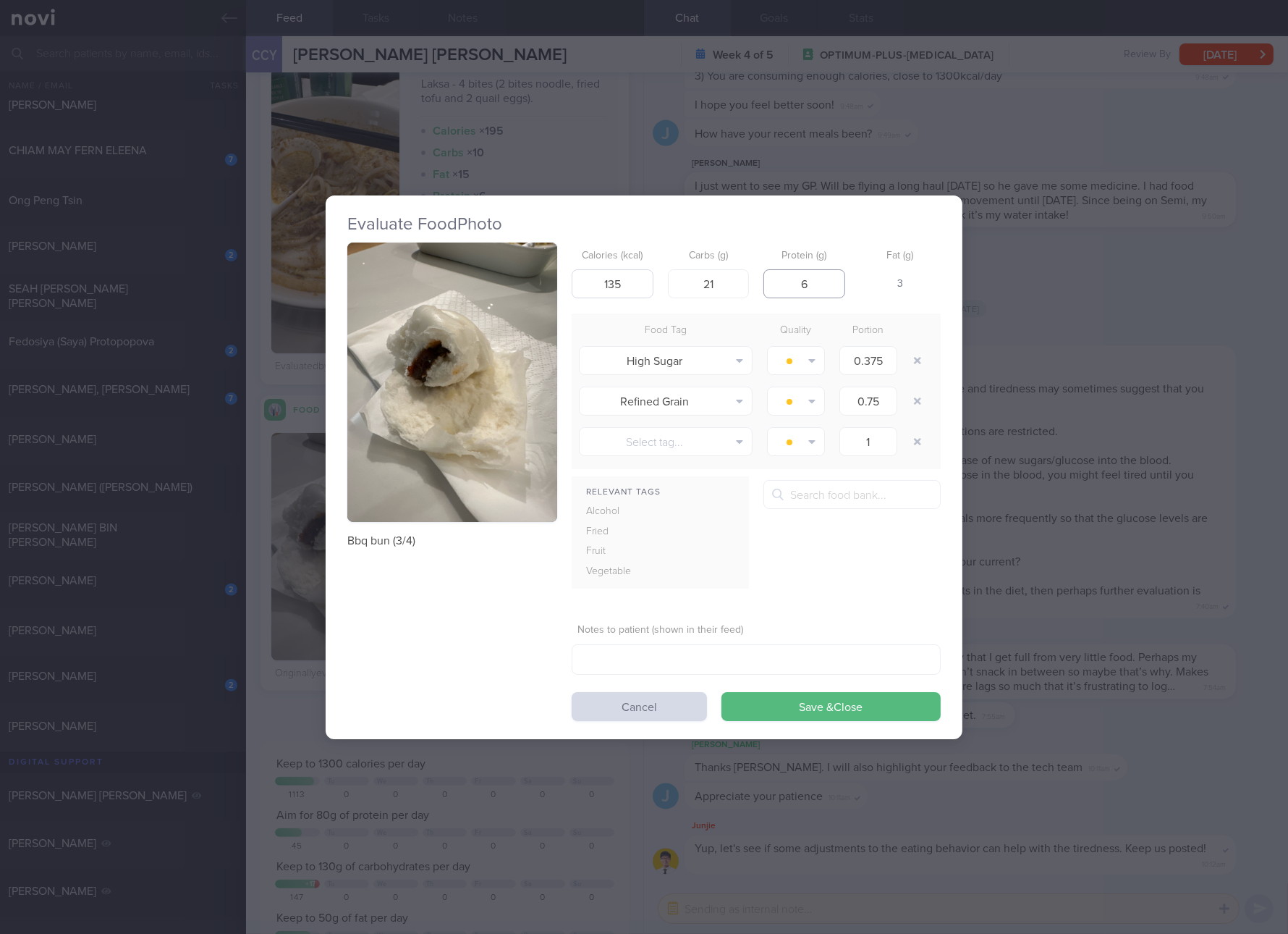
type input "6"
click at [722, 692] on button "Save & Close" at bounding box center [831, 707] width 219 height 29
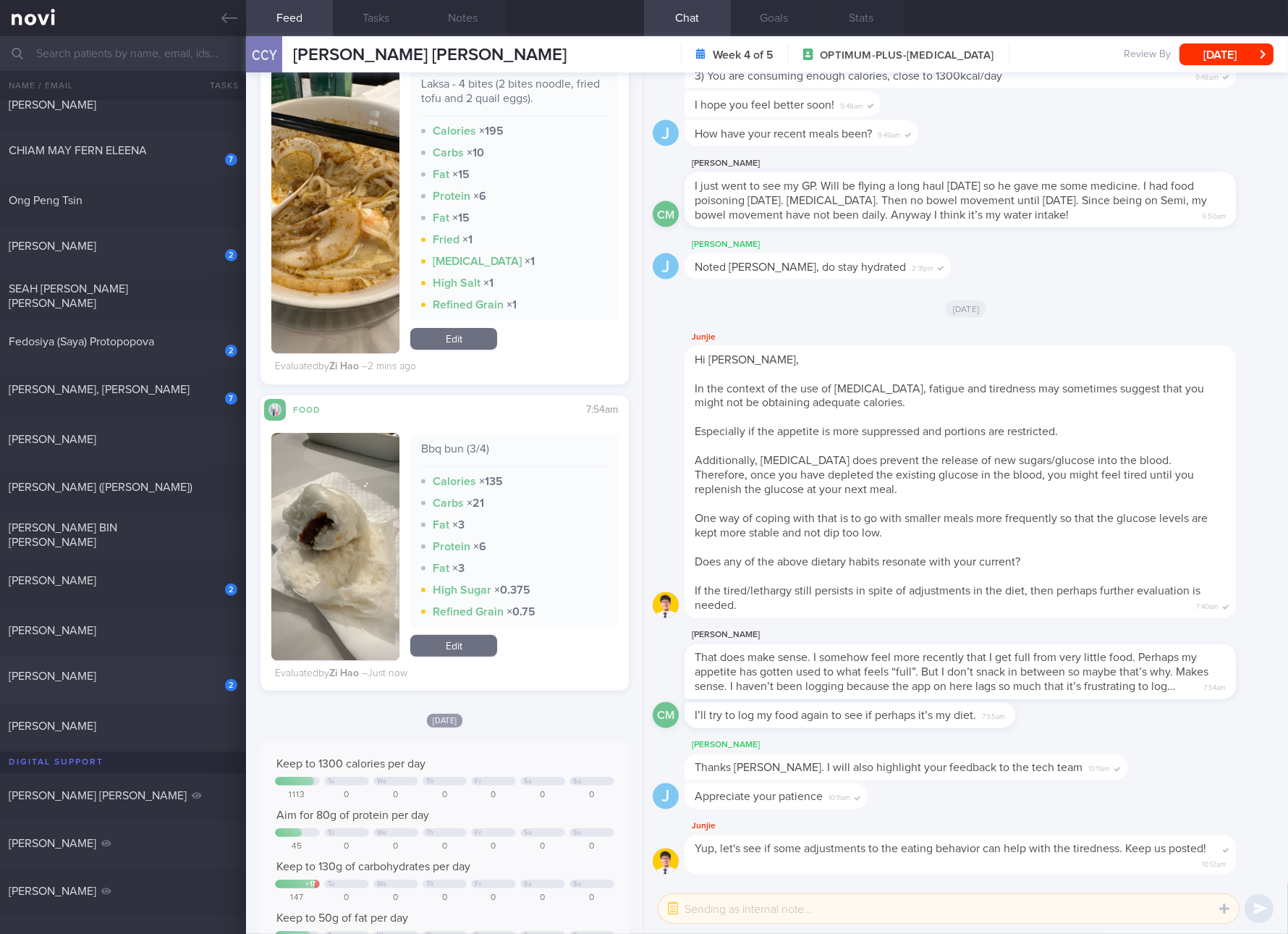
click at [97, 670] on span "[PERSON_NAME]" at bounding box center [53, 676] width 88 height 11
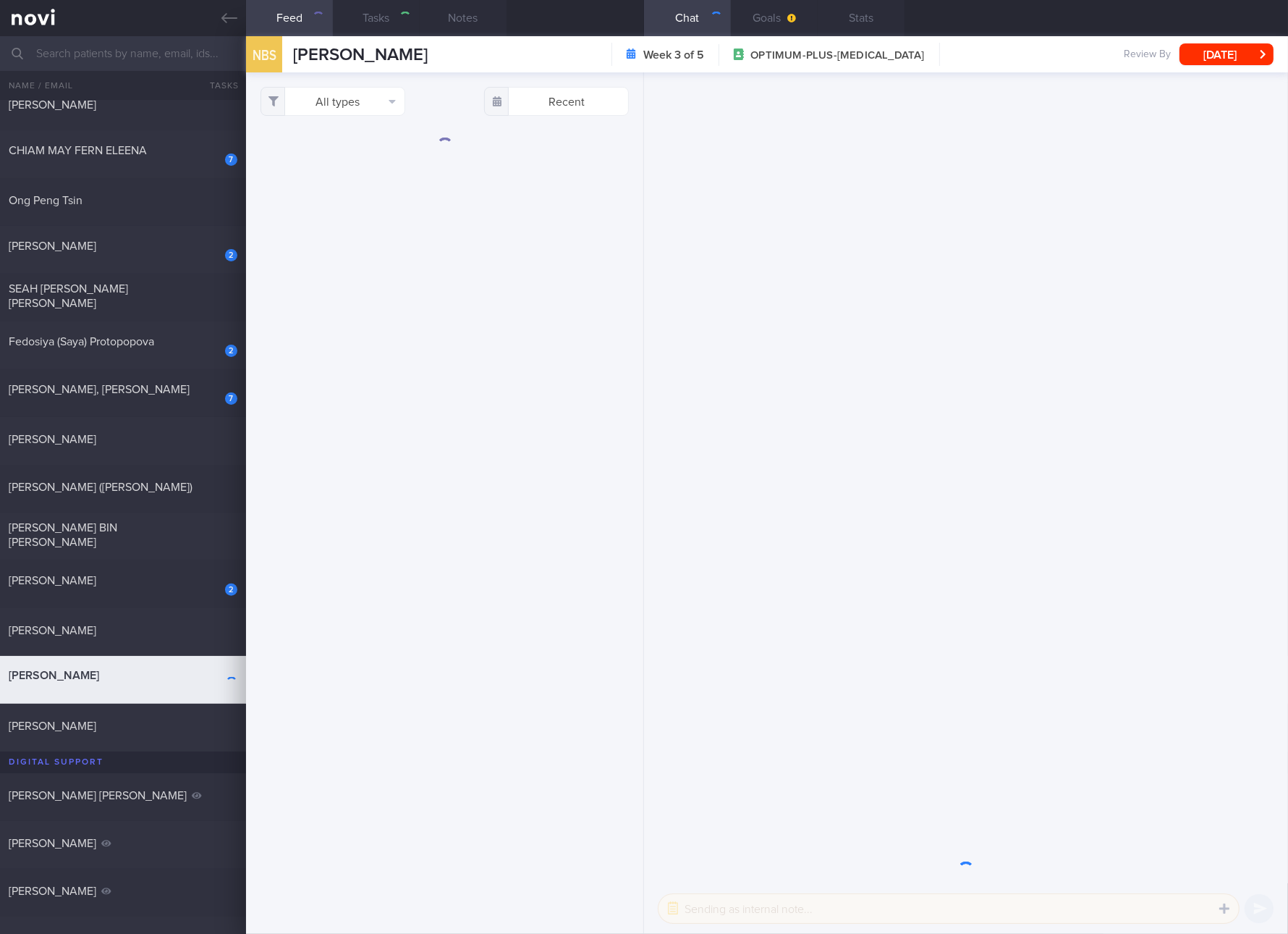
checkbox input "true"
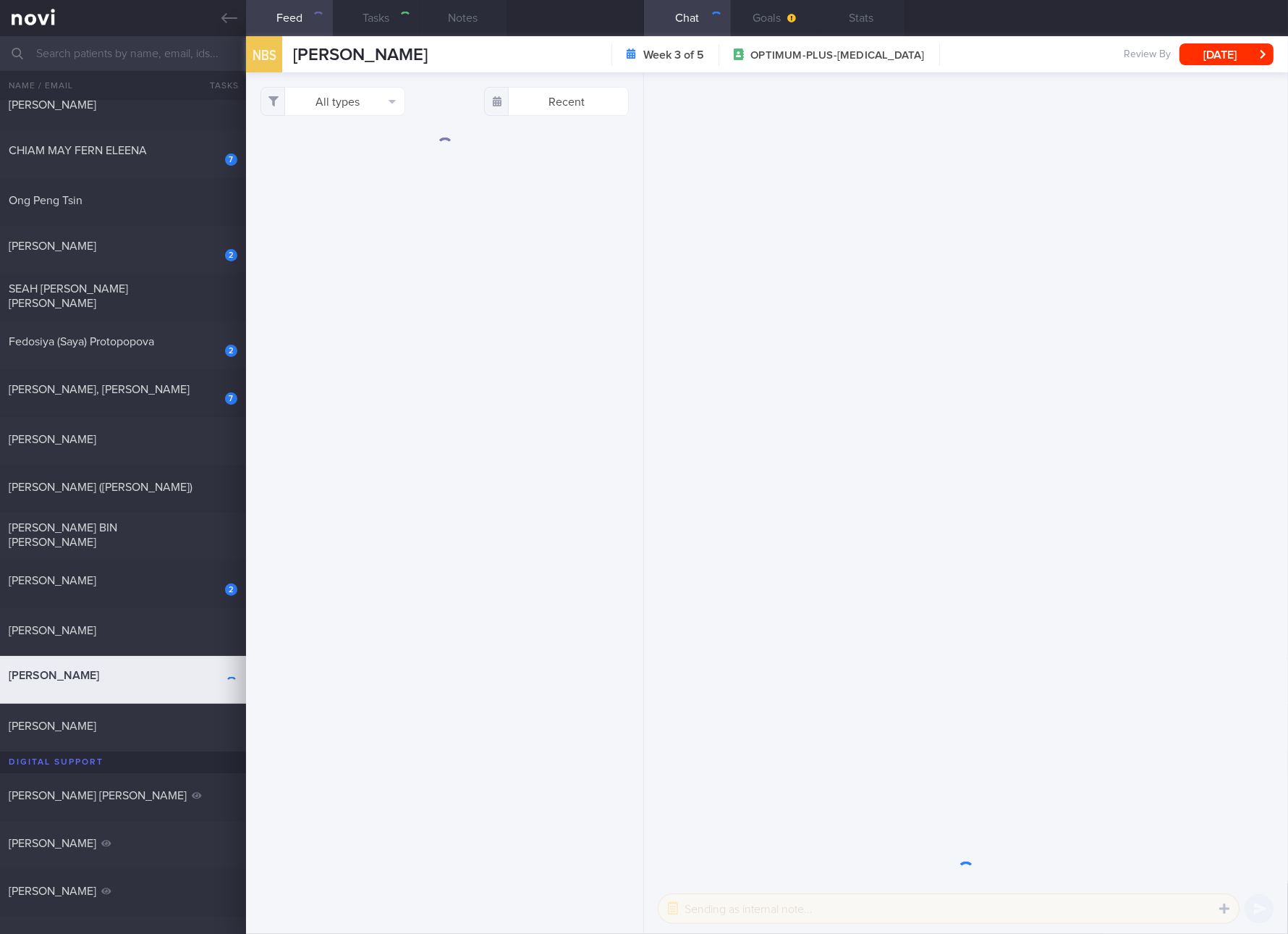
checkbox input "true"
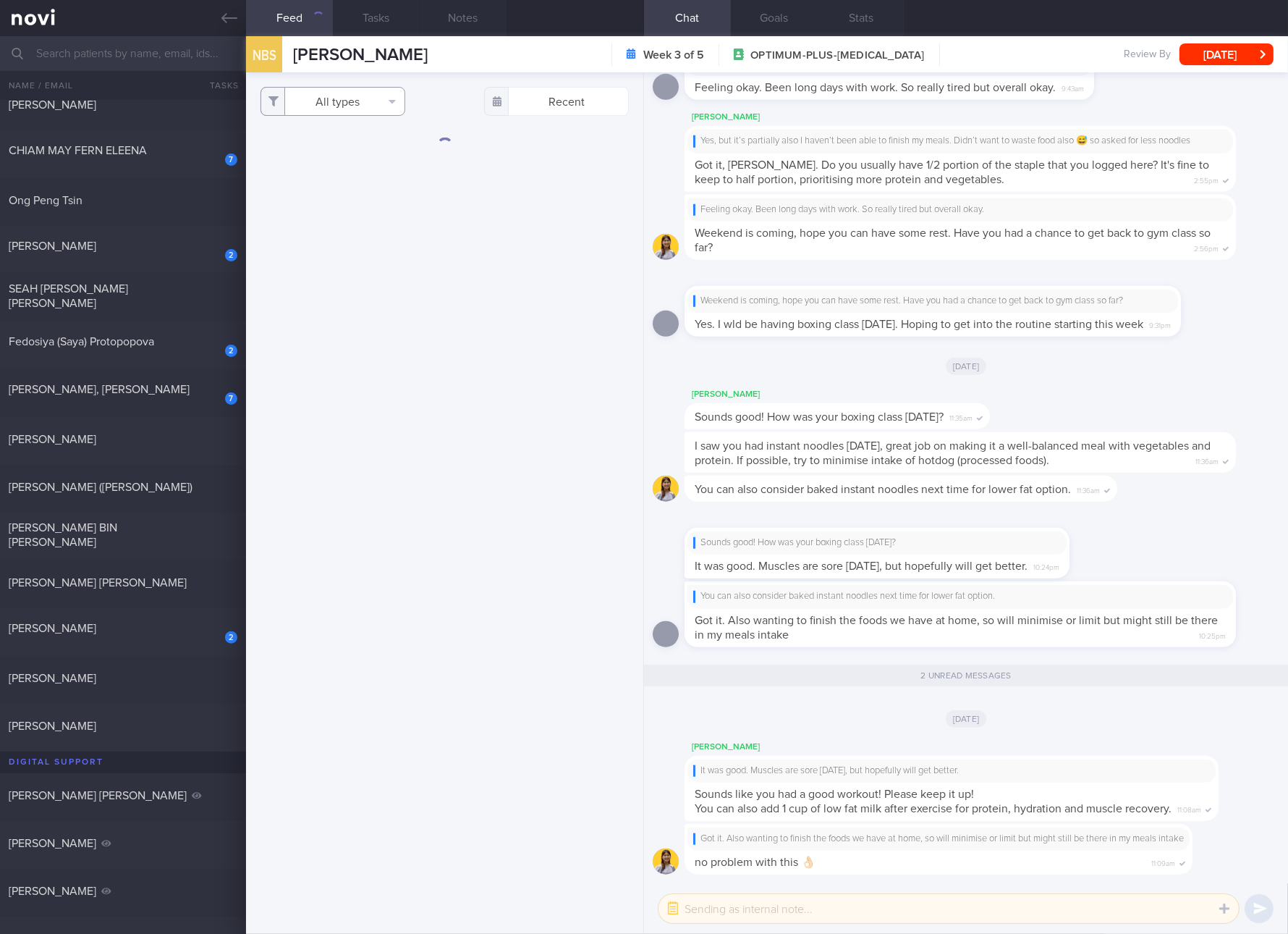
click at [331, 99] on button "All types" at bounding box center [333, 101] width 144 height 29
click at [326, 151] on button "Activity" at bounding box center [333, 151] width 144 height 22
checkbox input "false"
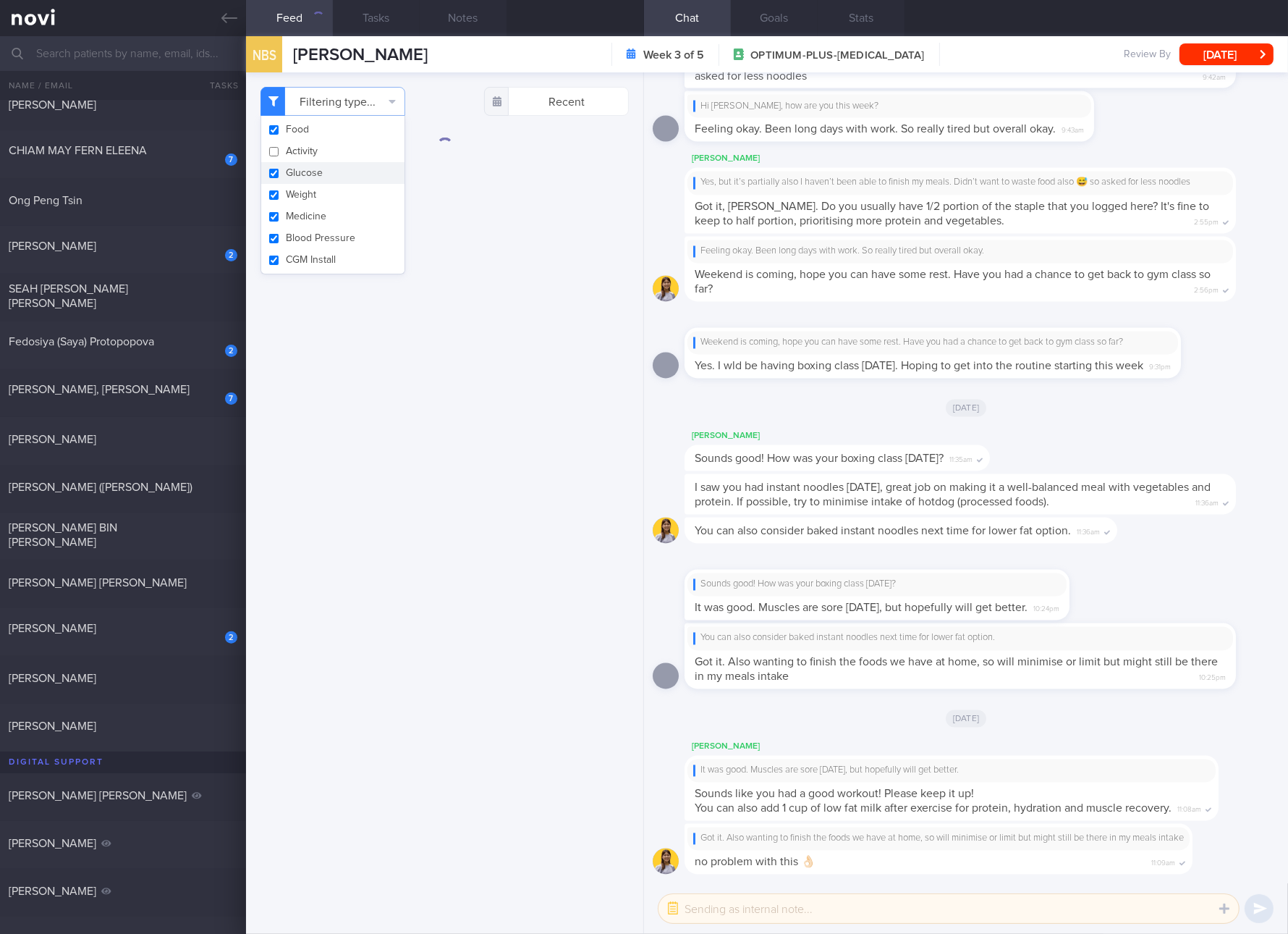
click at [296, 179] on button "Glucose" at bounding box center [333, 173] width 144 height 22
checkbox input "false"
click at [294, 198] on button "Weight" at bounding box center [333, 195] width 144 height 22
checkbox input "false"
click at [294, 213] on button "Medicine" at bounding box center [333, 216] width 144 height 22
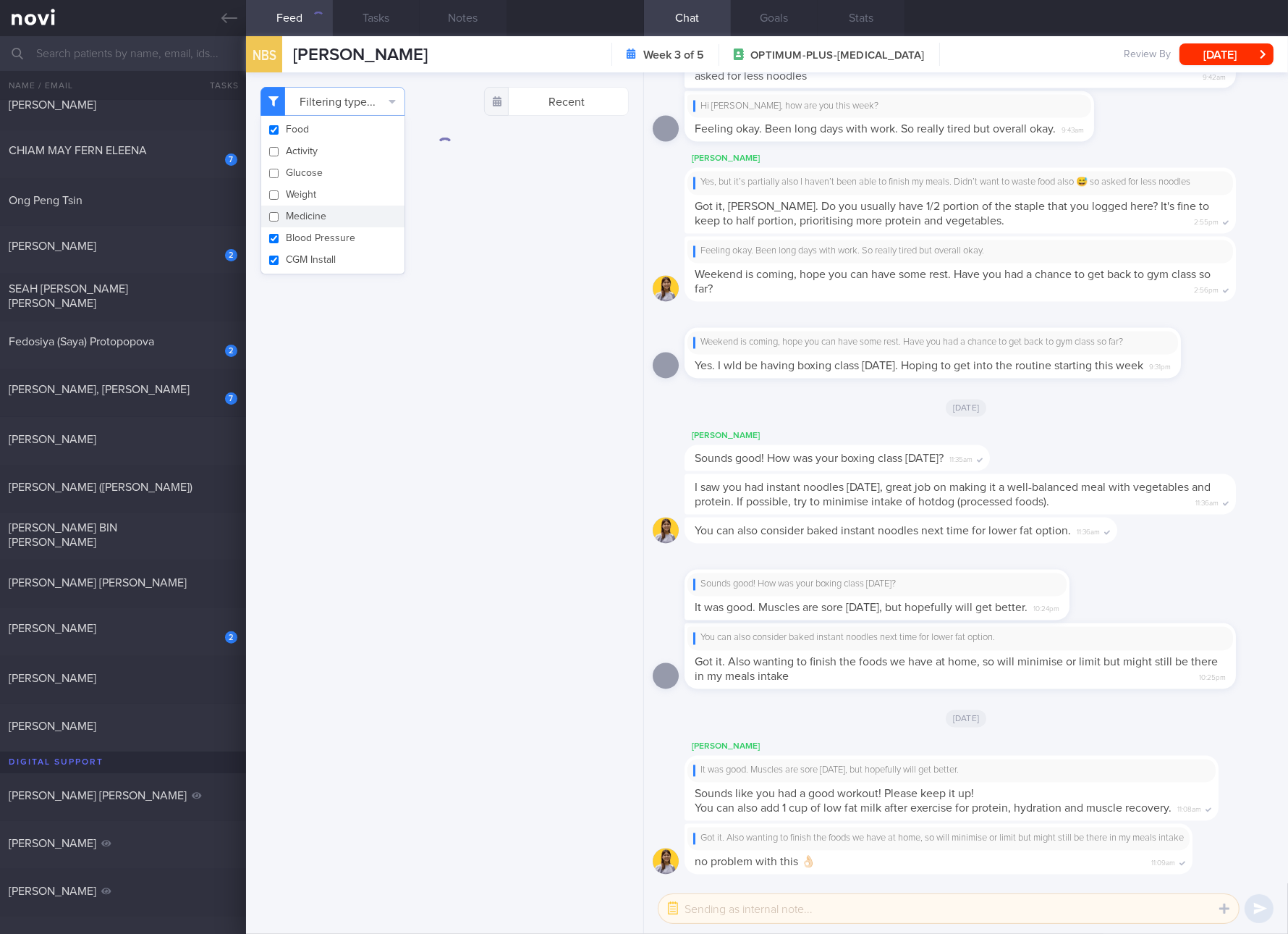
checkbox input "false"
click at [297, 249] on button "CGM Install" at bounding box center [333, 260] width 144 height 22
checkbox input "false"
click at [301, 245] on button "Blood Pressure" at bounding box center [333, 238] width 144 height 22
checkbox input "false"
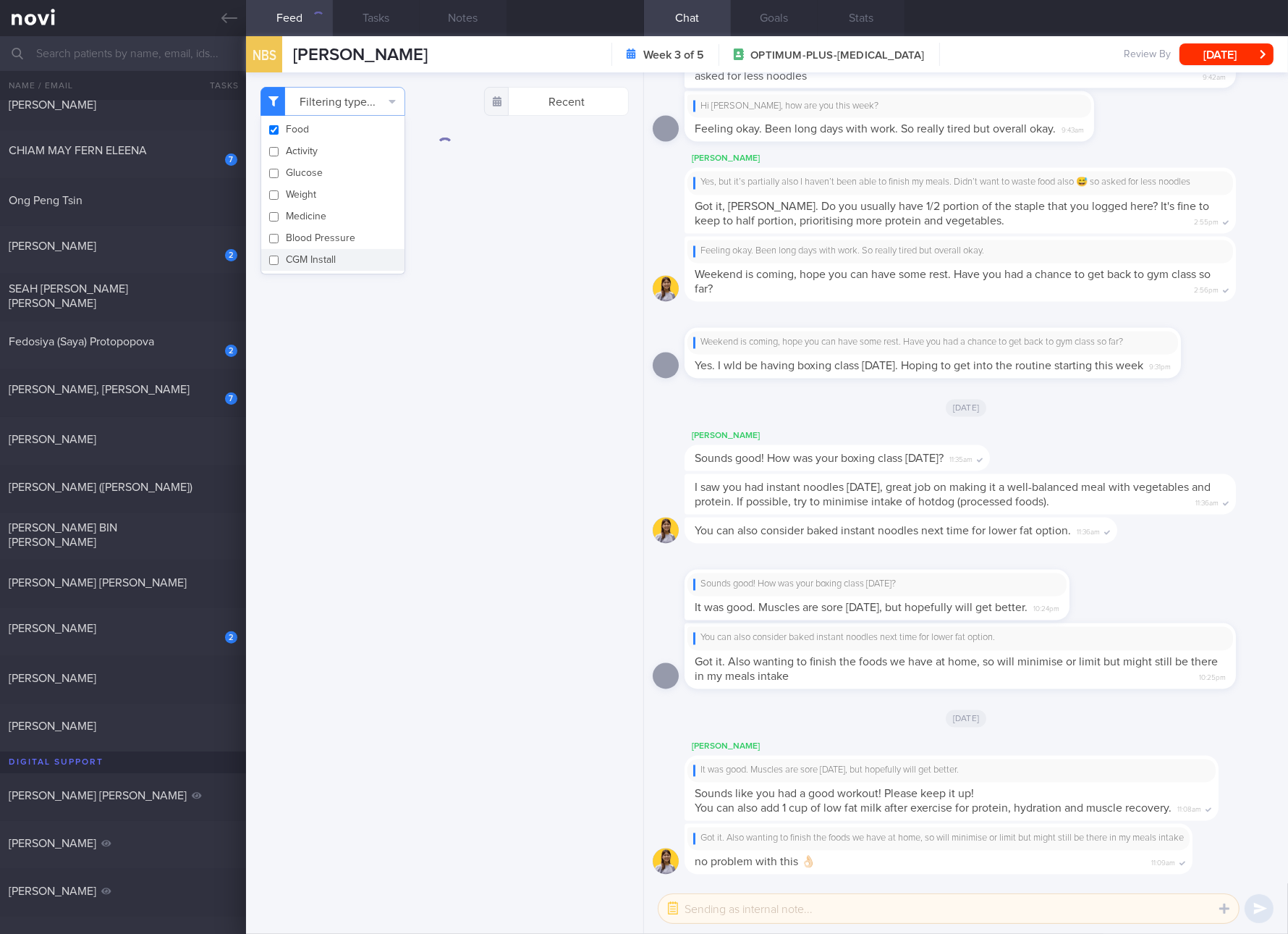
click at [456, 380] on div "Filtering type... Food Activity Glucose Weight Medicine Blood Pressure [MEDICAL…" at bounding box center [444, 503] width 397 height 862
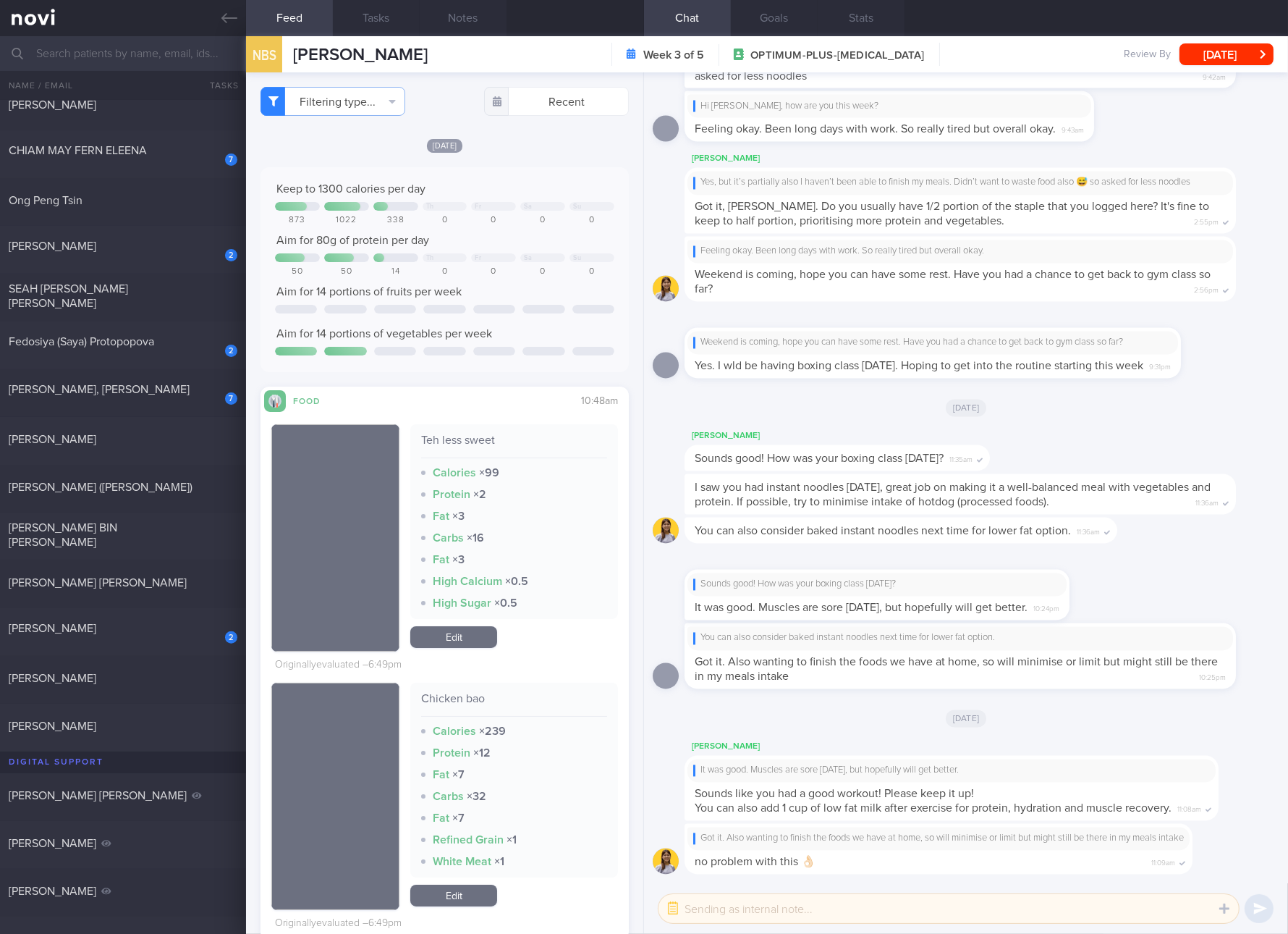
scroll to position [271, 0]
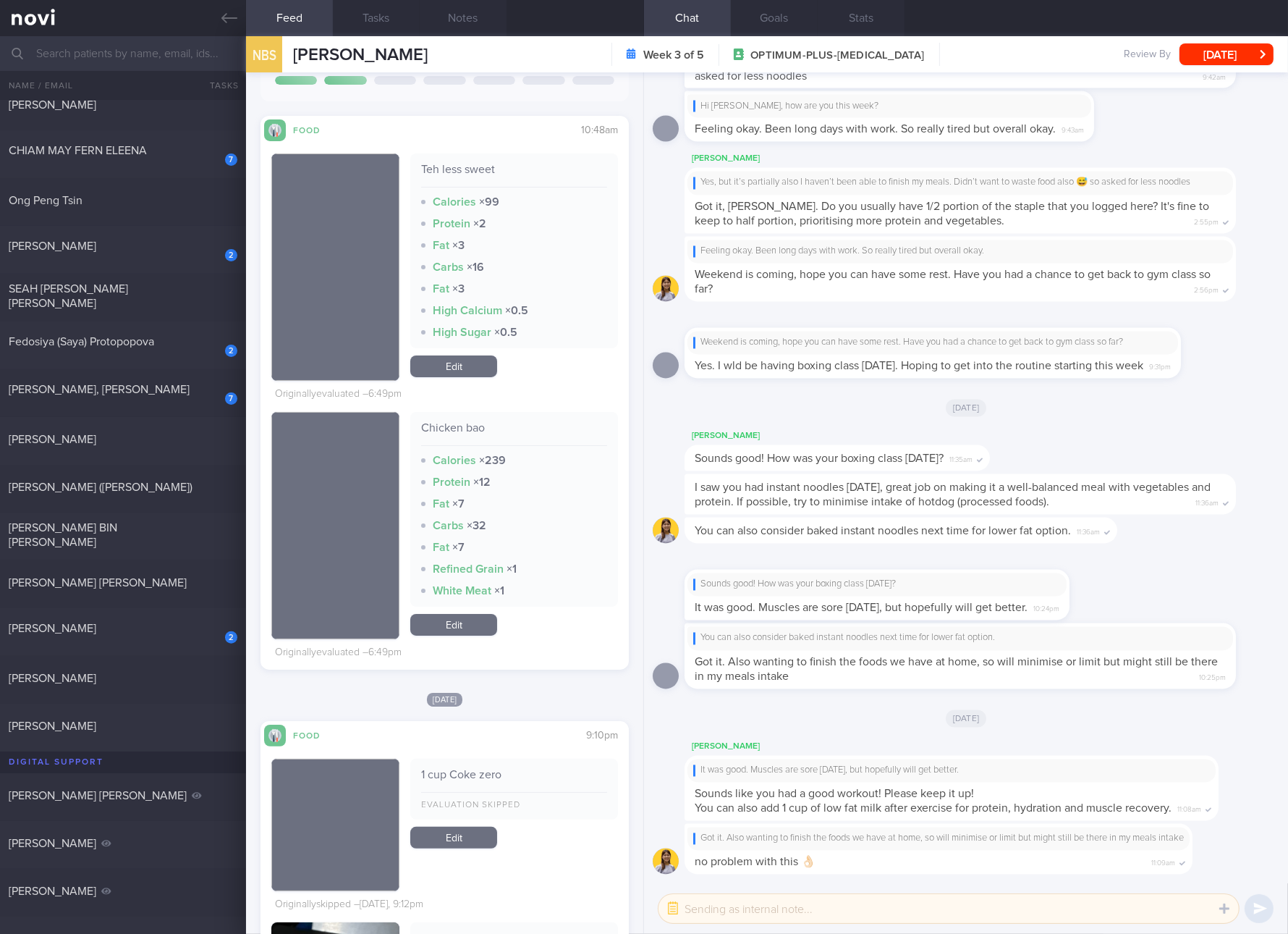
click at [456, 428] on div "Chicken bao" at bounding box center [513, 433] width 186 height 25
click at [476, 618] on link "Edit" at bounding box center [453, 625] width 87 height 22
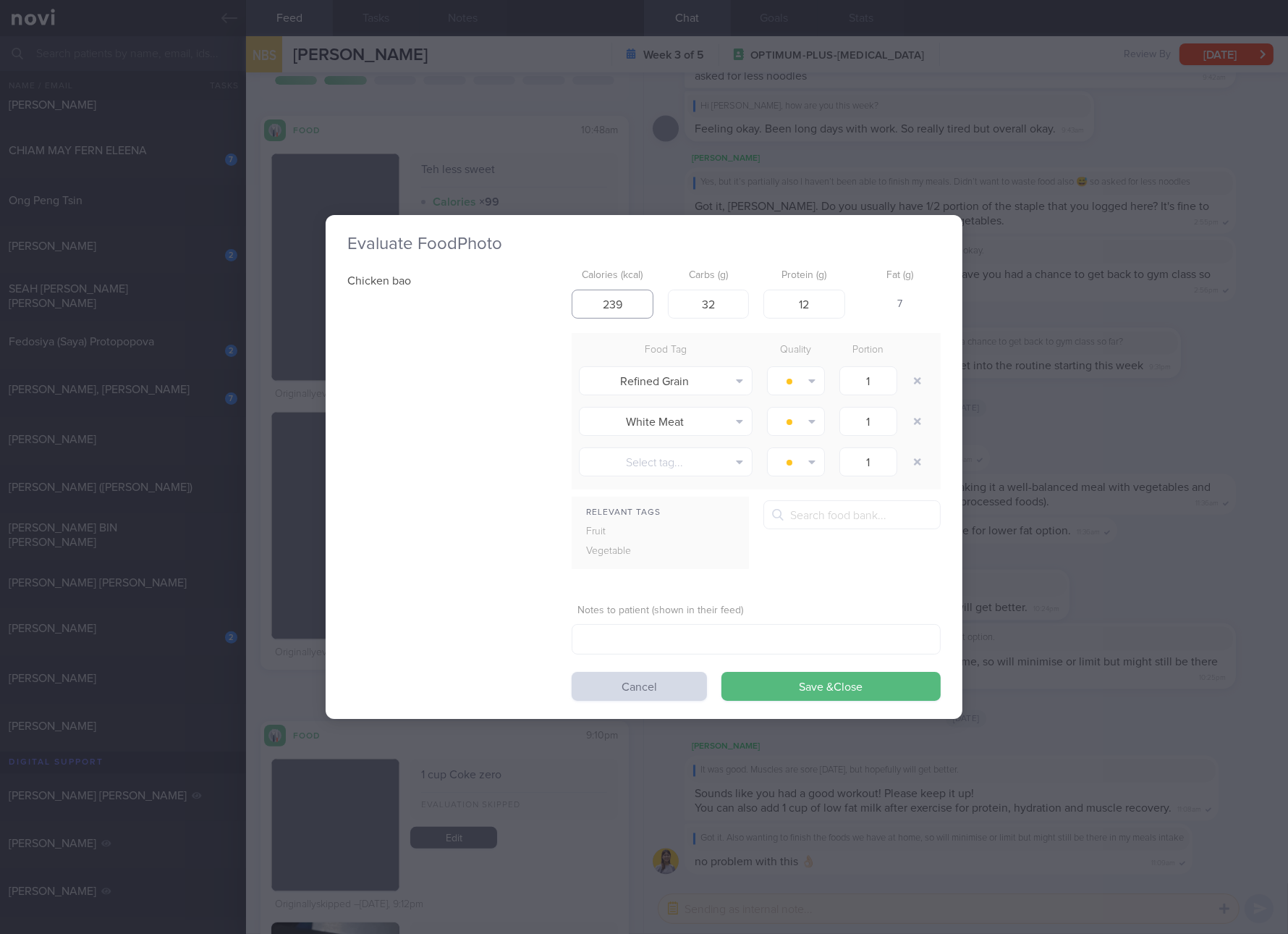
click at [621, 291] on input "239" at bounding box center [612, 304] width 82 height 29
type input "165"
type input "26"
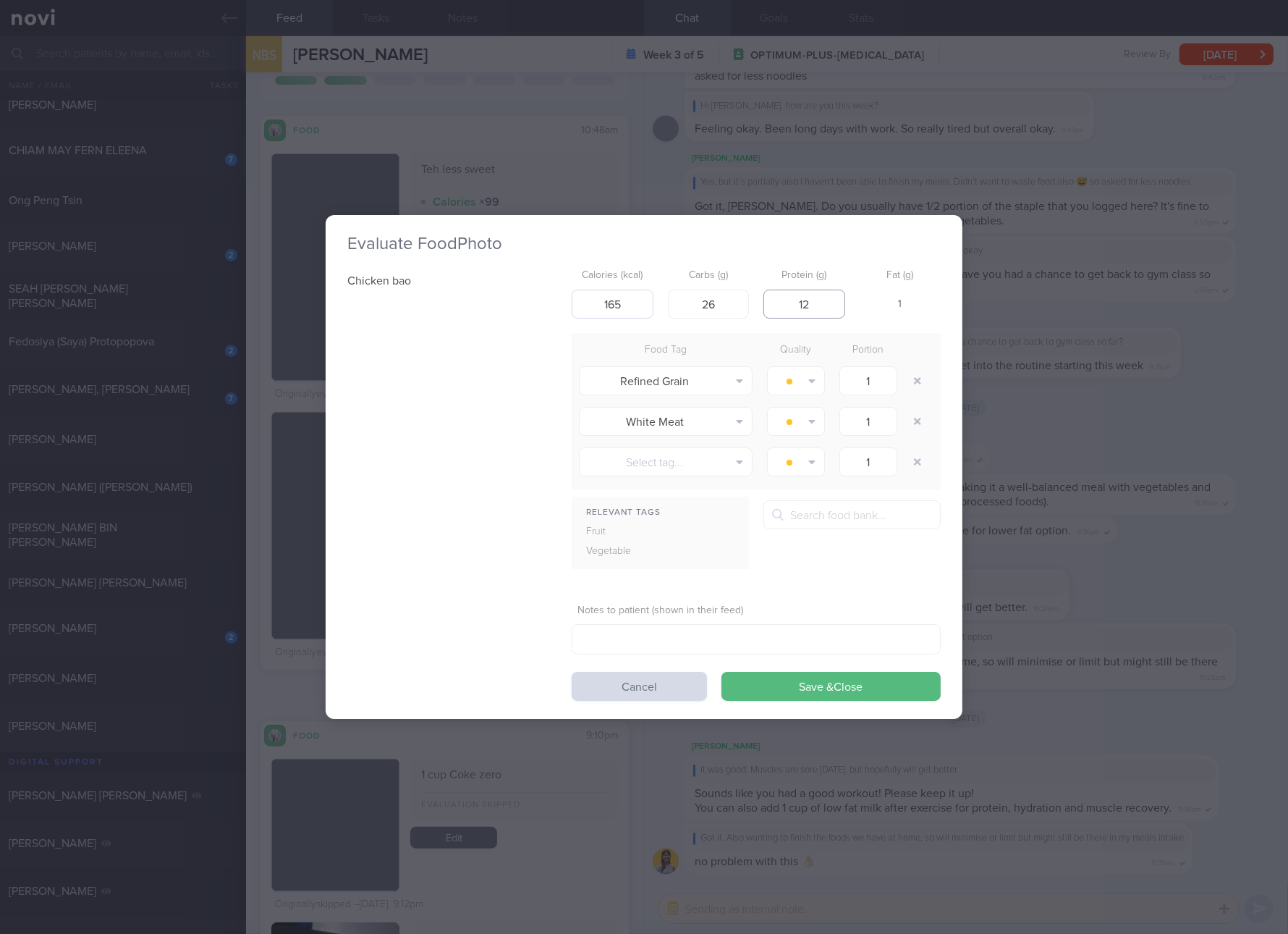
type input "2"
type input "8"
click at [722, 672] on button "Save & Close" at bounding box center [831, 687] width 219 height 29
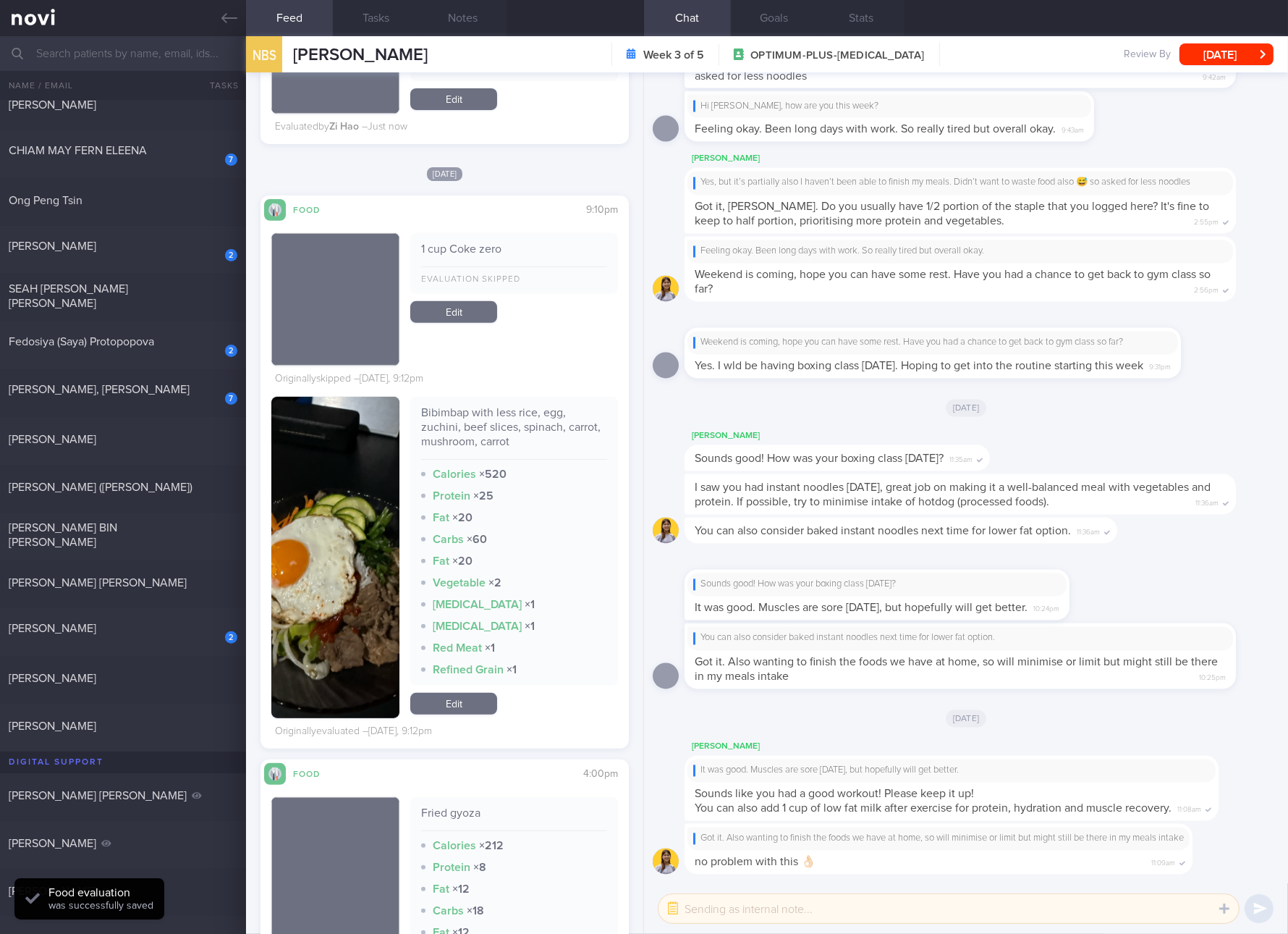
scroll to position [814, 0]
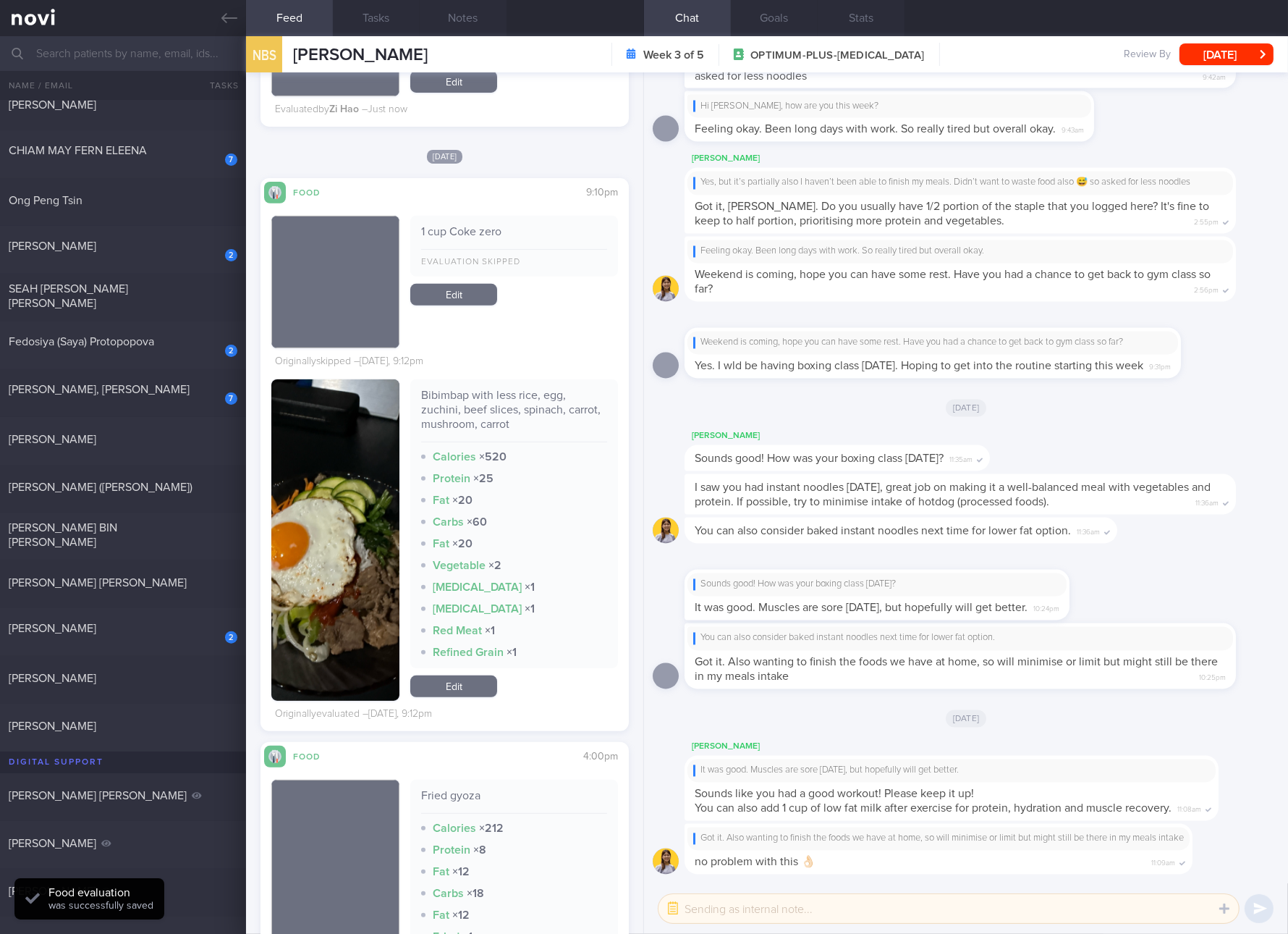
click at [544, 400] on div "Bibimbap with less rice, egg, zuchini, beef slices, spinach, carrot, mushroom, …" at bounding box center [513, 415] width 186 height 54
click at [330, 510] on button "button" at bounding box center [336, 540] width 128 height 321
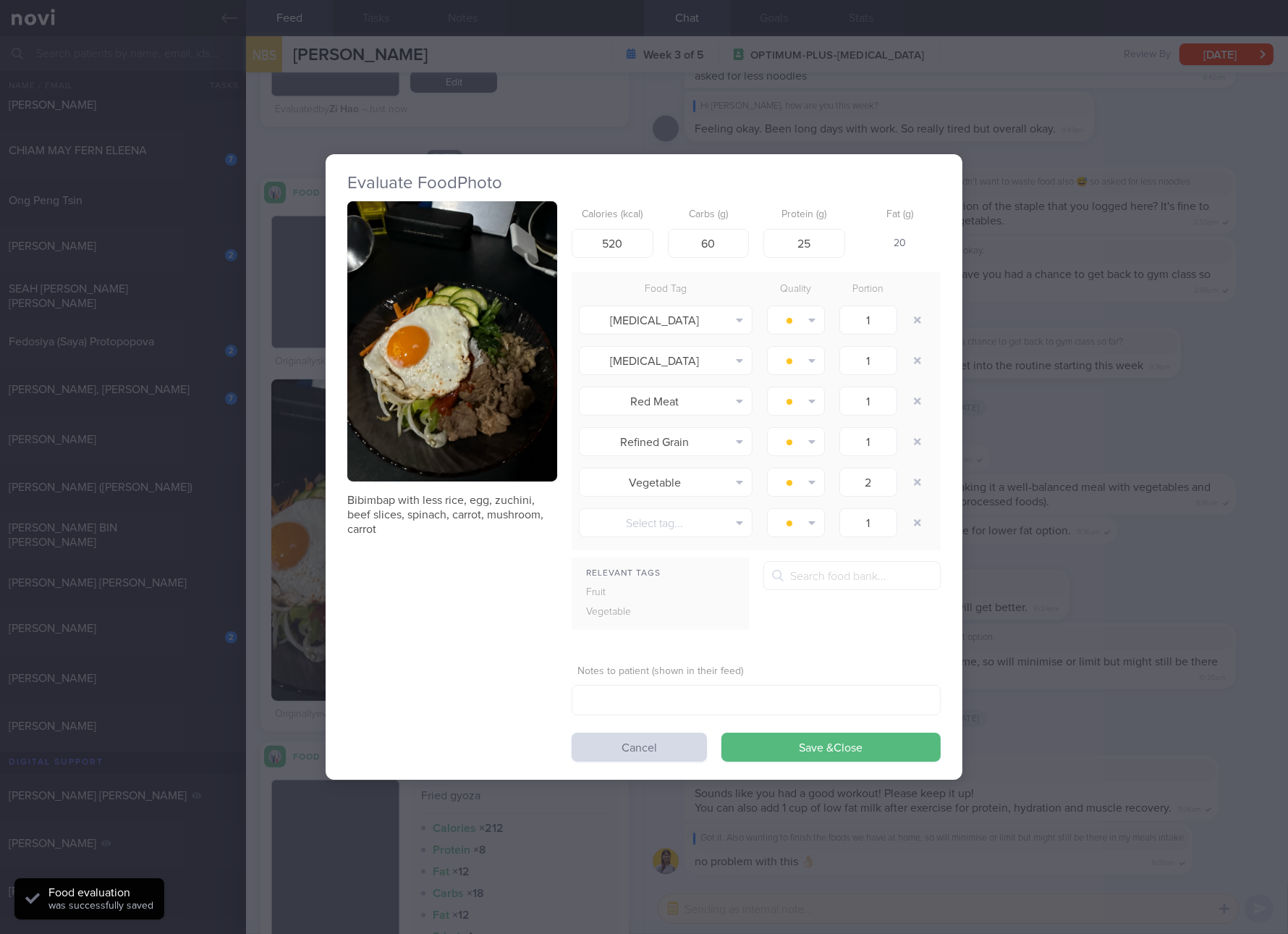
click at [492, 363] on button "button" at bounding box center [452, 341] width 210 height 280
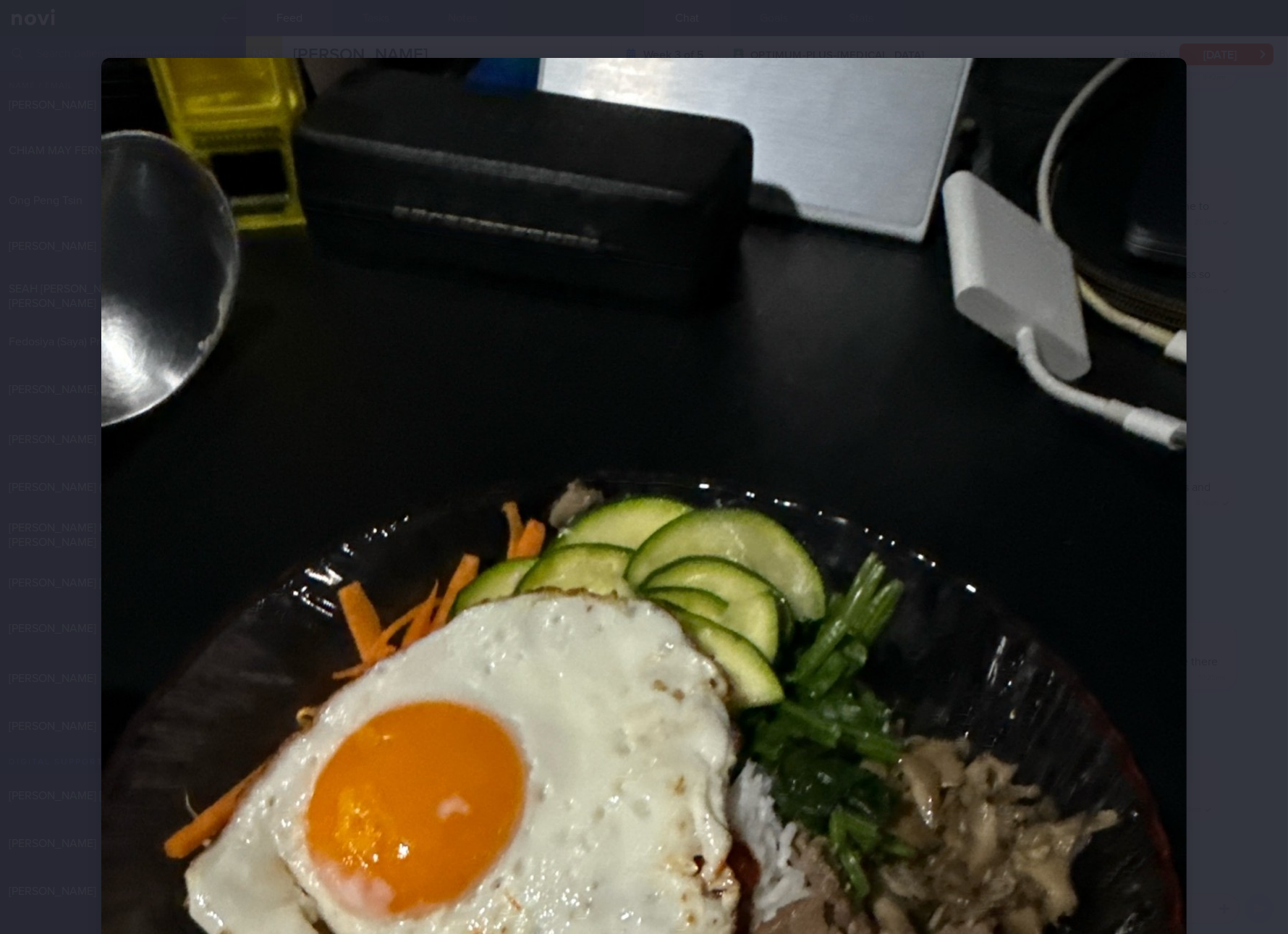
click at [1182, 644] on div at bounding box center [644, 781] width 1201 height 1564
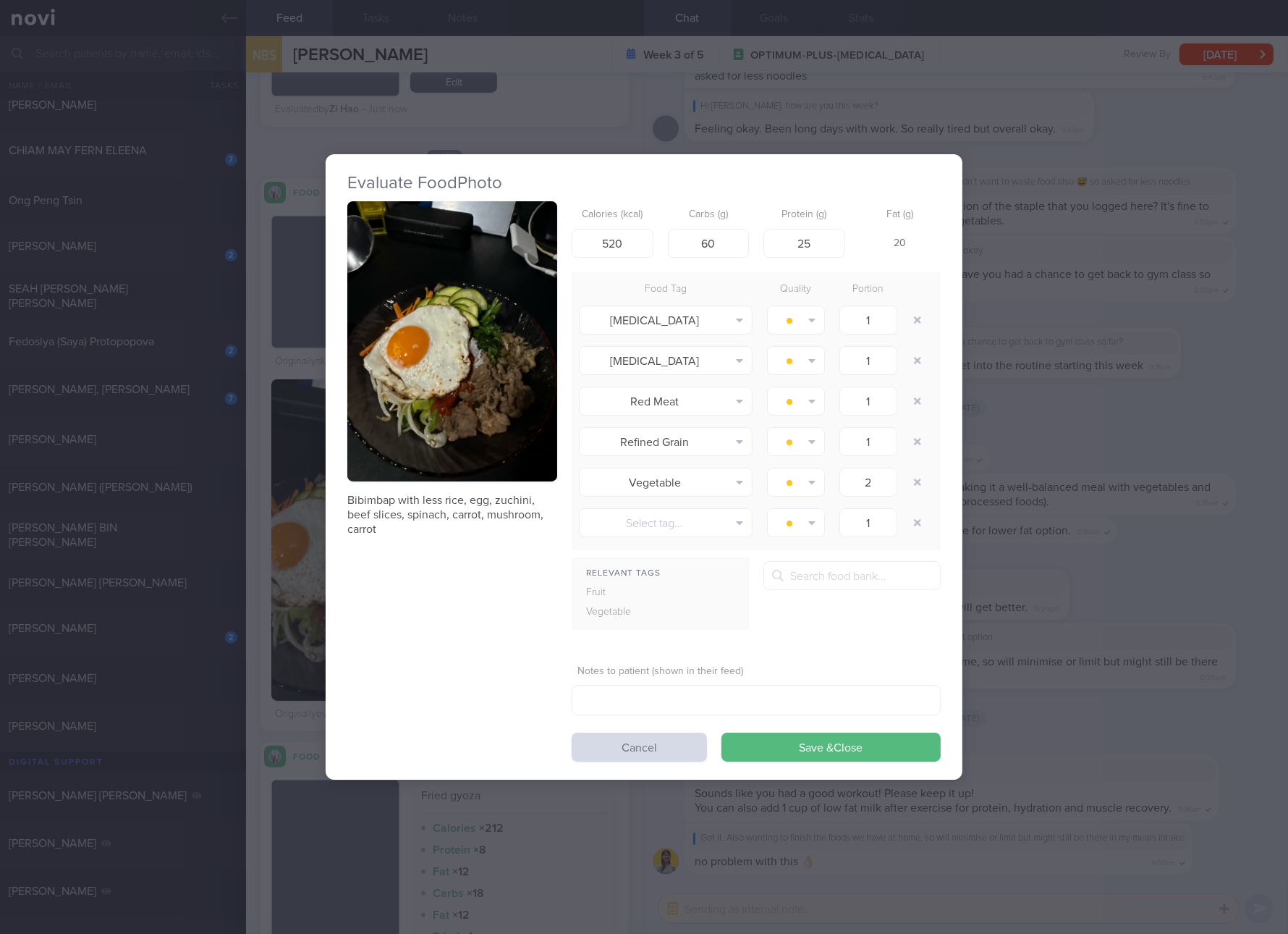
click at [1175, 582] on div "Evaluate Food Photo Bibimbap with less rice, egg, zuchini, beef slices, spinach…" at bounding box center [644, 467] width 1288 height 934
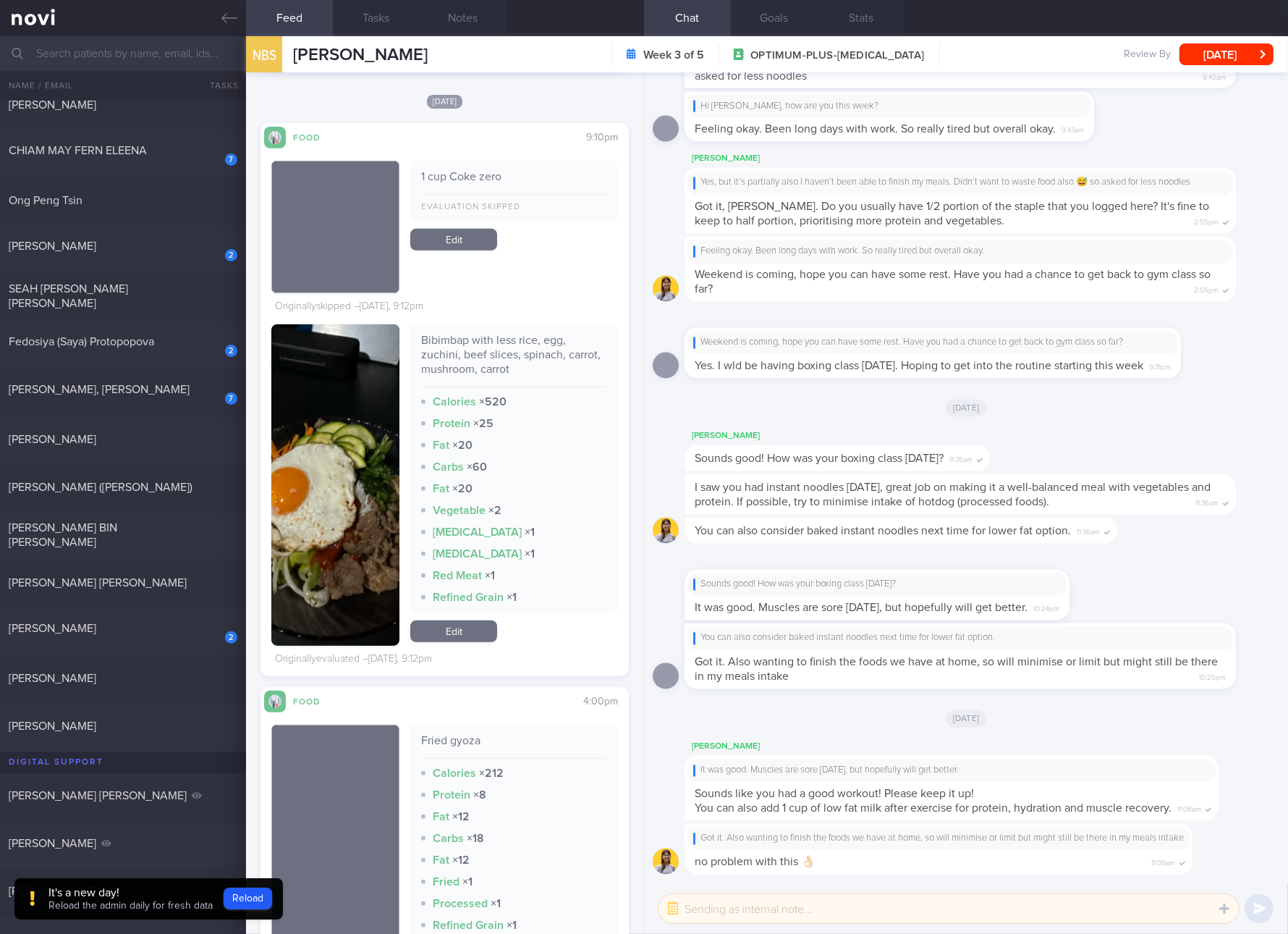
scroll to position [814, 0]
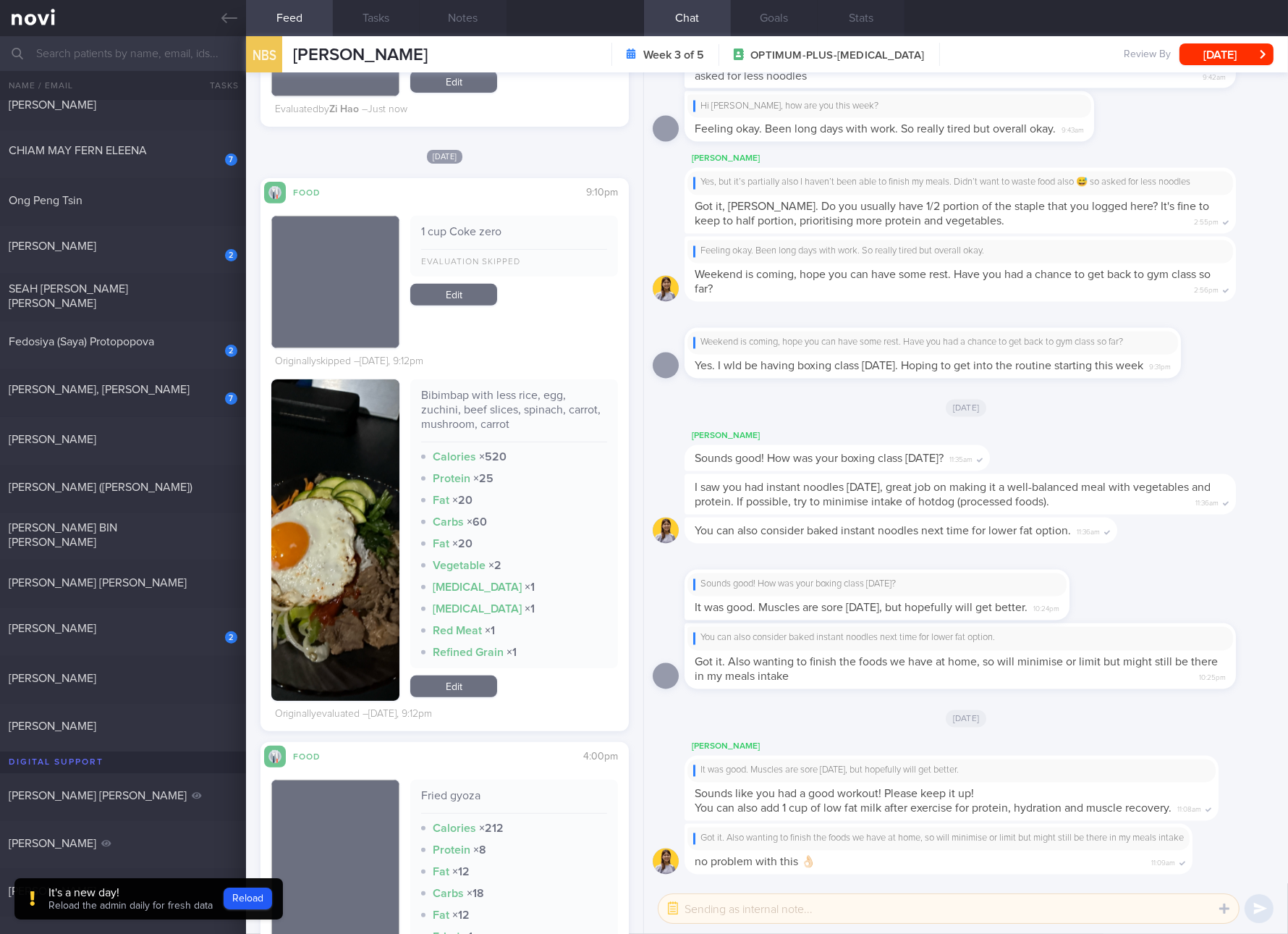
click at [480, 663] on div "Bibimbap with less rice, egg, zuchini, beef slices, spinach, carrot, mushroom, …" at bounding box center [514, 540] width 208 height 321
click at [480, 681] on link "Edit" at bounding box center [453, 686] width 87 height 22
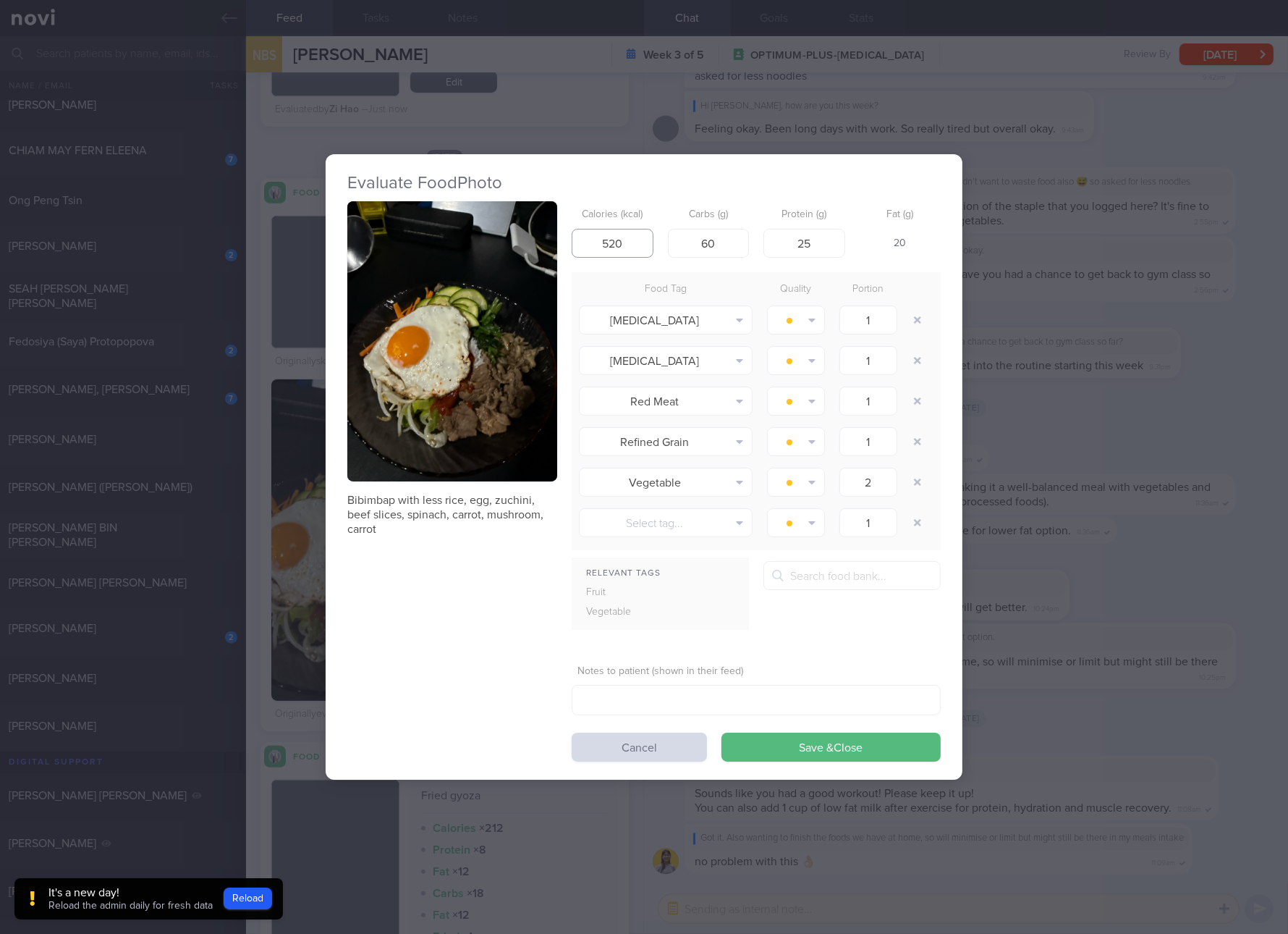
click at [621, 252] on input "520" at bounding box center [612, 243] width 82 height 29
type input "456"
type input "28"
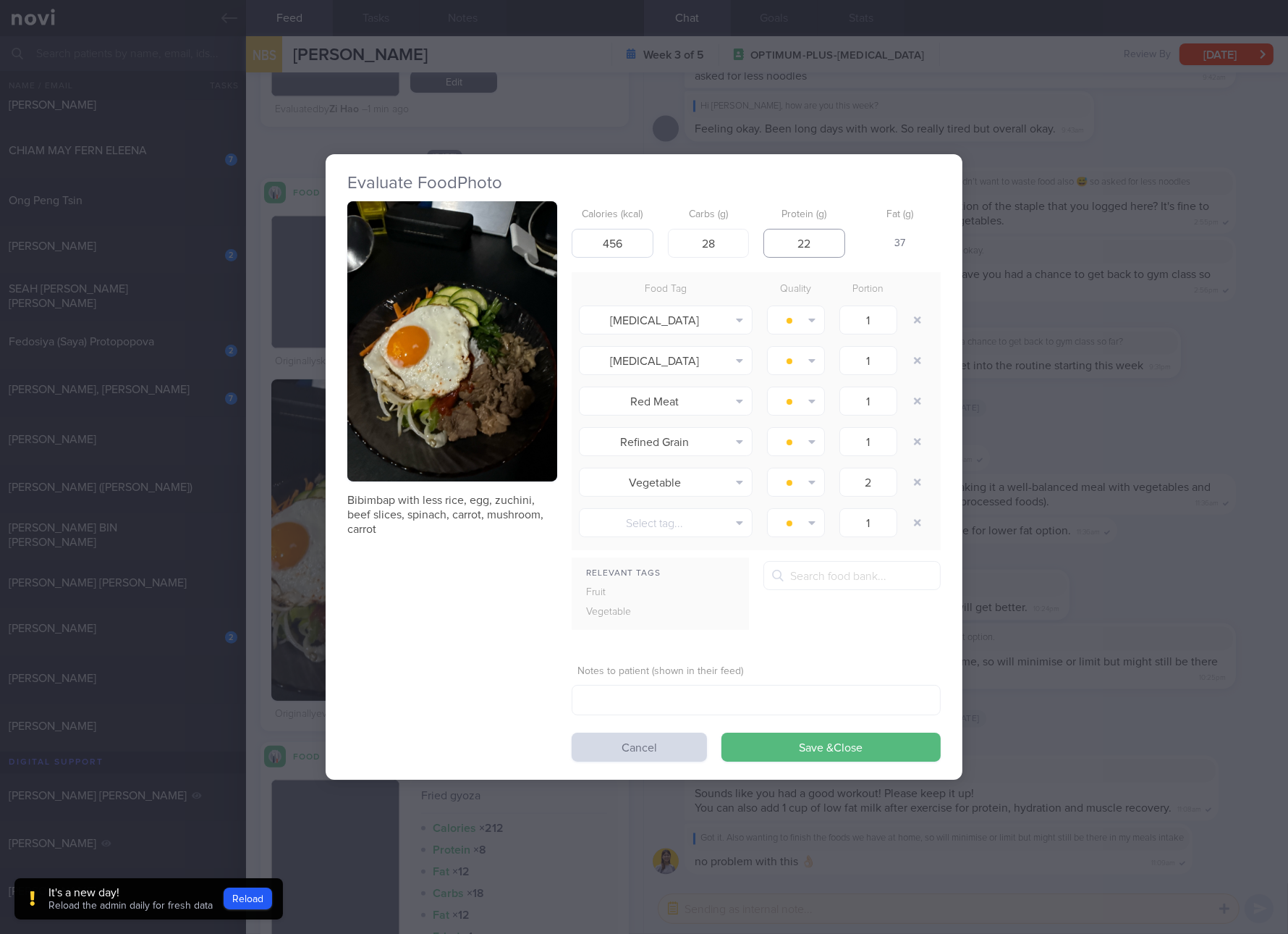
type input "22"
click at [722, 733] on button "Save & Close" at bounding box center [831, 747] width 219 height 29
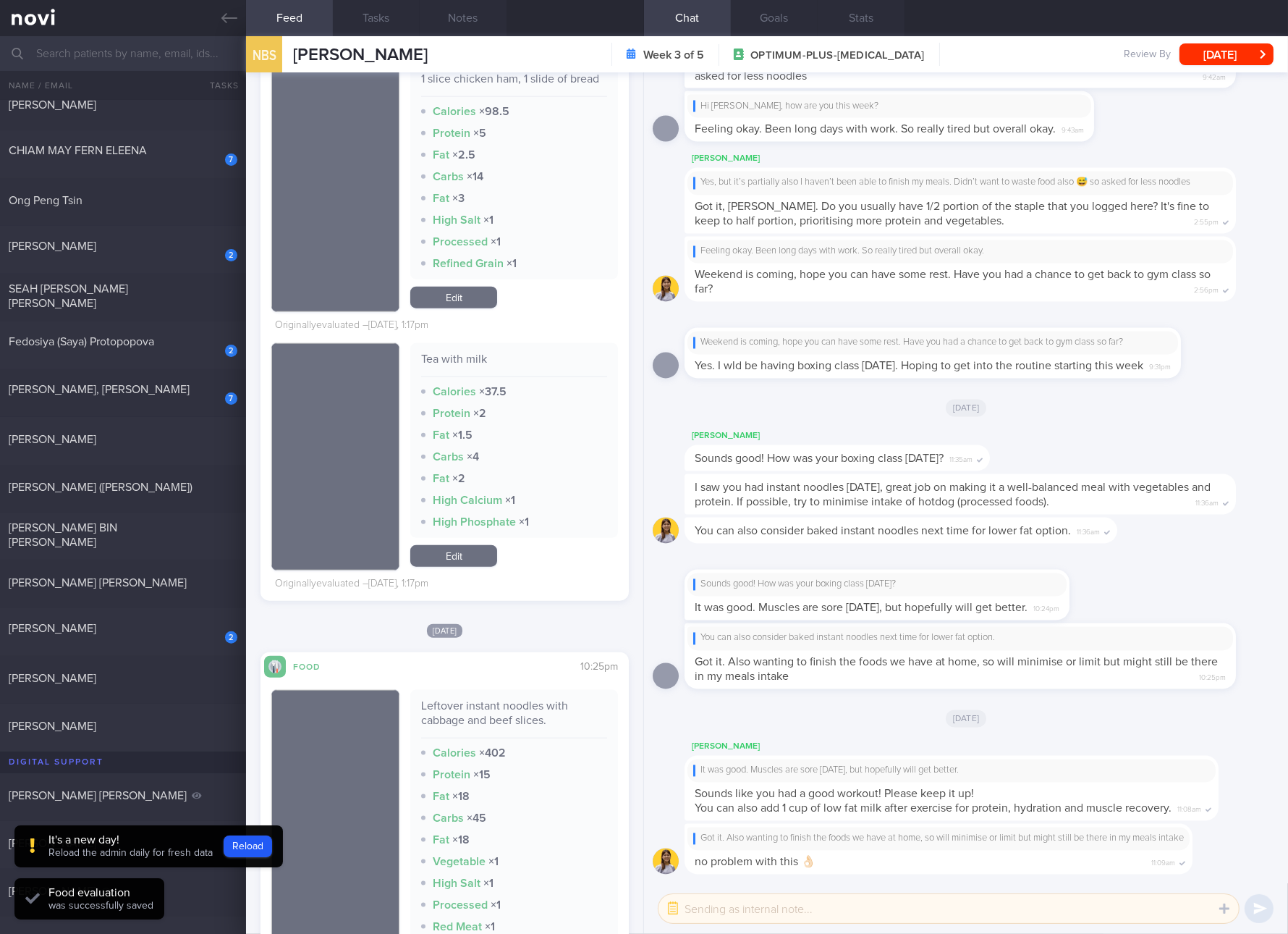
scroll to position [2715, 0]
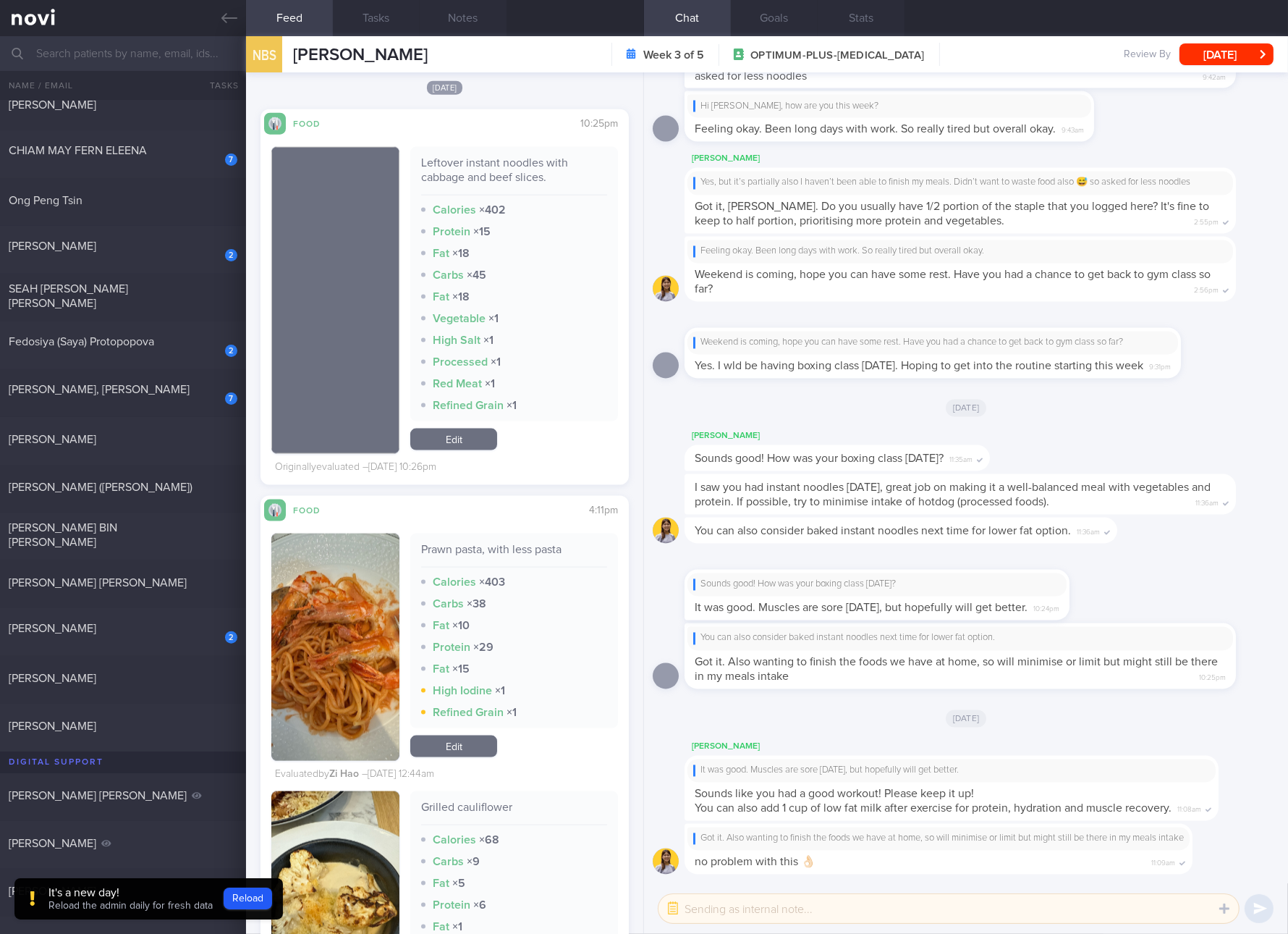
click at [520, 177] on div "Leftover instant noodles with cabbage and beef slices." at bounding box center [513, 175] width 186 height 40
